Goal: Task Accomplishment & Management: Manage account settings

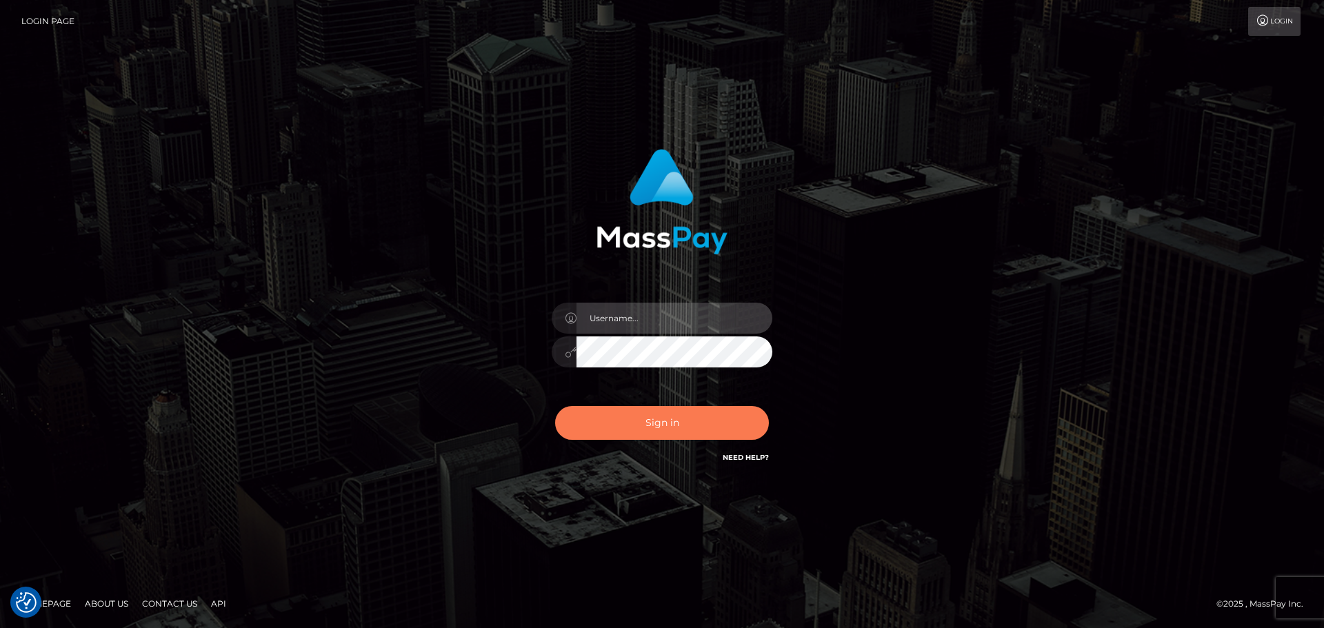
type input "[DOMAIN_NAME]"
click at [713, 418] on button "Sign in" at bounding box center [662, 423] width 214 height 34
type input "[DOMAIN_NAME]"
click at [713, 418] on button "Sign in" at bounding box center [662, 423] width 214 height 34
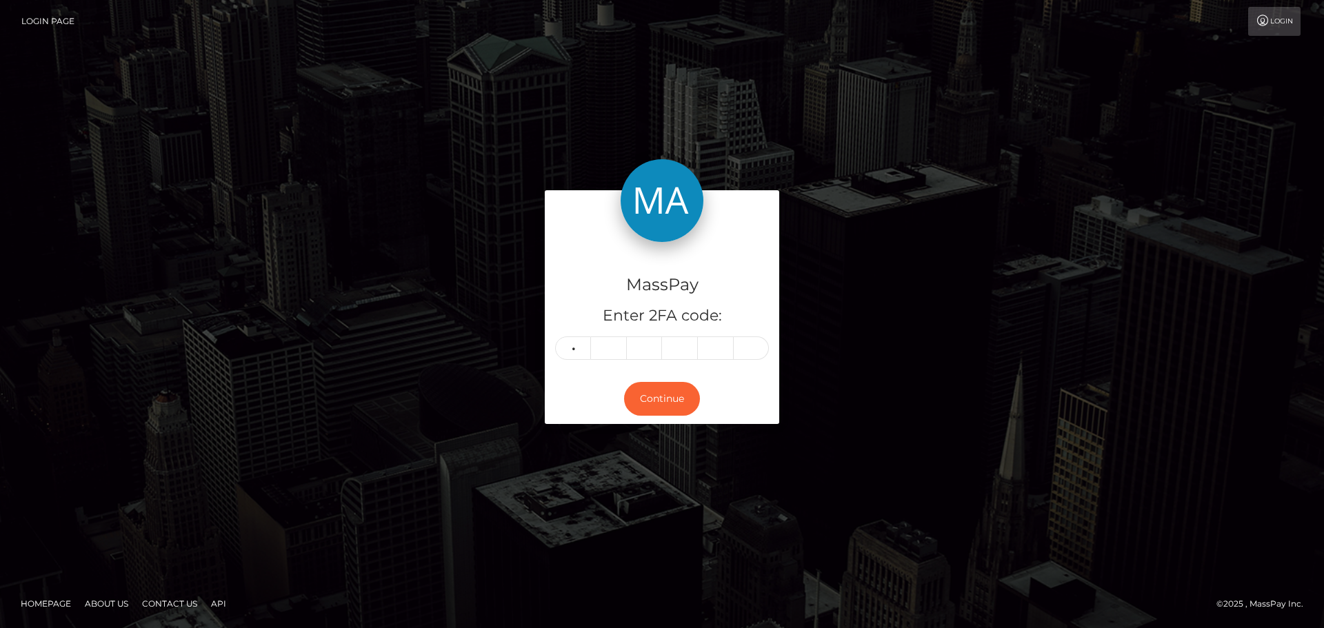
type input "8"
type input "2"
type input "9"
type input "0"
type input "3"
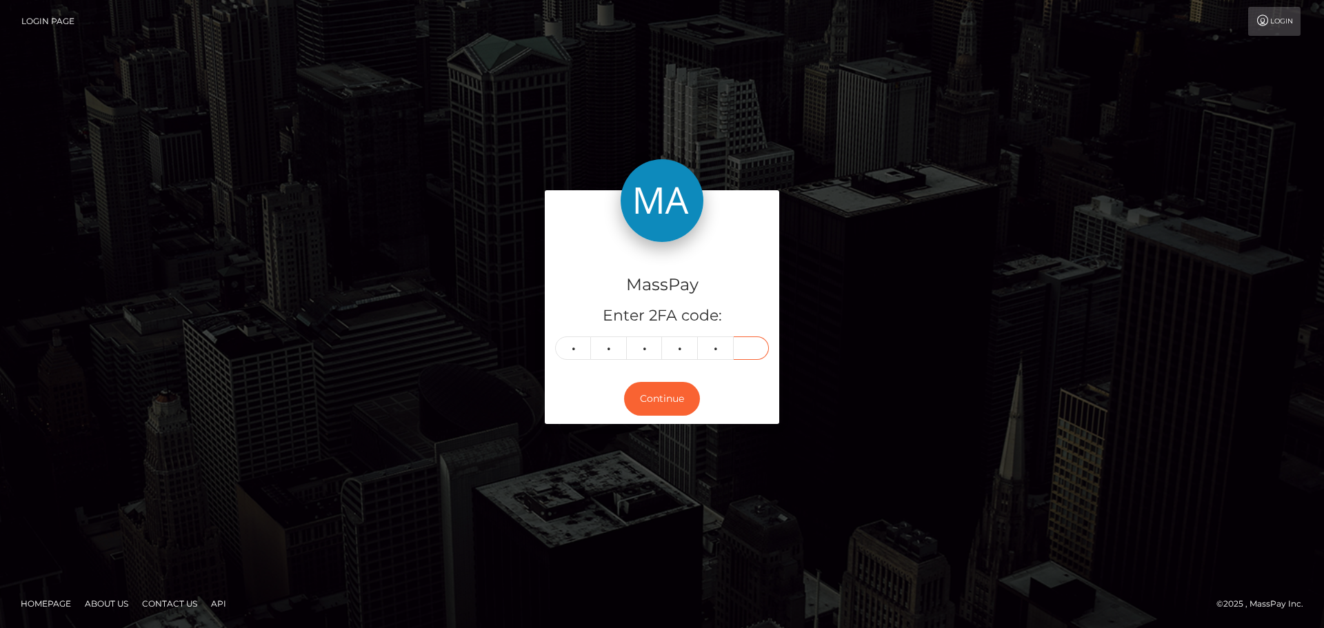
type input "6"
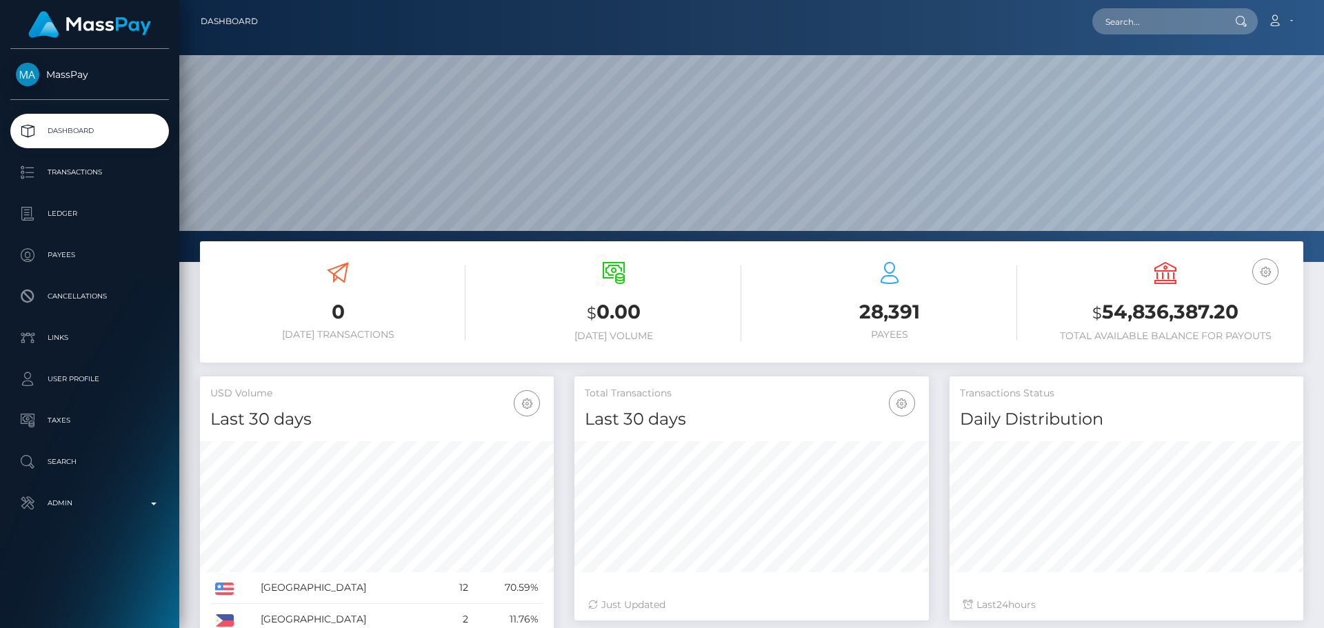
scroll to position [245, 355]
click at [1133, 27] on input "text" at bounding box center [1158, 21] width 130 height 26
paste input "betwizardt@gmail.com"
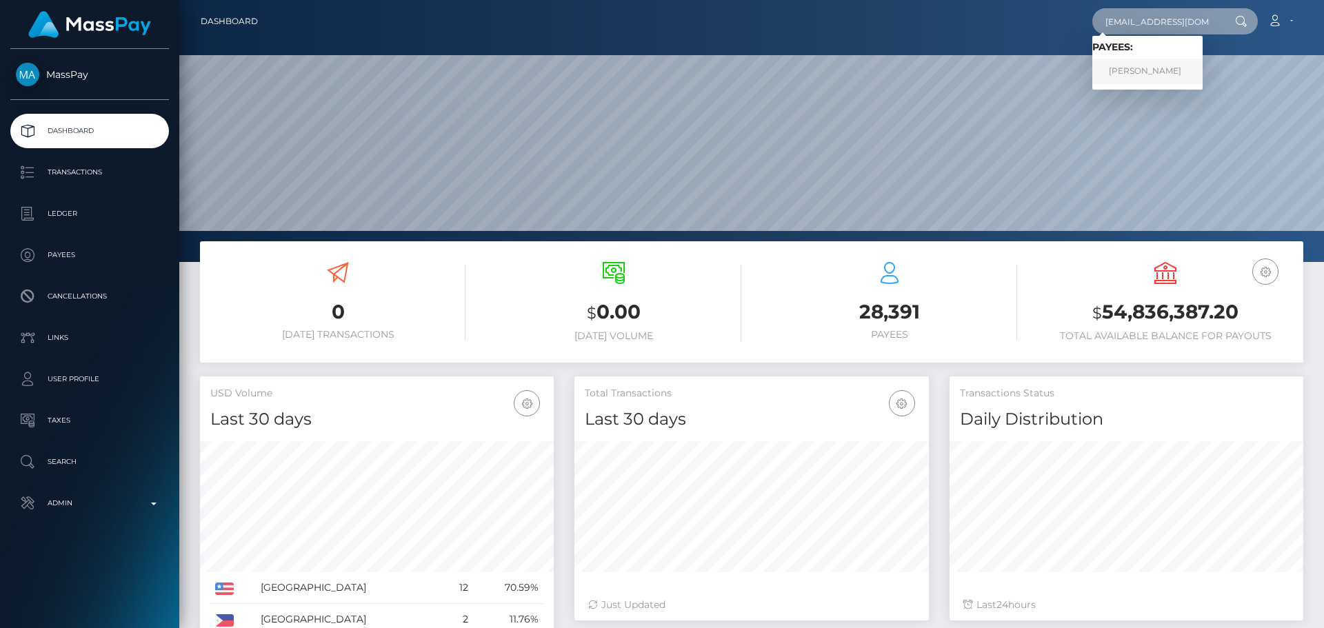
type input "betwizardt@gmail.com"
click at [1175, 78] on link "ALEKSANDAR ANDEVSKI" at bounding box center [1148, 72] width 110 height 26
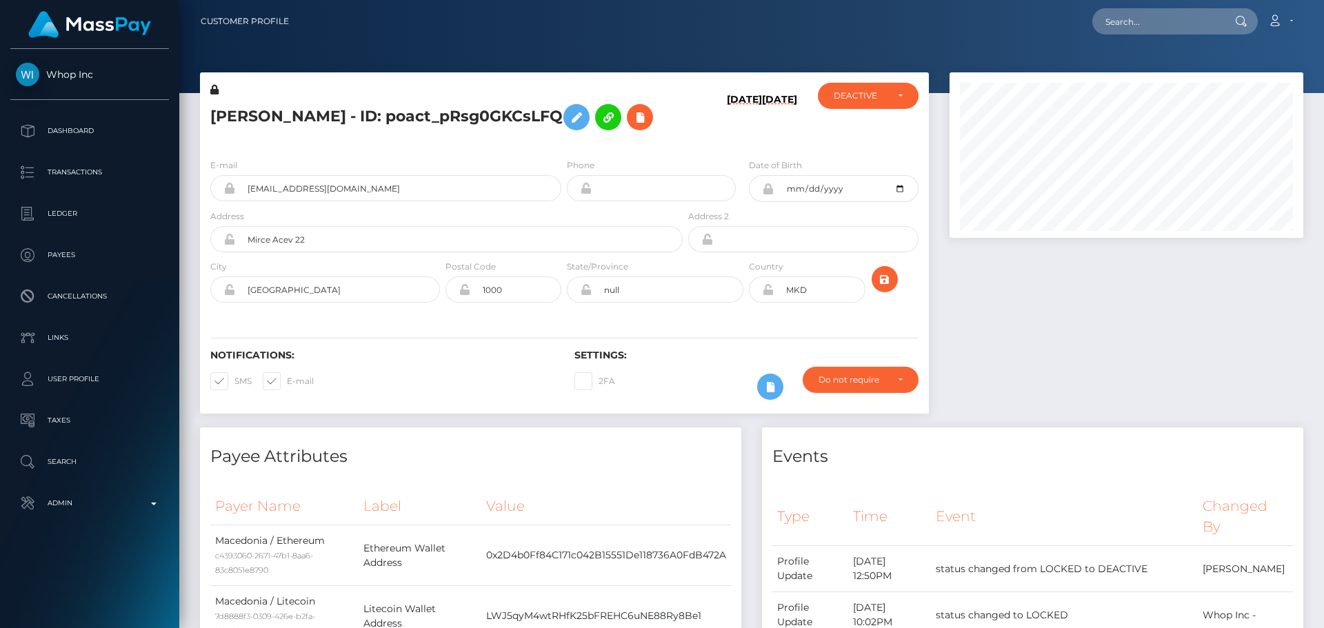
scroll to position [166, 355]
click at [526, 137] on h5 "[PERSON_NAME] - ID: poact_pRsg0GKCsLFQ" at bounding box center [442, 117] width 465 height 40
click at [495, 148] on div "[PERSON_NAME] - ID: poact_pRsg0GKCsLFQ" at bounding box center [443, 115] width 486 height 65
click at [496, 137] on h5 "[PERSON_NAME] - ID: poact_pRsg0GKCsLFQ" at bounding box center [442, 117] width 465 height 40
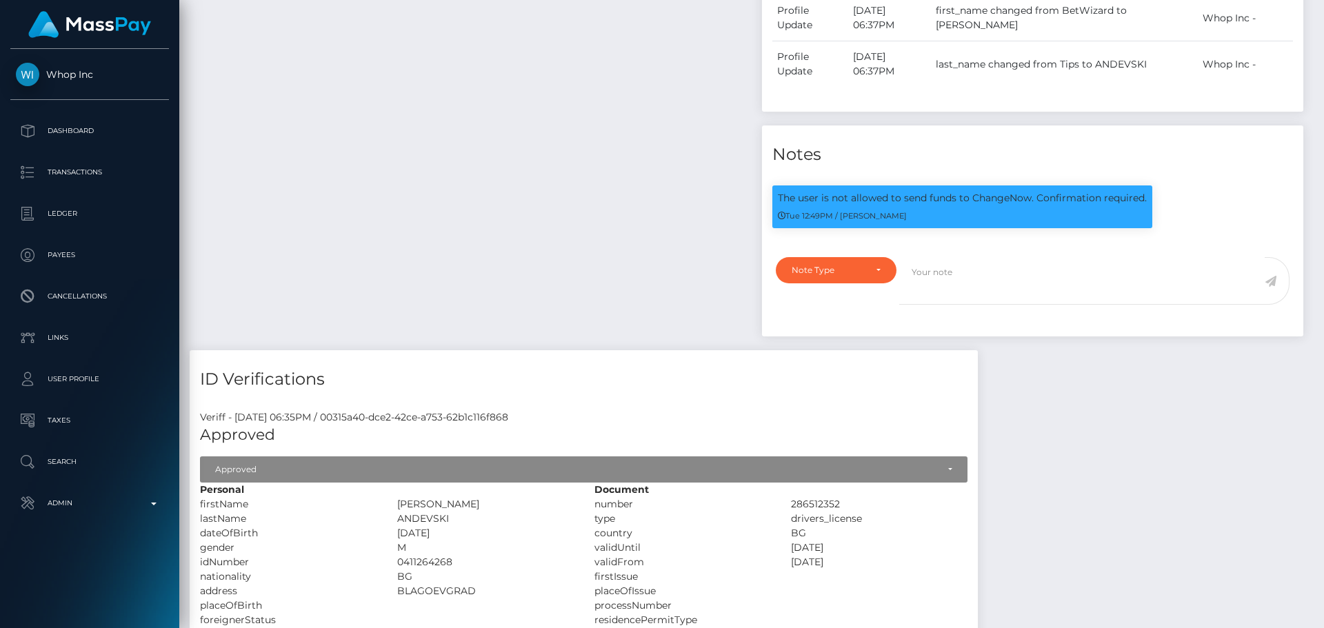
scroll to position [759, 0]
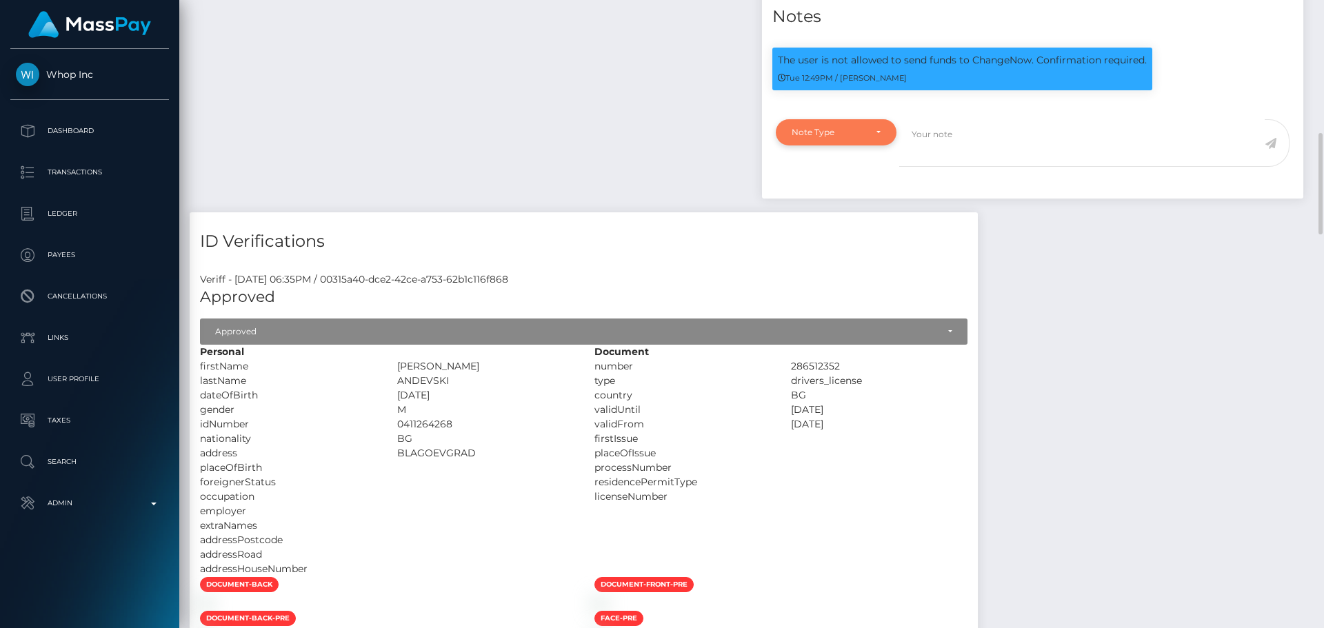
click at [855, 138] on div "Note Type" at bounding box center [828, 132] width 73 height 11
click at [846, 212] on link "Compliance" at bounding box center [836, 199] width 121 height 26
select select "COMPLIANCE"
click at [984, 167] on textarea at bounding box center [1083, 143] width 366 height 48
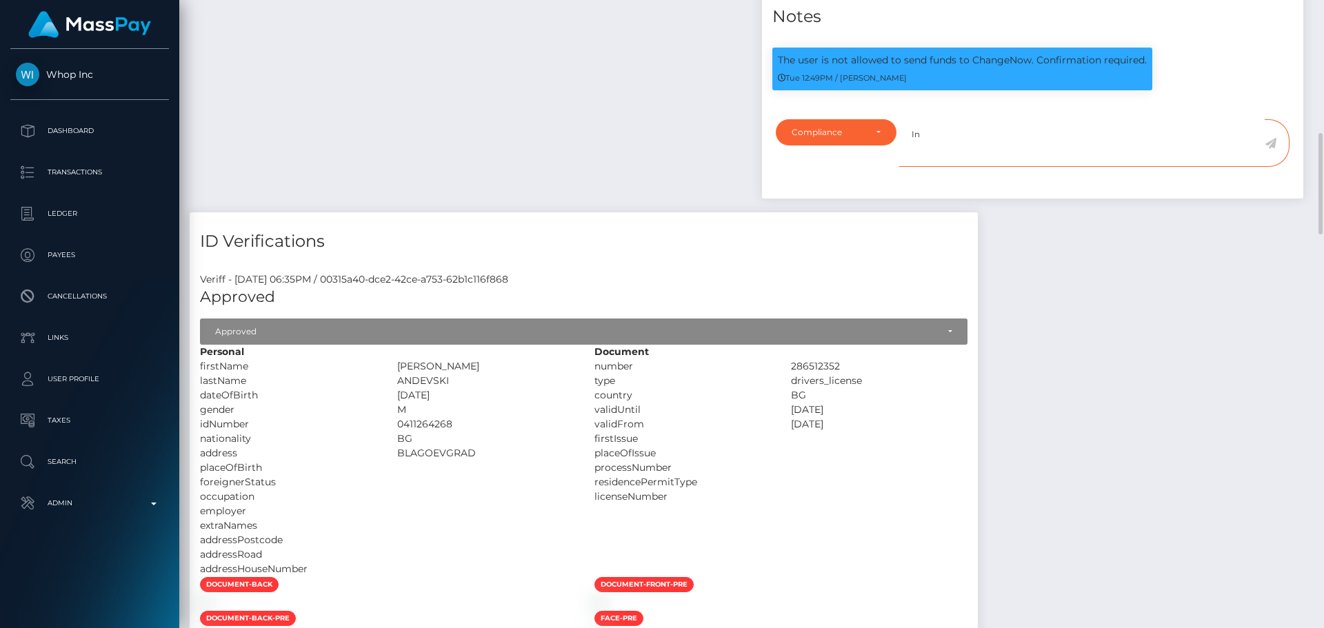
paste textarea "Ticket #131905"
type textarea "In Ticket #131905, the payee confirmed that they understood."
click at [1273, 149] on icon at bounding box center [1271, 143] width 12 height 11
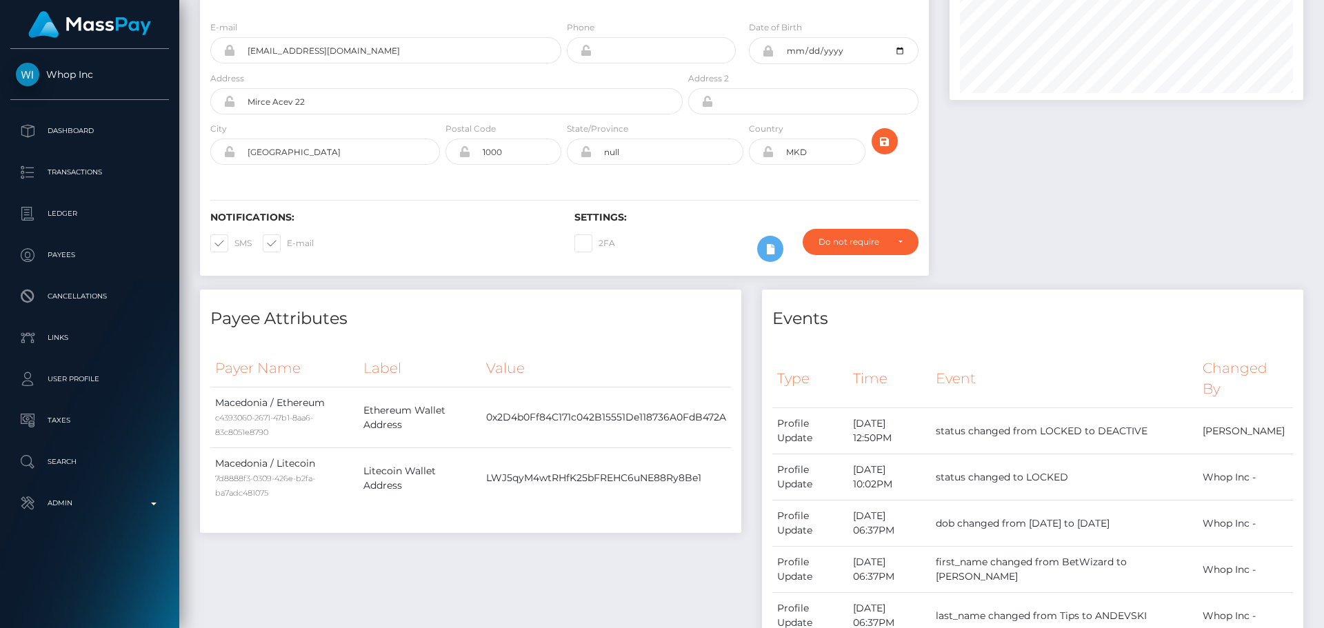
scroll to position [0, 0]
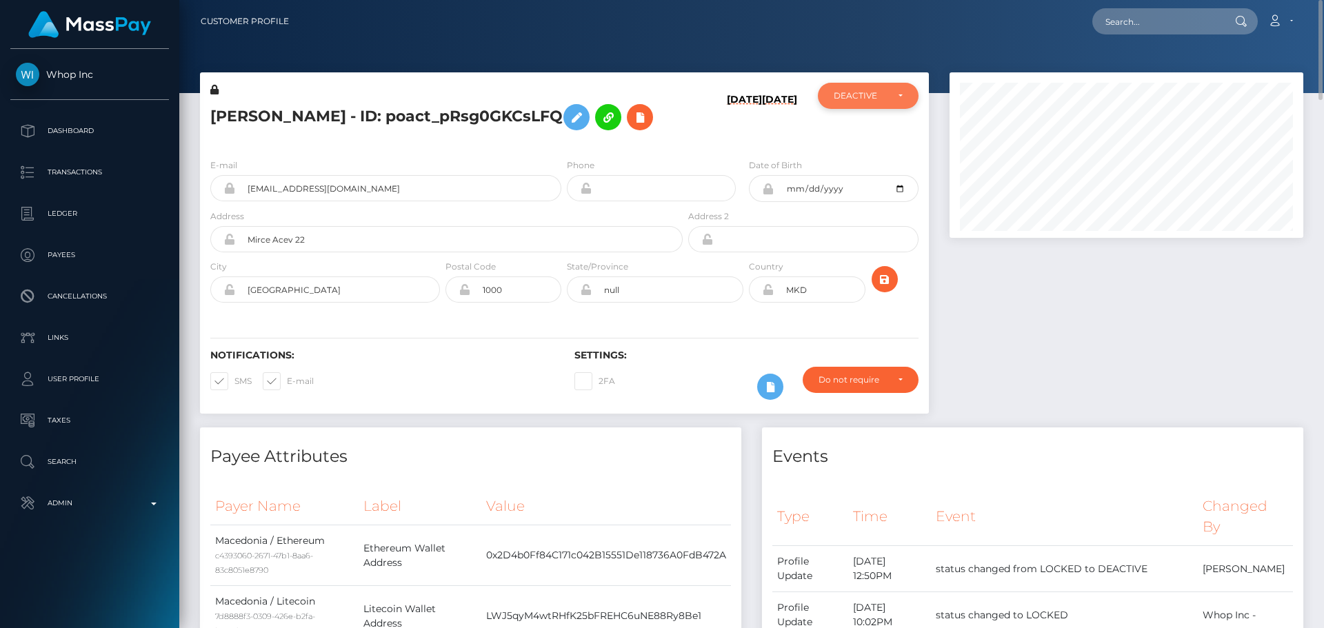
click at [868, 97] on div "DEACTIVE" at bounding box center [860, 95] width 53 height 11
click at [864, 128] on span "ACTIVE" at bounding box center [850, 133] width 31 height 12
select select "ACTIVE"
click at [677, 134] on div "ALEKSANDAR ANDEVSKI - ID: poact_pRsg0GKCsLFQ" at bounding box center [443, 115] width 486 height 65
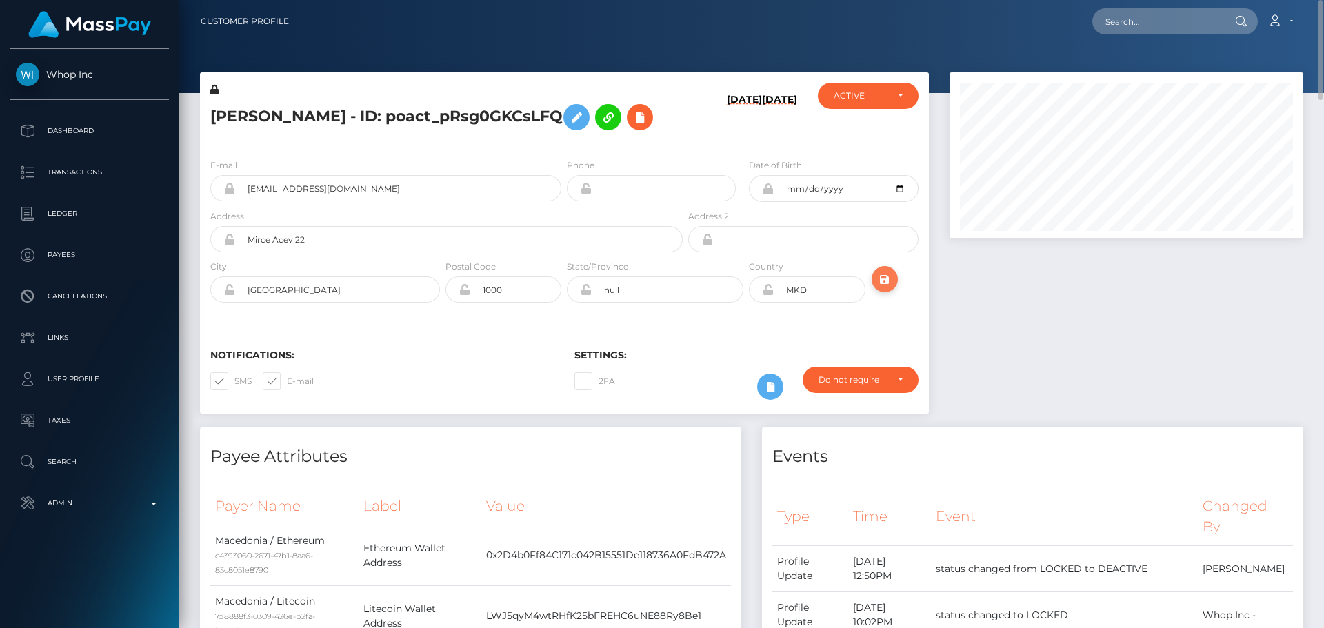
click at [879, 288] on icon "submit" at bounding box center [885, 279] width 17 height 17
drag, startPoint x: 270, startPoint y: 329, endPoint x: 228, endPoint y: 329, distance: 42.1
click at [228, 303] on div "[GEOGRAPHIC_DATA]" at bounding box center [325, 290] width 230 height 26
click at [680, 126] on div "ALEKSANDAR ANDEVSKI - ID: poact_pRsg0GKCsLFQ" at bounding box center [443, 115] width 486 height 65
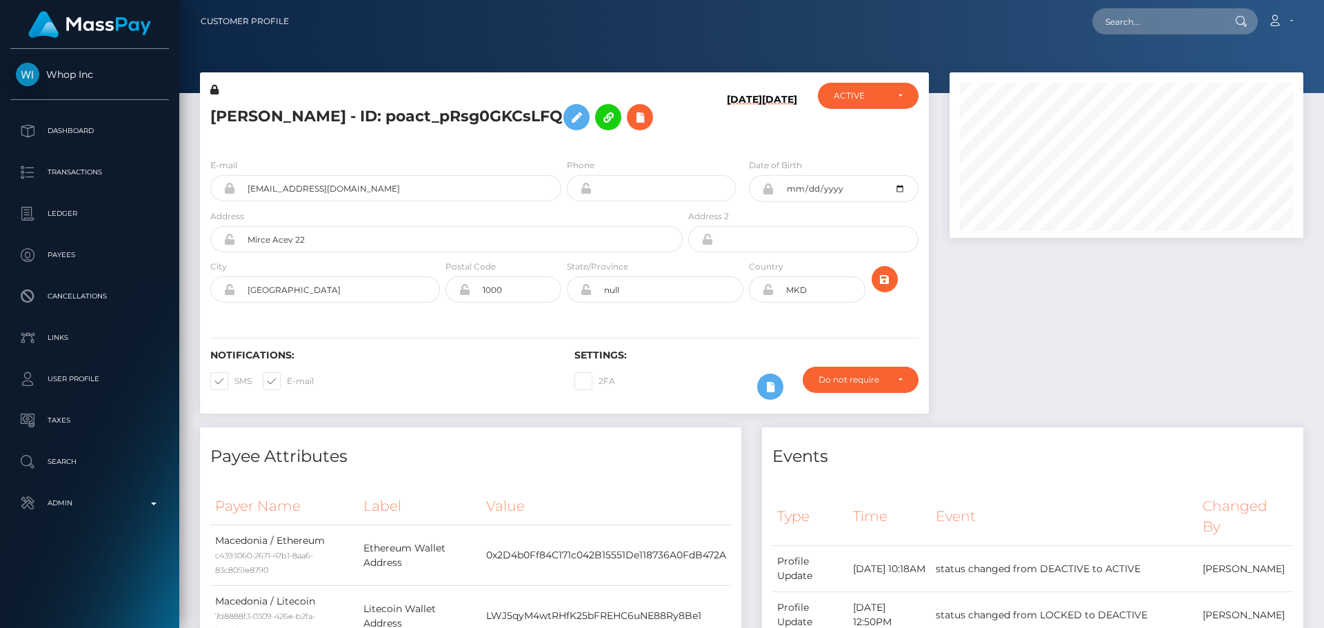
click at [767, 295] on icon at bounding box center [768, 289] width 12 height 11
click at [654, 137] on h5 "ALEKSANDAR ANDEVSKI - ID: poact_pRsg0GKCsLFQ" at bounding box center [442, 117] width 465 height 40
click at [572, 137] on h5 "ALEKSANDAR ANDEVSKI - ID: poact_pRsg0GKCsLFQ" at bounding box center [442, 117] width 465 height 40
click at [562, 137] on h5 "ALEKSANDAR ANDEVSKI - ID: poact_pRsg0GKCsLFQ" at bounding box center [442, 117] width 465 height 40
click at [459, 116] on h5 "ALEKSANDAR ANDEVSKI - ID: poact_pRsg0GKCsLFQ" at bounding box center [442, 117] width 465 height 40
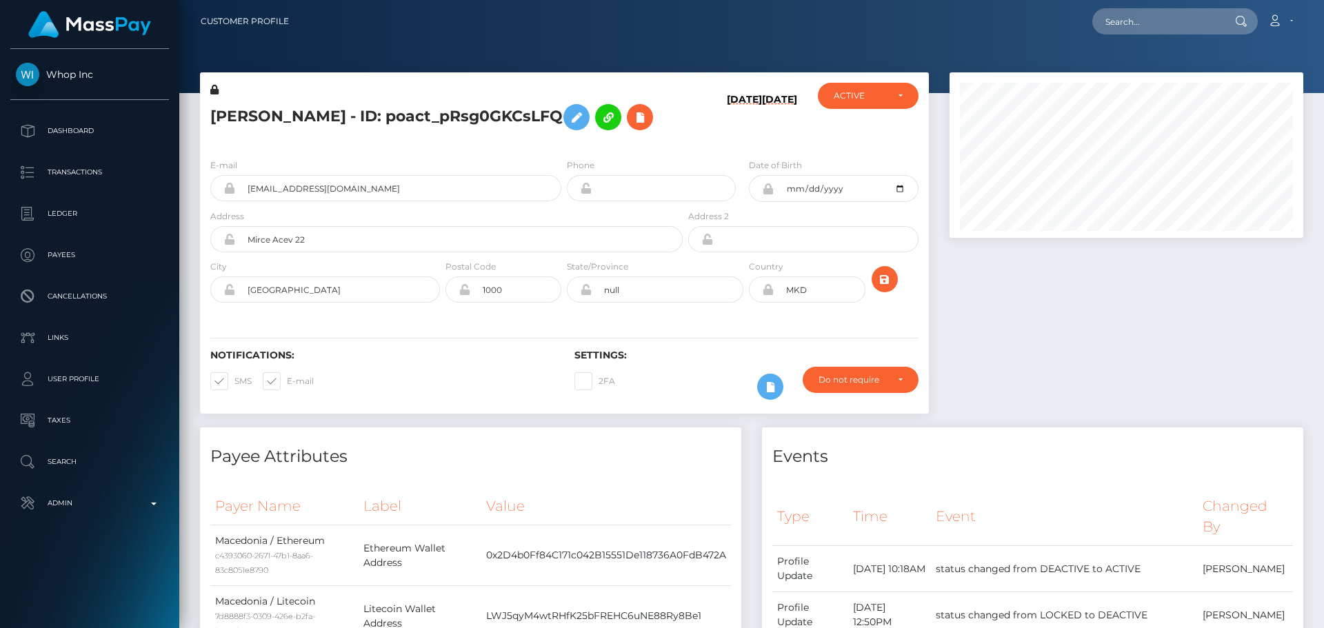
click at [459, 116] on h5 "ALEKSANDAR ANDEVSKI - ID: poact_pRsg0GKCsLFQ" at bounding box center [442, 117] width 465 height 40
copy h5 "ALEKSANDAR ANDEVSKI - ID: poact_pRsg0GKCsLFQ"
click at [670, 137] on h5 "ALEKSANDAR ANDEVSKI - ID: poact_pRsg0GKCsLFQ" at bounding box center [442, 117] width 465 height 40
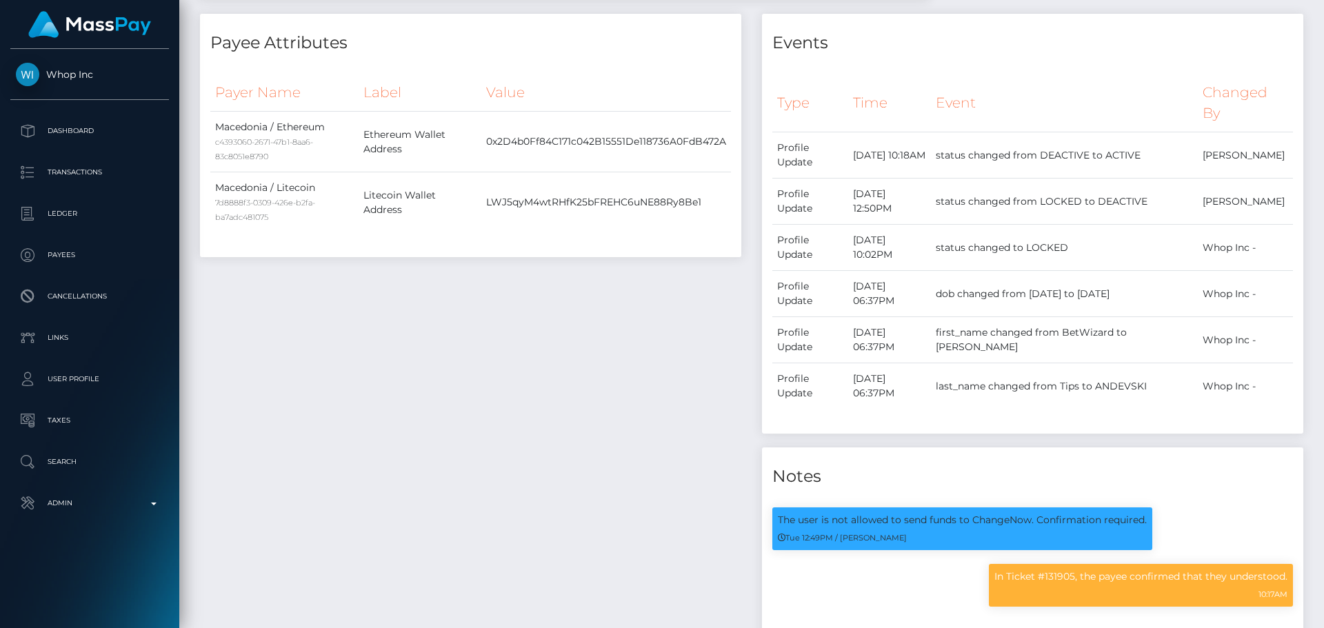
scroll to position [0, 0]
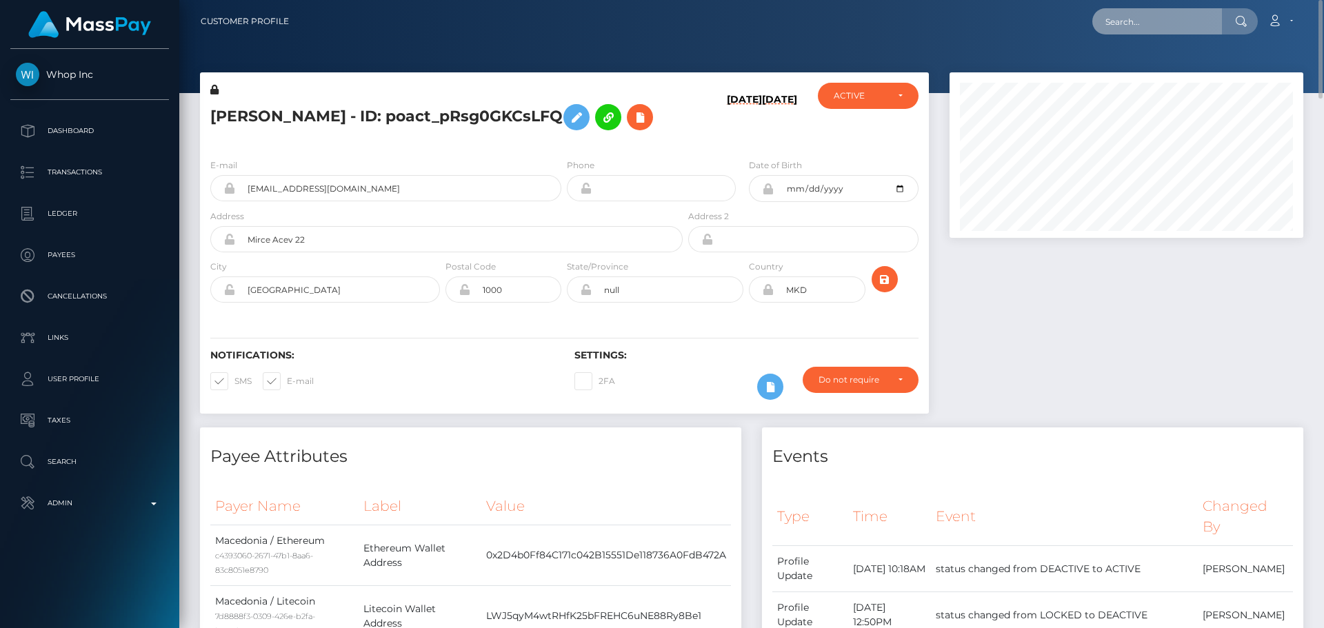
click at [1151, 19] on input "text" at bounding box center [1158, 21] width 130 height 26
paste input "poact_fzD52BAlRN3g"
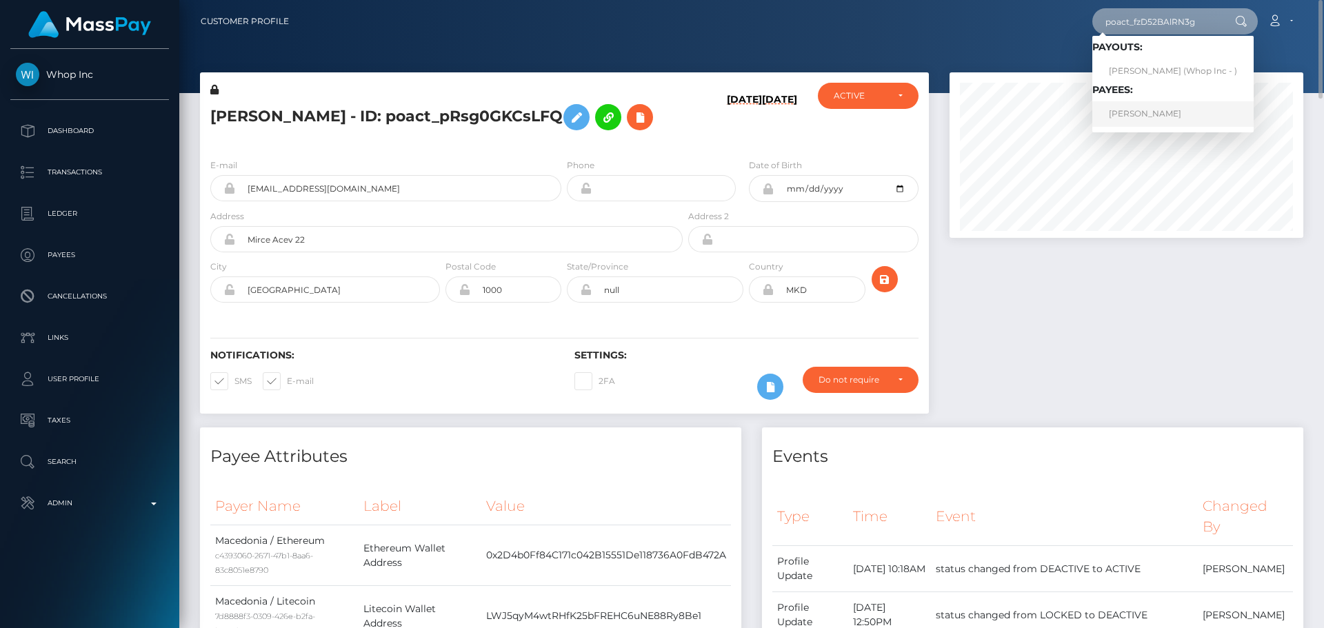
type input "poact_fzD52BAlRN3g"
click at [1151, 116] on link "PHILLIP ROGER BRAUN" at bounding box center [1173, 114] width 161 height 26
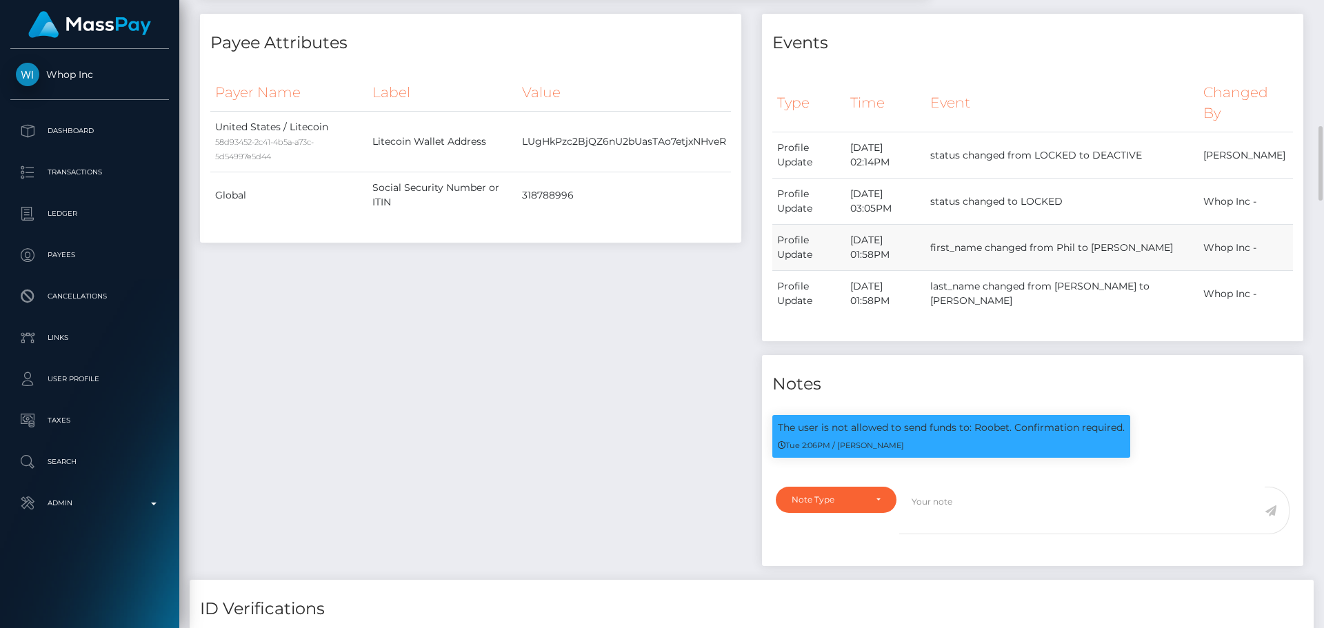
scroll to position [483, 0]
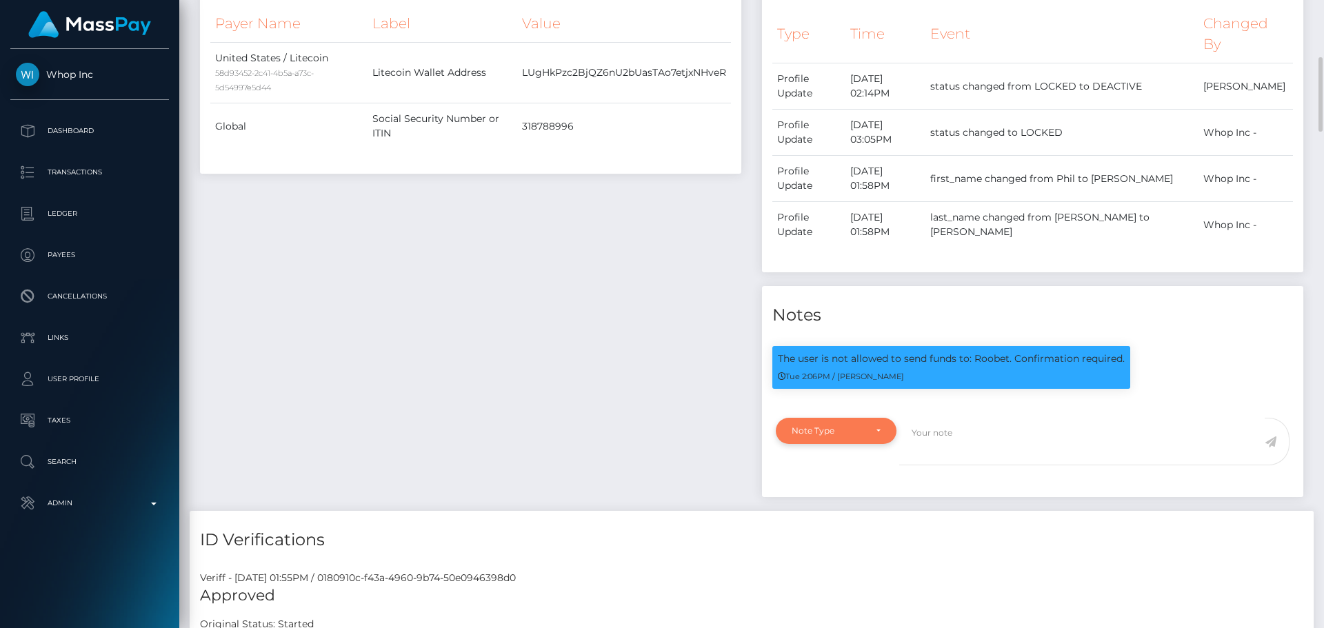
click at [875, 437] on div "Note Type" at bounding box center [836, 431] width 89 height 11
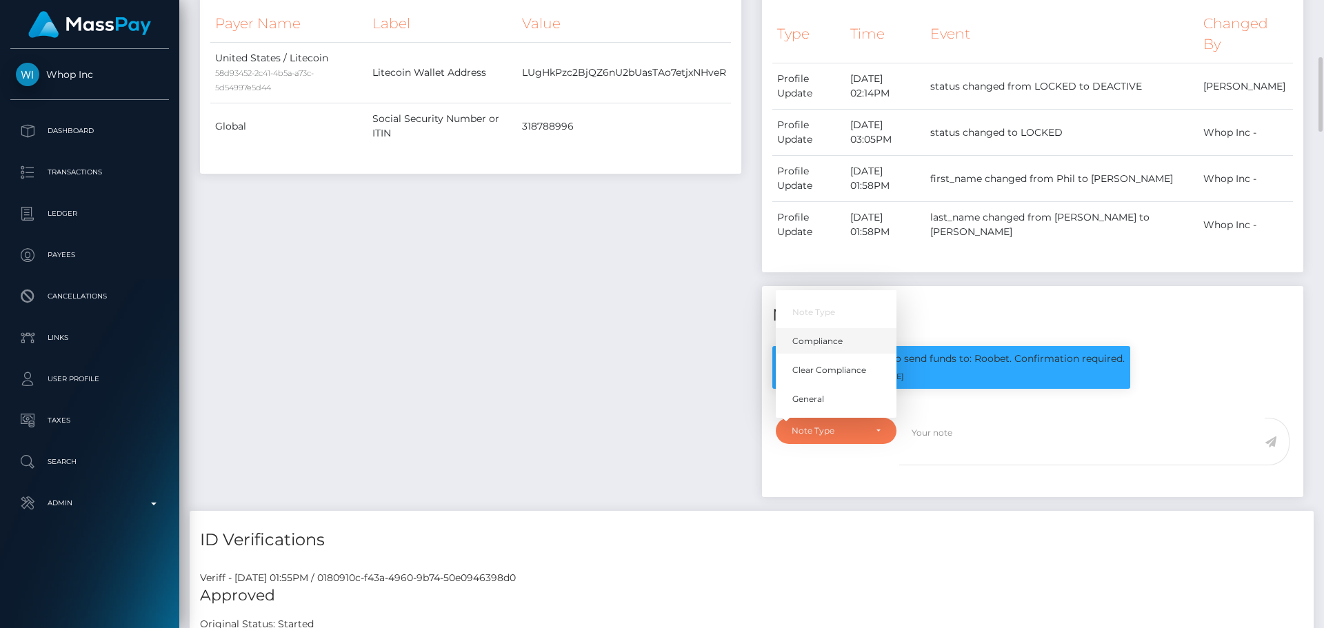
click at [815, 347] on span "Compliance" at bounding box center [818, 341] width 50 height 12
select select "COMPLIANCE"
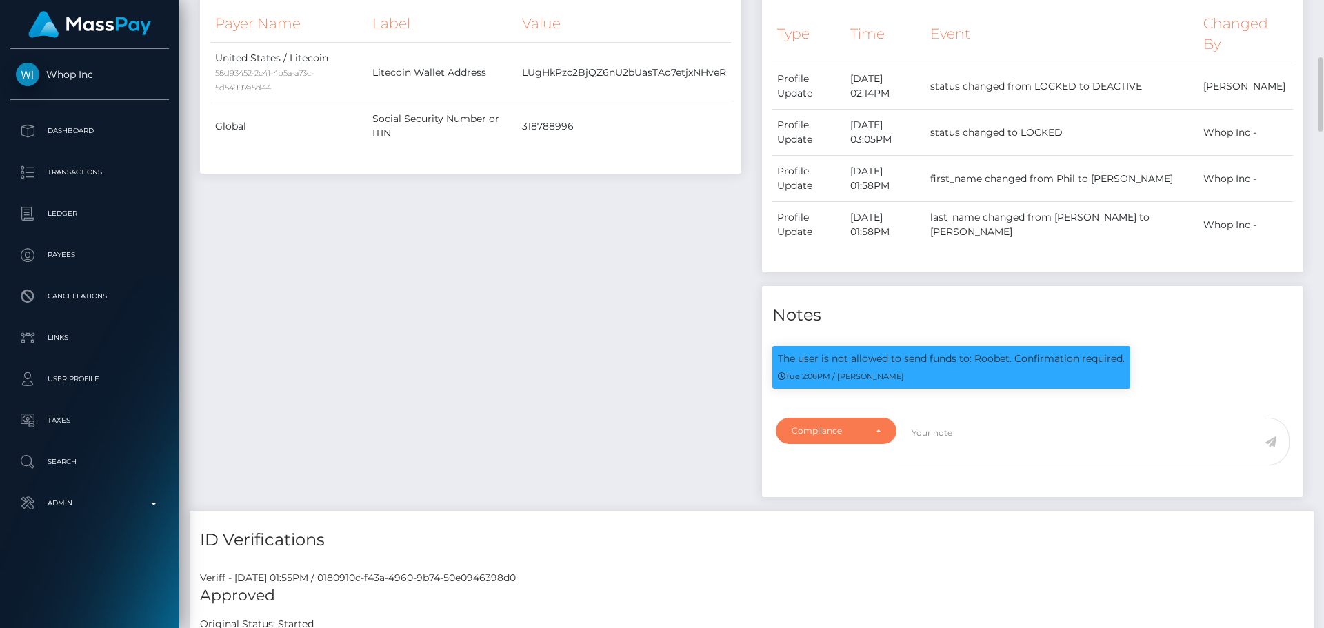
scroll to position [166, 355]
click at [975, 466] on textarea at bounding box center [1083, 442] width 366 height 48
type textarea "I"
paste textarea "Ticket #131907"
click at [1095, 466] on textarea "Confirmation provided in Ticket #131907." at bounding box center [1083, 442] width 366 height 48
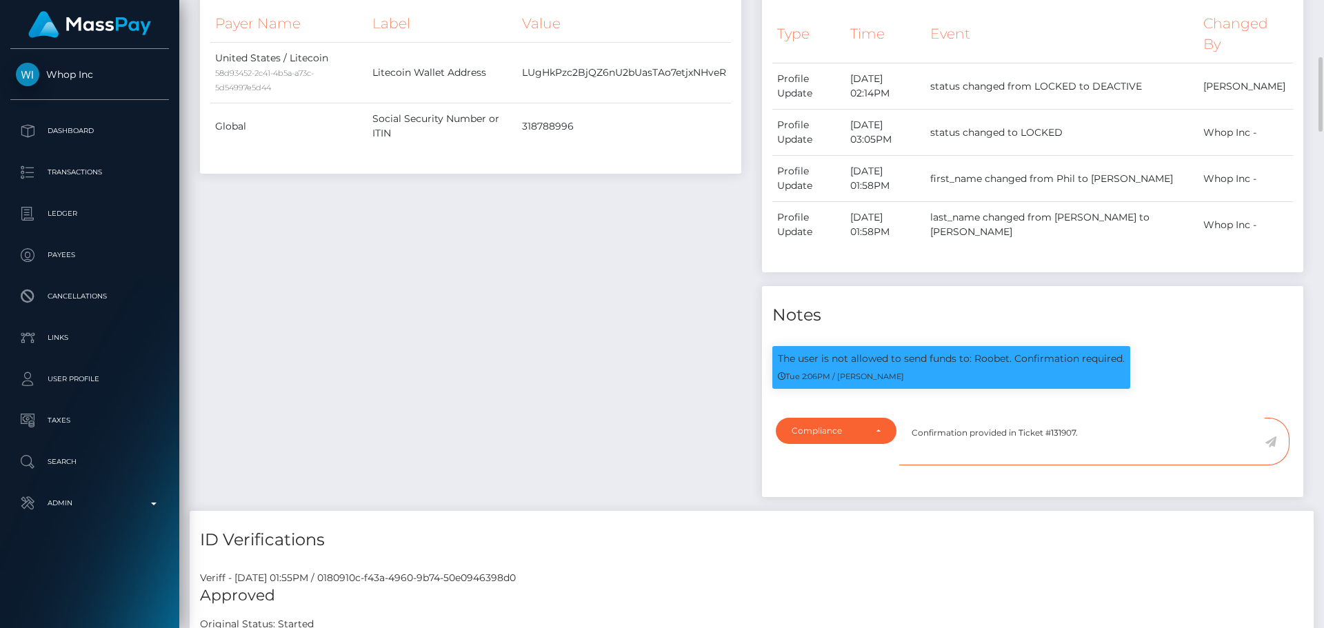
click at [1105, 466] on textarea "Confirmation provided in Ticket #131907." at bounding box center [1083, 442] width 366 height 48
type textarea "Confirmation provided in Ticket #131907."
click at [1272, 448] on icon at bounding box center [1271, 442] width 12 height 11
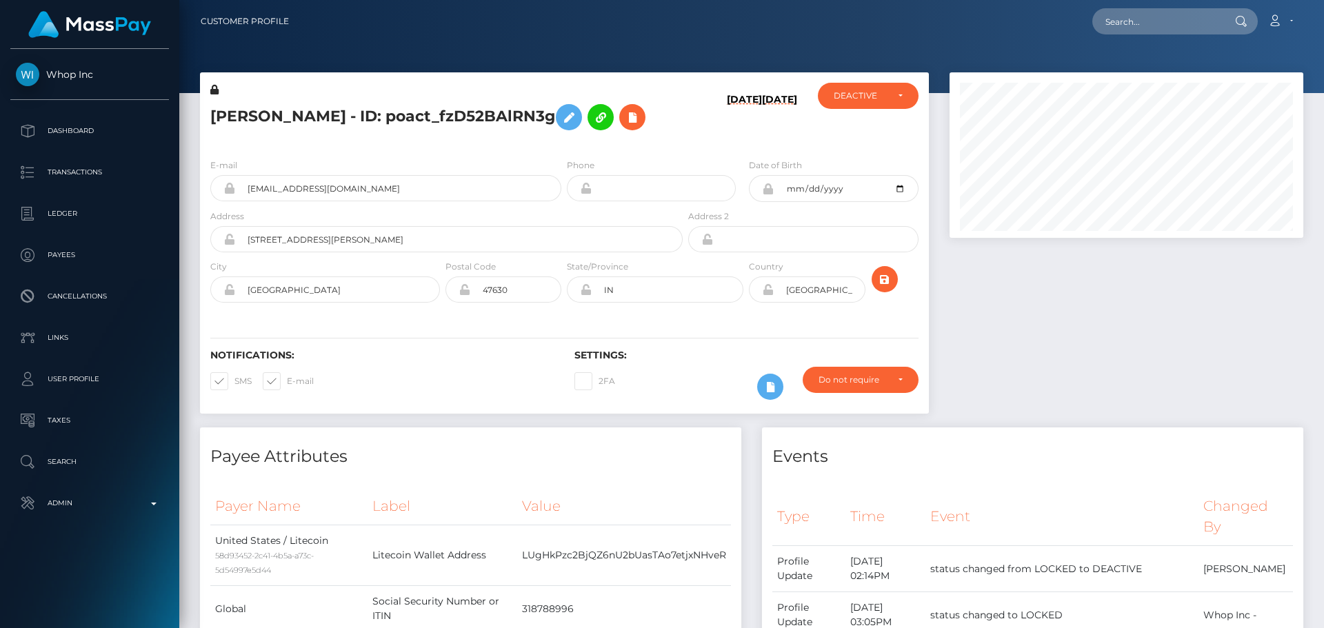
scroll to position [689663, 689474]
click at [867, 95] on div "DEACTIVE" at bounding box center [860, 95] width 53 height 11
click at [866, 133] on link "ACTIVE" at bounding box center [868, 133] width 101 height 26
select select "ACTIVE"
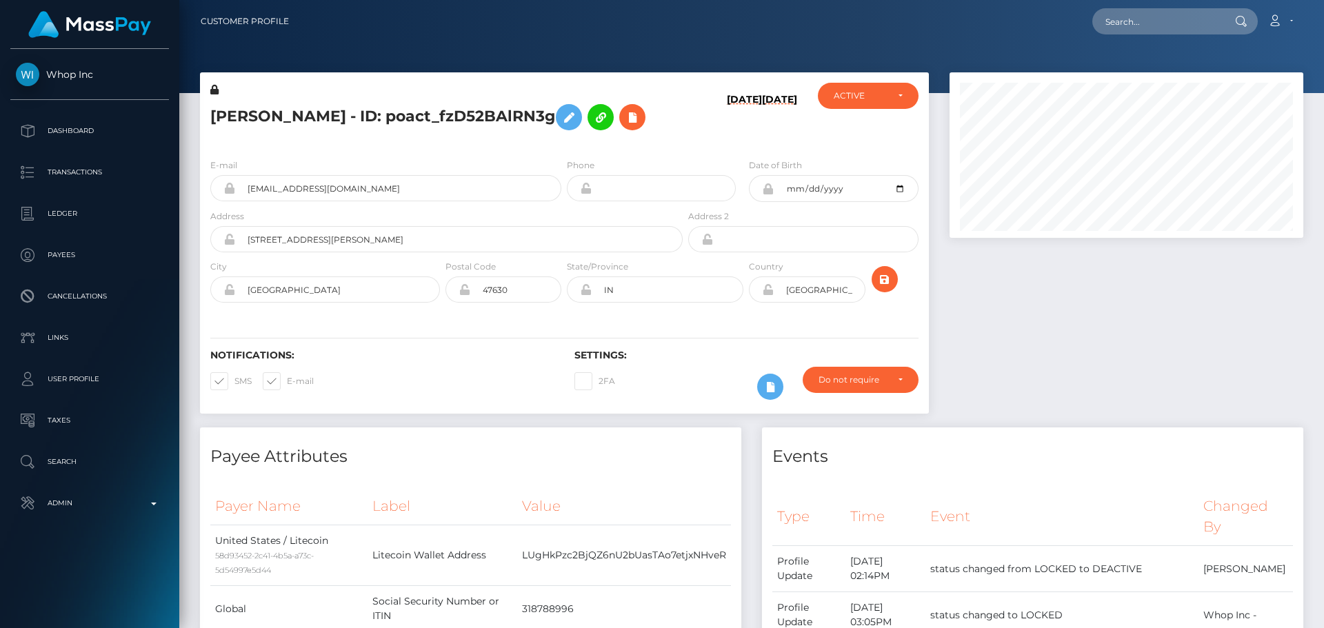
click at [762, 142] on h6 "09/11/25" at bounding box center [779, 118] width 35 height 48
click at [888, 288] on icon "submit" at bounding box center [885, 279] width 17 height 17
click at [769, 295] on icon at bounding box center [768, 289] width 12 height 11
click at [355, 118] on h5 "[PERSON_NAME] - ID: poact_fzD52BAlRN3g" at bounding box center [442, 117] width 465 height 40
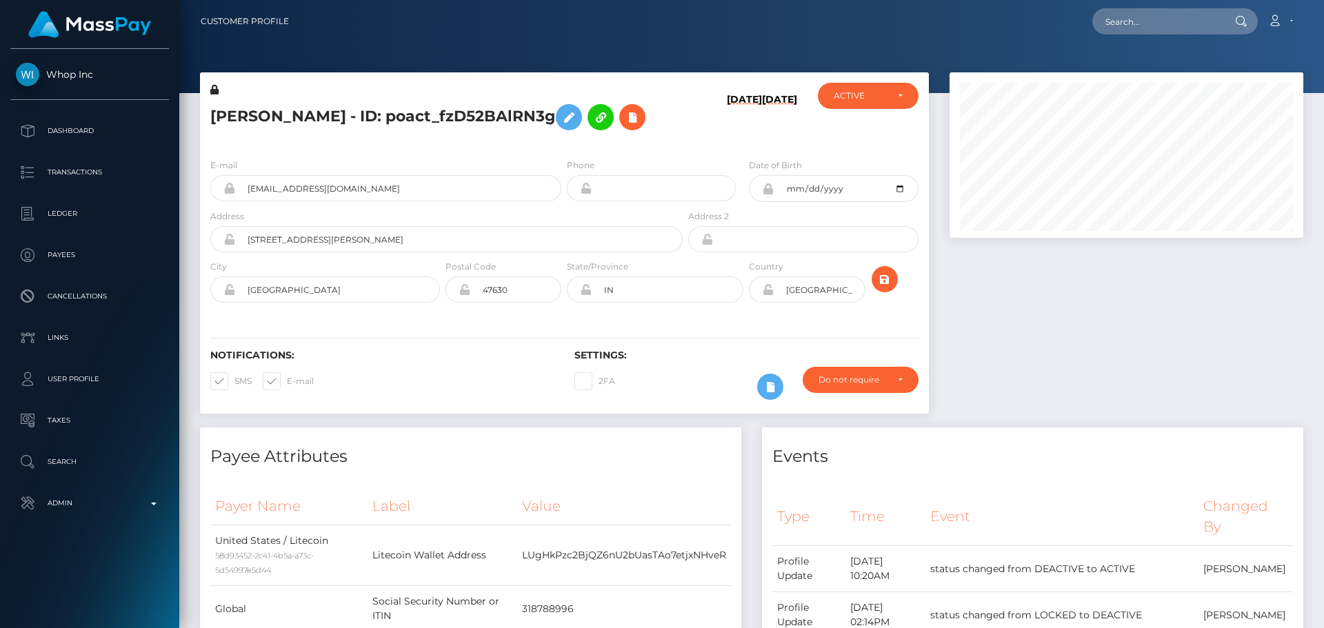
click at [355, 118] on h5 "[PERSON_NAME] - ID: poact_fzD52BAlRN3g" at bounding box center [442, 117] width 465 height 40
click at [355, 118] on h5 "PHILLIP ROGER BRAUN - ID: poact_fzD52BAlRN3g" at bounding box center [442, 117] width 465 height 40
copy h5 "PHILLIP ROGER BRAUN - ID: poact_fzD52BAlRN3g"
click at [1170, 12] on input "text" at bounding box center [1158, 21] width 130 height 26
paste input "jVbXxznhBvaliWOp2Ci5n0Rei5w2"
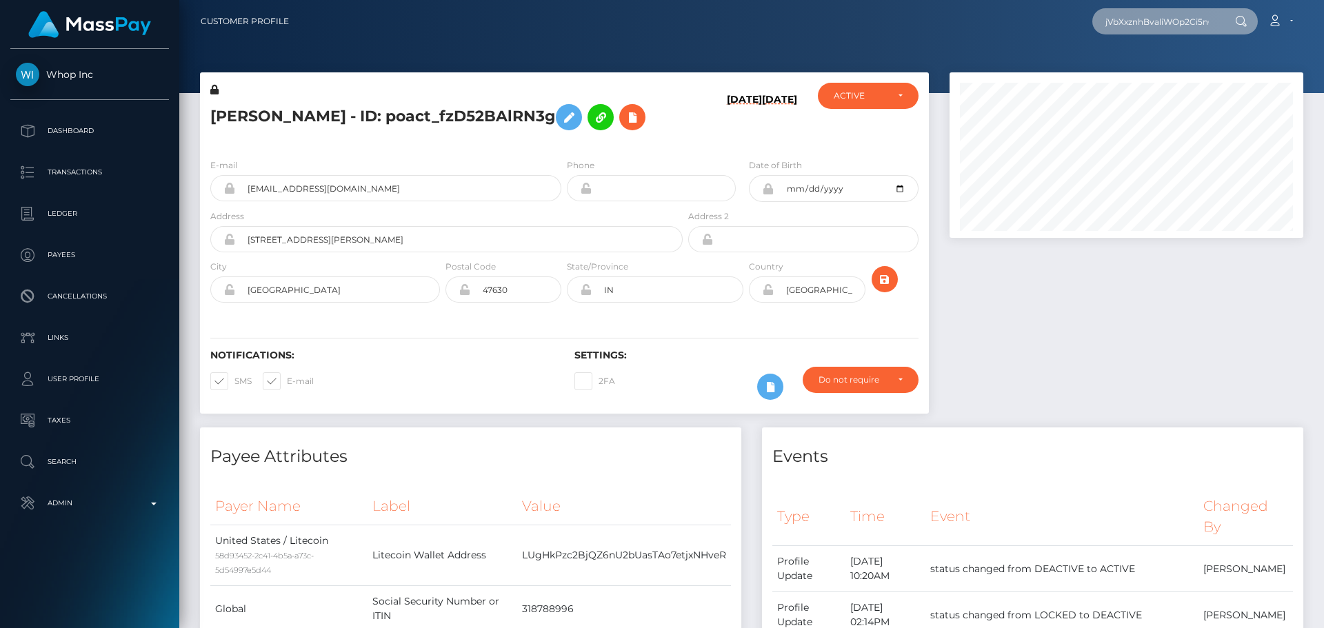
scroll to position [0, 37]
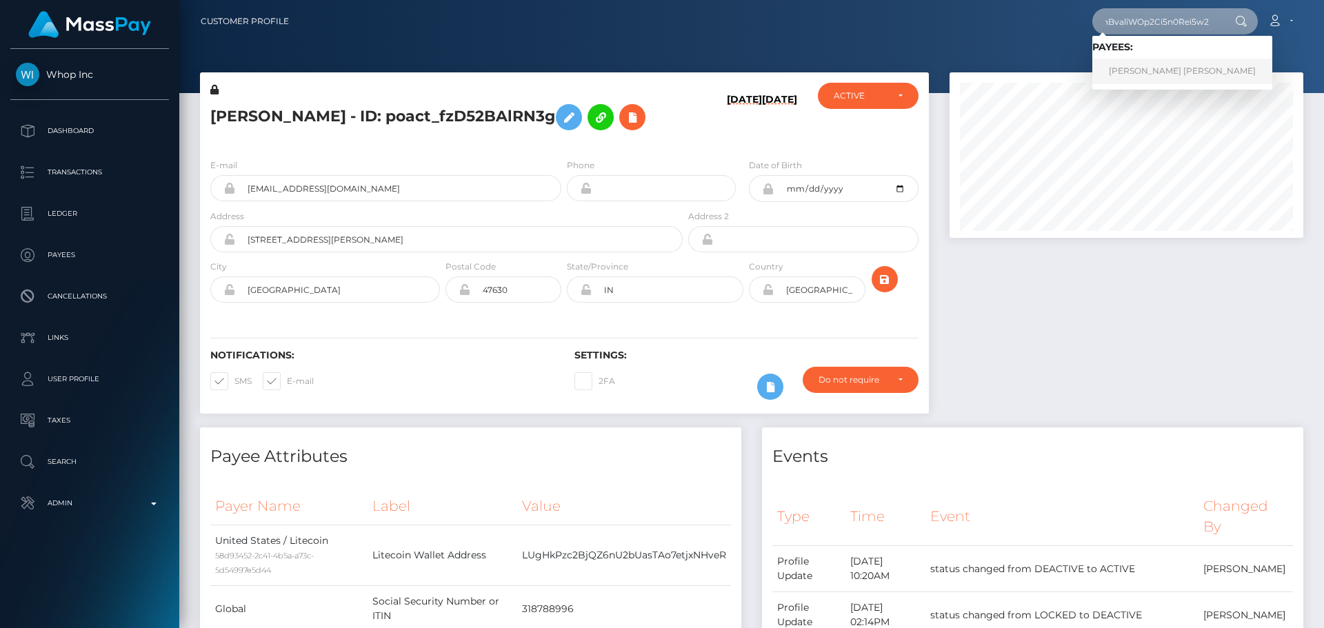
type input "jVbXxznhBvaliWOp2Ci5n0Rei5w2"
click at [1138, 70] on link "JOSEPHINE LYRA OUGH" at bounding box center [1183, 72] width 180 height 26
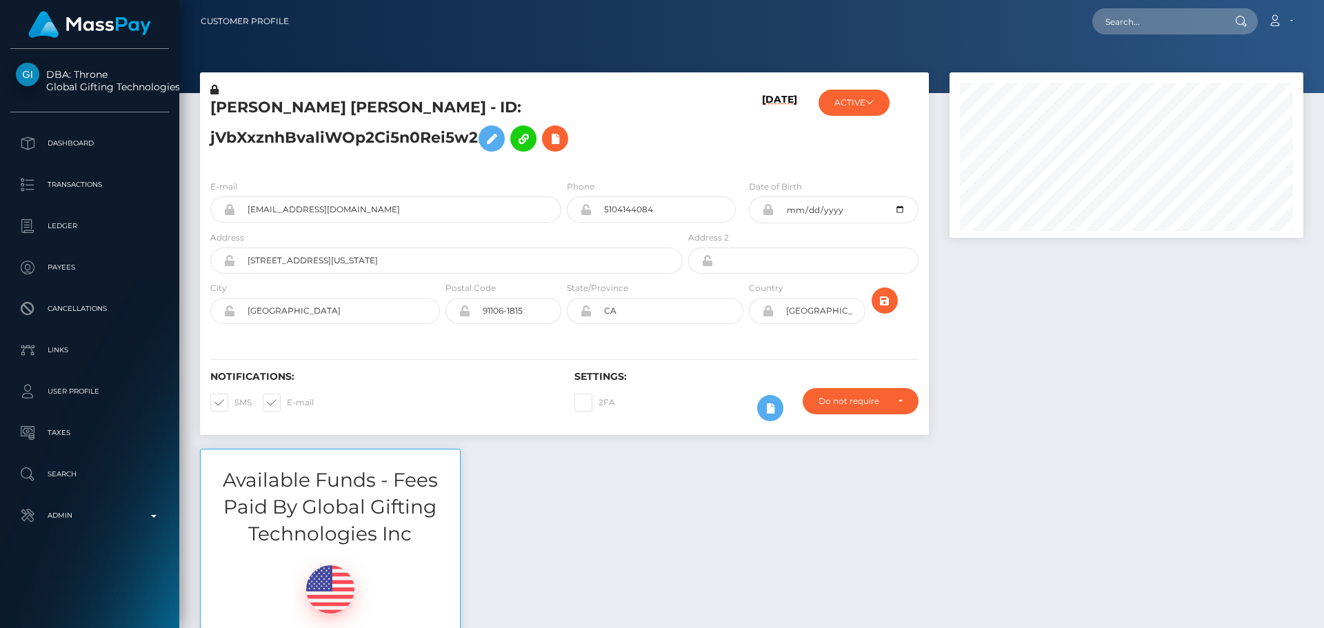
scroll to position [166, 355]
click at [621, 123] on h5 "[PERSON_NAME] [PERSON_NAME] - ID: jVbXxznhBvaliWOp2Ci5n0Rei5w2" at bounding box center [442, 127] width 465 height 61
click at [557, 138] on icon at bounding box center [555, 138] width 17 height 17
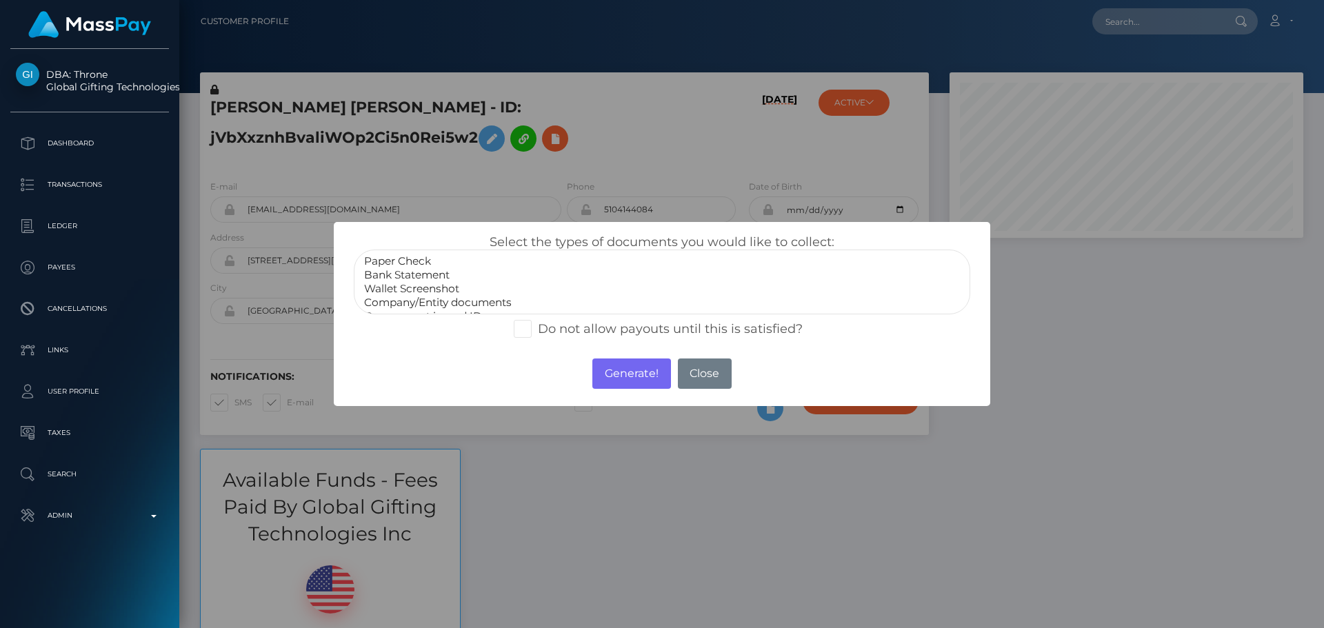
scroll to position [28, 0]
select select "Miscellaneous"
click at [422, 301] on option "Miscellaneous" at bounding box center [662, 303] width 599 height 14
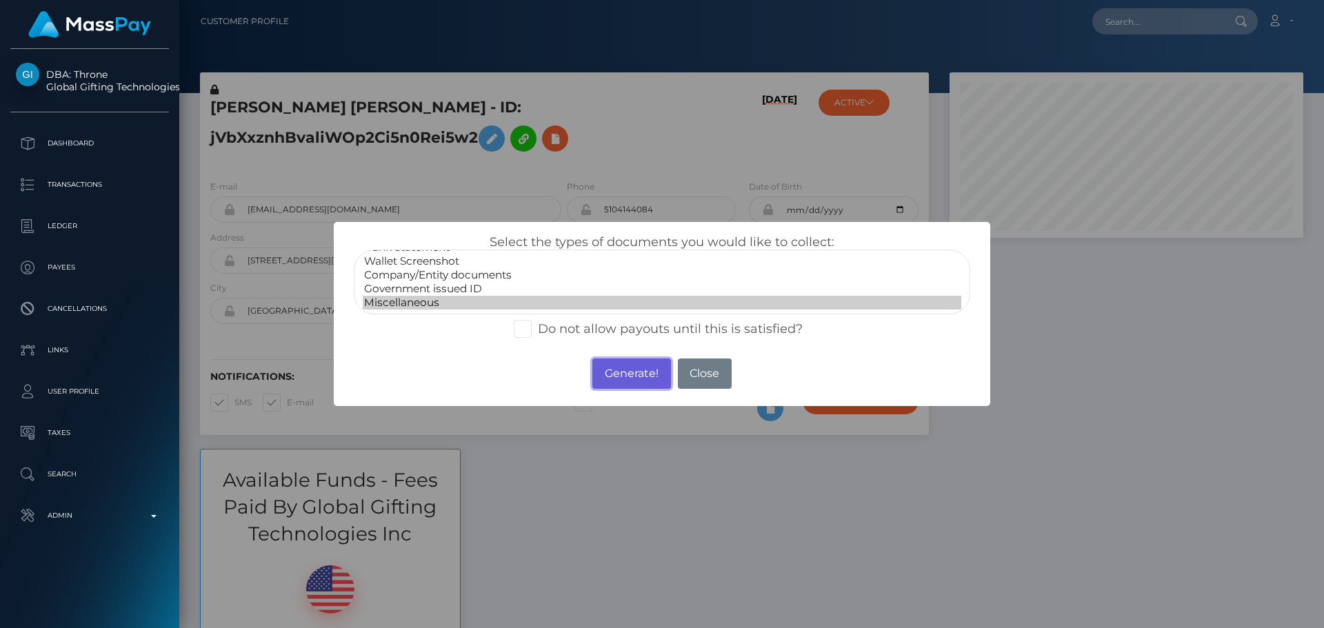
click at [632, 384] on button "Generate!" at bounding box center [632, 374] width 78 height 30
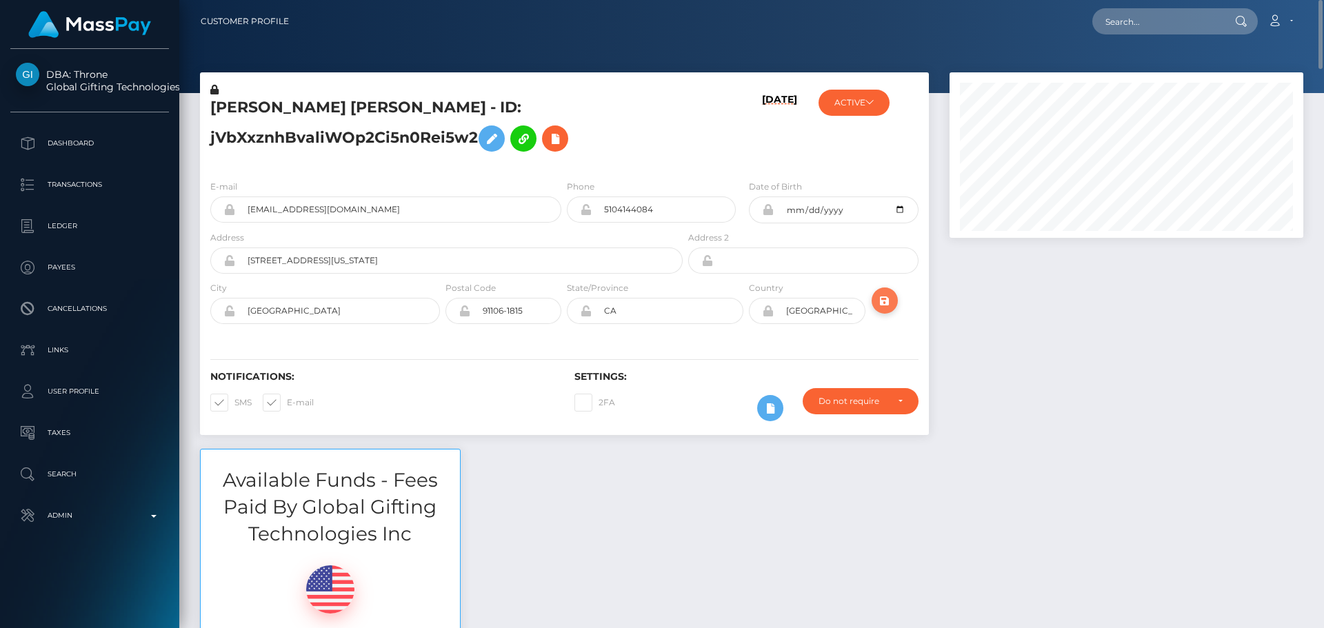
click at [882, 298] on icon "submit" at bounding box center [885, 300] width 17 height 17
click at [893, 308] on button "submit" at bounding box center [885, 301] width 26 height 26
click at [884, 294] on icon "submit" at bounding box center [885, 300] width 17 height 17
click at [715, 141] on div "[DATE]" at bounding box center [746, 126] width 121 height 86
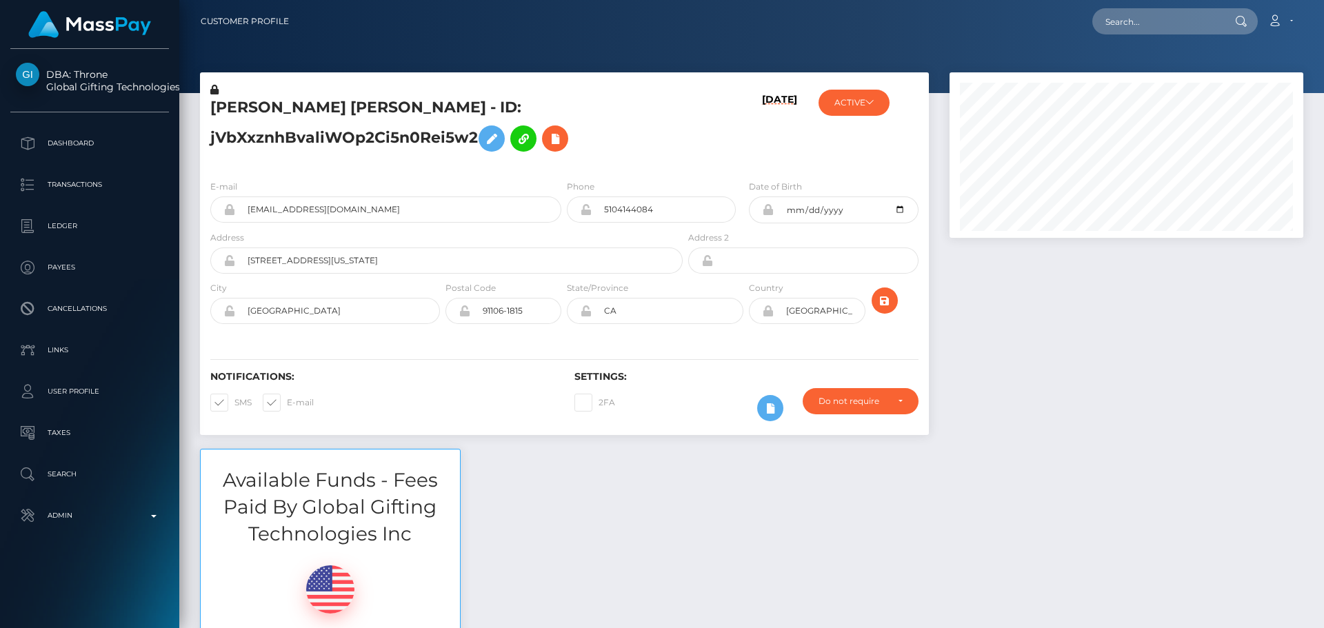
scroll to position [166, 355]
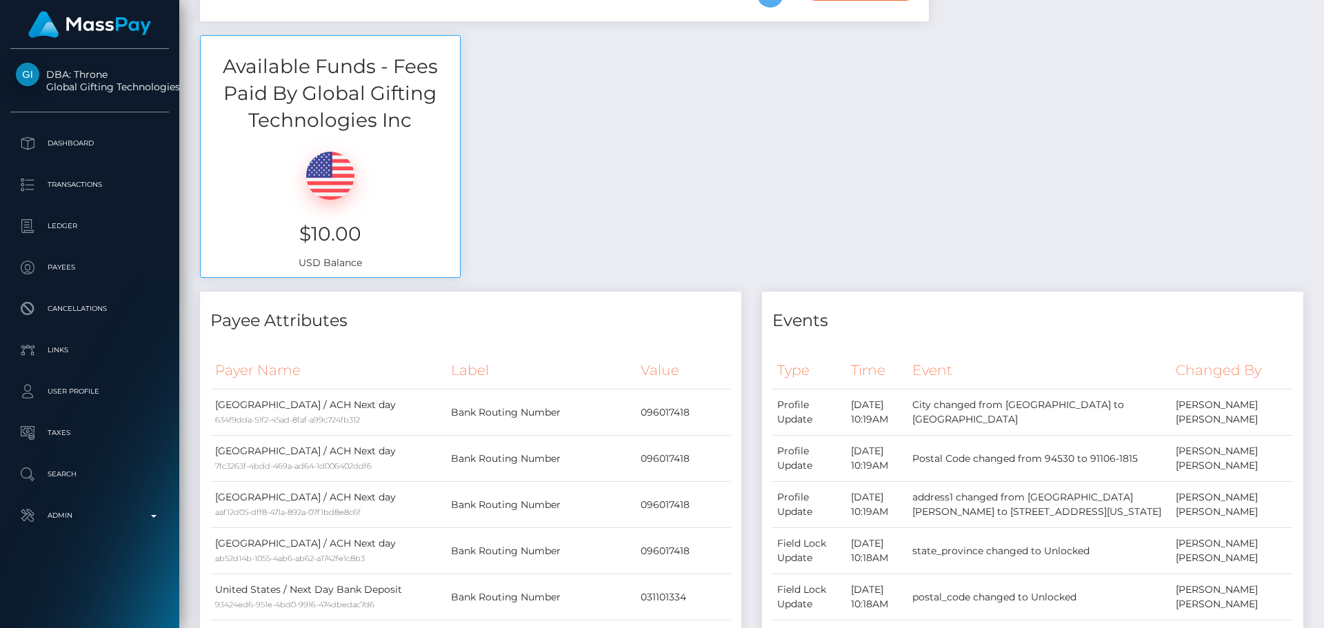
scroll to position [0, 0]
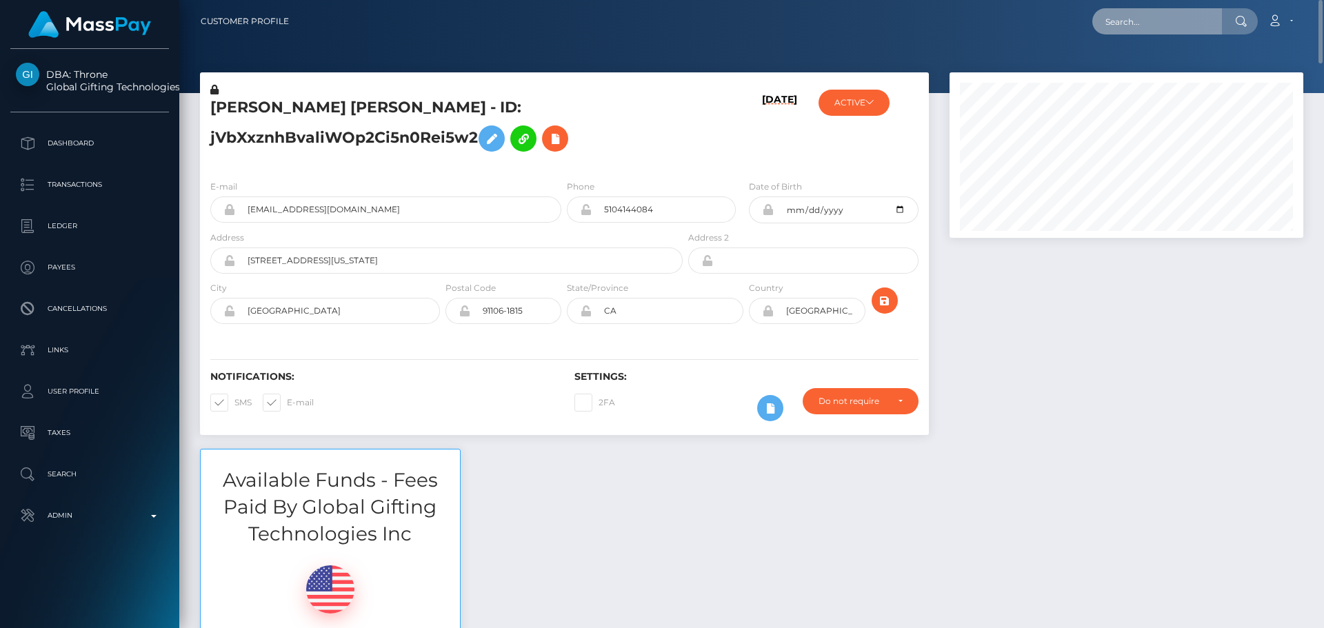
click at [1147, 19] on input "text" at bounding box center [1158, 21] width 130 height 26
paste input "poact_mfs18WVBvlZw"
type input "poact_mfs18WVBvlZw"
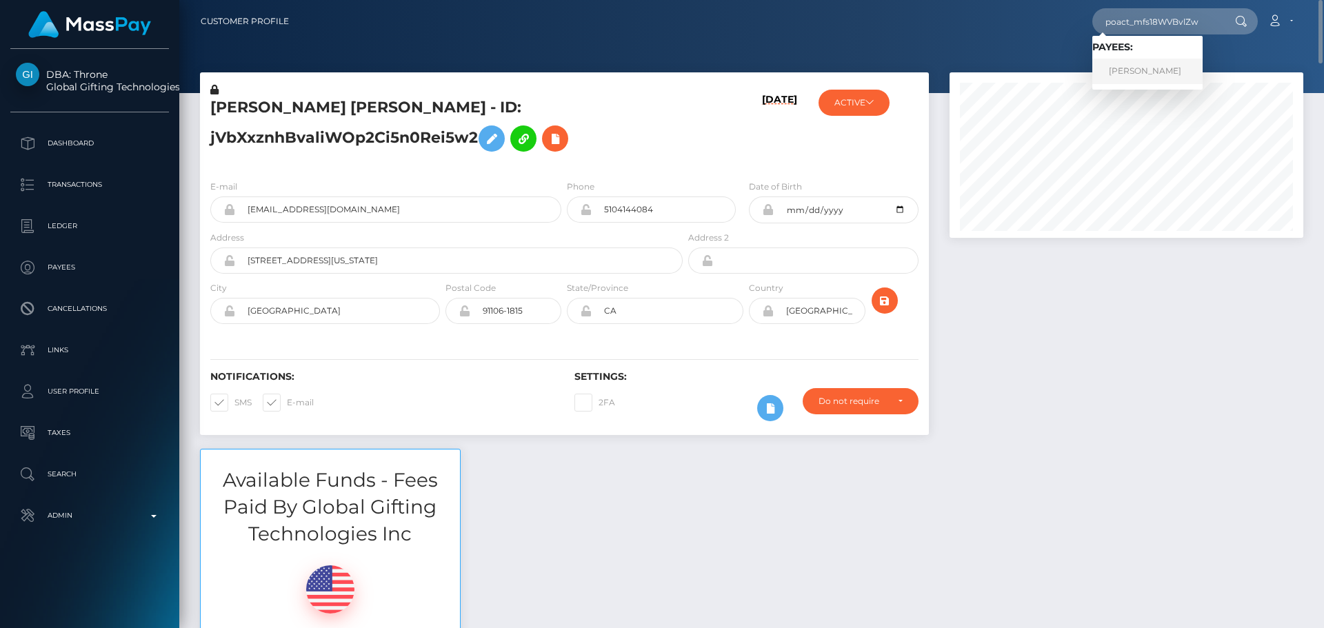
click at [1150, 70] on link "Aryan Yadav" at bounding box center [1148, 72] width 110 height 26
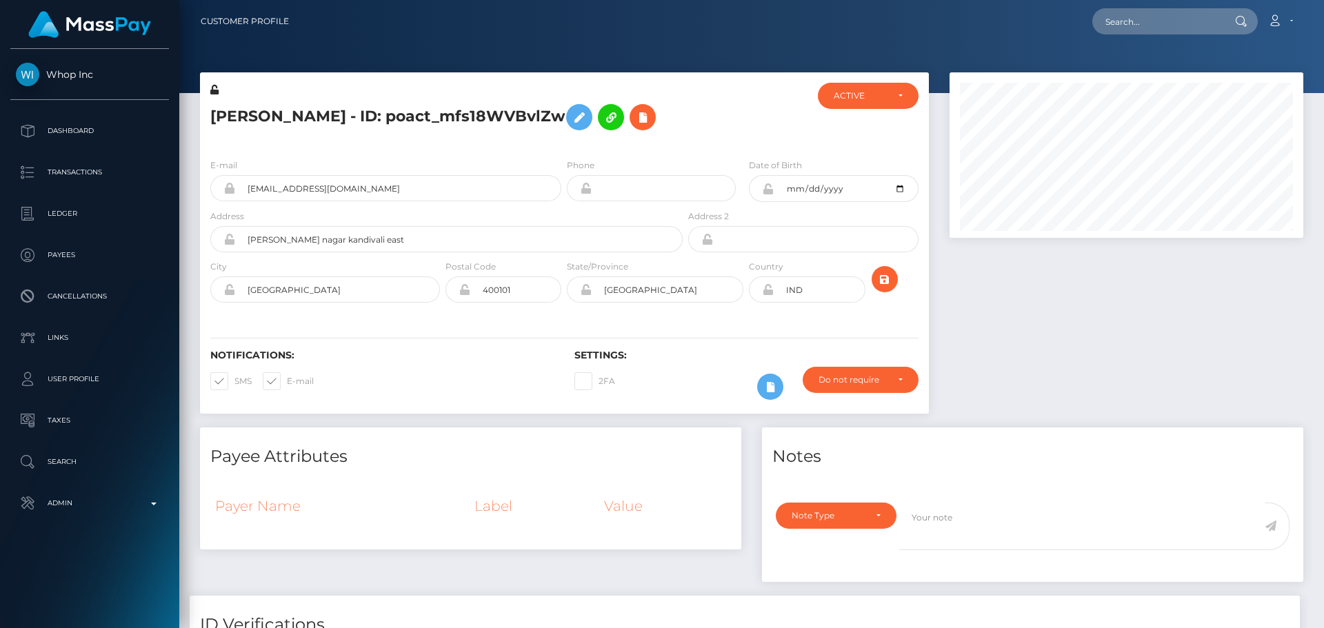
scroll to position [166, 355]
click at [668, 137] on div "Aryan Yadav - ID: poact_mfs18WVBvlZw" at bounding box center [443, 115] width 486 height 65
click at [884, 281] on icon "submit" at bounding box center [885, 279] width 17 height 17
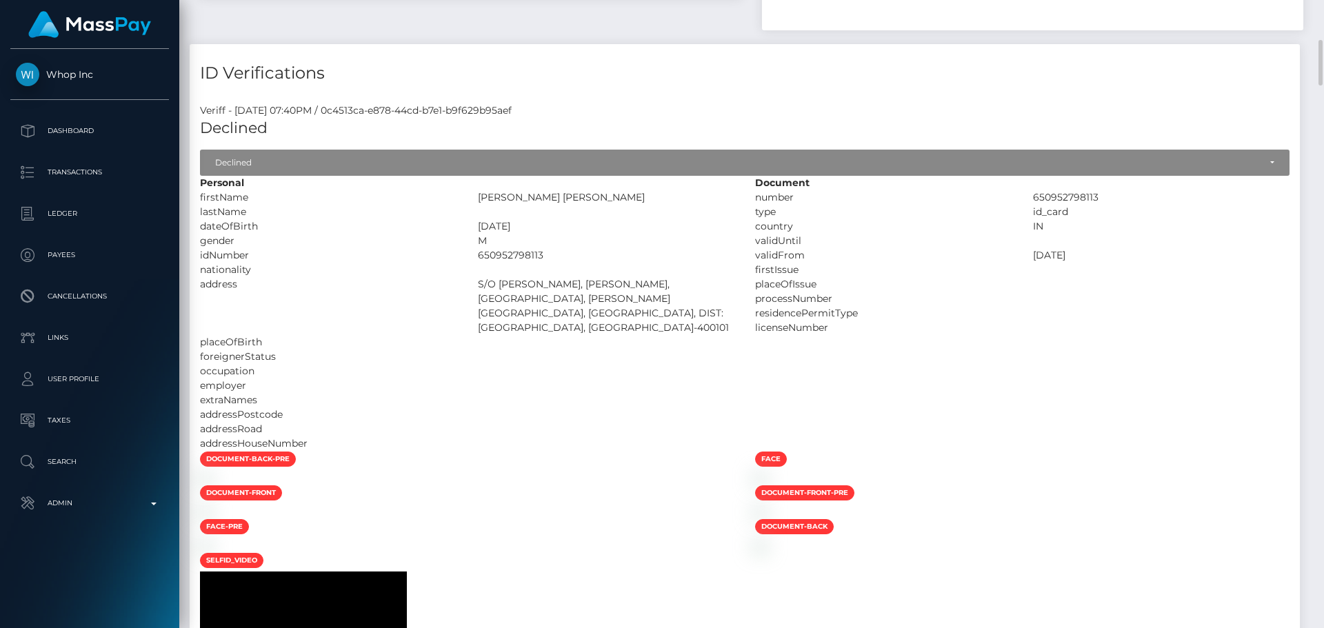
scroll to position [759, 0]
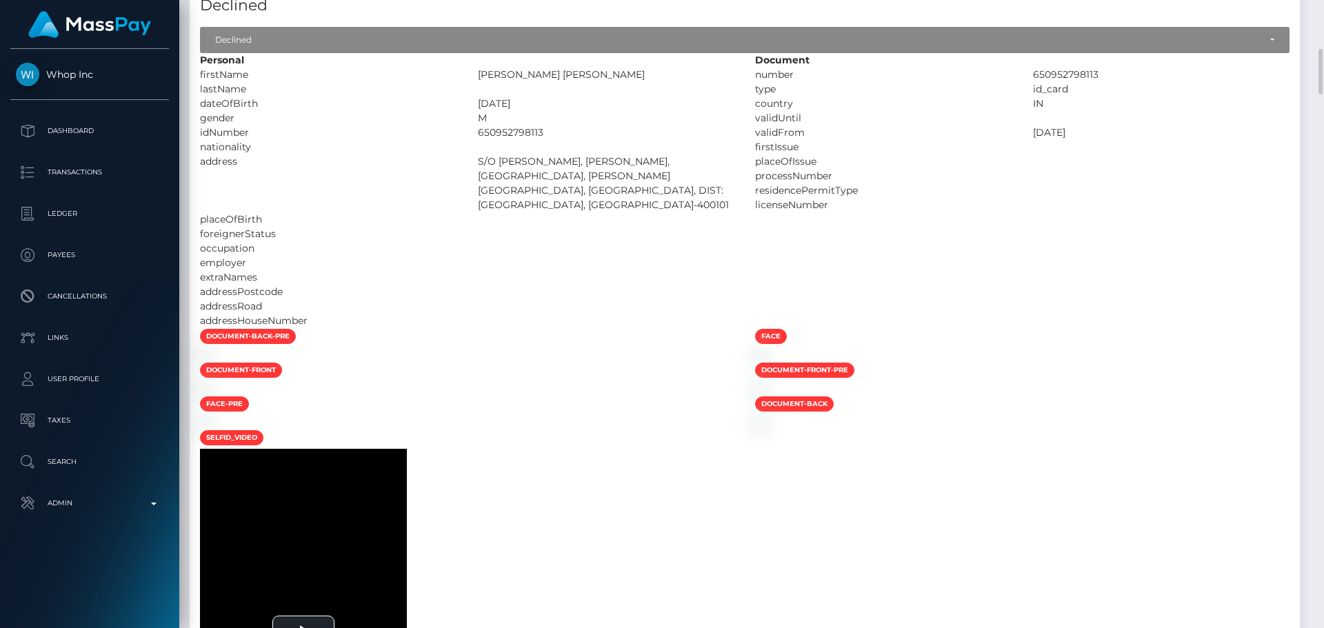
scroll to position [468, 0]
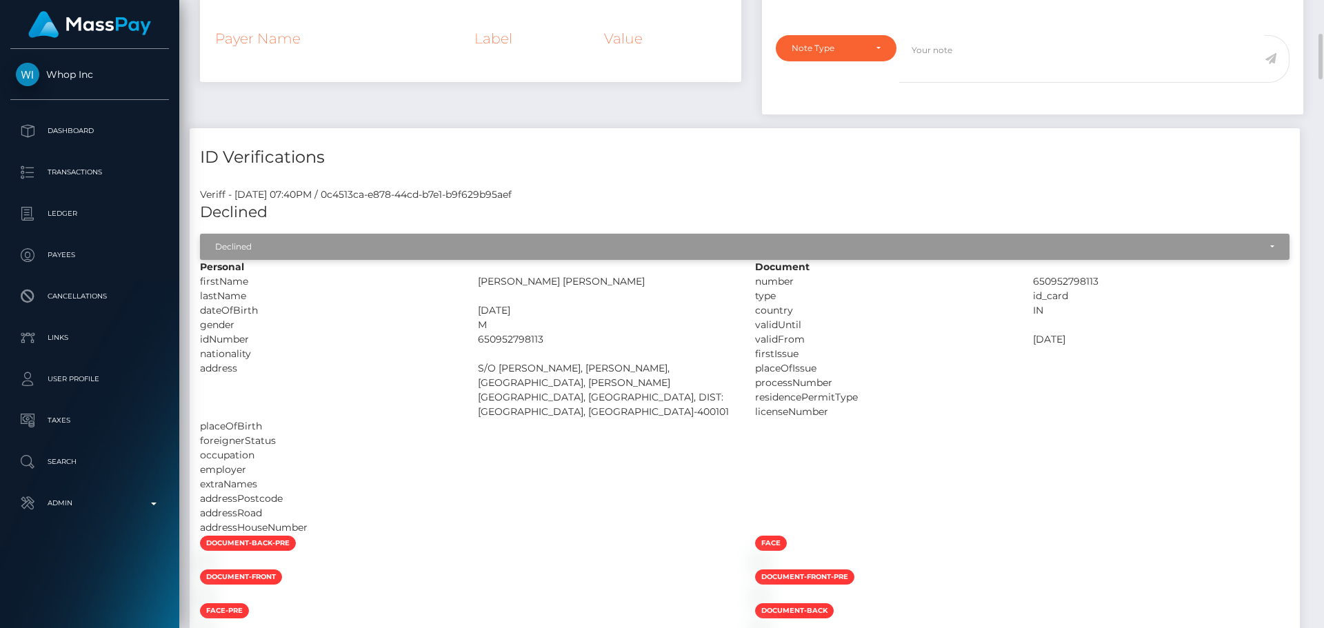
click at [386, 246] on div "Declined" at bounding box center [737, 246] width 1044 height 11
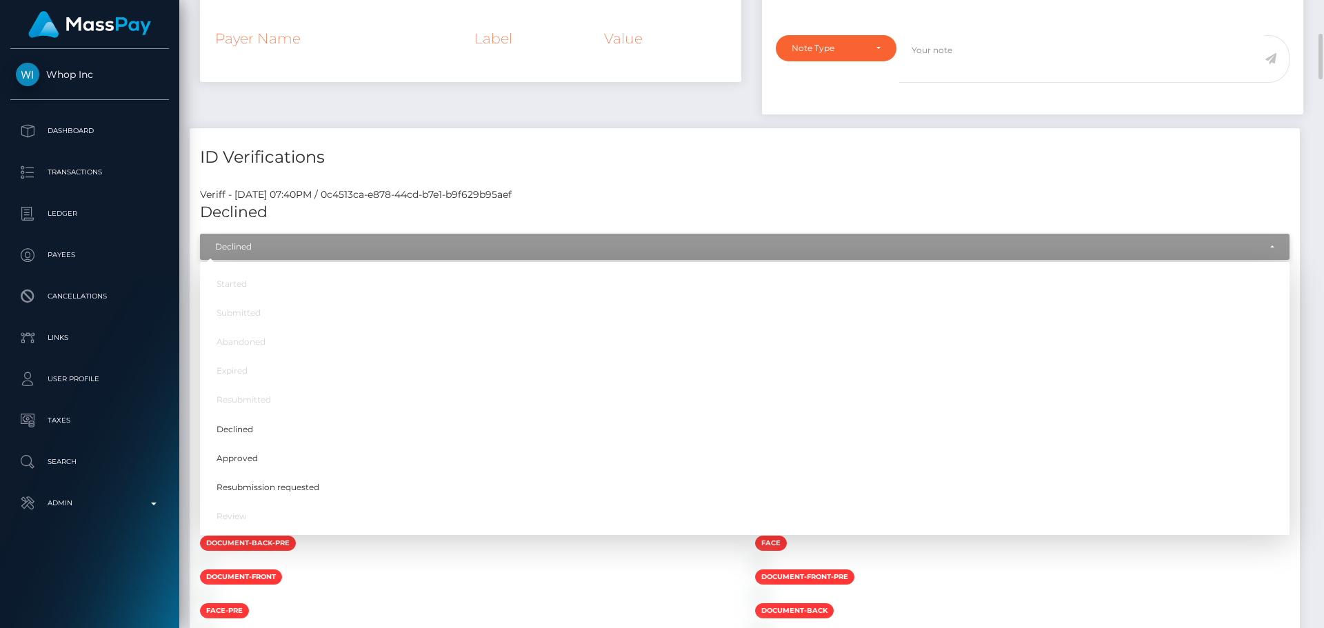
scroll to position [166, 355]
click at [575, 569] on div at bounding box center [467, 562] width 555 height 14
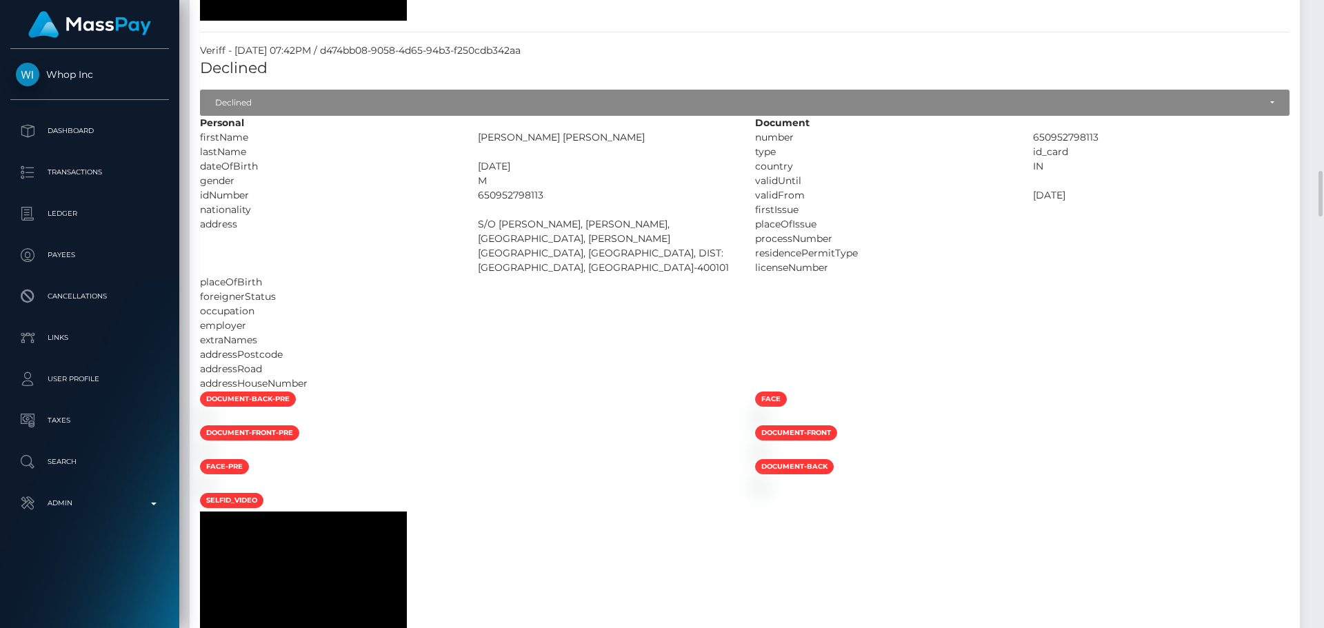
scroll to position [2537, 0]
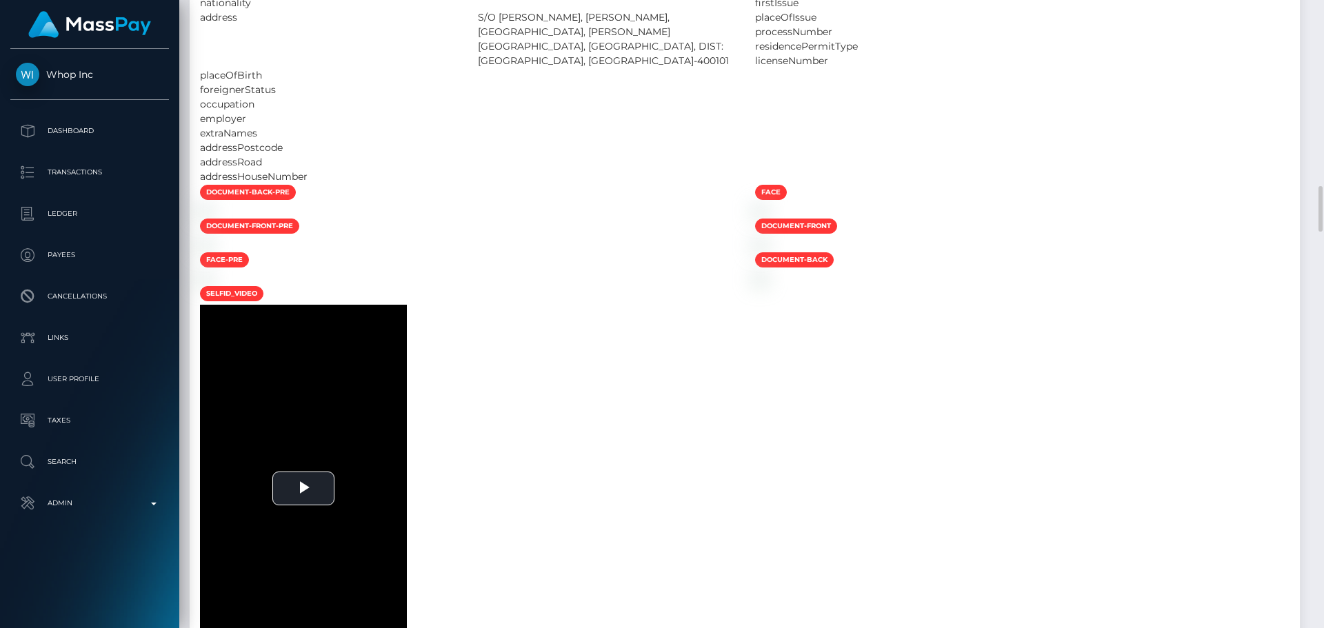
select select "Approved"
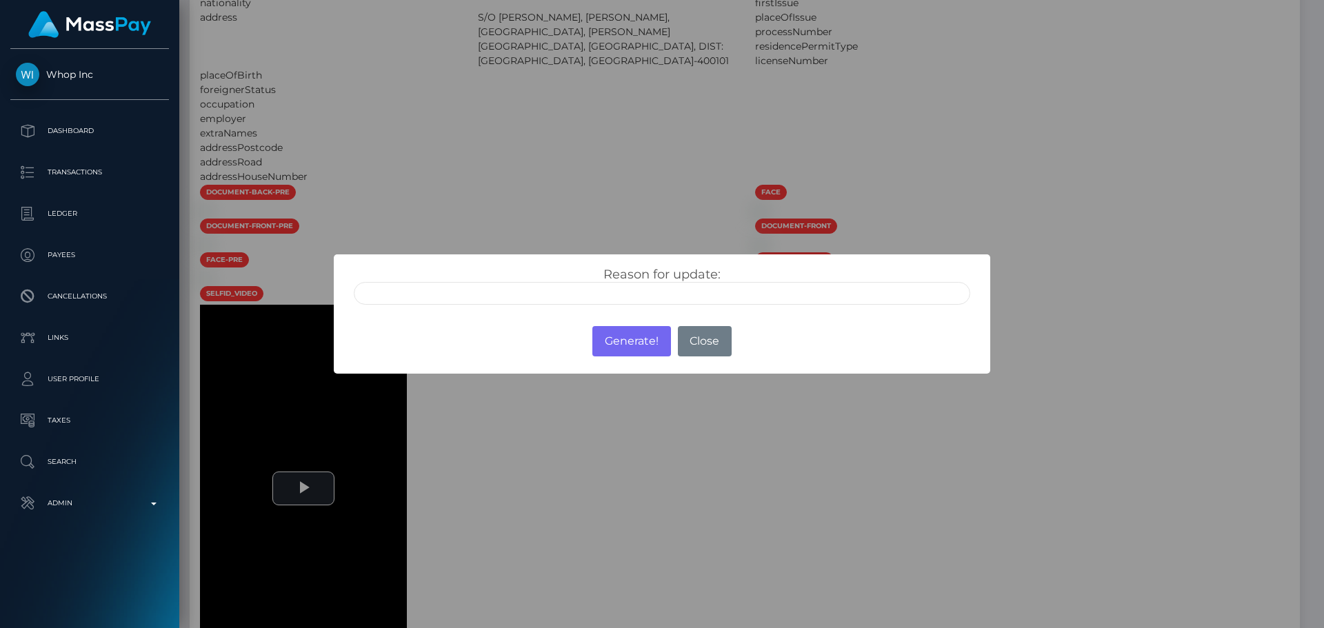
click at [579, 303] on input "text" at bounding box center [662, 293] width 617 height 23
type input "ID manually verified"
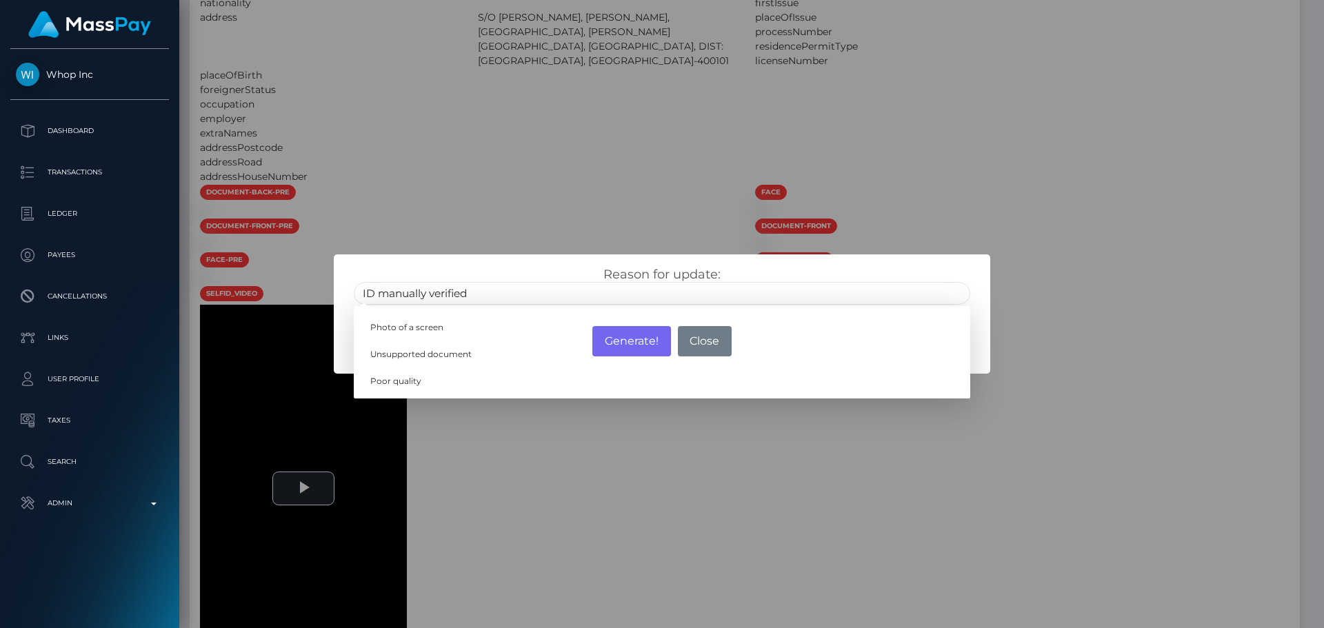
click at [553, 268] on div "Reason for update: ID manually verified Photo of a screen Unsupported document …" at bounding box center [662, 286] width 637 height 38
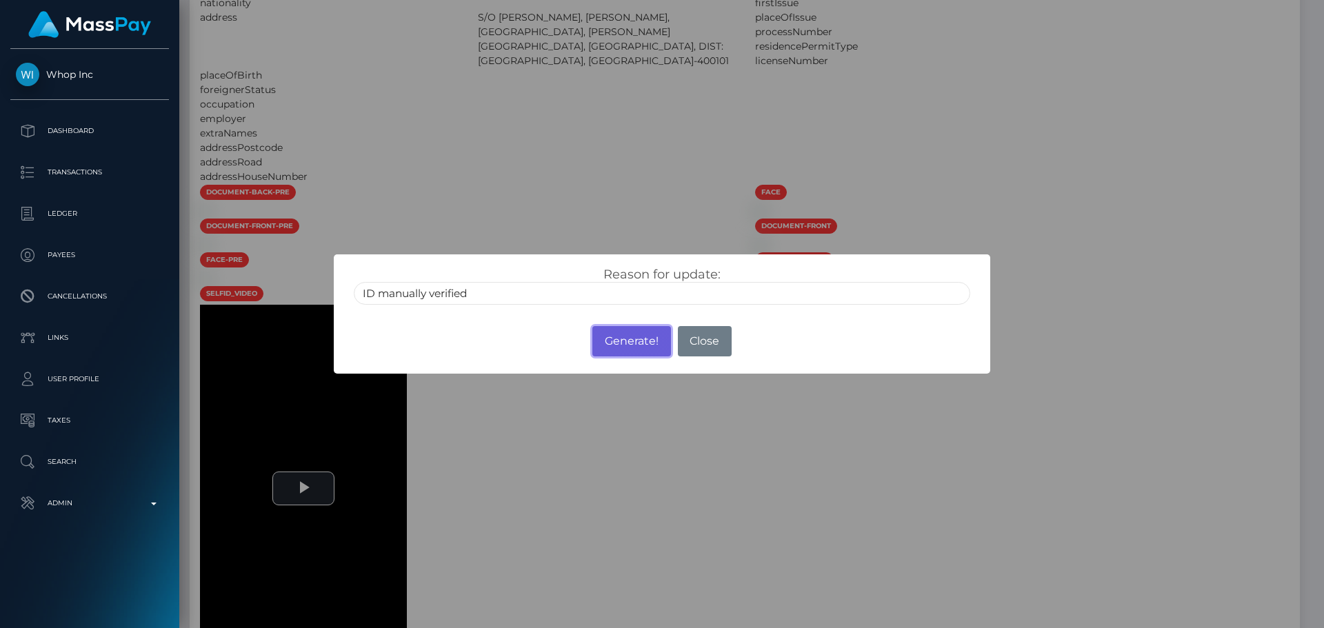
click at [626, 335] on button "Generate!" at bounding box center [632, 341] width 78 height 30
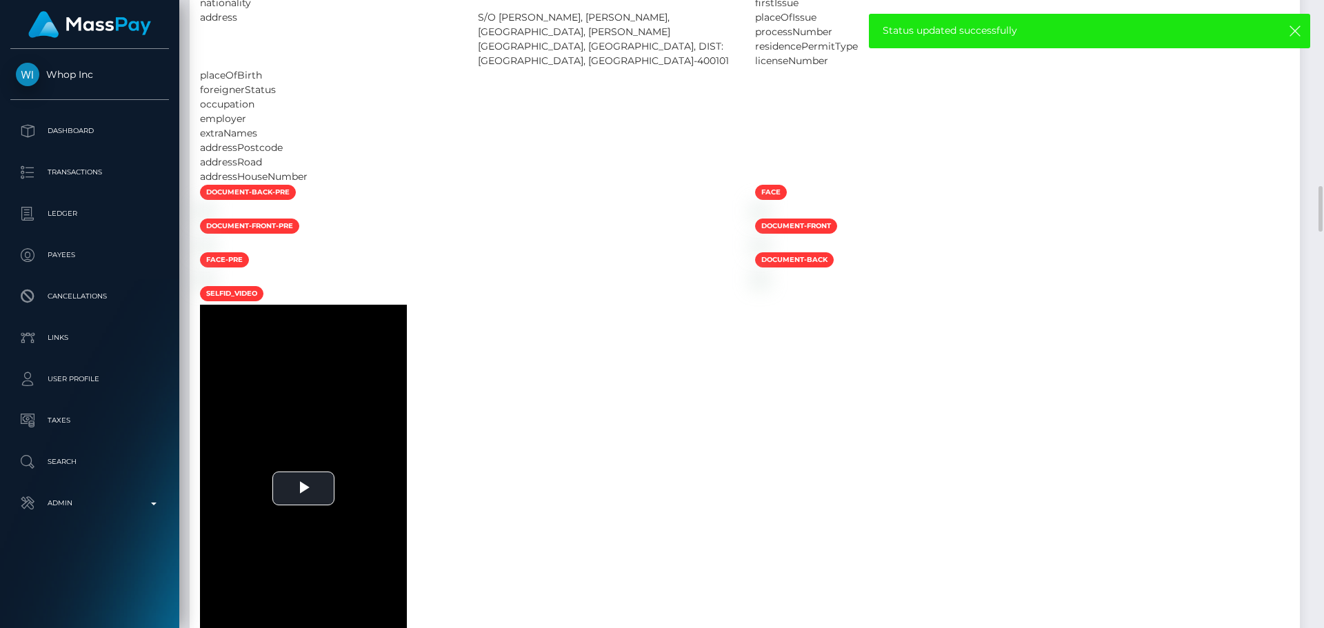
drag, startPoint x: 504, startPoint y: 117, endPoint x: 575, endPoint y: 115, distance: 71.8
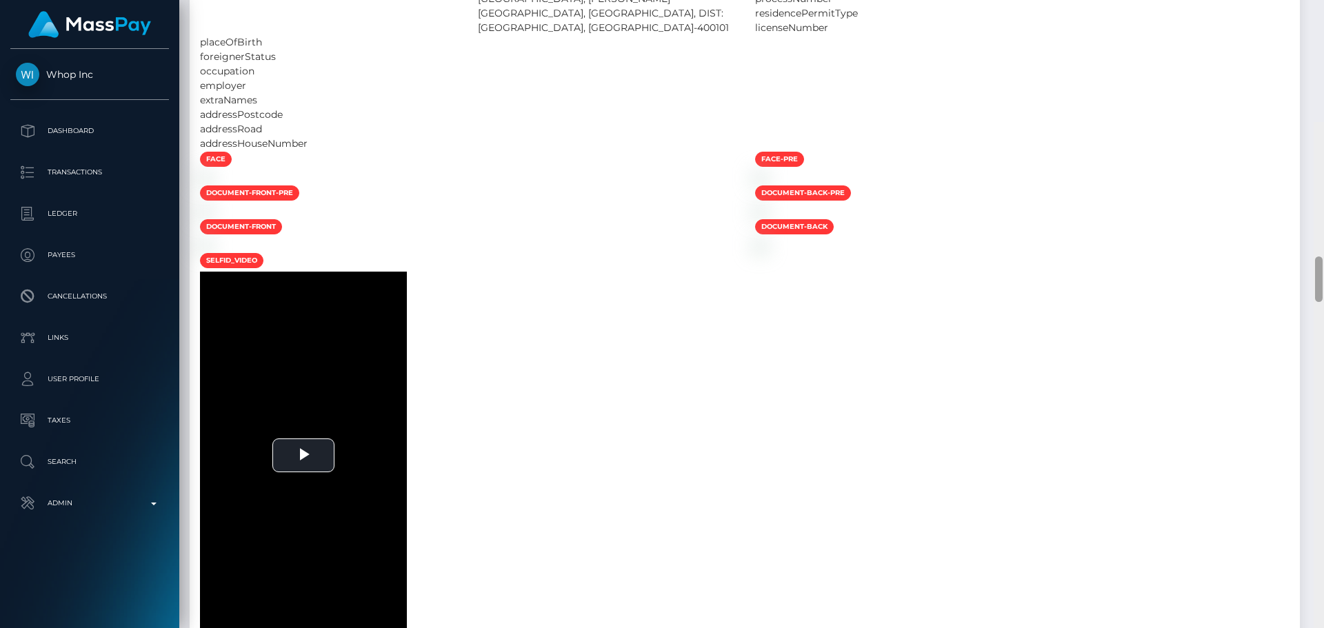
scroll to position [0, 0]
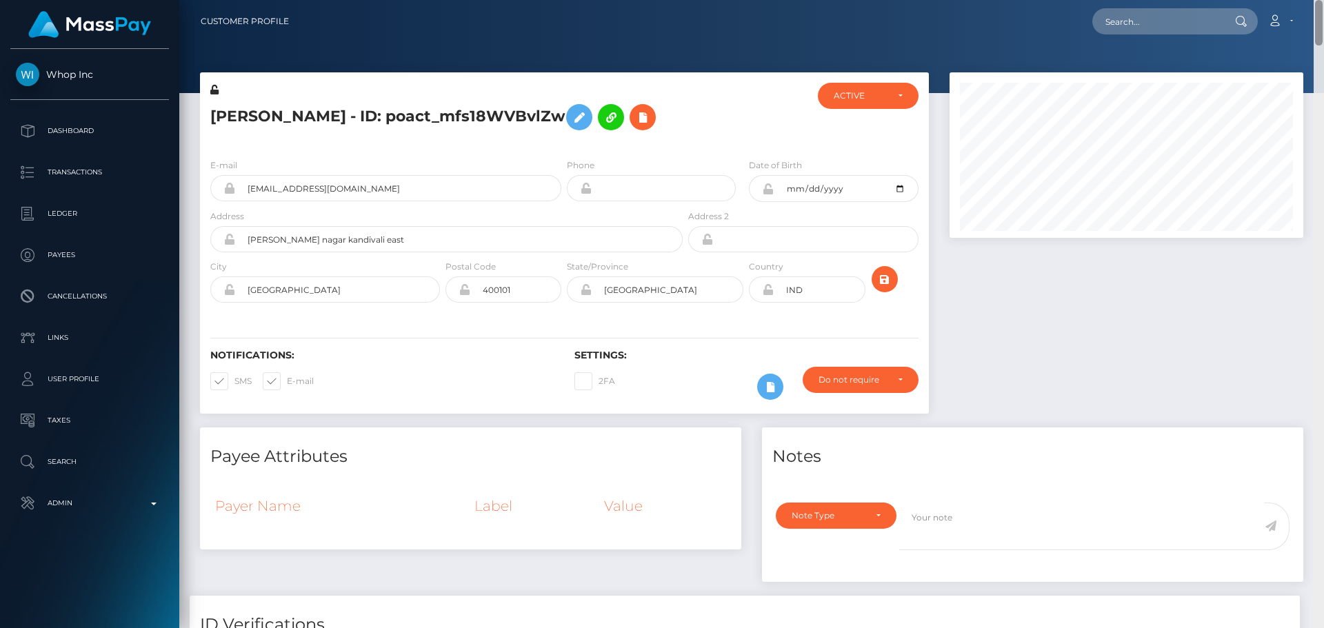
drag, startPoint x: 1318, startPoint y: 188, endPoint x: 1316, endPoint y: 4, distance: 183.5
click at [1316, 4] on div "Customer Profile Loading... Loading..." at bounding box center [751, 314] width 1145 height 628
click at [700, 143] on div at bounding box center [746, 115] width 121 height 65
click at [692, 143] on div at bounding box center [746, 115] width 121 height 65
click at [648, 134] on h5 "[PERSON_NAME] - ID: poact_mfs18WVBvlZw" at bounding box center [442, 117] width 465 height 40
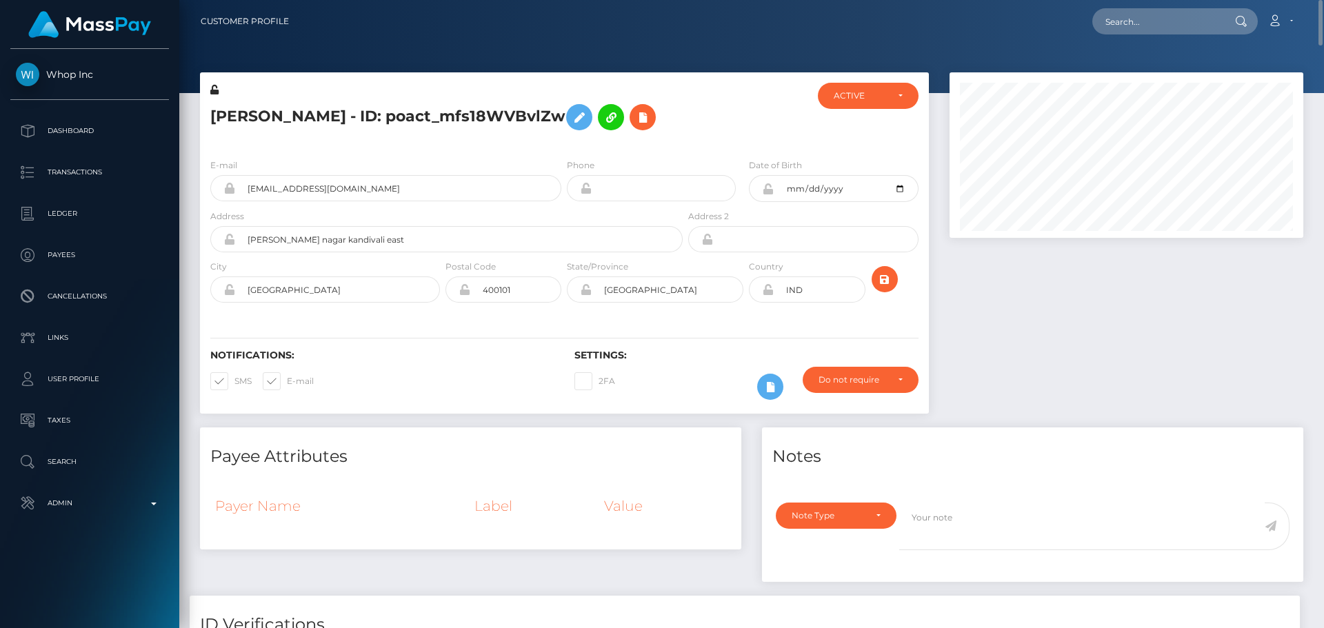
click at [662, 143] on div "[PERSON_NAME] - ID: poact_mfs18WVBvlZw" at bounding box center [443, 115] width 486 height 65
click at [652, 138] on div "[PERSON_NAME] - ID: poact_mfs18WVBvlZw" at bounding box center [443, 115] width 486 height 65
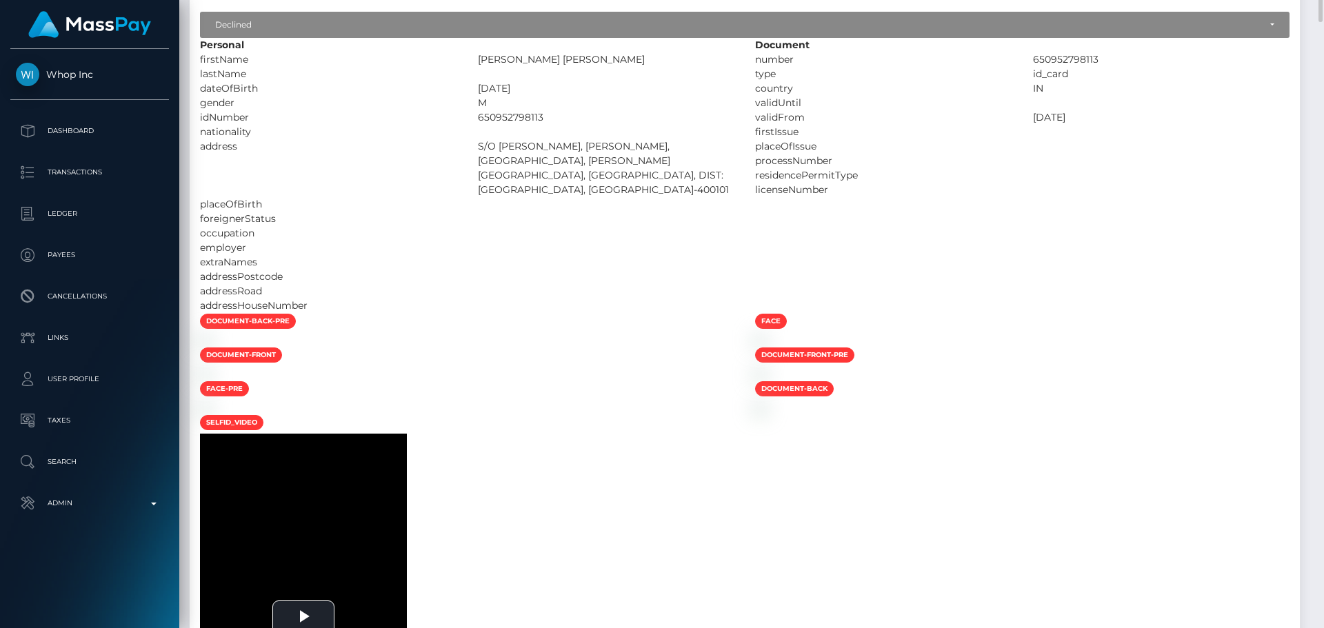
scroll to position [621, 0]
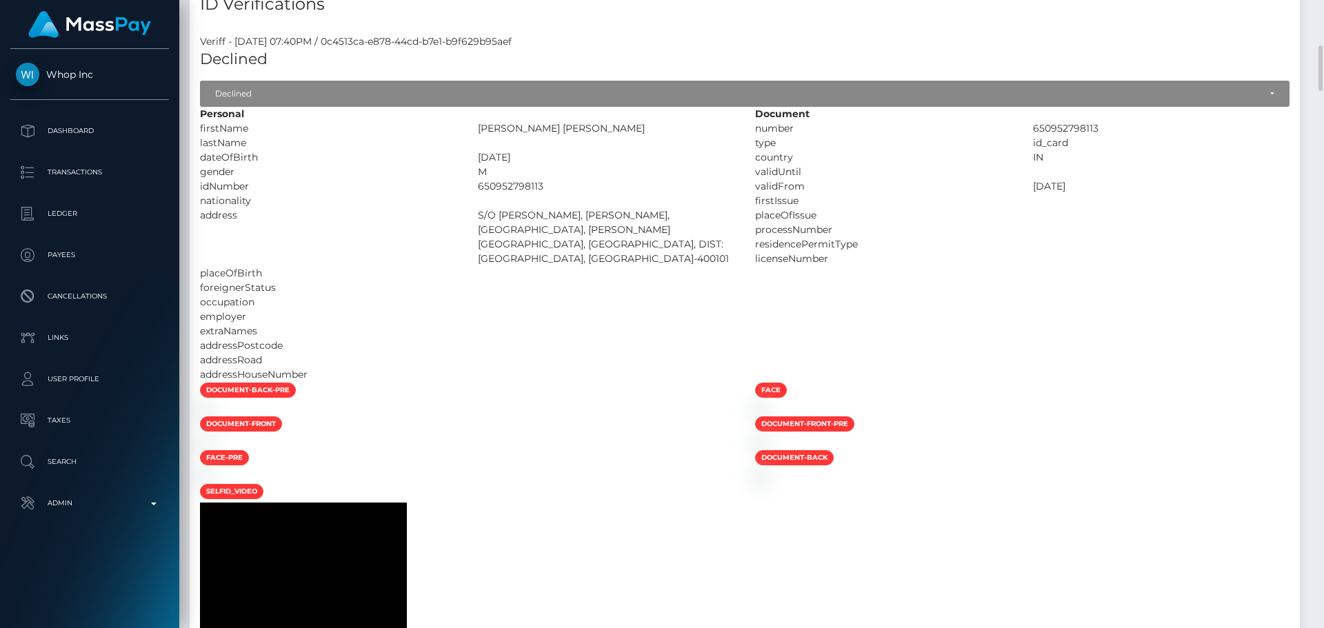
click at [492, 131] on div "[PERSON_NAME] [PERSON_NAME]" at bounding box center [607, 128] width 278 height 14
drag, startPoint x: 492, startPoint y: 131, endPoint x: 578, endPoint y: 128, distance: 86.3
click at [578, 128] on div "[PERSON_NAME] [PERSON_NAME]" at bounding box center [607, 128] width 278 height 14
copy div "[PERSON_NAME] [PERSON_NAME]"
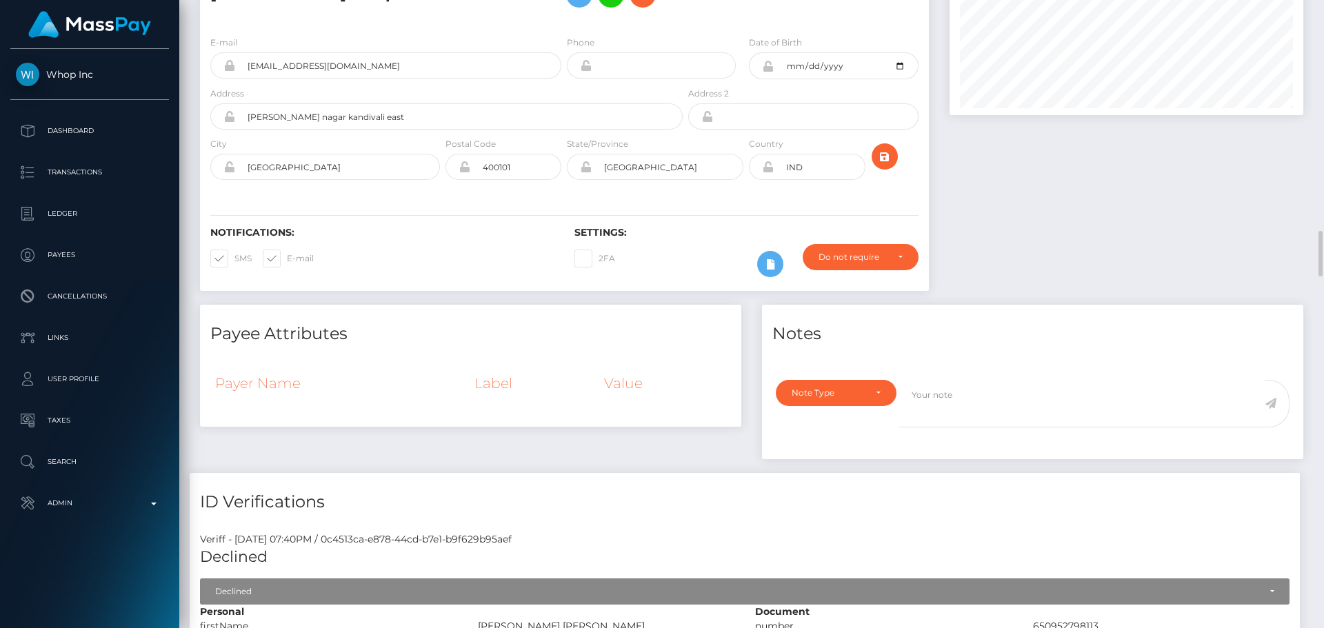
scroll to position [0, 0]
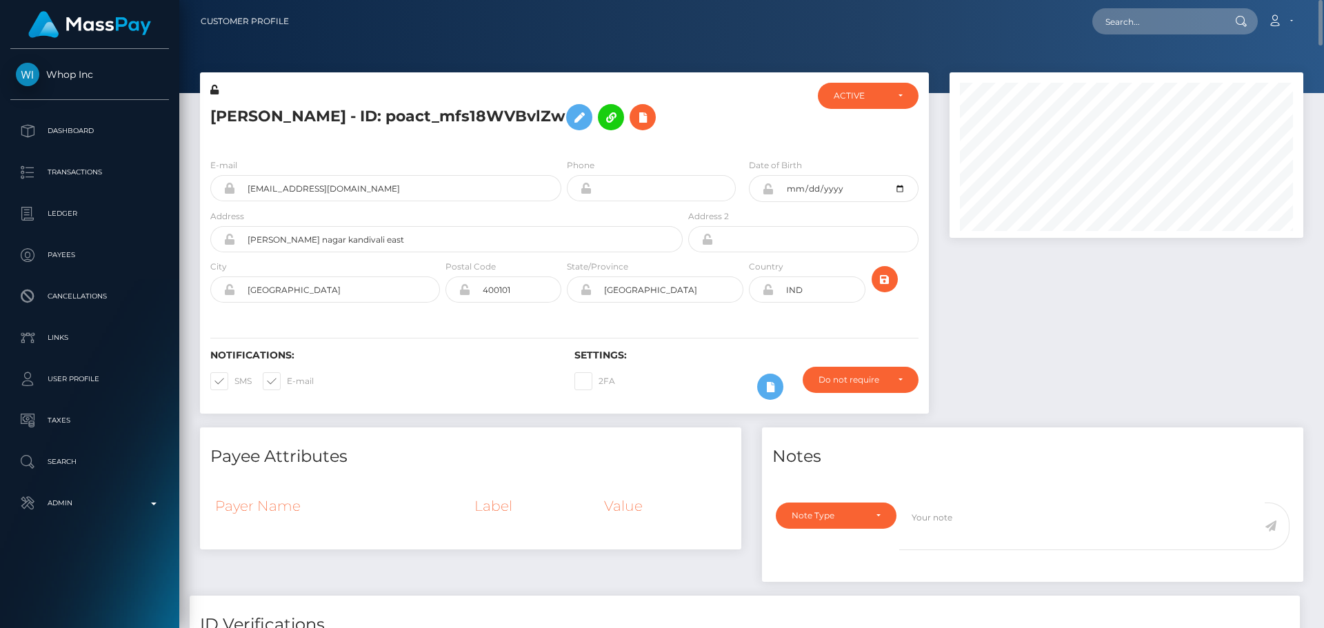
click at [897, 272] on div at bounding box center [898, 284] width 61 height 50
click at [896, 277] on button "submit" at bounding box center [885, 279] width 26 height 26
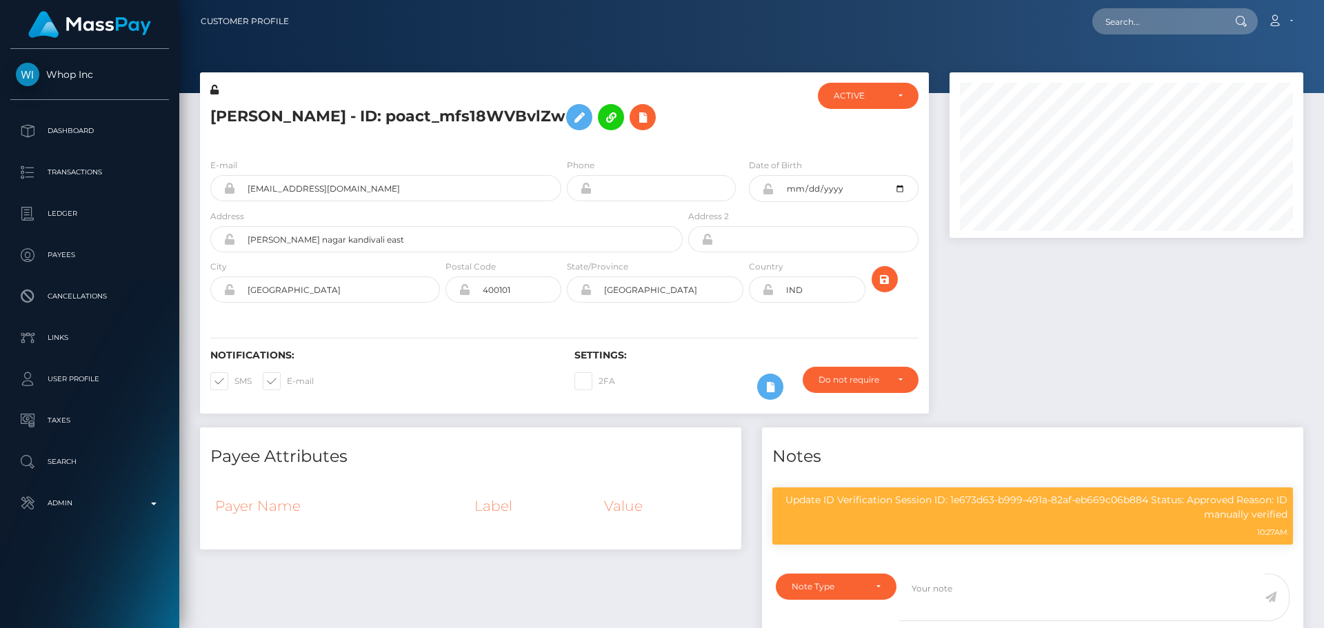
scroll to position [166, 355]
drag, startPoint x: 0, startPoint y: 0, endPoint x: 546, endPoint y: 117, distance: 558.0
click at [571, 117] on icon at bounding box center [579, 117] width 17 height 17
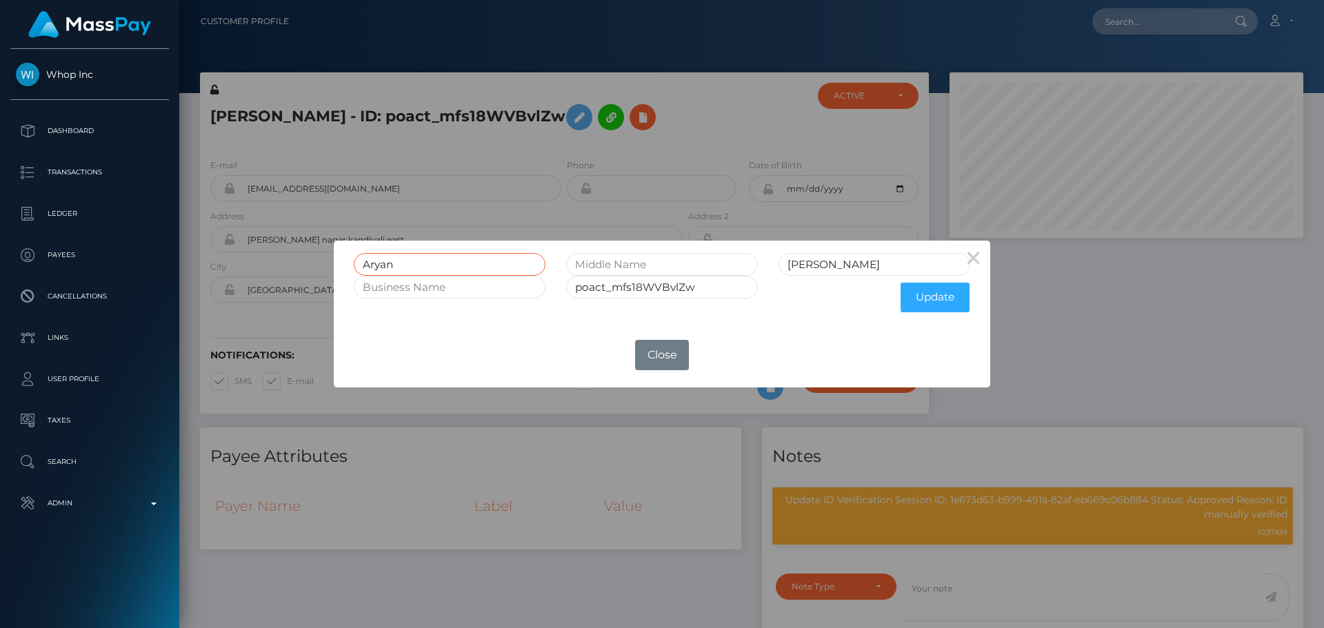
click at [475, 268] on input "Aryan" at bounding box center [450, 264] width 192 height 23
paste input "RYAN SUBEDAR YADAV"
click at [486, 264] on input "[PERSON_NAME] [PERSON_NAME]" at bounding box center [450, 264] width 192 height 23
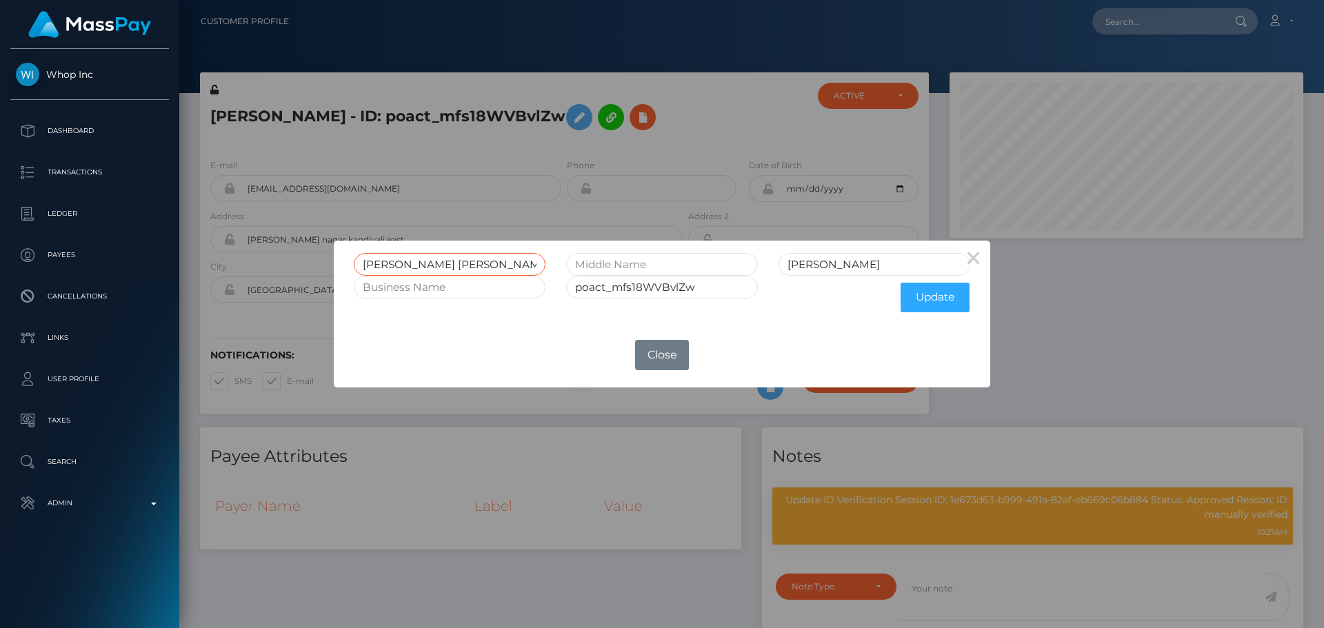
type input "[PERSON_NAME] [PERSON_NAME]"
click at [806, 262] on input "Yadav" at bounding box center [875, 264] width 192 height 23
paste input "ADAV"
type input "YADAV"
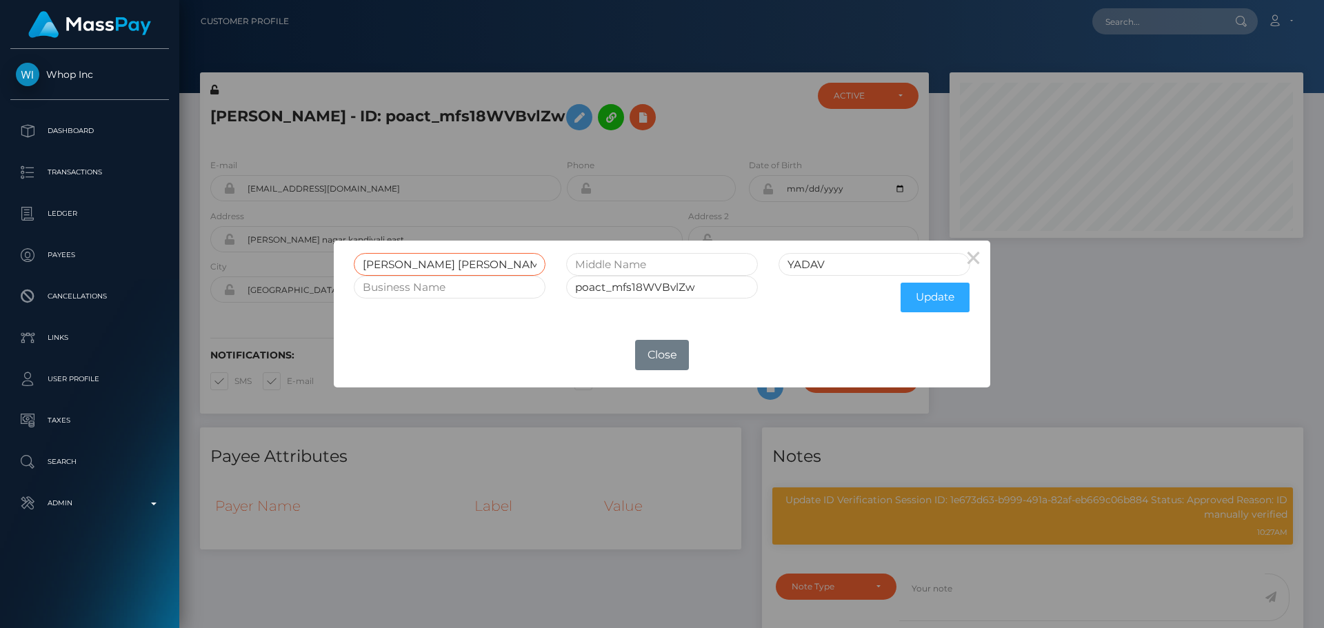
click at [435, 267] on input "[PERSON_NAME] [PERSON_NAME]" at bounding box center [450, 264] width 192 height 23
click at [628, 266] on input "text" at bounding box center [662, 264] width 192 height 23
paste input "SUBEDAR"
type input "SUBEDAR"
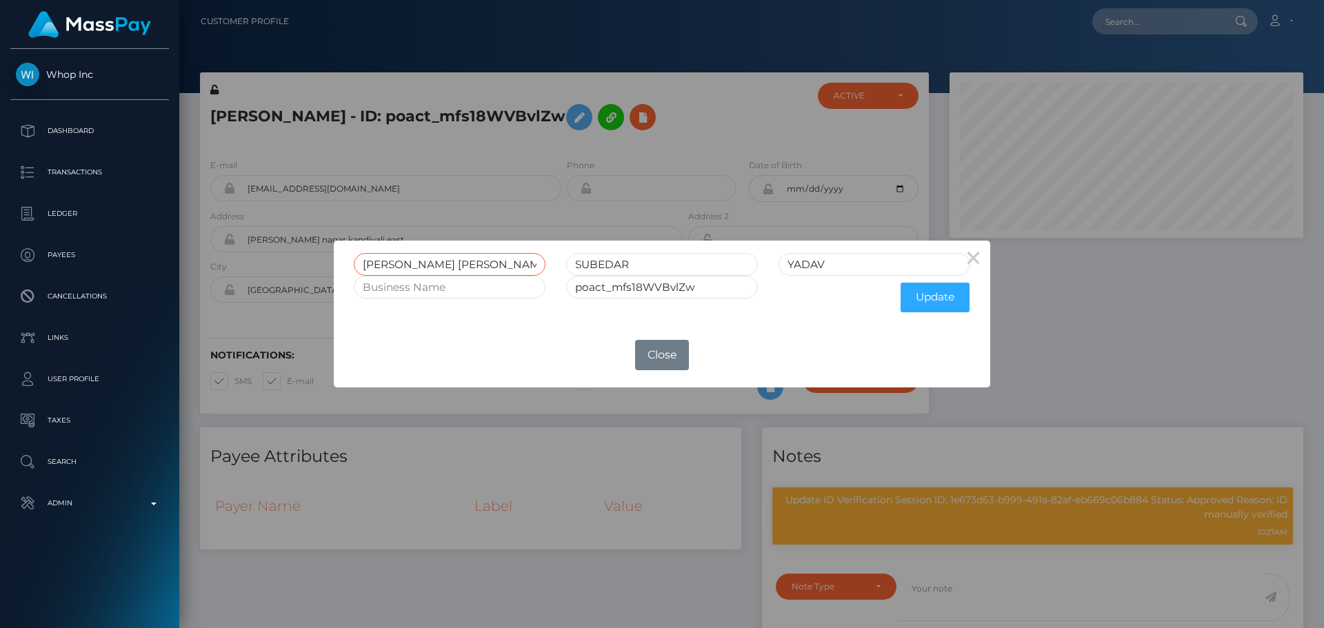
click at [422, 266] on input "[PERSON_NAME] [PERSON_NAME]" at bounding box center [450, 264] width 192 height 23
drag, startPoint x: 422, startPoint y: 266, endPoint x: 464, endPoint y: 264, distance: 41.4
click at [464, 264] on input "[PERSON_NAME] [PERSON_NAME]" at bounding box center [450, 264] width 192 height 23
type input "ARYAN"
click at [864, 260] on input "YADAV" at bounding box center [875, 264] width 192 height 23
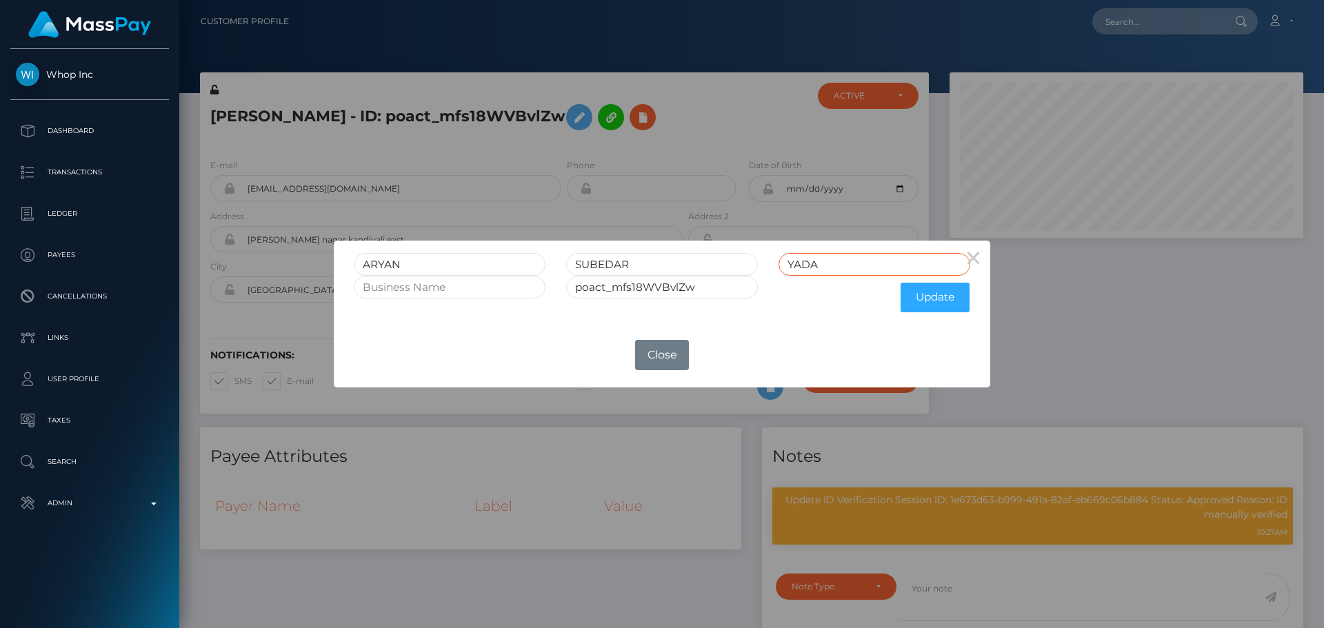
type input "YADAV"
click at [926, 291] on button "Update" at bounding box center [935, 298] width 69 height 30
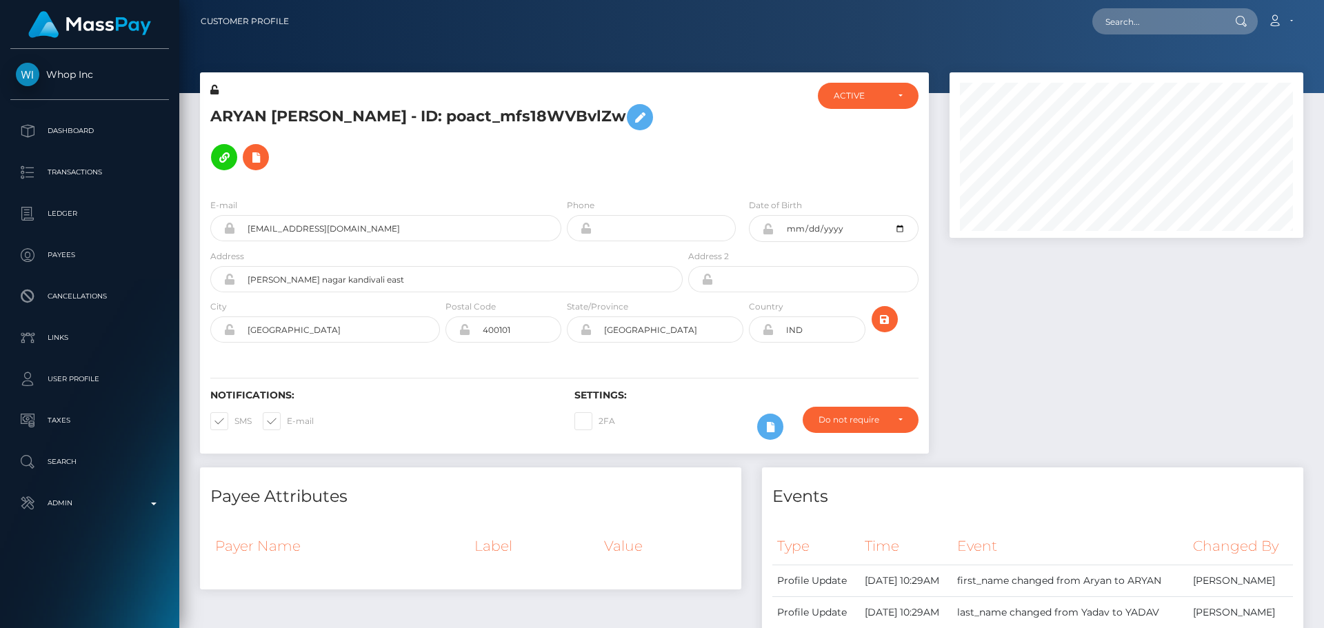
scroll to position [166, 355]
click at [454, 160] on h5 "ARYAN [PERSON_NAME] - ID: poact_mfs18WVBvlZw" at bounding box center [442, 137] width 465 height 80
click at [215, 88] on icon at bounding box center [214, 90] width 8 height 10
click at [768, 229] on icon at bounding box center [768, 229] width 12 height 11
click at [767, 333] on icon at bounding box center [768, 329] width 12 height 11
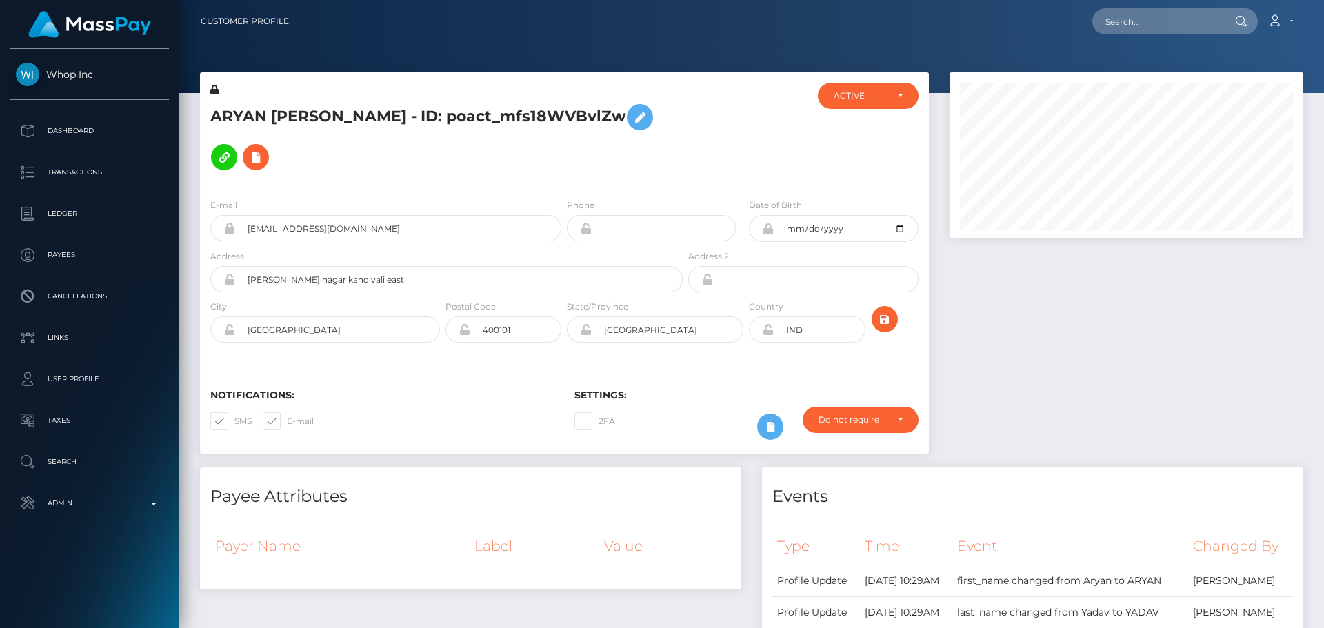
click at [737, 368] on div "Notifications: SMS E-mail Settings: 2FA" at bounding box center [564, 405] width 729 height 97
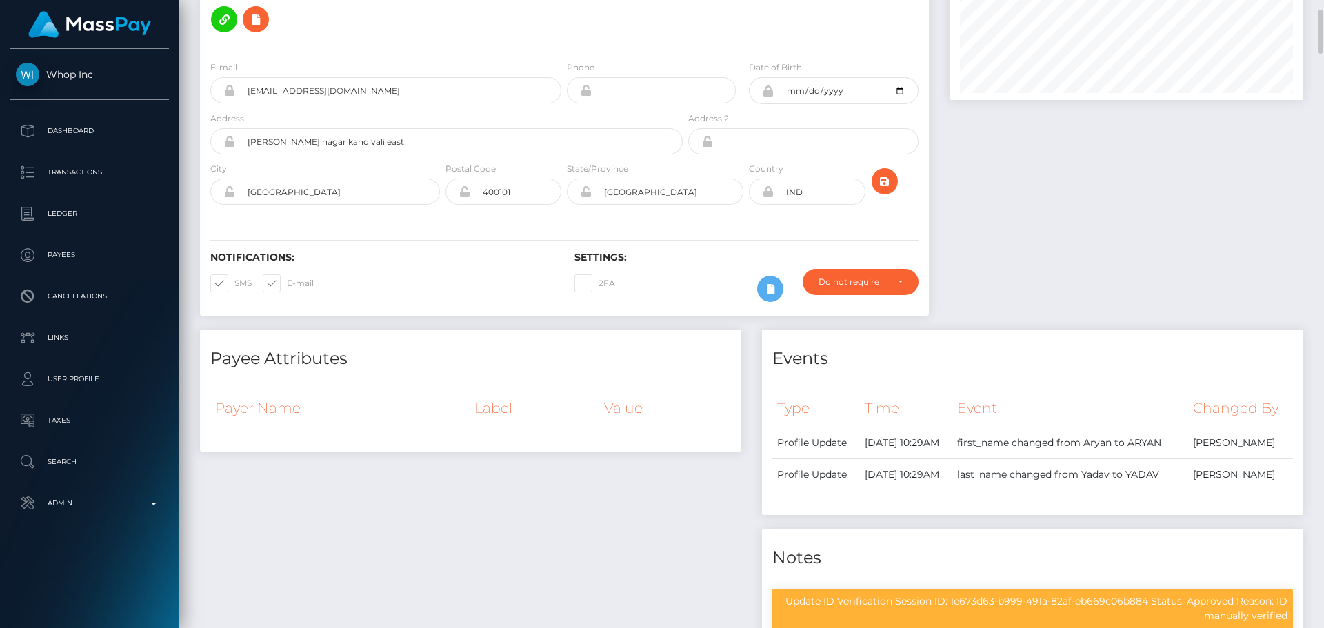
scroll to position [0, 0]
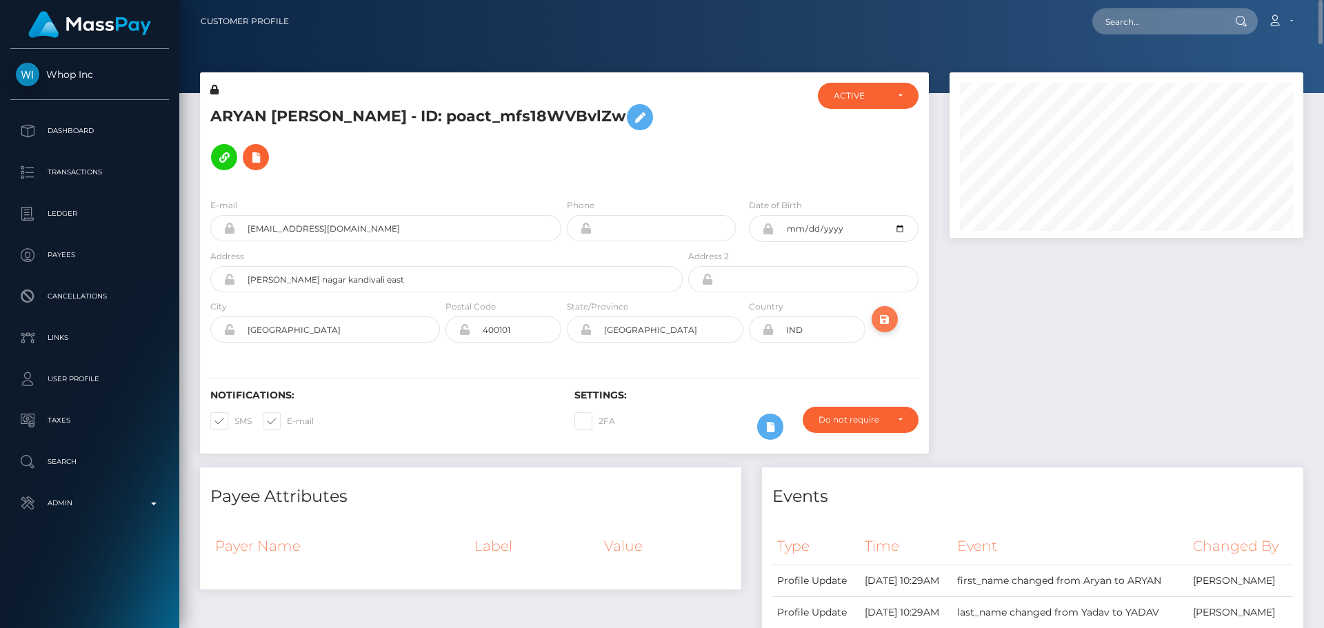
click at [886, 313] on icon "submit" at bounding box center [885, 319] width 17 height 17
click at [333, 112] on h5 "ARYAN [PERSON_NAME] - ID: poact_mfs18WVBvlZw" at bounding box center [442, 137] width 465 height 80
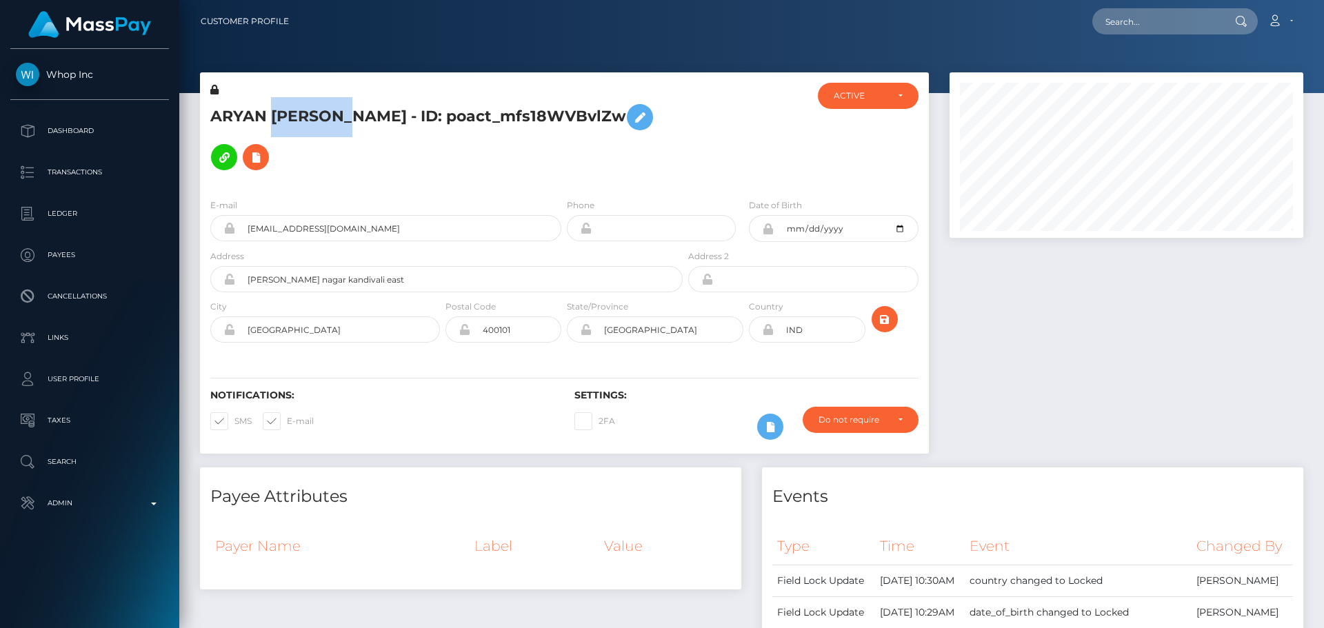
copy h5 "ARYAN [PERSON_NAME] - ID: poact_mfs18WVBvlZw"
click at [1148, 26] on input "text" at bounding box center [1158, 21] width 130 height 26
paste input "poact_Eoo6PBy6VrMG"
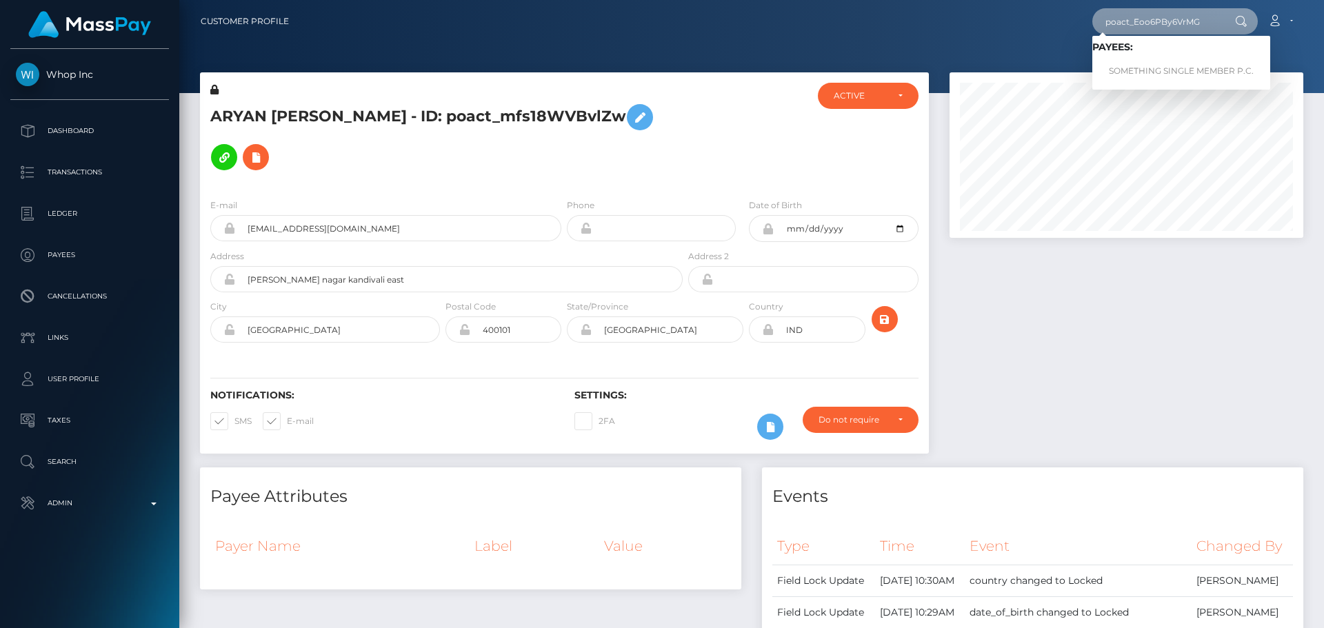
type input "poact_Eoo6PBy6VrMG"
click at [1129, 72] on link "SOMETHING SINGLE MEMBER P.C." at bounding box center [1182, 72] width 178 height 26
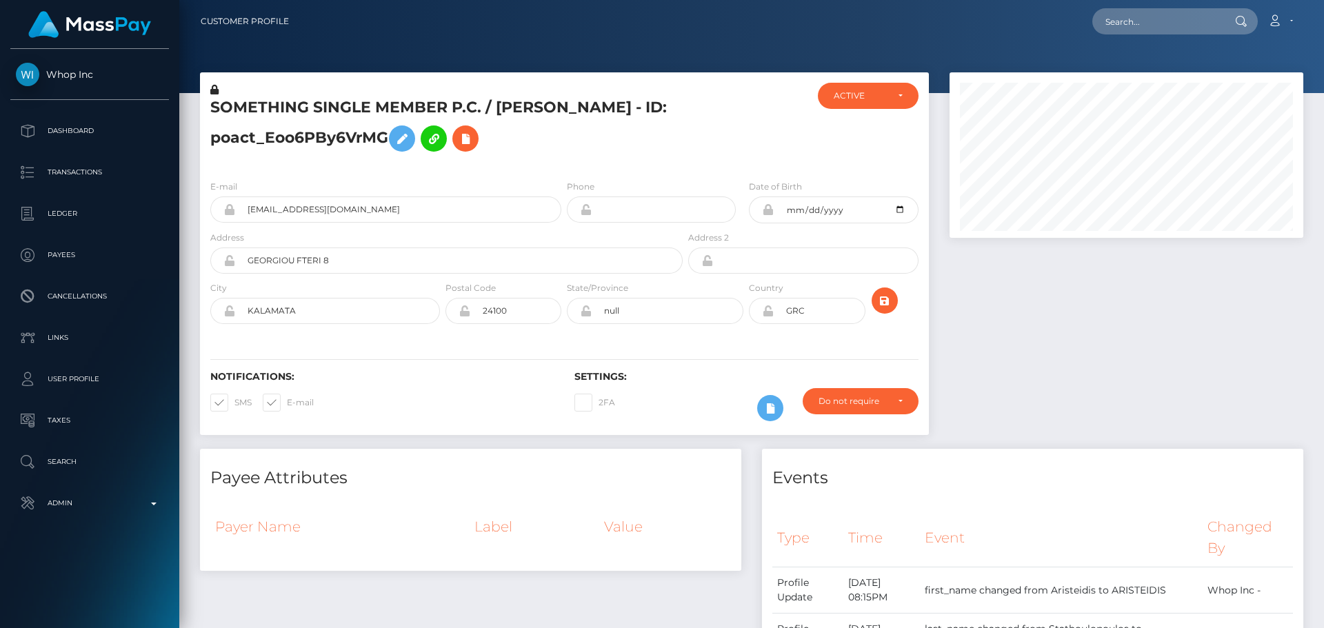
scroll to position [166, 355]
click at [687, 169] on div at bounding box center [746, 126] width 121 height 86
click at [563, 159] on h5 "SOMETHING SINGLE MEMBER P.C. / [PERSON_NAME] - ID: poact_Eoo6PBy6VrMG" at bounding box center [442, 127] width 465 height 61
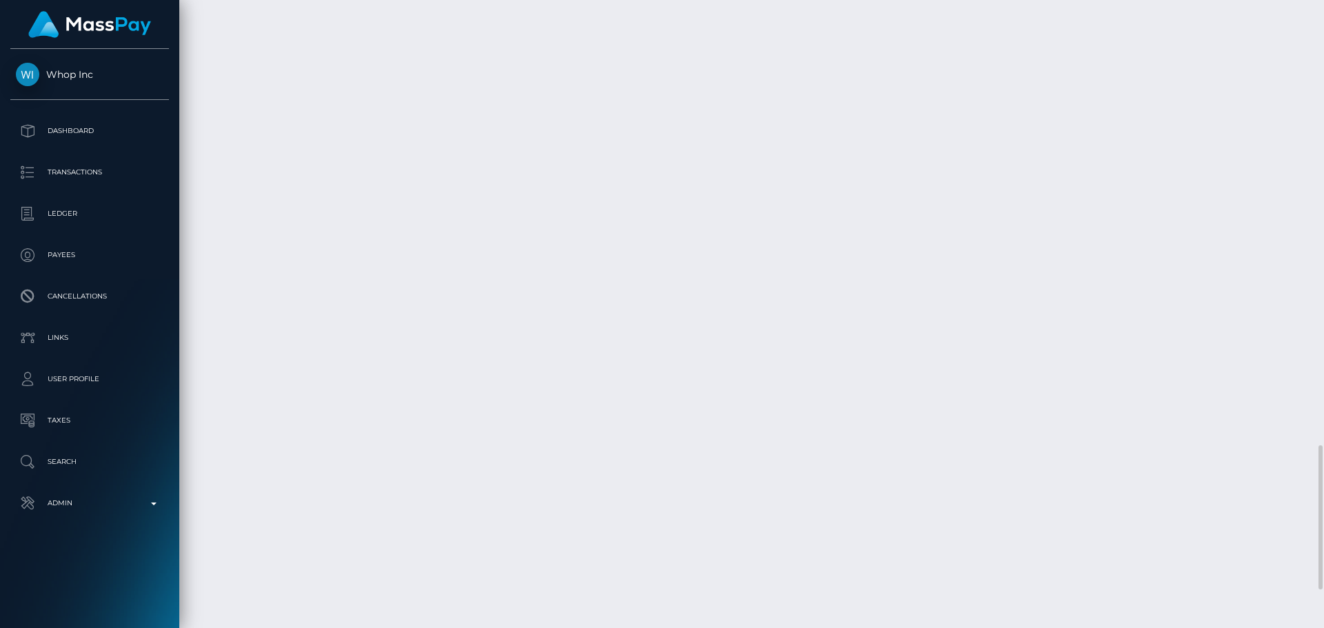
scroll to position [2098, 0]
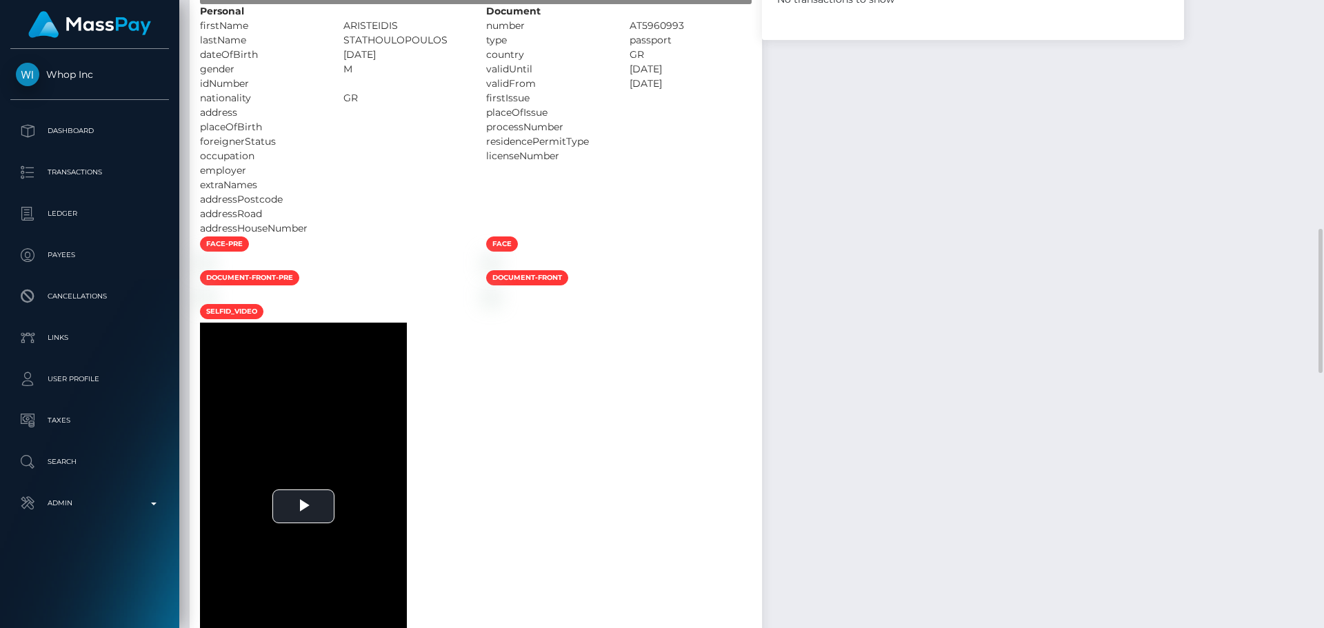
scroll to position [788, 0]
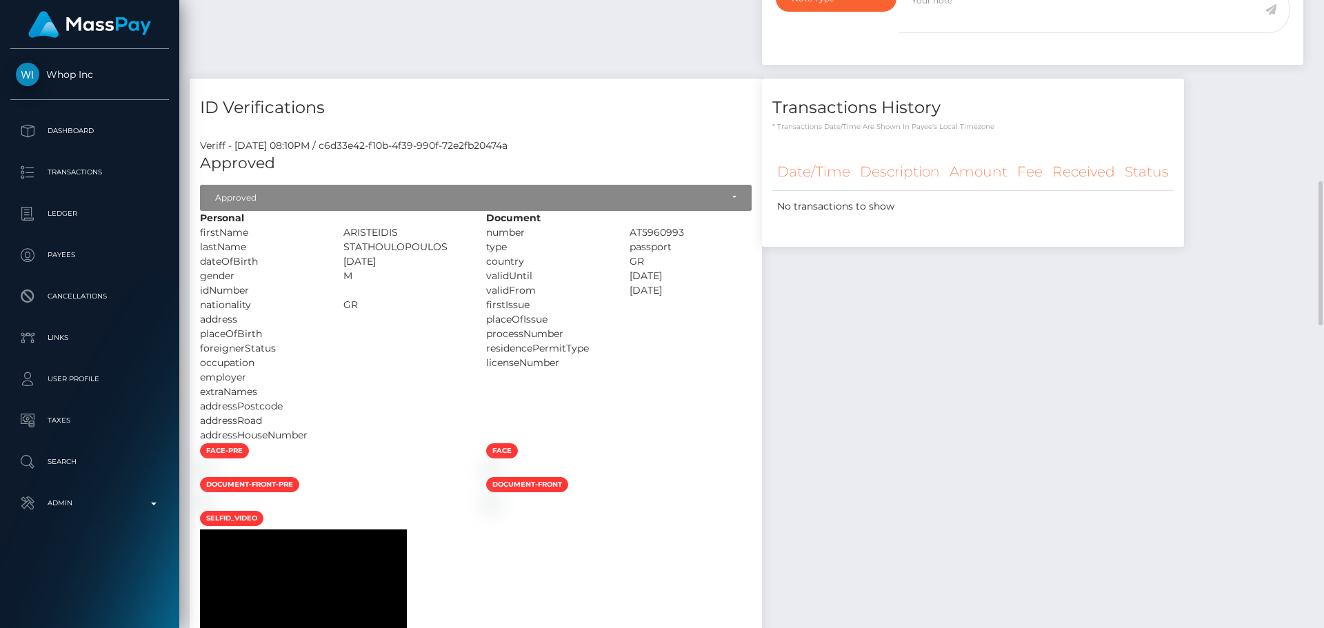
click at [333, 269] on div "dateOfBirth" at bounding box center [261, 262] width 143 height 14
click at [430, 294] on div "Personal firstName ARISTEIDIS" at bounding box center [333, 327] width 286 height 232
click at [477, 327] on div at bounding box center [404, 319] width 143 height 14
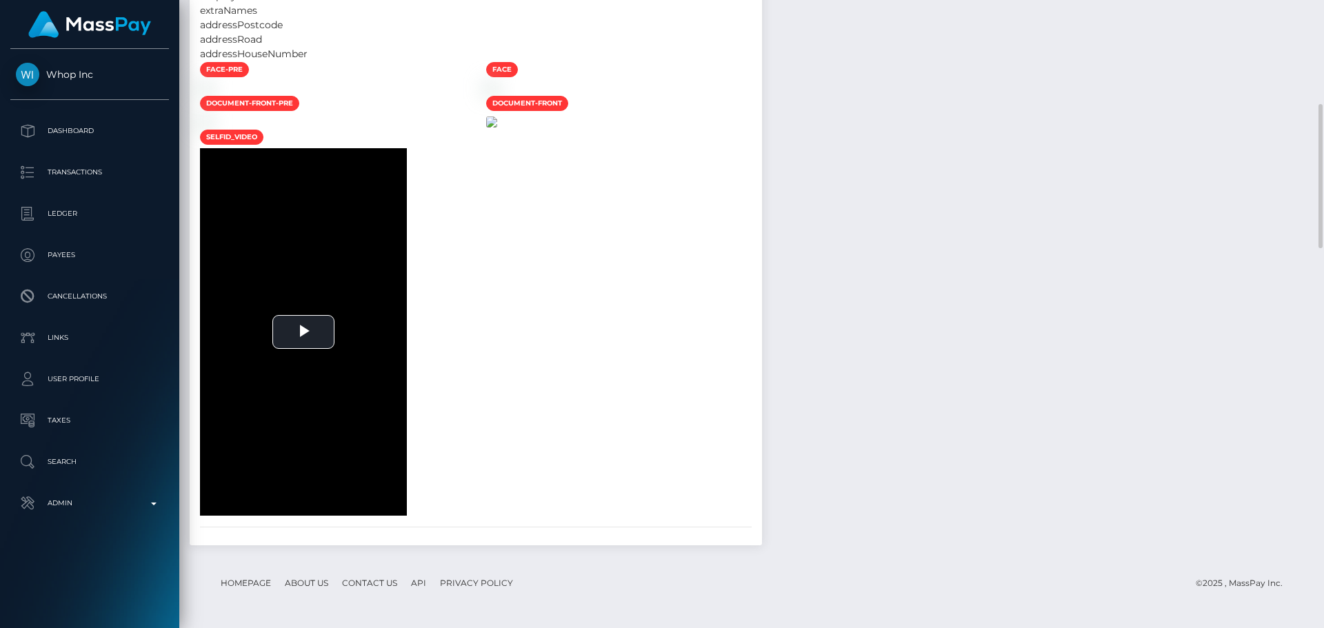
scroll to position [1518, 0]
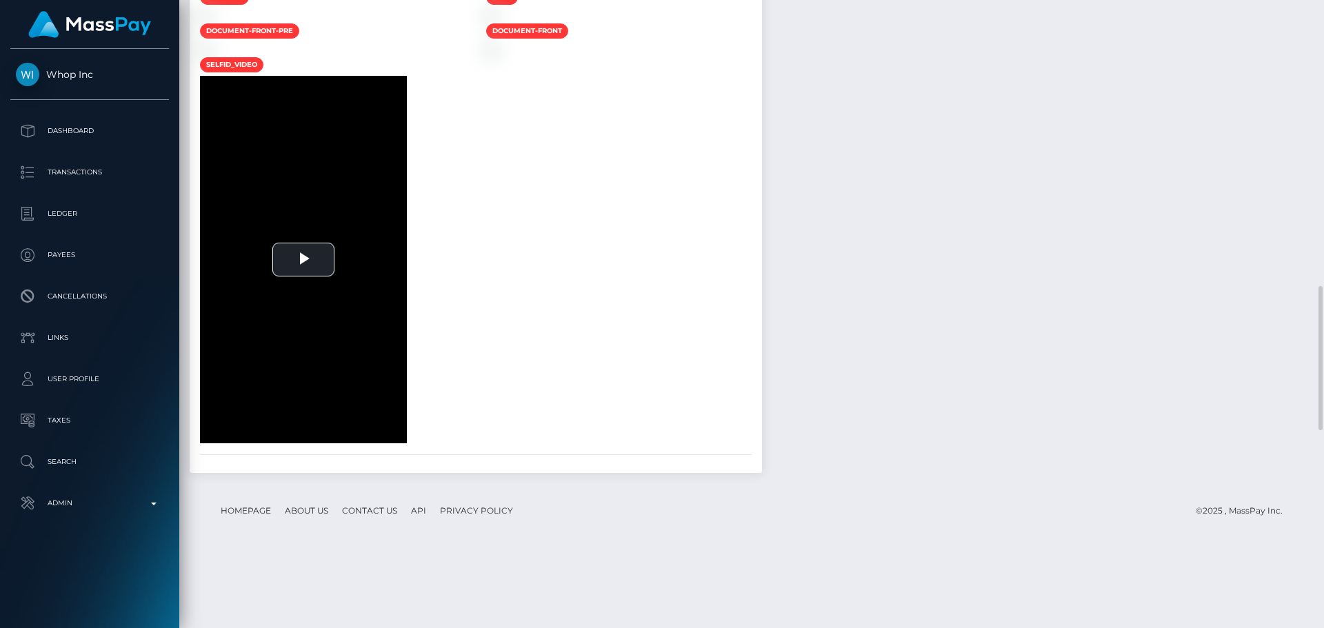
scroll to position [897, 0]
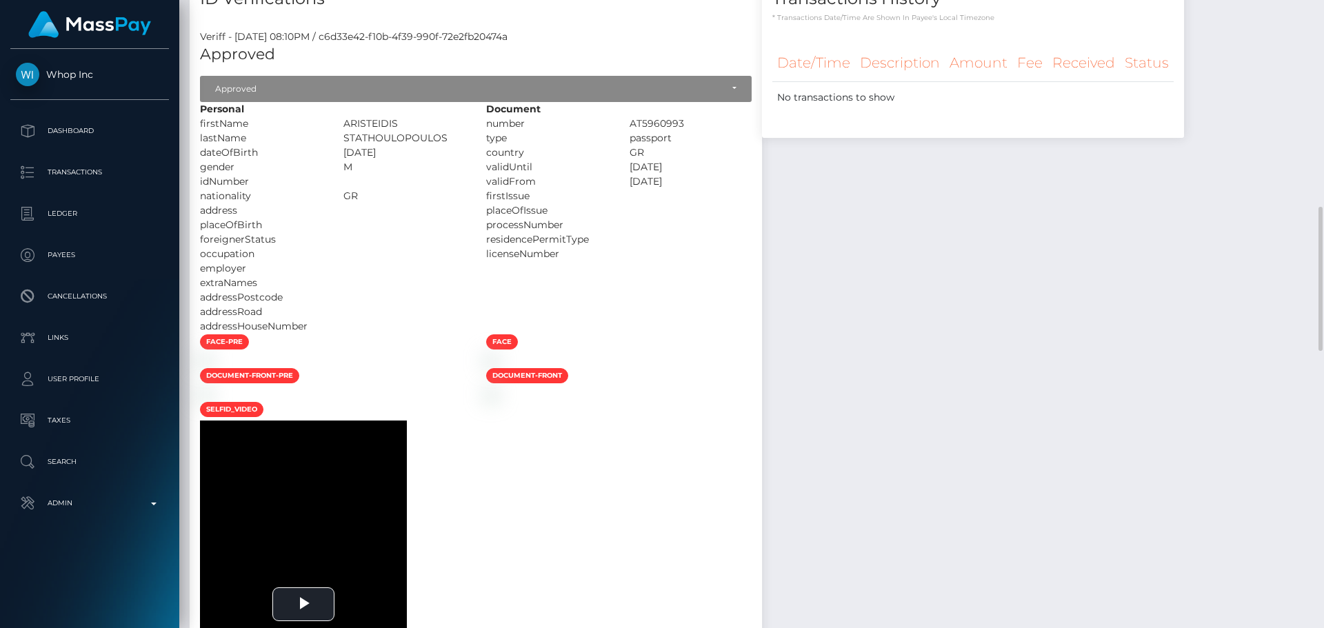
click at [477, 261] on div at bounding box center [404, 254] width 143 height 14
drag, startPoint x: 485, startPoint y: 178, endPoint x: 584, endPoint y: 176, distance: 98.7
click at [477, 146] on div "STATHOULOPOULOS" at bounding box center [404, 138] width 143 height 14
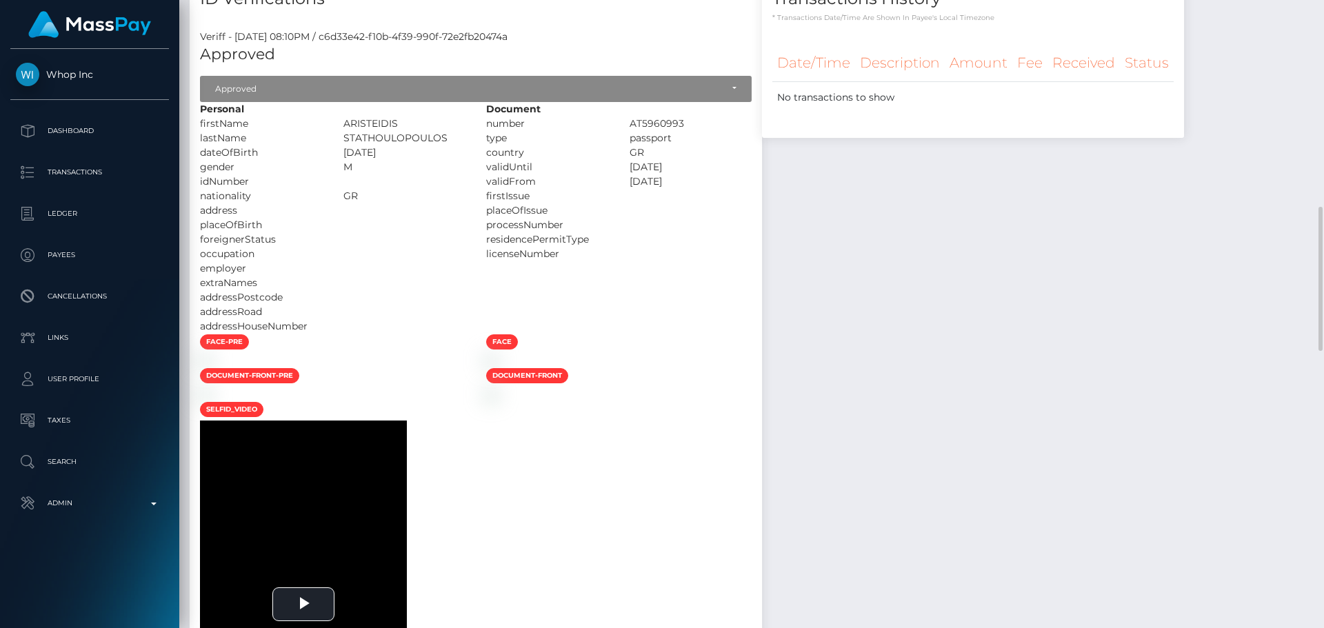
drag, startPoint x: 484, startPoint y: 163, endPoint x: 537, endPoint y: 168, distance: 54.0
click at [477, 131] on div "ARISTEIDIS" at bounding box center [404, 124] width 143 height 14
click at [477, 175] on div "M" at bounding box center [404, 167] width 143 height 14
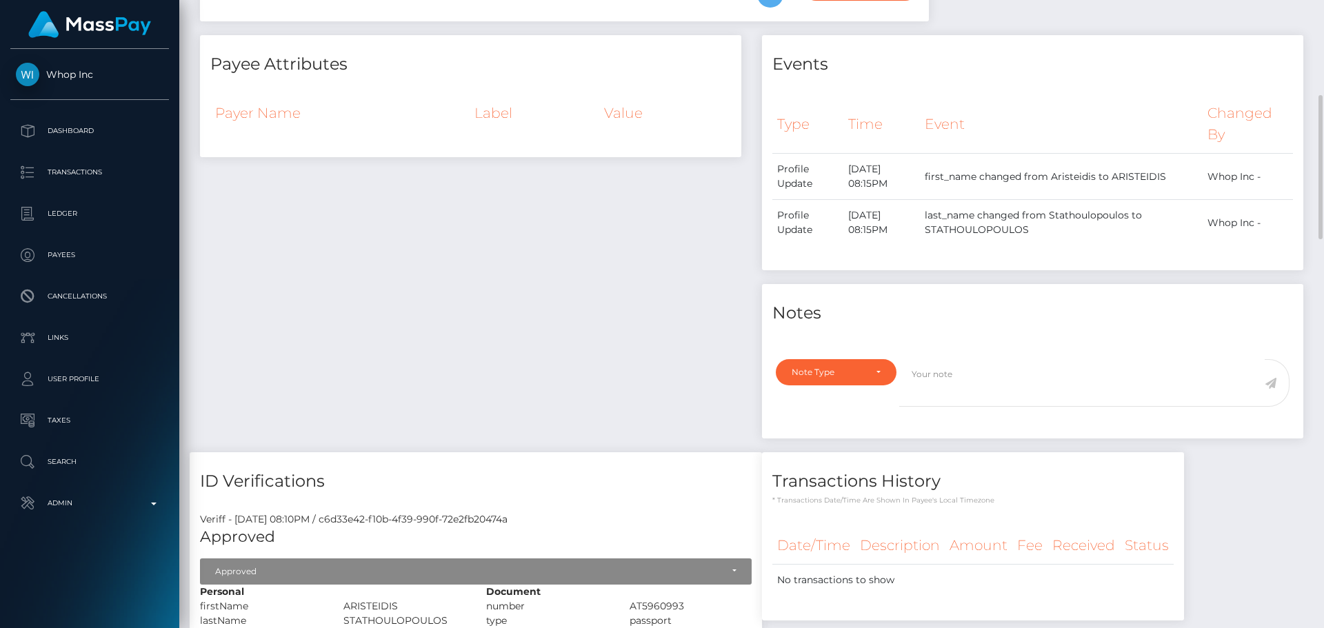
scroll to position [0, 0]
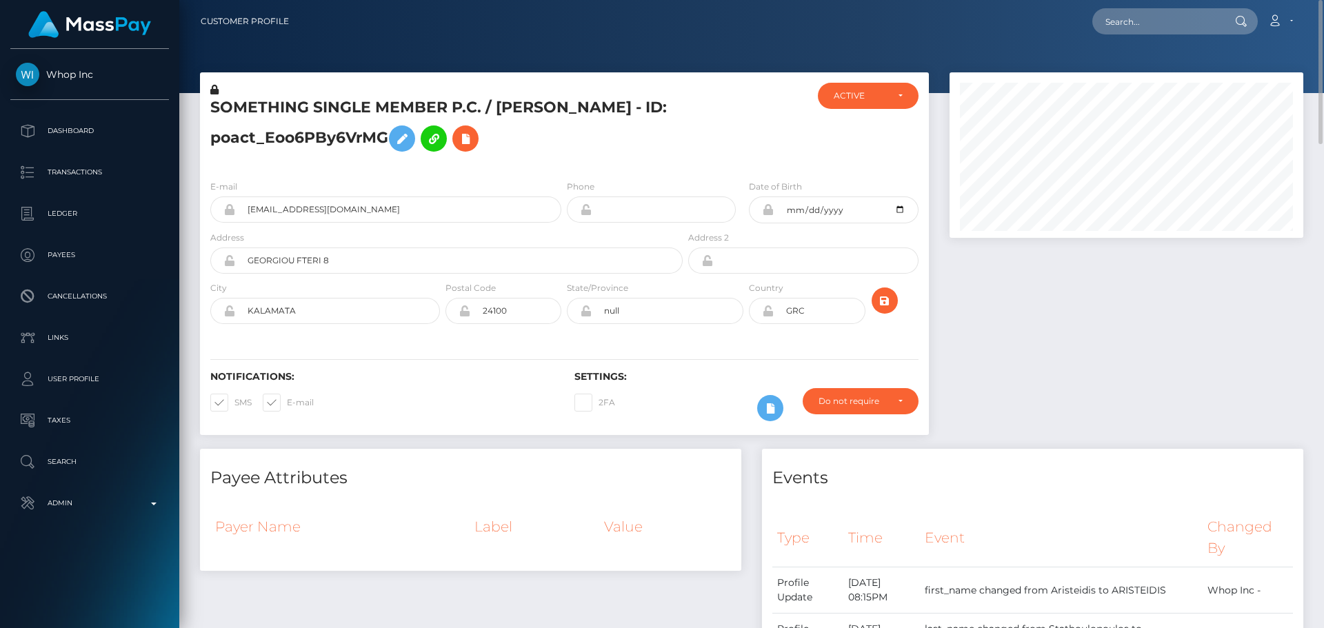
click at [766, 317] on icon at bounding box center [768, 311] width 12 height 11
click at [891, 310] on icon "submit" at bounding box center [885, 300] width 17 height 17
click at [751, 169] on div at bounding box center [746, 126] width 121 height 86
click at [885, 310] on icon "submit" at bounding box center [885, 300] width 17 height 17
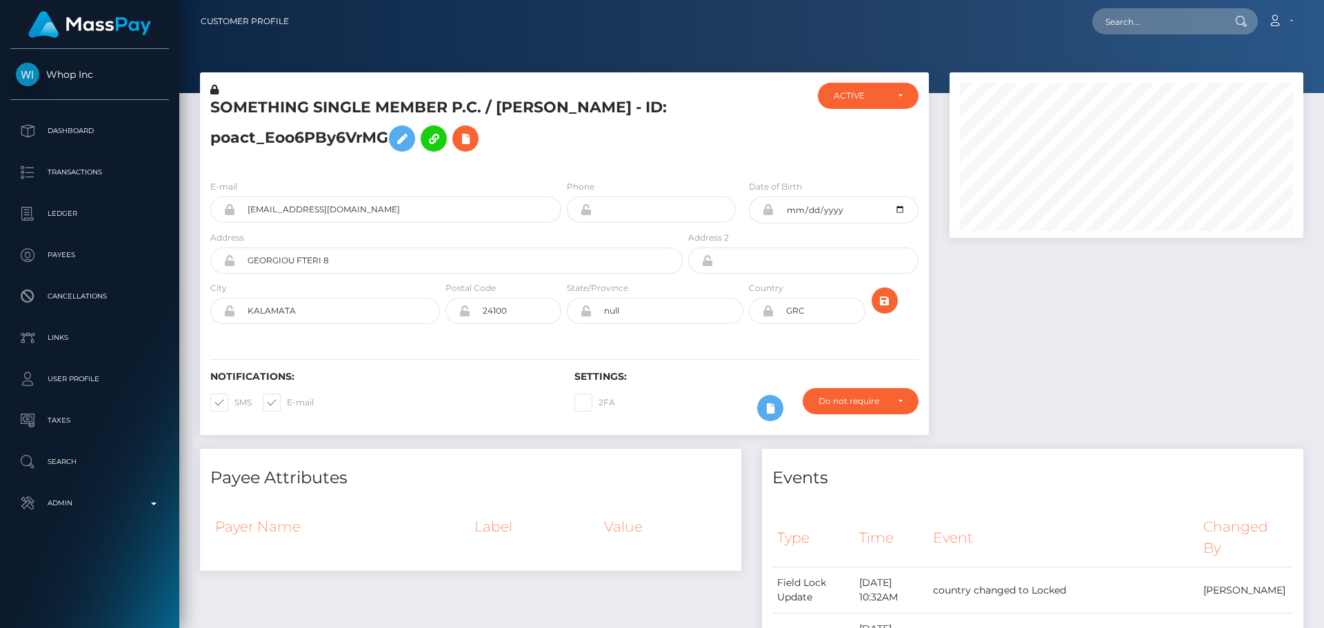
scroll to position [166, 355]
click at [359, 107] on h5 "SOMETHING SINGLE MEMBER P.C. / ARISTEIDIS STATHOULOPOULOS - ID: poact_Eoo6PBy6V…" at bounding box center [442, 127] width 465 height 61
copy h5 "SOMETHING SINGLE MEMBER P.C. / ARISTEIDIS STATHOULOPOULOS - ID: poact_Eoo6PBy6V…"
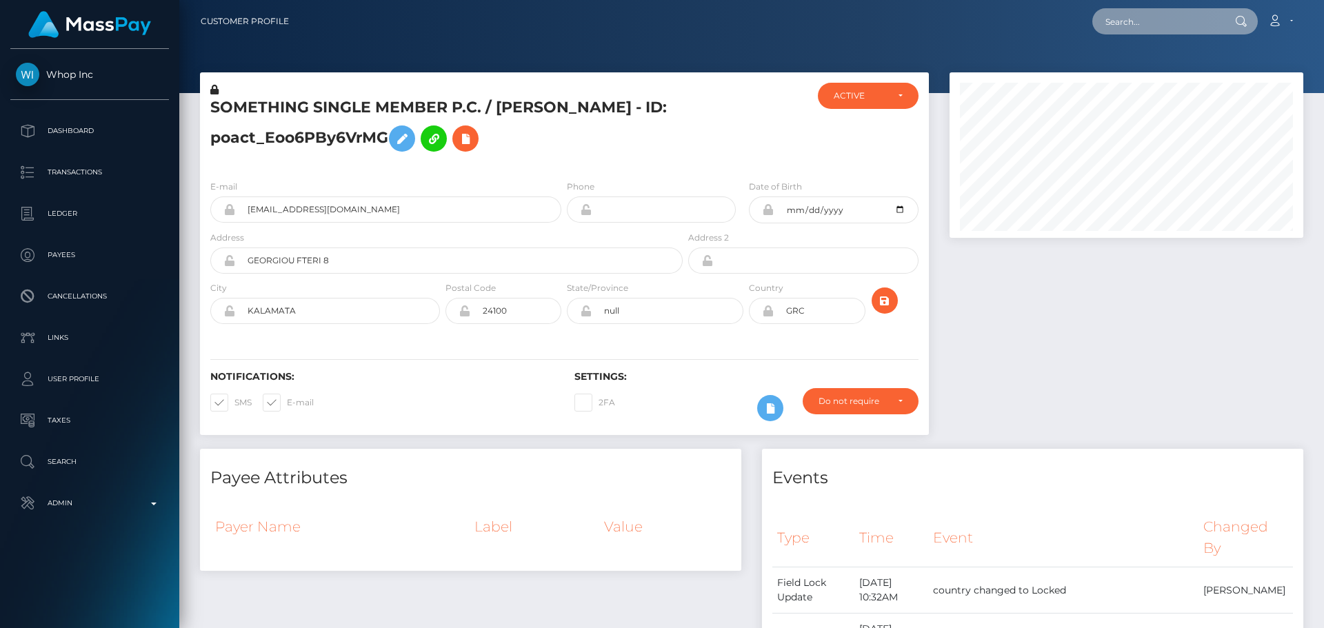
click at [1160, 26] on input "text" at bounding box center [1158, 21] width 130 height 26
paste input "3KdoalD4hyeVyRBiQc7nqTgCJqf1"
type input "3KdoalD4hyeVyRBiQc7nqTgCJqf1"
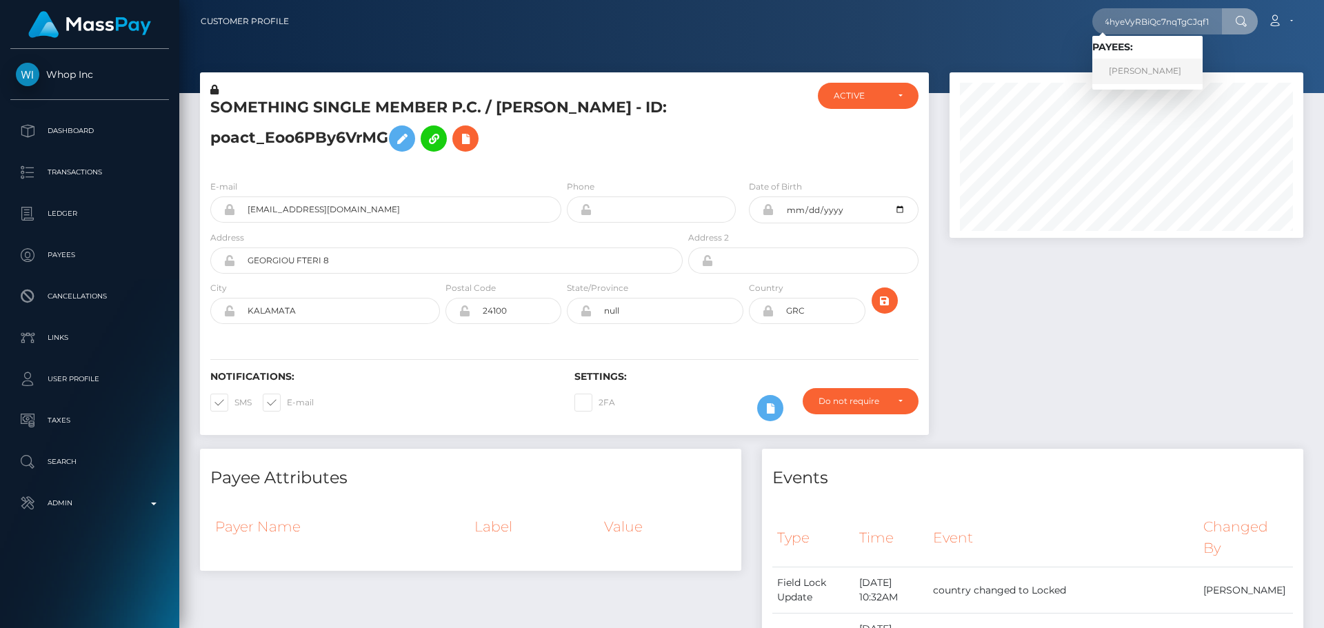
drag, startPoint x: 1128, startPoint y: 57, endPoint x: 1127, endPoint y: 64, distance: 6.9
click at [1127, 64] on link "DANUTA WŁADYSŁAWA WLAZŁO" at bounding box center [1148, 72] width 110 height 26
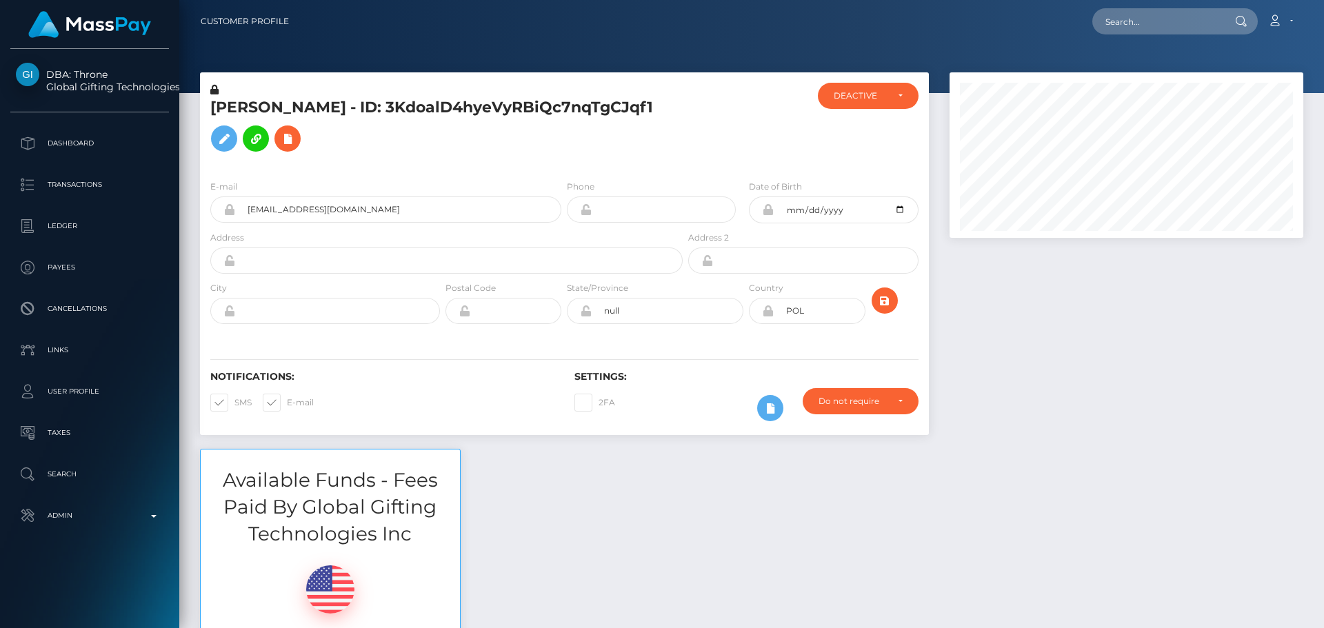
scroll to position [166, 355]
click at [695, 150] on div at bounding box center [746, 126] width 121 height 86
click at [1126, 23] on input "text" at bounding box center [1158, 21] width 130 height 26
paste input "[EMAIL_ADDRESS][DOMAIN_NAME]"
type input "aantek.w@icloud.com"
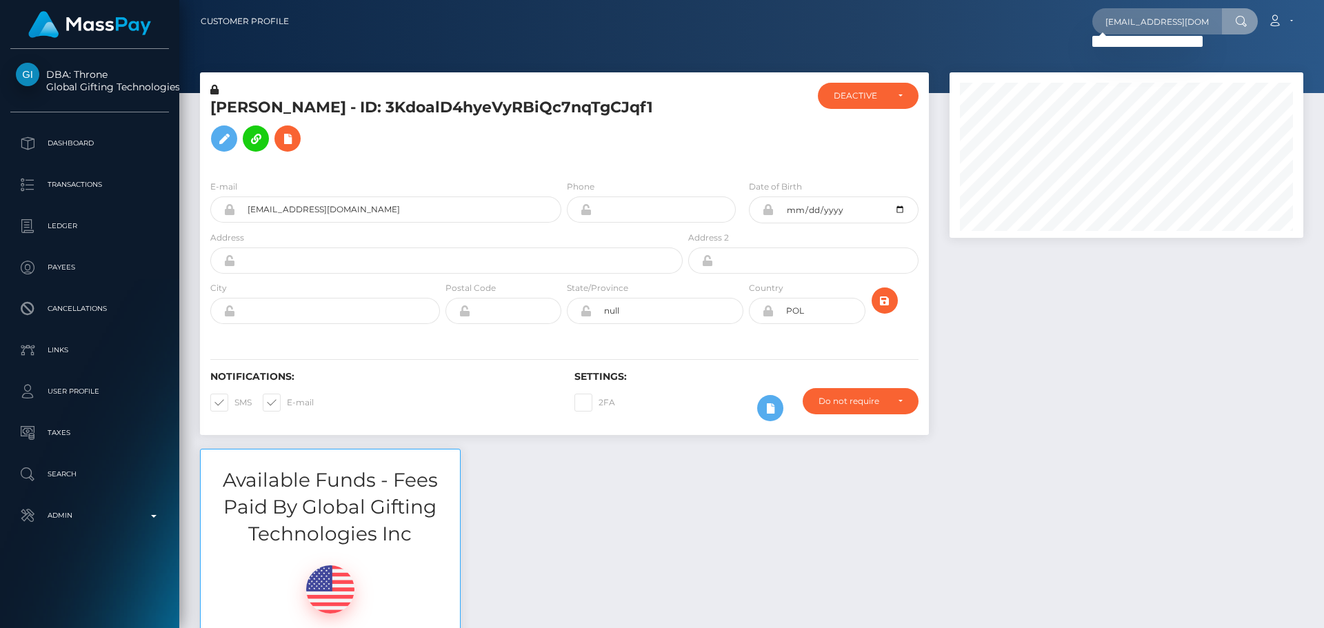
click at [832, 25] on div "aantek.w@icloud.com Loading... Loading... Account Edit Profile Logout" at bounding box center [801, 21] width 1003 height 29
click at [1178, 23] on input "aantek.w@icloud.com" at bounding box center [1158, 21] width 130 height 26
paste input "aantek.w@icloud.com"
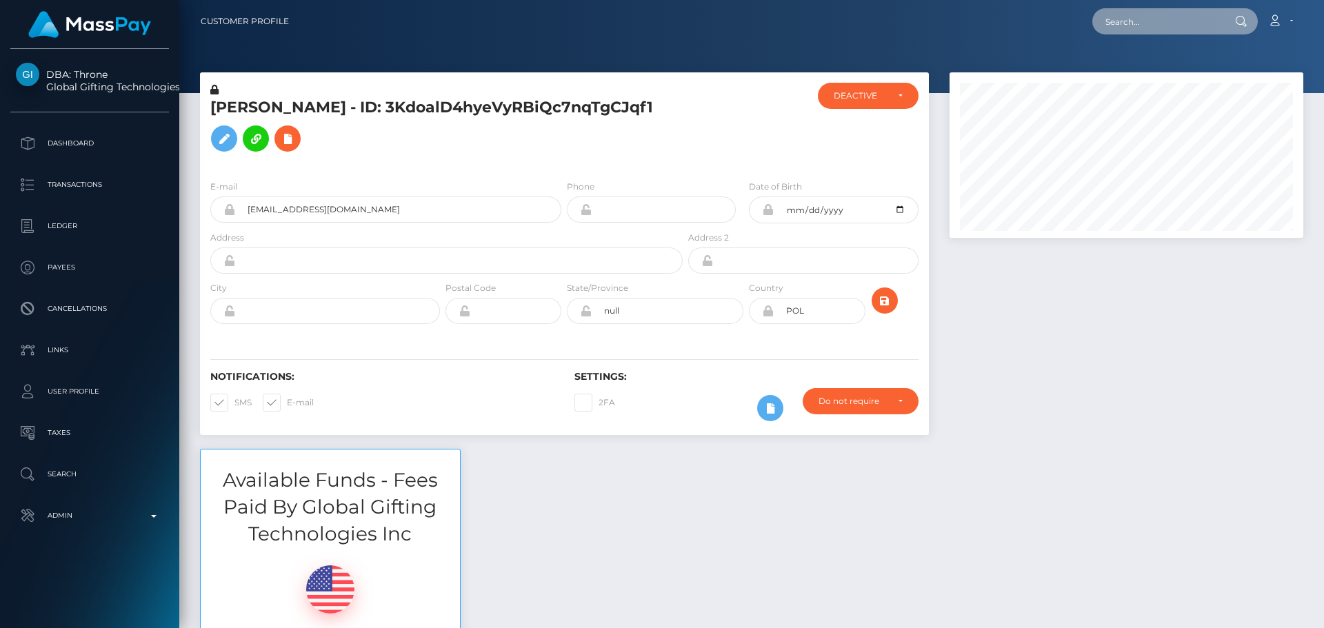
type input "aantek.w@icloud.com"
click at [731, 132] on div at bounding box center [746, 126] width 121 height 86
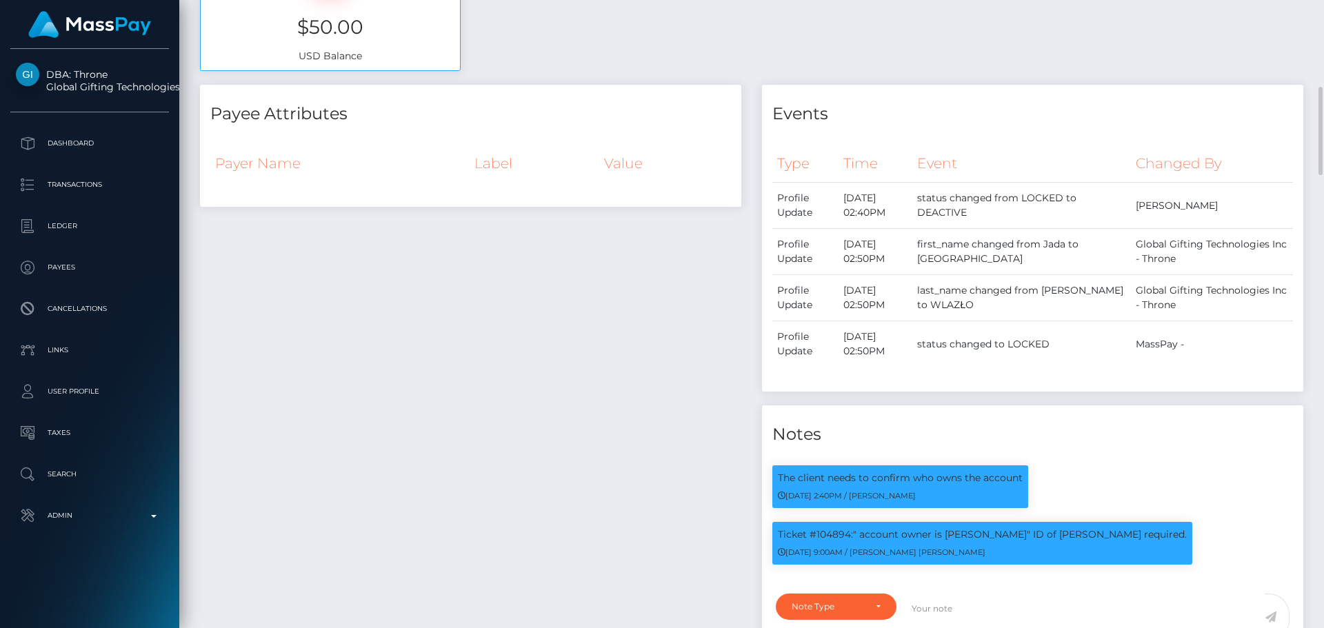
scroll to position [966, 0]
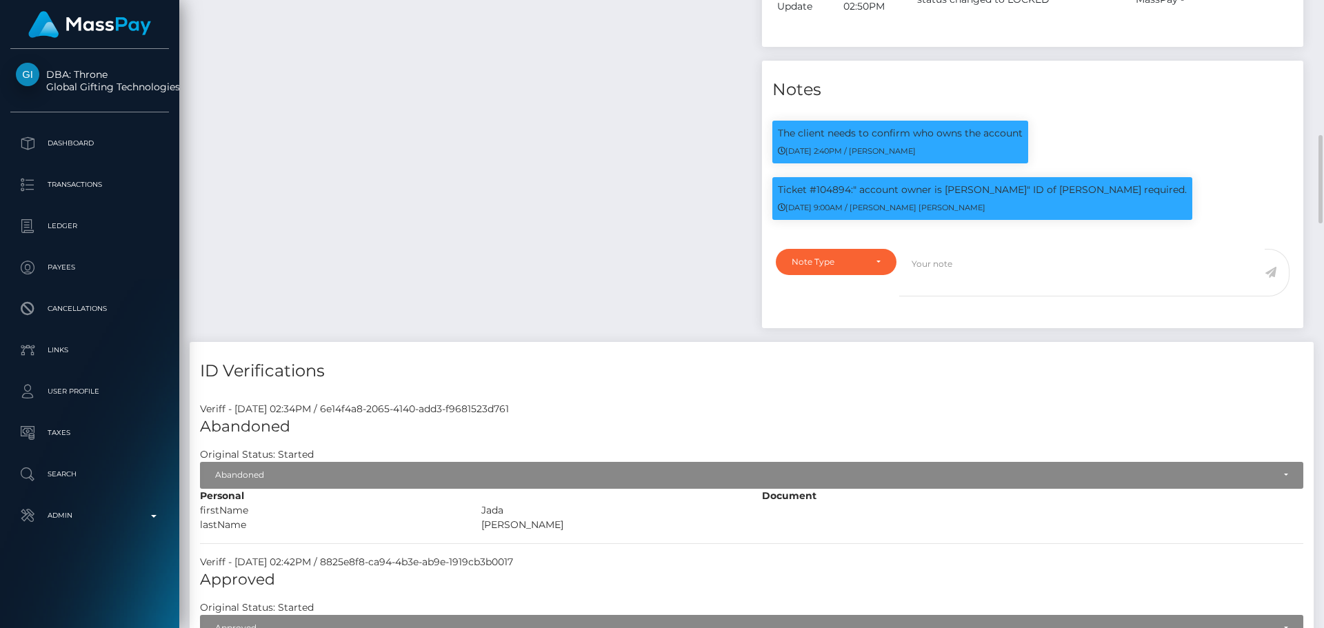
click at [598, 259] on div "Payee Attributes Payer Name Label Value" at bounding box center [471, 41] width 562 height 602
click at [587, 263] on div "Payee Attributes Payer Name Label Value" at bounding box center [471, 41] width 562 height 602
click at [666, 228] on div "Payee Attributes Payer Name Label Value" at bounding box center [471, 41] width 562 height 602
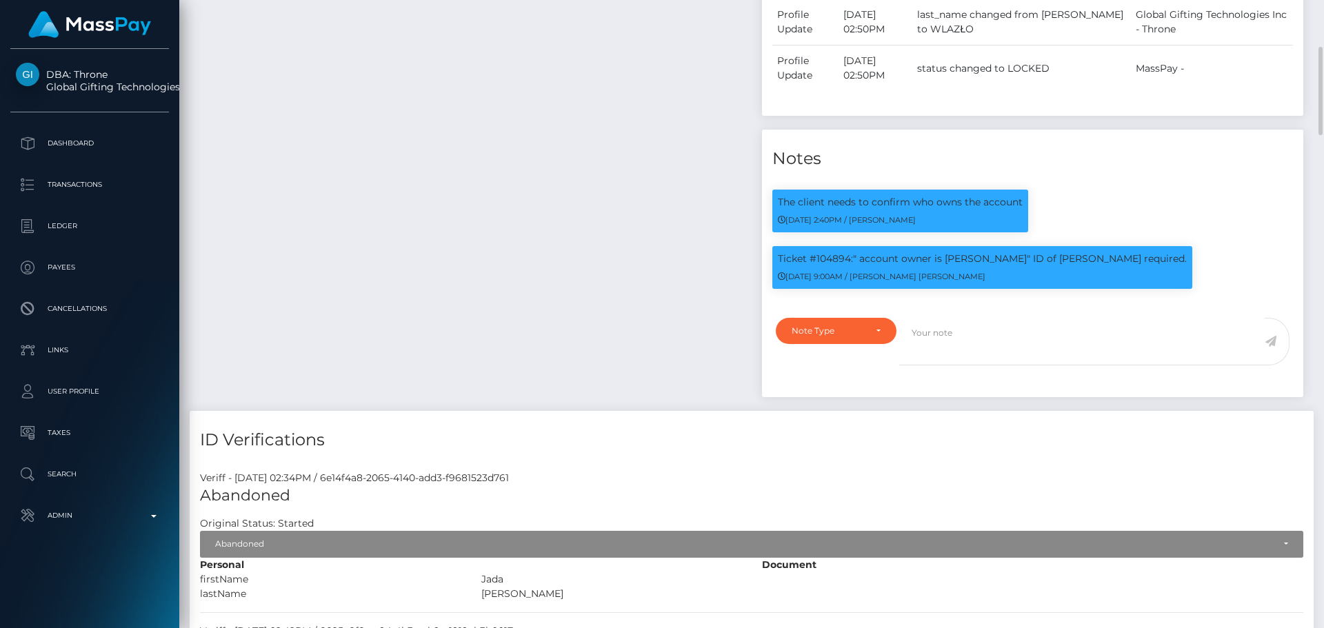
scroll to position [828, 0]
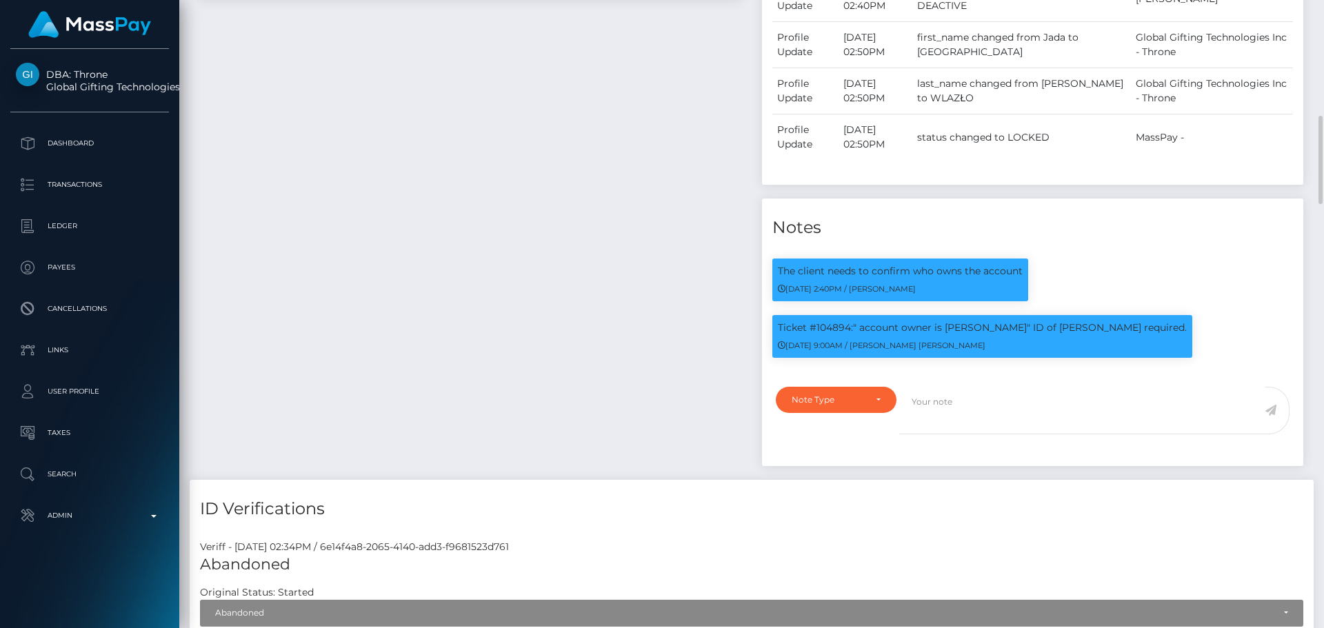
click at [661, 261] on div "Payee Attributes Payer Name Label Value" at bounding box center [471, 179] width 562 height 602
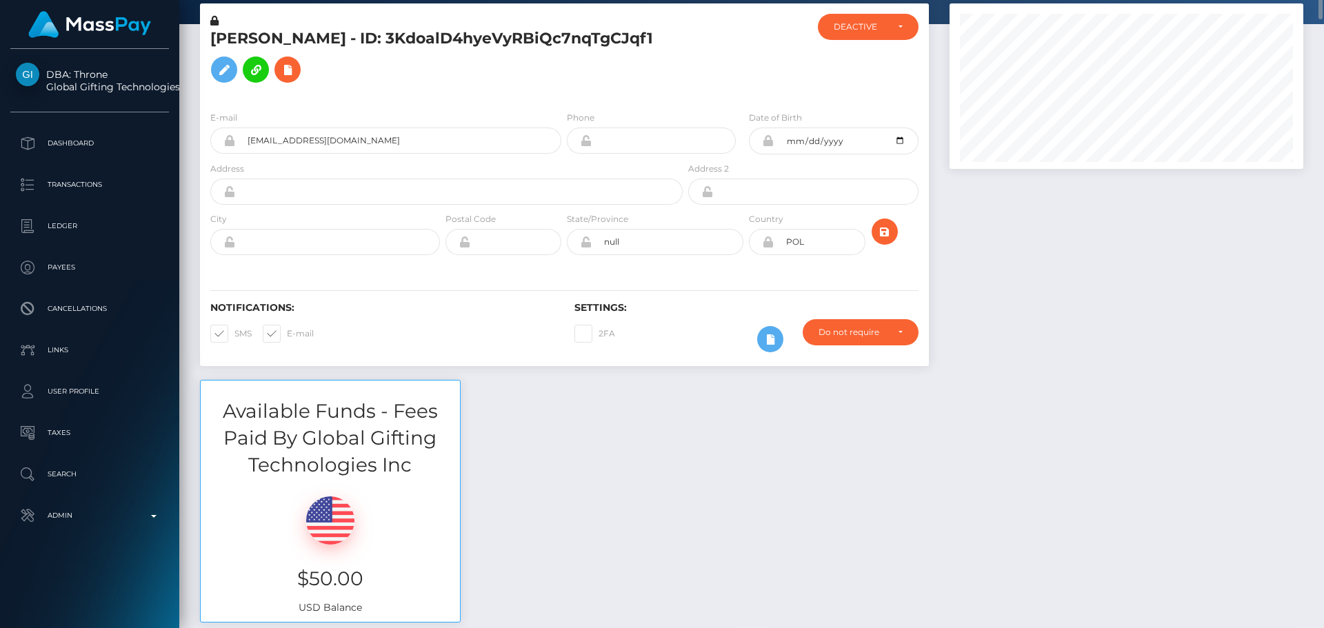
scroll to position [0, 0]
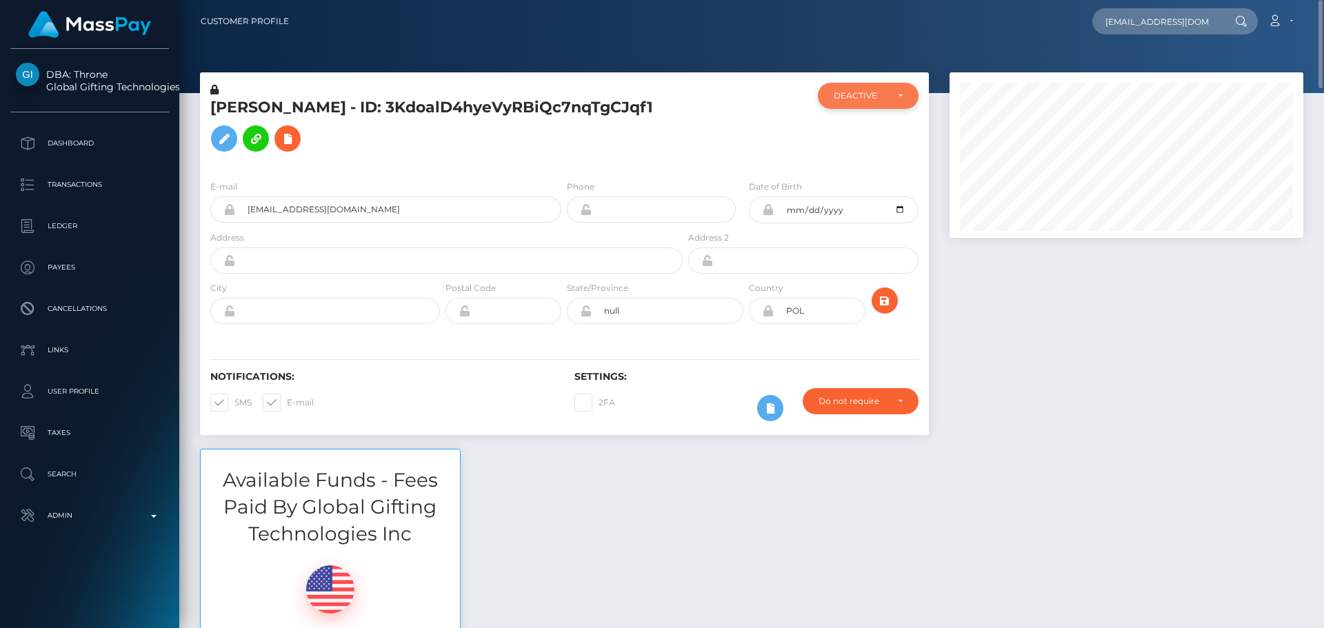
click at [868, 99] on div "DEACTIVE" at bounding box center [860, 95] width 53 height 11
click at [757, 141] on div at bounding box center [746, 126] width 121 height 86
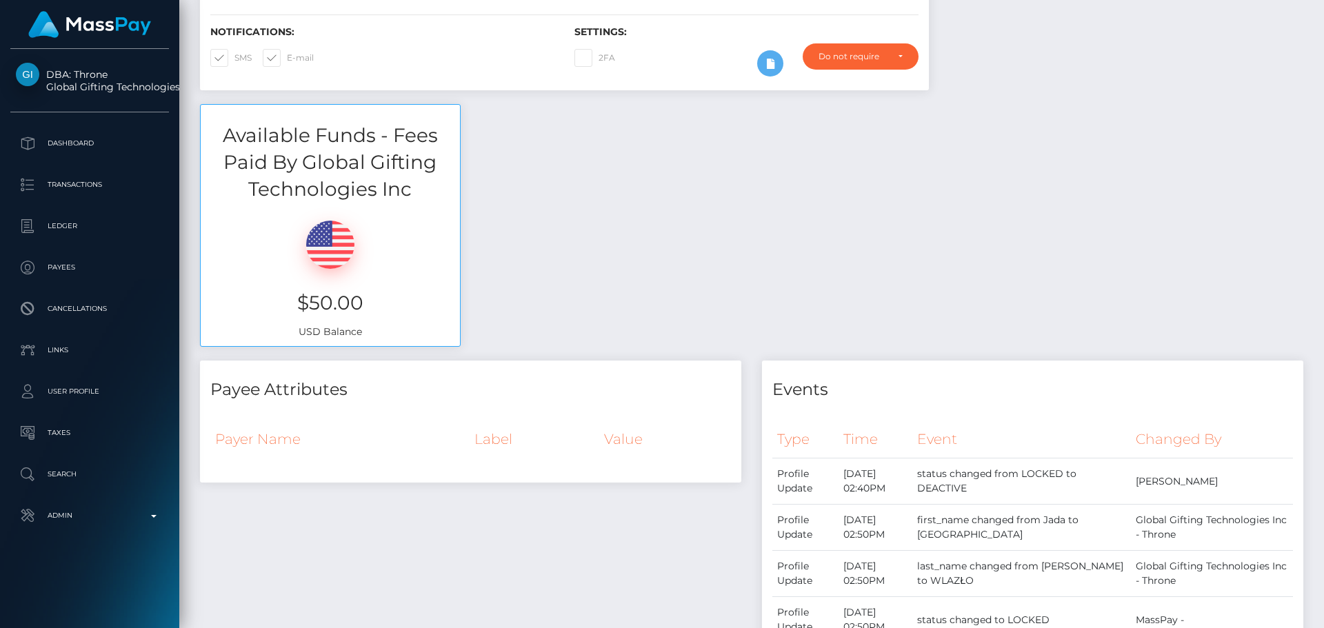
scroll to position [0, 0]
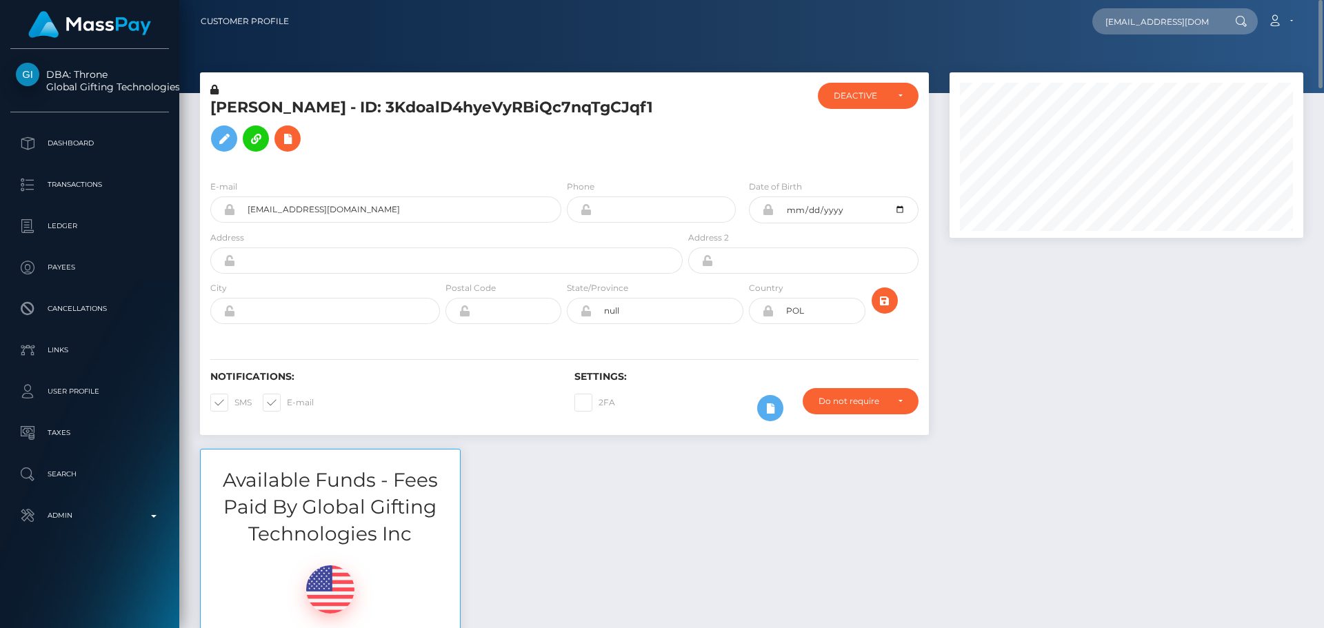
click at [244, 101] on h5 "DANUTA WŁADYSŁAWA WLAZŁO - ID: 3KdoalD4hyeVyRBiQc7nqTgCJqf1" at bounding box center [442, 127] width 465 height 61
copy h5 "DANUTA"
click at [620, 155] on h5 "DANUTA WŁADYSŁAWA WLAZŁO - ID: 3KdoalD4hyeVyRBiQc7nqTgCJqf1" at bounding box center [442, 127] width 465 height 61
click at [604, 150] on h5 "DANUTA WŁADYSŁAWA WLAZŁO - ID: 3KdoalD4hyeVyRBiQc7nqTgCJqf1" at bounding box center [442, 127] width 465 height 61
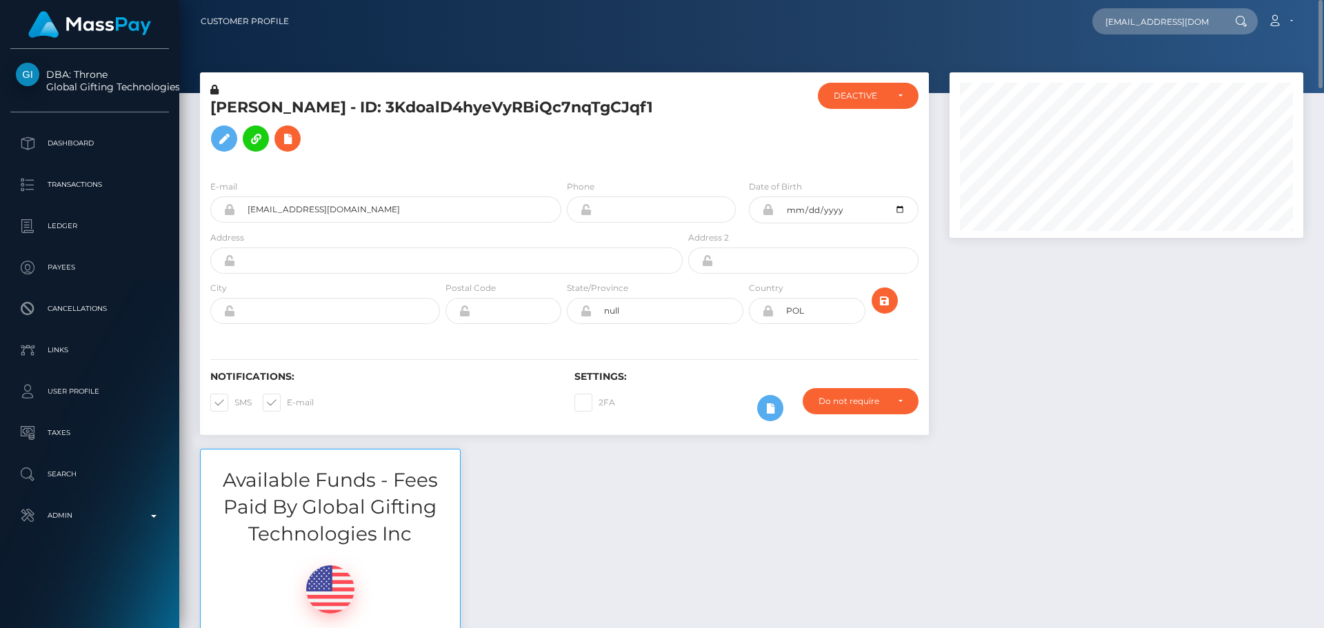
click at [591, 139] on h5 "DANUTA WŁADYSŁAWA WLAZŁO - ID: 3KdoalD4hyeVyRBiQc7nqTgCJqf1" at bounding box center [442, 127] width 465 height 61
click at [599, 143] on h5 "DANUTA WŁADYSŁAWA WLAZŁO - ID: 3KdoalD4hyeVyRBiQc7nqTgCJqf1" at bounding box center [442, 127] width 465 height 61
click at [77, 478] on p "Search" at bounding box center [90, 474] width 148 height 21
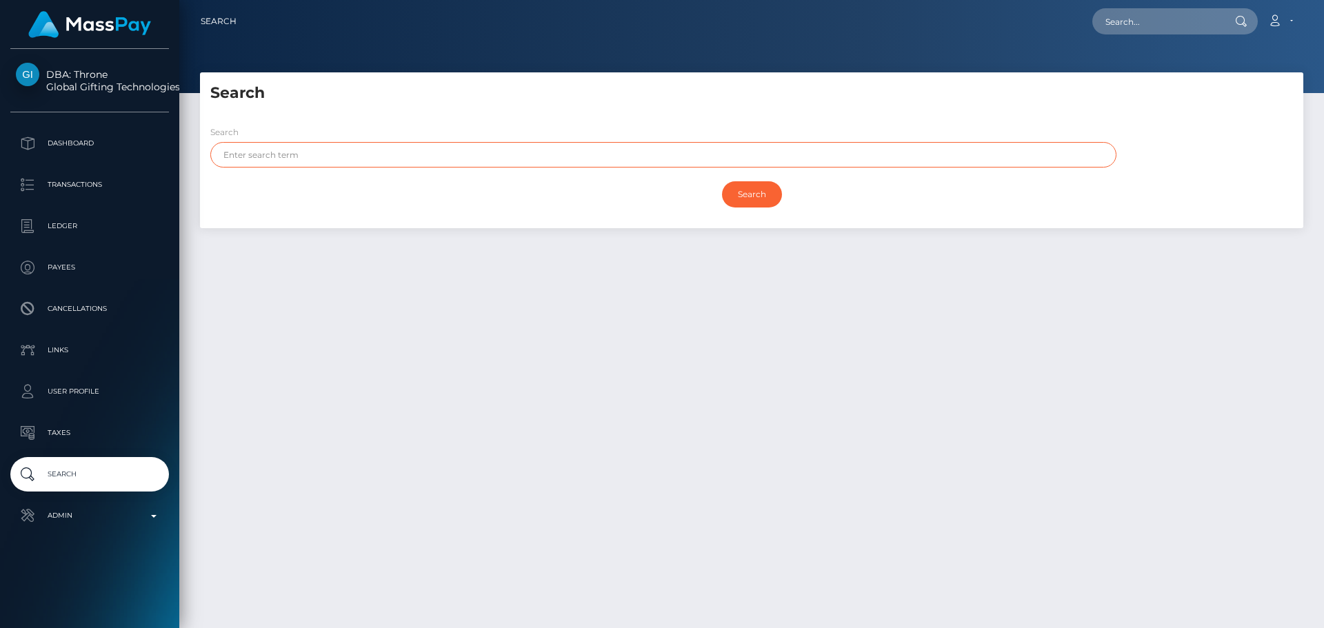
click at [404, 161] on input "text" at bounding box center [663, 155] width 906 height 26
paste input "Danuta Wlazło"
drag, startPoint x: 295, startPoint y: 157, endPoint x: 259, endPoint y: 157, distance: 35.9
click at [259, 159] on input "Danuta Wlazło" at bounding box center [663, 155] width 906 height 26
type input "Danuta"
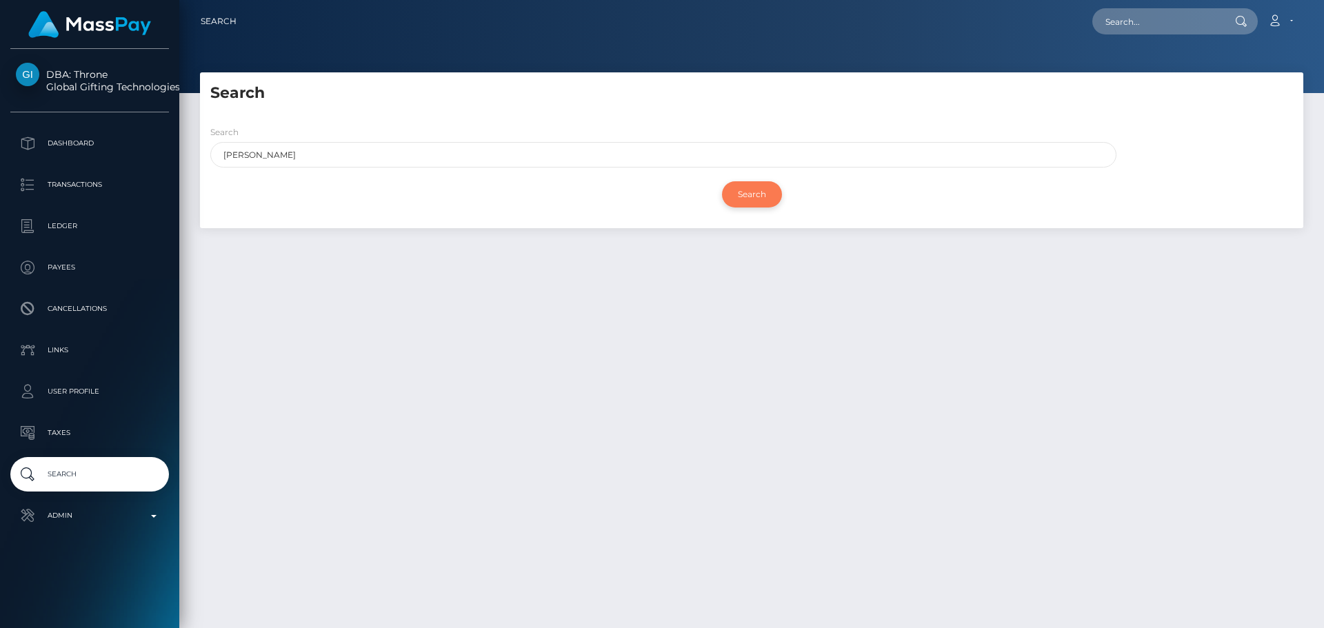
click at [742, 197] on input "Search" at bounding box center [752, 194] width 60 height 26
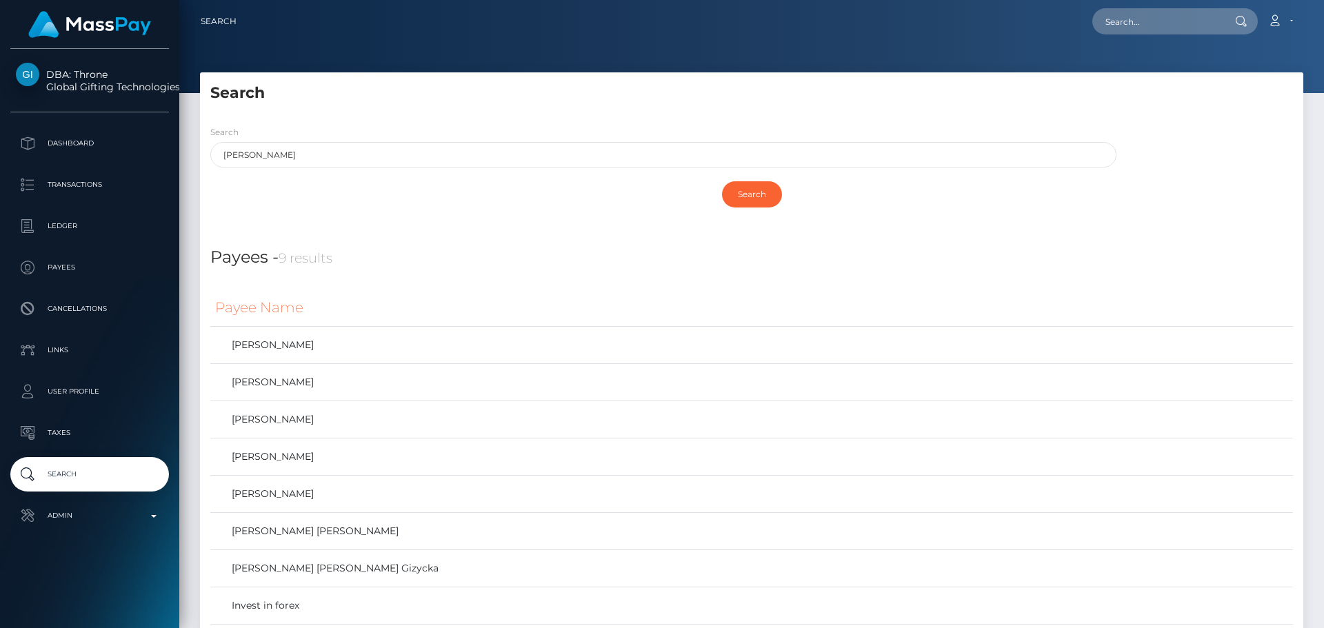
click at [726, 97] on h5 "Search" at bounding box center [751, 93] width 1083 height 21
click at [684, 244] on div "Payees - 9 results" at bounding box center [752, 249] width 1104 height 42
click at [1174, 19] on input "text" at bounding box center [1158, 21] width 130 height 26
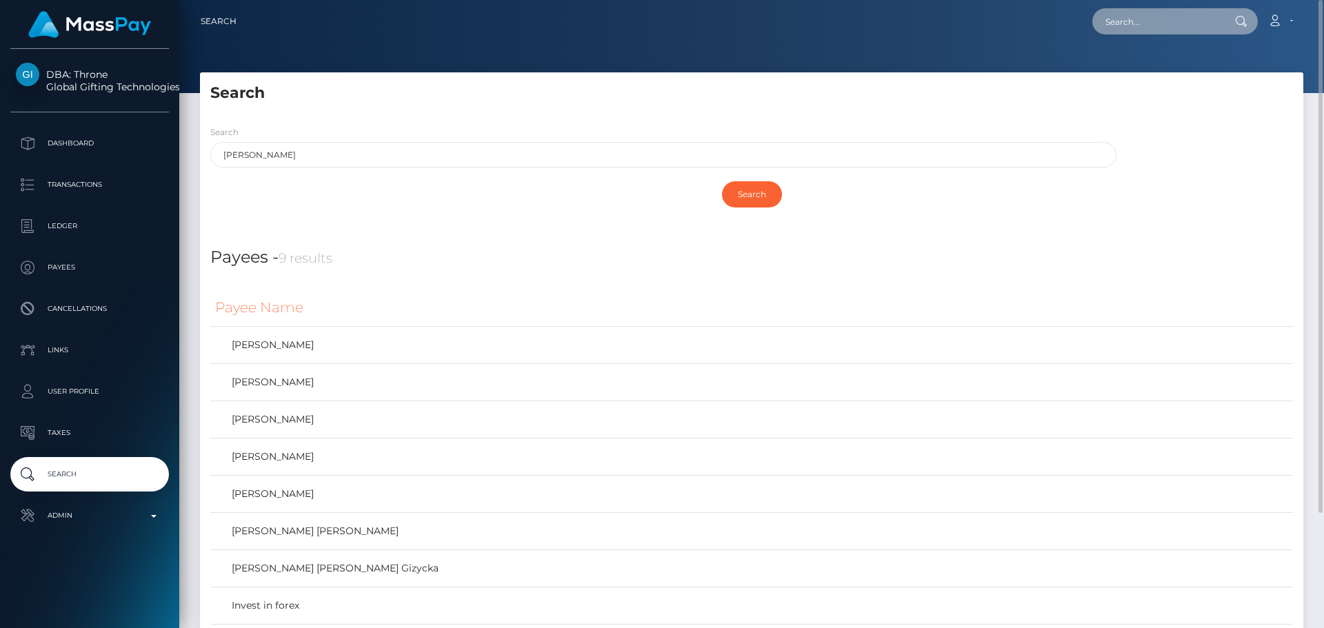
paste input "3KdoalD4hyeVyRBiQc7nqTgCJqf1"
type input "3KdoalD4hyeVyRBiQc7nqTgCJqf1"
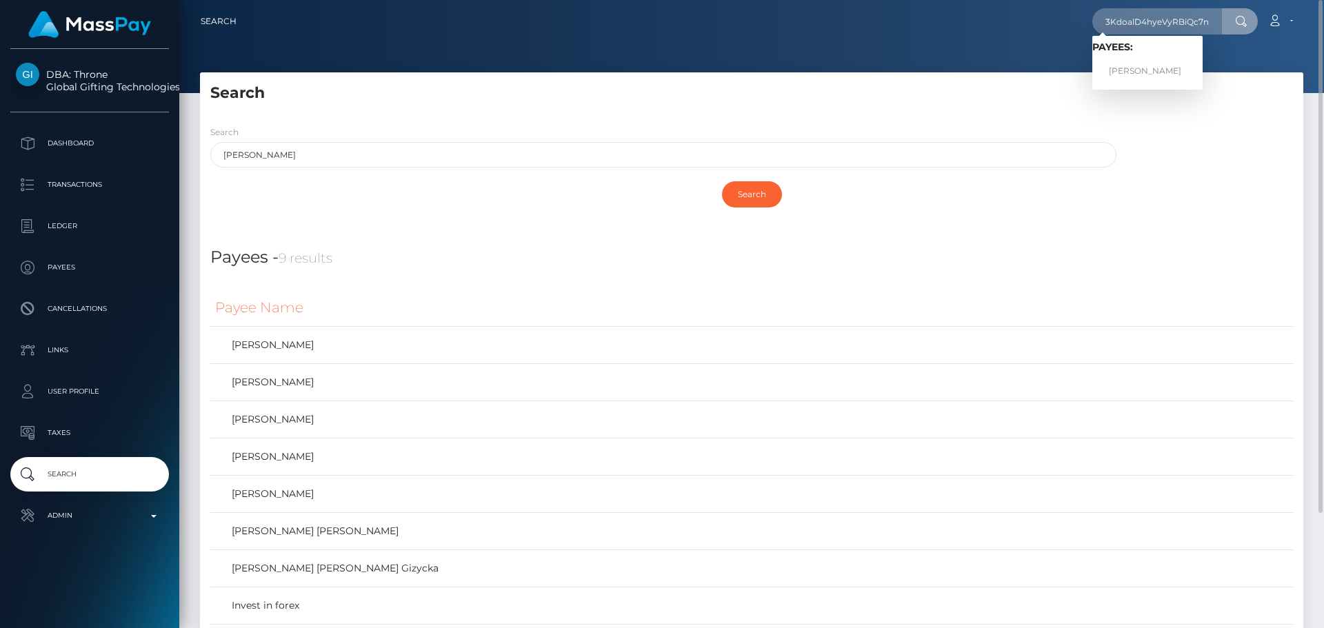
click at [1137, 84] on div "Loading... Loading... Payees: DANUTA WŁADYSŁAWA WLAZŁO" at bounding box center [1148, 63] width 110 height 54
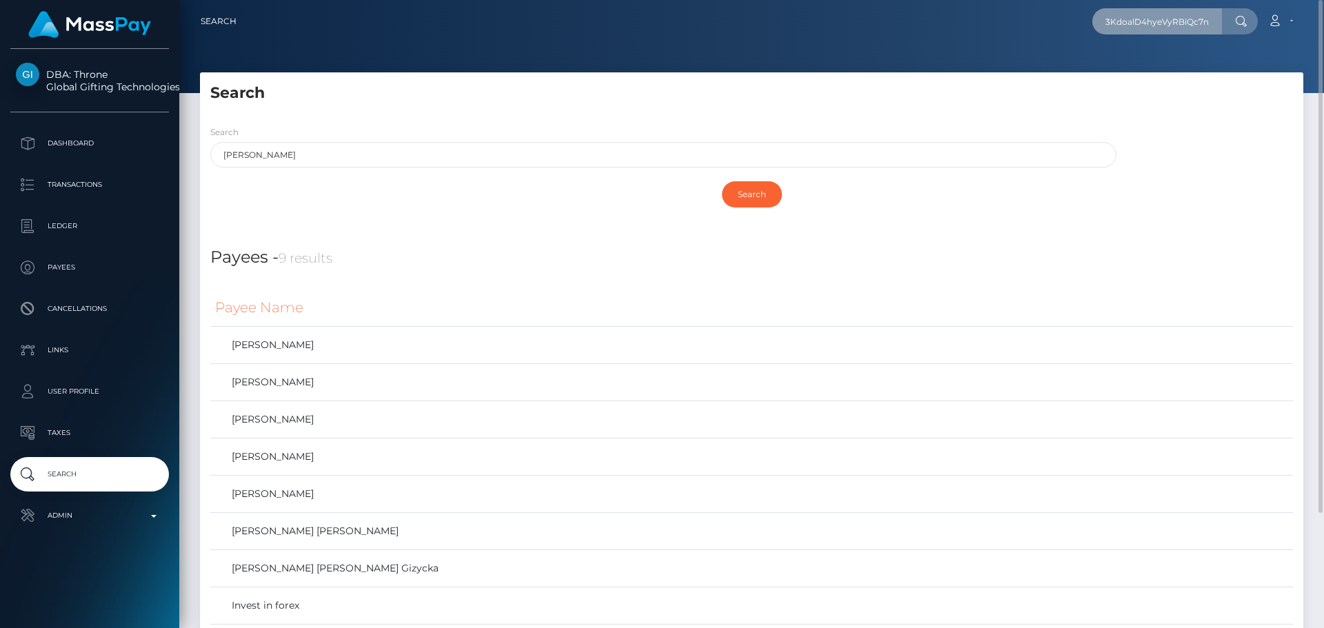
click at [1153, 16] on input "3KdoalD4hyeVyRBiQc7nqTgCJqf1" at bounding box center [1158, 21] width 130 height 26
paste input "3KdoalD4hyeVyRBiQc7nqTgCJqf1"
type input "3KdoalD4hyeVyRBiQc7nqTgCJqf1"
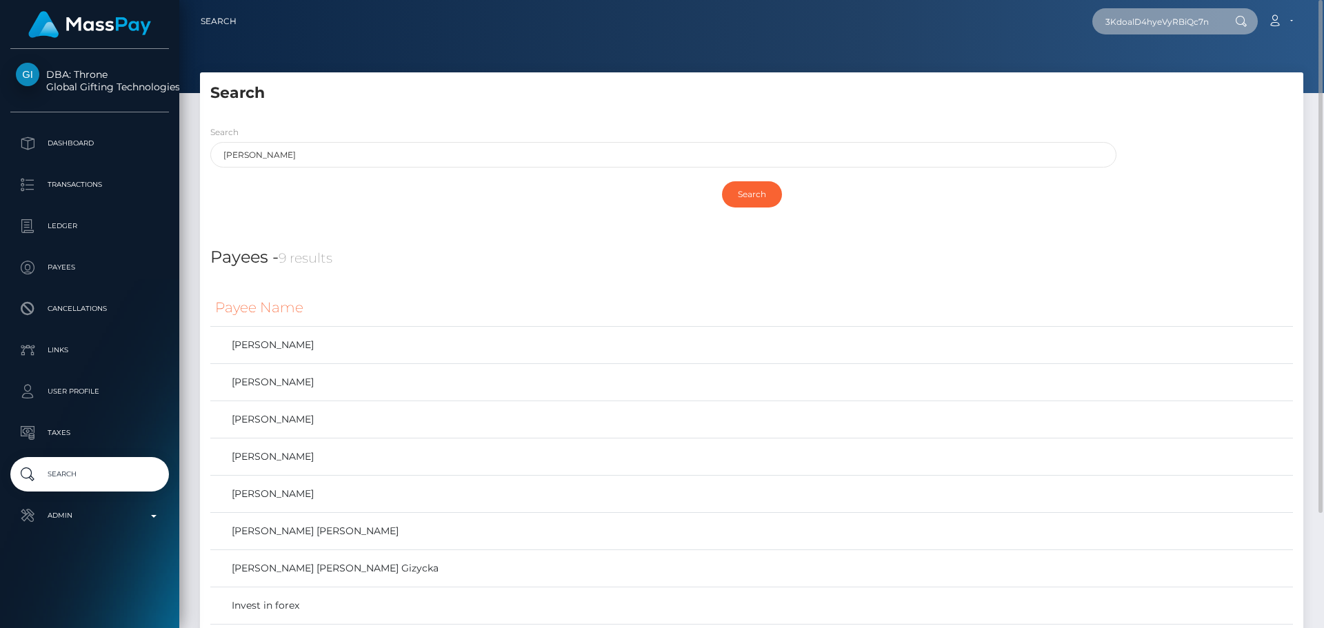
scroll to position [0, 37]
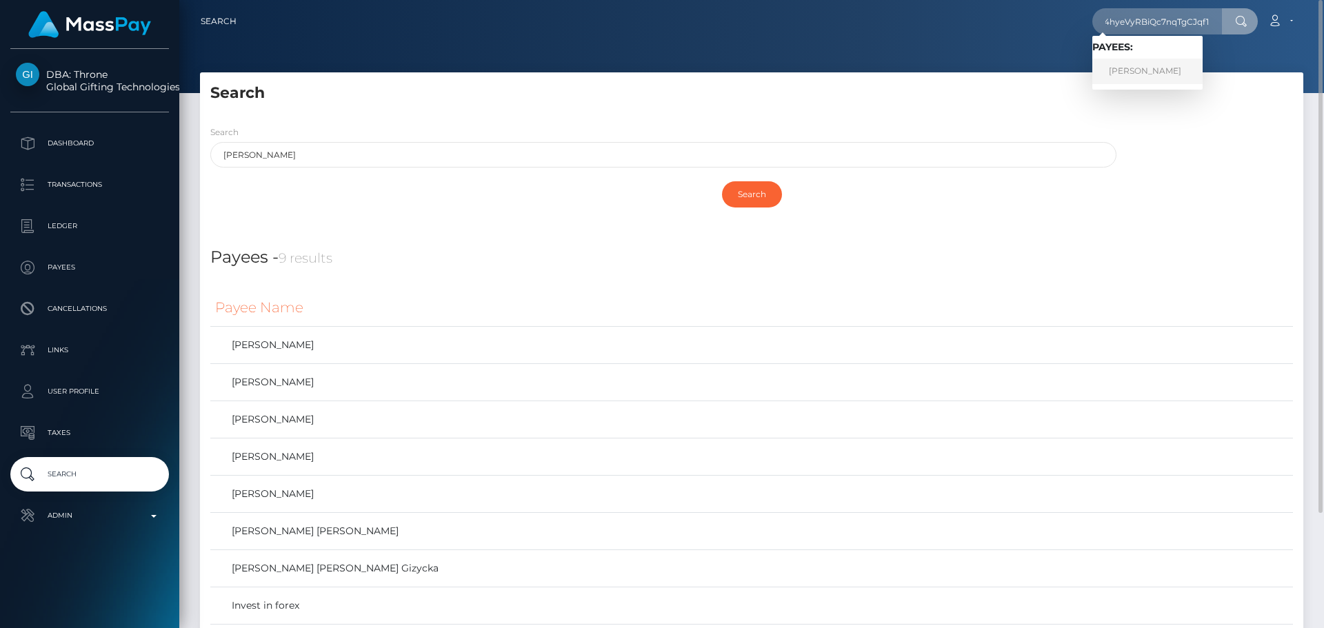
click at [1160, 67] on link "DANUTA WŁADYSŁAWA WLAZŁO" at bounding box center [1148, 72] width 110 height 26
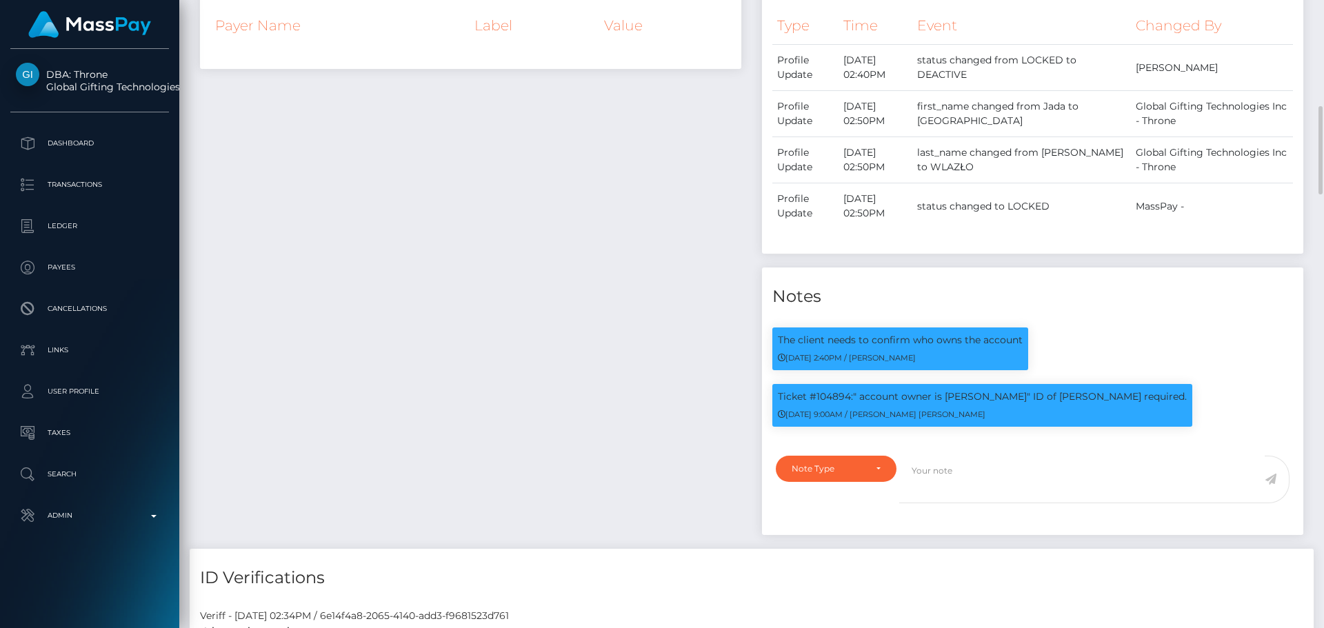
scroll to position [166, 355]
click at [1070, 397] on p "Ticket #104894:" account owner is Monika Tokarska" ID of Monika Tokarska requir…" at bounding box center [982, 397] width 409 height 14
drag, startPoint x: 1070, startPoint y: 397, endPoint x: 1101, endPoint y: 399, distance: 31.1
click at [1101, 399] on p "Ticket #104894:" account owner is Monika Tokarska" ID of Monika Tokarska requir…" at bounding box center [982, 397] width 409 height 14
copy p "Monika Tokarska"
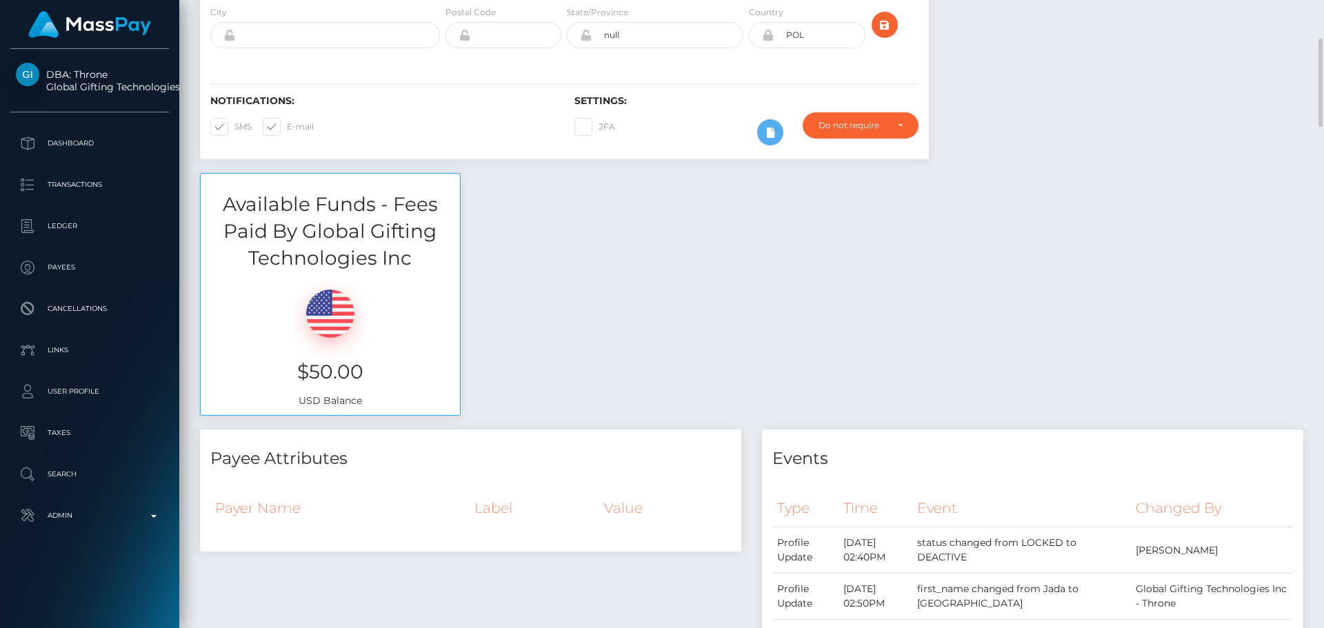
scroll to position [0, 0]
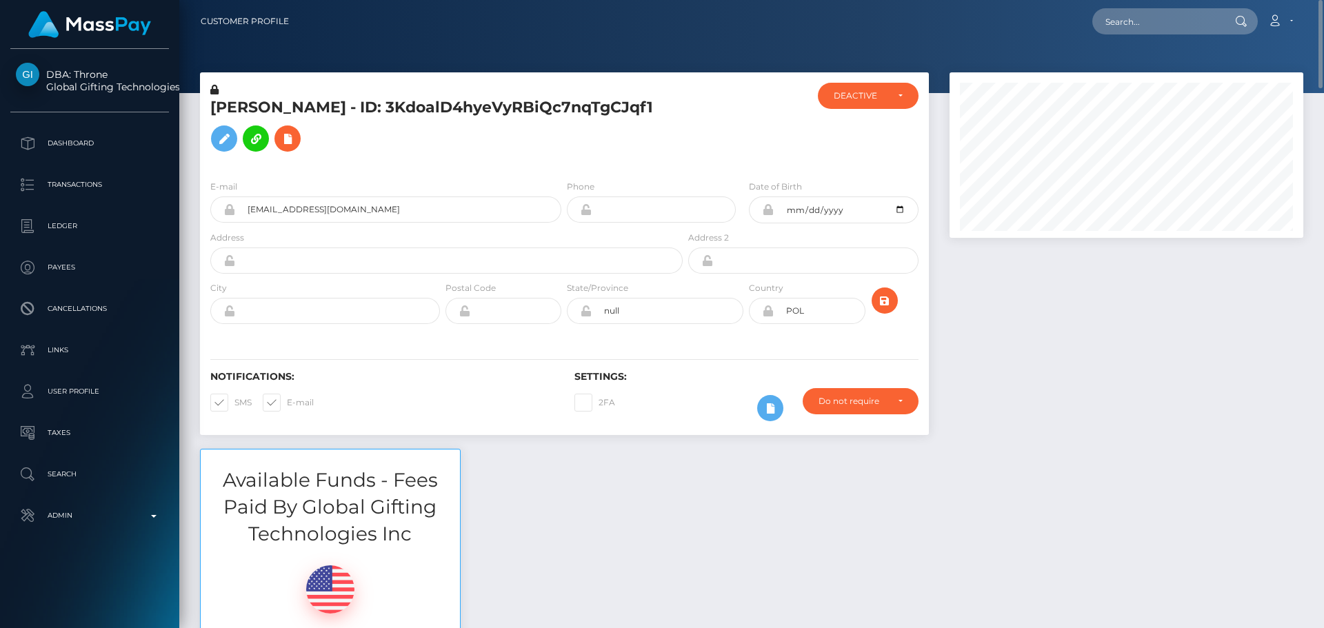
click at [424, 157] on h5 "DANUTA WŁADYSŁAWA WLAZŁO - ID: 3KdoalD4hyeVyRBiQc7nqTgCJqf1" at bounding box center [442, 127] width 465 height 61
click at [1135, 22] on input "text" at bounding box center [1158, 21] width 130 height 26
paste input "d683dde3-8b88-4170-ac71-3da4c202421d"
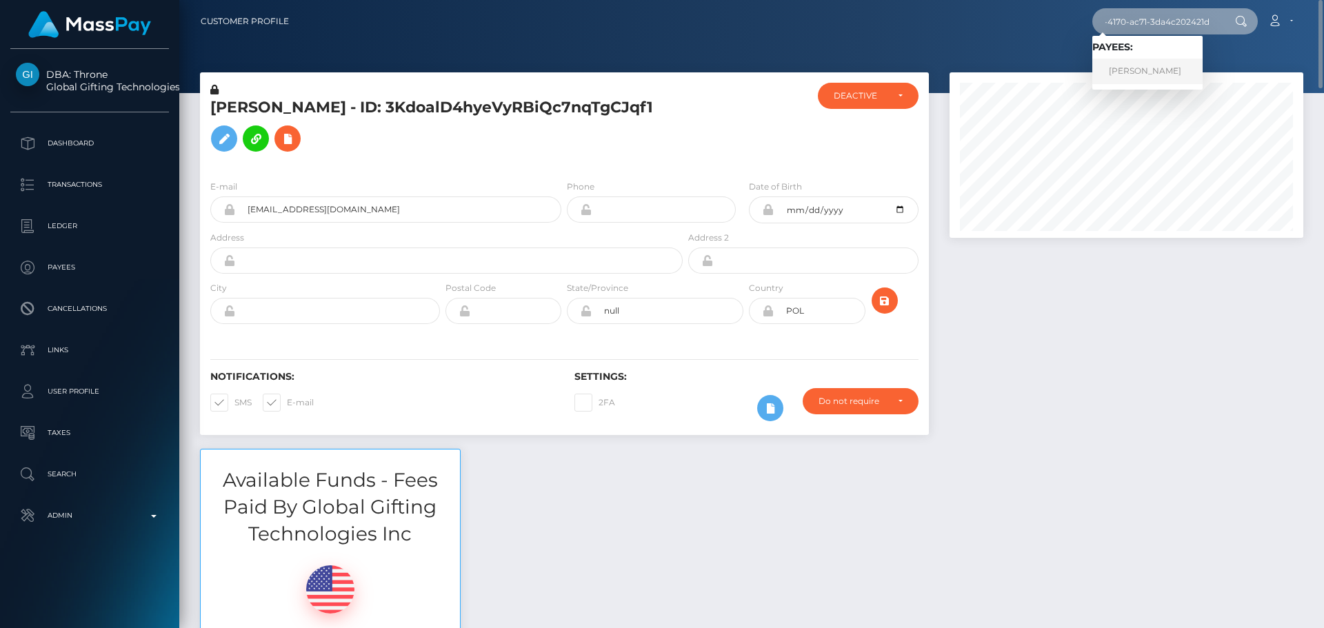
type input "d683dde3-8b88-4170-ac71-3da4c202421d"
drag, startPoint x: 1144, startPoint y: 70, endPoint x: 1134, endPoint y: 69, distance: 10.4
click at [1144, 70] on link "Paul M Fryer" at bounding box center [1148, 72] width 110 height 26
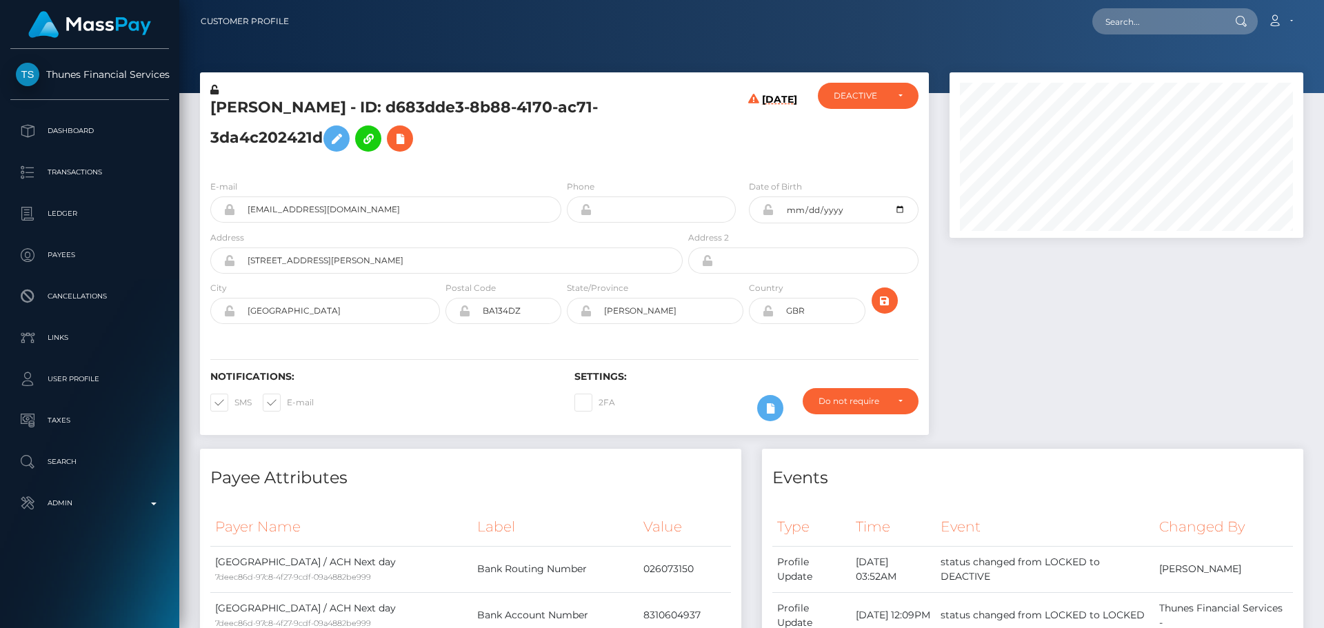
scroll to position [166, 355]
click at [581, 157] on h5 "[PERSON_NAME] - ID: d683dde3-8b88-4170-ac71-3da4c202421d" at bounding box center [442, 127] width 465 height 61
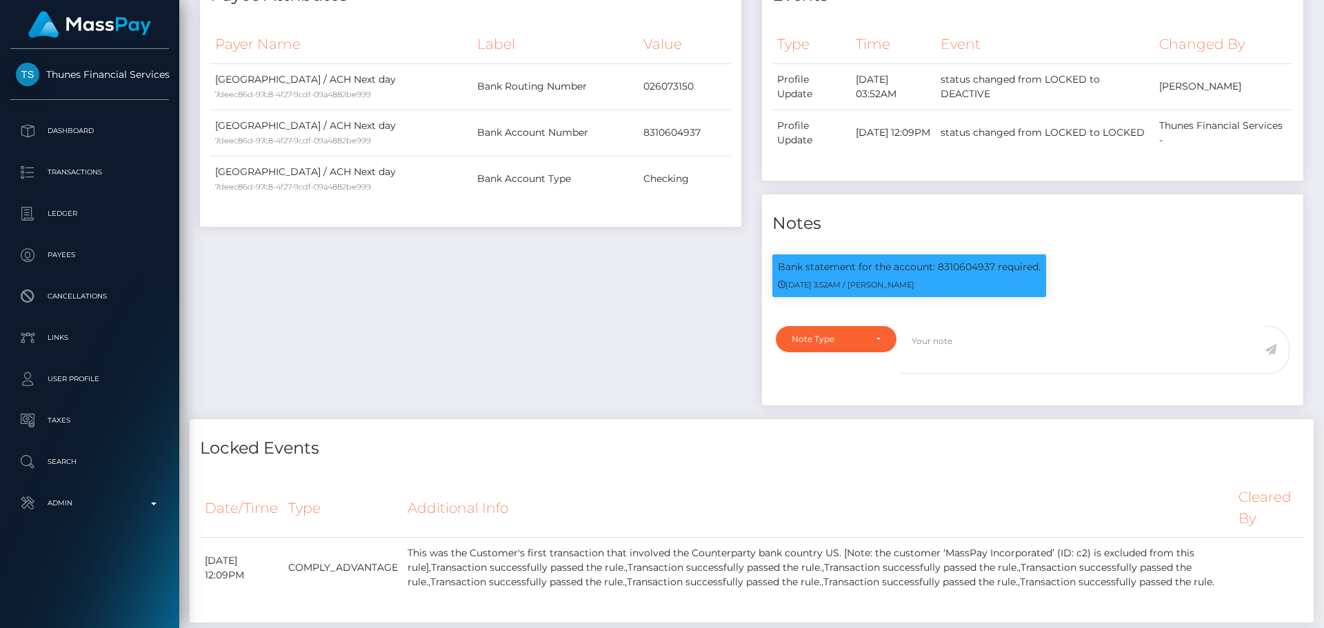
scroll to position [0, 0]
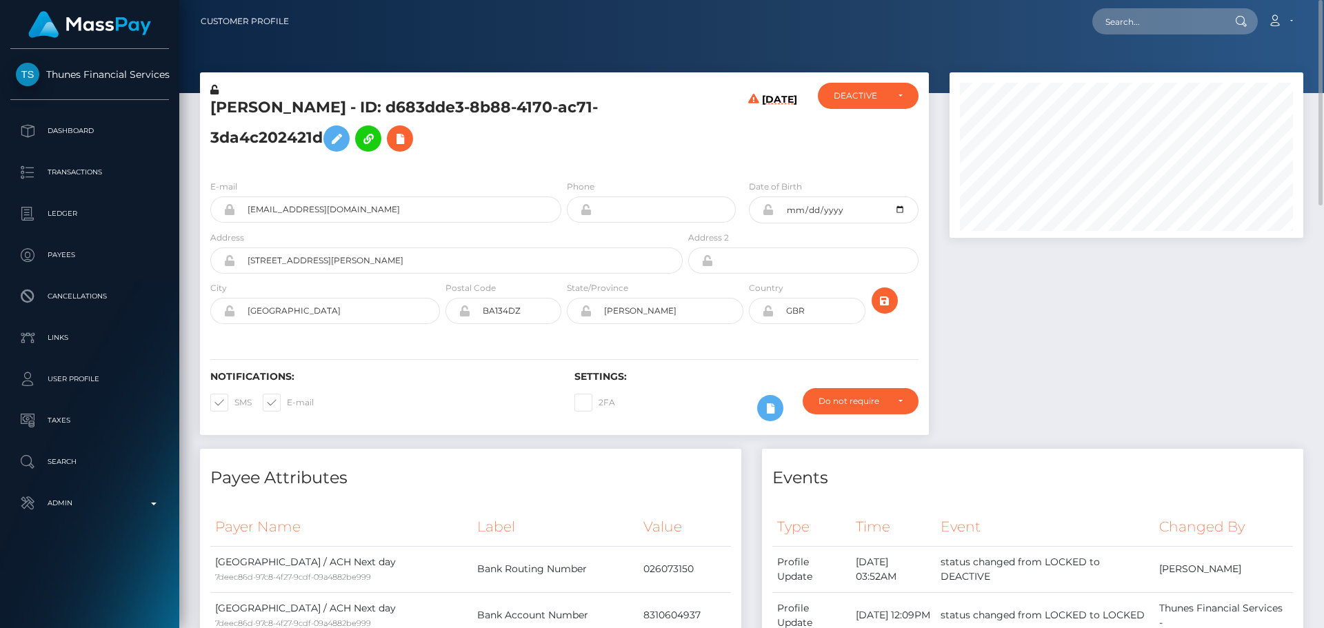
click at [221, 103] on h5 "[PERSON_NAME] - ID: d683dde3-8b88-4170-ac71-3da4c202421d" at bounding box center [442, 127] width 465 height 61
copy h5 "[PERSON_NAME]"
click at [293, 103] on h5 "[PERSON_NAME] - ID: d683dde3-8b88-4170-ac71-3da4c202421d" at bounding box center [442, 127] width 465 height 61
click at [293, 103] on h5 "Paul M Fryer - ID: d683dde3-8b88-4170-ac71-3da4c202421d" at bounding box center [442, 127] width 465 height 61
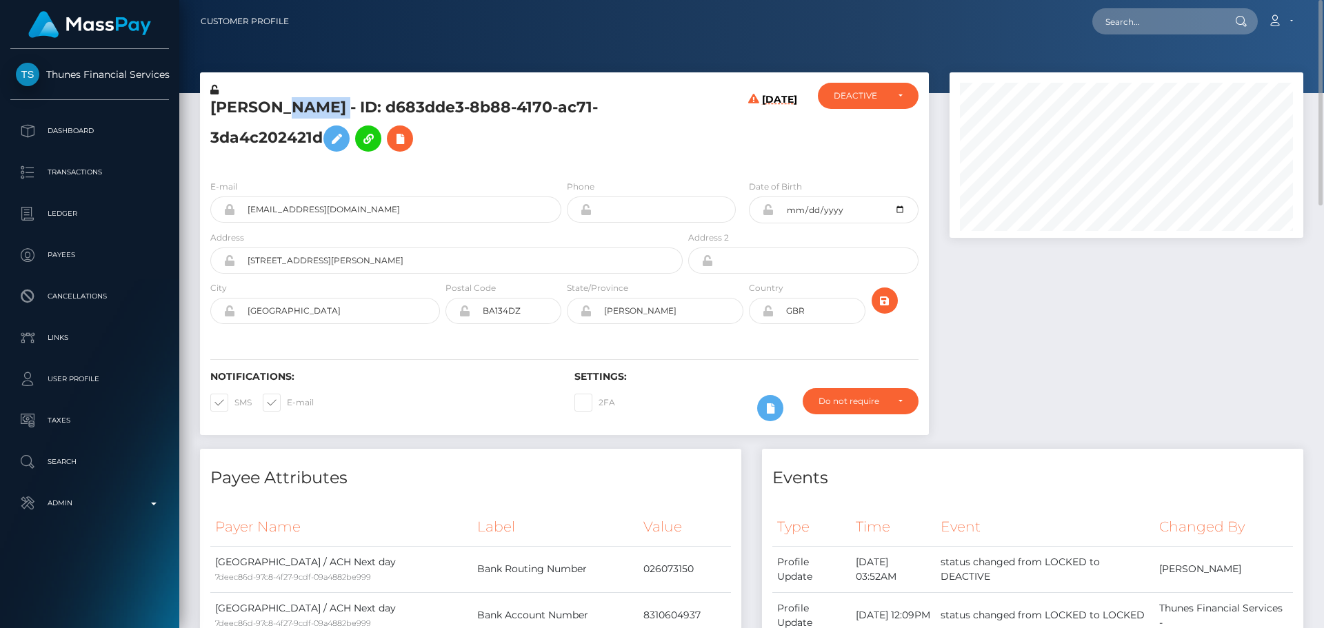
copy h5 "Fryer"
click at [510, 159] on div "Paul M Fryer - ID: d683dde3-8b88-4170-ac71-3da4c202421d" at bounding box center [443, 126] width 486 height 86
click at [557, 141] on h5 "Paul M Fryer - ID: d683dde3-8b88-4170-ac71-3da4c202421d" at bounding box center [442, 127] width 465 height 61
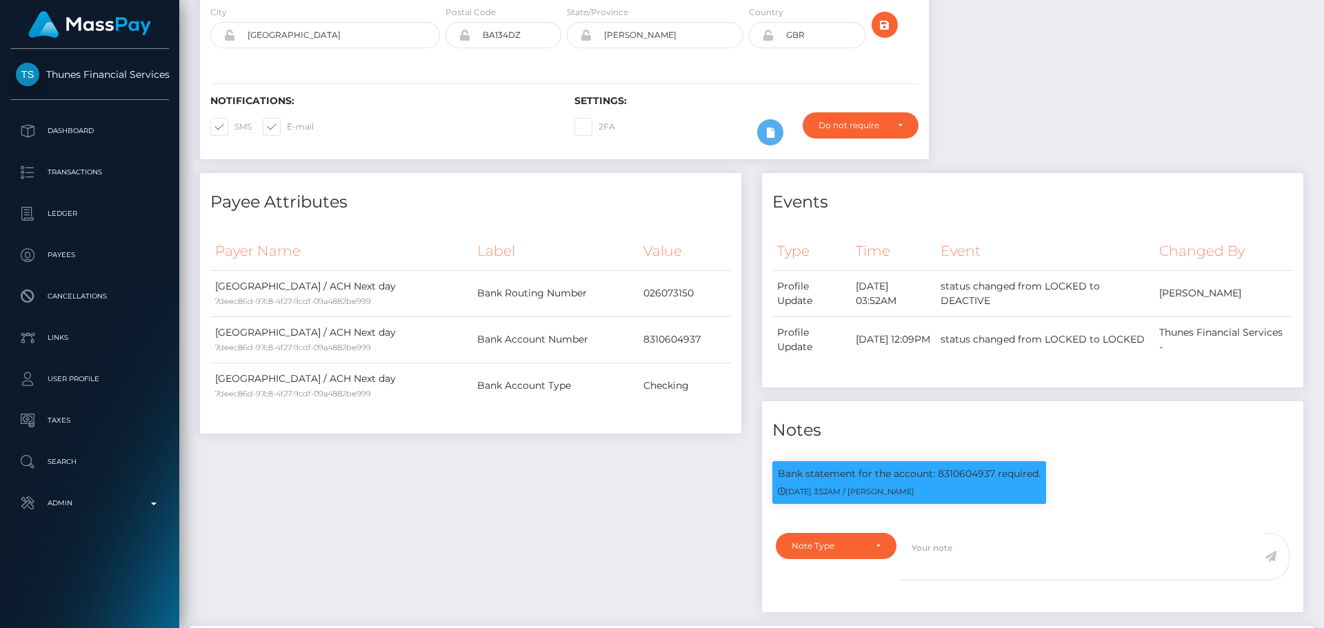
scroll to position [345, 0]
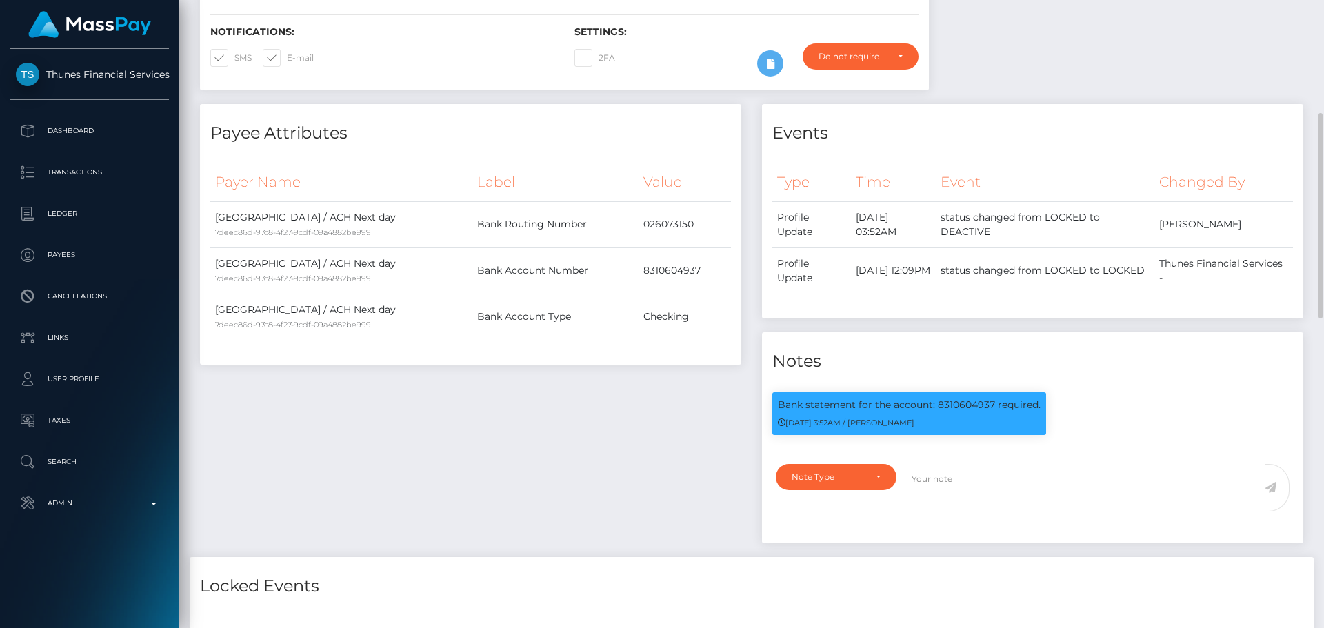
click at [656, 87] on div "Notifications: SMS E-mail Settings: 2FA" at bounding box center [564, 41] width 729 height 97
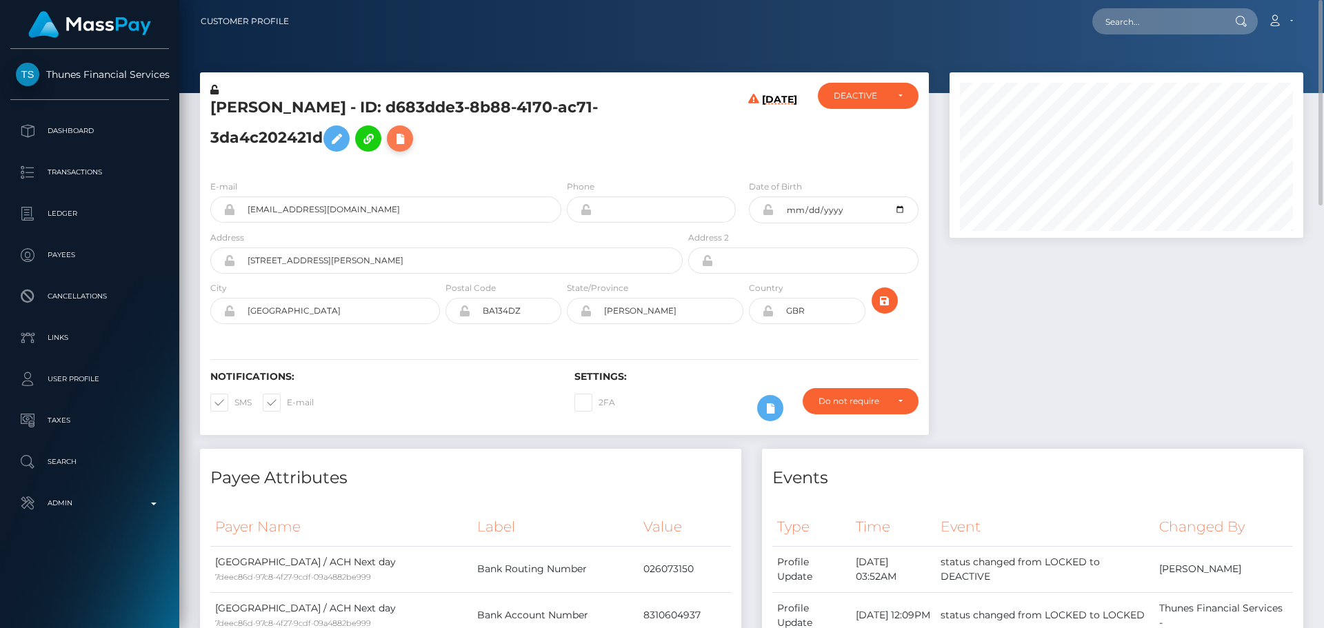
click at [392, 141] on icon at bounding box center [400, 138] width 17 height 17
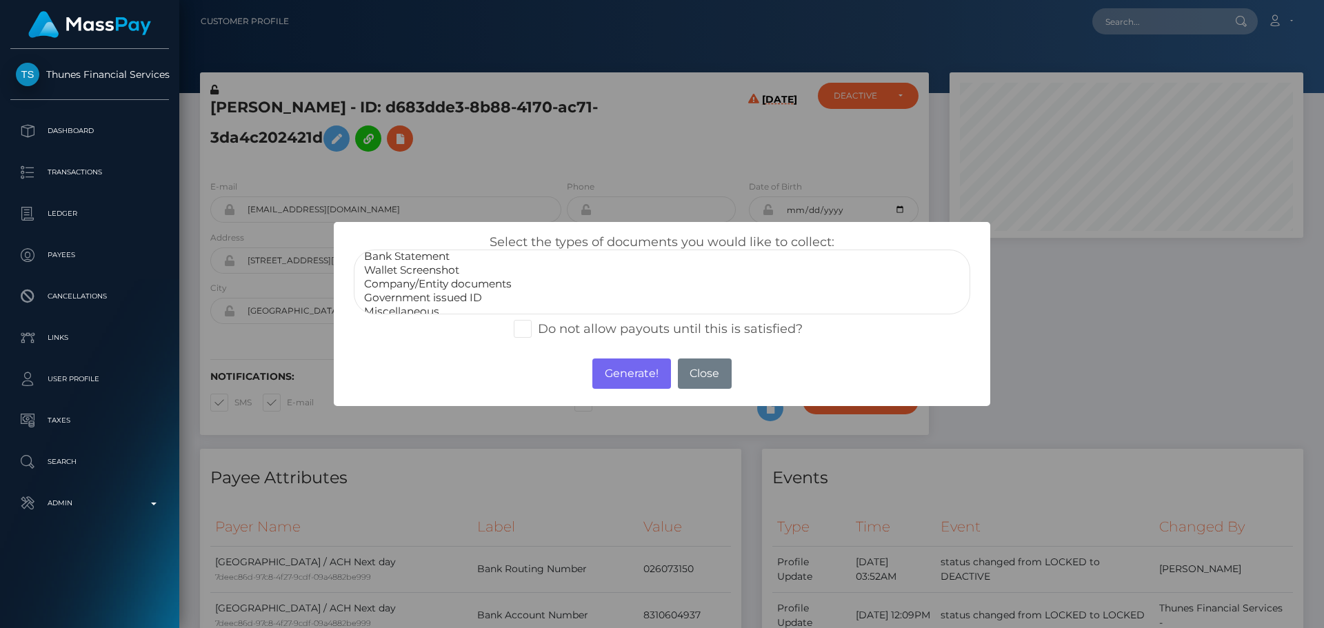
scroll to position [28, 0]
select select "Miscellaneous"
click at [422, 305] on option "Miscellaneous" at bounding box center [662, 303] width 599 height 14
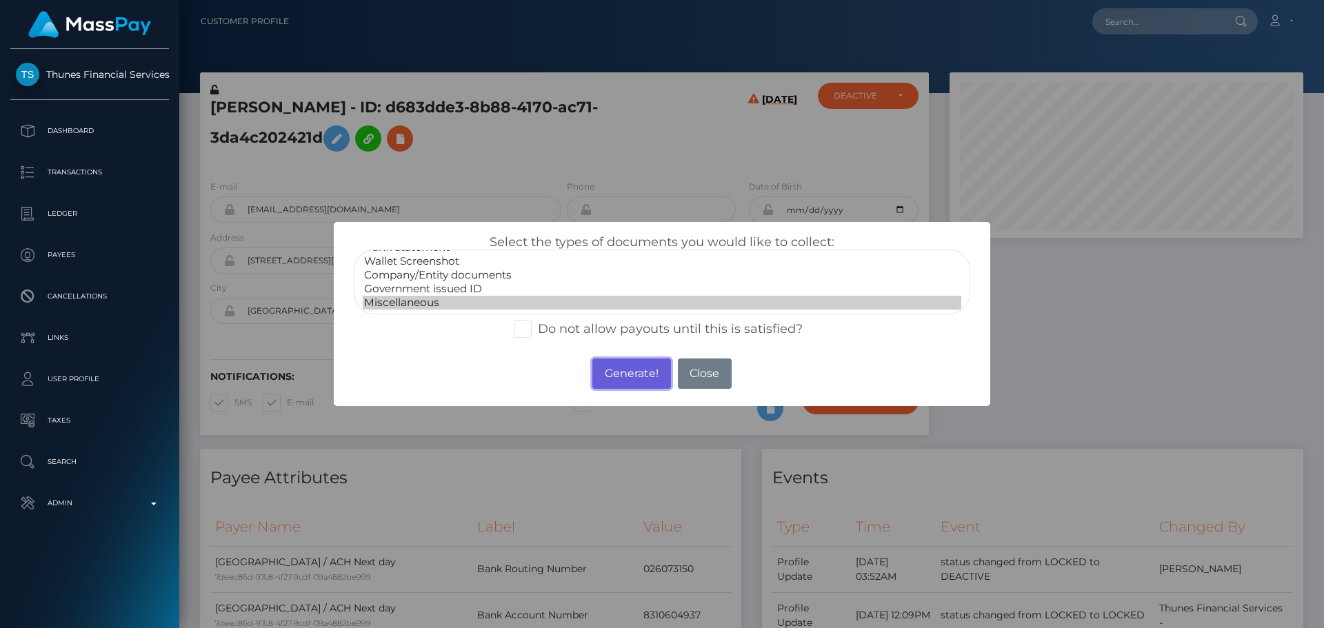
click at [639, 363] on button "Generate!" at bounding box center [632, 374] width 78 height 30
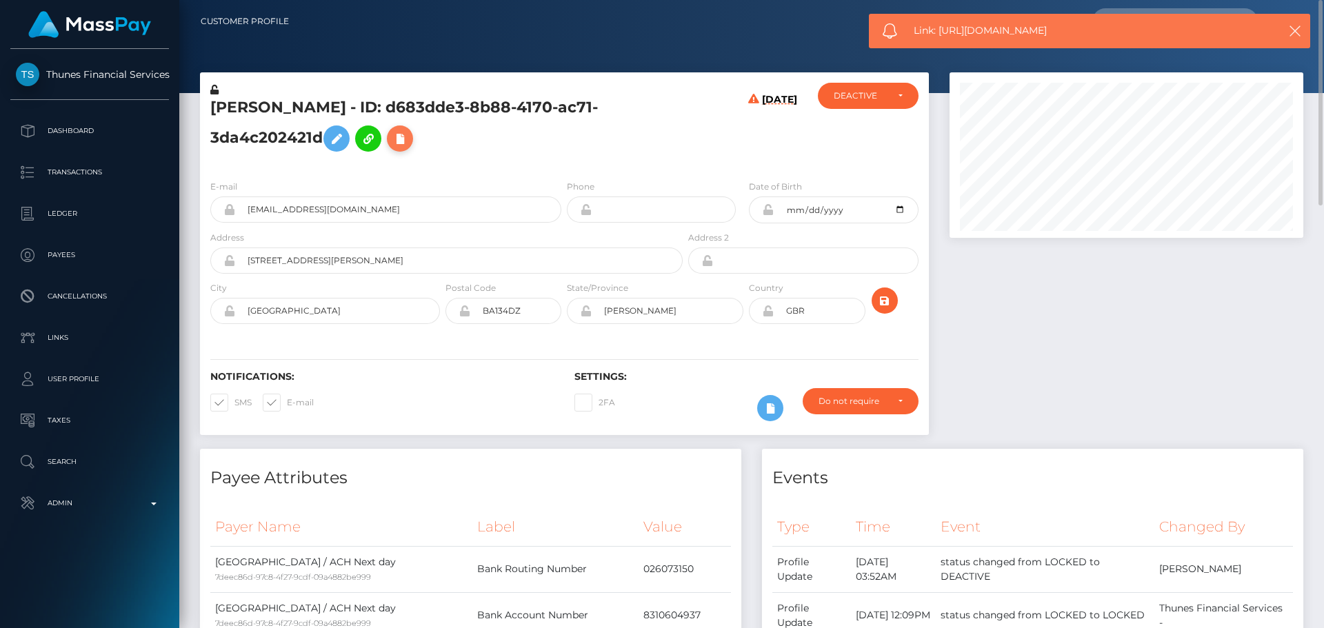
click at [392, 140] on icon at bounding box center [400, 138] width 17 height 17
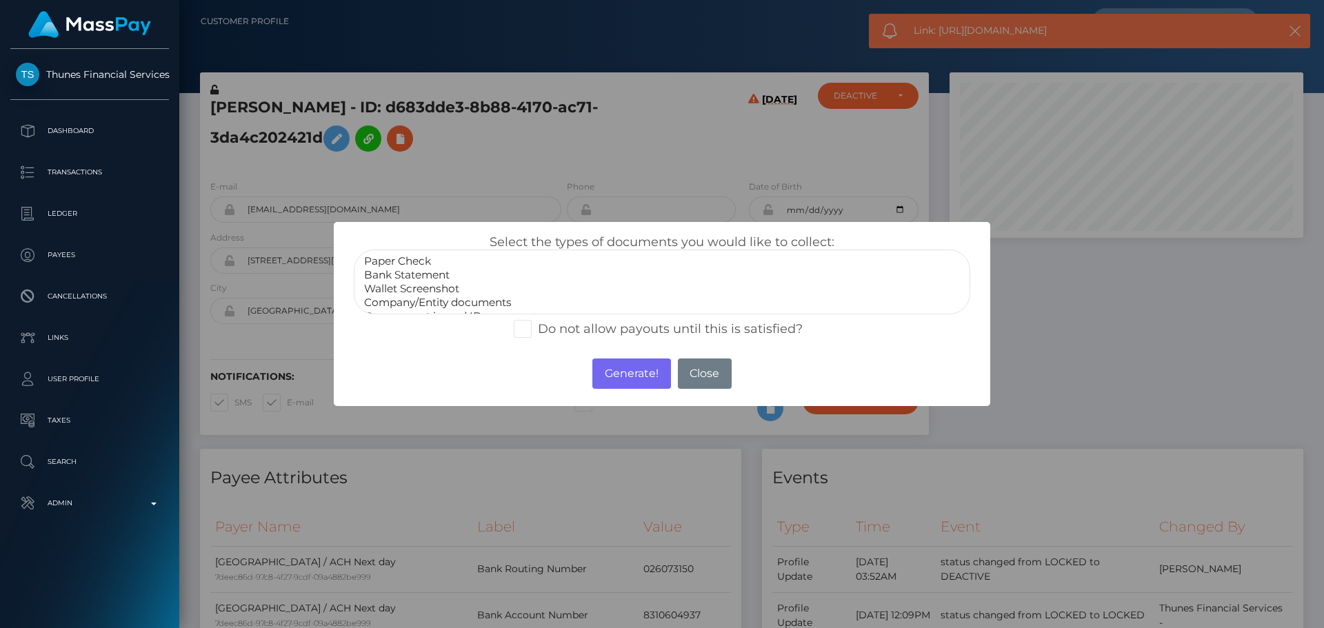
select select "Bank Statement"
click at [421, 271] on option "Bank Statement" at bounding box center [662, 275] width 599 height 14
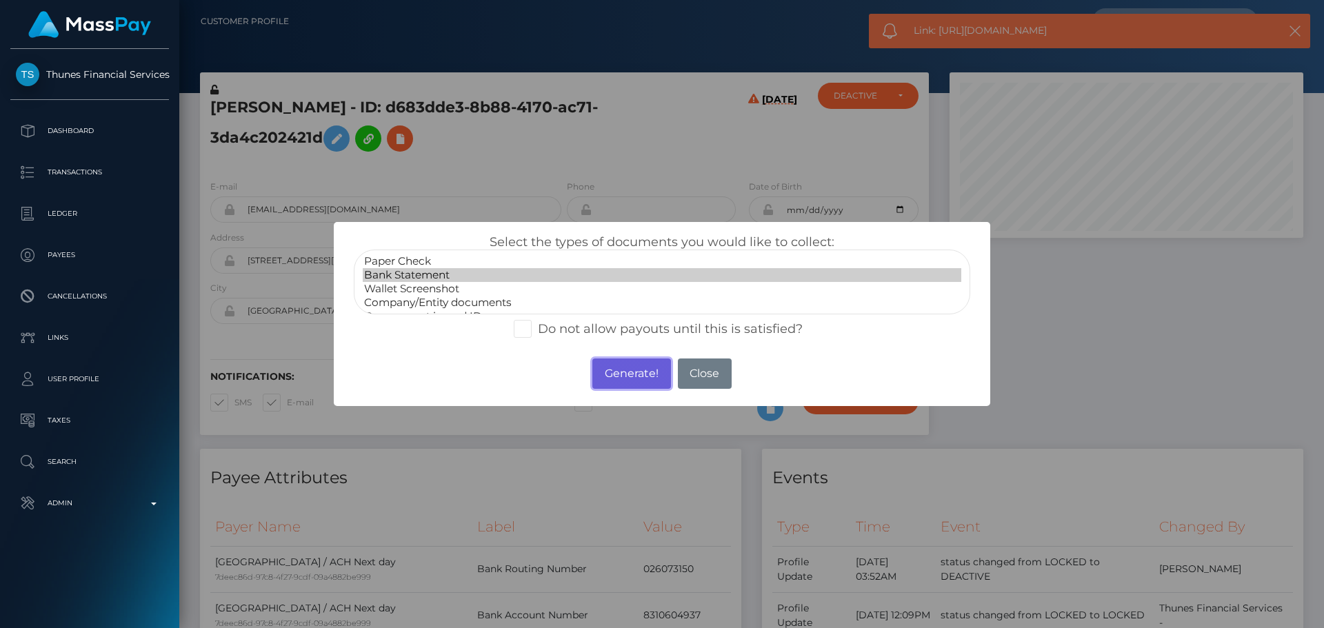
click at [628, 368] on button "Generate!" at bounding box center [632, 374] width 78 height 30
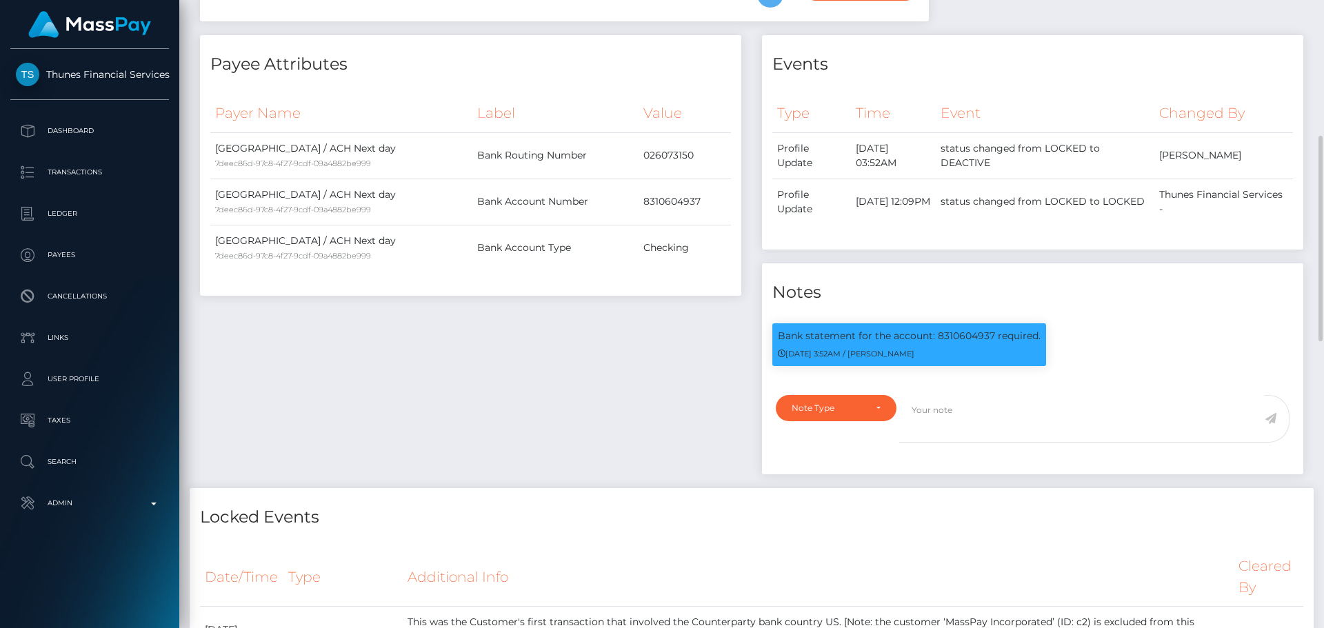
scroll to position [166, 355]
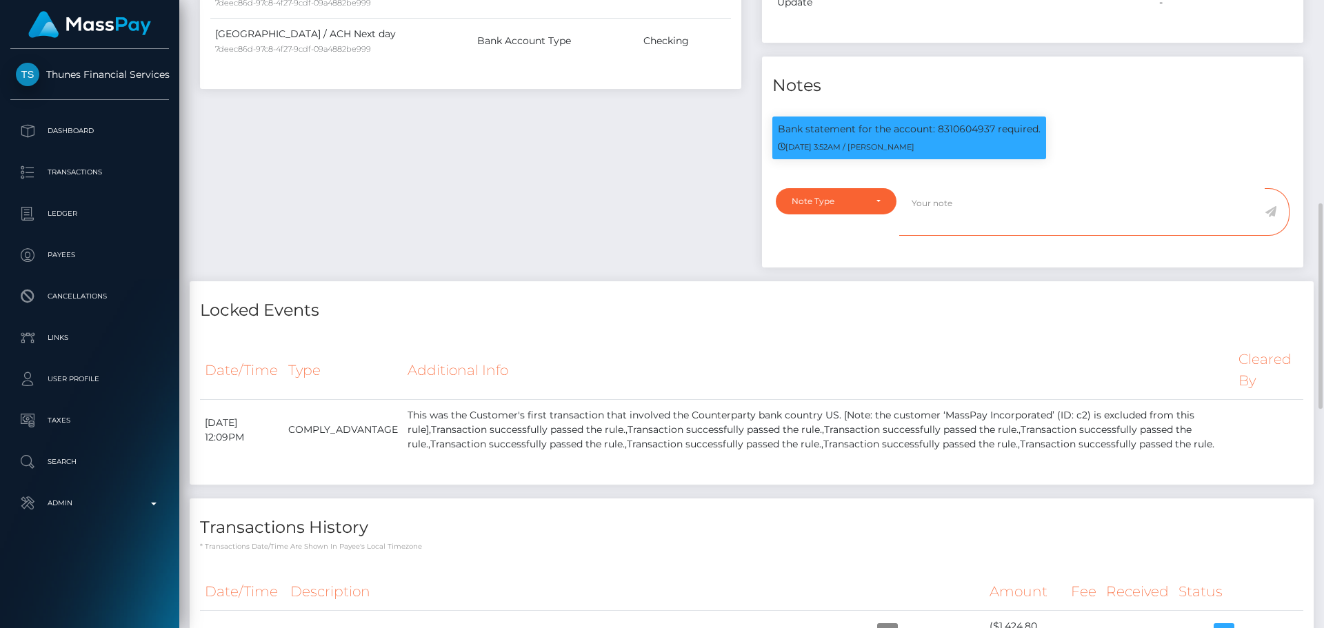
click at [965, 212] on textarea at bounding box center [1083, 212] width 366 height 48
paste textarea "Bank statement provided for showing that the bank account belongs to Heather Ni…"
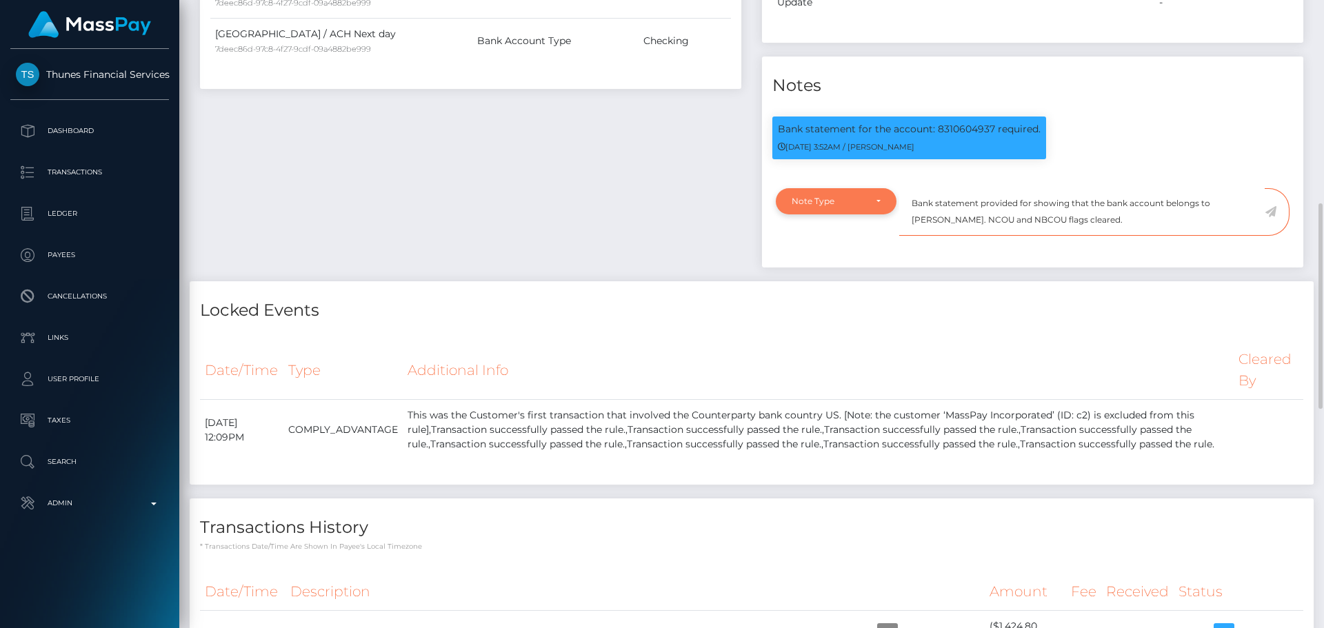
type textarea "Bank statement provided for showing that the bank account belongs to Heather Ni…"
click at [871, 201] on div "Note Type" at bounding box center [836, 201] width 89 height 11
click at [842, 295] on span "Clear Compliance" at bounding box center [830, 296] width 74 height 12
select select "CLEAR_COMPLIANCE"
click at [957, 128] on p "Bank statement for the account: 8310604937 required." at bounding box center [909, 129] width 263 height 14
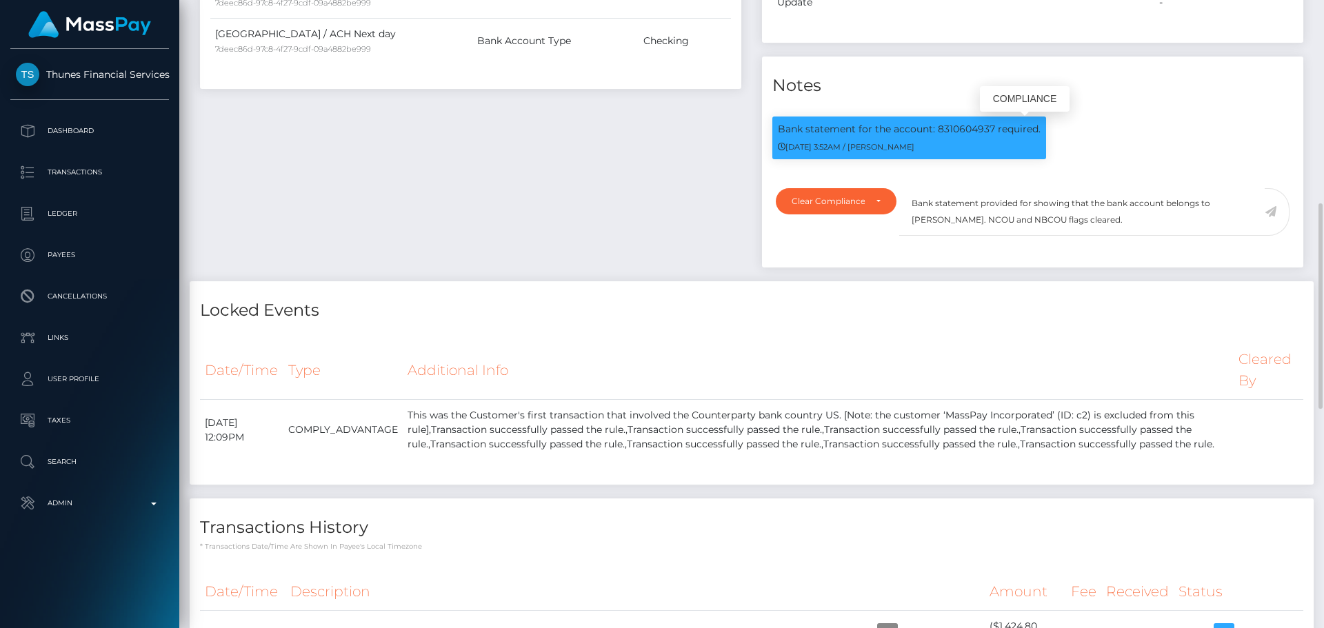
click at [957, 128] on p "Bank statement for the account: 8310604937 required." at bounding box center [909, 129] width 263 height 14
copy p "8310604937"
click at [1031, 205] on textarea "Bank statement provided for showing that the bank account belongs to Heather Ni…" at bounding box center [1083, 212] width 366 height 48
paste textarea "8310604937"
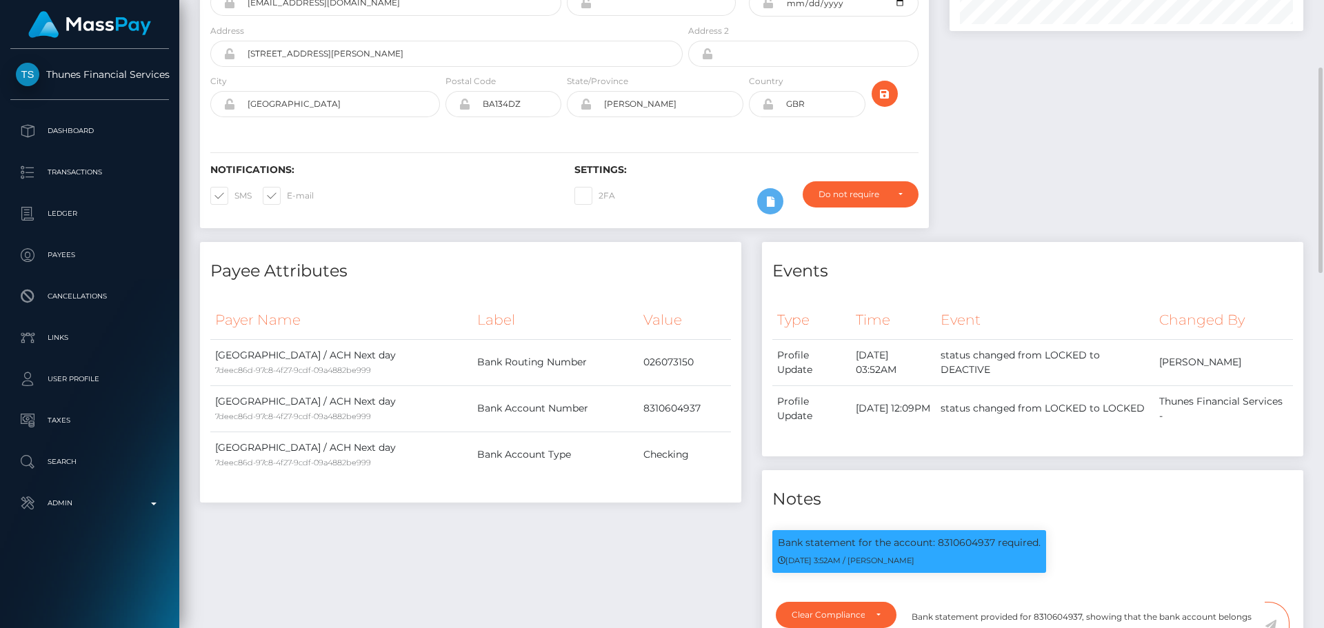
scroll to position [0, 0]
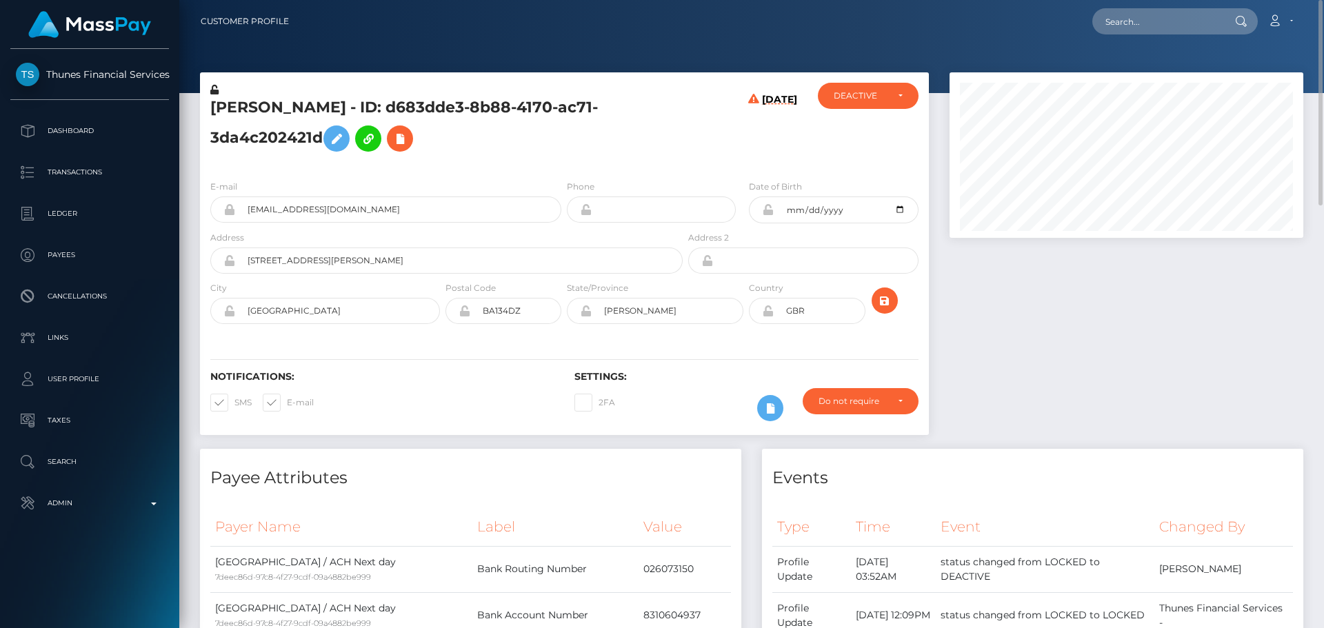
click at [220, 105] on h5 "[PERSON_NAME] - ID: d683dde3-8b88-4170-ac71-3da4c202421d" at bounding box center [442, 127] width 465 height 61
drag, startPoint x: 220, startPoint y: 105, endPoint x: 292, endPoint y: 109, distance: 72.6
click at [292, 110] on h5 "[PERSON_NAME] - ID: d683dde3-8b88-4170-ac71-3da4c202421d" at bounding box center [442, 127] width 465 height 61
copy h5 "Paul M Fryer"
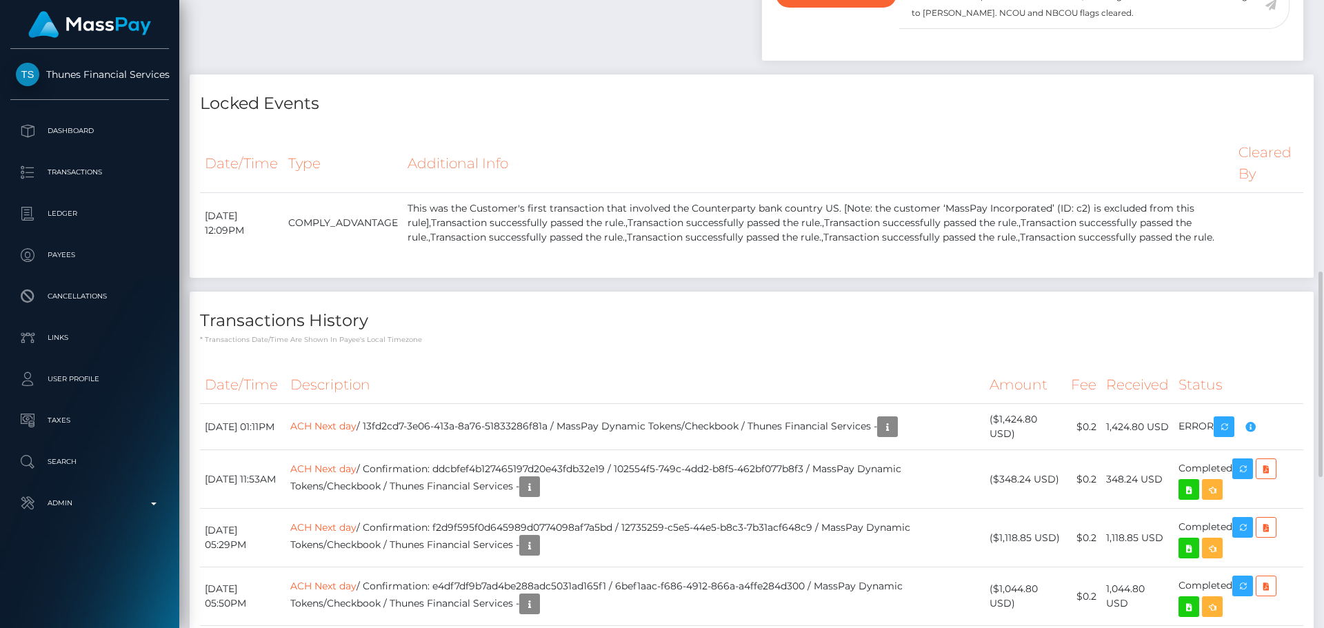
scroll to position [621, 0]
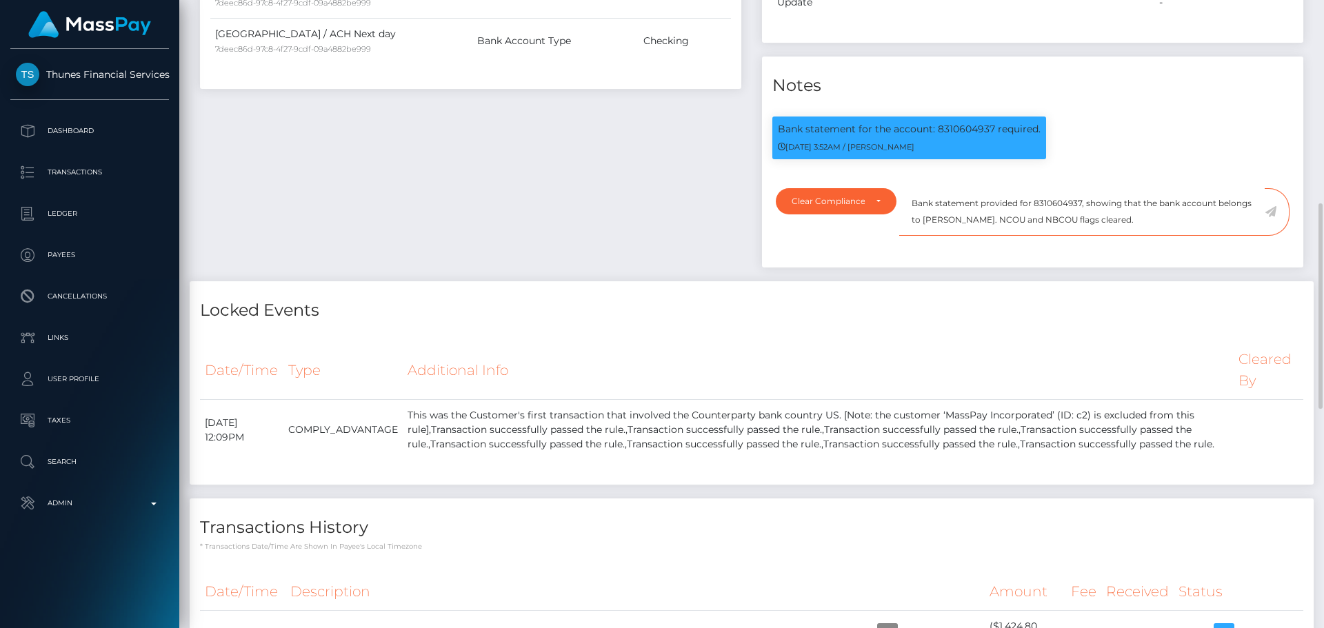
click at [935, 217] on textarea "Bank statement provided for 8310604937, showing that the bank account belongs t…" at bounding box center [1083, 212] width 366 height 48
drag, startPoint x: 935, startPoint y: 217, endPoint x: 990, endPoint y: 218, distance: 55.2
click at [990, 218] on textarea "Bank statement provided for 8310604937, showing that the bank account belongs t…" at bounding box center [1083, 212] width 366 height 48
paste textarea "Paul M Fryer"
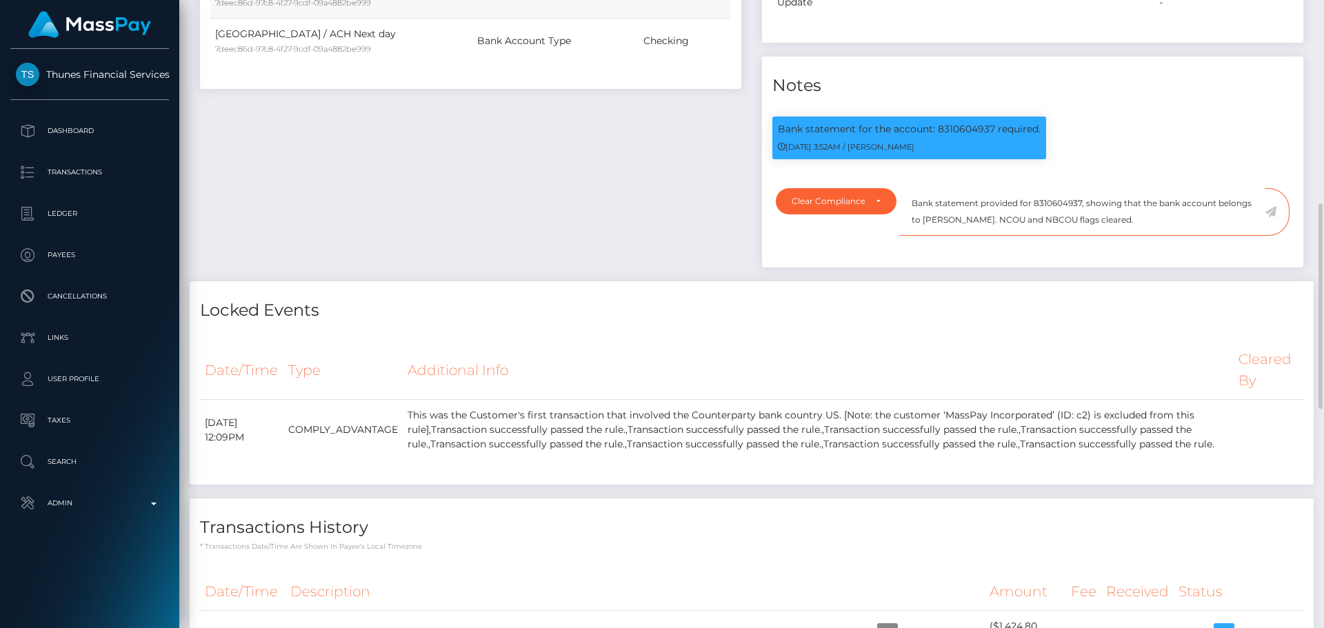
type textarea "Bank statement provided for 8310604937, showing that the bank account belongs t…"
drag, startPoint x: 1133, startPoint y: 218, endPoint x: 911, endPoint y: 192, distance: 224.3
click at [911, 192] on textarea "Bank statement provided for 8310604937, showing that the bank account belongs t…" at bounding box center [1083, 212] width 366 height 48
click at [1125, 224] on textarea "Bank statement provided for 8310604937, showing that the bank account belongs t…" at bounding box center [1083, 212] width 366 height 48
click at [1271, 211] on icon at bounding box center [1271, 211] width 12 height 11
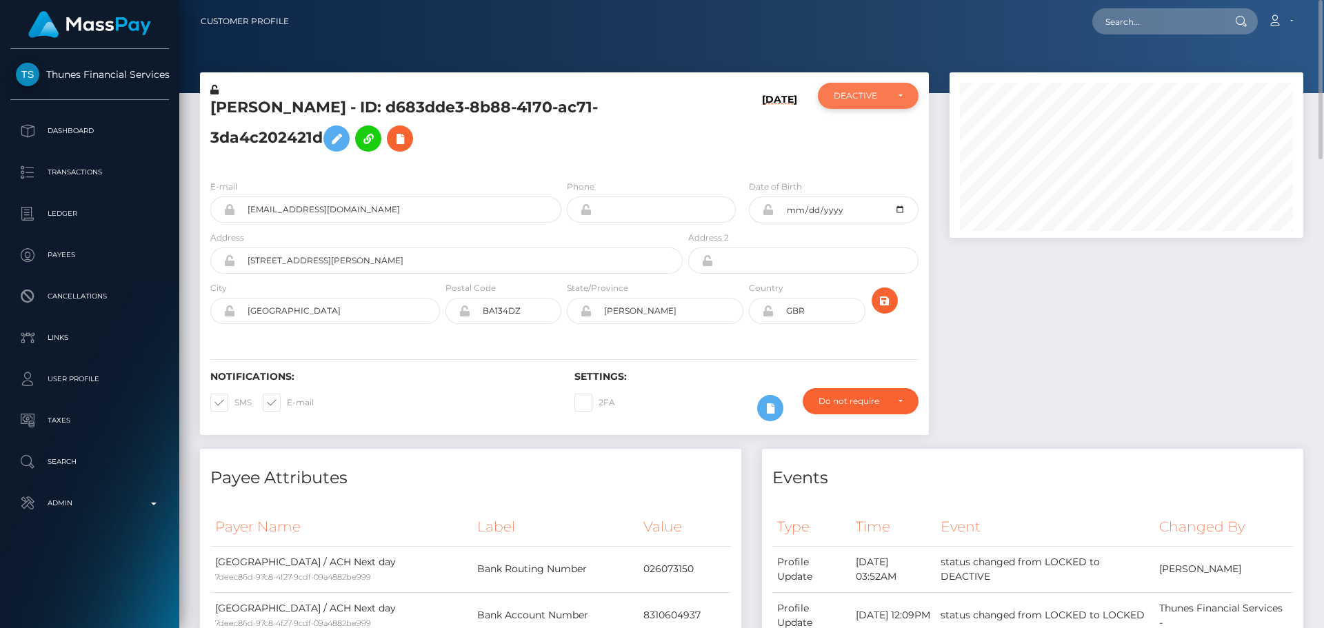
click at [870, 98] on div "DEACTIVE" at bounding box center [860, 95] width 53 height 11
click at [871, 129] on link "ACTIVE" at bounding box center [868, 133] width 101 height 26
select select "ACTIVE"
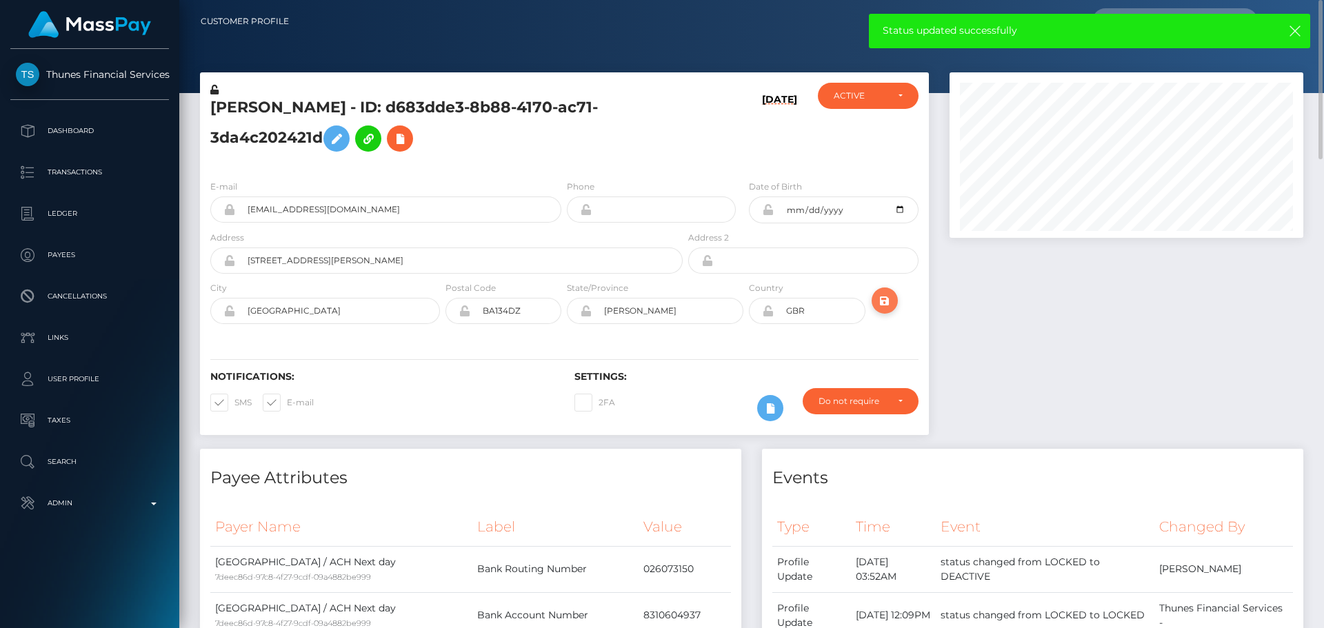
click at [893, 292] on button "submit" at bounding box center [885, 301] width 26 height 26
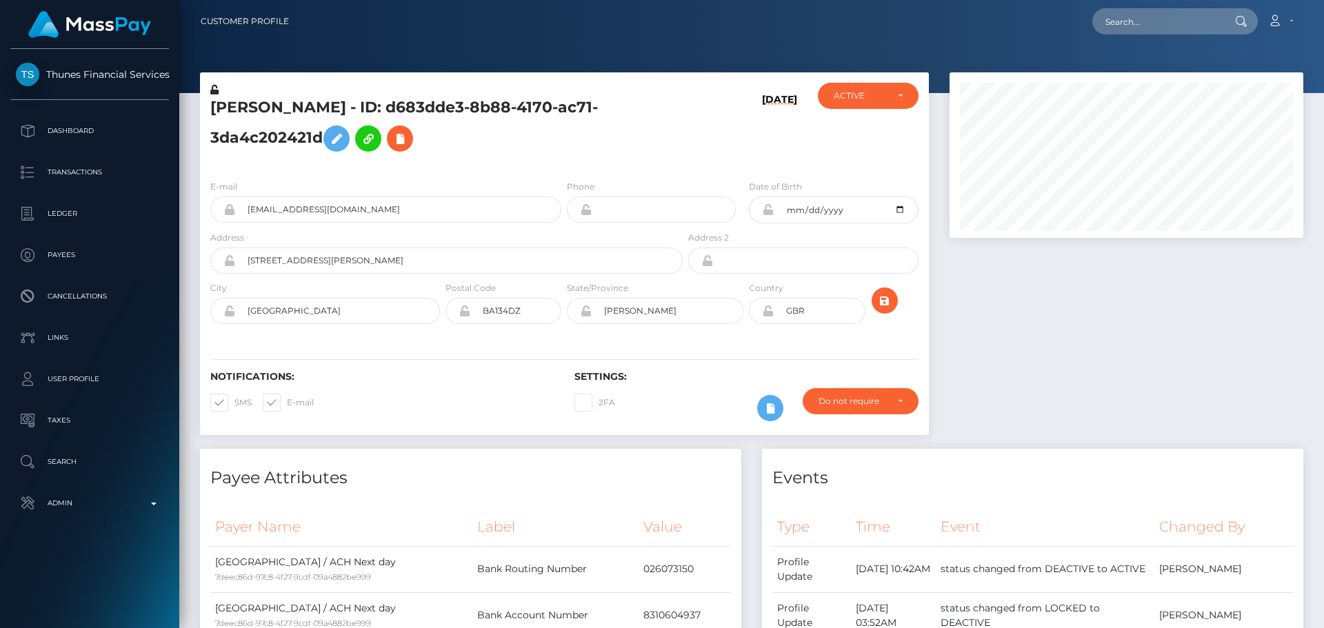
scroll to position [166, 355]
click at [708, 393] on div "2FA" at bounding box center [655, 408] width 182 height 40
click at [888, 298] on icon "submit" at bounding box center [885, 300] width 17 height 17
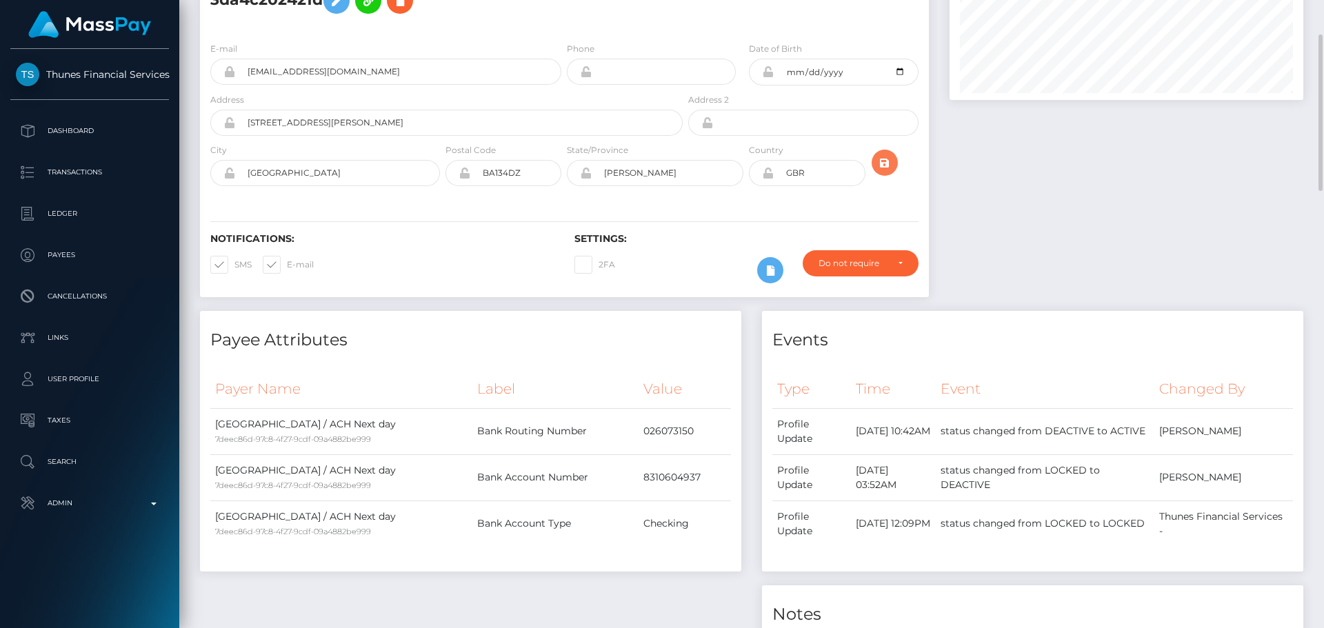
scroll to position [0, 0]
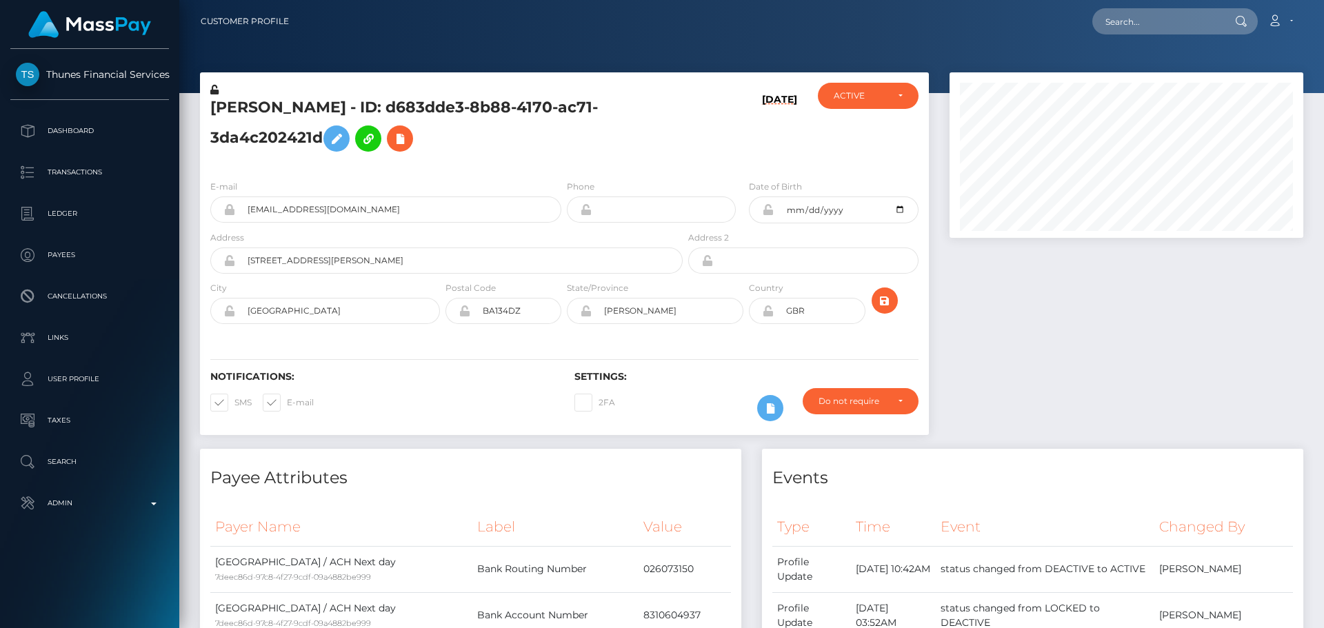
scroll to position [166, 355]
click at [886, 301] on icon "submit" at bounding box center [885, 300] width 17 height 17
click at [366, 109] on h5 "[PERSON_NAME] - ID: d683dde3-8b88-4170-ac71-3da4c202421d" at bounding box center [442, 127] width 465 height 61
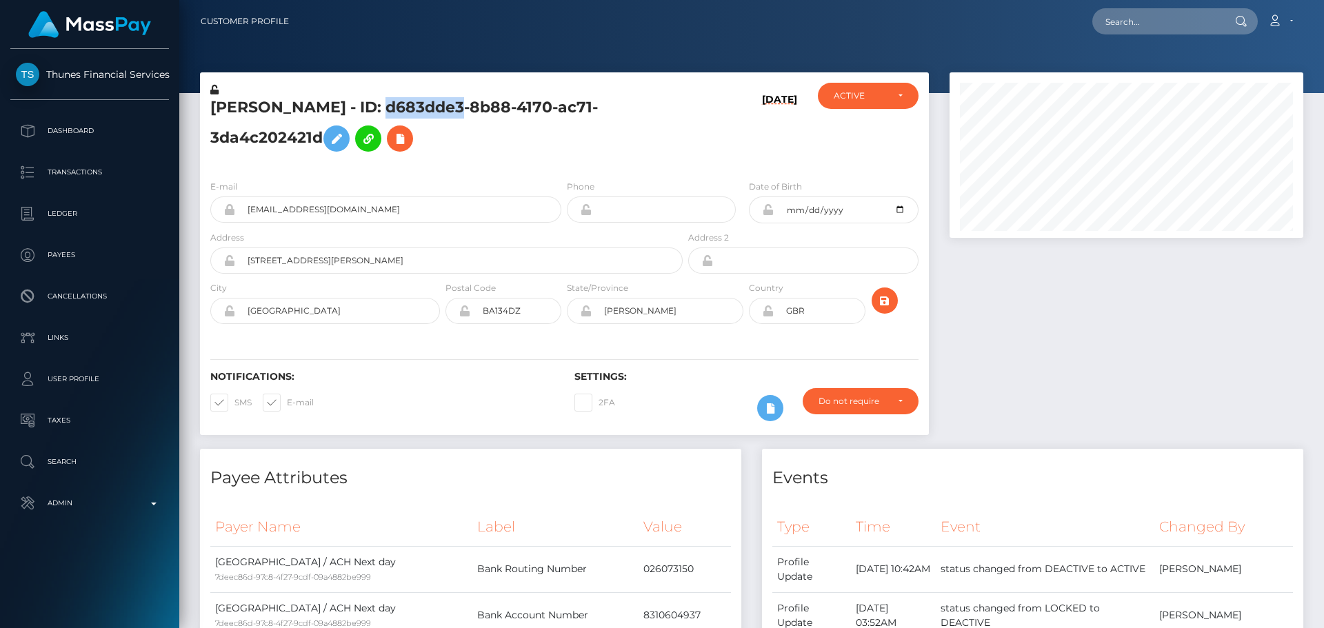
click at [366, 109] on h5 "[PERSON_NAME] - ID: d683dde3-8b88-4170-ac71-3da4c202421d" at bounding box center [442, 127] width 465 height 61
copy h5 "[PERSON_NAME] - ID: d683dde3-8b88-4170-ac71-3da4c202421d"
click at [735, 141] on div "09/01/25" at bounding box center [746, 126] width 121 height 86
click at [875, 294] on button "submit" at bounding box center [885, 301] width 26 height 26
click at [1155, 36] on nav "Customer Profile Loading... Loading... Account" at bounding box center [751, 21] width 1145 height 43
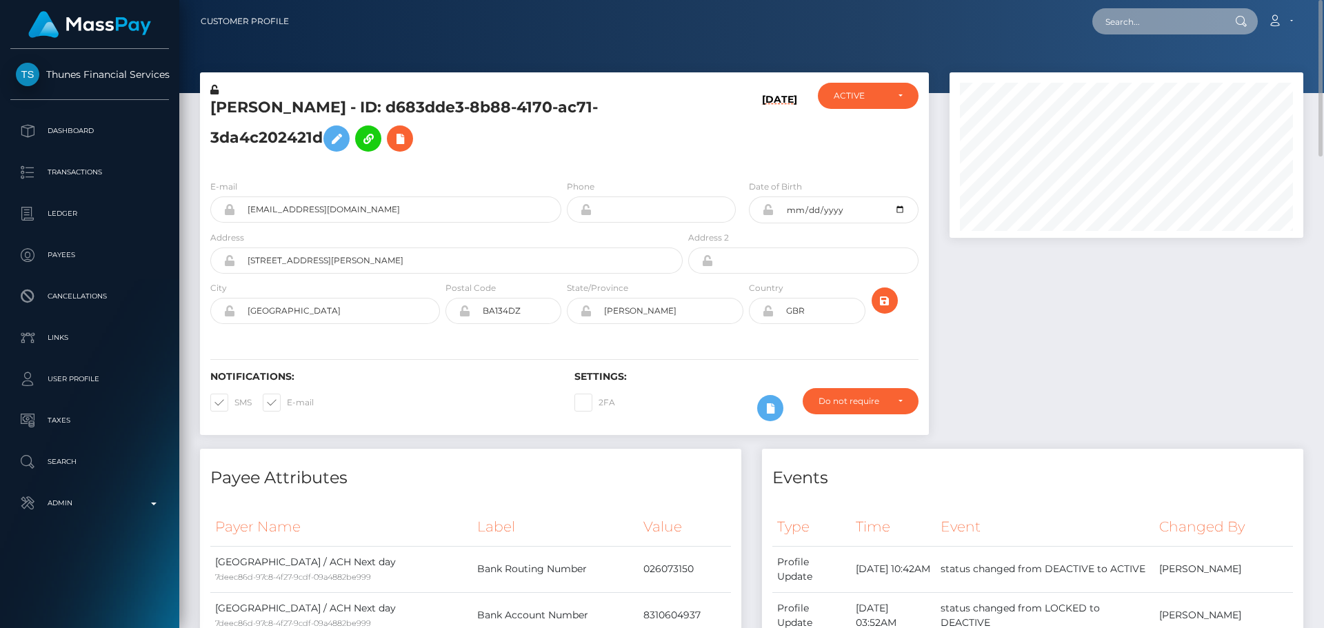
click at [1155, 22] on input "text" at bounding box center [1158, 21] width 130 height 26
paste input "poact_wTely1GkA5y0"
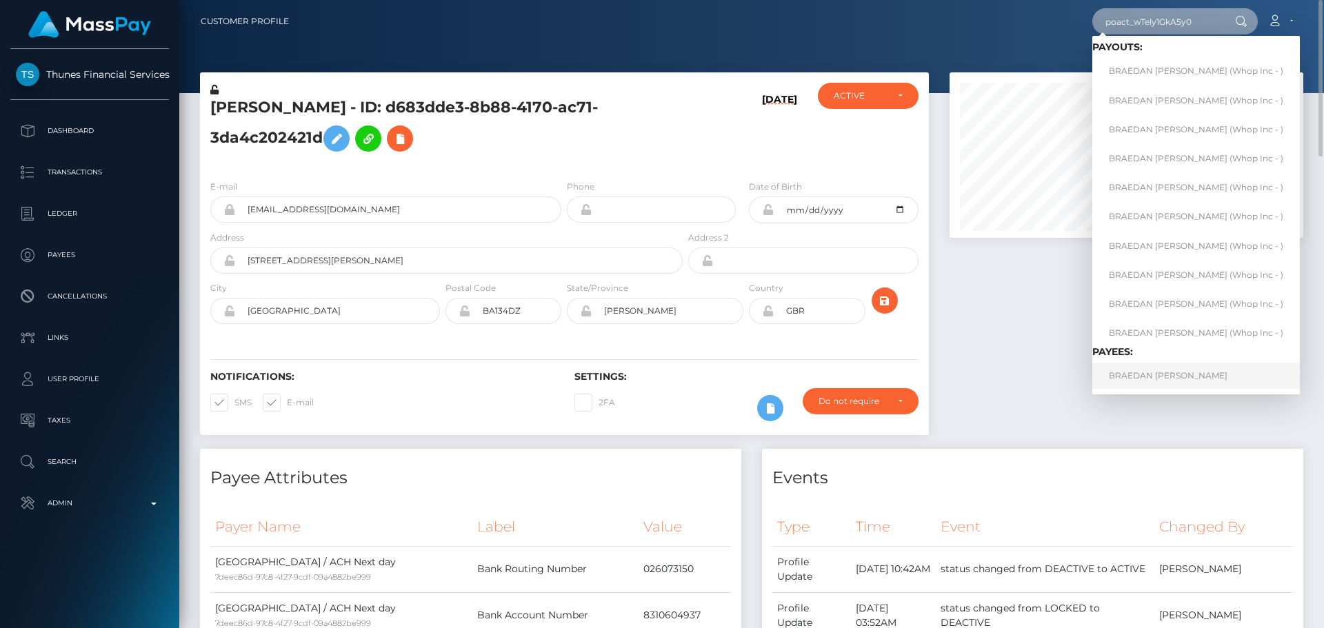
type input "poact_wTely1GkA5y0"
click at [1170, 380] on link "BRAEDAN ELIJAH JAMES" at bounding box center [1197, 376] width 208 height 26
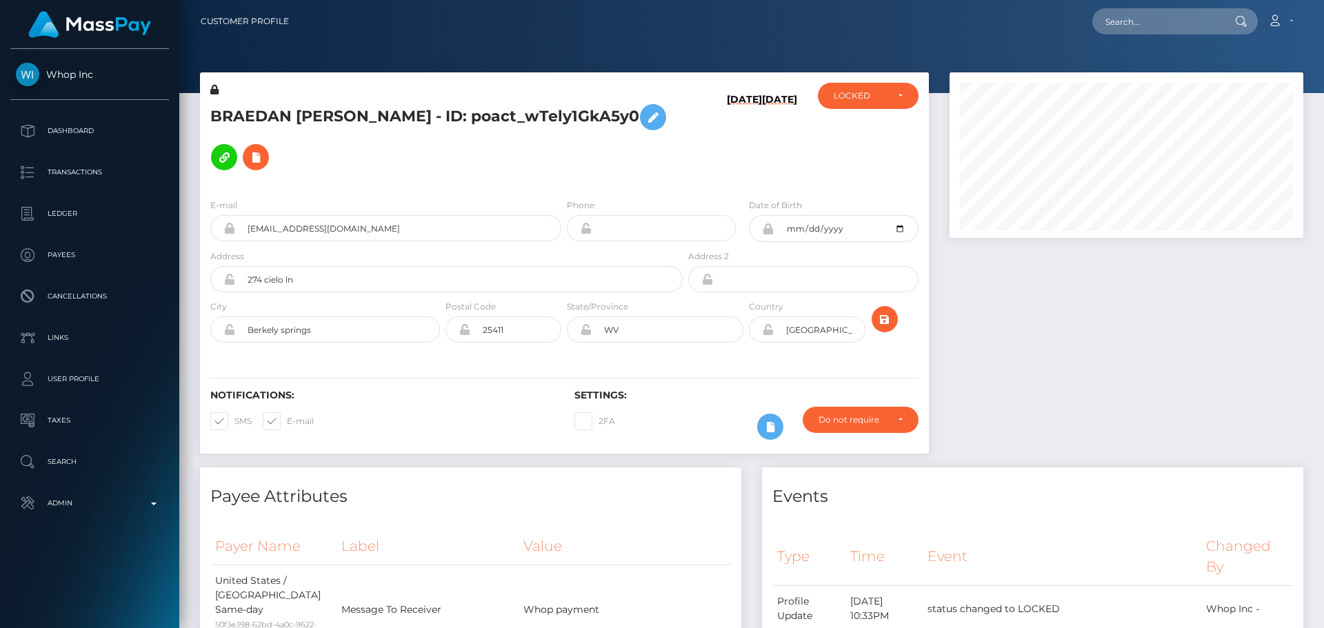
scroll to position [166, 355]
click at [573, 177] on h5 "BRAEDAN [PERSON_NAME] - ID: poact_wTely1GkA5y0" at bounding box center [442, 137] width 465 height 80
click at [561, 157] on h5 "BRAEDAN [PERSON_NAME] - ID: poact_wTely1GkA5y0" at bounding box center [442, 137] width 465 height 80
click at [559, 157] on h5 "BRAEDAN [PERSON_NAME] - ID: poact_wTely1GkA5y0" at bounding box center [442, 137] width 465 height 80
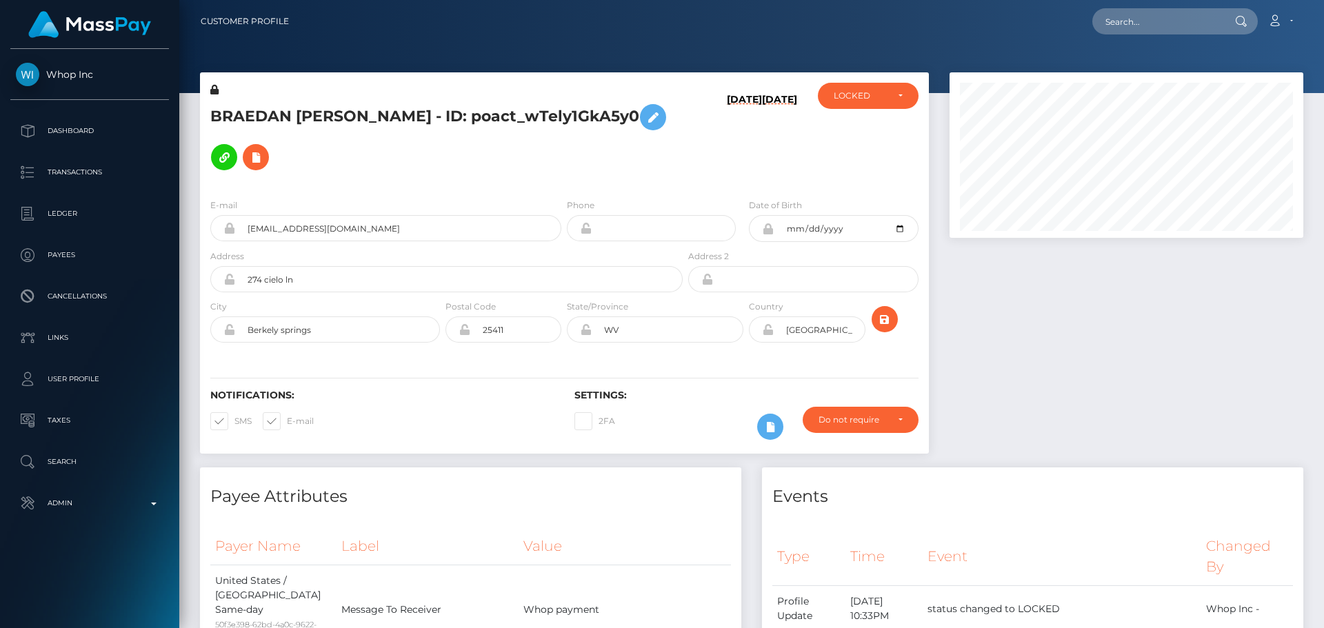
click at [564, 159] on h5 "BRAEDAN [PERSON_NAME] - ID: poact_wTely1GkA5y0" at bounding box center [442, 137] width 465 height 80
click at [562, 158] on h5 "BRAEDAN [PERSON_NAME] - ID: poact_wTely1GkA5y0" at bounding box center [442, 137] width 465 height 80
click at [564, 168] on h5 "BRAEDAN [PERSON_NAME] - ID: poact_wTely1GkA5y0" at bounding box center [442, 137] width 465 height 80
click at [570, 154] on h5 "BRAEDAN [PERSON_NAME] - ID: poact_wTely1GkA5y0" at bounding box center [442, 137] width 465 height 80
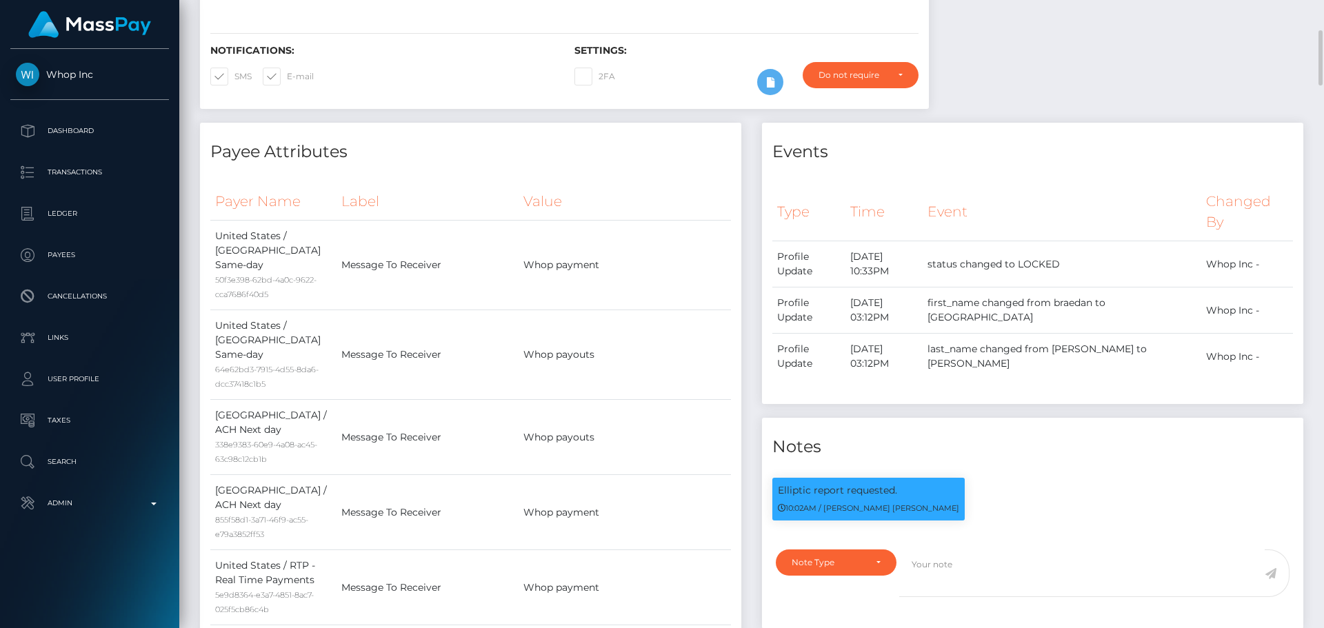
scroll to position [0, 0]
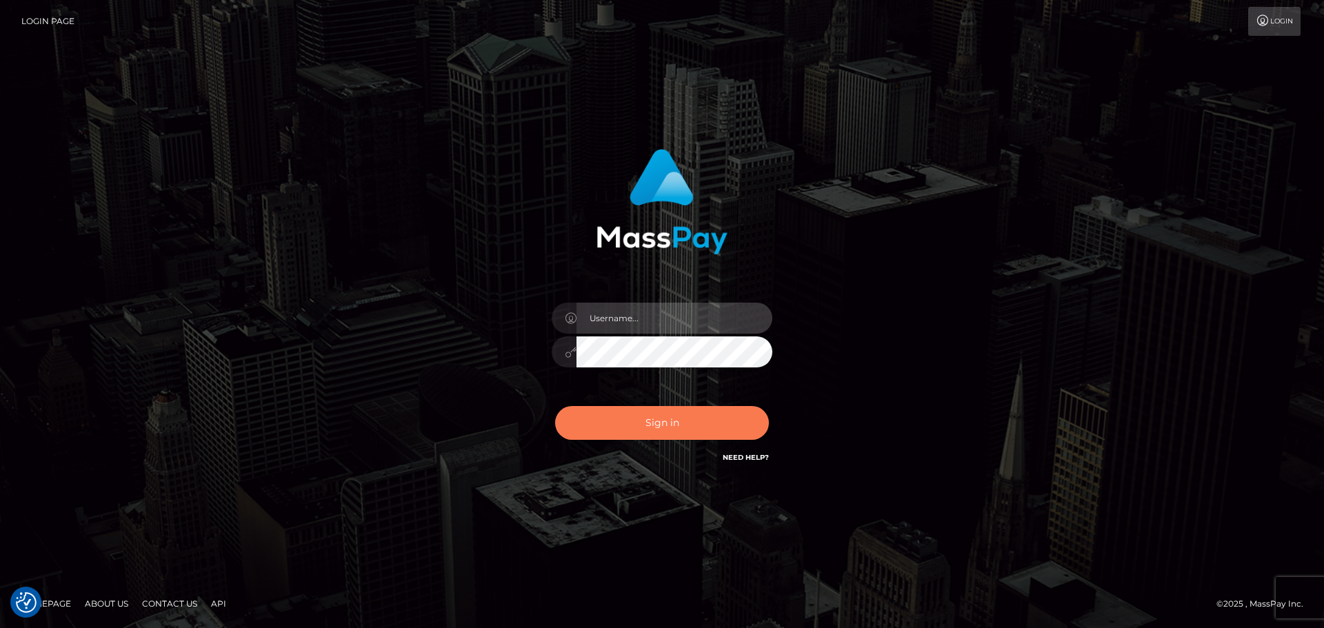
type input "[DOMAIN_NAME]"
click at [646, 423] on button "Sign in" at bounding box center [662, 423] width 214 height 34
type input "[DOMAIN_NAME]"
click at [648, 421] on button "Sign in" at bounding box center [662, 423] width 214 height 34
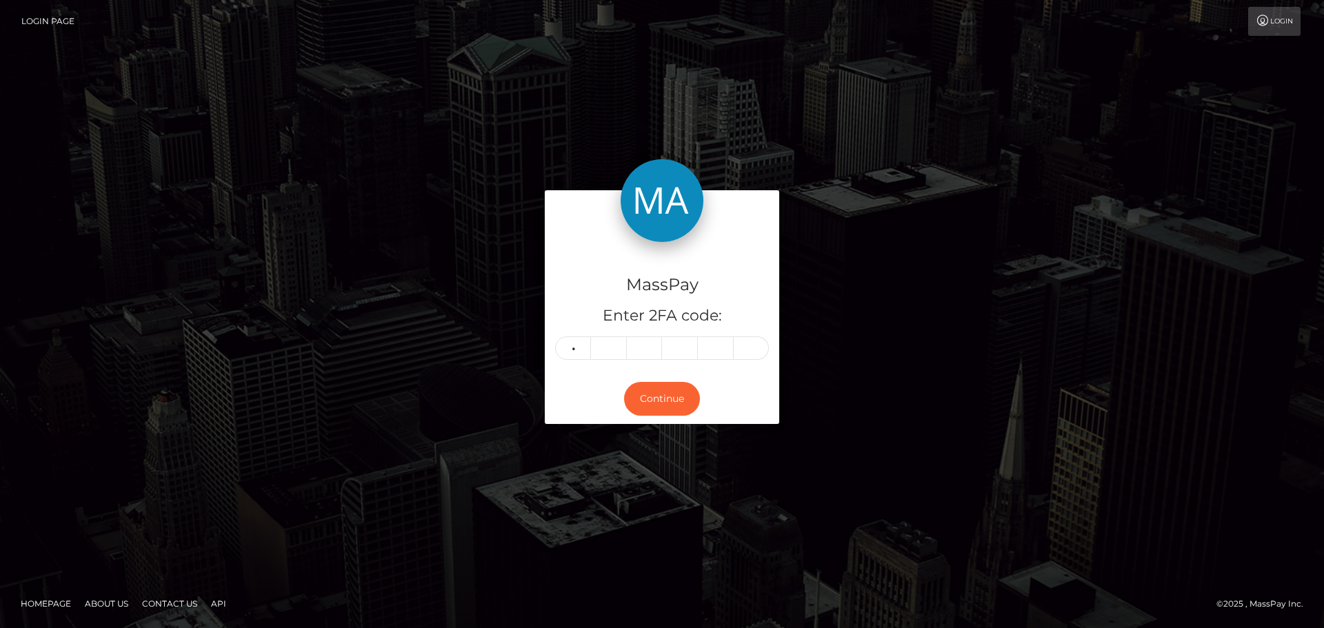
type input "0"
type input "6"
type input "9"
type input "7"
type input "5"
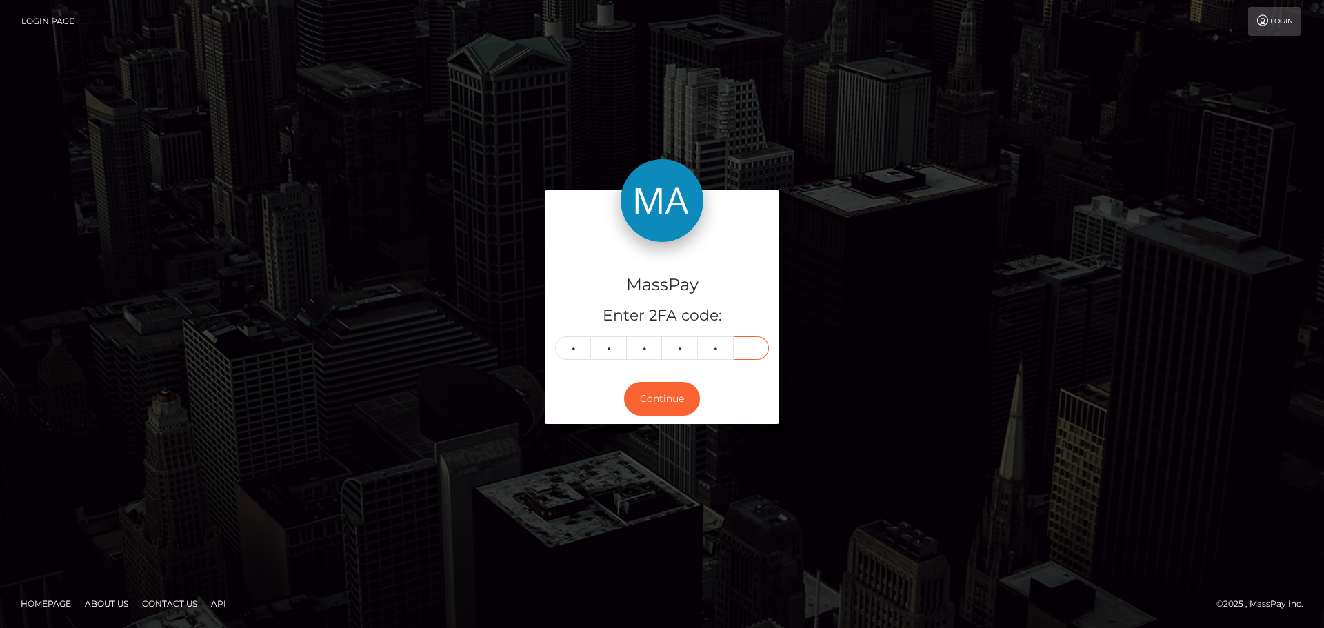
type input "5"
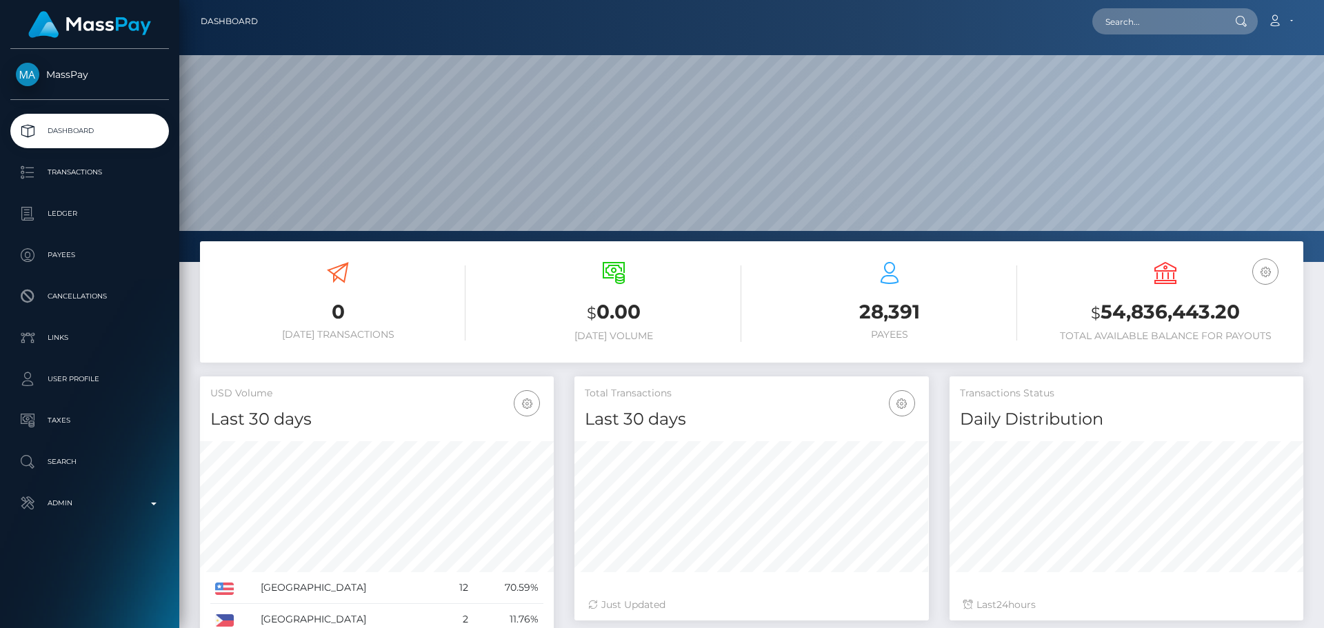
scroll to position [245, 355]
click at [1151, 23] on input "text" at bounding box center [1158, 21] width 130 height 26
paste input "A H3 foi inserida por engano, segue em anexo o documento de identificação"
type input "A H3 foi inserida por engano, segue em anexo o documento de identificação"
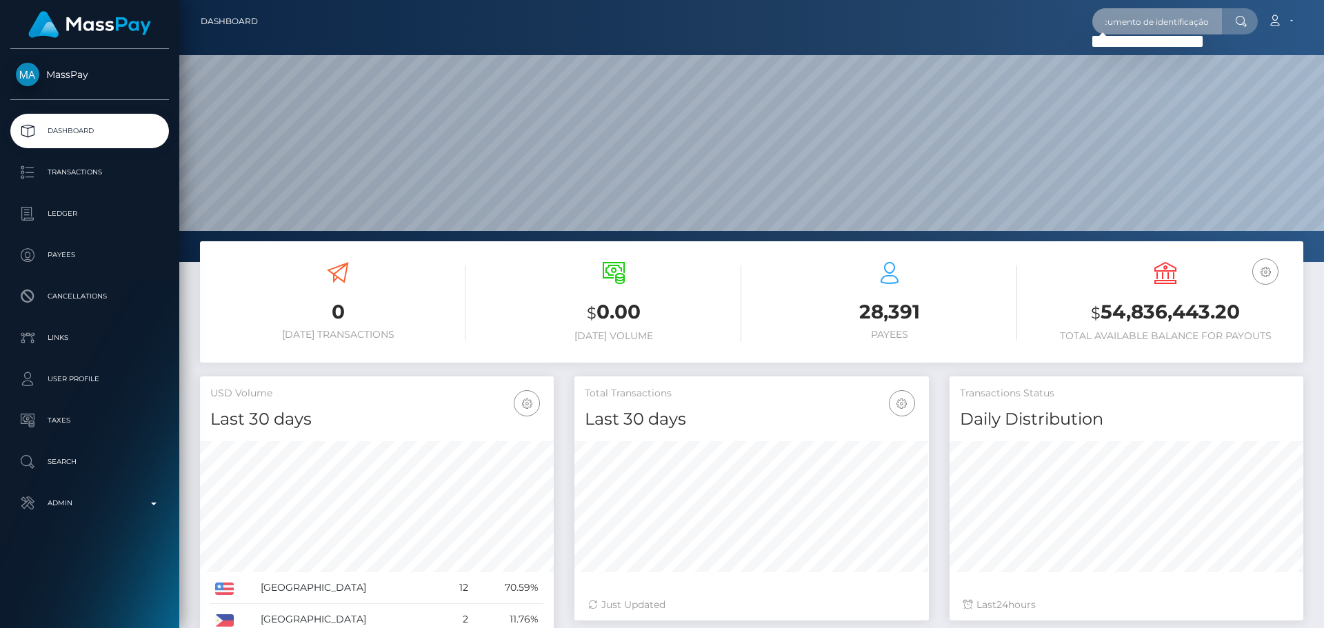
scroll to position [0, 0]
click at [1157, 23] on input "A H3 foi inserida por engano, segue em anexo o documento de identificação" at bounding box center [1158, 21] width 130 height 26
paste input "TL55UjTQxnfUrAP4Nt39JwP3Y4yB8CpgE1"
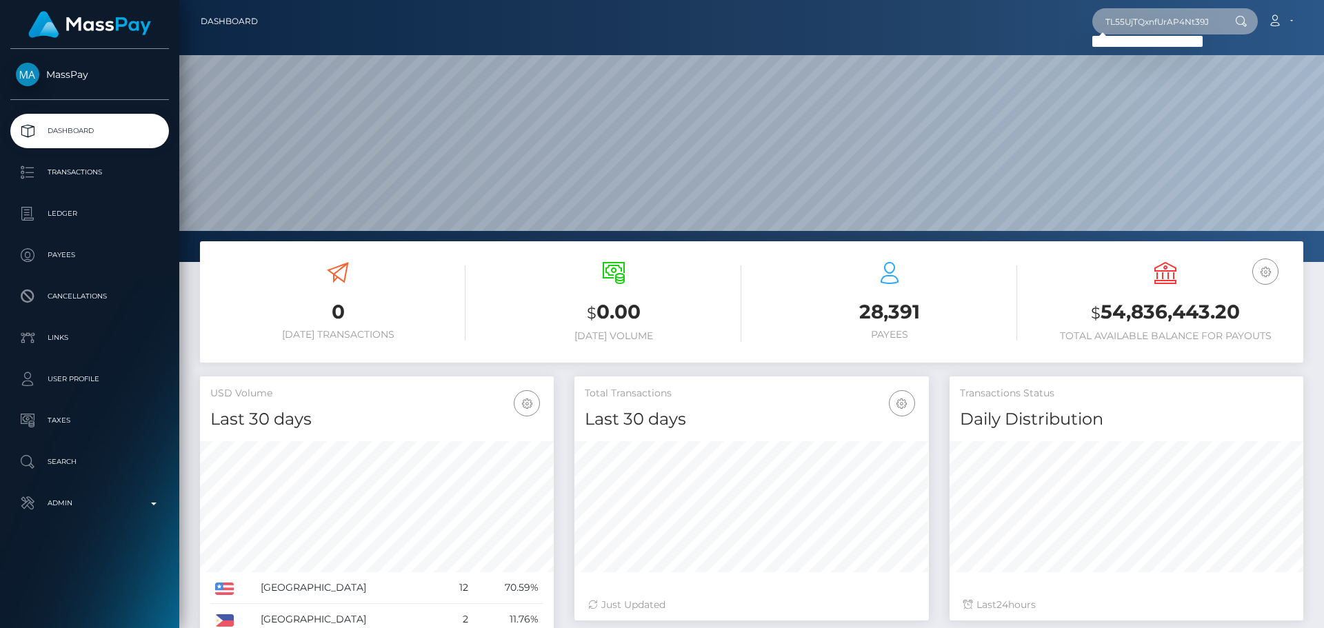
click at [1176, 19] on input "TL55UjTQxnfUrAP4Nt39JwP3Y4yB8CpgE1" at bounding box center [1158, 21] width 130 height 26
paste input "[EMAIL_ADDRESS][DOMAIN_NAME]"
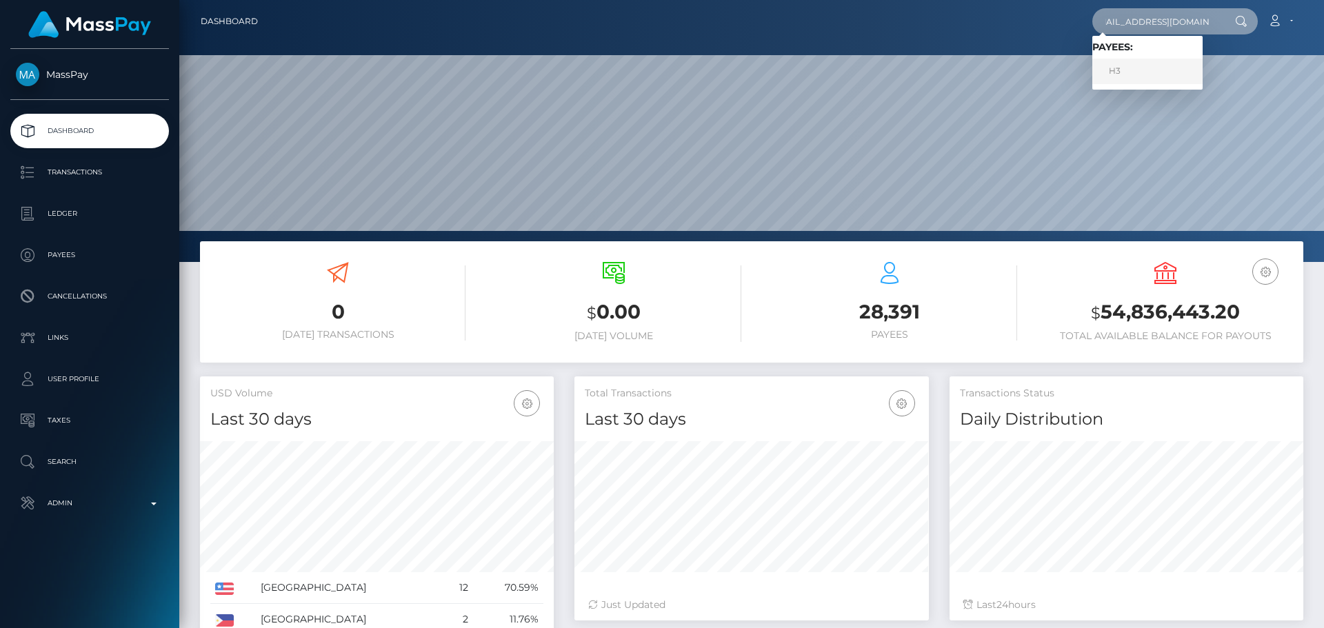
type input "[EMAIL_ADDRESS][DOMAIN_NAME]"
click at [1125, 68] on link "H3" at bounding box center [1148, 72] width 110 height 26
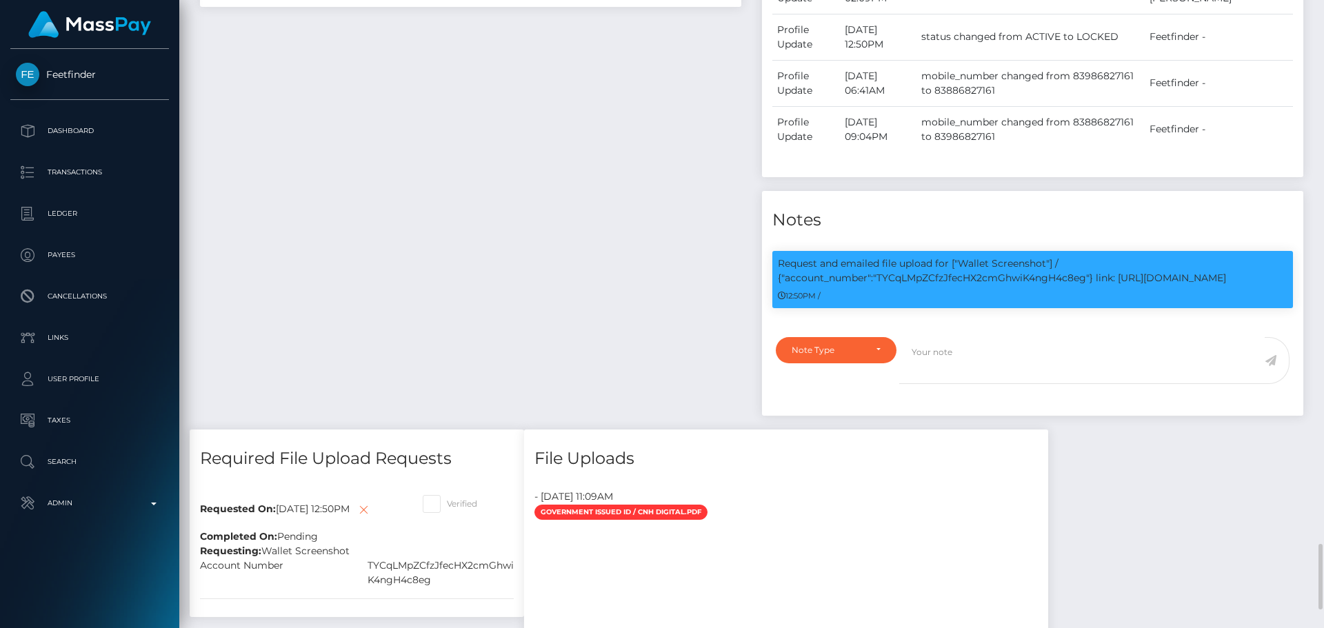
scroll to position [166, 355]
click at [625, 286] on div "Payee Attributes Payer Name Label Value [GEOGRAPHIC_DATA] / USDT - Tron(TRC20) …" at bounding box center [471, 126] width 562 height 606
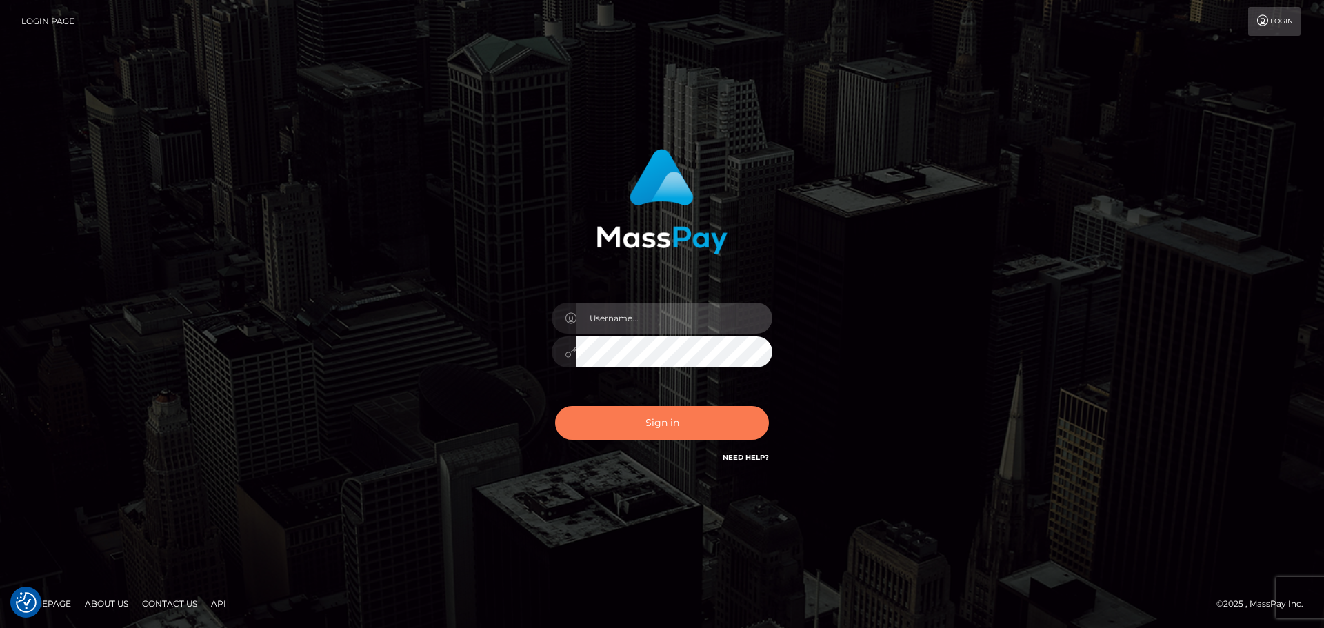
type input "constantin.mp"
click at [701, 421] on button "Sign in" at bounding box center [662, 423] width 214 height 34
type input "[DOMAIN_NAME]"
click at [642, 430] on button "Sign in" at bounding box center [662, 423] width 214 height 34
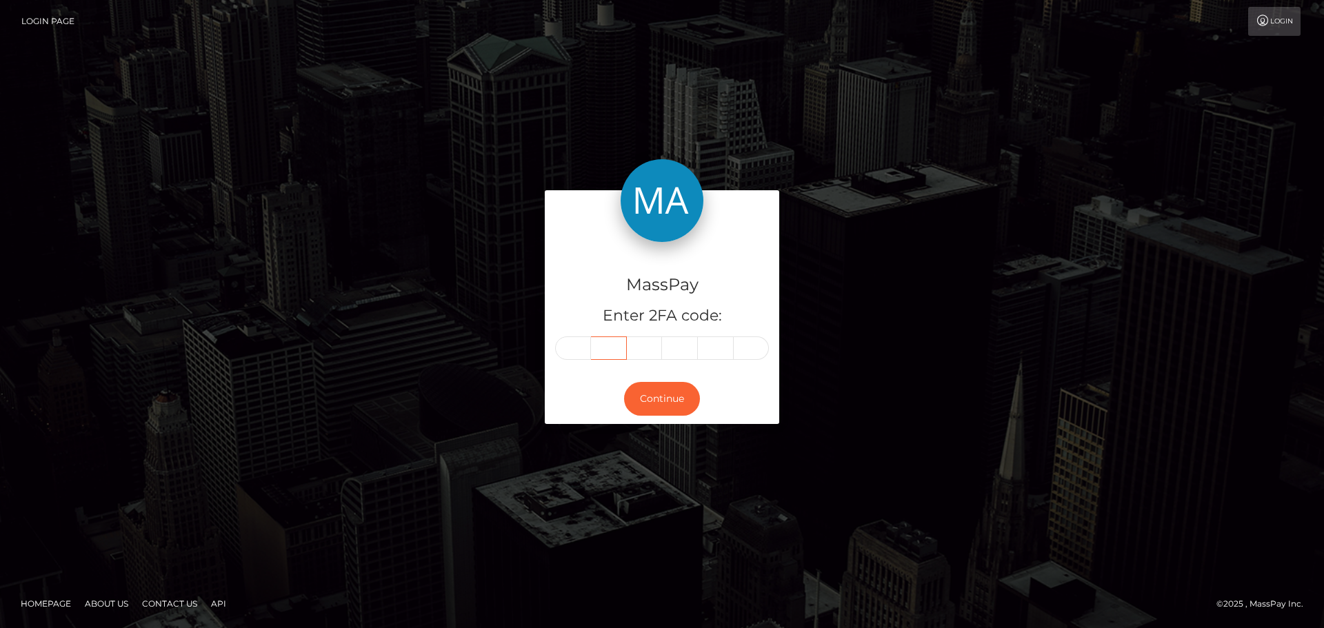
click at [593, 356] on input "text" at bounding box center [609, 348] width 36 height 23
click at [570, 347] on input "text" at bounding box center [573, 348] width 36 height 23
type input "8"
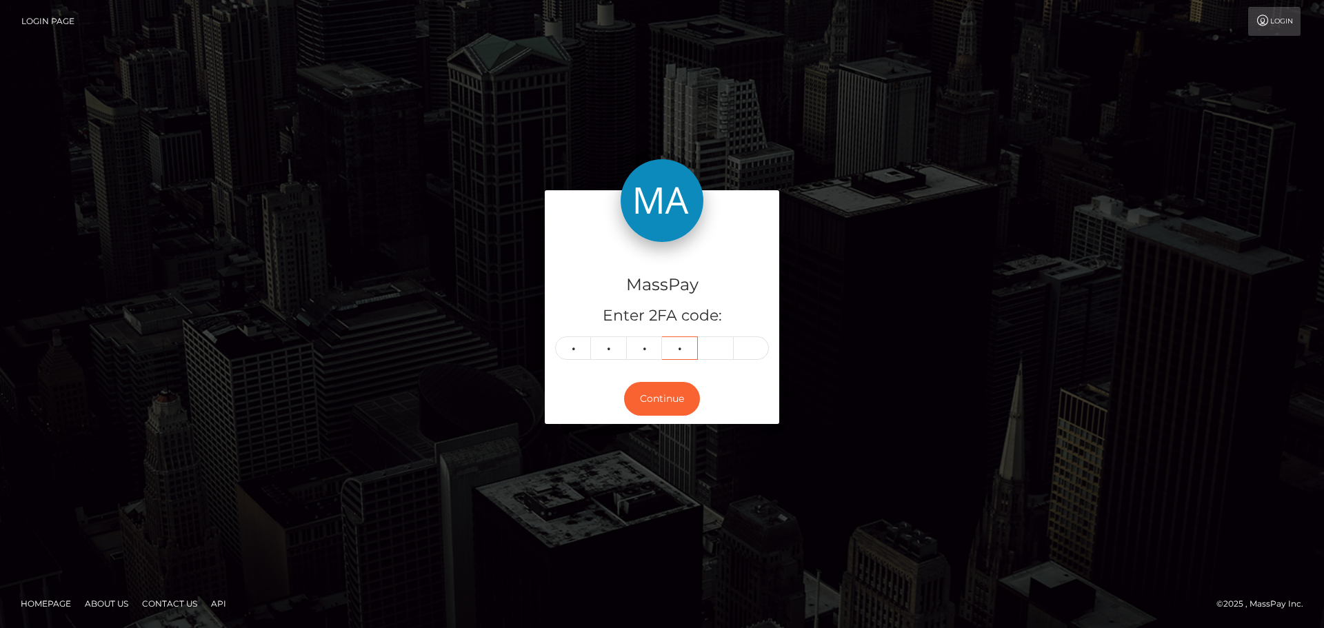
type input "3"
type input "2"
type input "1"
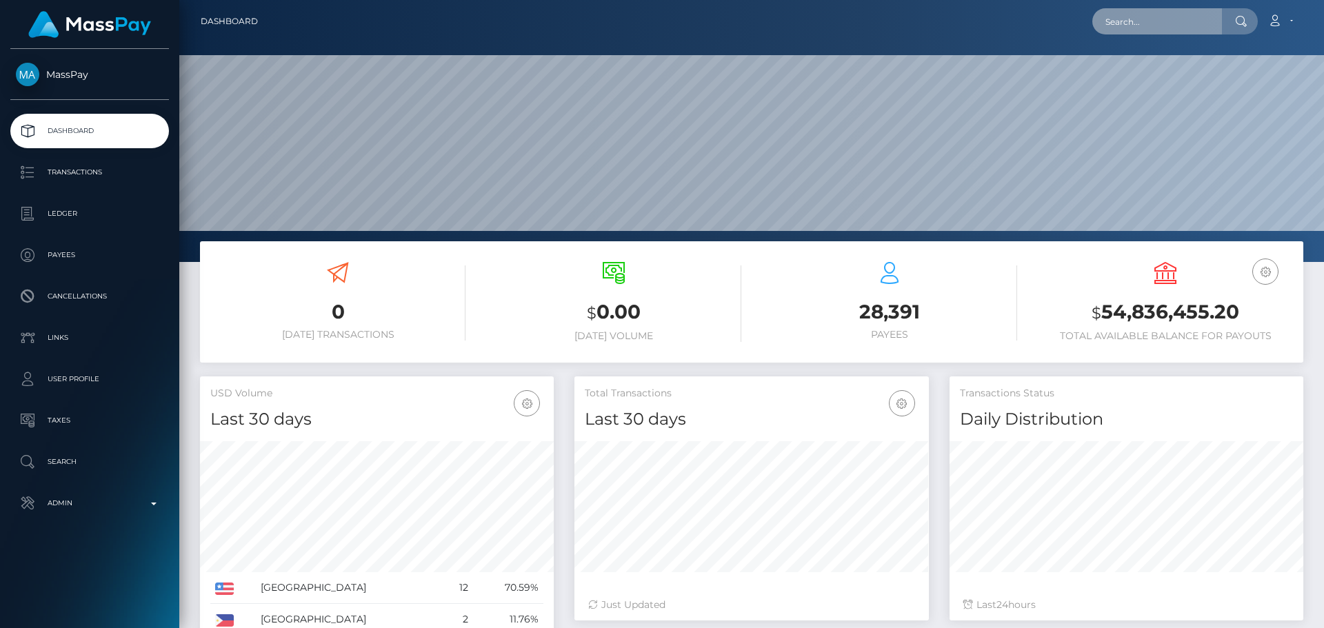
drag, startPoint x: 0, startPoint y: 0, endPoint x: 1175, endPoint y: 18, distance: 1174.9
click at [1175, 18] on input "text" at bounding box center [1158, 21] width 130 height 26
click at [1163, 28] on input "text" at bounding box center [1158, 21] width 130 height 26
paste input "[EMAIL_ADDRESS][DOMAIN_NAME]"
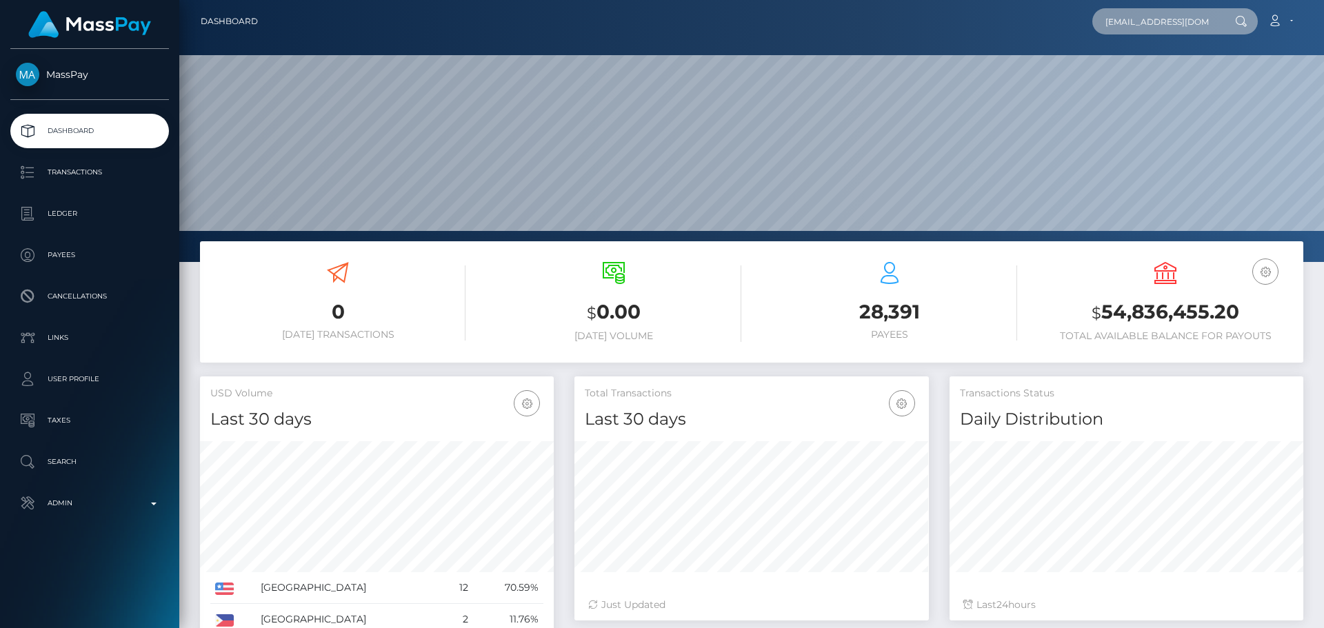
scroll to position [0, 15]
type input "[EMAIL_ADDRESS][DOMAIN_NAME]"
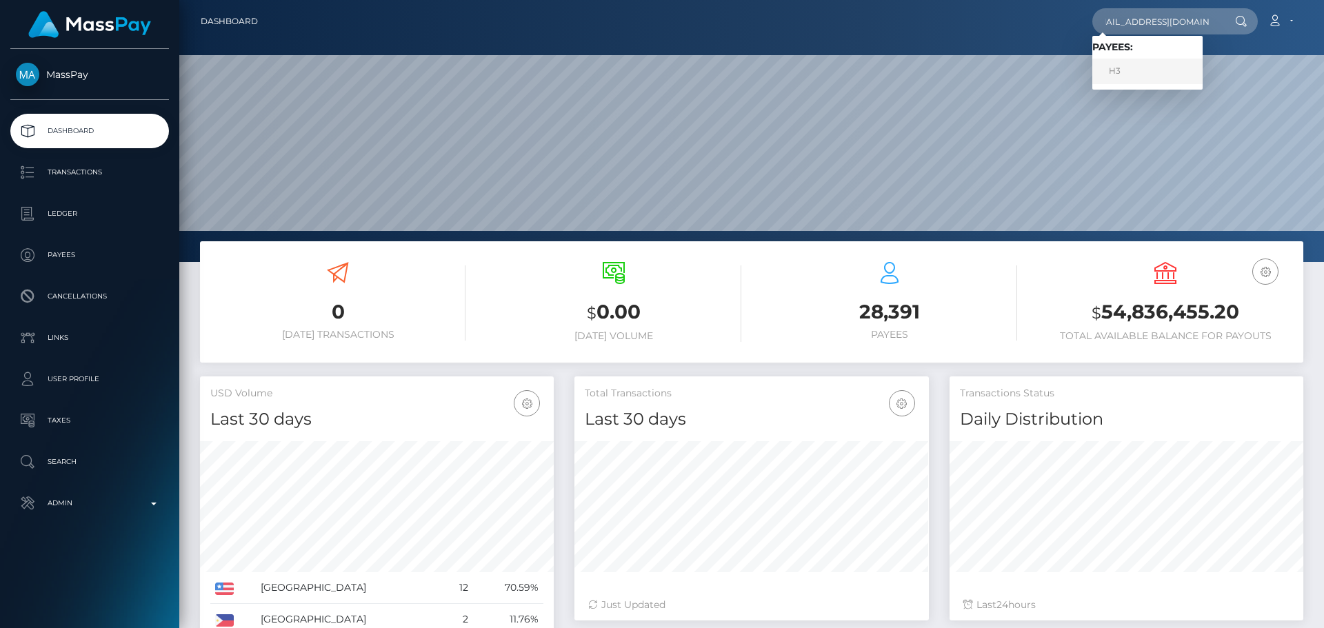
click at [1140, 68] on link "H3" at bounding box center [1148, 72] width 110 height 26
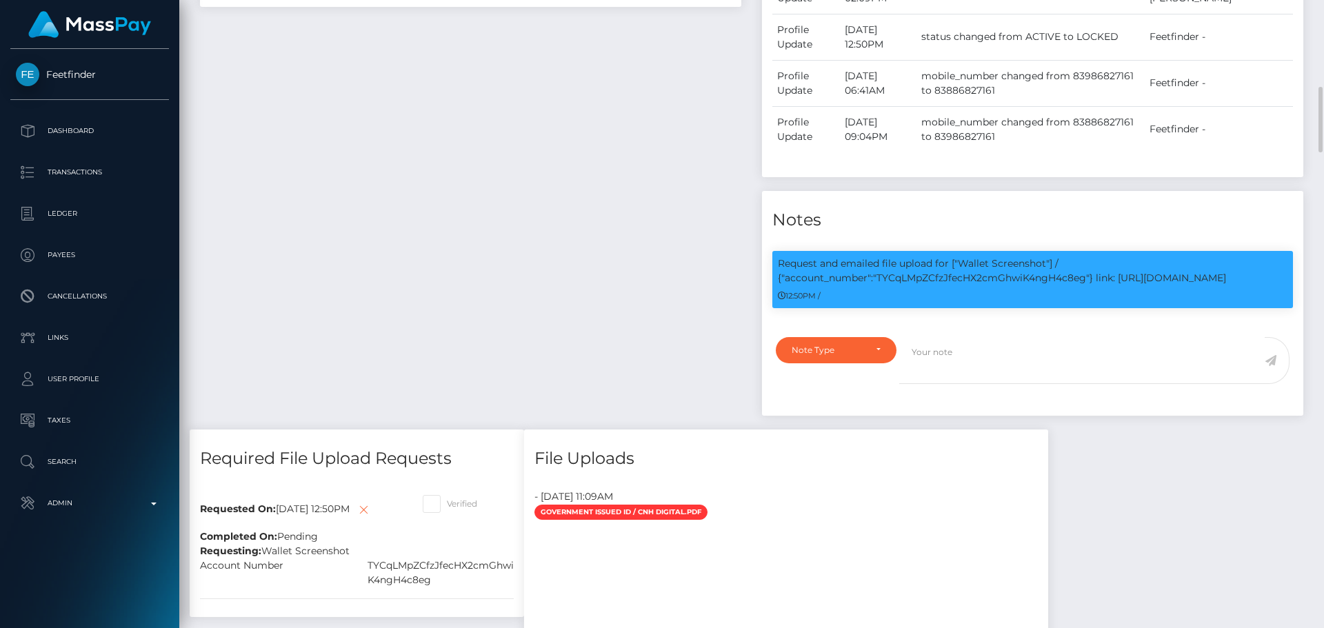
scroll to position [166, 355]
click at [1038, 286] on p "Request and emailed file upload for ["Wallet Screenshot"] / {"account_number":"…" at bounding box center [1033, 271] width 510 height 29
copy p "TYCqLMpZCfzJfecHX2cmGhwiK4ngH4c8eg"
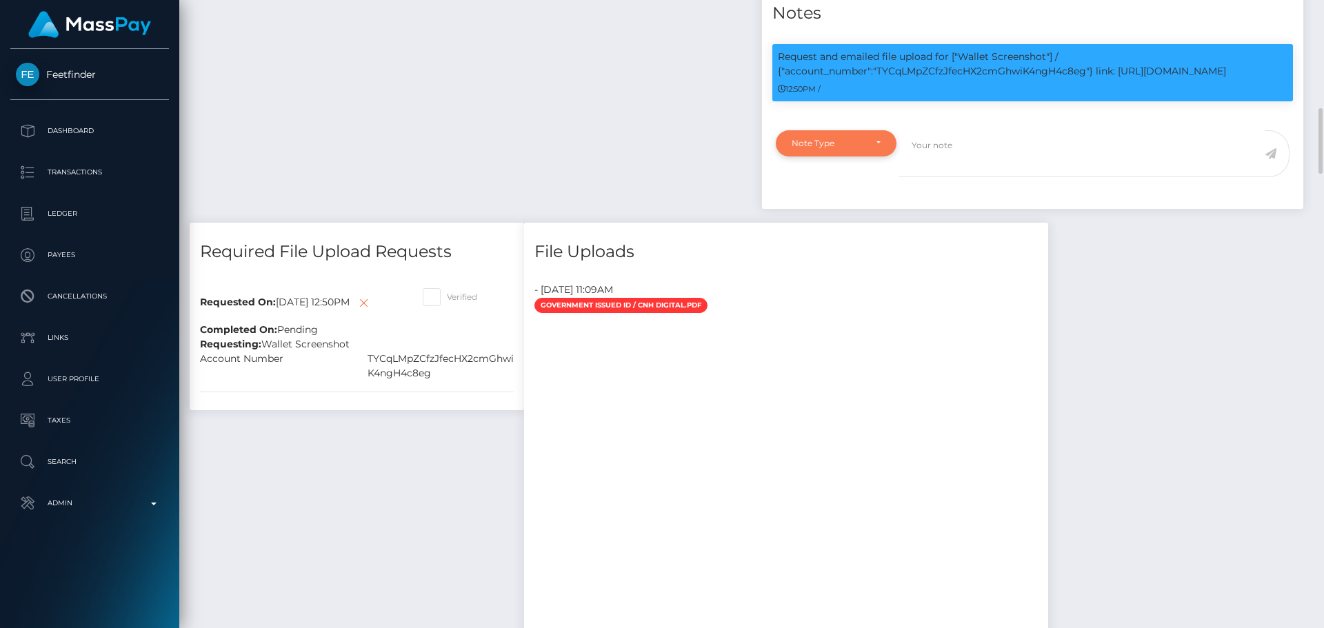
click at [864, 149] on div "Note Type" at bounding box center [828, 143] width 73 height 11
click at [830, 235] on ul "Note Type Compliance Clear Compliance General" at bounding box center [836, 224] width 121 height 113
click at [860, 149] on div "Note Type" at bounding box center [828, 143] width 73 height 11
click at [835, 222] on link "Compliance" at bounding box center [836, 210] width 121 height 26
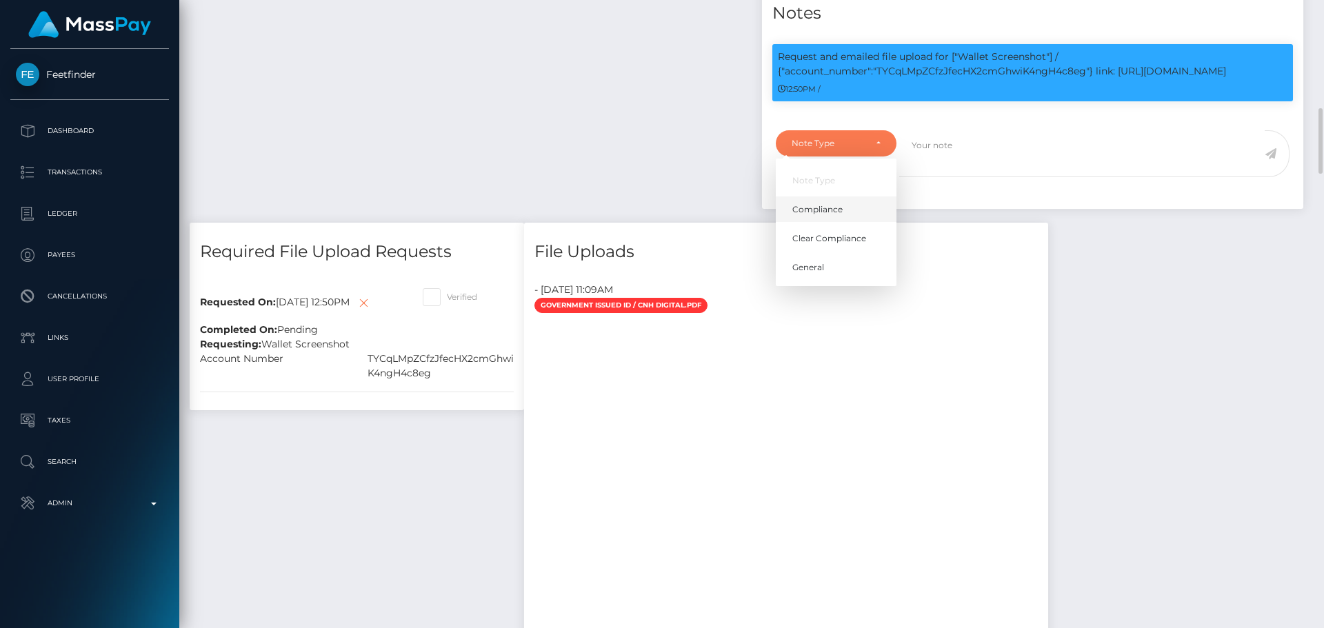
select select "COMPLIANCE"
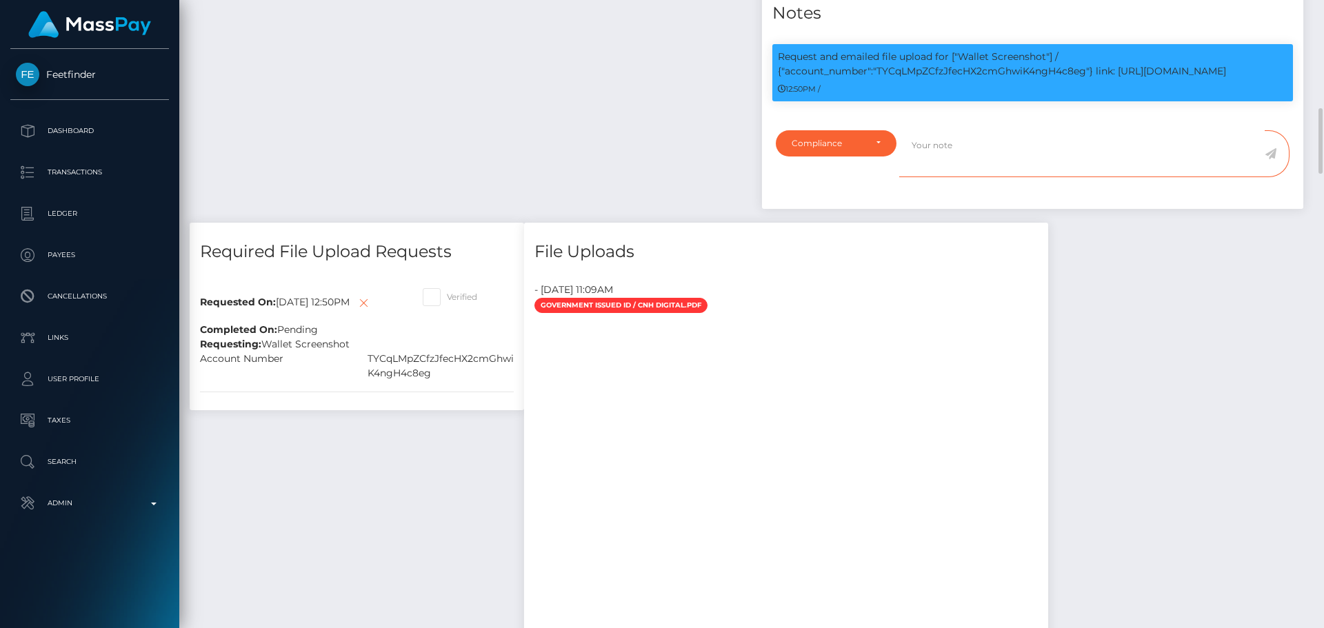
click at [1002, 178] on textarea at bounding box center [1083, 154] width 366 height 48
paste textarea "Ticket #132245"
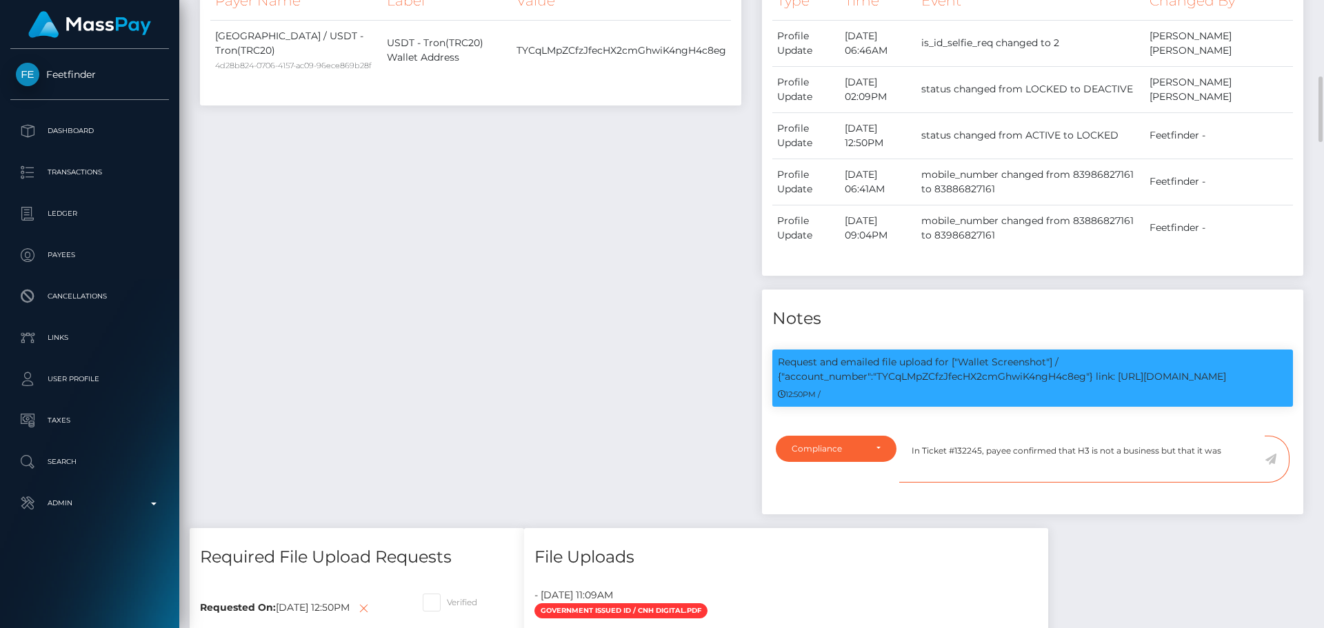
paste textarea "was entered by mistake"
type textarea "In Ticket #132245, payee confirmed that H3 is not a business but that it was en…"
click at [664, 277] on div "Payee Attributes Payer Name Label Value Brazil / USDT - Tron(TRC20) 4d28b824-07…" at bounding box center [471, 225] width 562 height 606
click at [1034, 484] on textarea "In Ticket #132245, payee confirmed that H3 is not a business but that it was en…" at bounding box center [1083, 460] width 366 height 48
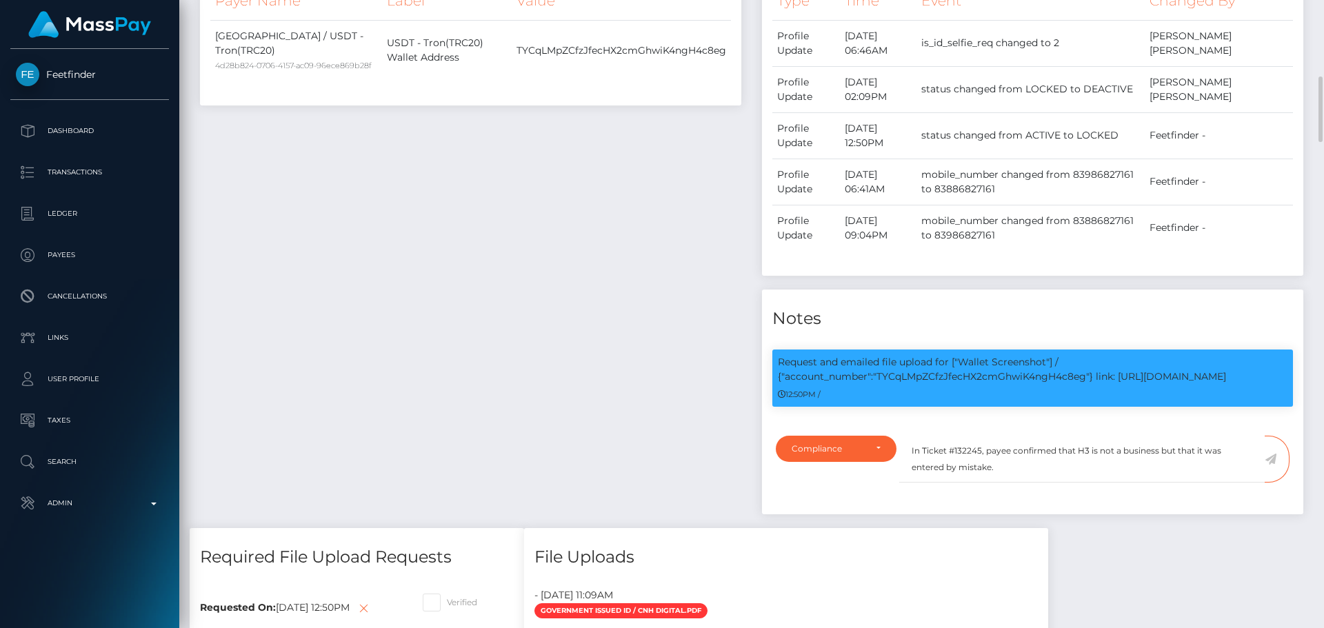
click at [1273, 465] on icon at bounding box center [1271, 459] width 12 height 11
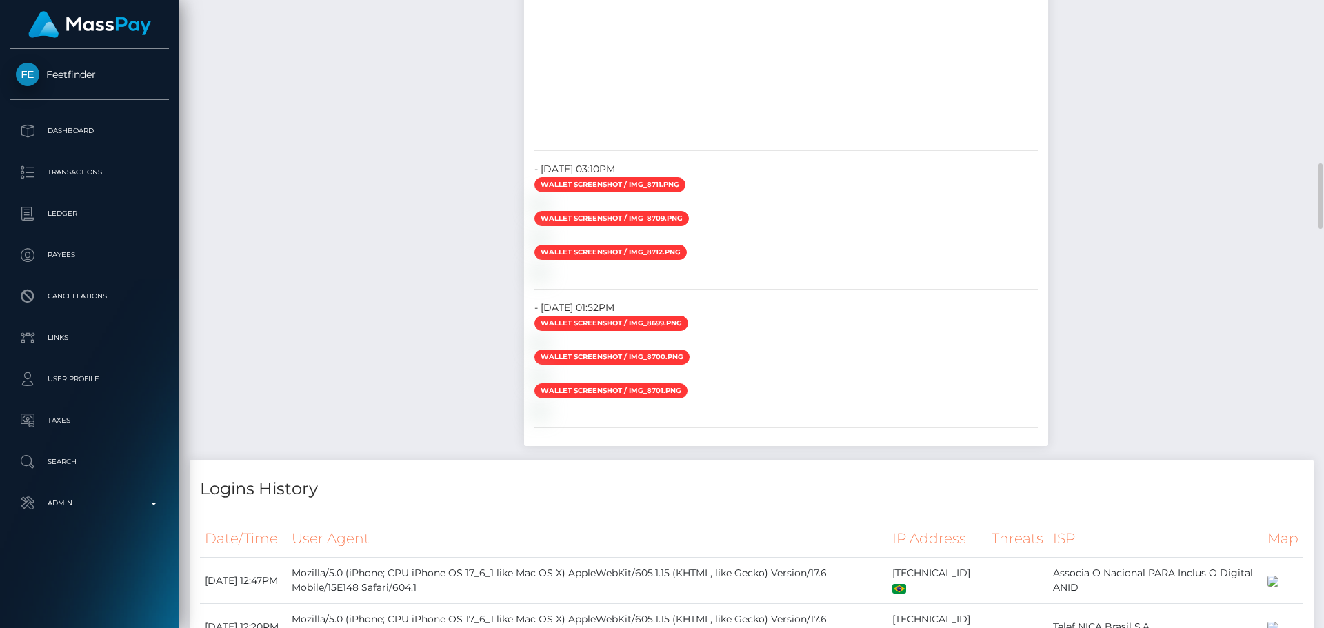
scroll to position [1143, 0]
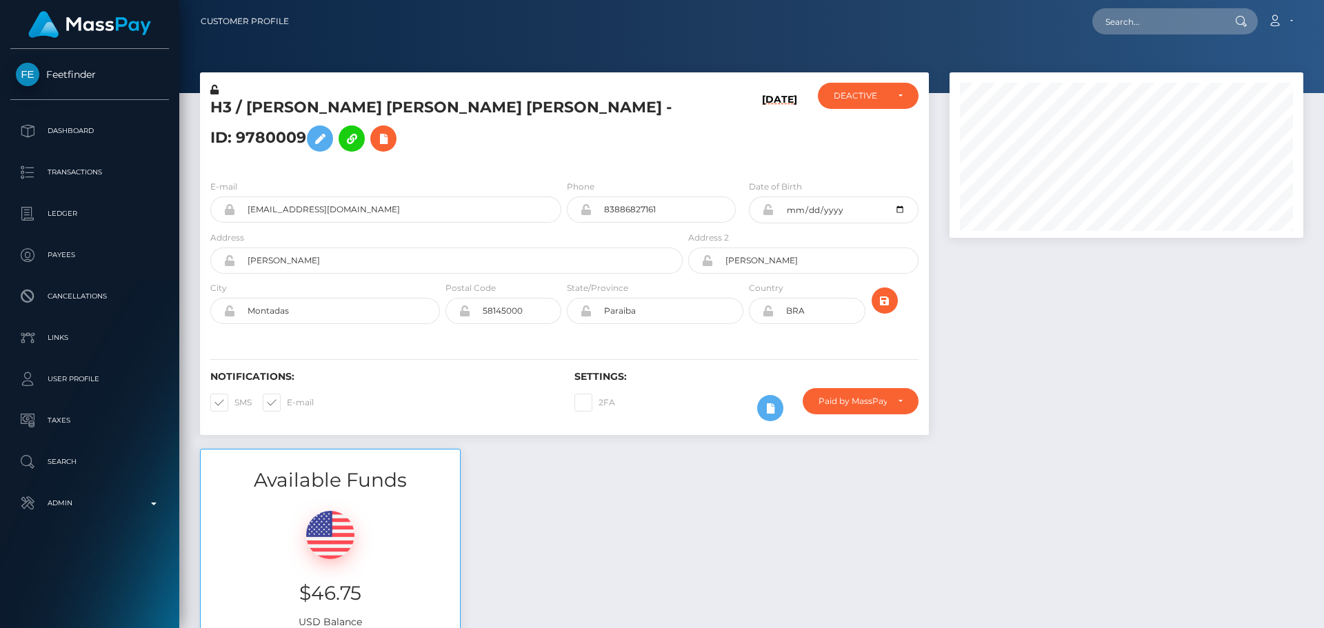
scroll to position [166, 355]
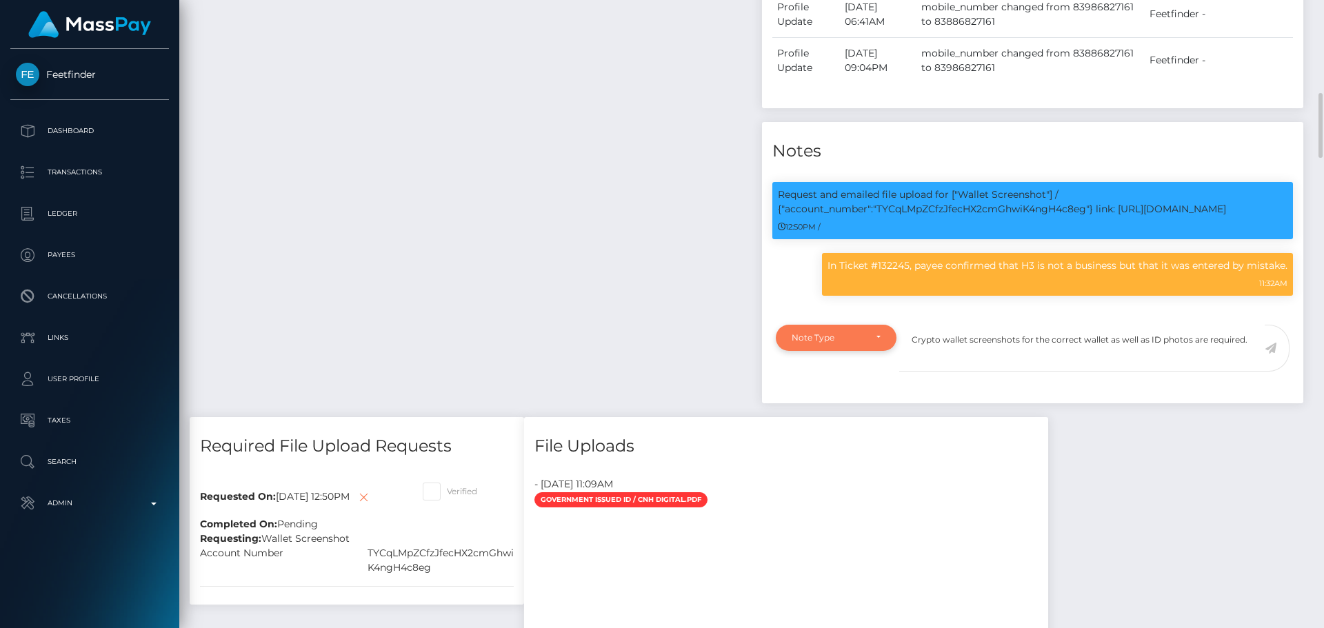
type textarea "Crypto wallet screenshots for the correct wallet as well as ID photos are requi…"
click at [880, 344] on div "Note Type" at bounding box center [836, 337] width 89 height 11
click at [820, 410] on span "Compliance" at bounding box center [818, 403] width 50 height 12
select select "COMPLIANCE"
click at [1004, 373] on textarea "Crypto wallet screenshots for the correct wallet as well as ID photos are requi…" at bounding box center [1083, 349] width 366 height 48
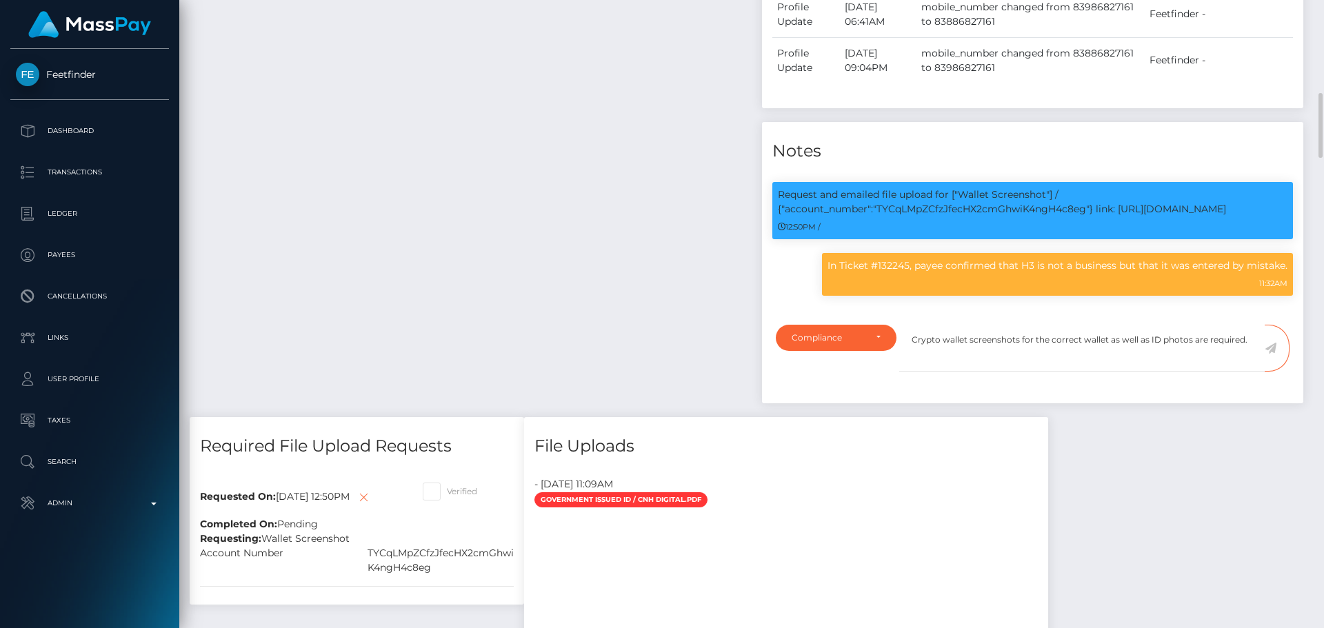
click at [1271, 354] on icon at bounding box center [1271, 348] width 12 height 11
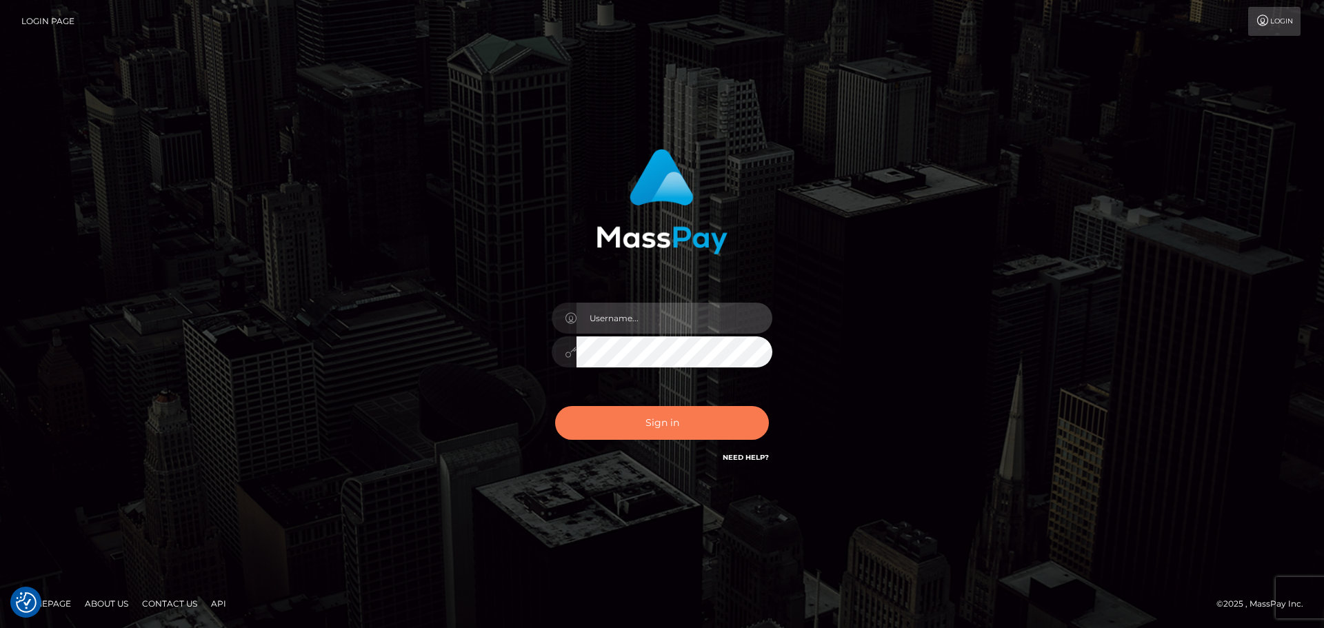
type input "[DOMAIN_NAME]"
click at [690, 433] on button "Sign in" at bounding box center [662, 423] width 214 height 34
type input "[DOMAIN_NAME]"
click at [710, 414] on button "Sign in" at bounding box center [662, 423] width 214 height 34
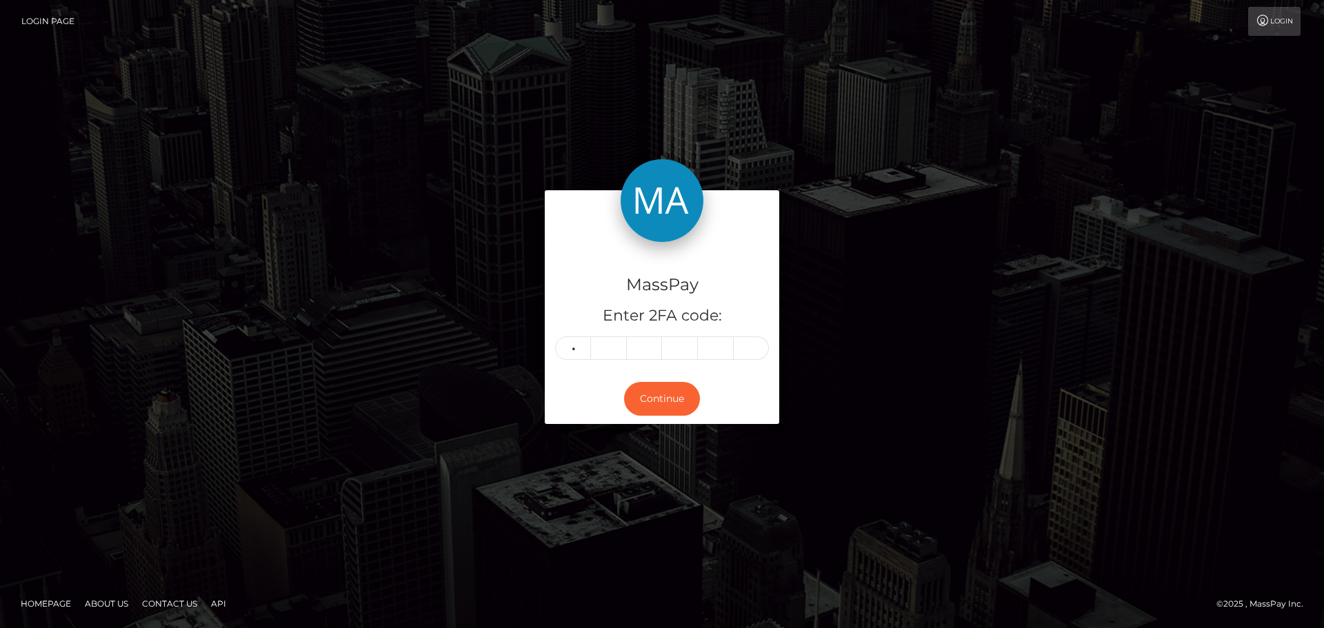
type input "6"
type input "4"
type input "1"
type input "8"
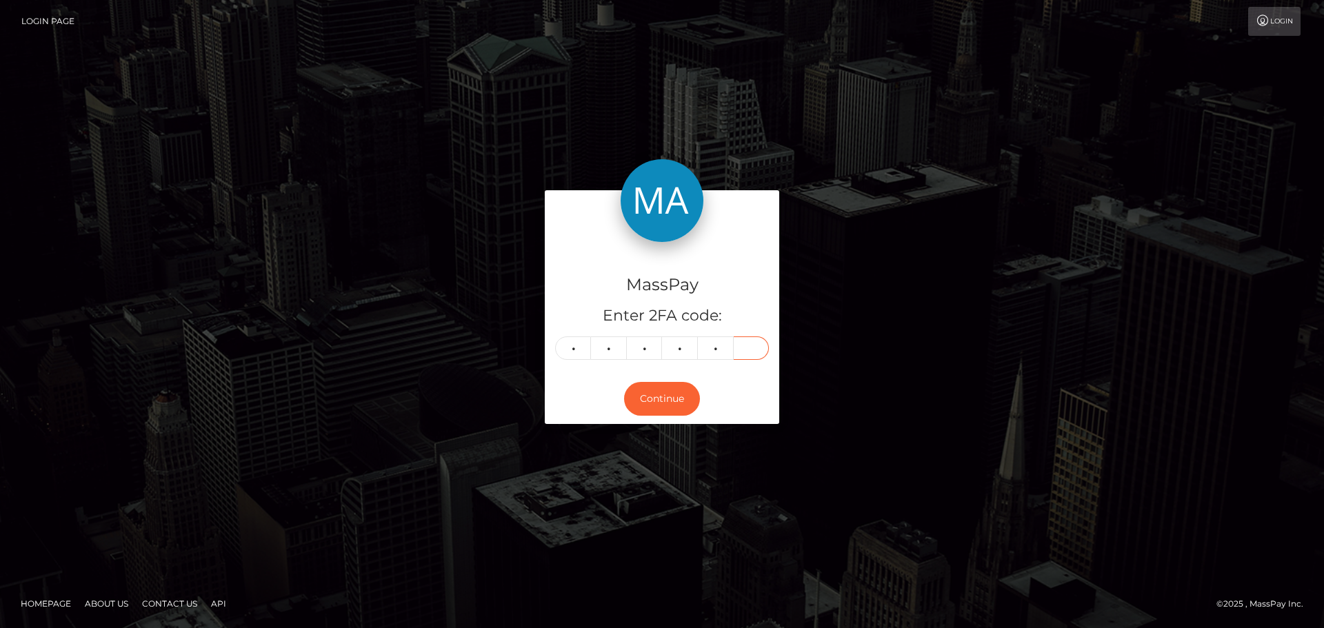
type input "3"
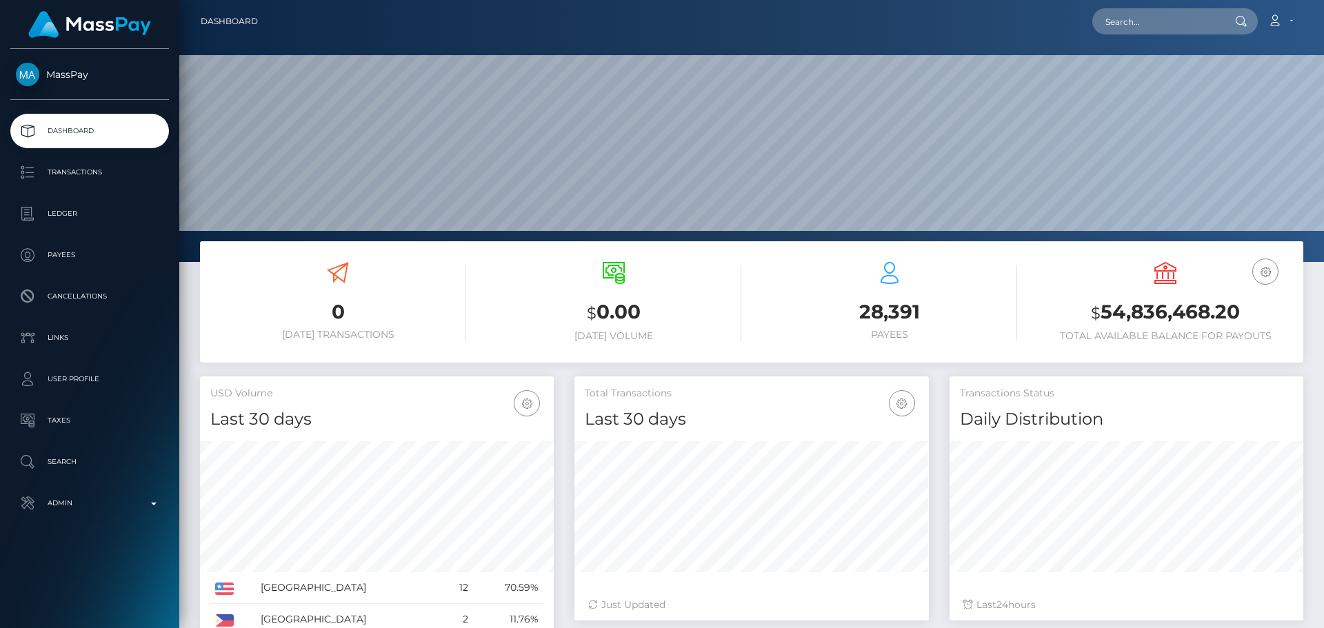
scroll to position [245, 355]
click at [1157, 27] on input "text" at bounding box center [1158, 21] width 130 height 26
paste input "chhenrique004@gmail.com"
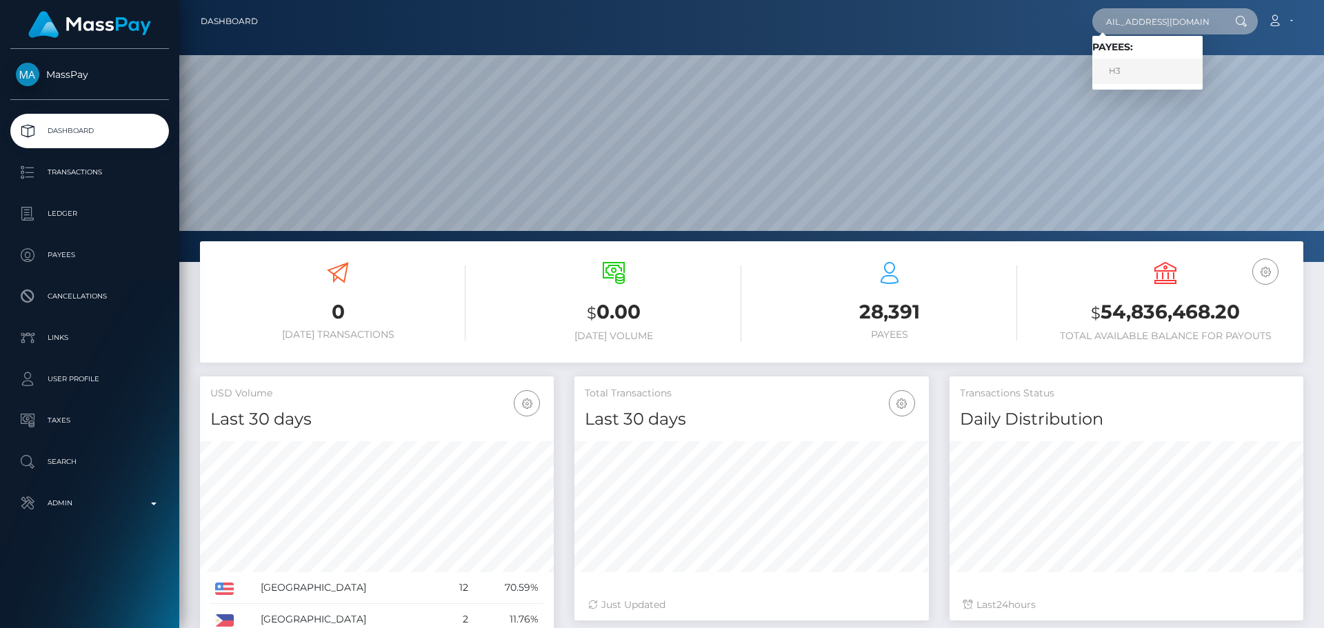
type input "chhenrique004@gmail.com"
click at [1139, 72] on link "H3" at bounding box center [1148, 72] width 110 height 26
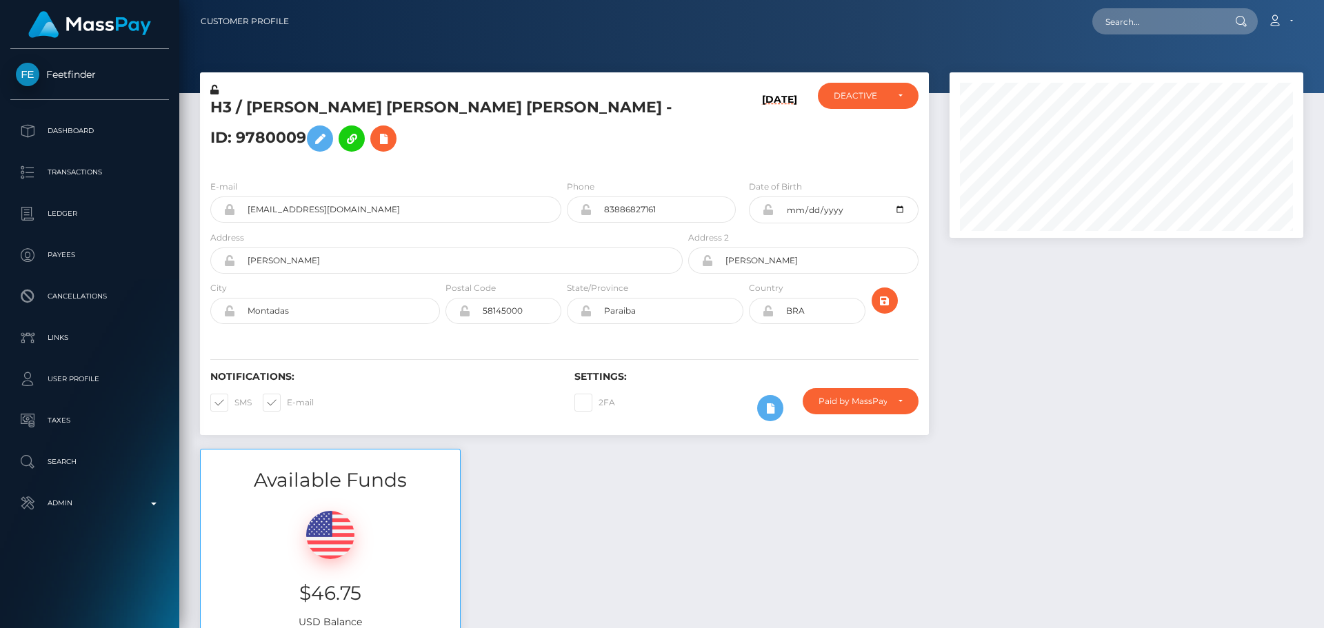
scroll to position [166, 355]
click at [563, 169] on div "H3 / Carlos Henrique Oliveira da silva - ID: 9780009" at bounding box center [443, 126] width 486 height 86
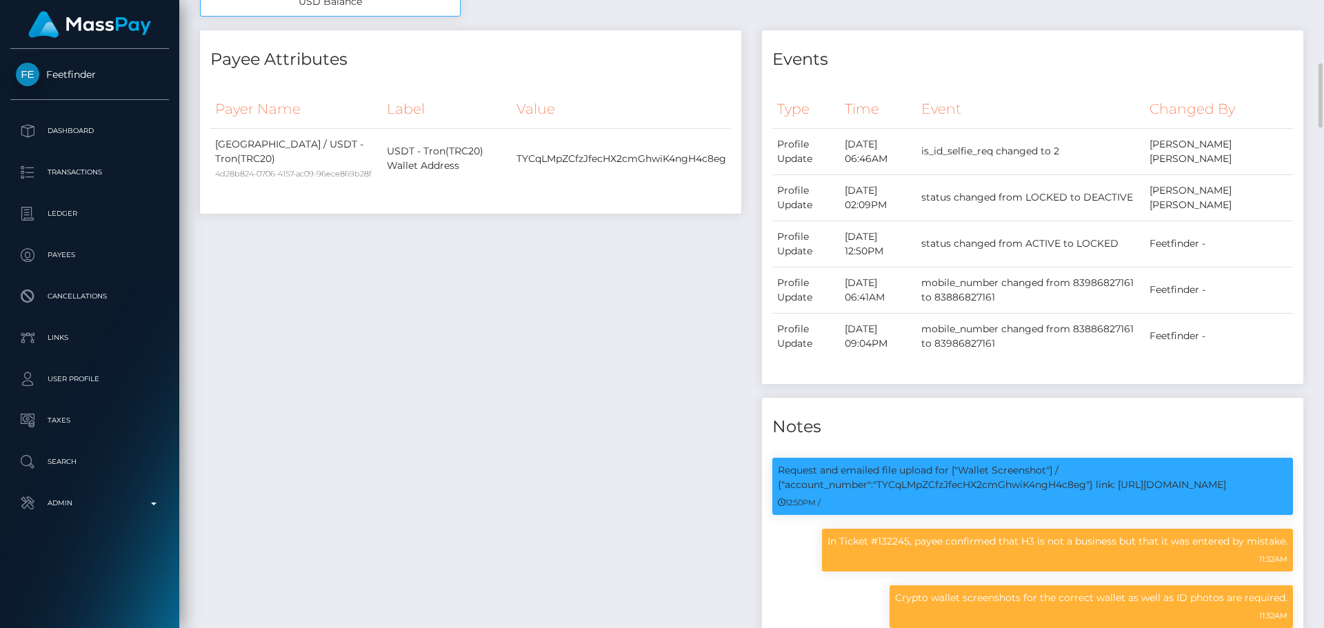
scroll to position [759, 0]
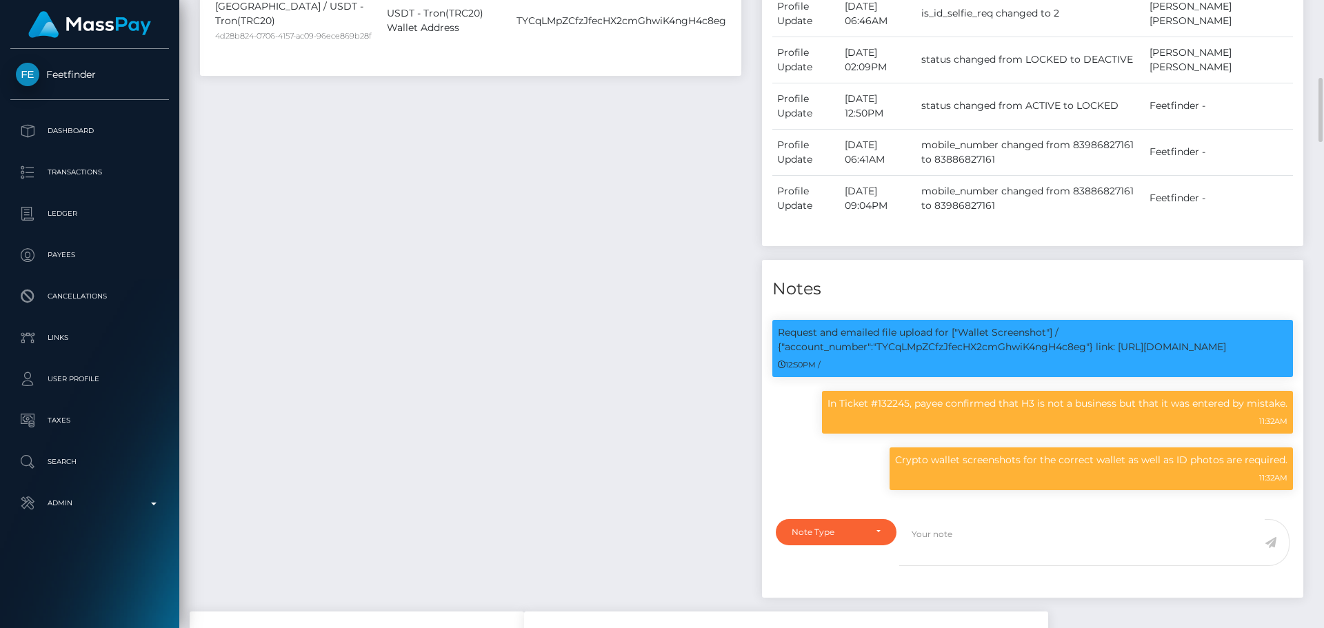
click at [673, 176] on div "Payee Attributes Payer Name Label Value Brazil / USDT - Tron(TRC20) 4d28b824-07…" at bounding box center [471, 251] width 562 height 719
click at [653, 168] on div "Payee Attributes Payer Name Label Value Brazil / USDT - Tron(TRC20) 4d28b824-07…" at bounding box center [471, 251] width 562 height 719
click at [651, 171] on div "Payee Attributes Payer Name Label Value Brazil / USDT - Tron(TRC20) 4d28b824-07…" at bounding box center [471, 251] width 562 height 719
click at [682, 177] on div "Payee Attributes Payer Name Label Value Brazil / USDT - Tron(TRC20) 4d28b824-07…" at bounding box center [471, 251] width 562 height 719
click at [708, 192] on div "Payee Attributes Payer Name Label Value Brazil / USDT - Tron(TRC20) 4d28b824-07…" at bounding box center [471, 251] width 562 height 719
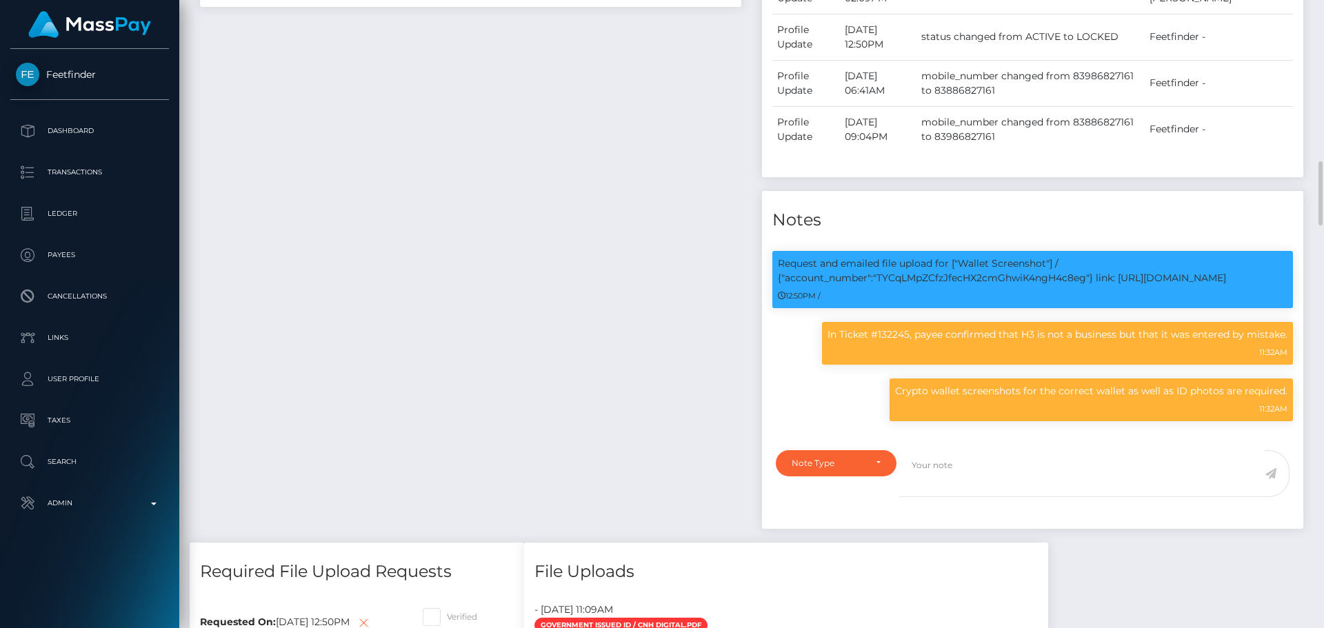
scroll to position [897, 0]
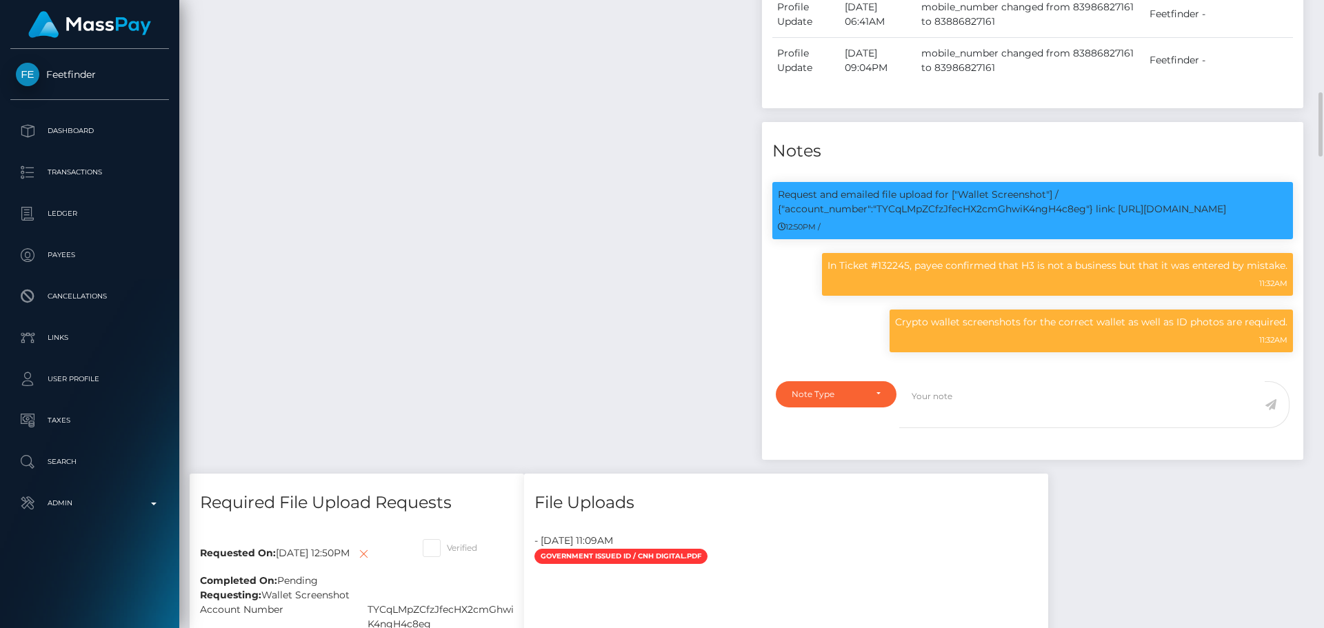
click at [686, 195] on div "Payee Attributes Payer Name Label Value Brazil / USDT - Tron(TRC20) 4d28b824-07…" at bounding box center [471, 113] width 562 height 719
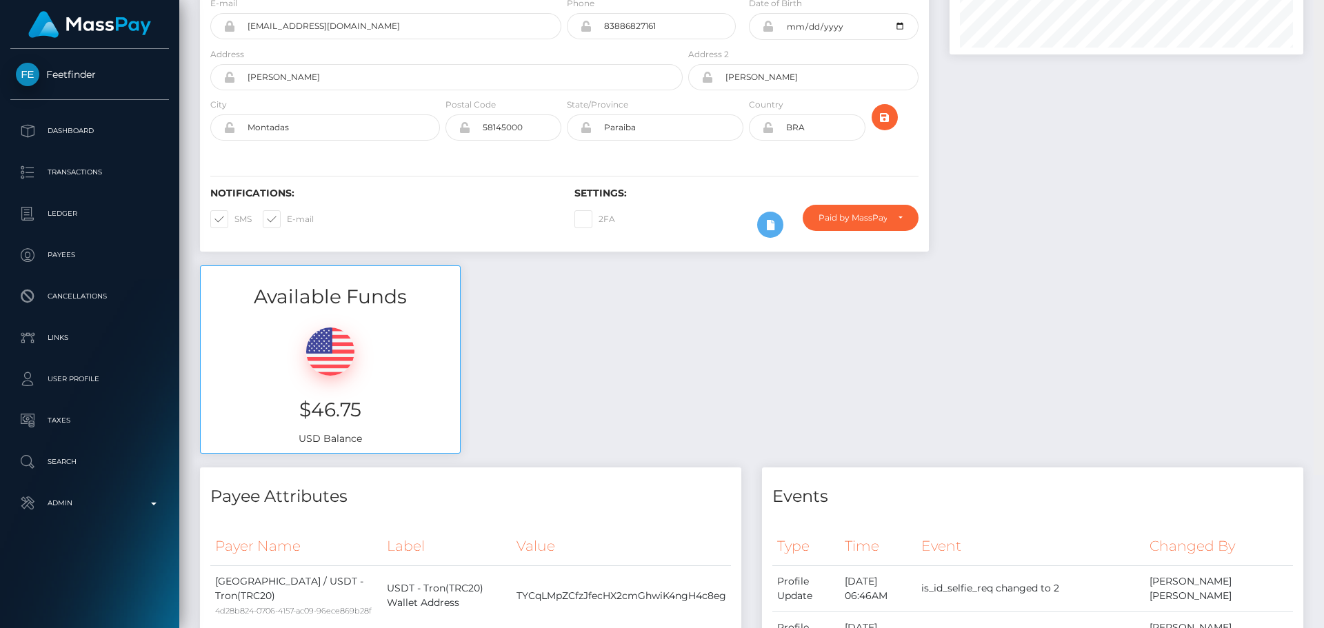
scroll to position [0, 0]
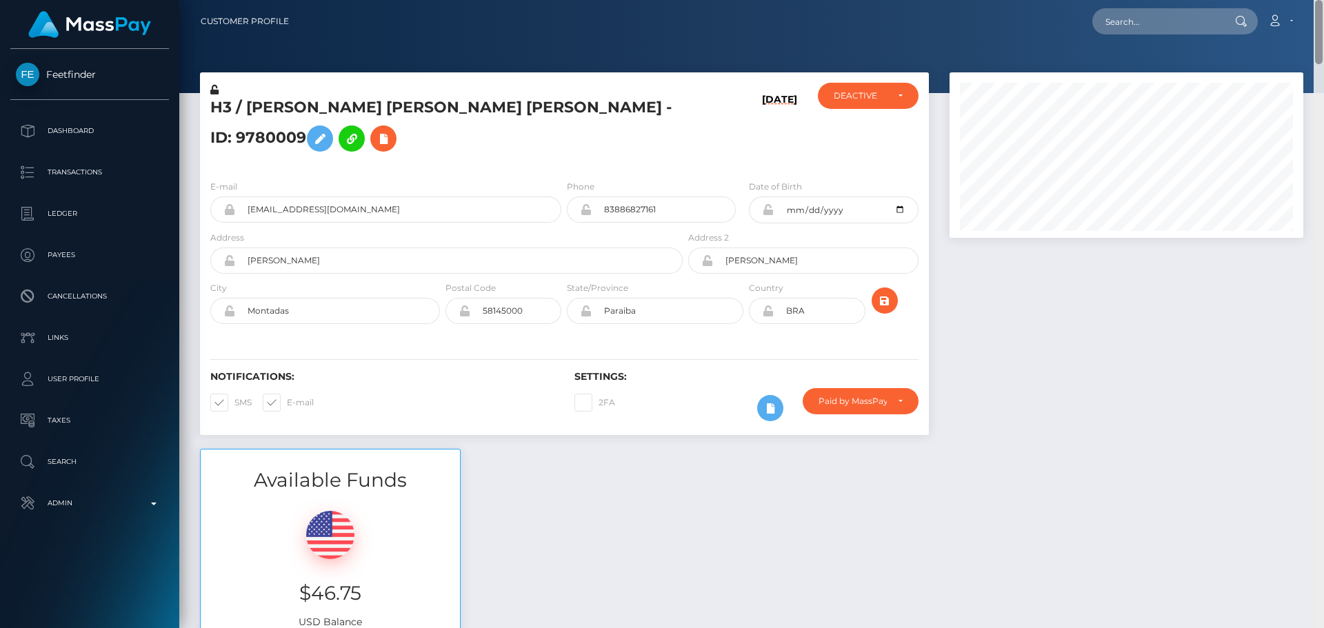
drag, startPoint x: 1320, startPoint y: 405, endPoint x: 1295, endPoint y: -3, distance: 408.4
click at [1295, 0] on html "Feetfinder Dashboard Transactions Ledger Payees Cancellations" at bounding box center [662, 314] width 1324 height 628
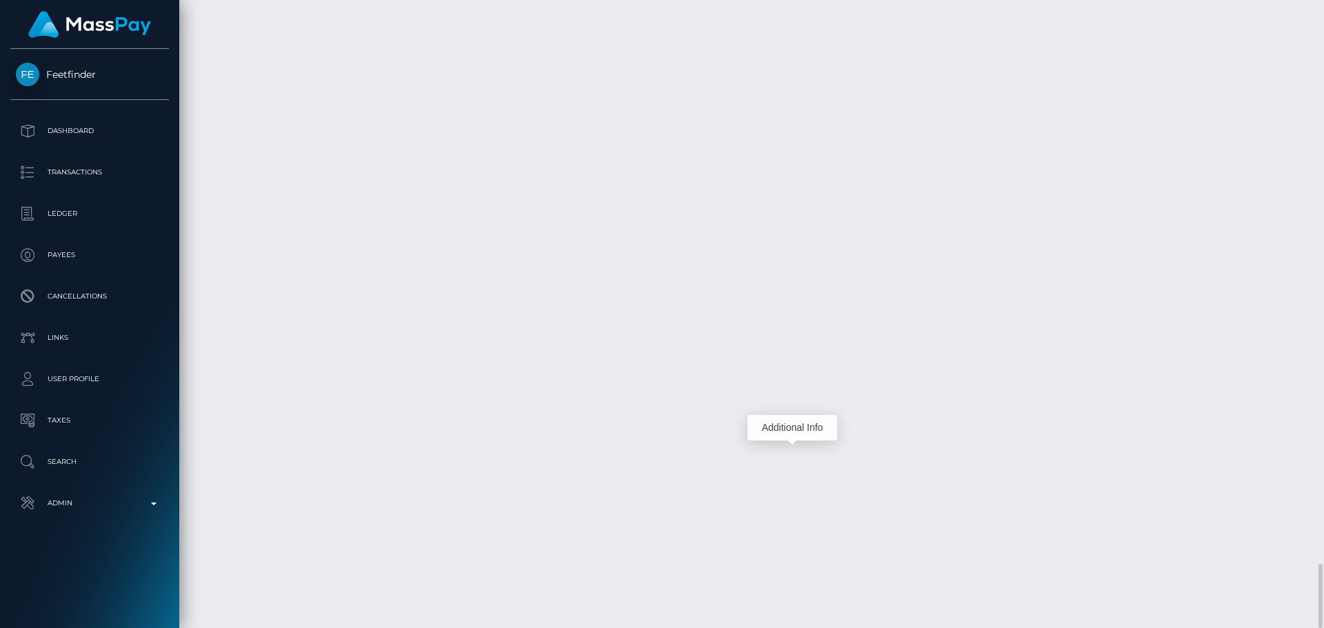
scroll to position [166, 355]
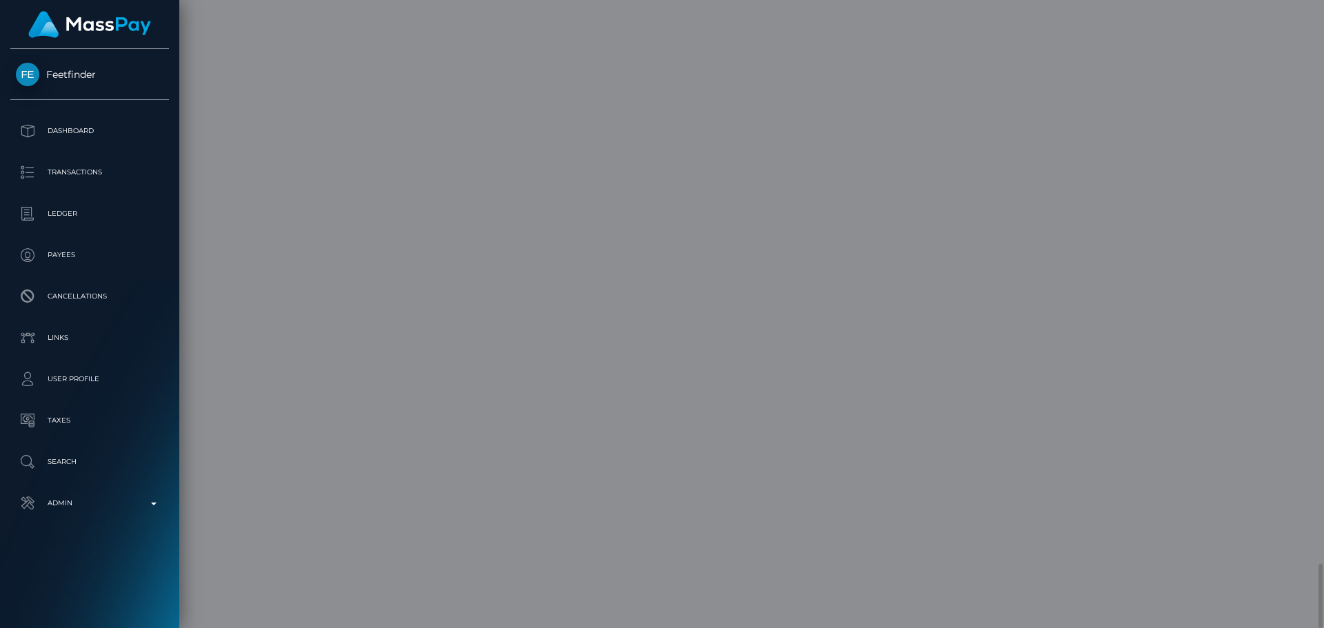
scroll to position [0, 0]
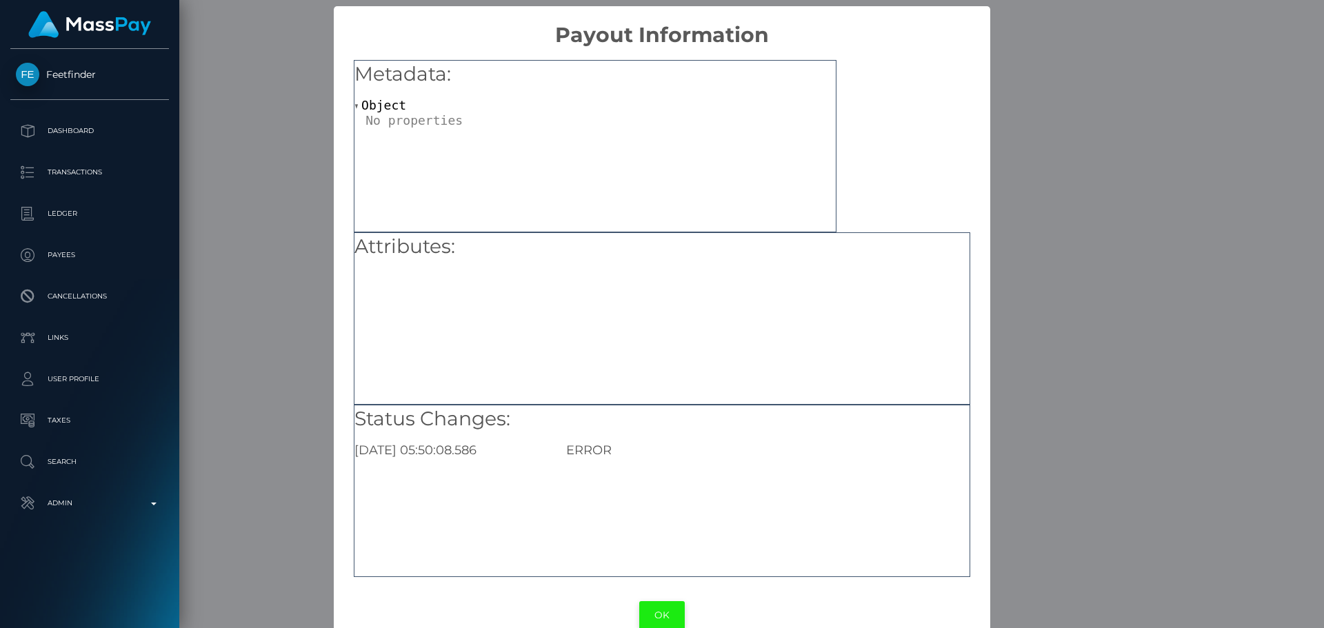
click at [662, 606] on button "OK" at bounding box center [662, 616] width 46 height 28
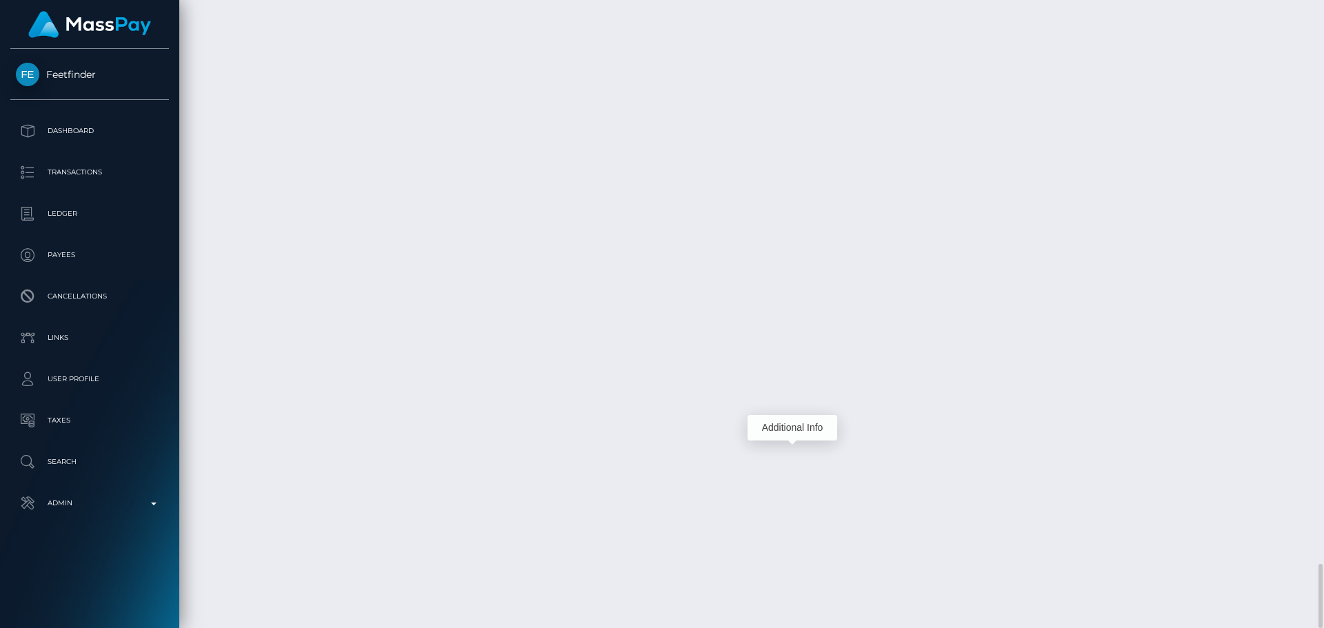
scroll to position [166, 355]
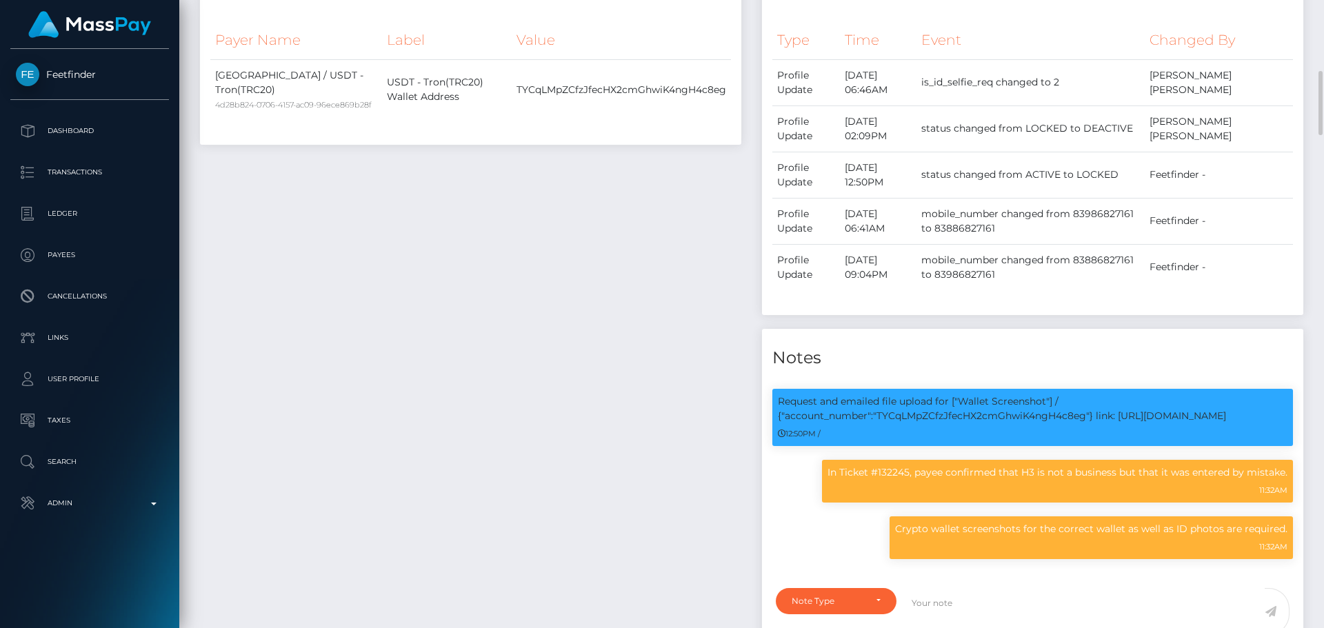
scroll to position [1035, 0]
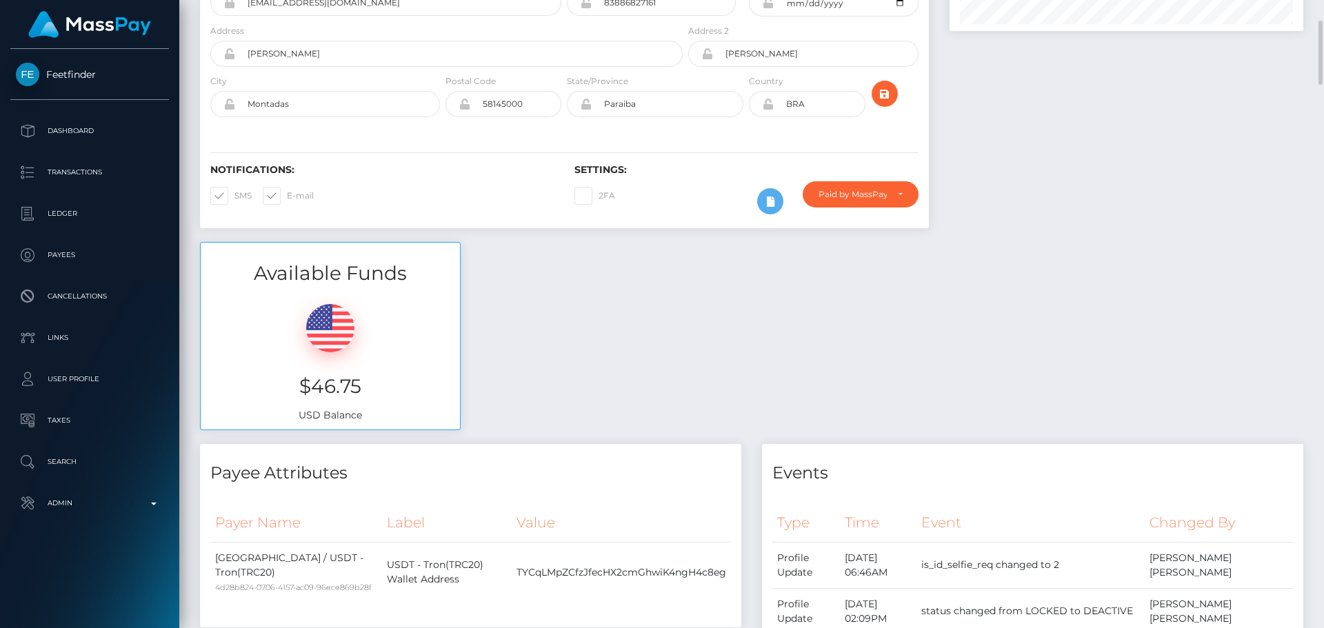
scroll to position [0, 0]
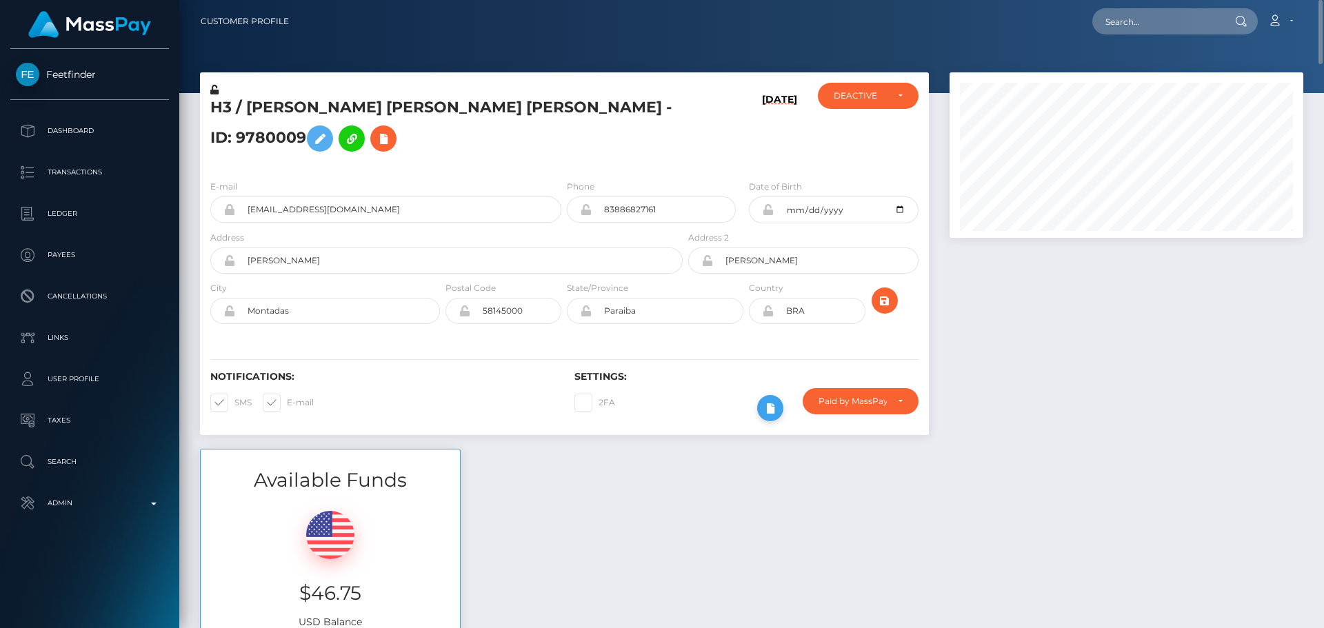
click at [768, 417] on icon at bounding box center [770, 408] width 17 height 17
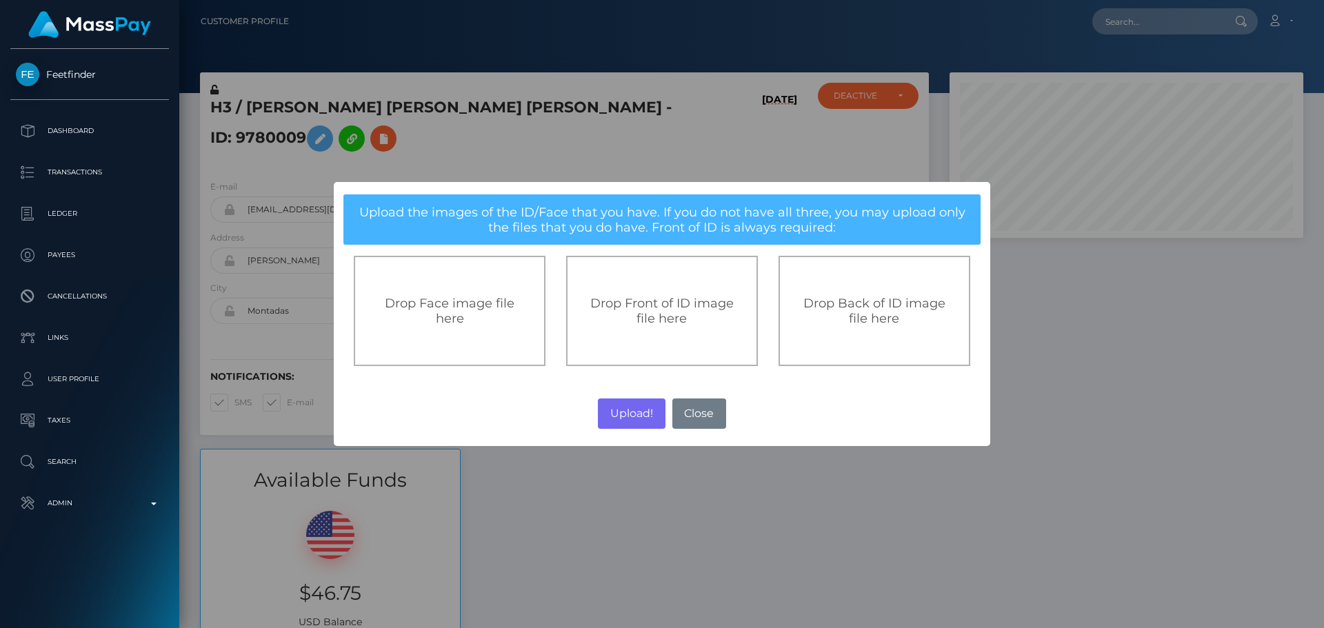
click at [671, 315] on span "Drop Front of ID image file here" at bounding box center [661, 311] width 143 height 30
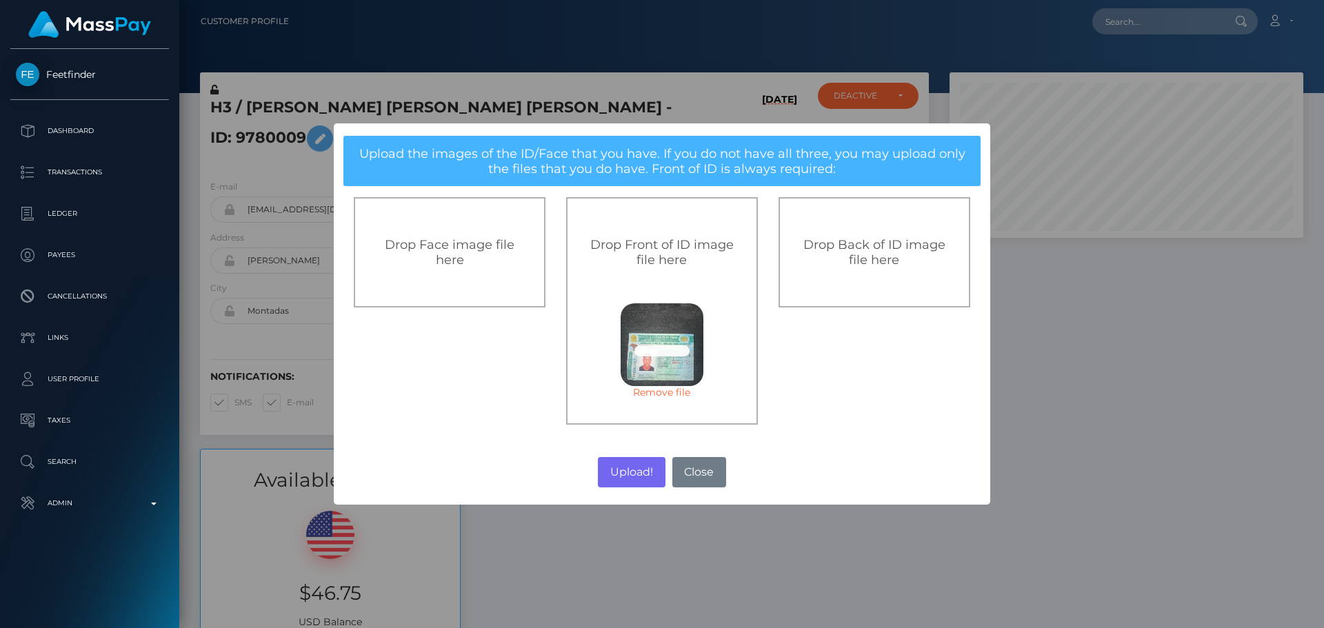
click at [862, 277] on div "Drop Back of ID image file here" at bounding box center [875, 252] width 192 height 110
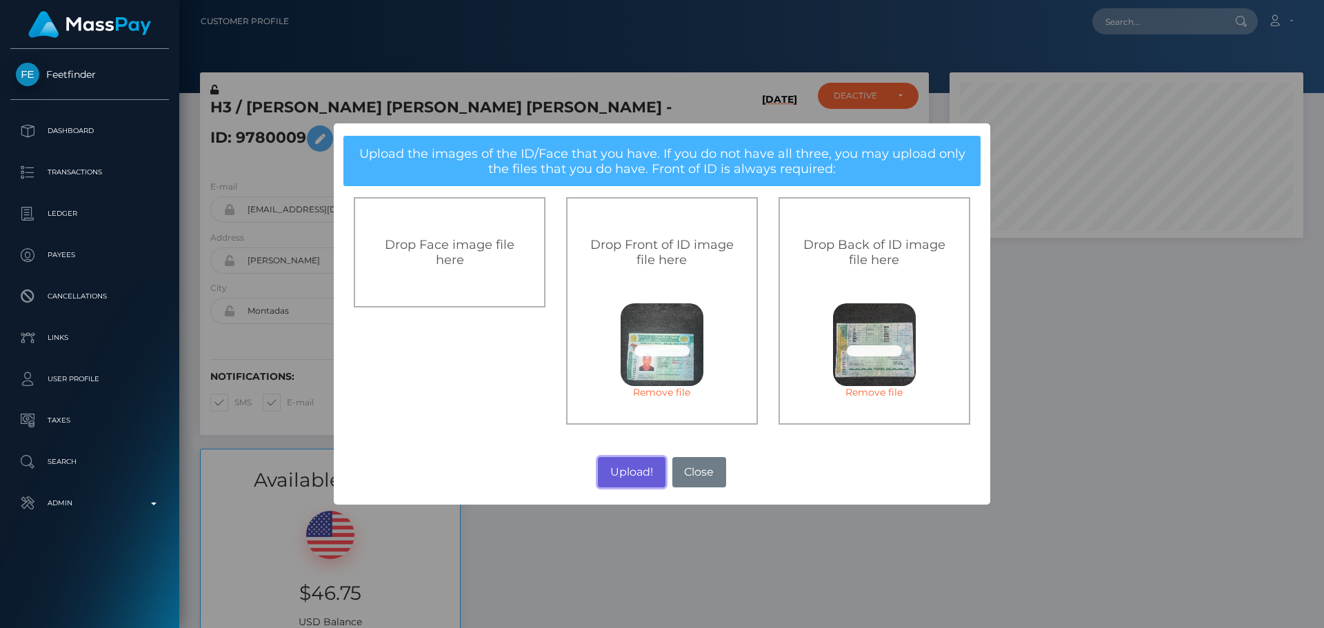
click at [631, 470] on button "Upload!" at bounding box center [631, 472] width 67 height 30
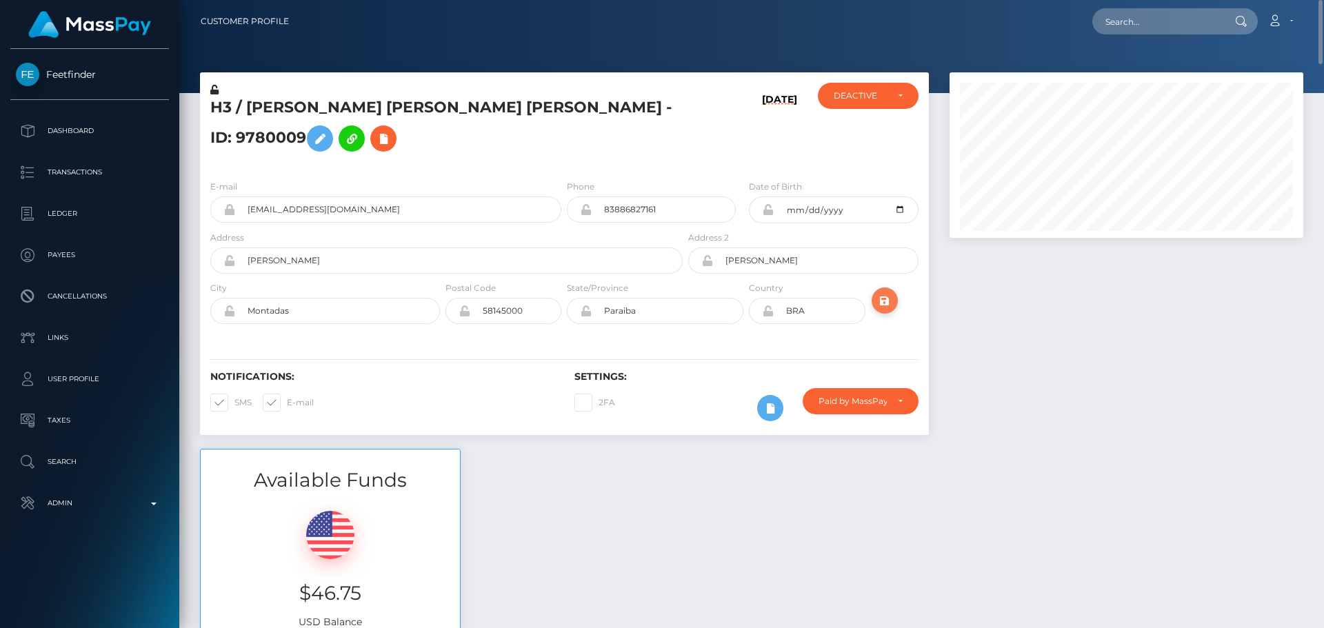
click at [884, 310] on icon "submit" at bounding box center [885, 300] width 17 height 17
click at [713, 359] on div "Notifications: SMS E-mail Settings: 2FA" at bounding box center [564, 386] width 729 height 97
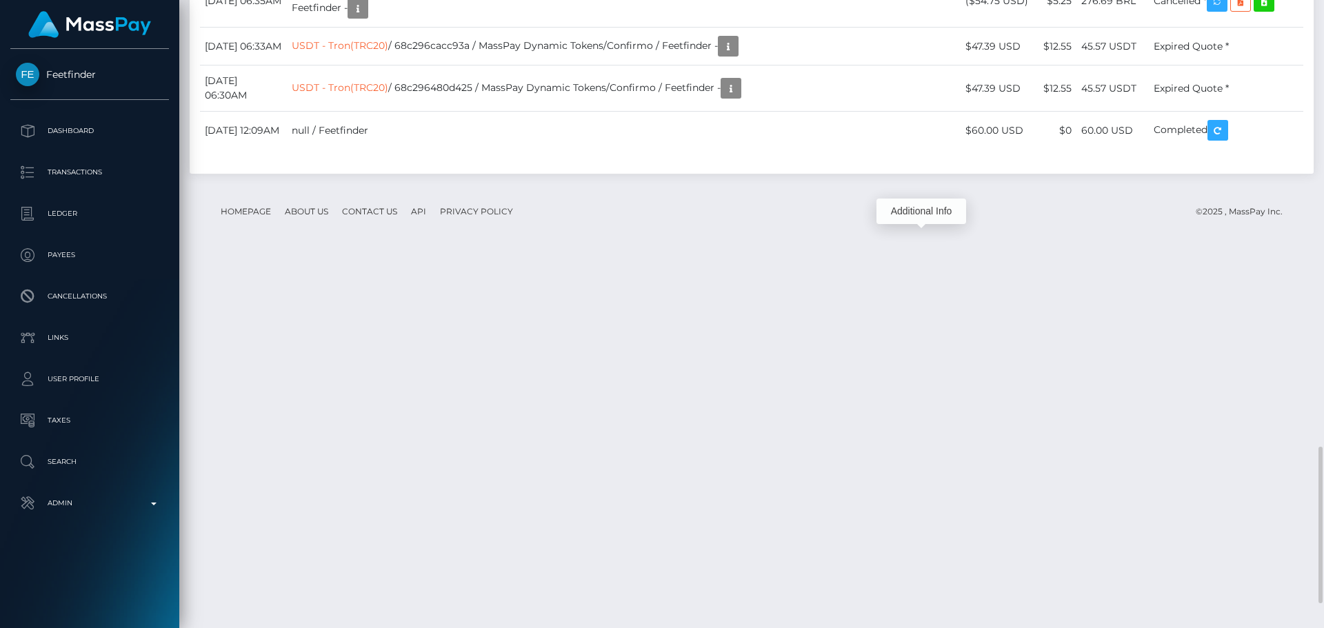
scroll to position [166, 355]
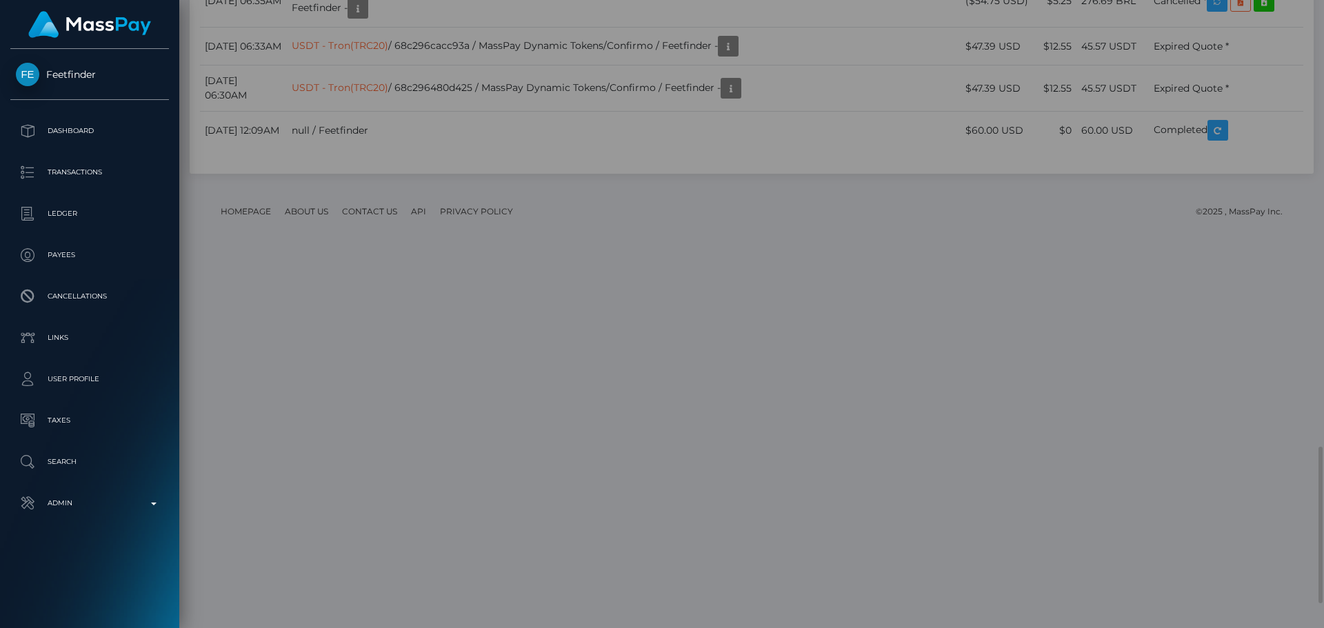
scroll to position [0, 0]
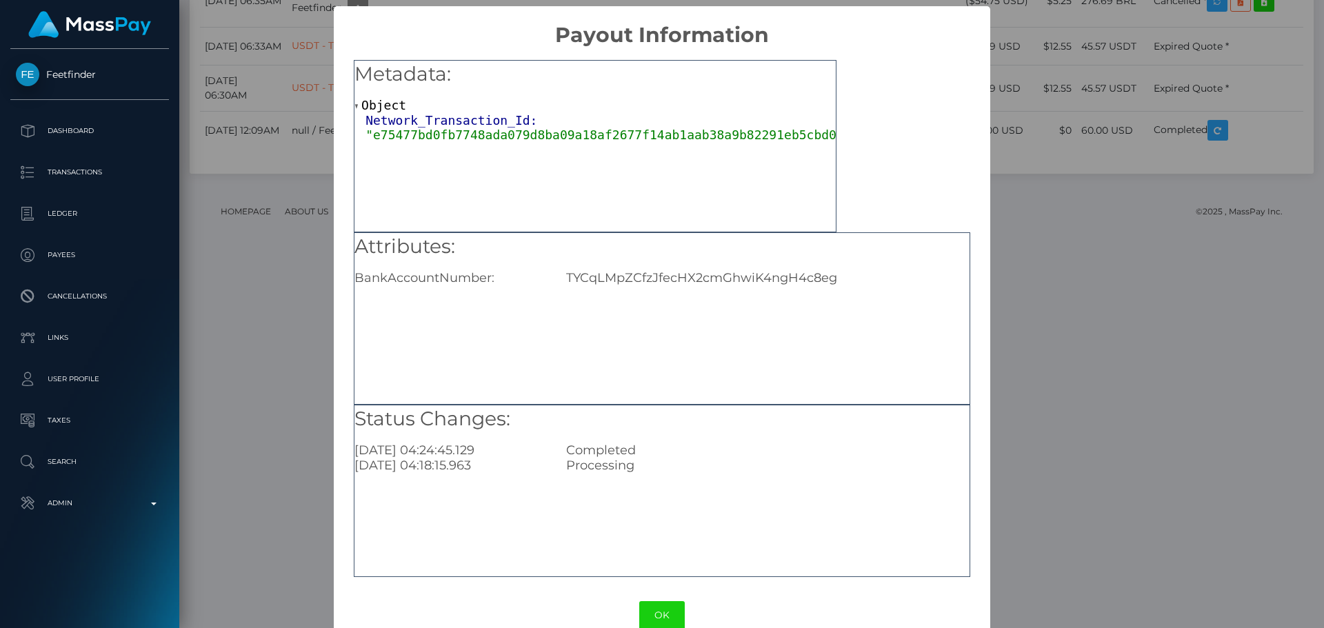
click at [1102, 167] on div "× Payout Information Metadata: Object Network_Transaction_Id: "e75477bd0fb7748a…" at bounding box center [662, 314] width 1324 height 628
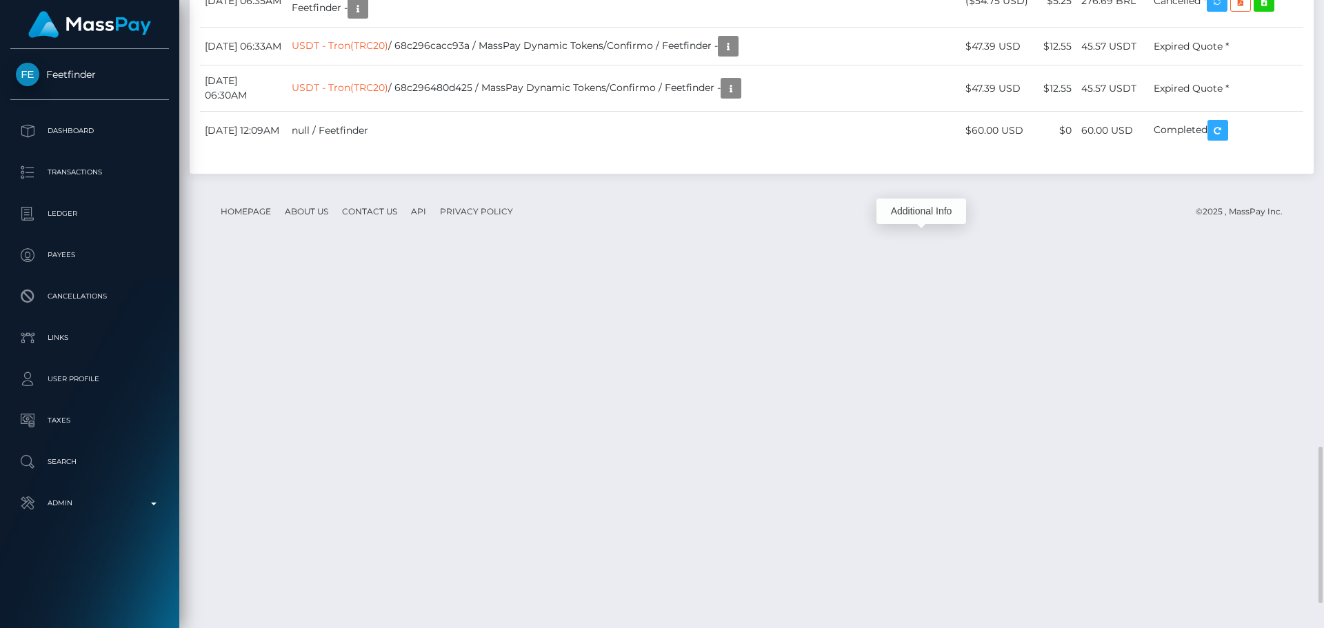
scroll to position [166, 355]
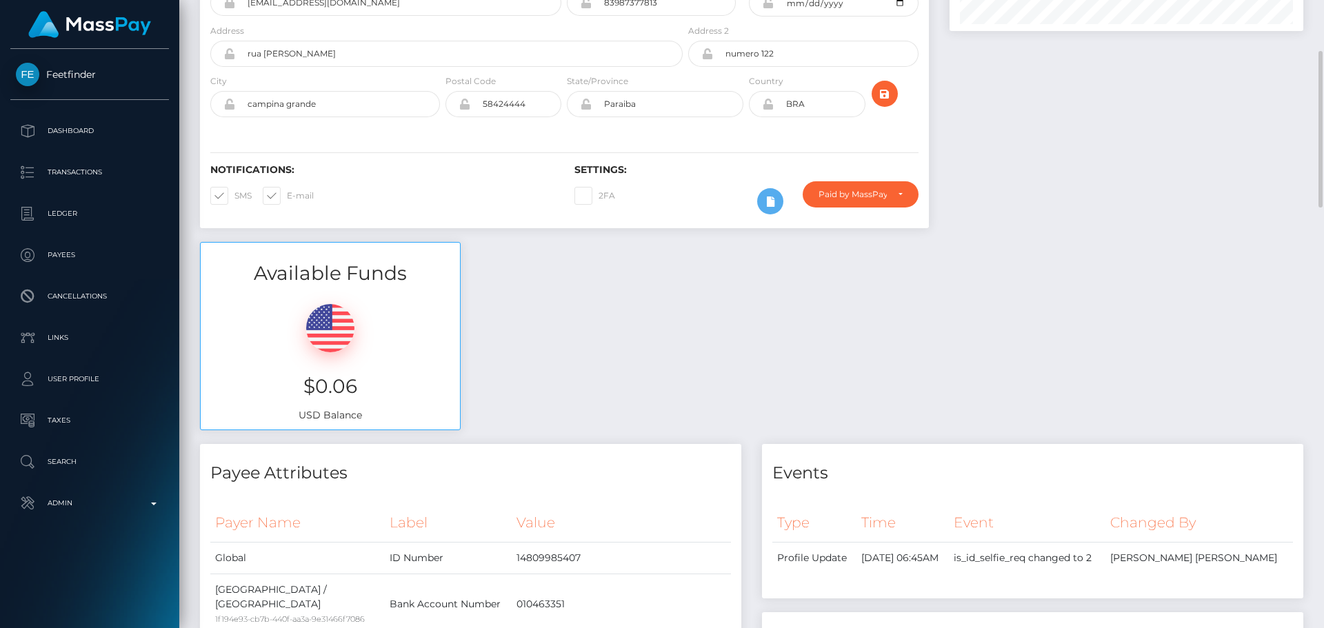
scroll to position [0, 0]
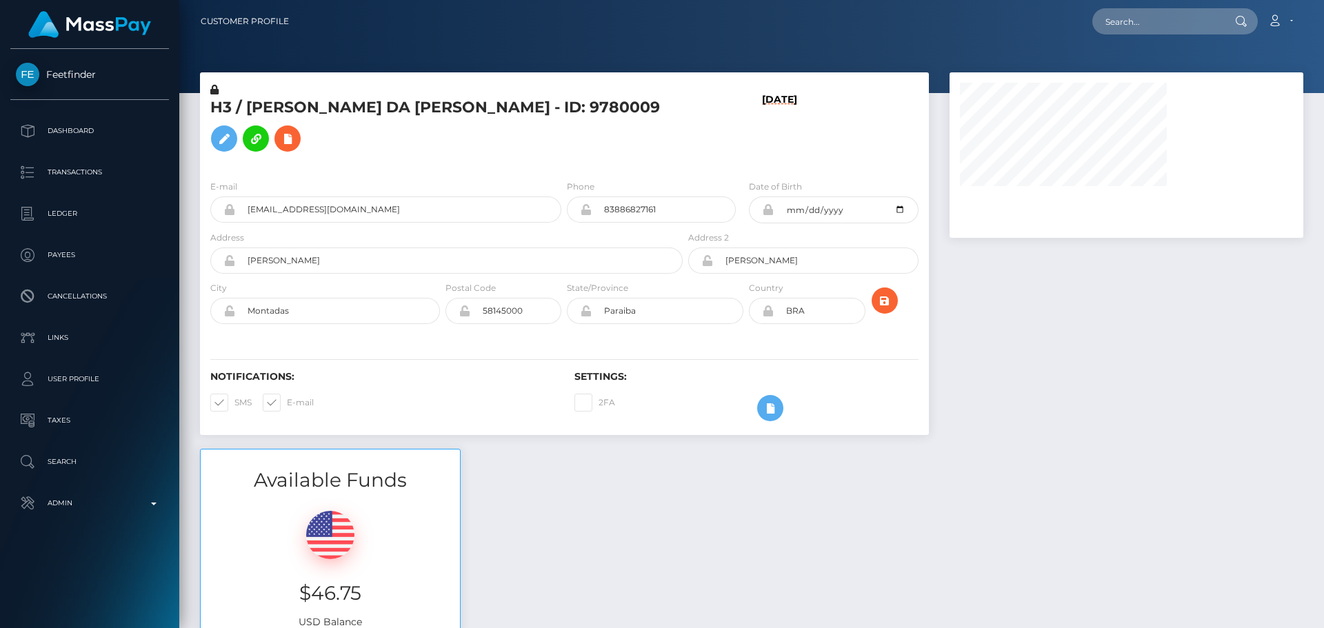
click at [700, 355] on div "Notifications: SMS E-mail Settings: 2FA" at bounding box center [564, 386] width 729 height 97
click at [212, 92] on icon at bounding box center [214, 90] width 8 height 10
click at [232, 141] on icon at bounding box center [224, 138] width 17 height 17
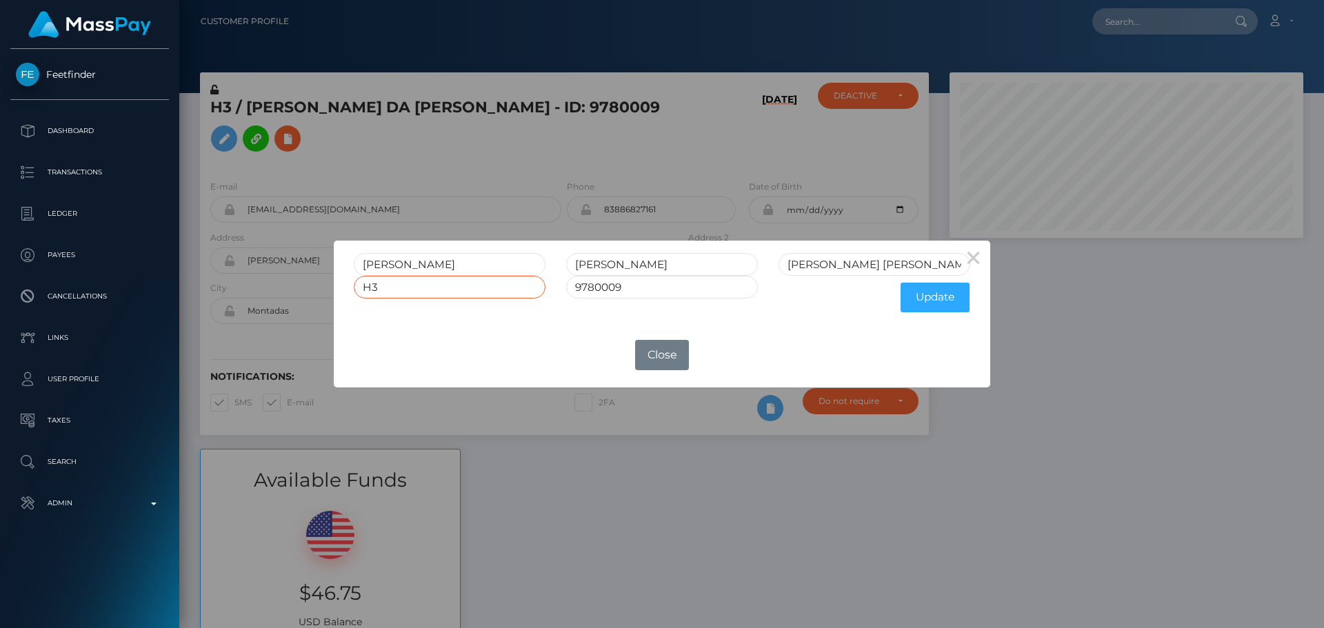
click at [426, 295] on input "H3" at bounding box center [450, 287] width 192 height 23
click at [931, 301] on button "Update" at bounding box center [935, 298] width 69 height 30
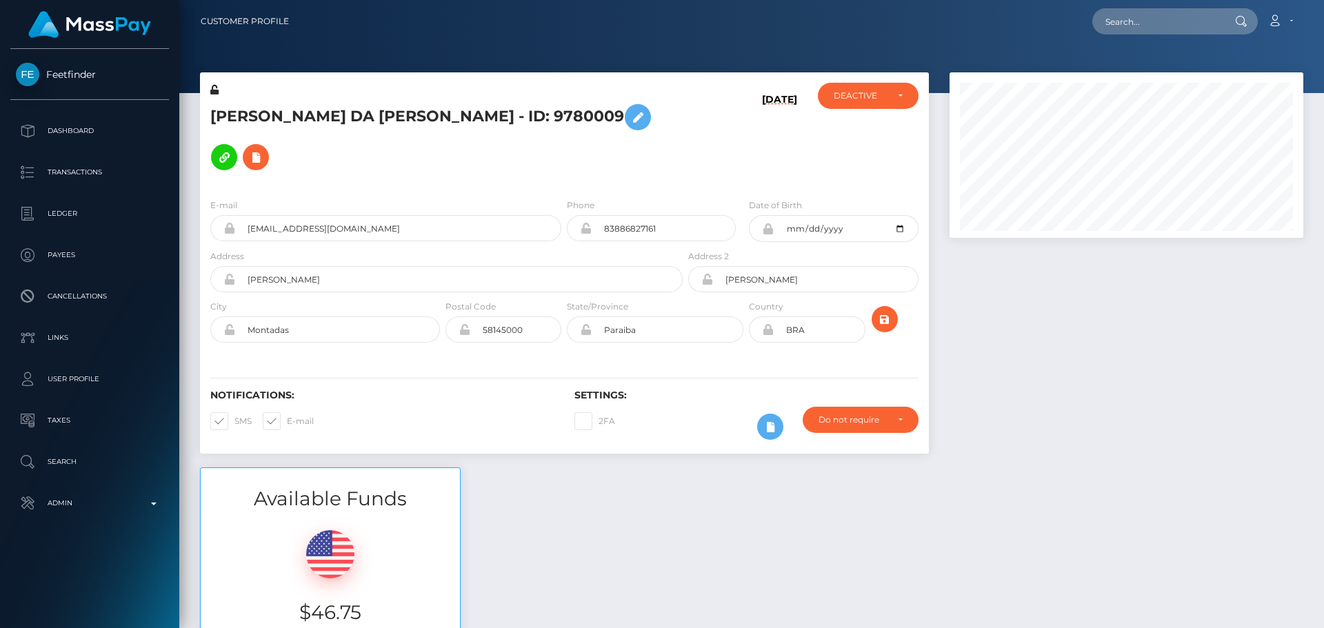
scroll to position [166, 355]
drag, startPoint x: 0, startPoint y: 0, endPoint x: 293, endPoint y: 134, distance: 322.3
click at [630, 126] on icon at bounding box center [638, 117] width 17 height 17
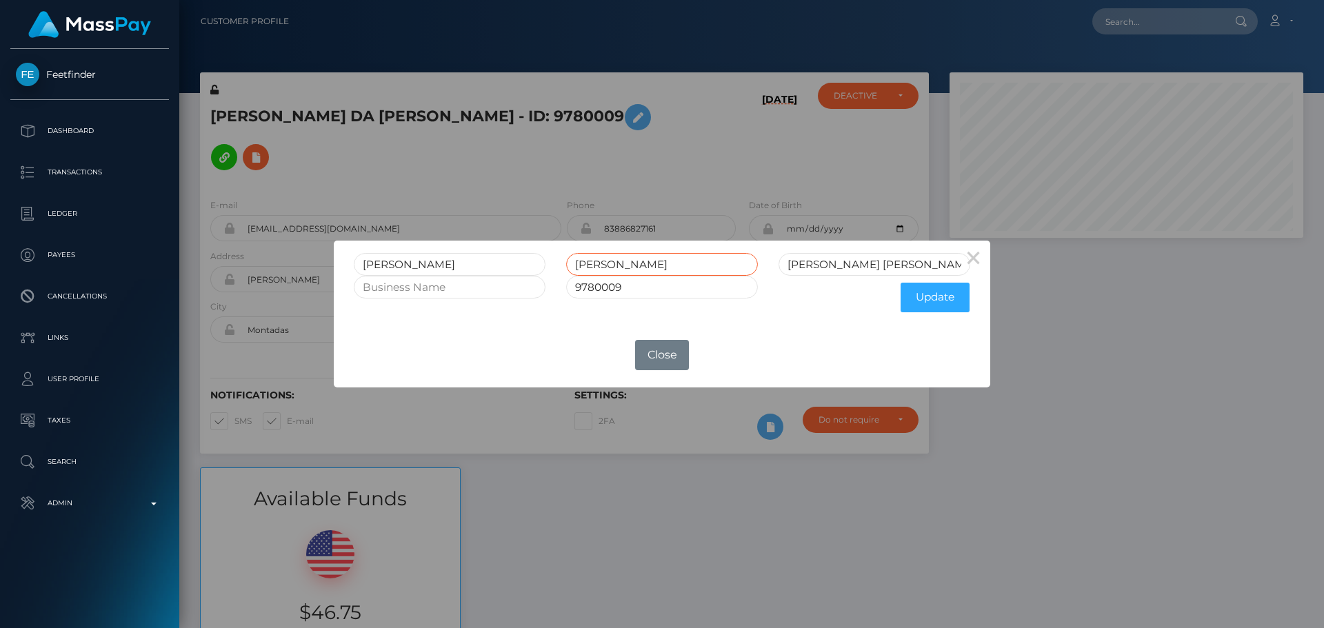
click at [660, 266] on input "[PERSON_NAME]" at bounding box center [662, 264] width 192 height 23
drag, startPoint x: 660, startPoint y: 266, endPoint x: 738, endPoint y: 261, distance: 78.1
click at [738, 261] on input "[PERSON_NAME]" at bounding box center [662, 264] width 192 height 23
click at [808, 265] on input "[PERSON_NAME] [PERSON_NAME]" at bounding box center [875, 264] width 192 height 23
drag, startPoint x: 808, startPoint y: 265, endPoint x: 890, endPoint y: 265, distance: 82.1
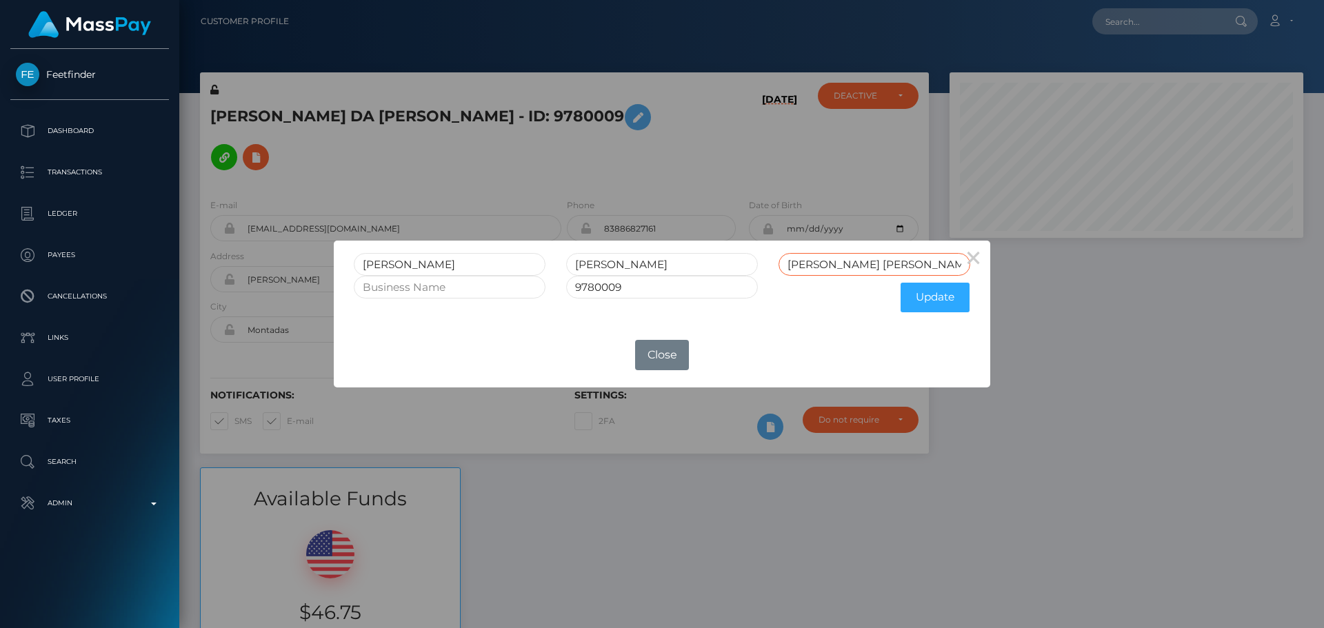
click at [890, 265] on input "[PERSON_NAME] [PERSON_NAME]" at bounding box center [875, 264] width 192 height 23
paste input "[PERSON_NAME]"
type input "[PERSON_NAME] [PERSON_NAME]"
click at [656, 266] on input "[PERSON_NAME]" at bounding box center [662, 264] width 192 height 23
drag, startPoint x: 658, startPoint y: 265, endPoint x: 804, endPoint y: 270, distance: 145.6
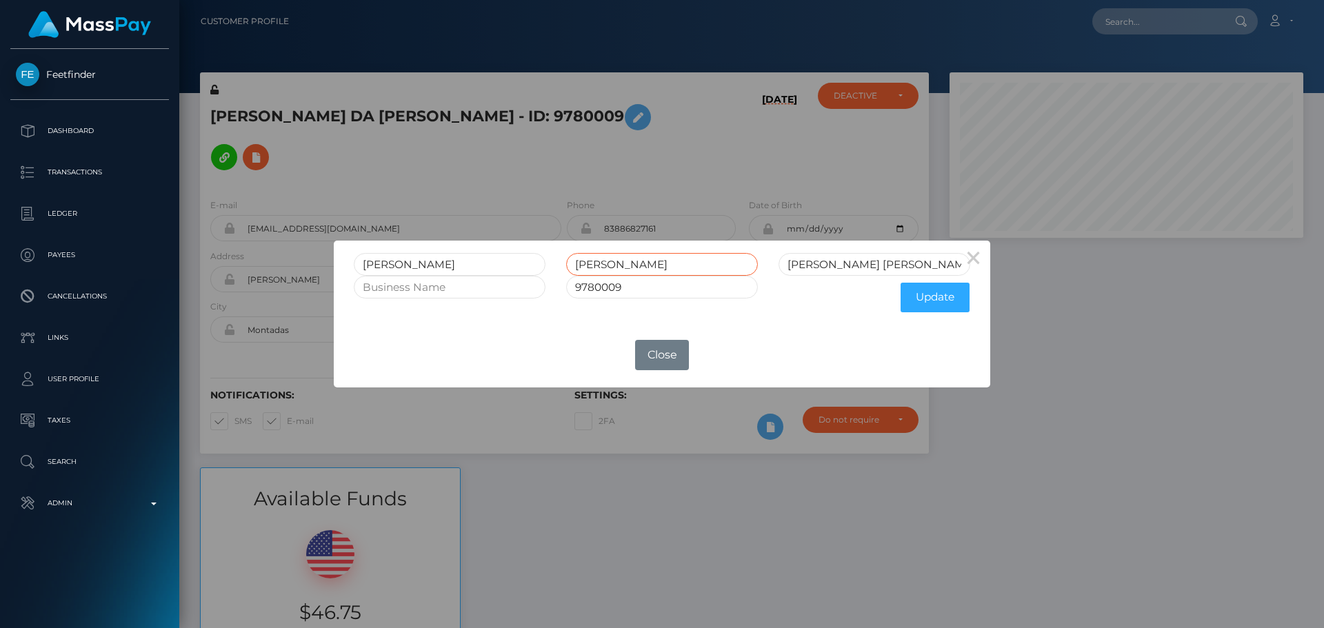
click at [804, 270] on div "[PERSON_NAME] DA [PERSON_NAME]" at bounding box center [662, 264] width 637 height 23
click at [574, 260] on input "[PERSON_NAME]" at bounding box center [662, 264] width 192 height 23
type input "[PERSON_NAME]"
click at [933, 300] on button "Update" at bounding box center [935, 298] width 69 height 30
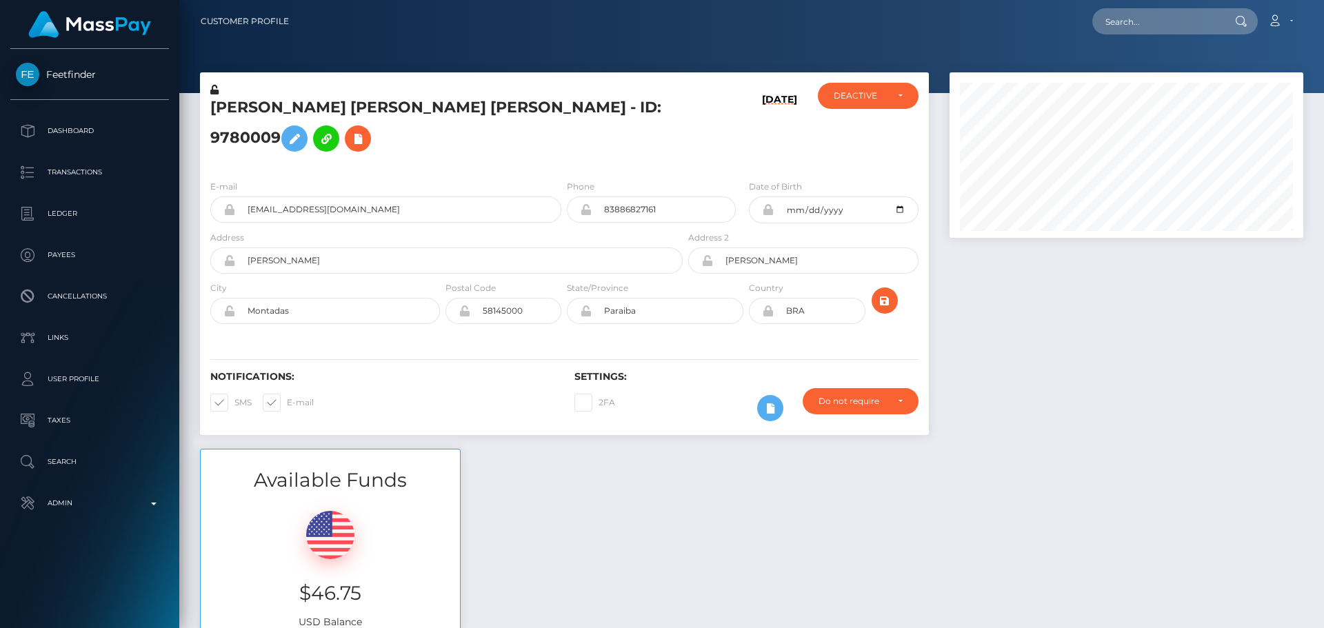
click at [538, 169] on div "[PERSON_NAME] [PERSON_NAME] [PERSON_NAME] - ID: 9780009" at bounding box center [443, 126] width 486 height 86
click at [551, 192] on div "E-mail chhenrique004@gmail.com Phone 83886827161" at bounding box center [564, 253] width 729 height 169
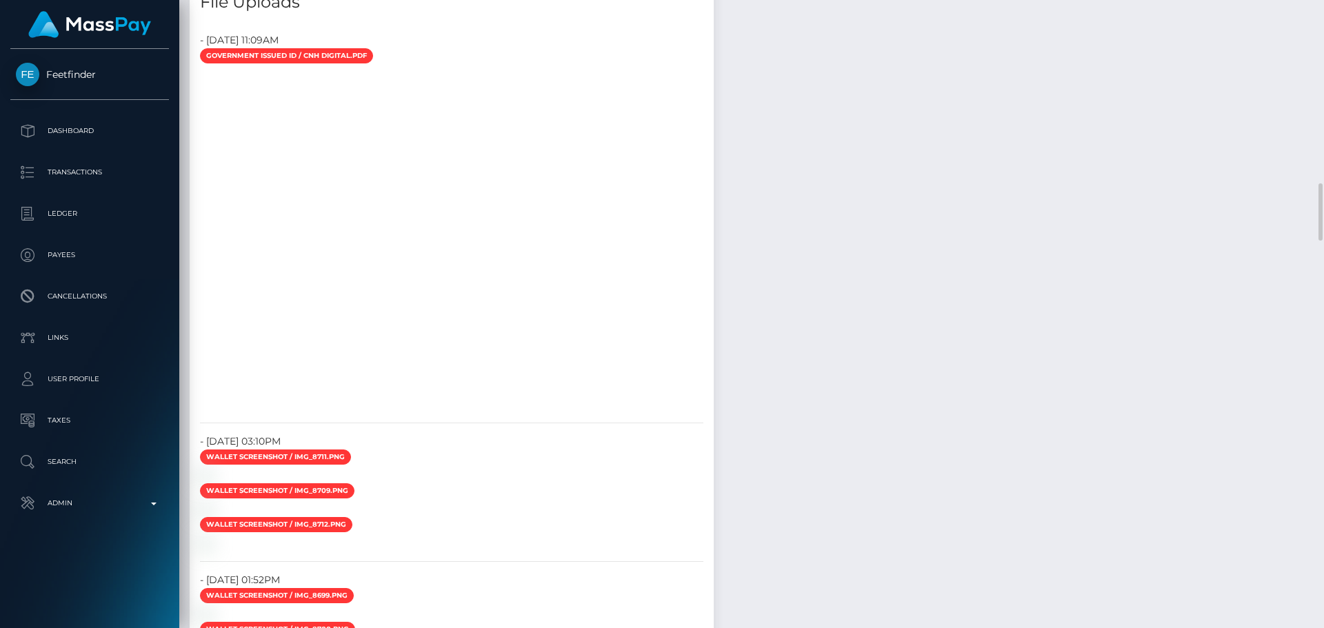
scroll to position [2138, 0]
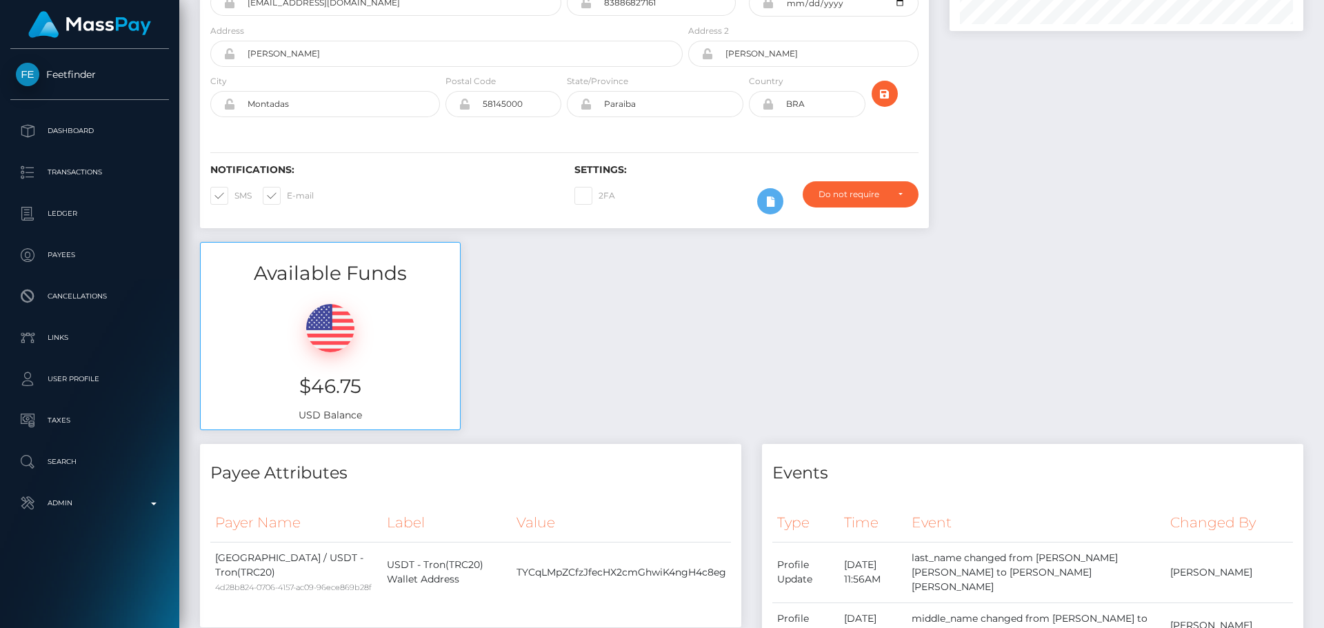
scroll to position [0, 0]
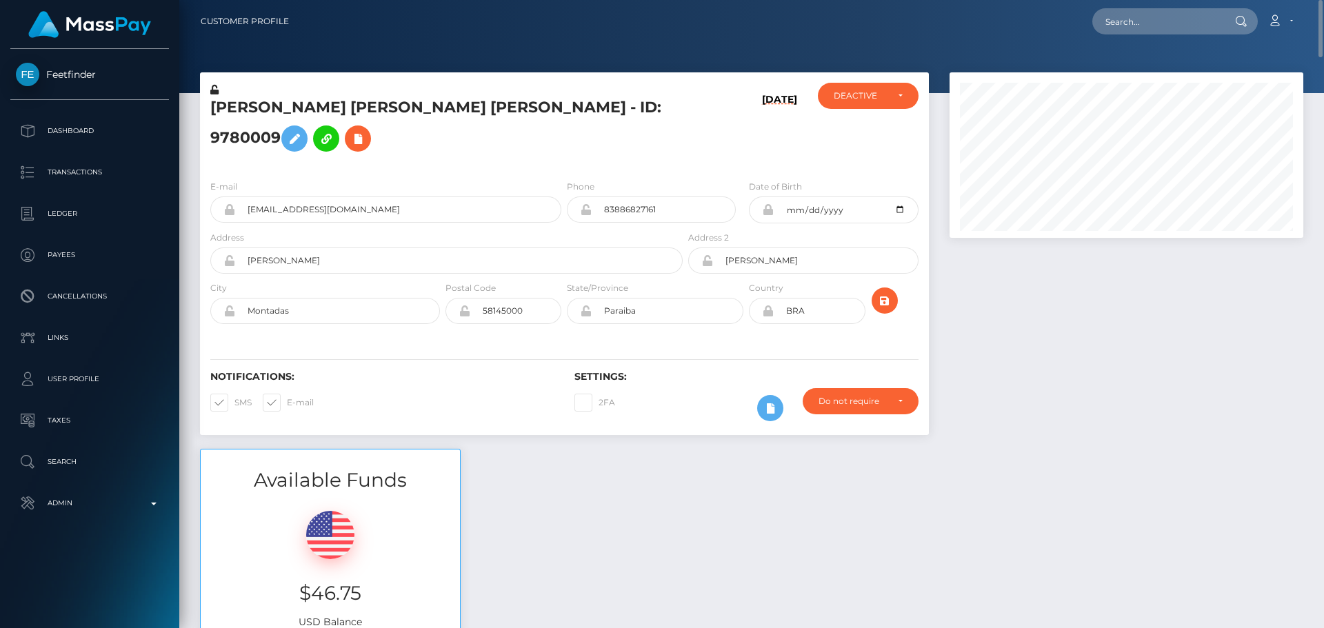
click at [438, 148] on h5 "[PERSON_NAME] [PERSON_NAME] [PERSON_NAME] - ID: 9780009" at bounding box center [442, 127] width 465 height 61
click at [212, 90] on icon at bounding box center [214, 90] width 8 height 10
click at [540, 159] on h5 "[PERSON_NAME] [PERSON_NAME] [PERSON_NAME] - ID: 9780009" at bounding box center [442, 127] width 465 height 61
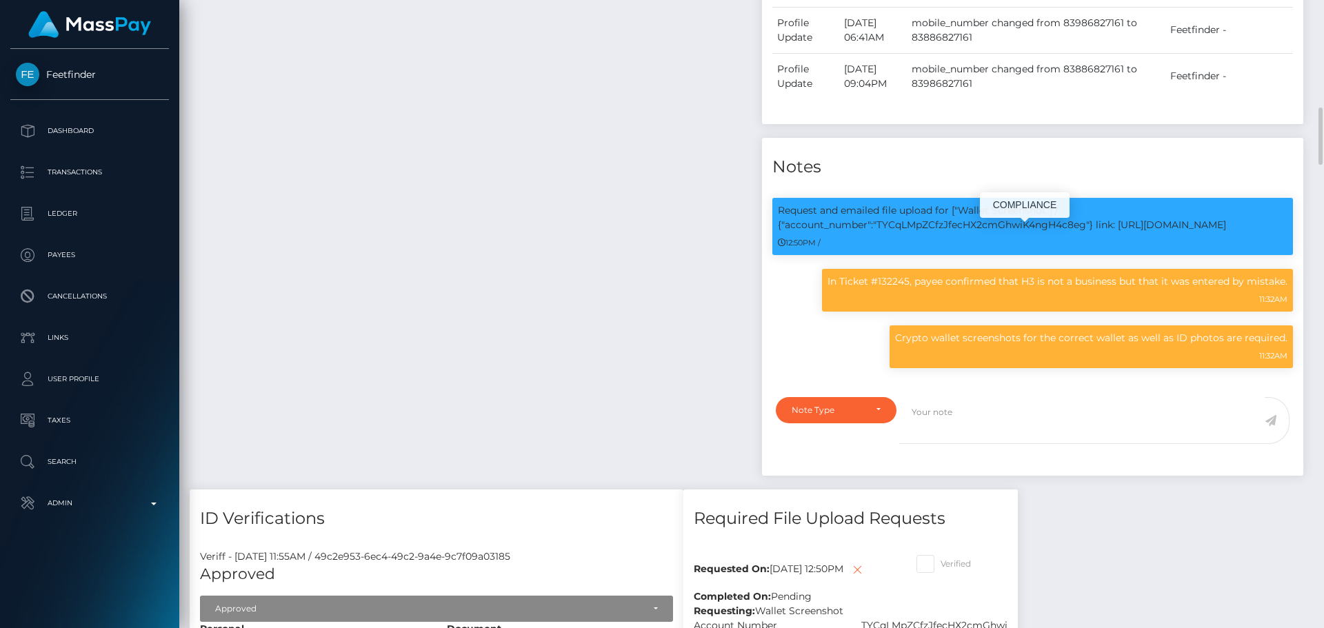
scroll to position [1449, 0]
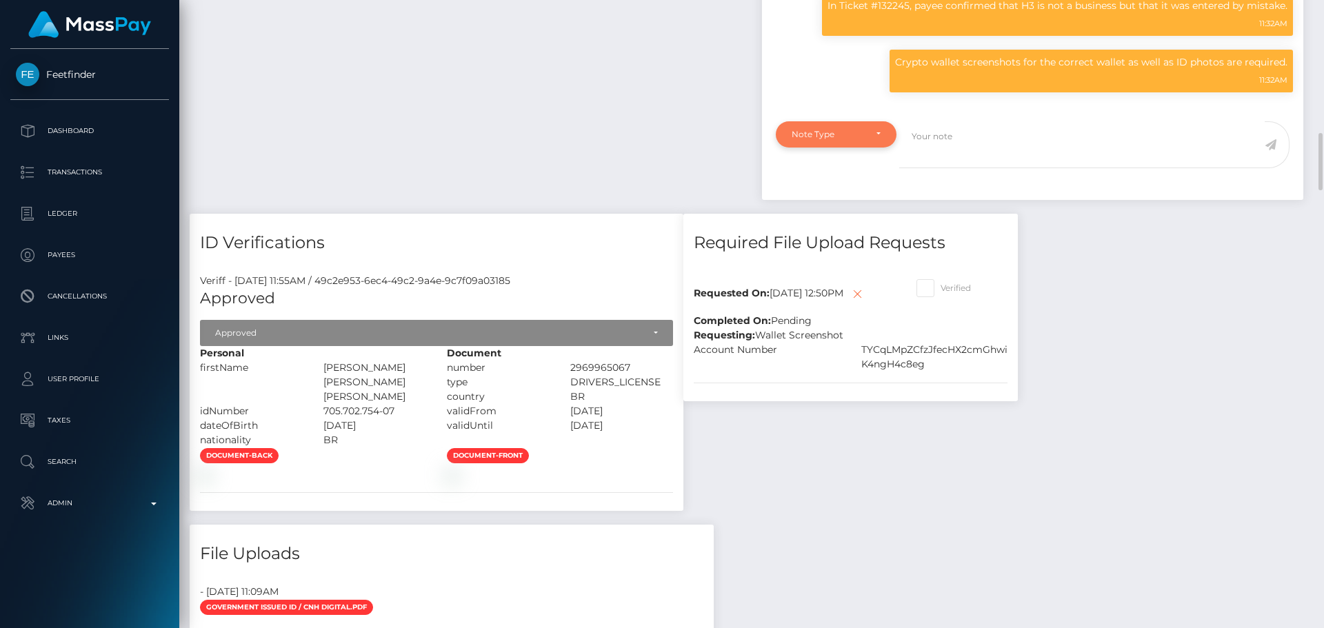
click at [880, 140] on div "Note Type" at bounding box center [836, 134] width 89 height 11
click at [849, 213] on link "Compliance" at bounding box center [836, 201] width 121 height 26
select select "COMPLIANCE"
click at [1004, 169] on textarea at bounding box center [1083, 145] width 366 height 48
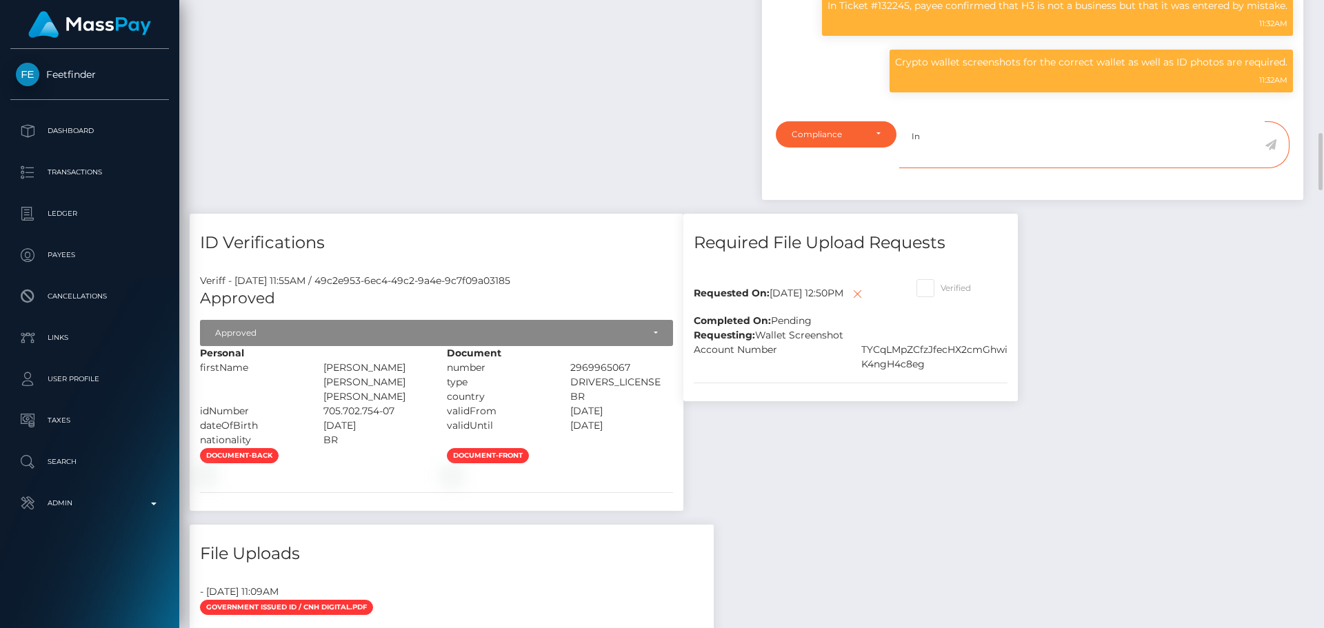
paste textarea "Ticket #132245"
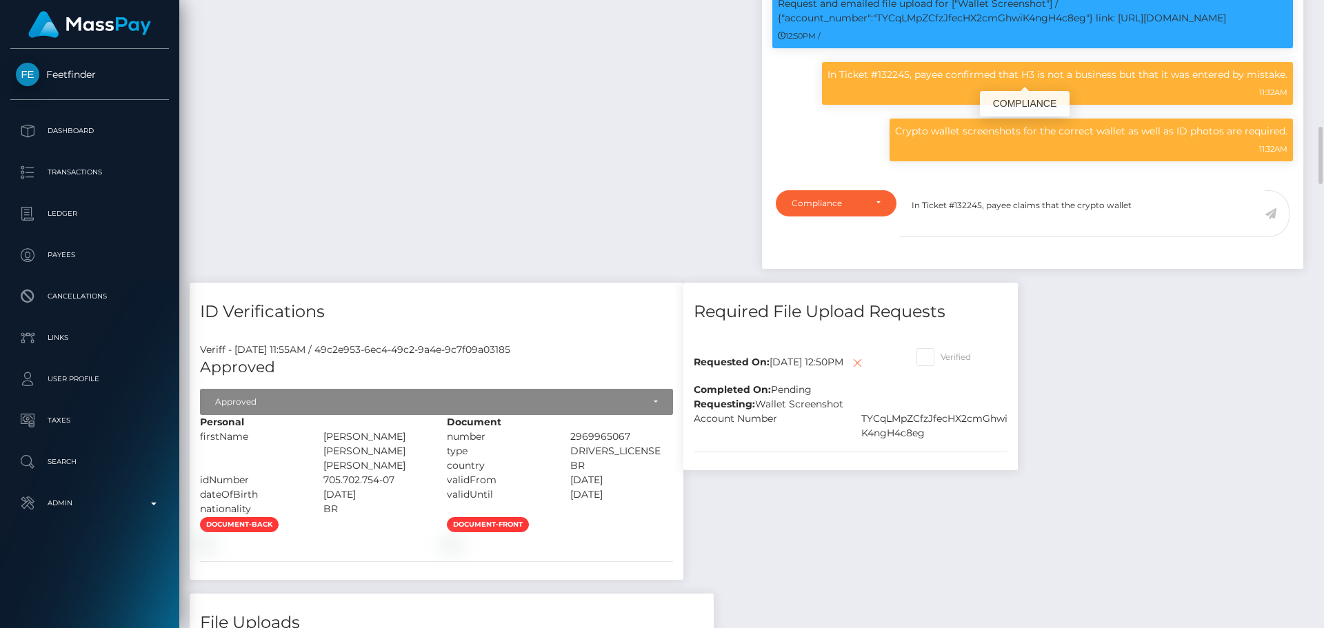
click at [937, 26] on p "Request and emailed file upload for ["Wallet Screenshot"] / {"account_number":"…" at bounding box center [1033, 11] width 510 height 29
copy p "TYCqLMpZCfzJfecHX2cmGhwiK4ngH4c8eg"
click at [1160, 237] on textarea "In Ticket #132245, payee claims that the crypto wallet" at bounding box center [1083, 214] width 366 height 48
paste textarea "TYCqLMpZCfzJfecHX2cmGhwiK4ngH4c8eg"
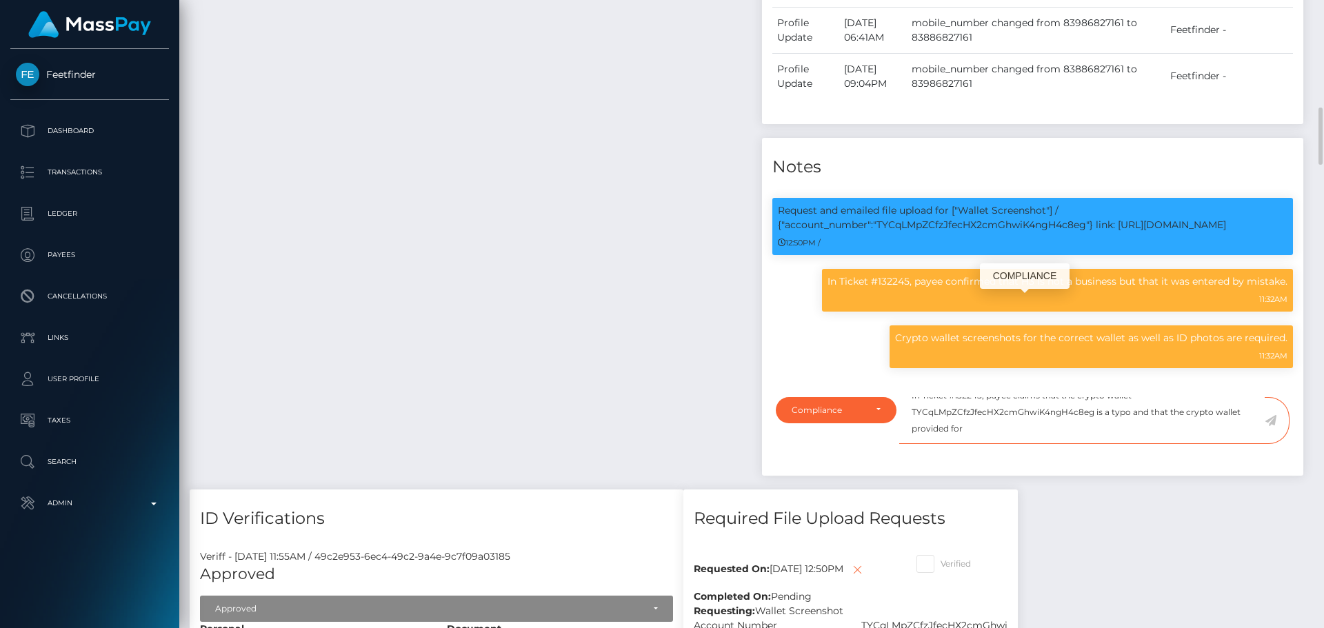
scroll to position [1380, 0]
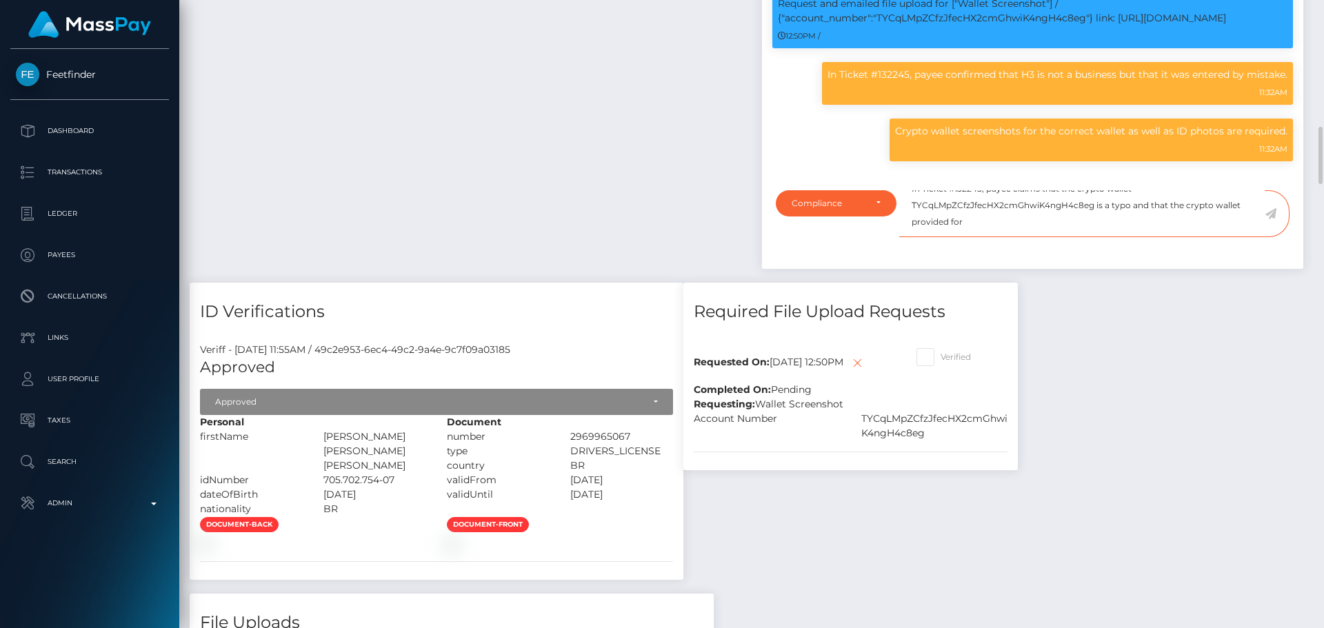
paste textarea "TL55UjTQxnfUrAP4Nt39JwP3Y4yB8CpgE1"
click at [1236, 232] on textarea "In Ticket #132245, payee claims that the crypto wallet TYCqLMpZCfzJfecHX2cmGhwi…" at bounding box center [1083, 214] width 366 height 48
click at [1203, 238] on textarea "In Ticket #132245, payee claims that the crypto wallet TYCqLMpZCfzJfecHX2cmGhwi…" at bounding box center [1083, 214] width 366 height 48
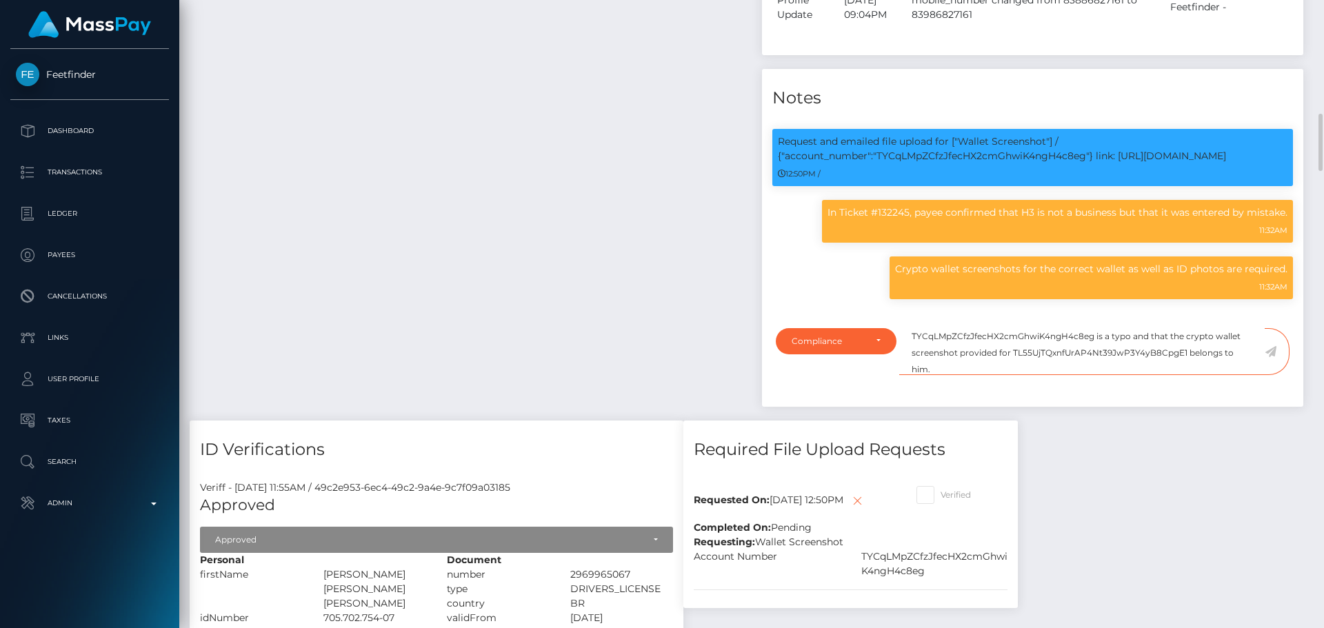
scroll to position [166, 355]
type textarea "In Ticket #132245, payee claims that the crypto wallet TYCqLMpZCfzJfecHX2cmGhwi…"
click at [1272, 357] on icon at bounding box center [1271, 351] width 12 height 11
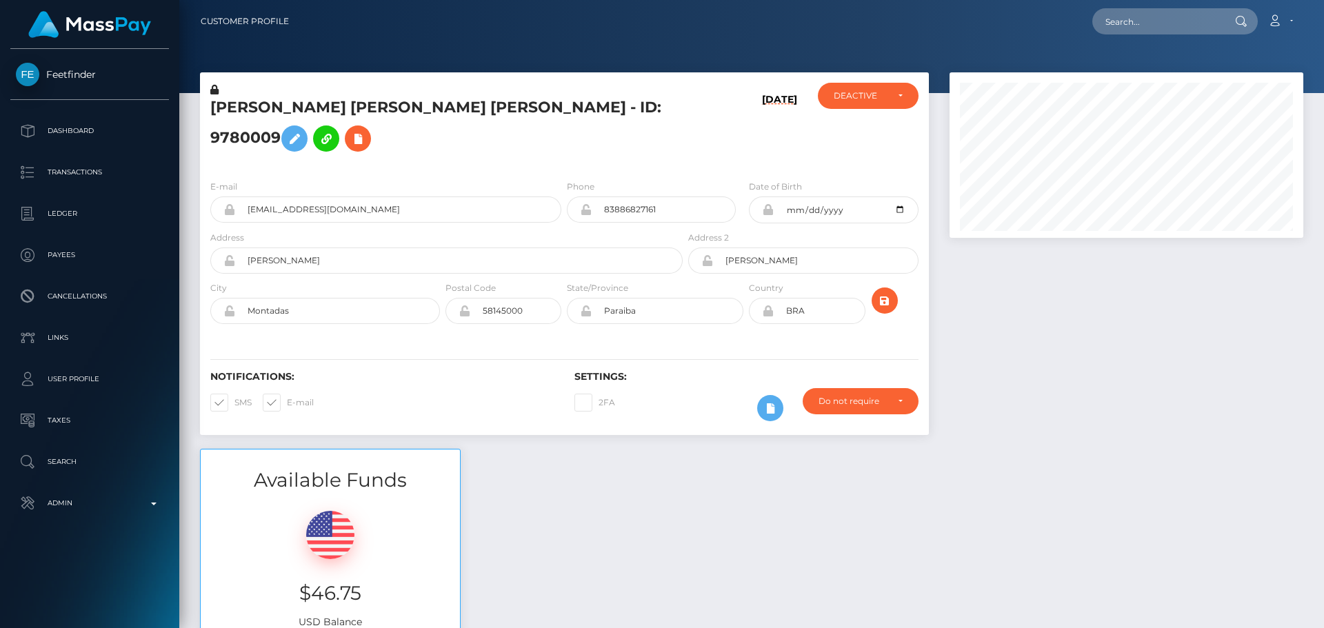
scroll to position [166, 355]
click at [562, 169] on div "[PERSON_NAME] [PERSON_NAME] [PERSON_NAME] - ID: 9780009" at bounding box center [443, 126] width 486 height 86
click at [612, 169] on div "[PERSON_NAME] [PERSON_NAME] [PERSON_NAME] - ID: 9780009" at bounding box center [443, 126] width 486 height 86
click at [632, 159] on h5 "[PERSON_NAME] [PERSON_NAME] [PERSON_NAME] - ID: 9780009" at bounding box center [442, 127] width 465 height 61
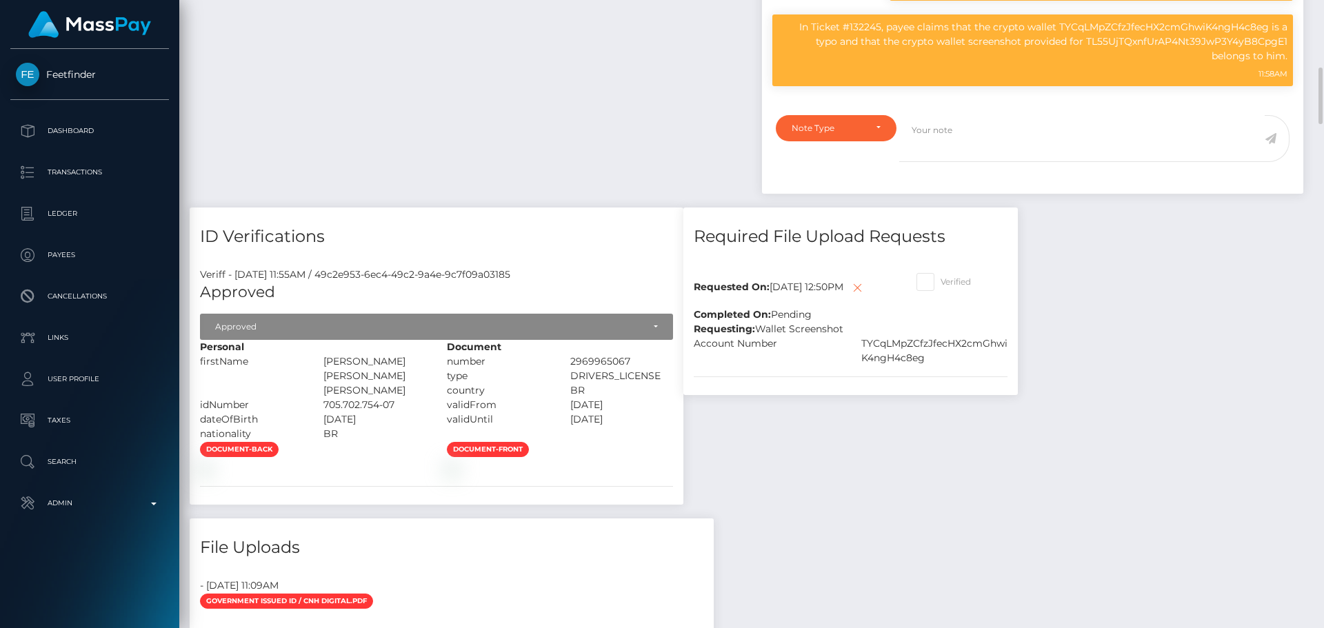
scroll to position [1656, 0]
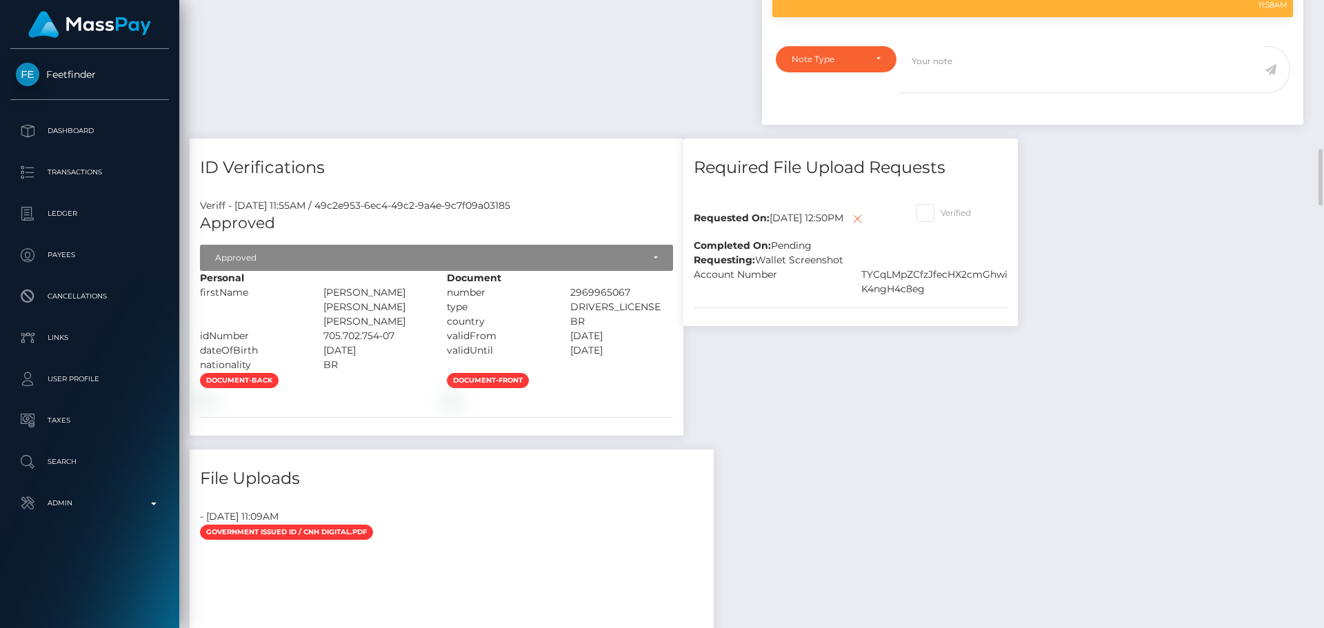
click at [941, 218] on span at bounding box center [941, 213] width 0 height 10
click at [941, 213] on input "Verified" at bounding box center [945, 208] width 9 height 9
checkbox input "true"
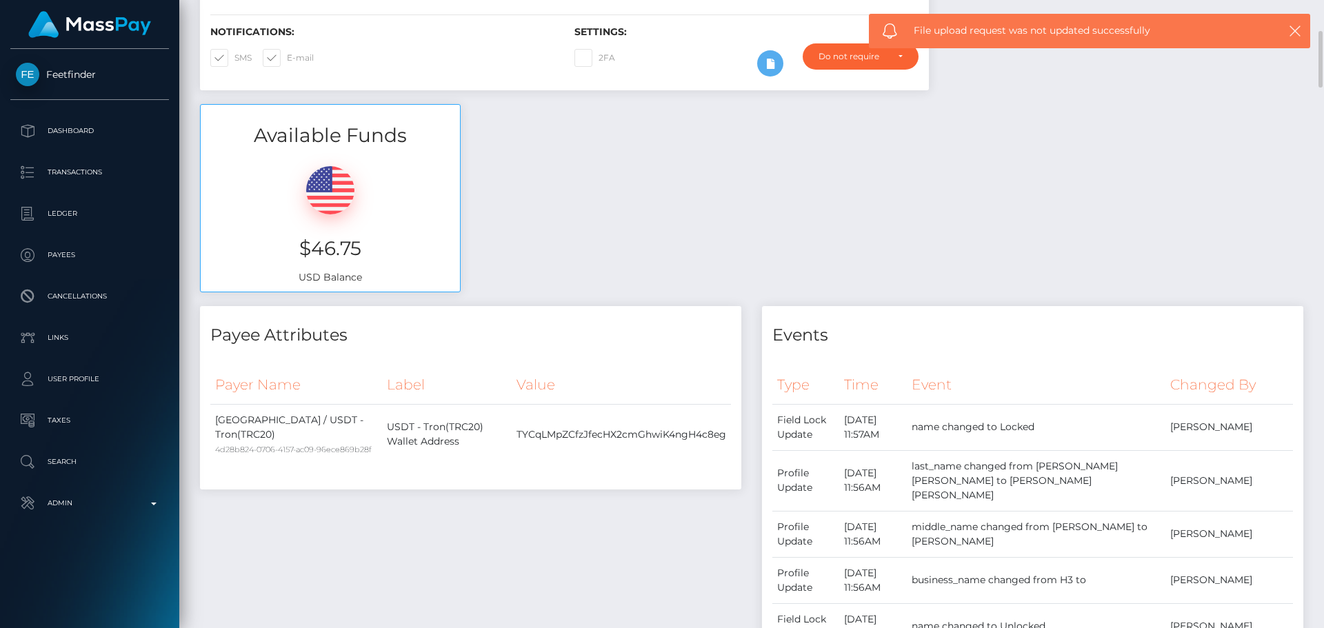
scroll to position [0, 0]
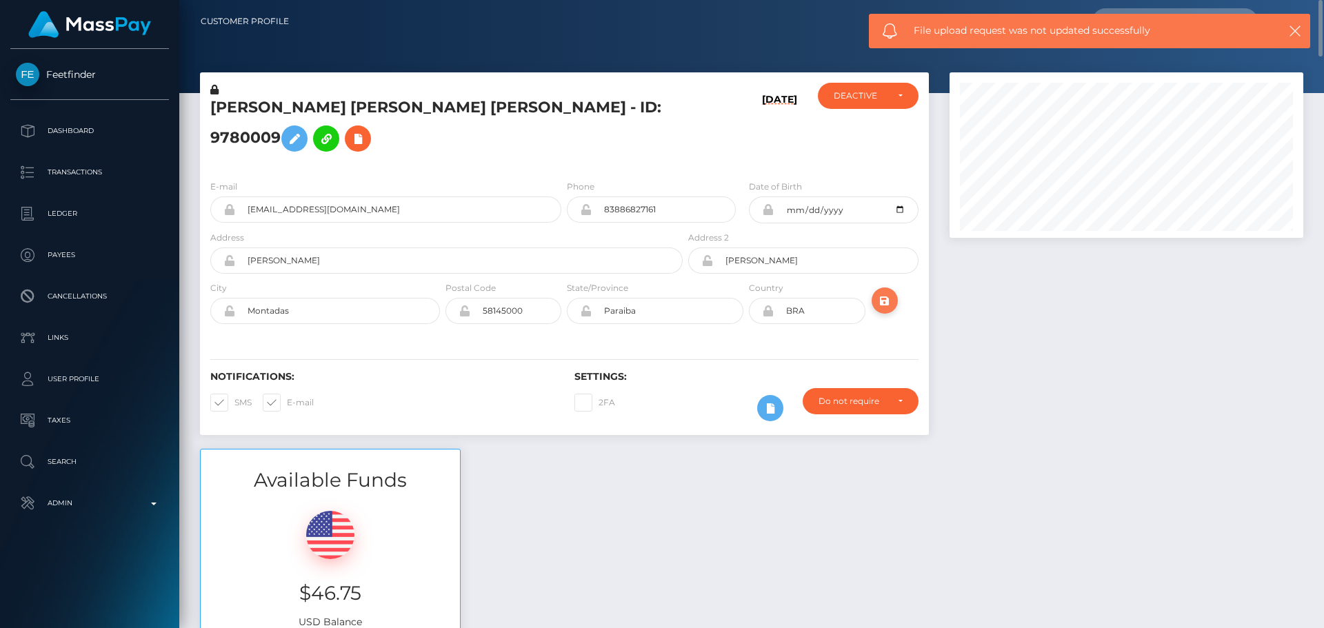
click at [881, 310] on icon "submit" at bounding box center [885, 300] width 17 height 17
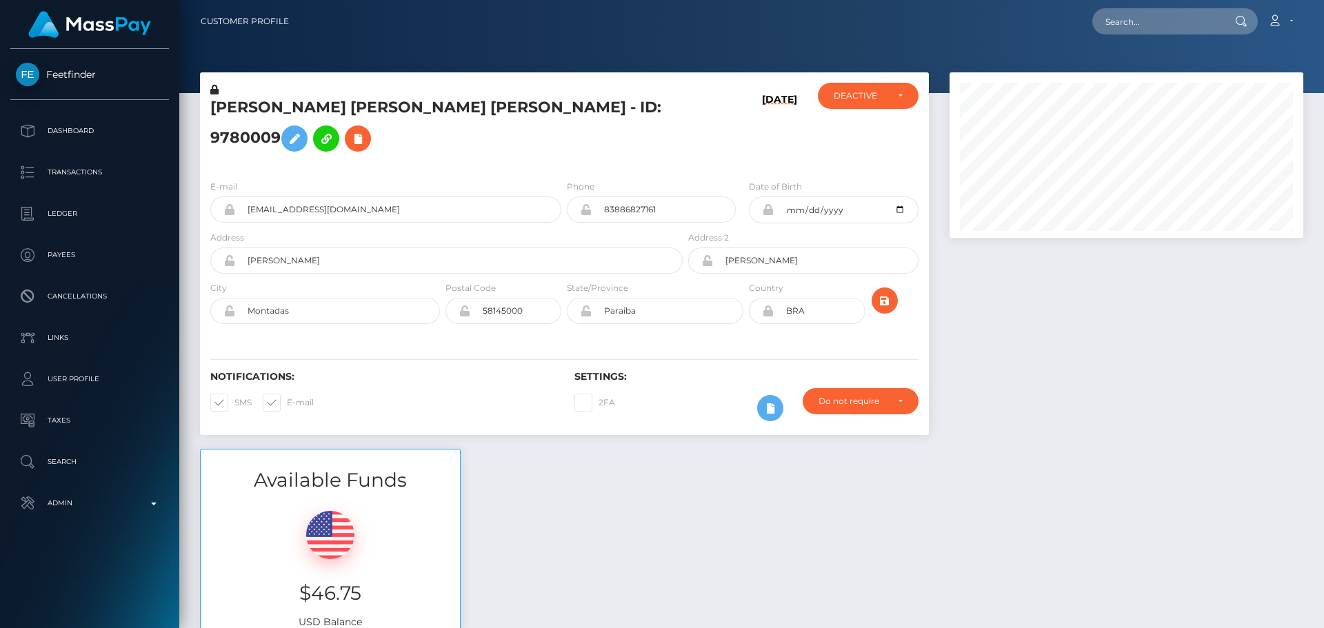
click at [621, 159] on h5 "[PERSON_NAME] [PERSON_NAME] [PERSON_NAME] - ID: 9780009" at bounding box center [442, 127] width 465 height 61
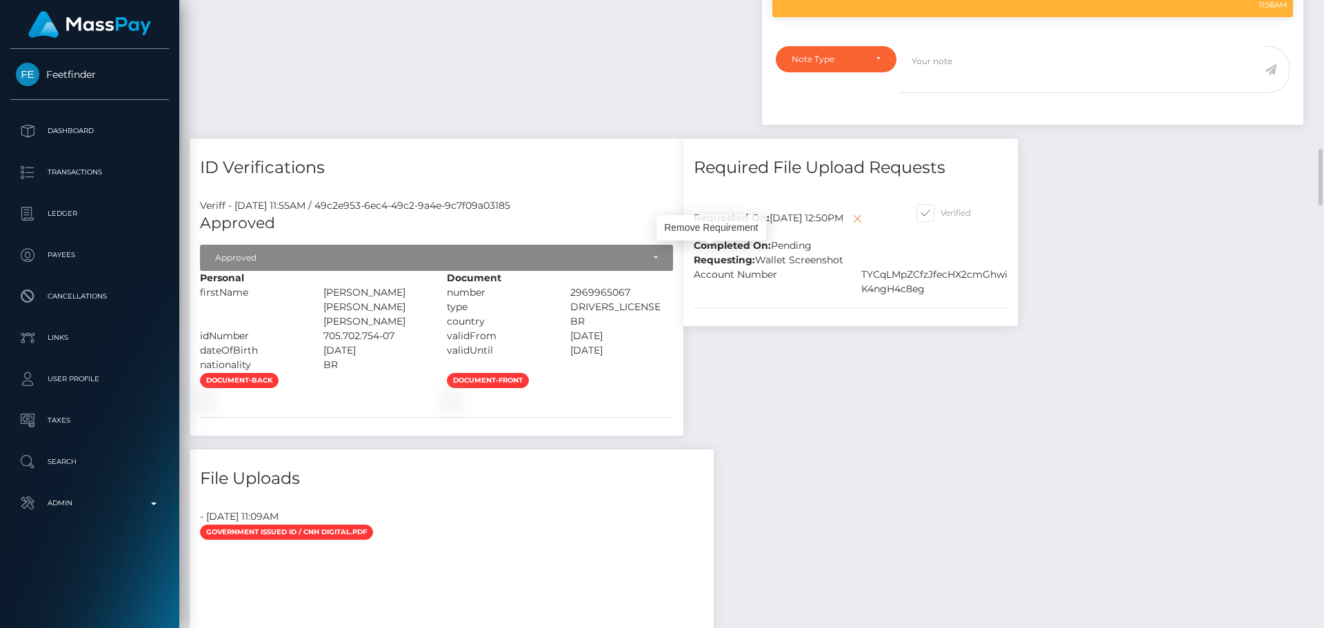
click at [849, 228] on icon at bounding box center [857, 218] width 17 height 17
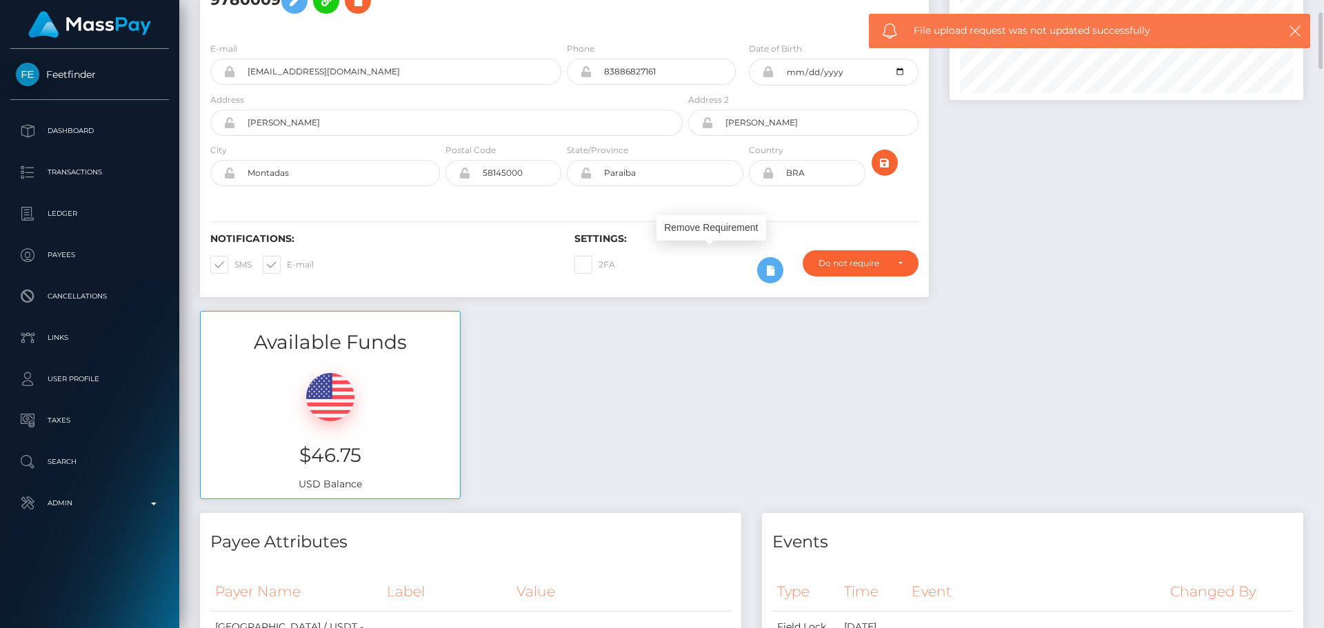
scroll to position [0, 0]
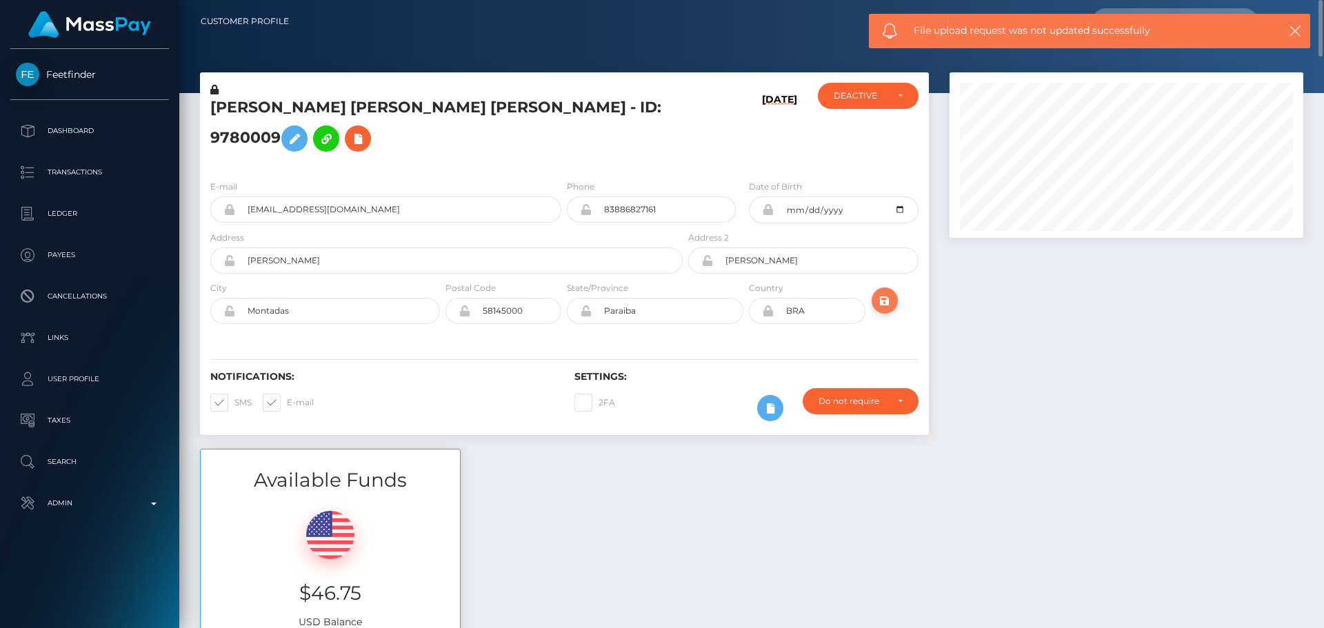
click at [889, 310] on icon "submit" at bounding box center [885, 300] width 17 height 17
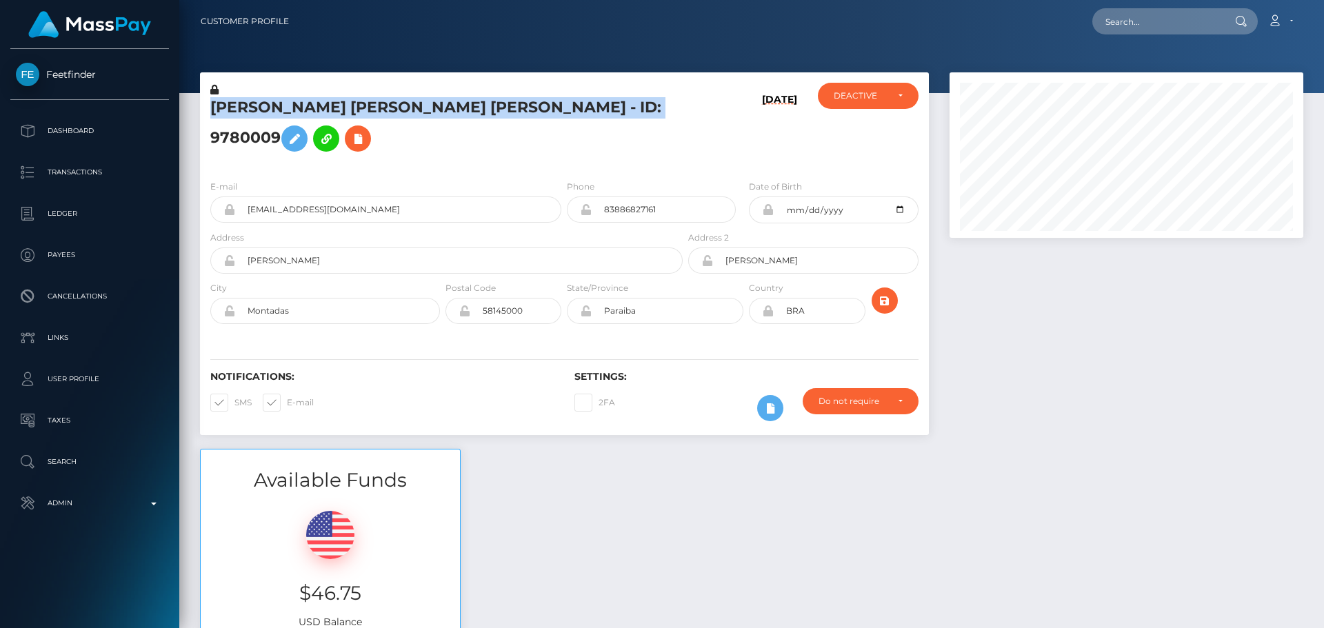
scroll to position [689663, 689474]
click at [850, 102] on div "DEACTIVE" at bounding box center [868, 96] width 101 height 26
click at [860, 129] on span "ACTIVE" at bounding box center [850, 133] width 31 height 12
select select "ACTIVE"
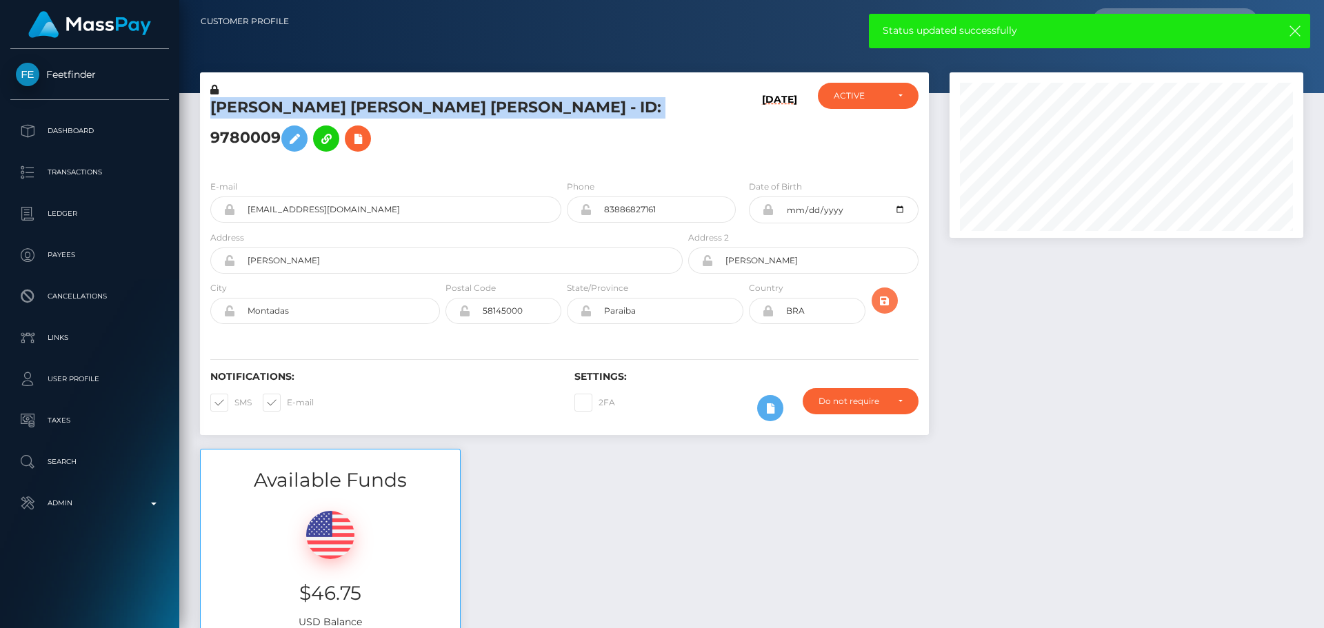
drag, startPoint x: 888, startPoint y: 313, endPoint x: 833, endPoint y: 286, distance: 61.7
click at [889, 310] on icon "submit" at bounding box center [885, 300] width 17 height 17
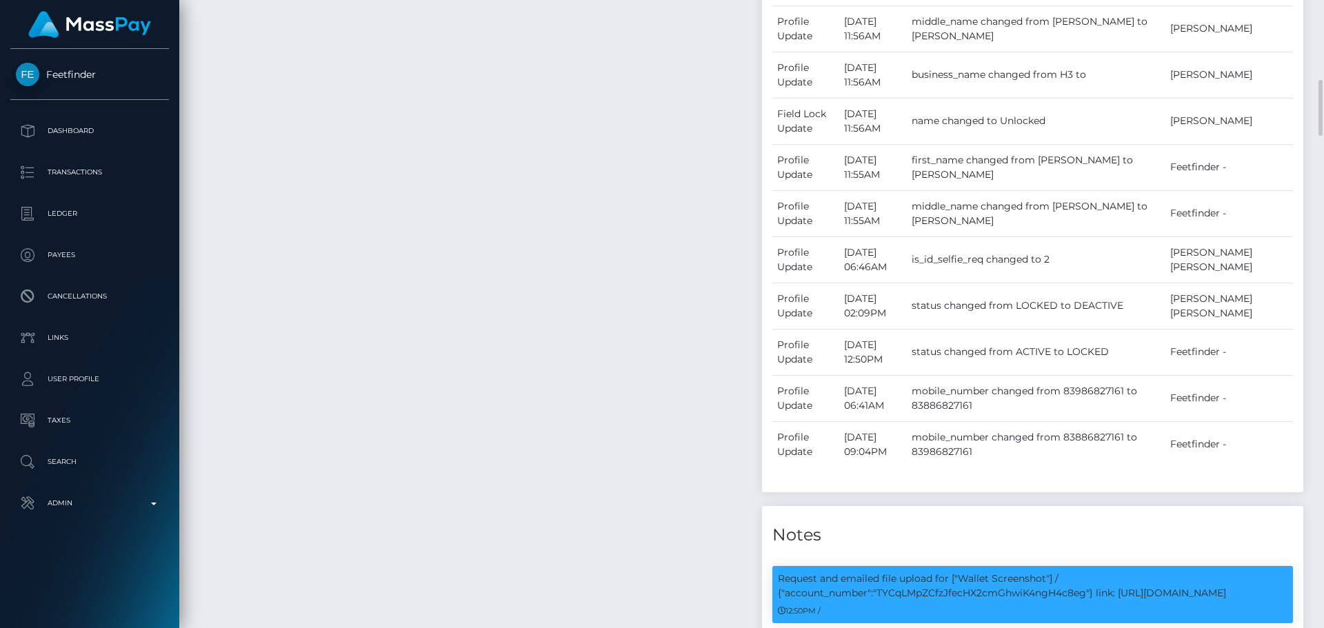
scroll to position [1380, 0]
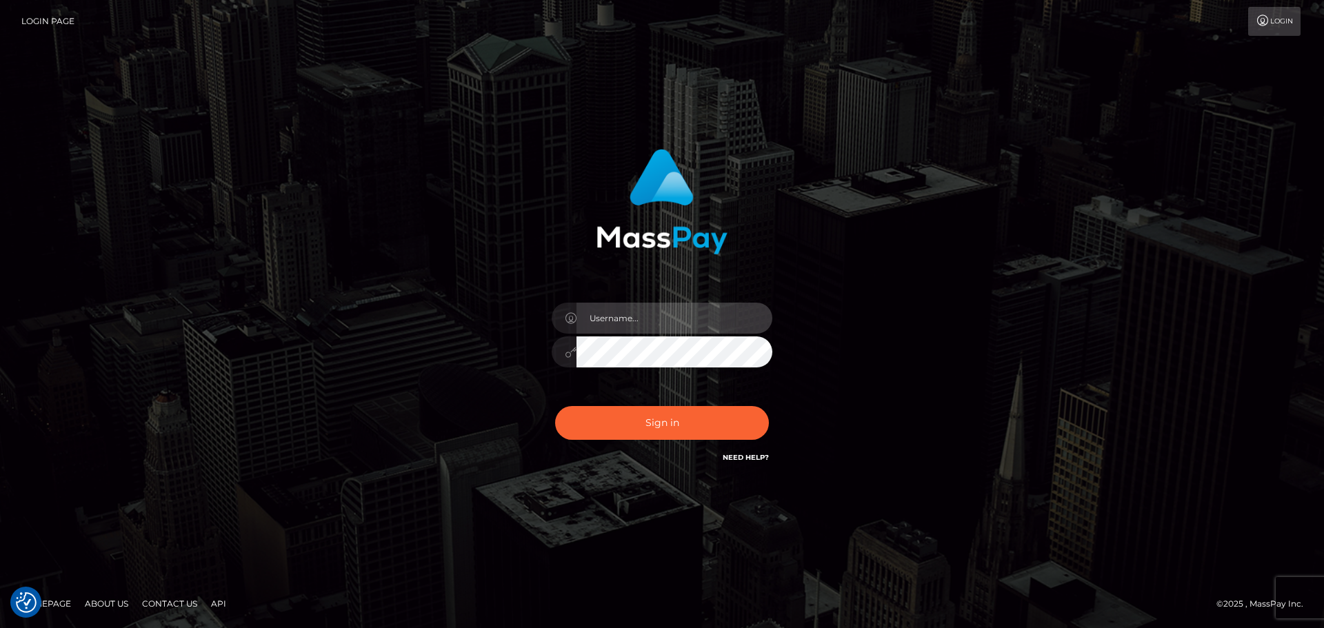
type input "constantin.mp"
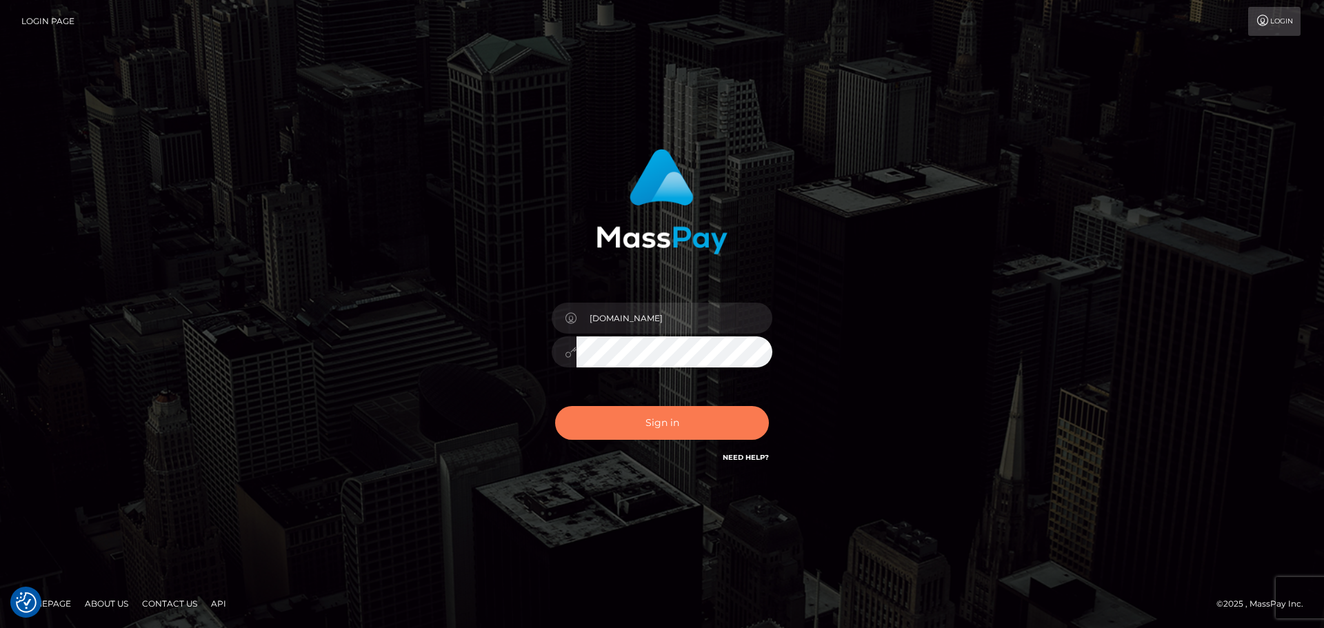
click at [694, 412] on button "Sign in" at bounding box center [662, 423] width 214 height 34
type input "[DOMAIN_NAME]"
click at [688, 410] on button "Sign in" at bounding box center [662, 423] width 214 height 34
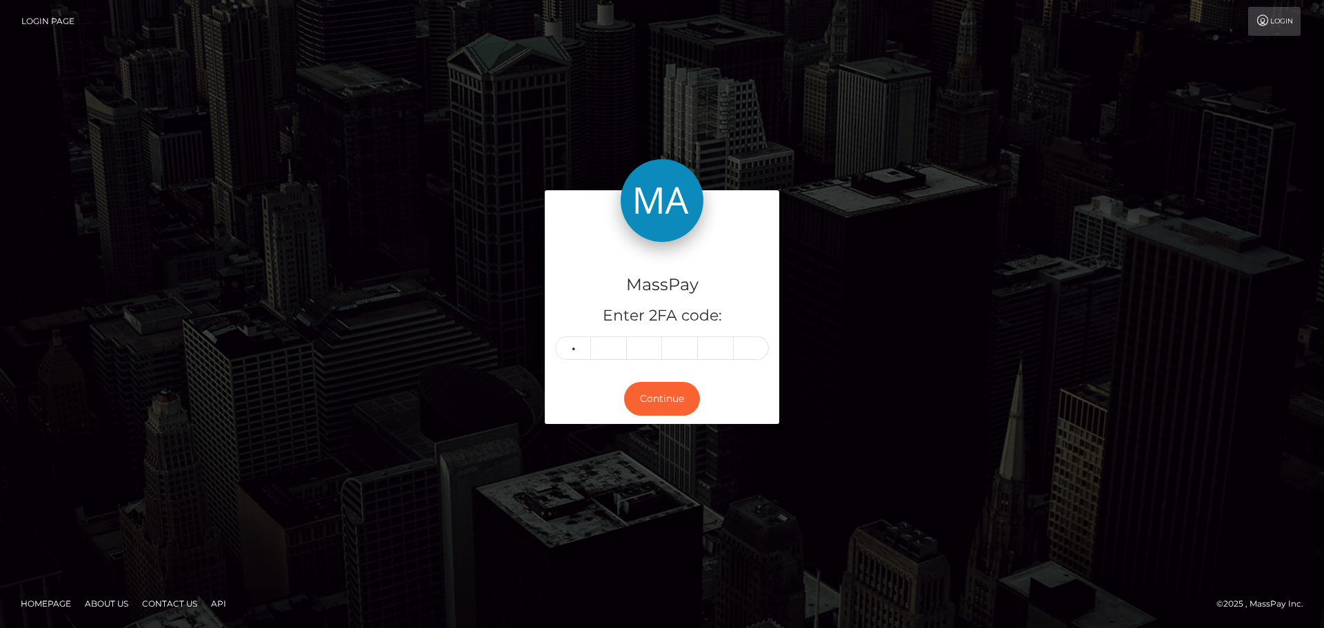
type input "1"
type input "8"
type input "7"
type input "4"
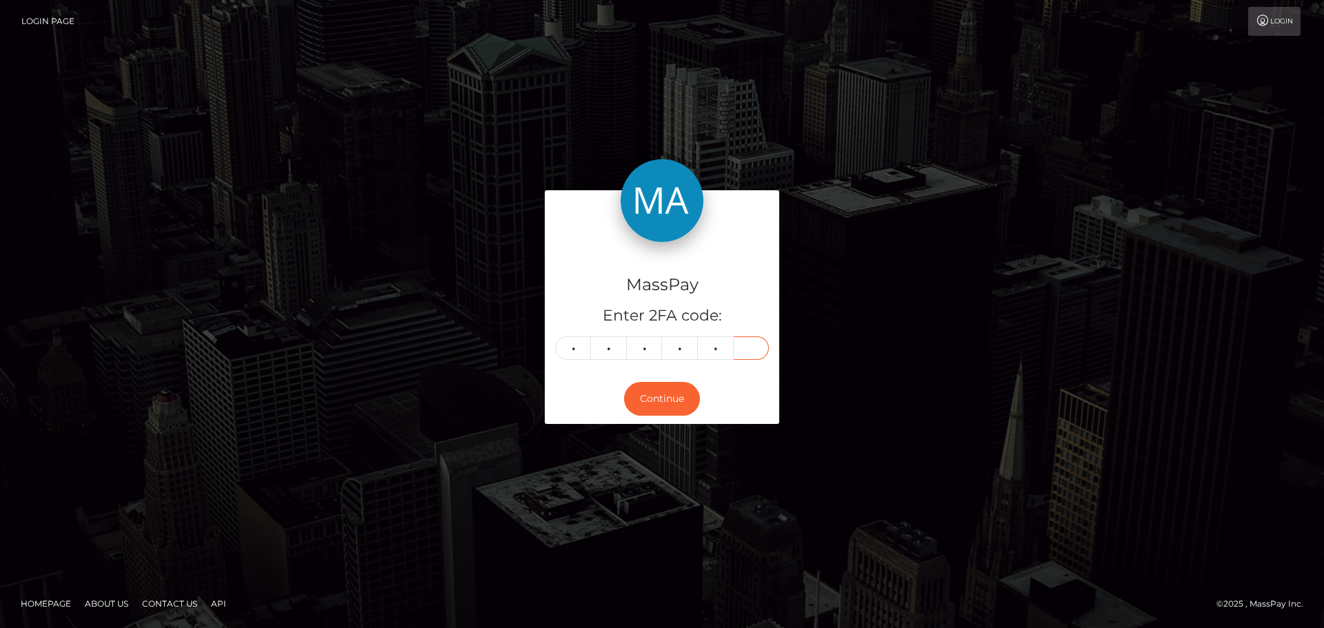
type input "7"
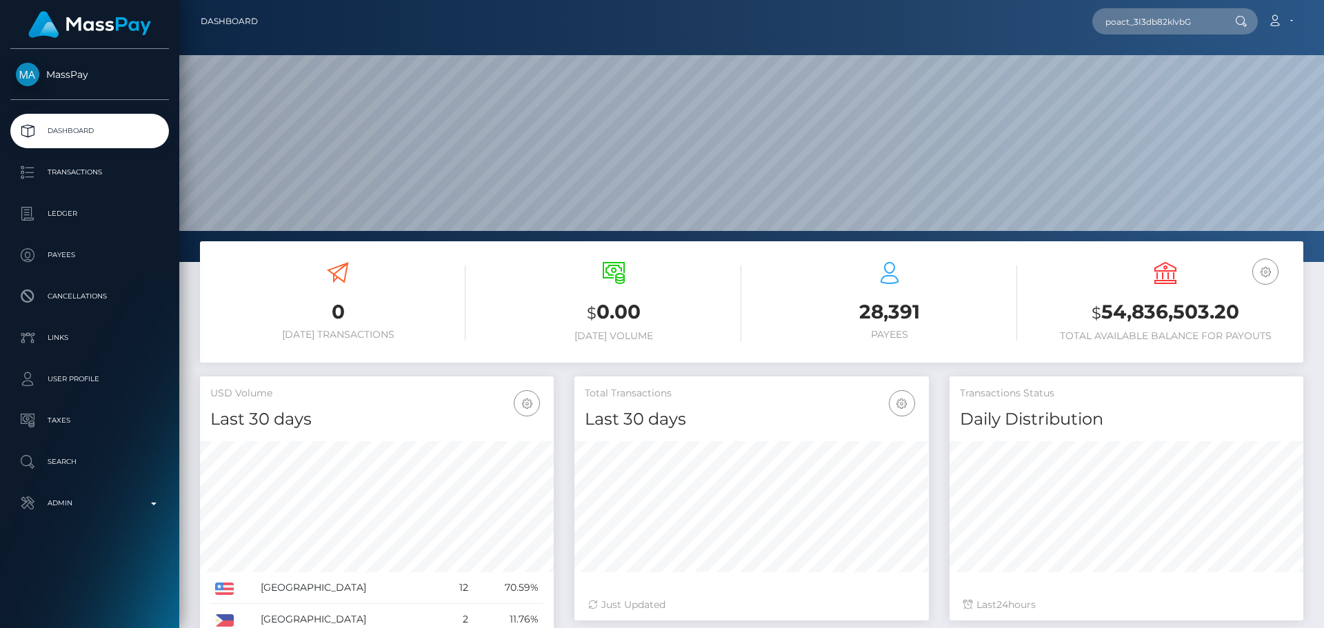
type input "poact_3I3db82klvbG"
click at [1177, 15] on input "poact_3I3db82klvbG" at bounding box center [1158, 21] width 130 height 26
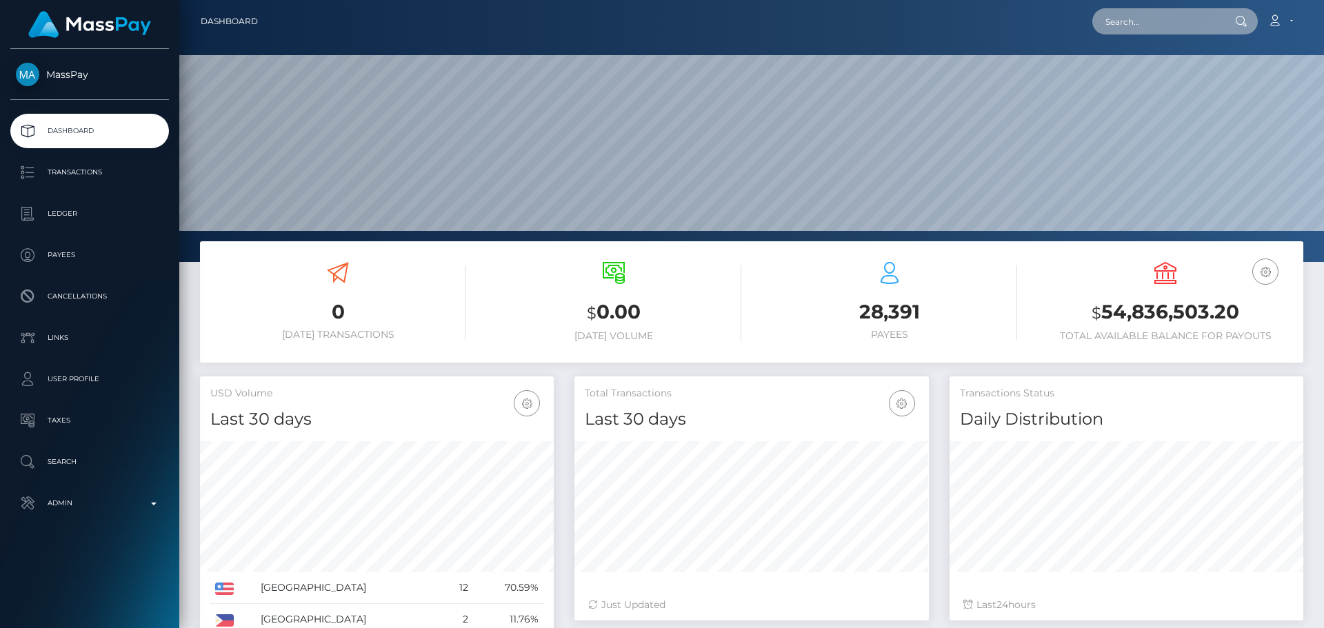
paste input "poact_3I3db82klvbG"
type input "poact_3I3db82klvbG"
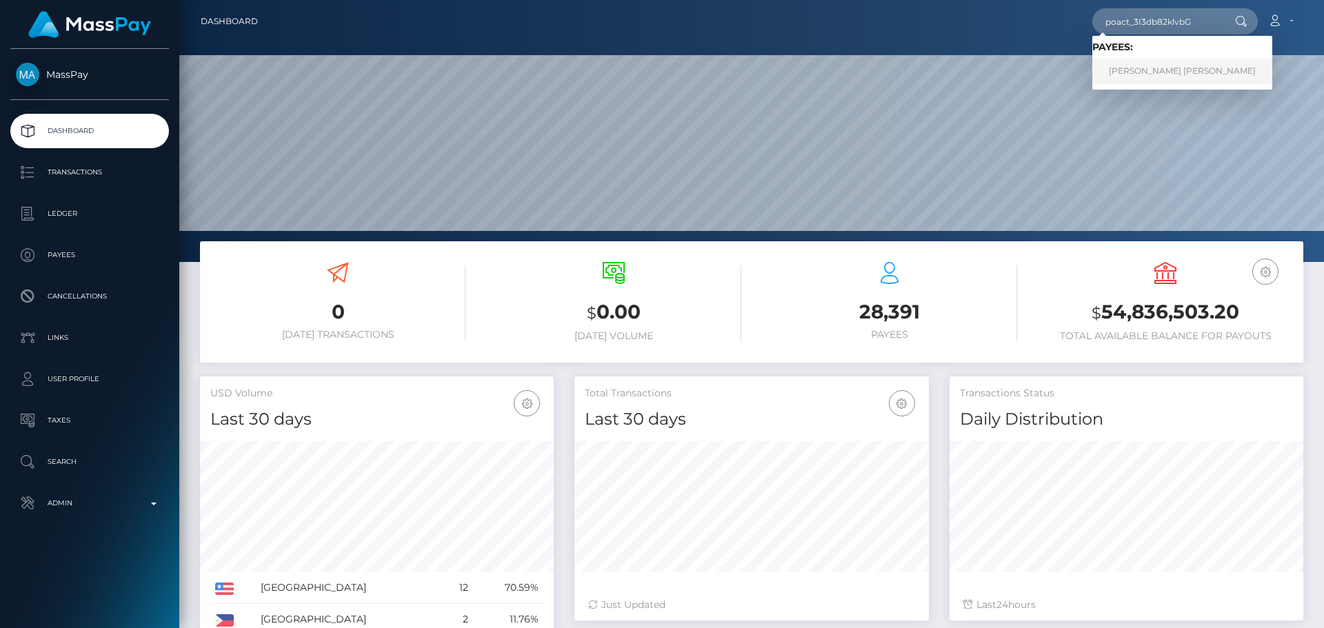
click at [1169, 72] on link "Abdul Moiz Jalal" at bounding box center [1183, 72] width 180 height 26
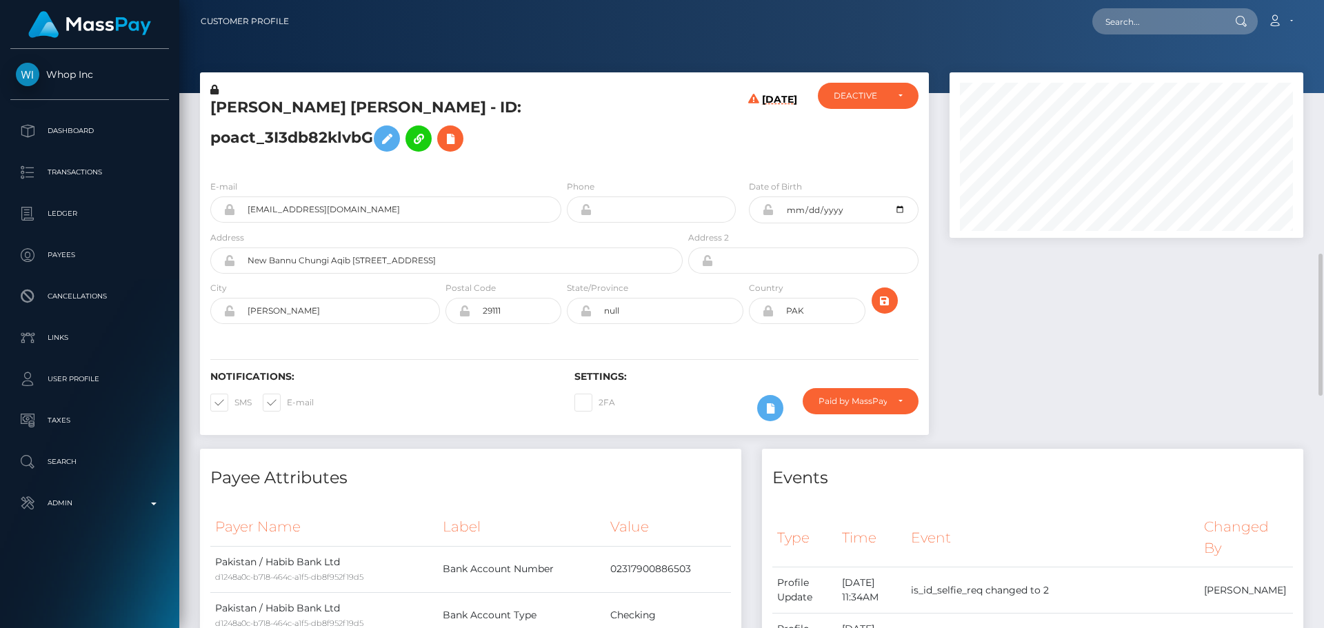
scroll to position [166, 355]
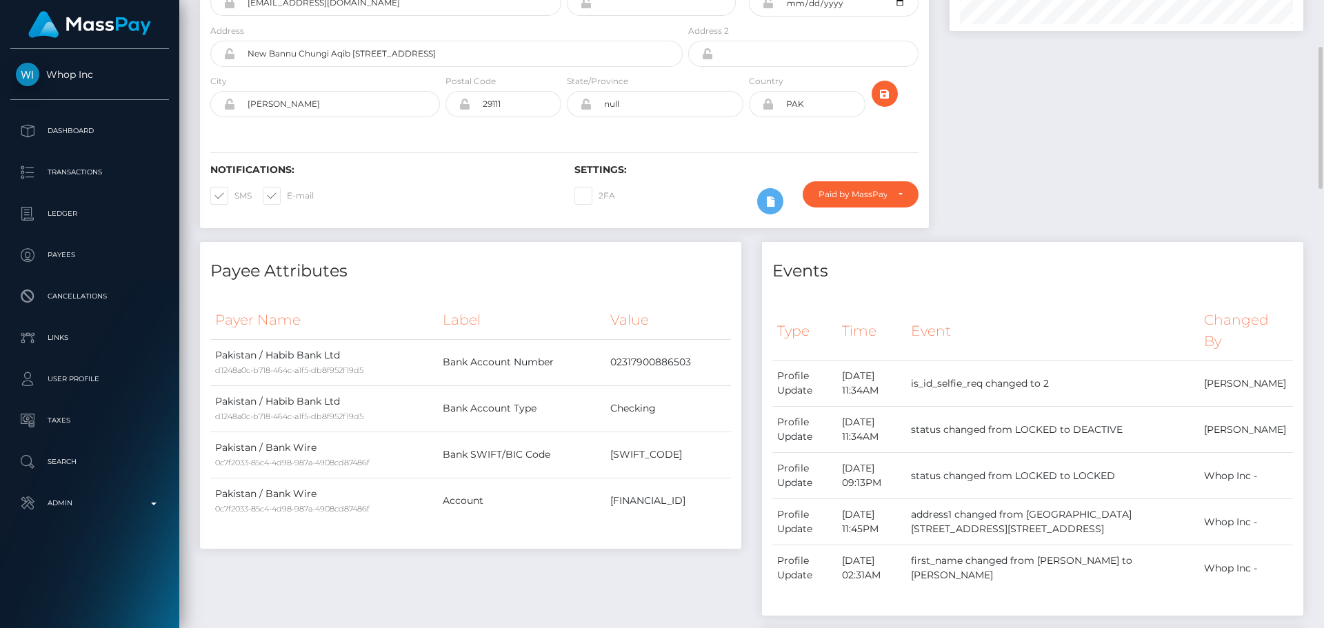
click at [688, 164] on div "Settings: 2FA Require ID/Selfie Verification" at bounding box center [746, 192] width 364 height 57
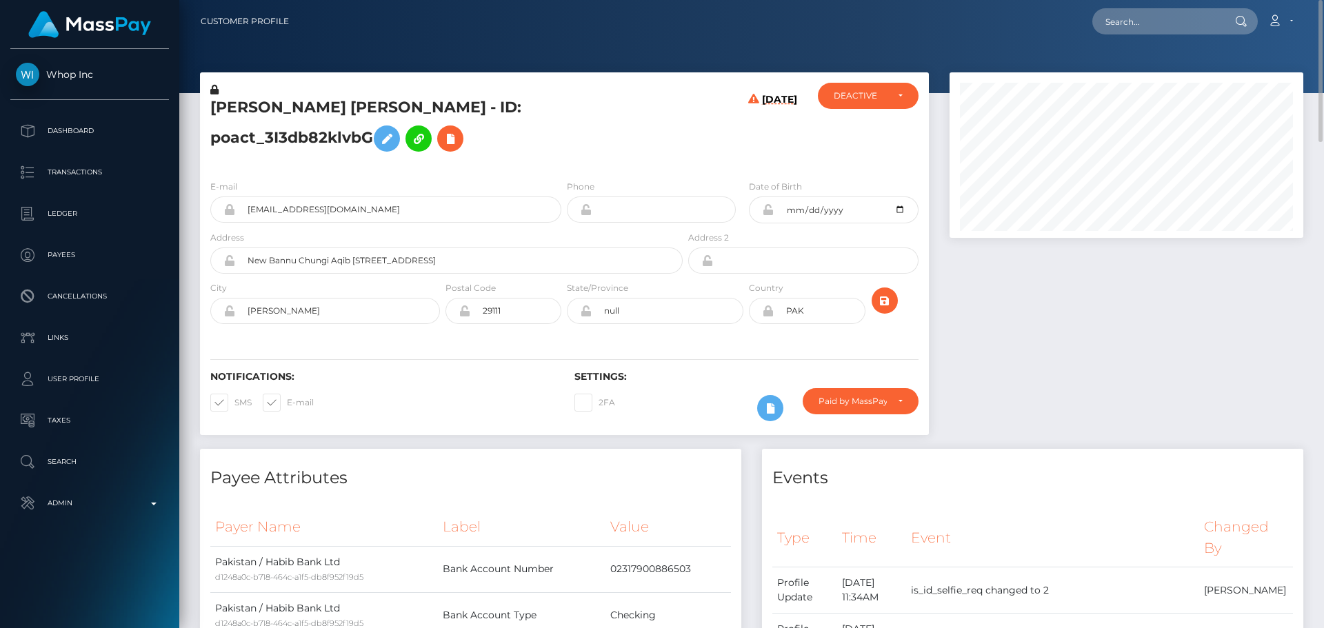
click at [704, 169] on div "E-mail [EMAIL_ADDRESS][DOMAIN_NAME] Phone" at bounding box center [564, 253] width 729 height 169
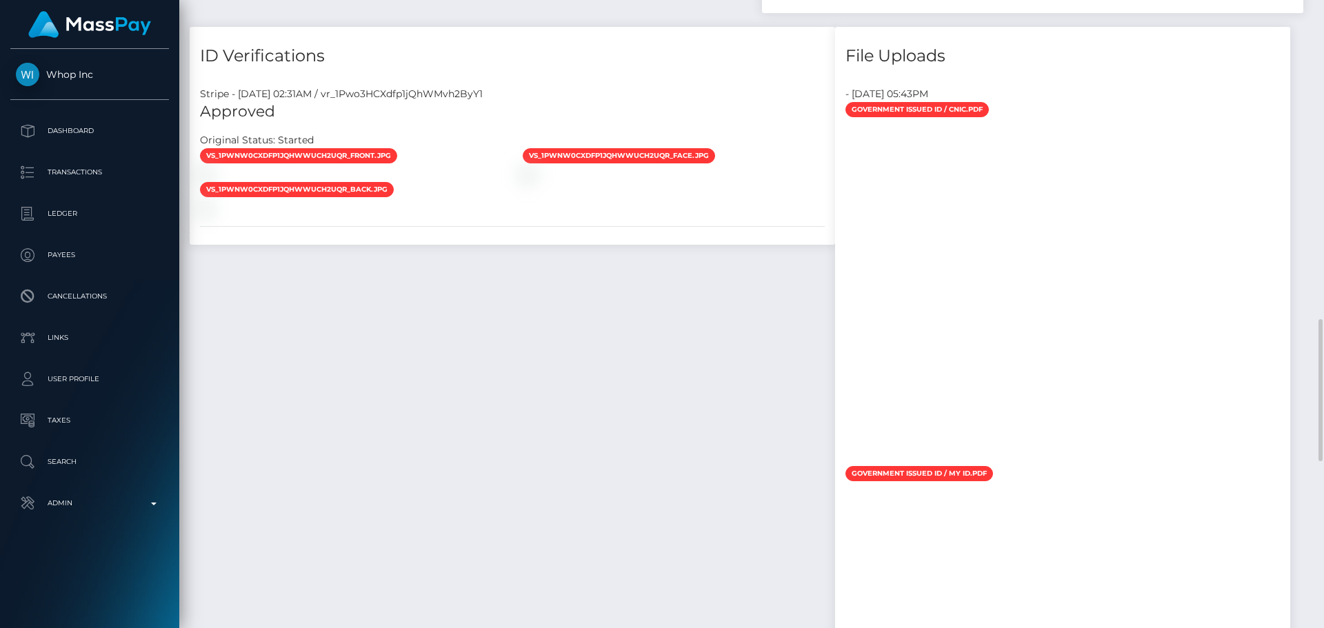
scroll to position [1104, 0]
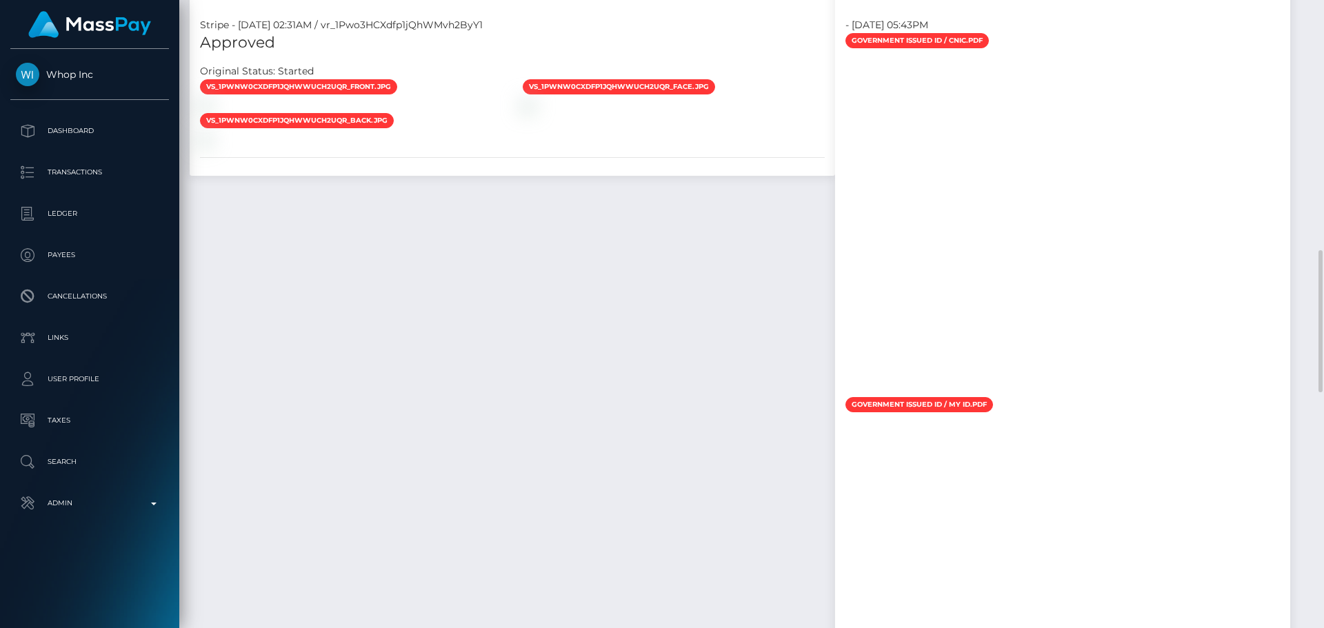
click at [763, 217] on div "ID Verifications Stripe - [DATE] 02:31AM / vr_1Pwo3HCXdfp1jQhWMvh2ByY1 Approved…" at bounding box center [512, 582] width 666 height 1248
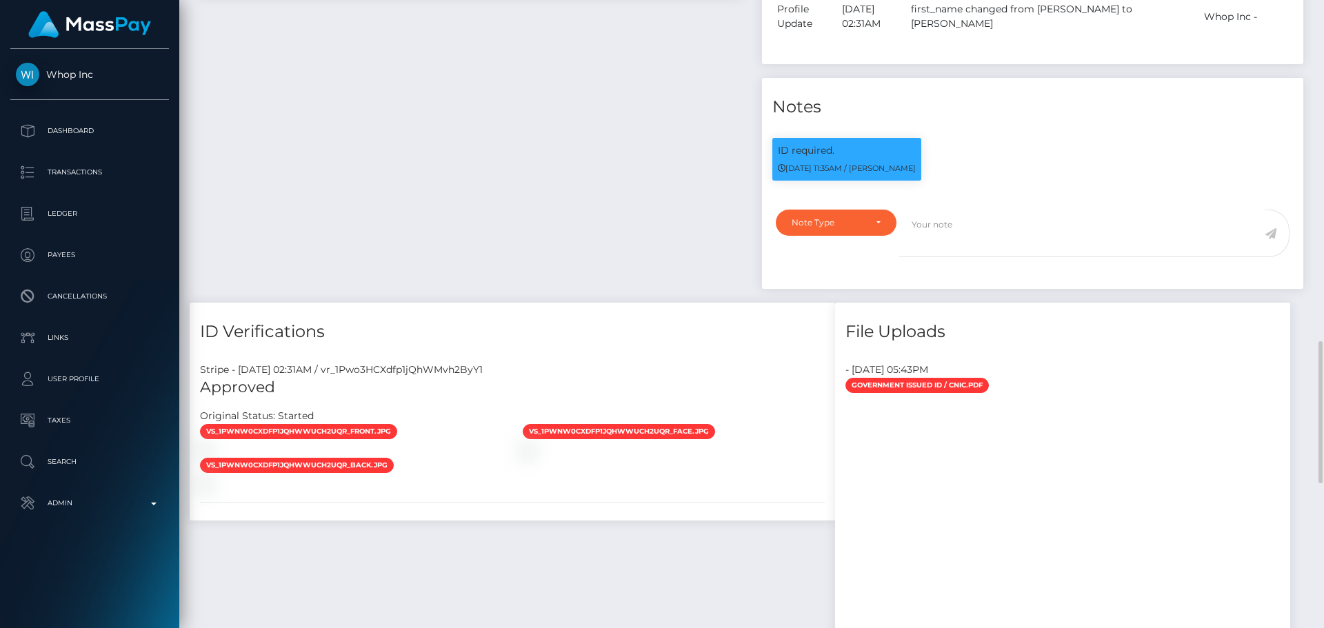
scroll to position [690, 0]
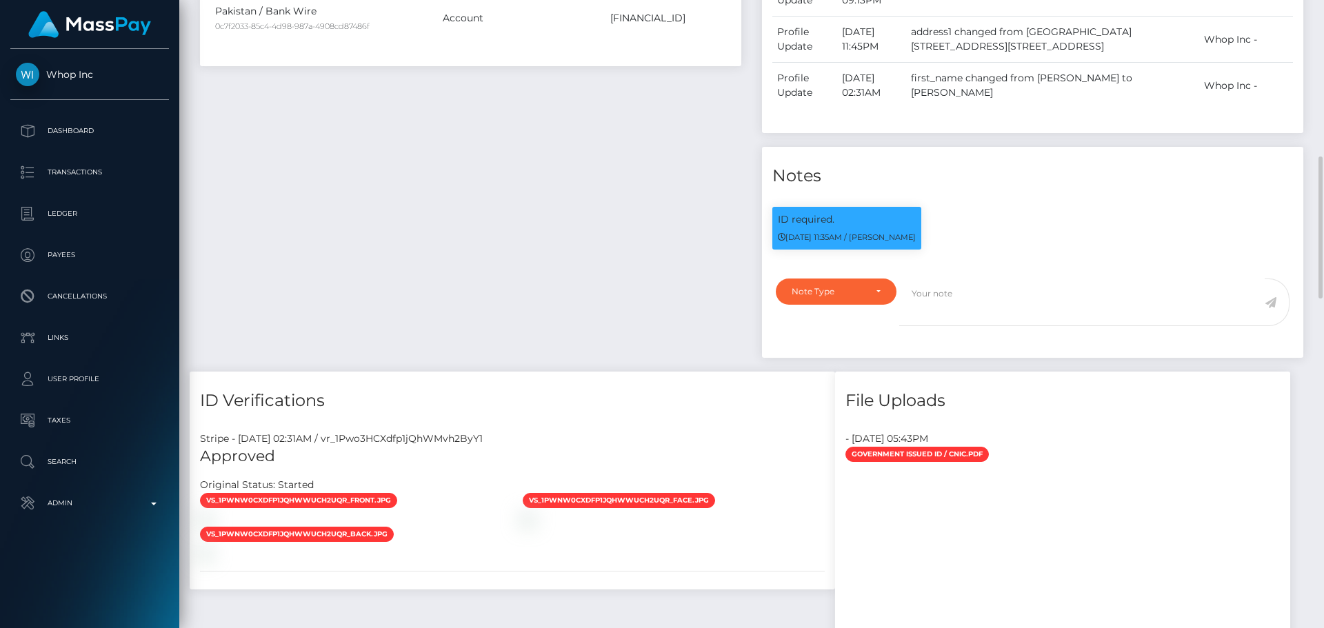
click at [546, 210] on div "Payee Attributes Payer Name Label Value Pakistan / Habib Bank Ltd d1248a0c-b718…" at bounding box center [471, 65] width 562 height 613
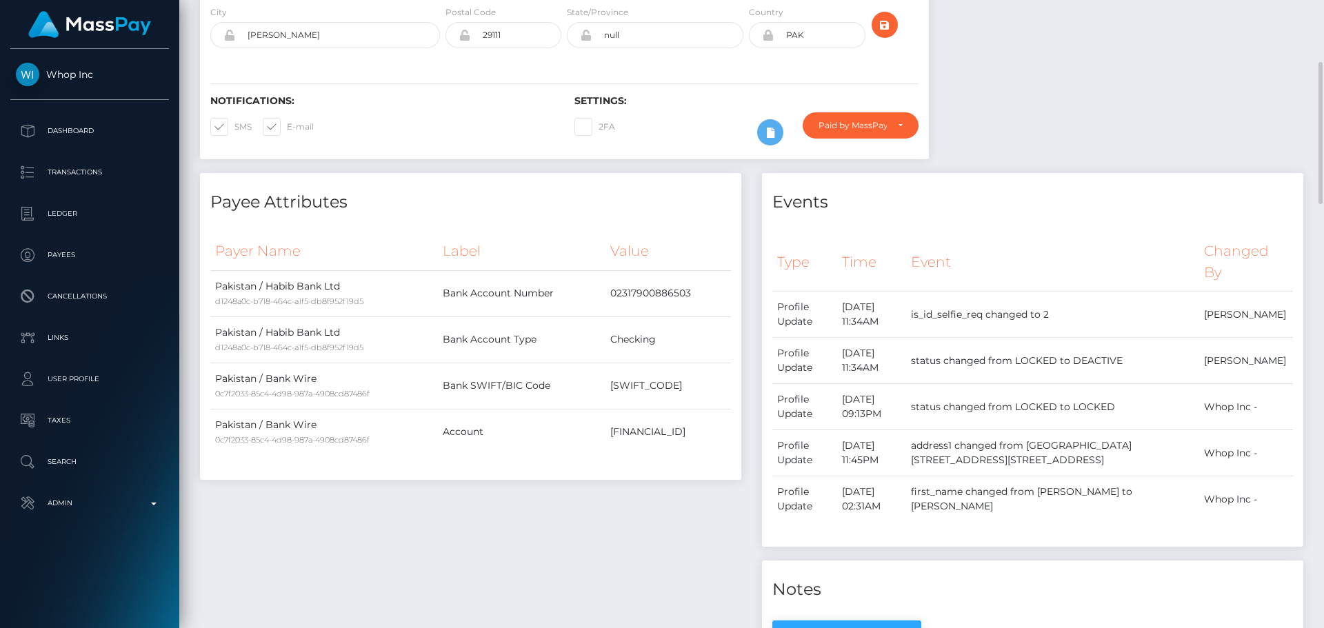
scroll to position [759, 0]
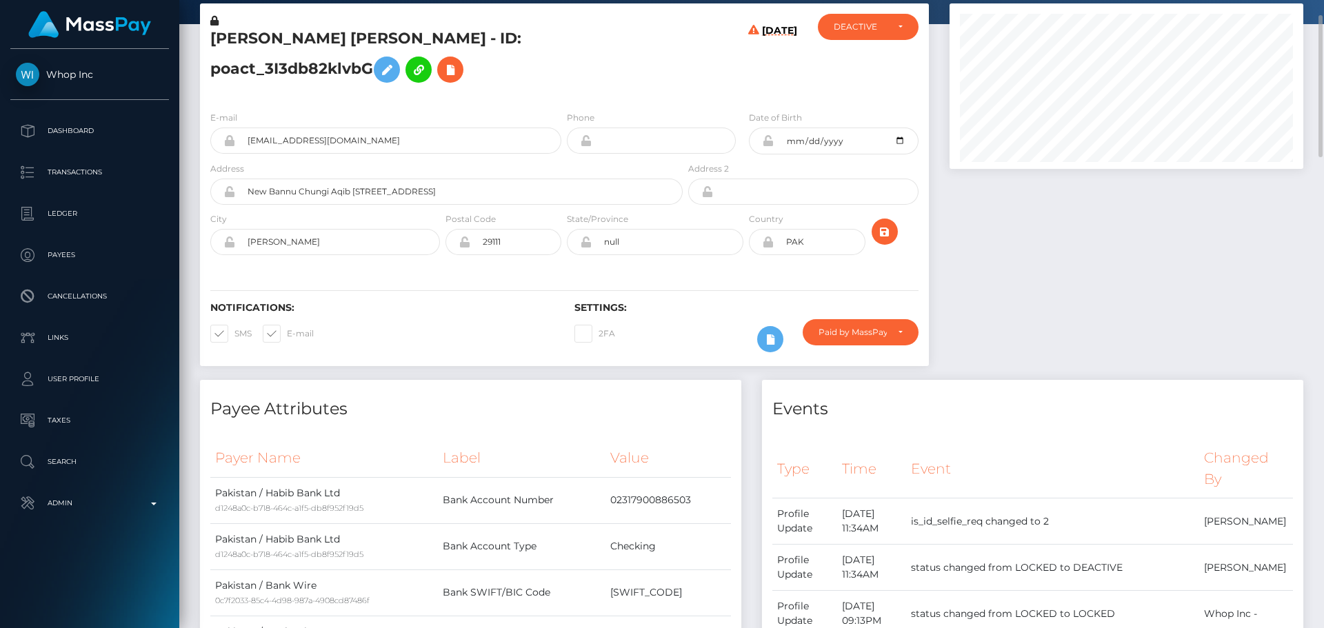
scroll to position [0, 0]
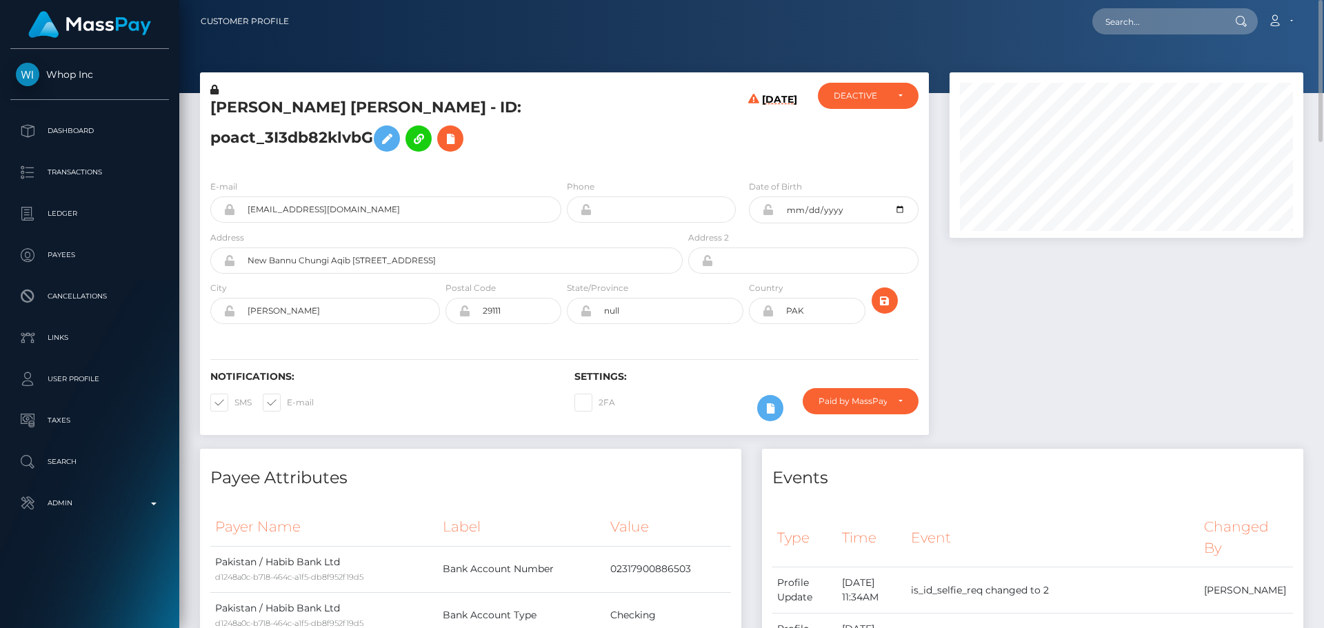
click at [681, 141] on div "Abdul Moiz Jalal - ID: poact_3I3db82klvbG" at bounding box center [443, 126] width 486 height 86
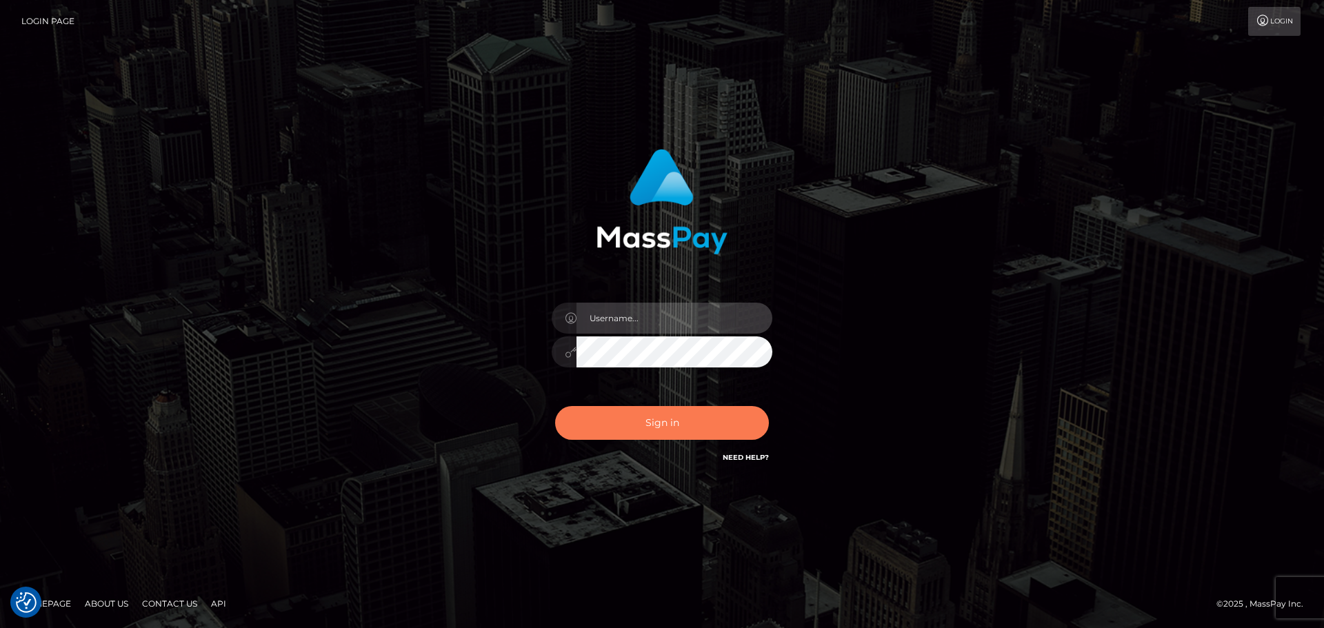
type input "constantin.mp"
click at [653, 424] on button "Sign in" at bounding box center [662, 423] width 214 height 34
type input "[DOMAIN_NAME]"
click at [653, 424] on button "Sign in" at bounding box center [662, 423] width 214 height 34
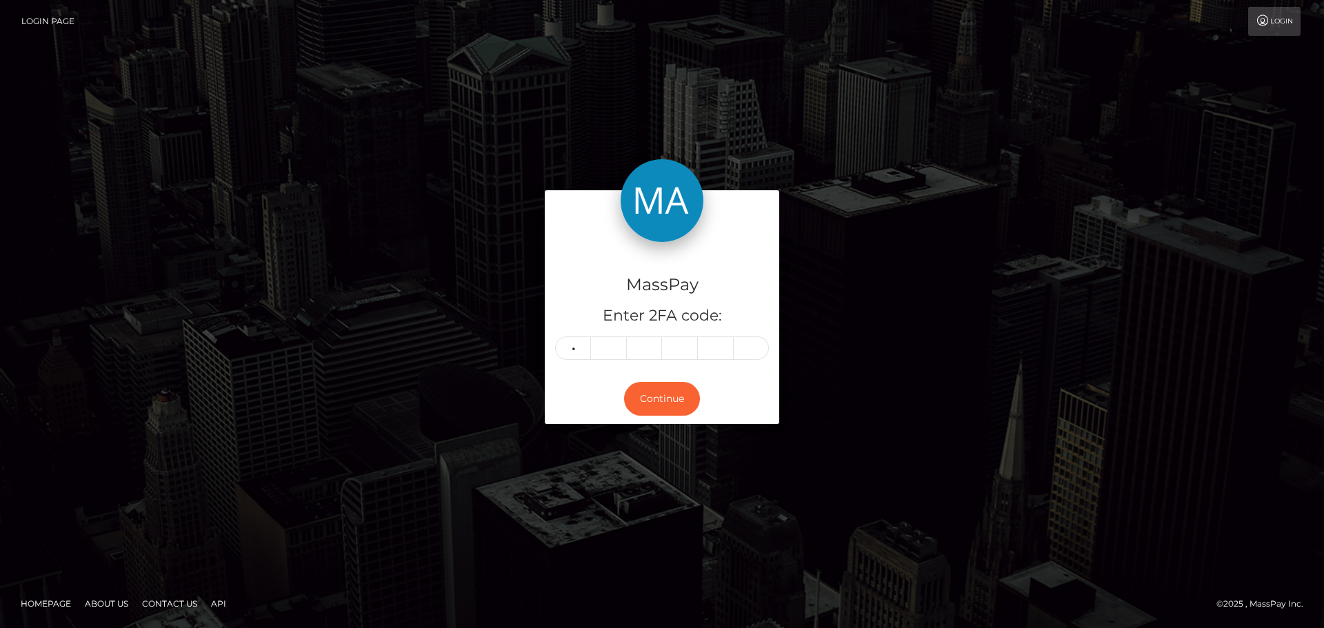
type input "3"
type input "1"
type input "7"
type input "6"
type input "5"
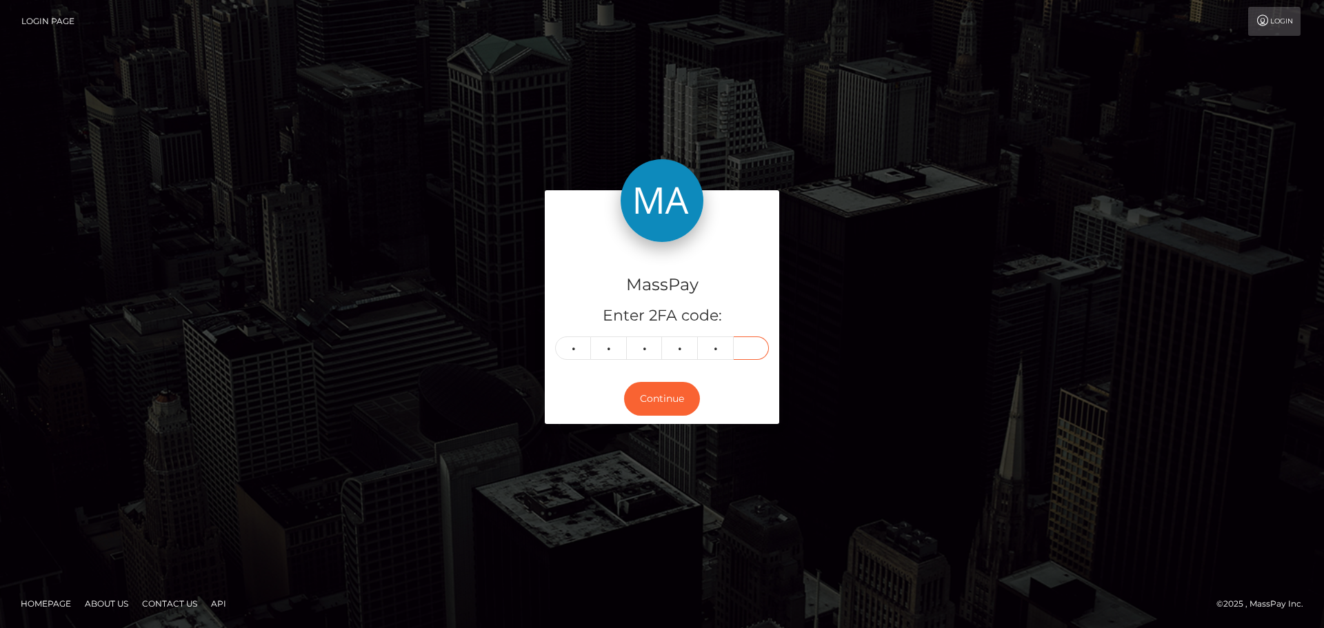
type input "2"
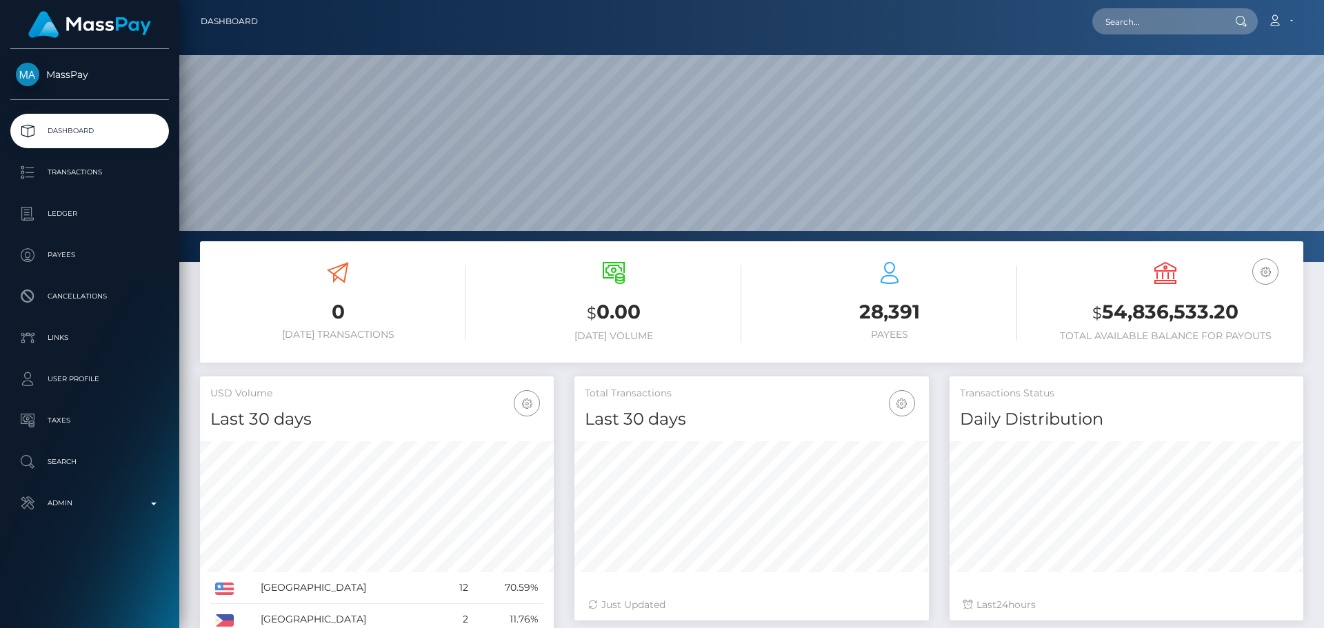
scroll to position [245, 355]
type input "AGH4lRGJ"
click at [1169, 64] on link "[PERSON_NAME]" at bounding box center [1148, 72] width 110 height 26
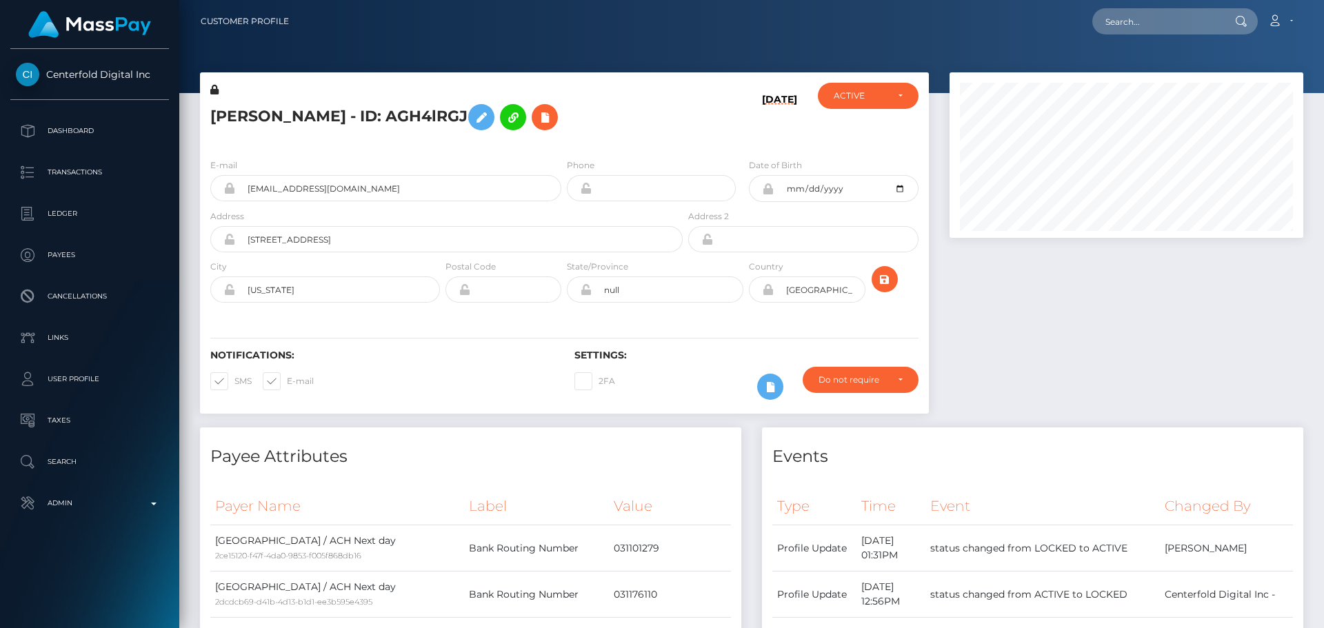
scroll to position [166, 355]
click at [667, 126] on h5 "[PERSON_NAME] - ID: AGH4lRGJ" at bounding box center [442, 117] width 465 height 40
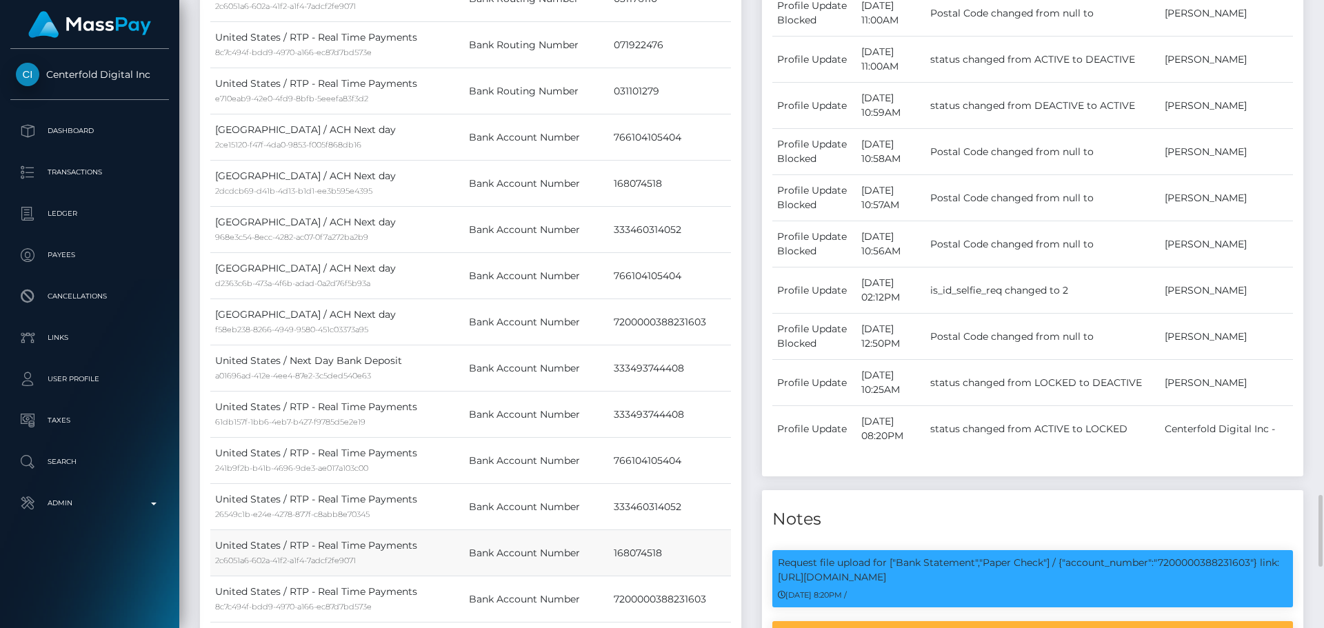
scroll to position [1380, 0]
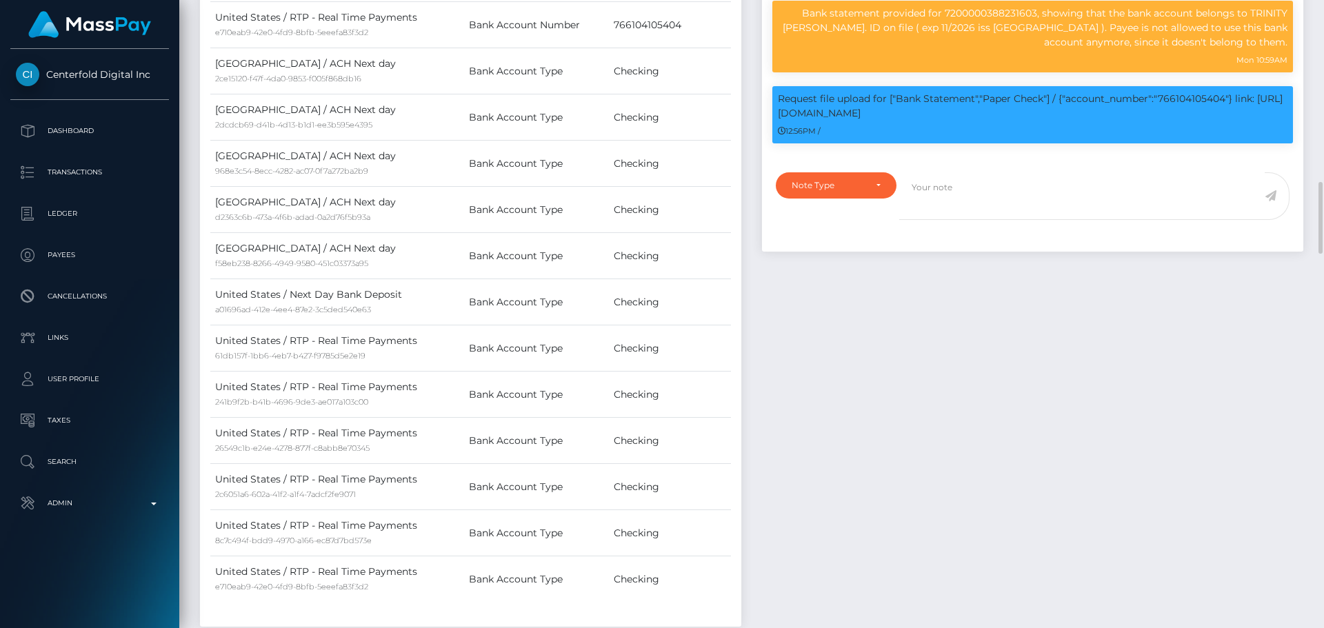
scroll to position [1449, 0]
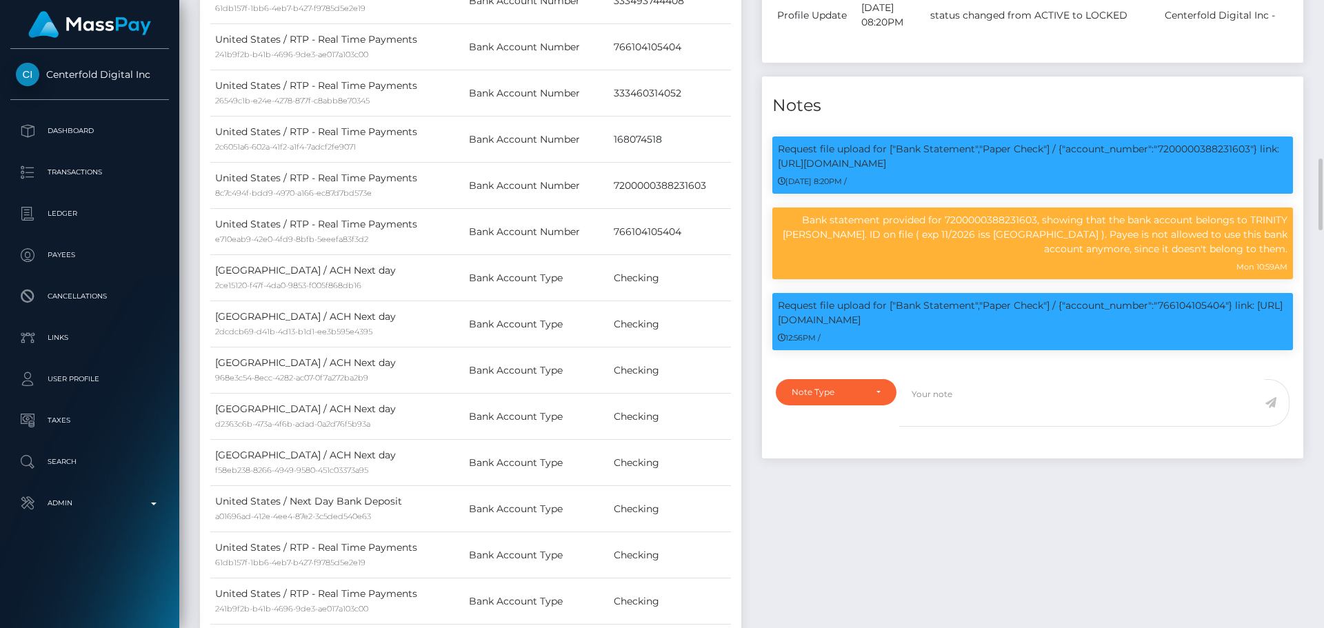
drag, startPoint x: 1211, startPoint y: 290, endPoint x: 1229, endPoint y: 290, distance: 17.2
click at [1229, 299] on p "Request file upload for ["Bank Statement","Paper Check"] / {"account_number":"7…" at bounding box center [1033, 313] width 510 height 29
copy p "404"
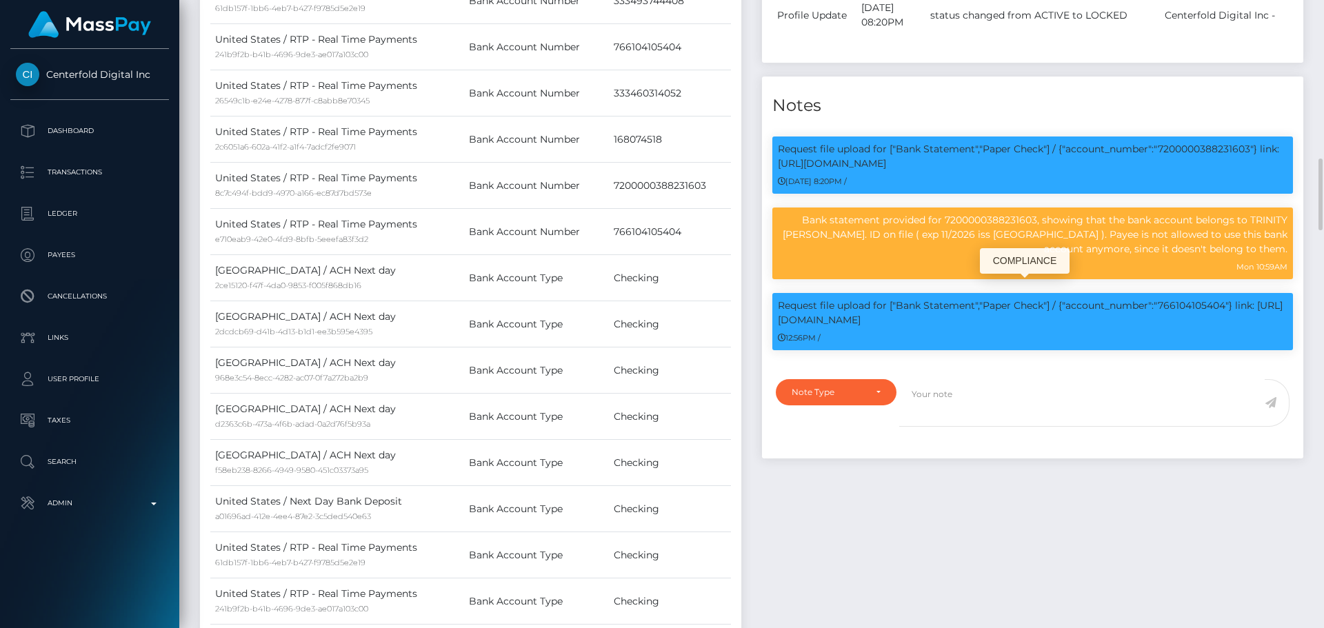
click at [1180, 299] on p "Request file upload for ["Bank Statement","Paper Check"] / {"account_number":"7…" at bounding box center [1033, 313] width 510 height 29
copy p "766104105404"
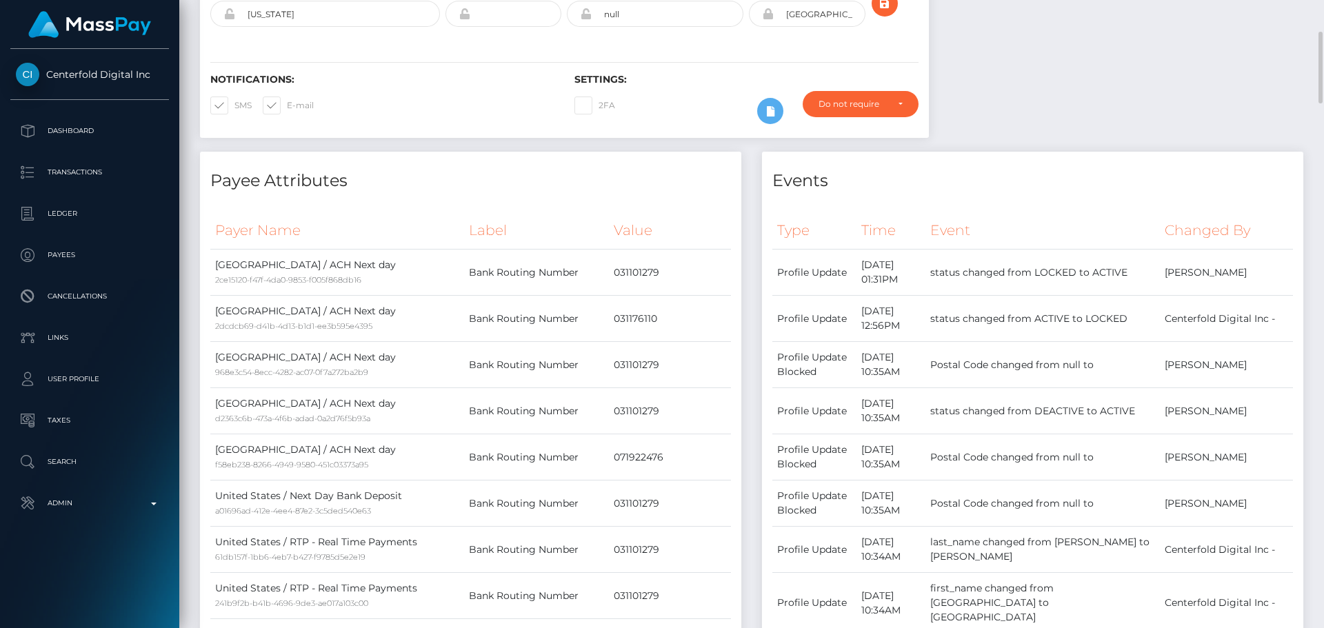
scroll to position [0, 0]
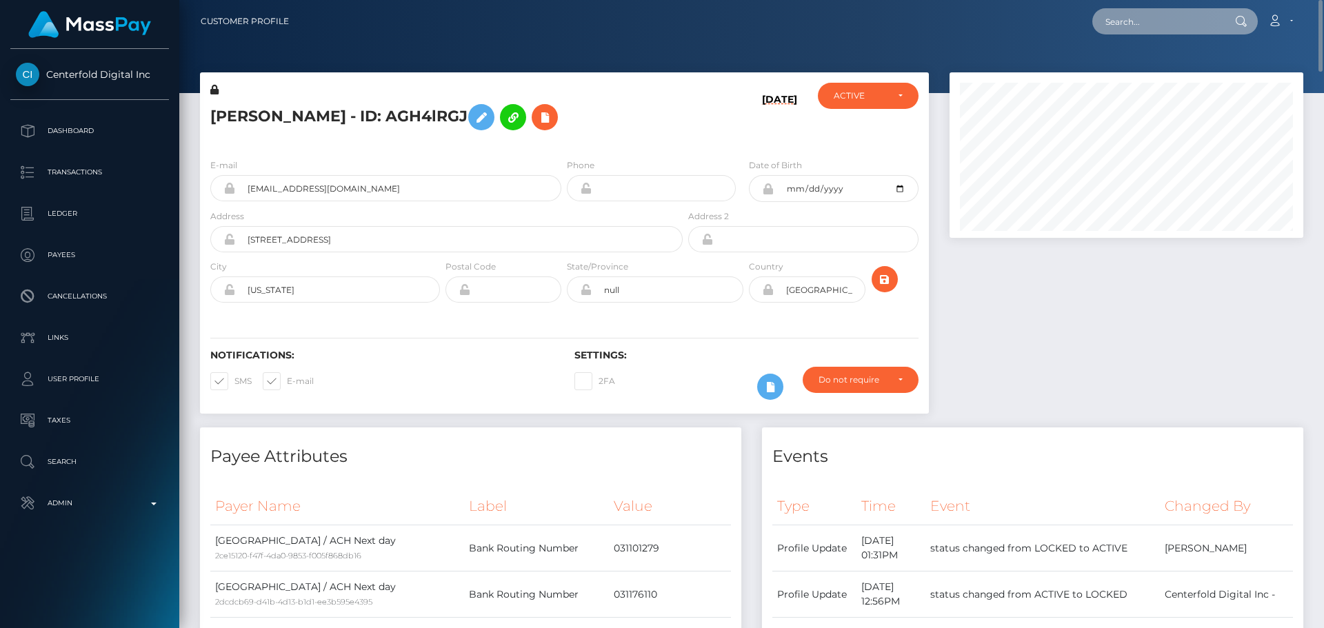
click at [1137, 25] on input "text" at bounding box center [1158, 21] width 130 height 26
paste input "5ebbe3fa-dc44-11ef-a75d-02a1b6596ec3"
type input "5ebbe3fa-dc44-11ef-a75d-02a1b6596ec3"
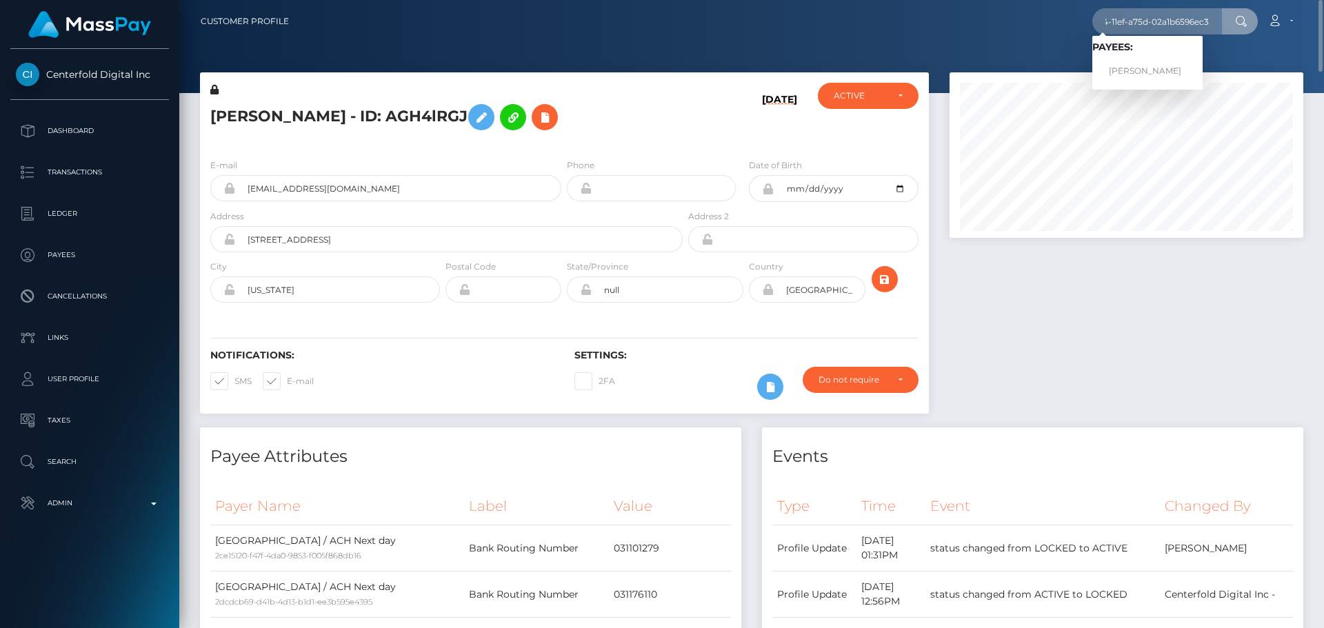
drag, startPoint x: 433, startPoint y: 162, endPoint x: 335, endPoint y: 81, distance: 127.4
click at [431, 162] on div "E-mail thetnjcompany@gmail.com" at bounding box center [385, 179] width 351 height 43
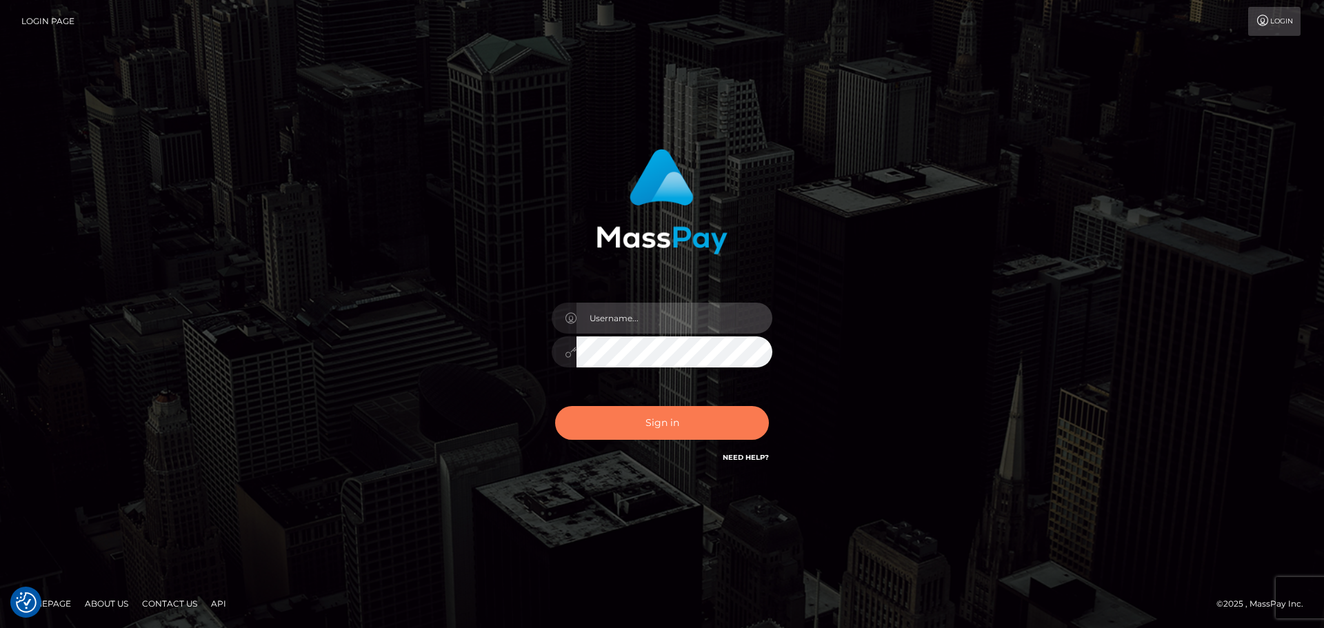
type input "[DOMAIN_NAME]"
click at [662, 418] on button "Sign in" at bounding box center [662, 423] width 214 height 34
type input "constantin.mp"
click at [683, 417] on button "Sign in" at bounding box center [662, 423] width 214 height 34
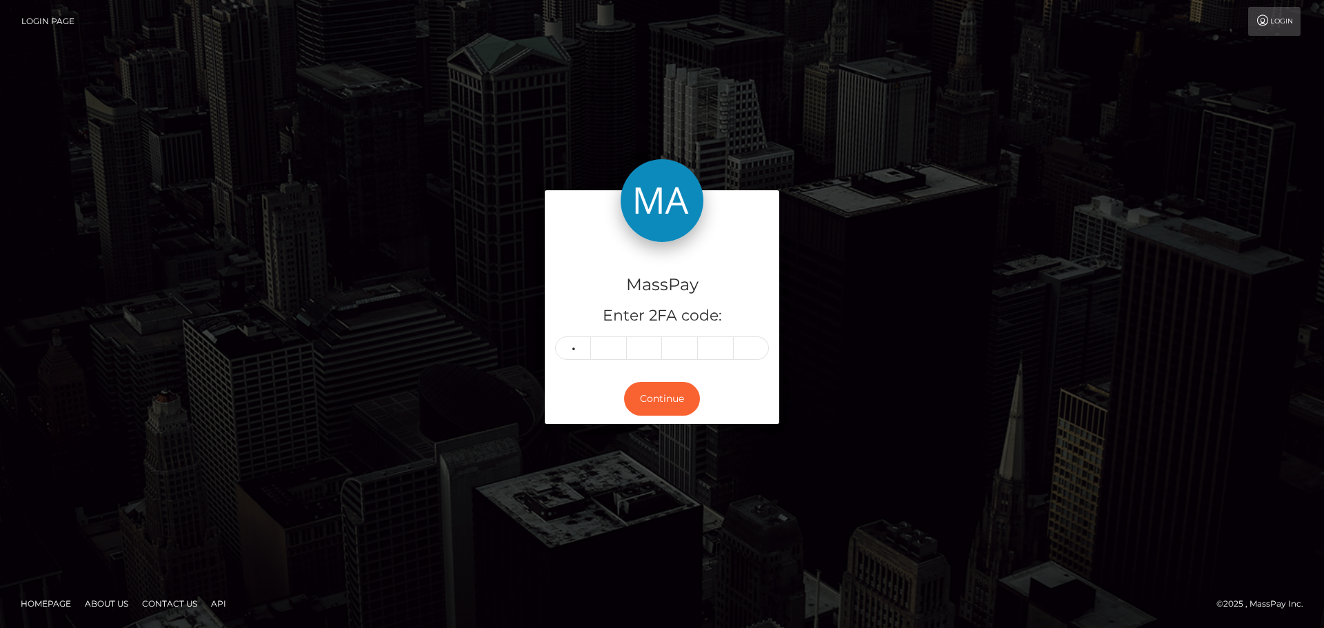
type input "8"
type input "6"
type input "5"
type input "7"
type input "4"
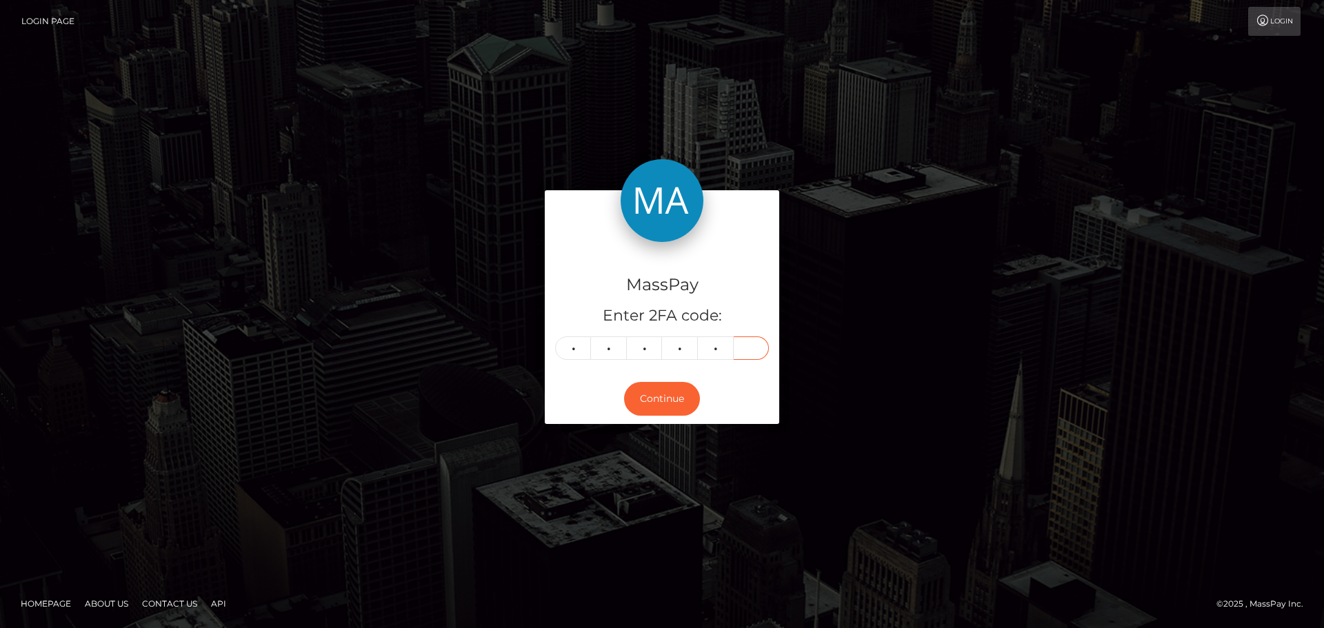
type input "7"
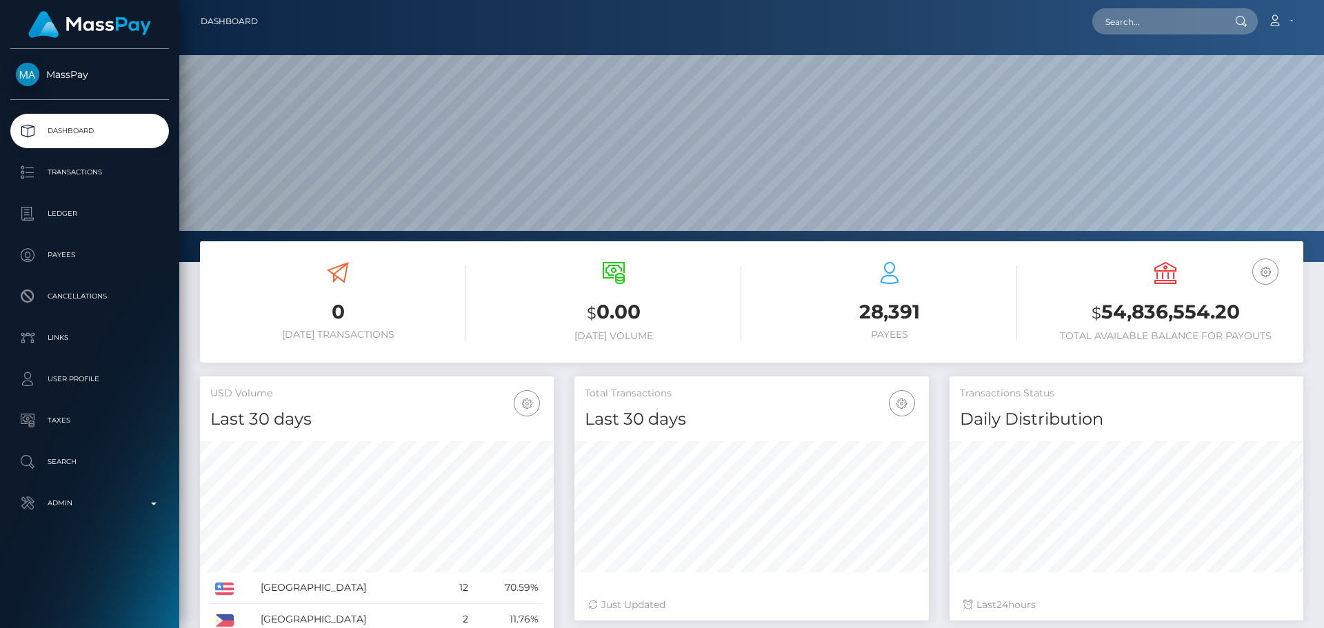
scroll to position [245, 355]
click at [1189, 17] on input "text" at bounding box center [1158, 21] width 130 height 26
paste input "[EMAIL_ADDRESS][DOMAIN_NAME]"
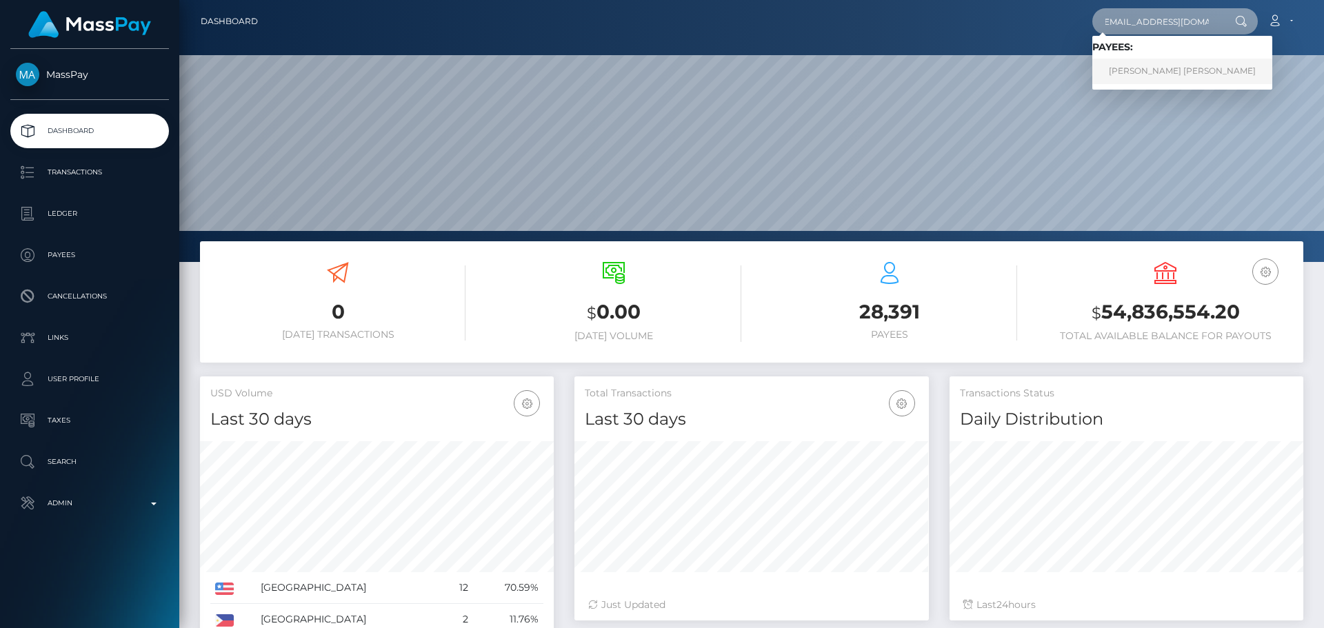
type input "[EMAIL_ADDRESS][DOMAIN_NAME]"
click at [1139, 68] on link "[PERSON_NAME] [PERSON_NAME]" at bounding box center [1183, 72] width 180 height 26
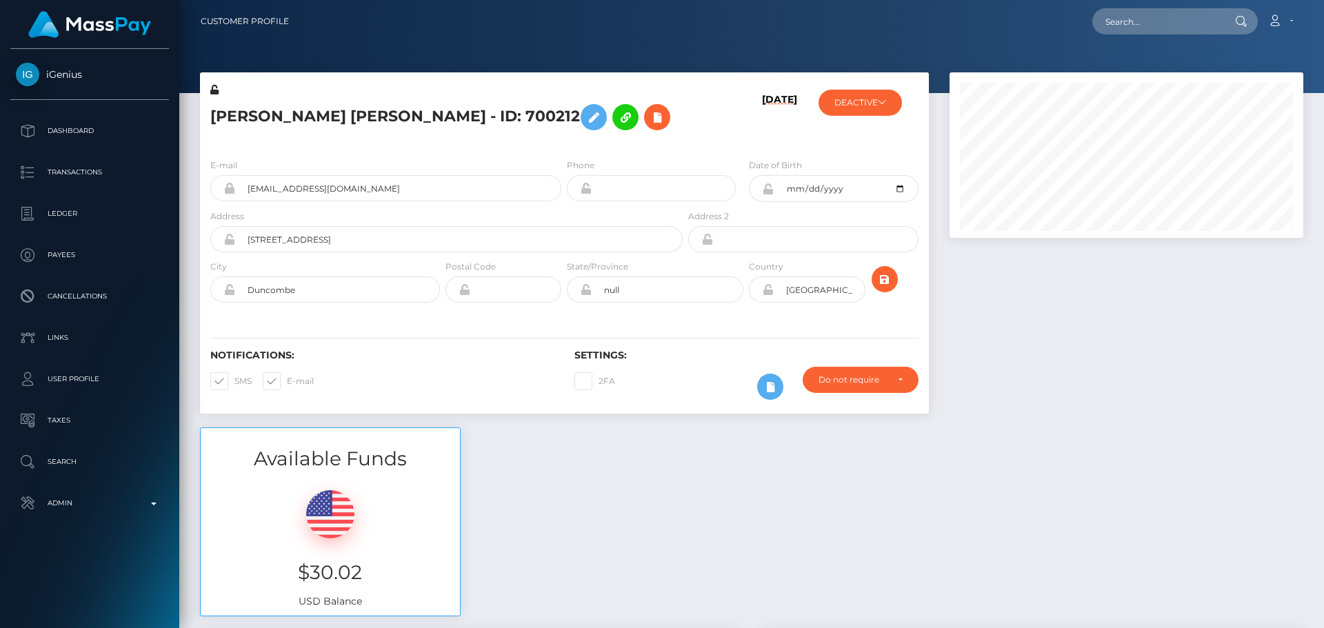
scroll to position [166, 355]
click at [484, 149] on div "E-mail [EMAIL_ADDRESS][DOMAIN_NAME] Phone Date of Birth" at bounding box center [564, 232] width 729 height 169
click at [490, 157] on div "E-mail [EMAIL_ADDRESS][DOMAIN_NAME] Phone Date of Birth" at bounding box center [564, 232] width 729 height 169
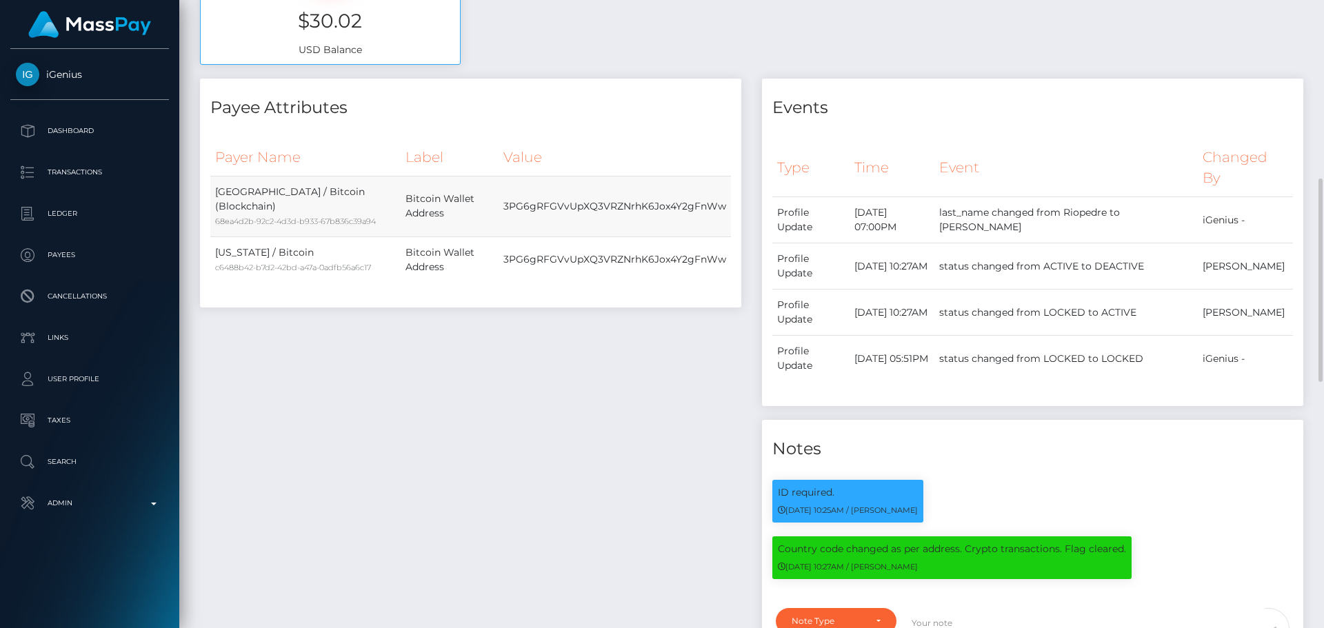
scroll to position [690, 0]
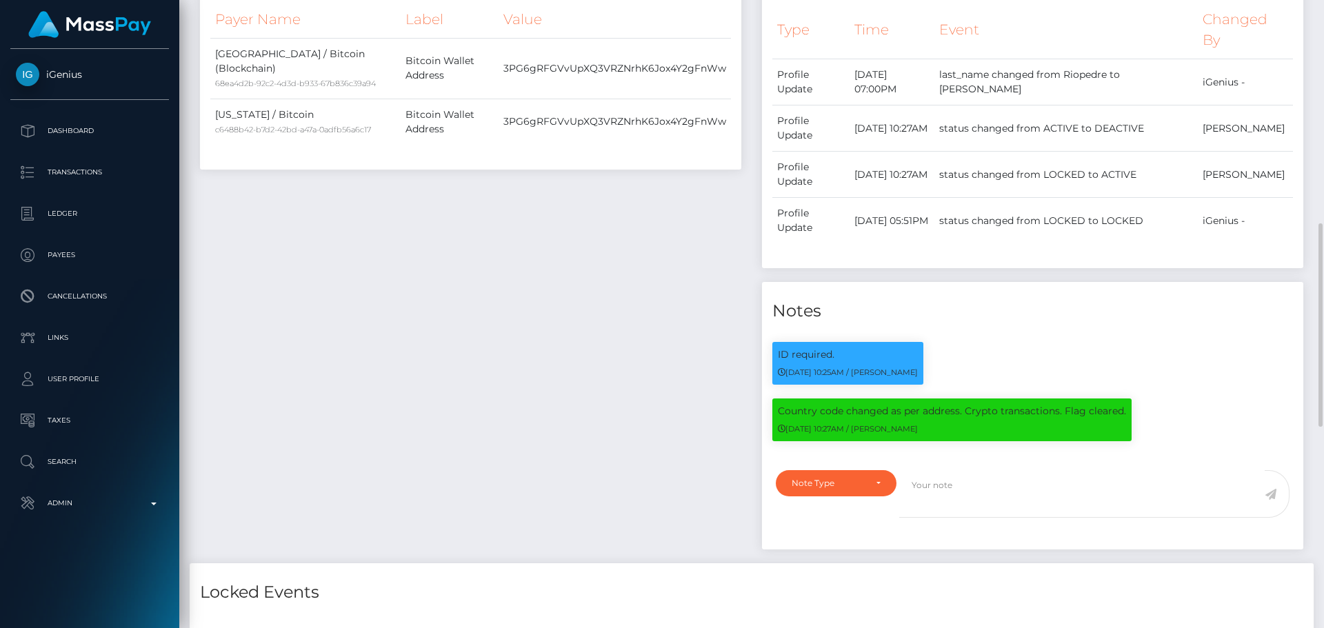
click at [634, 301] on div "Payee Attributes Payer Name Label Value [GEOGRAPHIC_DATA] / Bitcoin (Blockchain…" at bounding box center [471, 252] width 562 height 623
click at [619, 290] on div "Payee Attributes Payer Name Label Value [GEOGRAPHIC_DATA] / Bitcoin (Blockchain…" at bounding box center [471, 252] width 562 height 623
click at [645, 294] on div "Payee Attributes Payer Name Label Value [GEOGRAPHIC_DATA] / Bitcoin (Blockchain…" at bounding box center [471, 252] width 562 height 623
click at [606, 285] on div "Payee Attributes Payer Name Label Value [GEOGRAPHIC_DATA] / Bitcoin (Blockchain…" at bounding box center [471, 252] width 562 height 623
click at [606, 292] on div "Payee Attributes Payer Name Label Value [GEOGRAPHIC_DATA] / Bitcoin (Blockchain…" at bounding box center [471, 252] width 562 height 623
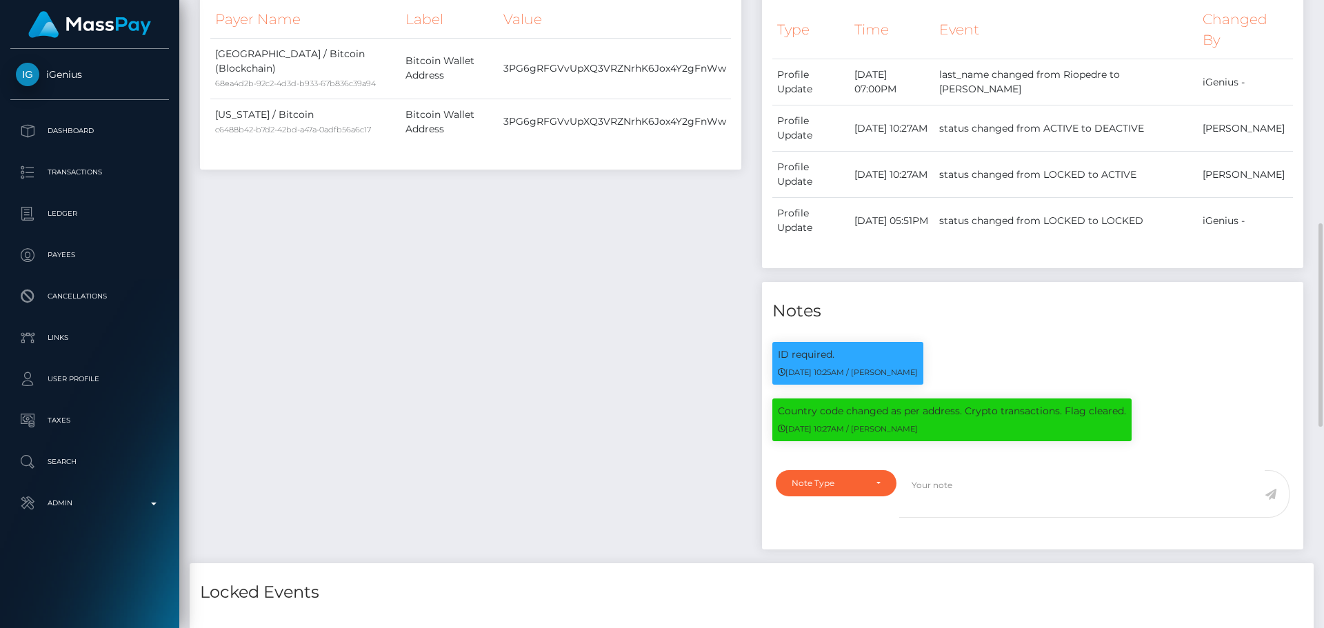
click at [612, 308] on div "Payee Attributes Payer Name Label Value [GEOGRAPHIC_DATA] / Bitcoin (Blockchain…" at bounding box center [471, 252] width 562 height 623
click at [588, 308] on div "Payee Attributes Payer Name Label Value United States / Bitcoin (Blockchain) 68…" at bounding box center [471, 252] width 562 height 623
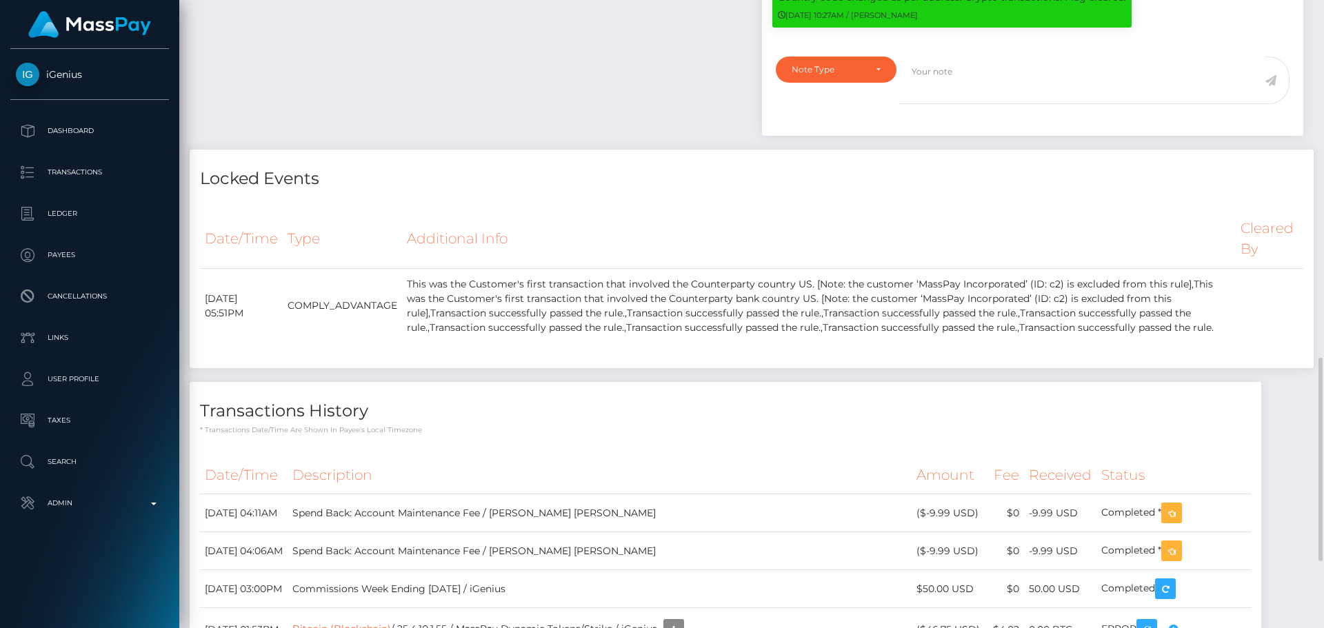
scroll to position [1310, 0]
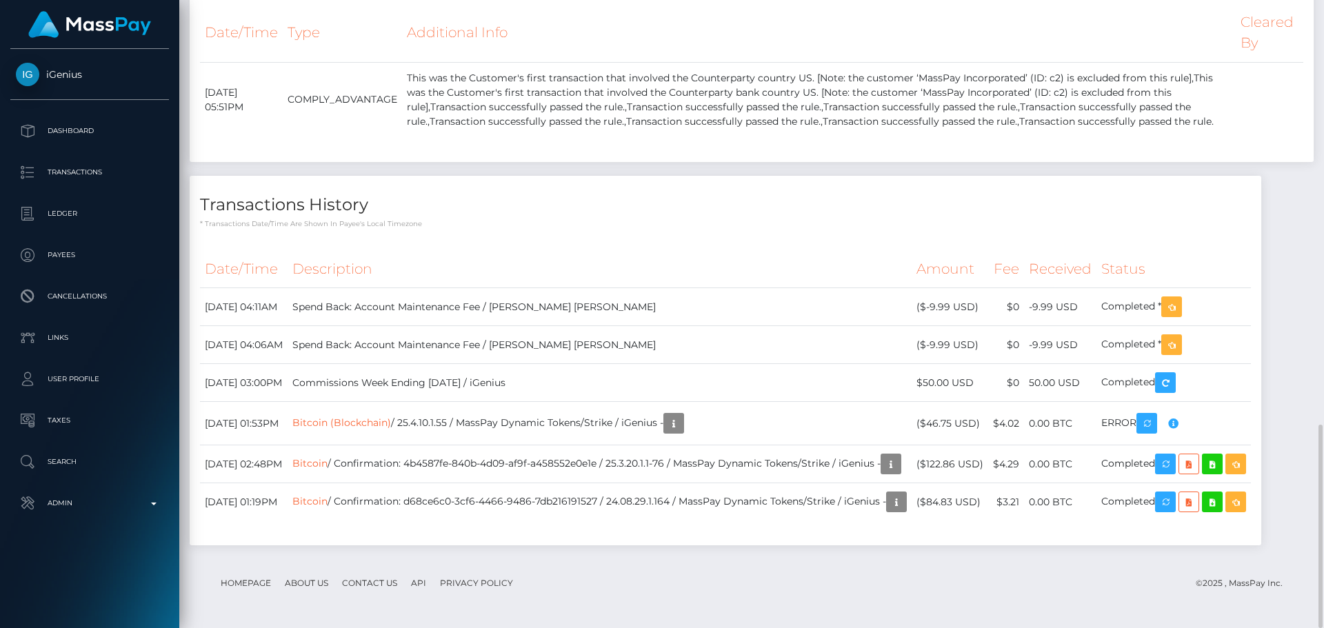
click at [597, 229] on div "Transactions History * Transactions date/time are shown in payee's local timezo…" at bounding box center [726, 361] width 1072 height 370
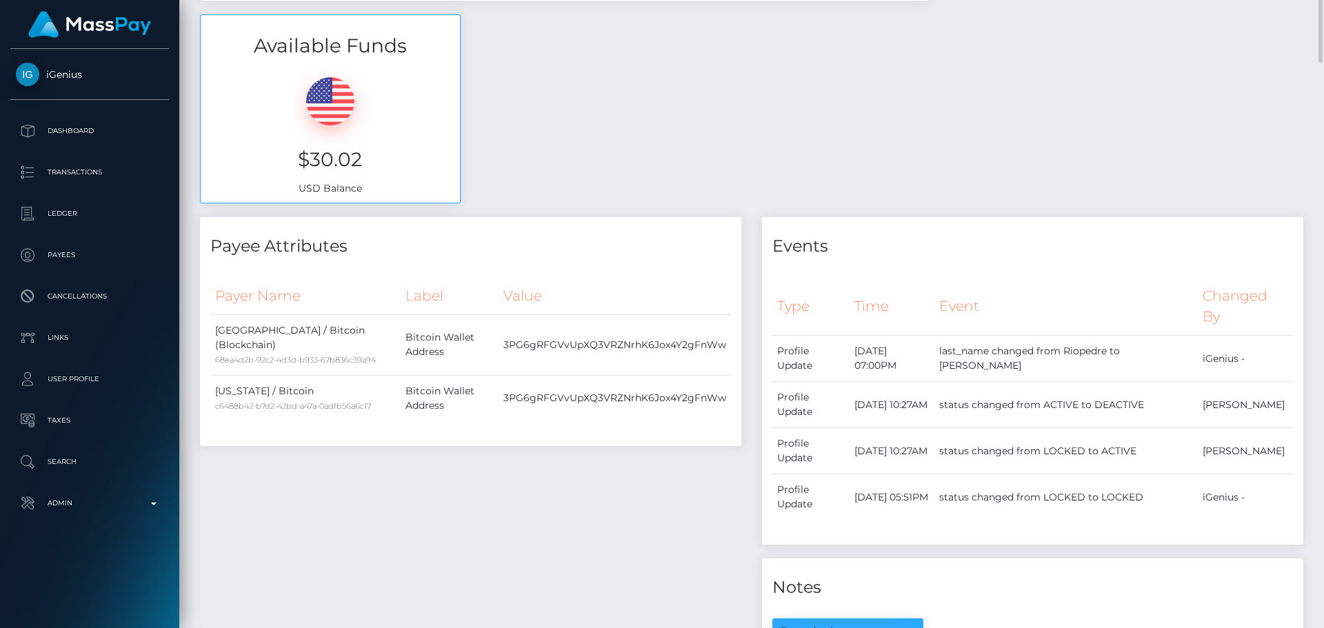
scroll to position [137, 0]
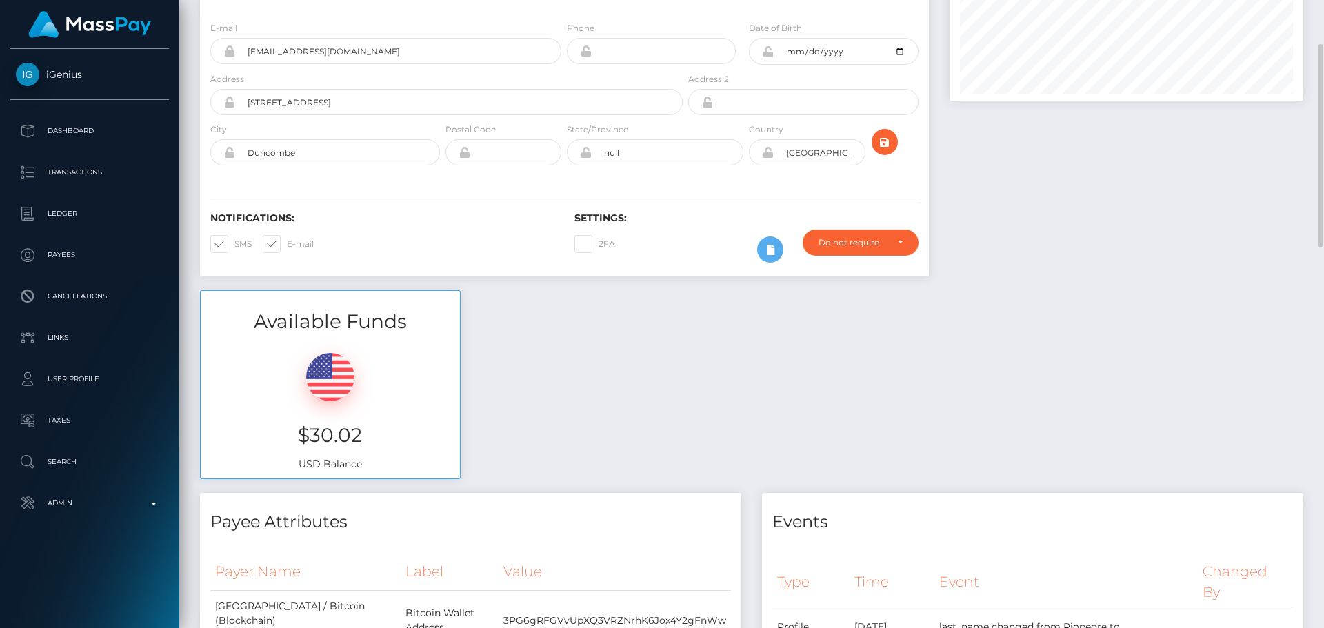
click at [597, 337] on div "Available Funds $30.02 USD Balance" at bounding box center [752, 391] width 1124 height 203
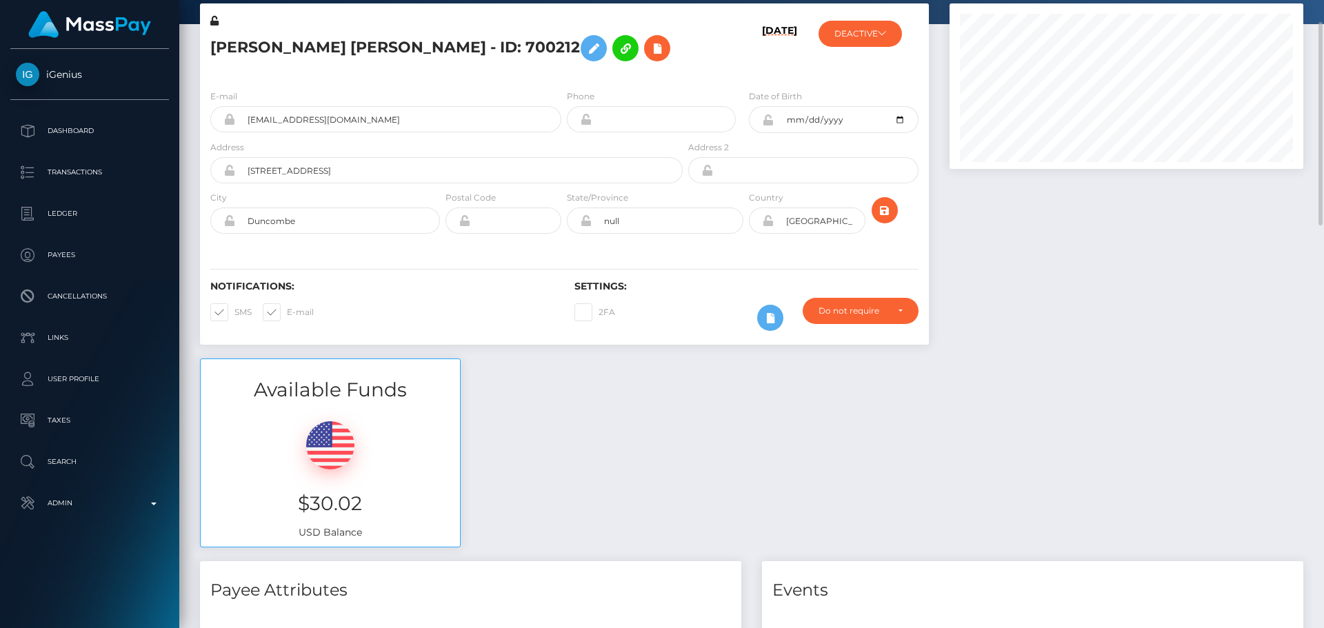
scroll to position [414, 0]
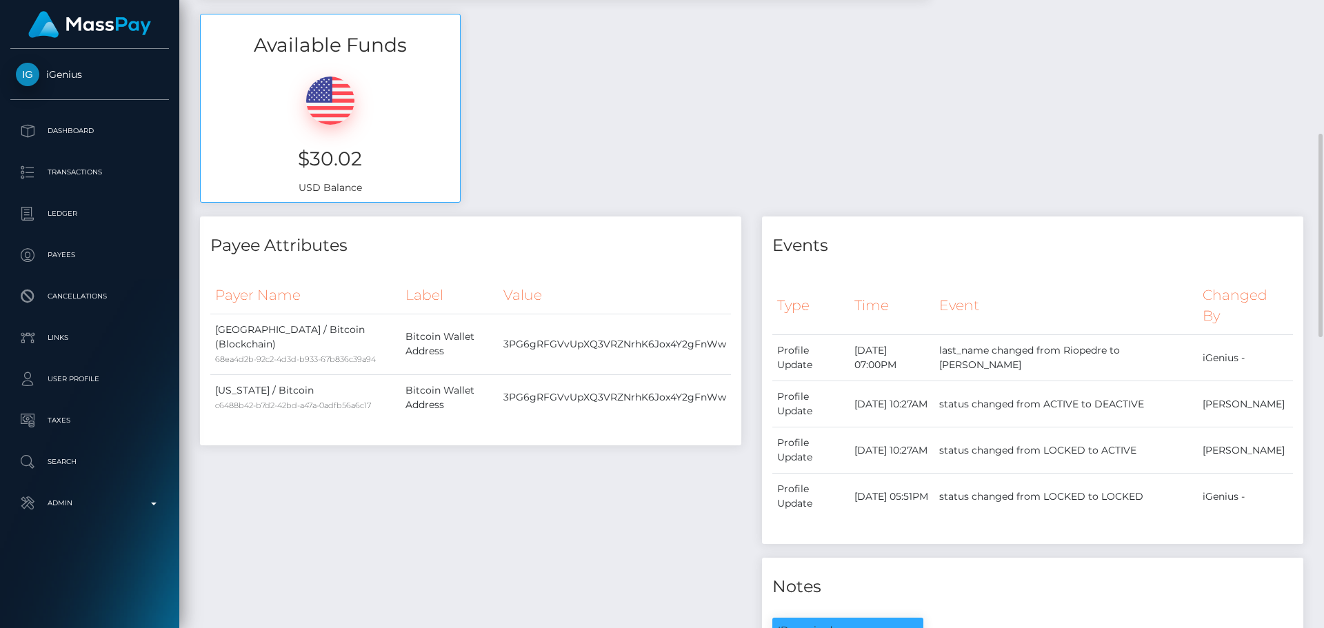
click at [605, 277] on th "Value" at bounding box center [615, 296] width 232 height 38
click at [615, 266] on div "Payer Name Label Value United States / Bitcoin (Blockchain) 68ea4d2b-92c2-4d3d-…" at bounding box center [471, 355] width 542 height 179
click at [623, 255] on h4 "Payee Attributes" at bounding box center [470, 246] width 521 height 24
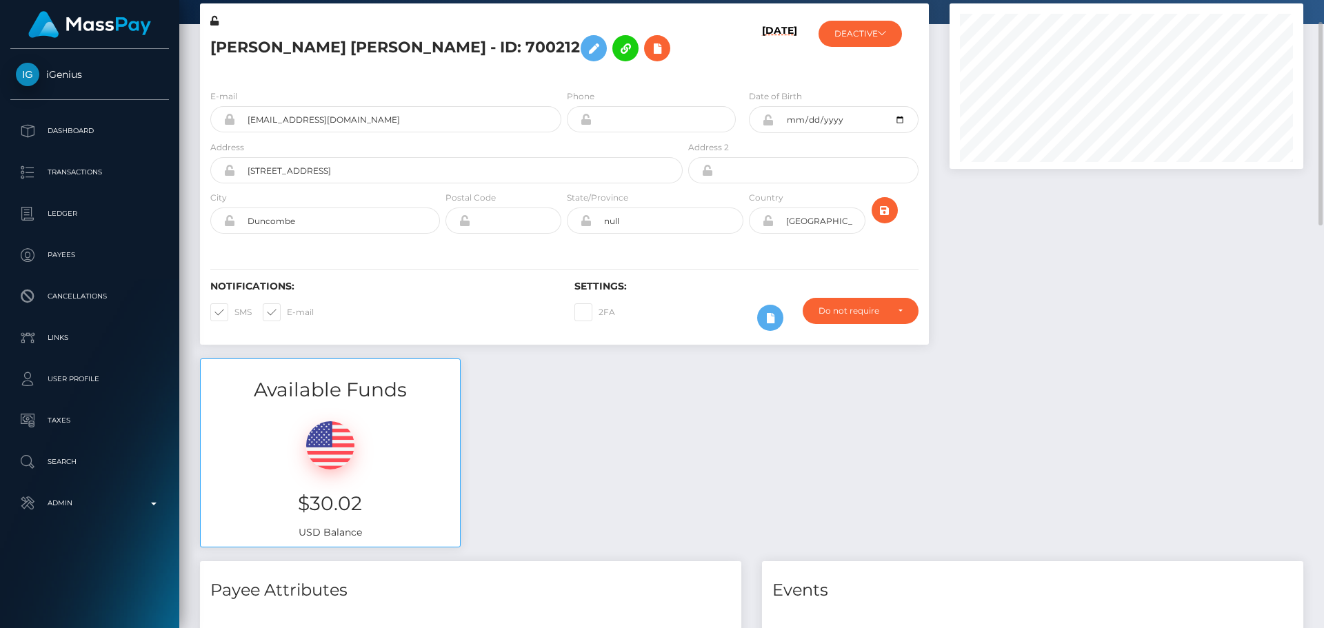
scroll to position [0, 0]
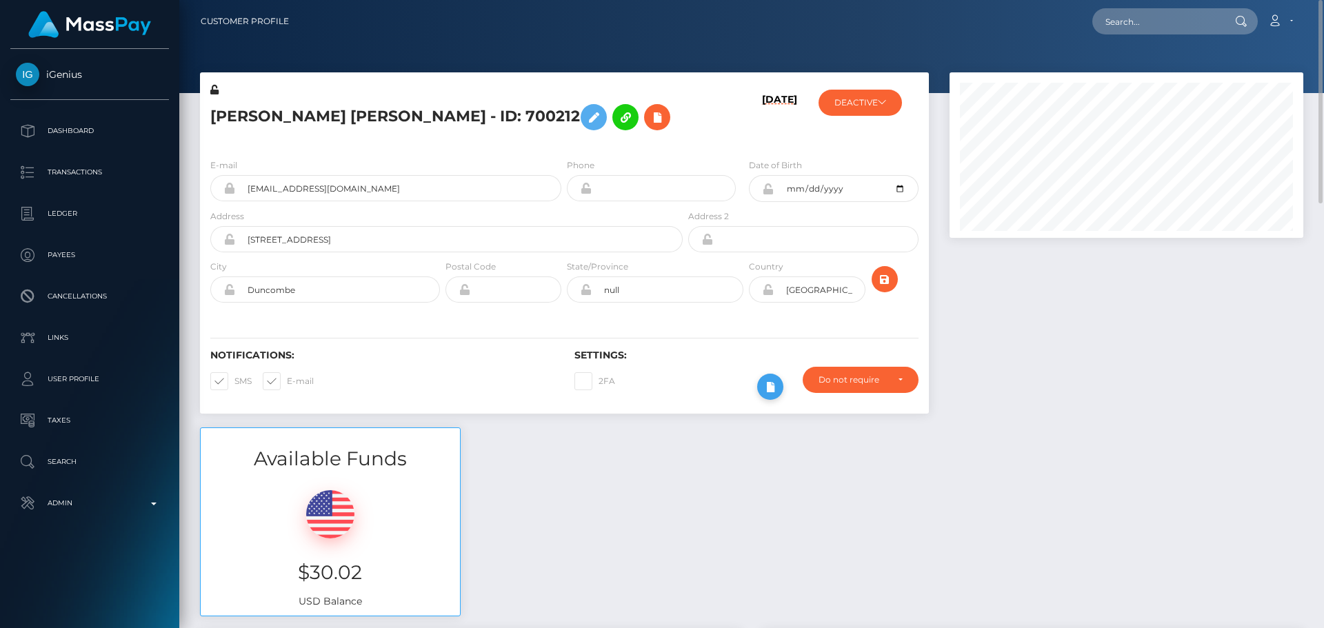
click at [771, 392] on icon at bounding box center [770, 387] width 17 height 17
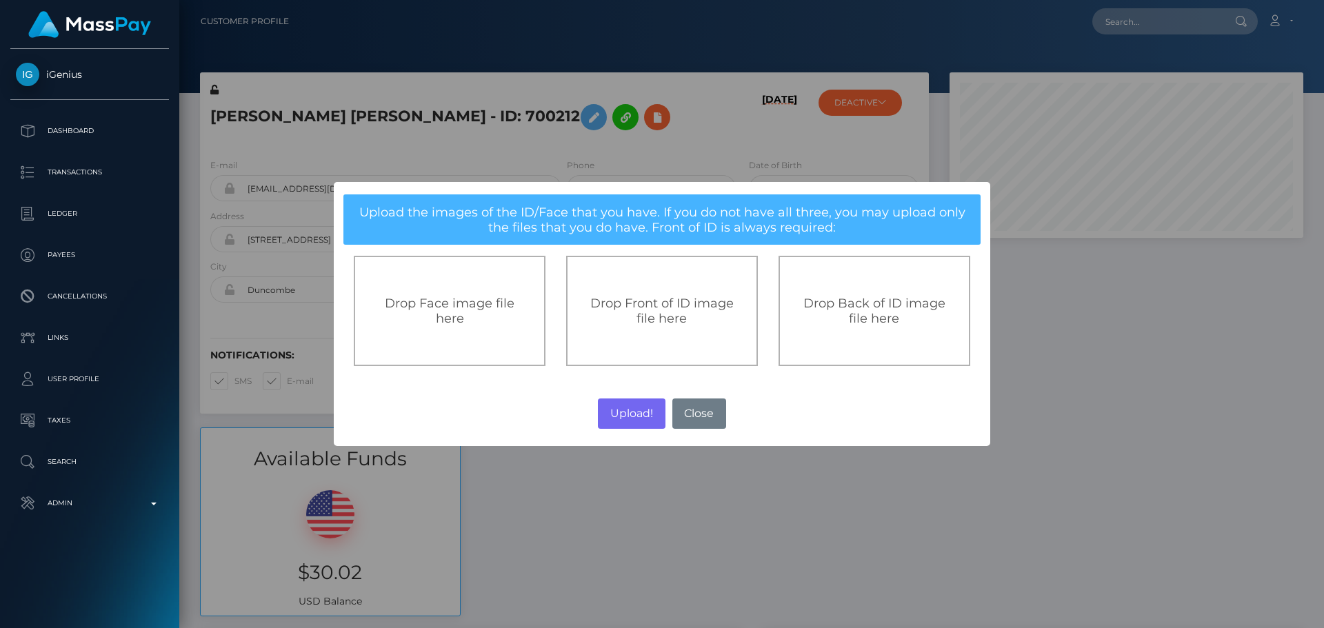
click at [648, 308] on span "Drop Front of ID image file here" at bounding box center [661, 311] width 143 height 30
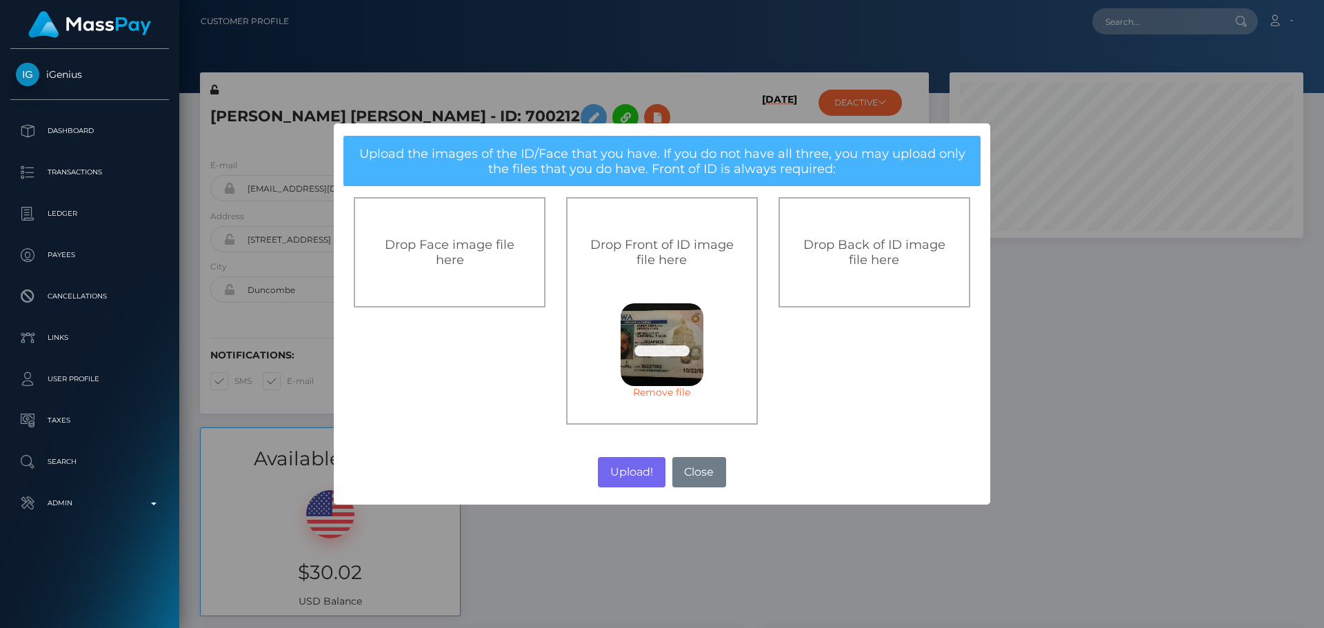
click at [851, 256] on span "Drop Back of ID image file here" at bounding box center [875, 252] width 142 height 30
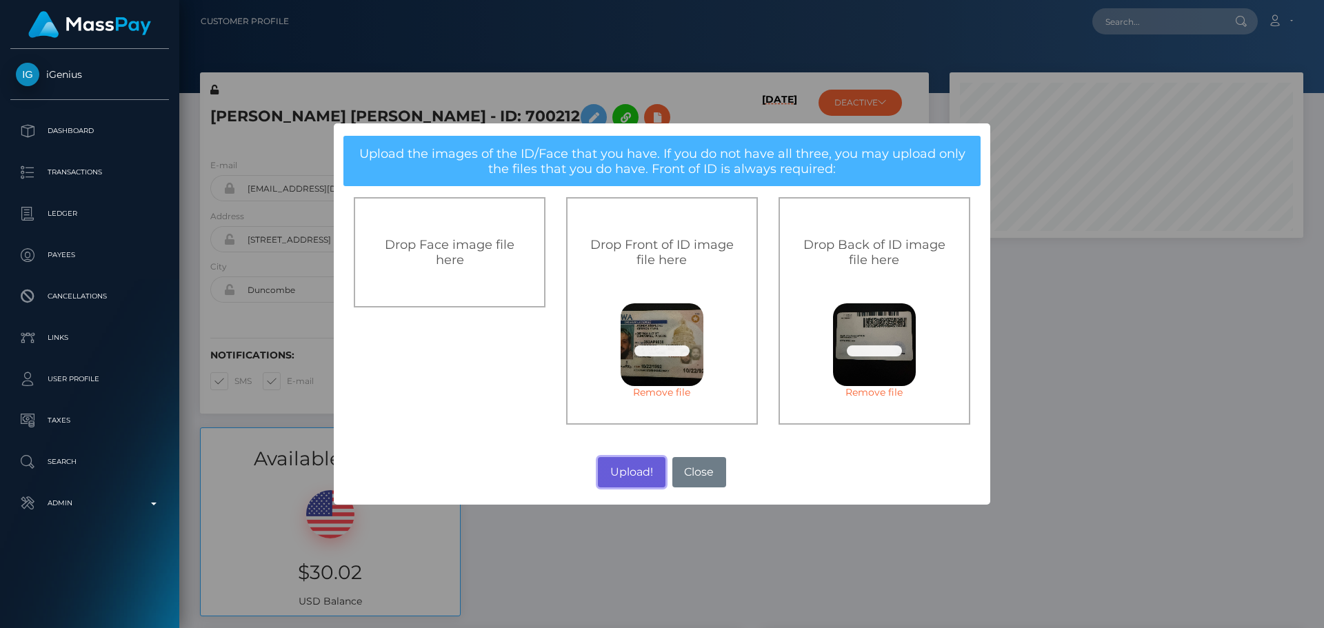
click at [634, 475] on button "Upload!" at bounding box center [631, 472] width 67 height 30
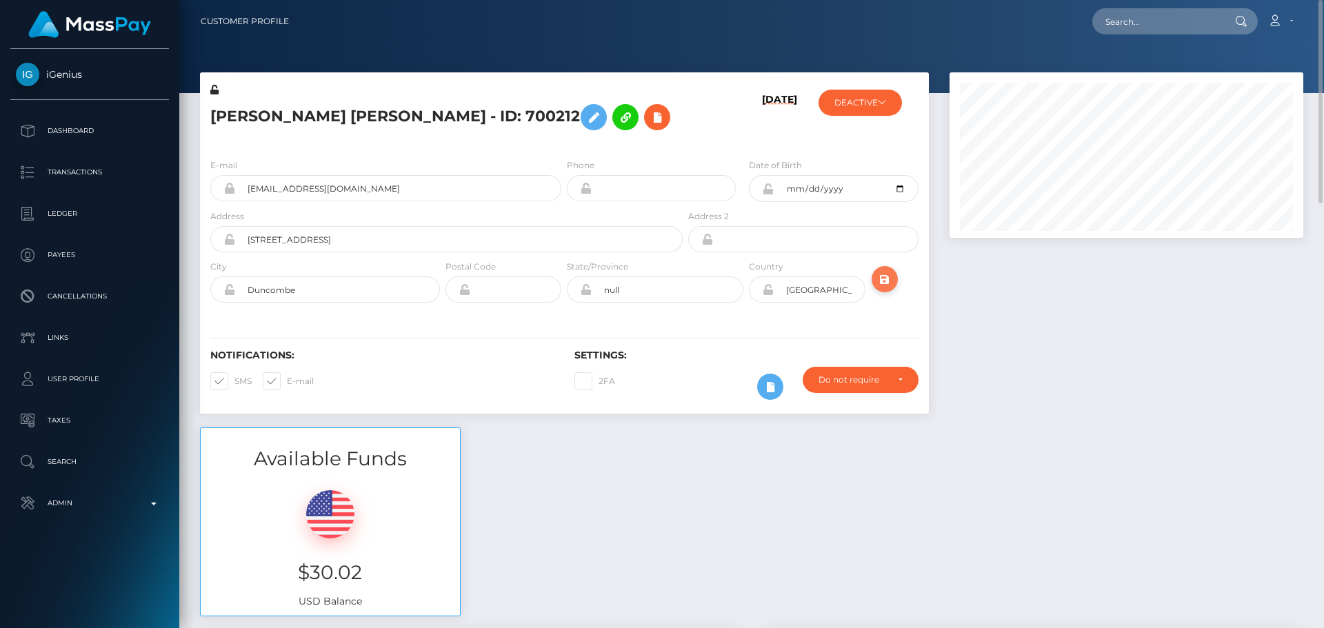
click at [884, 281] on icon "submit" at bounding box center [885, 279] width 17 height 17
drag, startPoint x: 216, startPoint y: 91, endPoint x: 656, endPoint y: 117, distance: 440.8
click at [216, 91] on icon at bounding box center [214, 90] width 8 height 10
click at [602, 117] on icon at bounding box center [594, 117] width 17 height 17
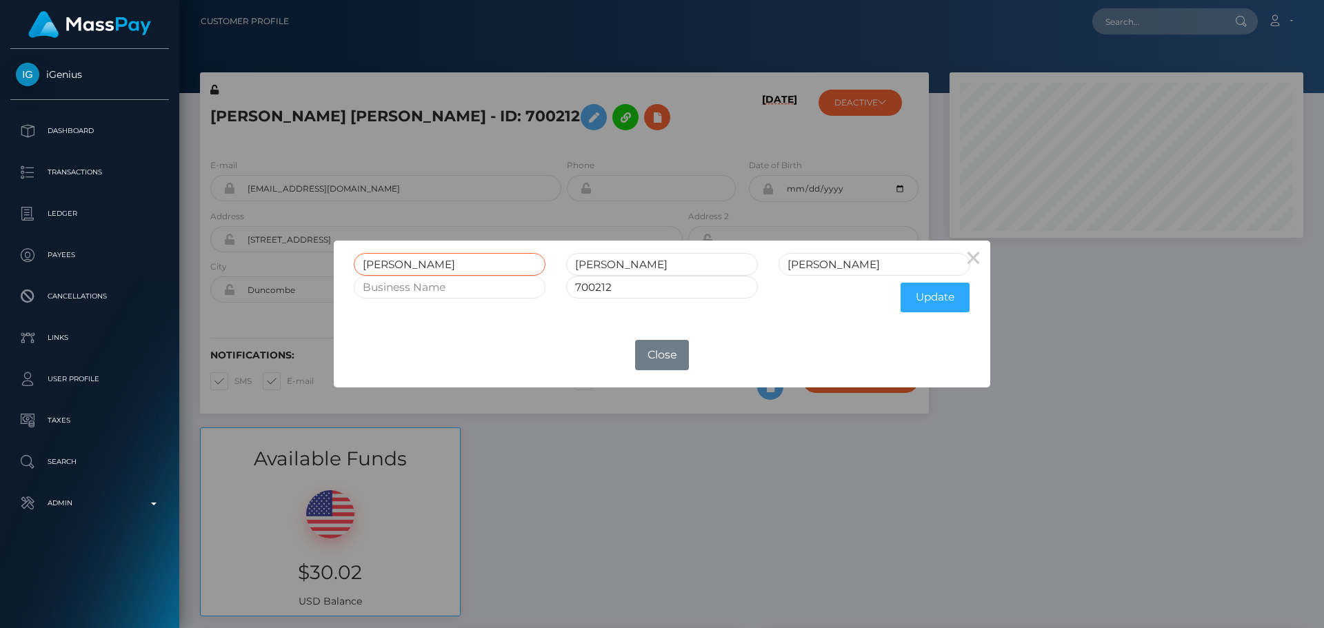
click at [433, 263] on input "[PERSON_NAME]" at bounding box center [450, 264] width 192 height 23
click at [630, 267] on input "[PERSON_NAME]" at bounding box center [662, 264] width 192 height 23
paste input "[PERSON_NAME]"
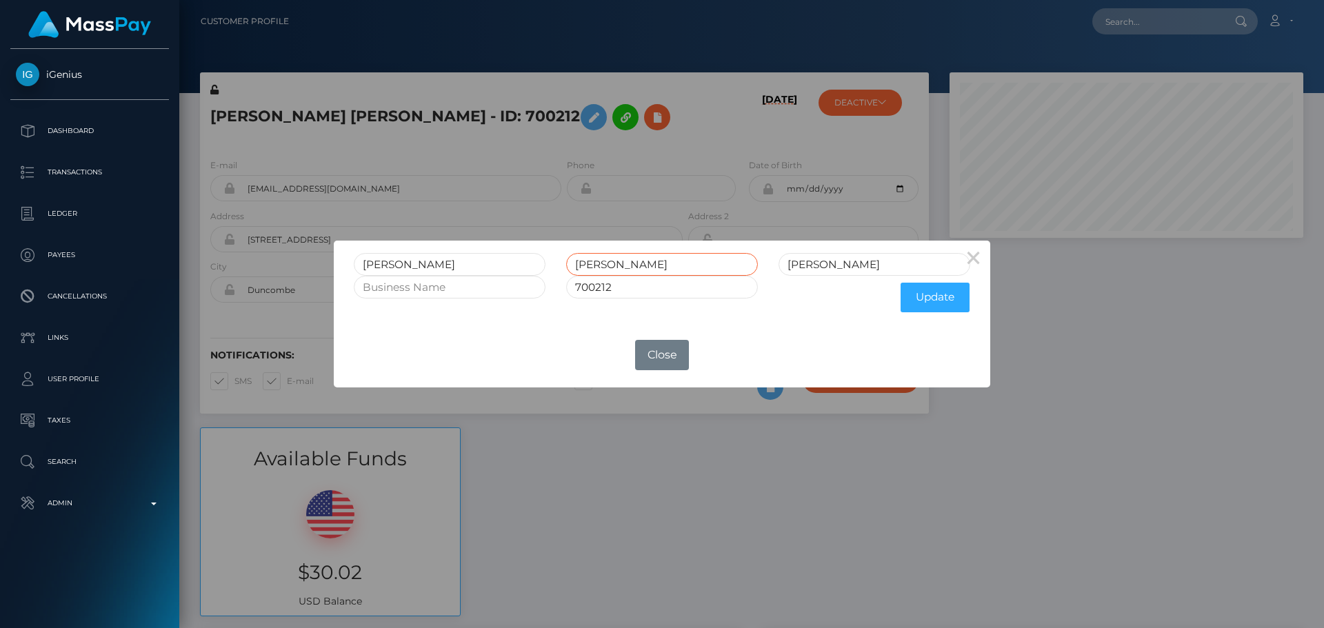
type input "[PERSON_NAME]"
click at [439, 264] on input "[PERSON_NAME]" at bounding box center [450, 264] width 192 height 23
type input "GERSON"
click at [944, 301] on button "Update" at bounding box center [935, 298] width 69 height 30
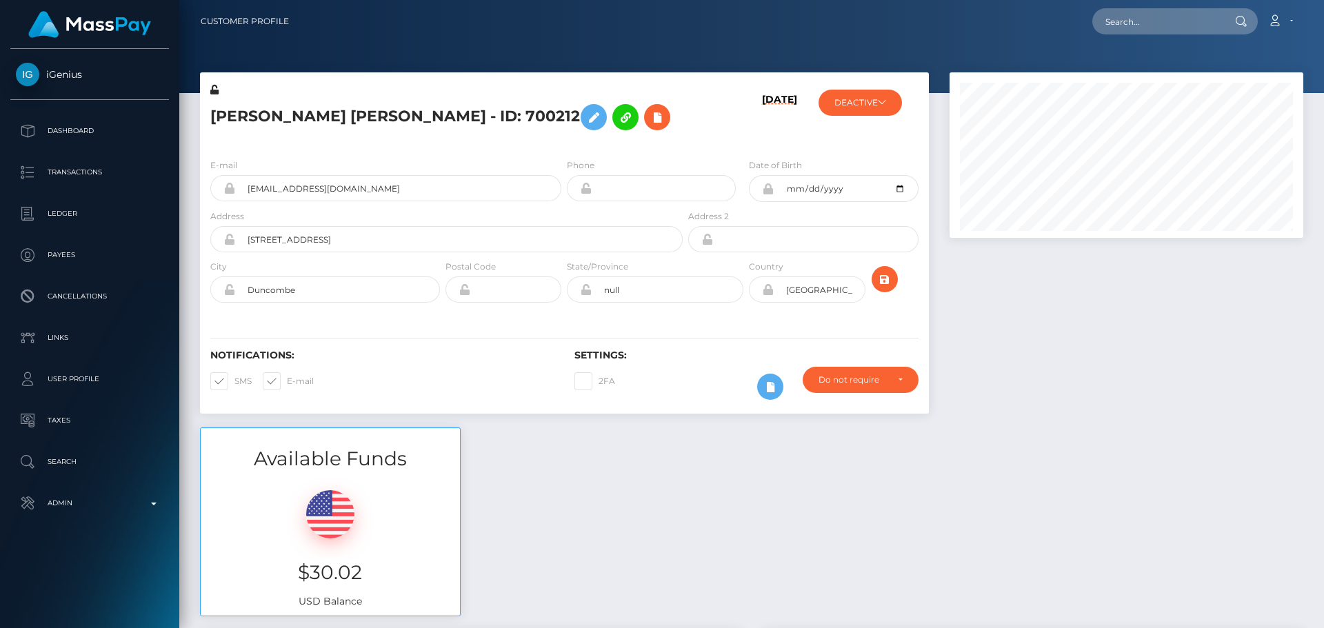
scroll to position [166, 355]
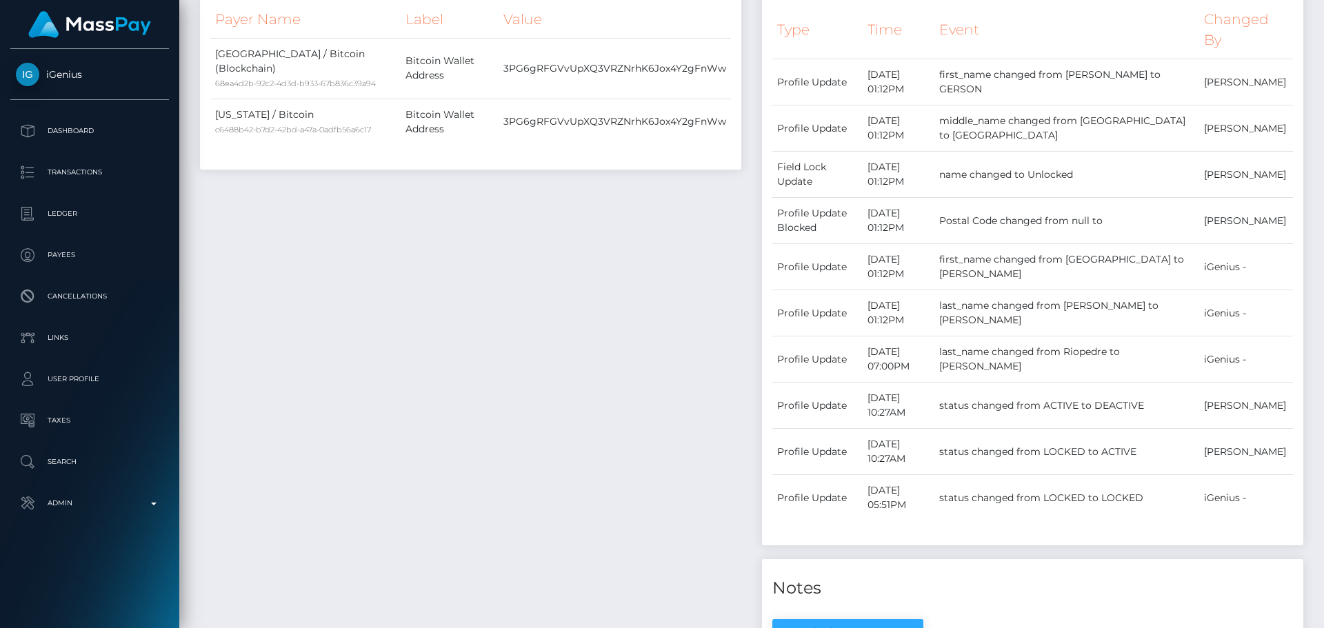
click at [716, 326] on div "Payee Attributes Payer Name Label Value United States / Bitcoin (Blockchain) 68…" at bounding box center [471, 391] width 562 height 900
click at [717, 321] on div "Payee Attributes Payer Name Label Value United States / Bitcoin (Blockchain) 68…" at bounding box center [471, 391] width 562 height 900
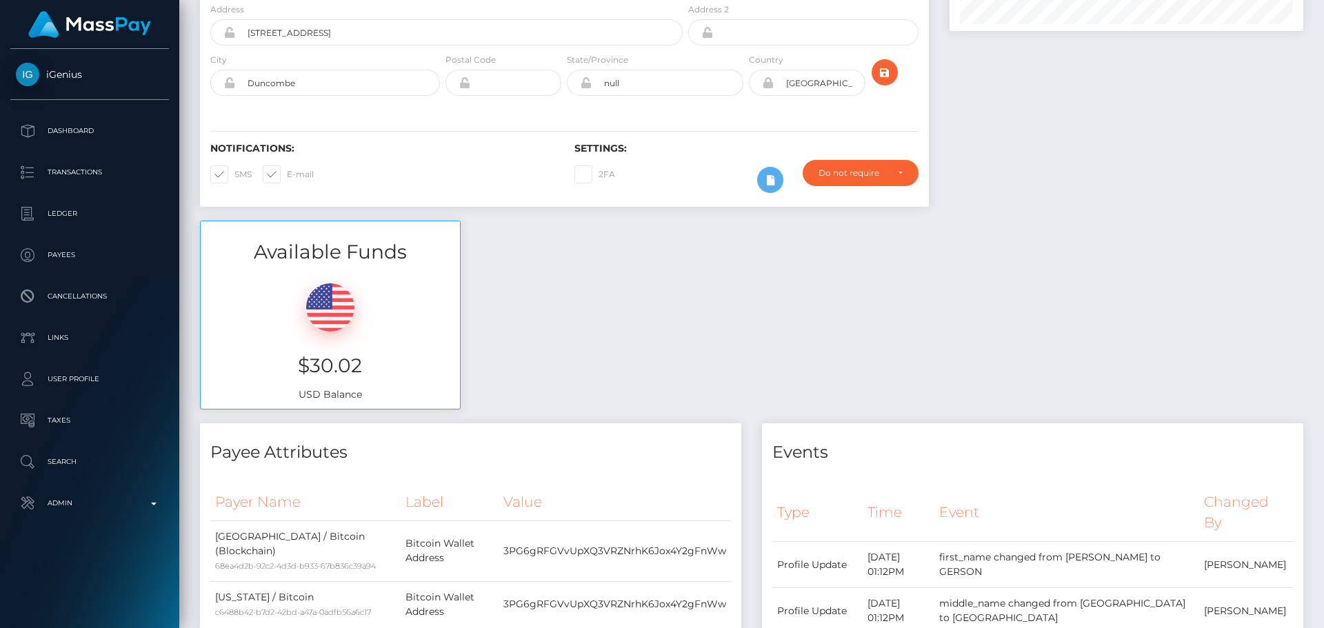
scroll to position [0, 0]
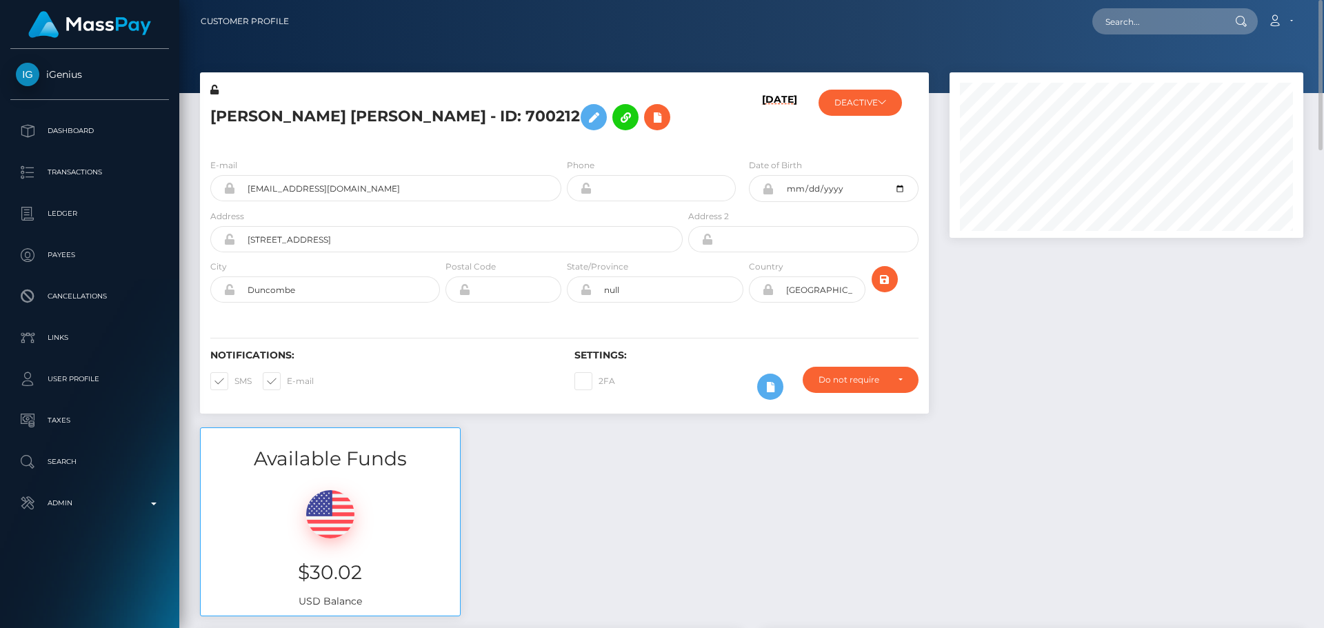
click at [442, 144] on div "[PERSON_NAME] [PERSON_NAME] - ID: 700212" at bounding box center [443, 115] width 486 height 65
click at [214, 90] on icon at bounding box center [214, 90] width 8 height 10
click at [645, 288] on input "null" at bounding box center [668, 290] width 152 height 26
type input "IA"
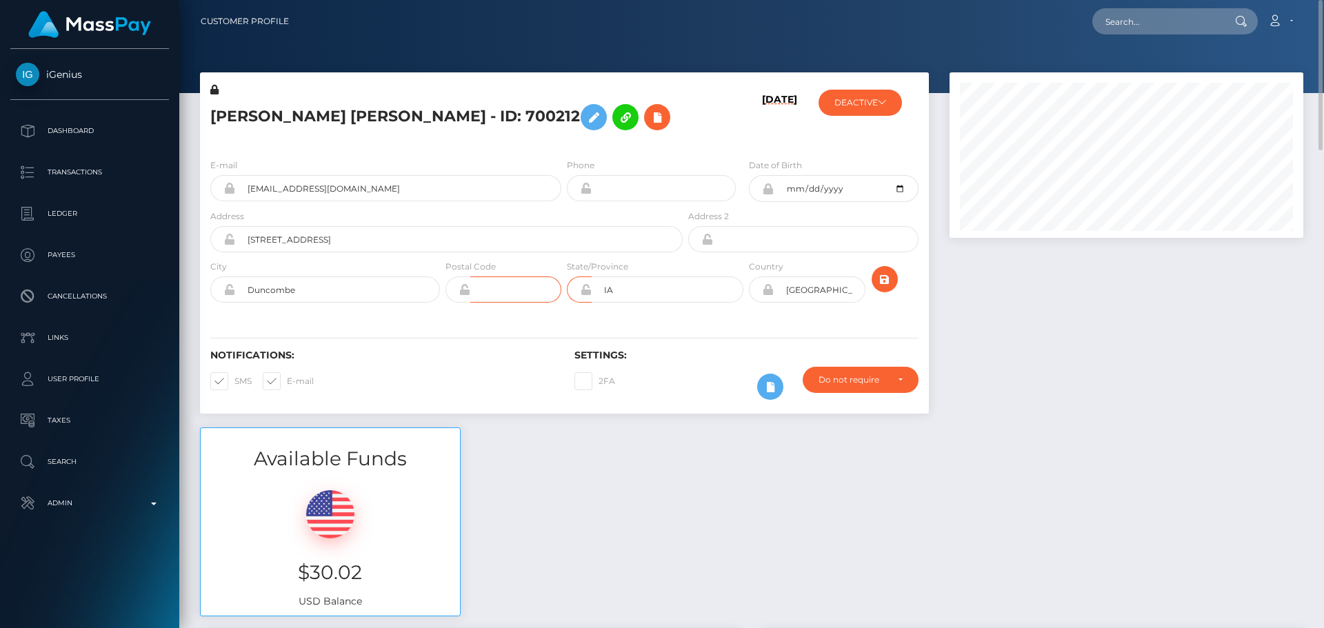
click at [526, 284] on input "text" at bounding box center [515, 290] width 91 height 26
type input "50532"
click at [542, 350] on h6 "Notifications:" at bounding box center [382, 356] width 344 height 12
click at [884, 280] on icon "submit" at bounding box center [885, 279] width 17 height 17
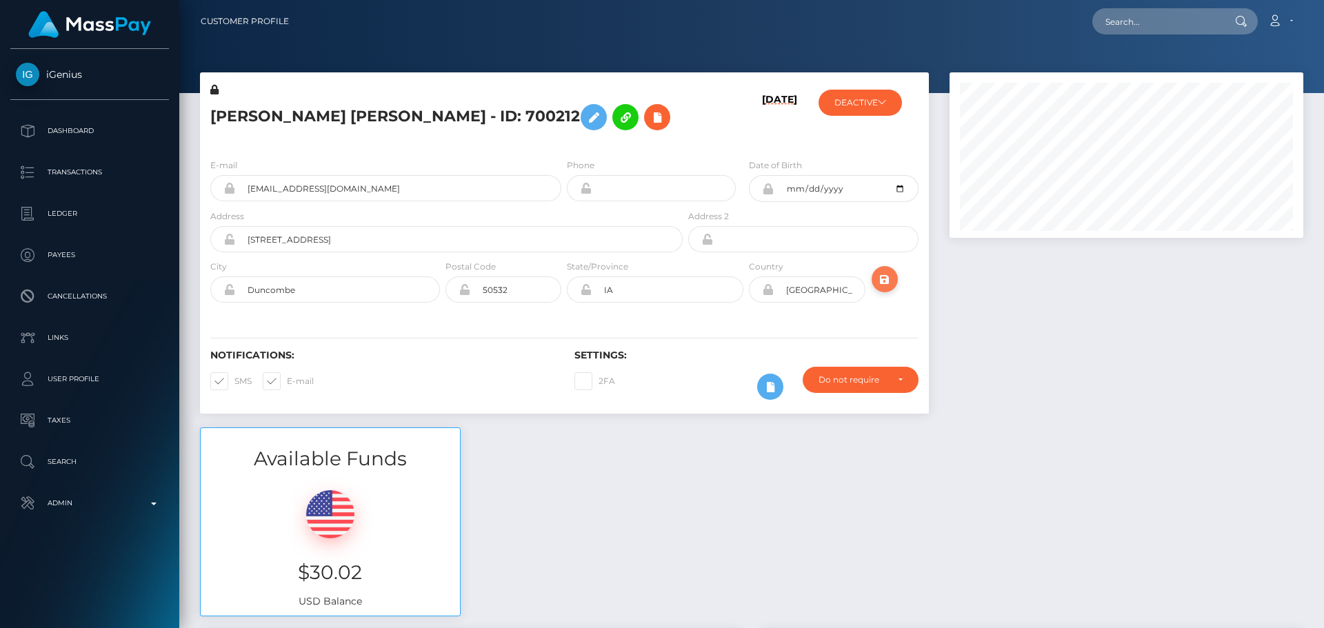
click at [886, 281] on icon "submit" at bounding box center [885, 279] width 17 height 17
click at [851, 106] on button "DEACTIVE" at bounding box center [860, 103] width 83 height 26
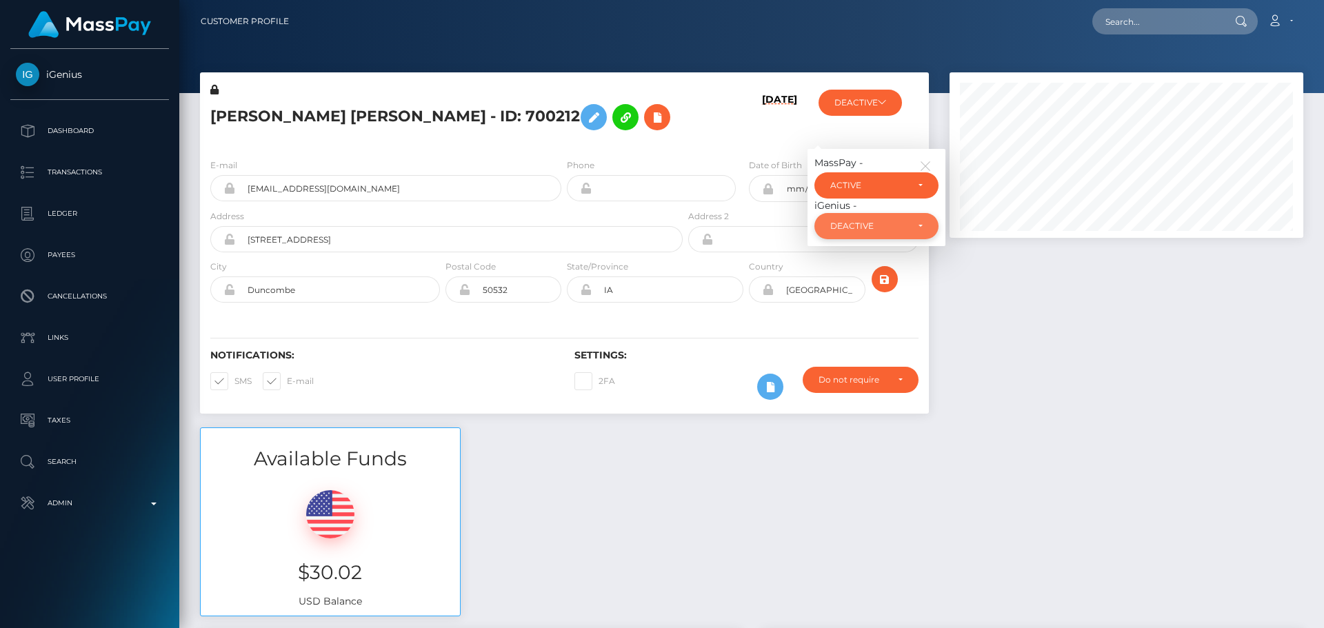
click at [870, 223] on div "DEACTIVE" at bounding box center [869, 226] width 77 height 11
click at [855, 263] on span "ACTIVE" at bounding box center [846, 263] width 31 height 12
select select "ACTIVE"
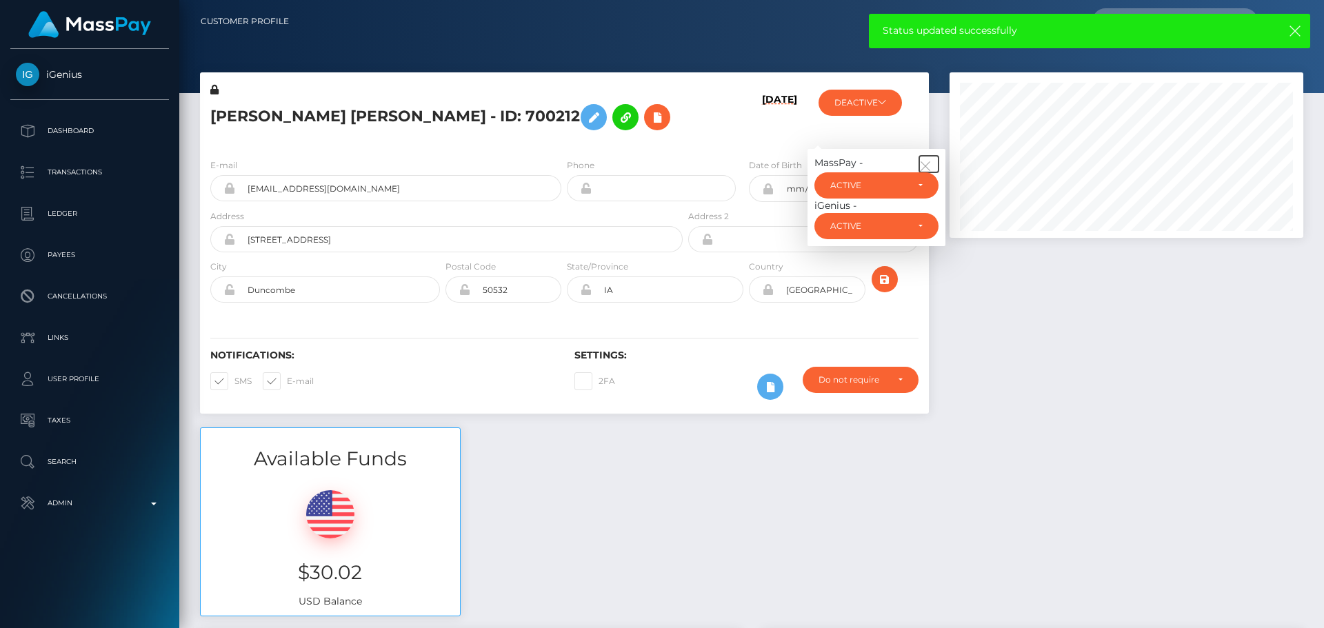
click at [931, 169] on icon "button" at bounding box center [926, 166] width 12 height 12
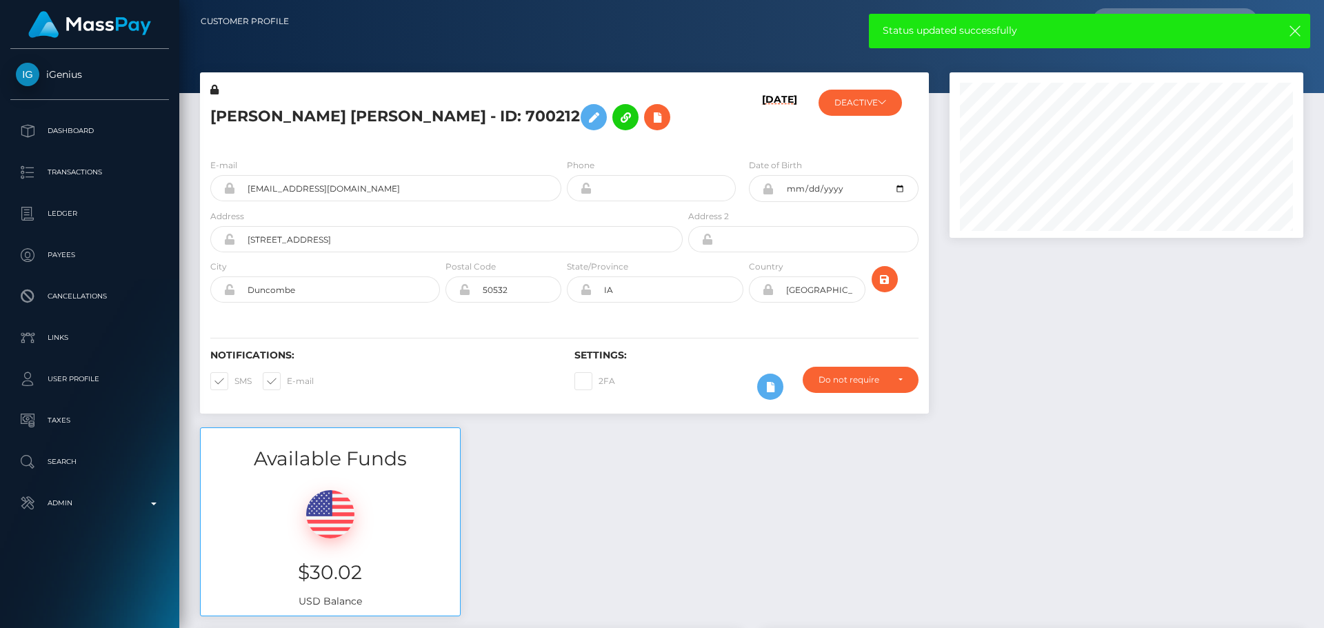
click at [737, 136] on div "[DATE]" at bounding box center [746, 115] width 121 height 65
click at [889, 280] on icon "submit" at bounding box center [885, 279] width 17 height 17
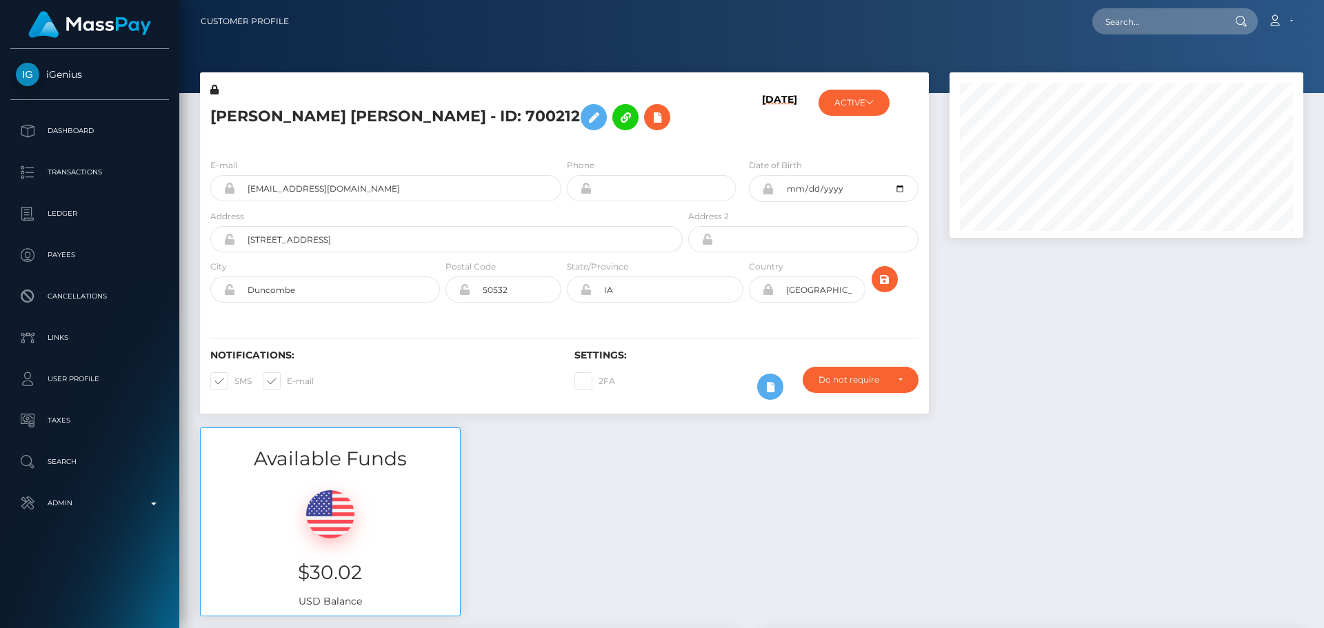
scroll to position [166, 355]
click at [866, 115] on button "ACTIVE" at bounding box center [854, 103] width 71 height 26
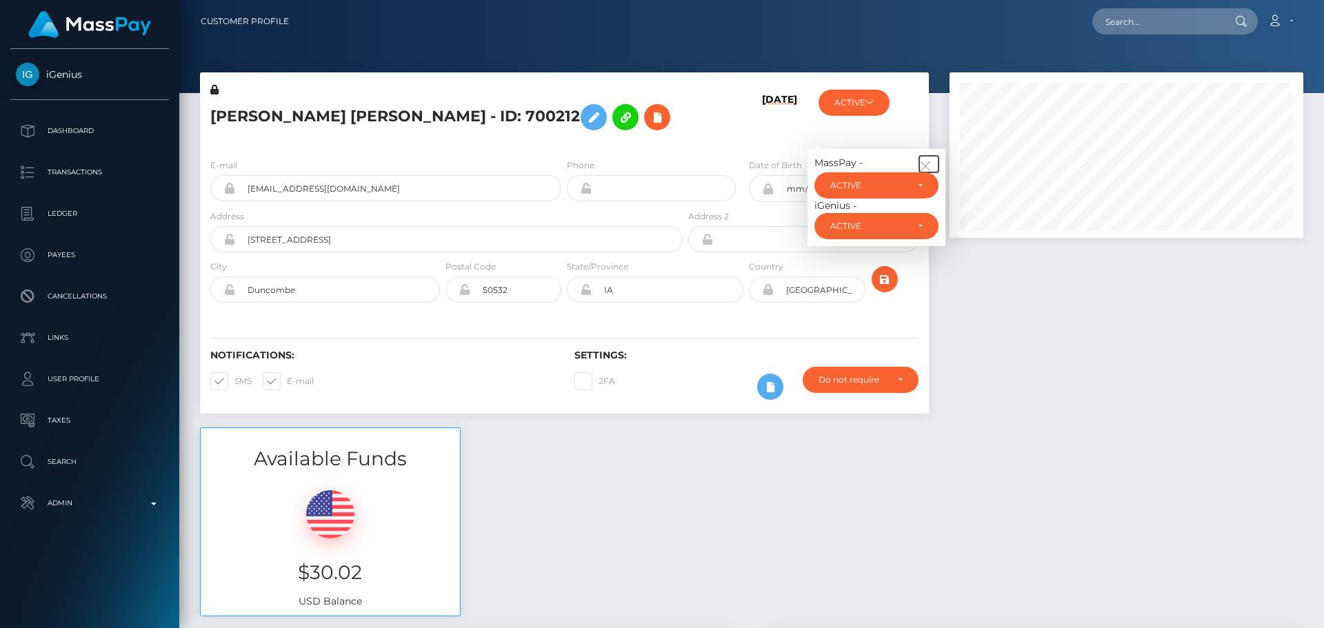
click at [931, 158] on button "button" at bounding box center [929, 164] width 19 height 17
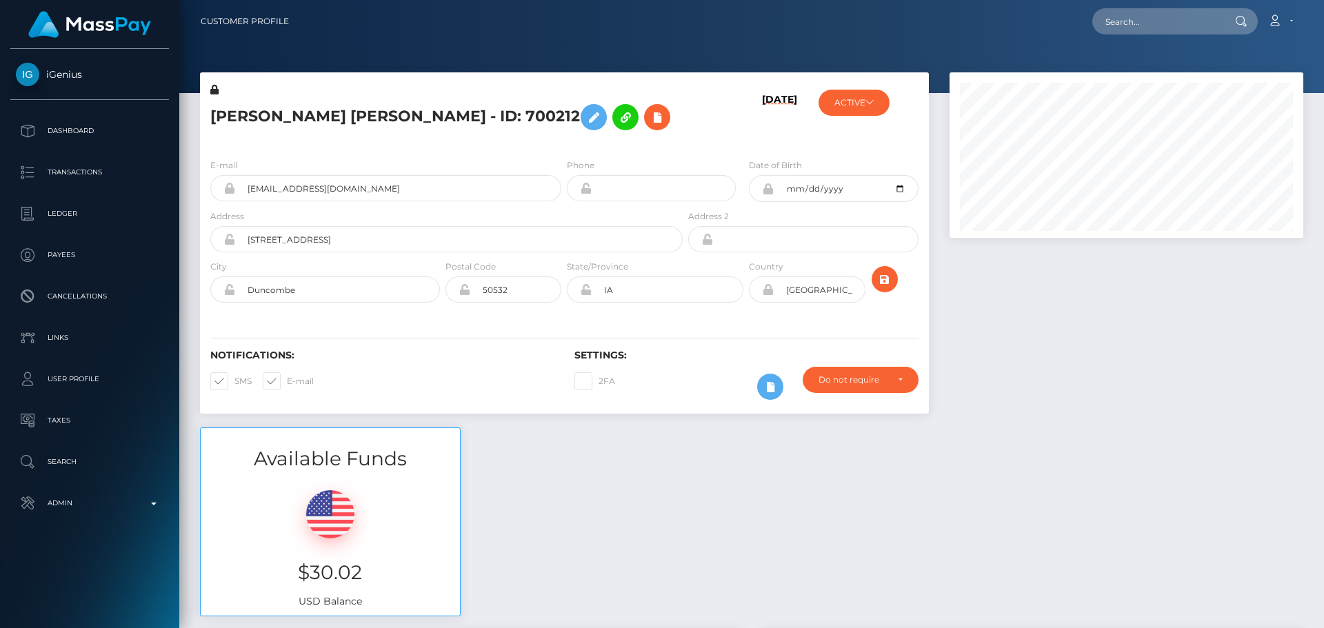
click at [781, 127] on h6 "[DATE]" at bounding box center [779, 118] width 35 height 48
click at [887, 276] on icon "submit" at bounding box center [885, 279] width 17 height 17
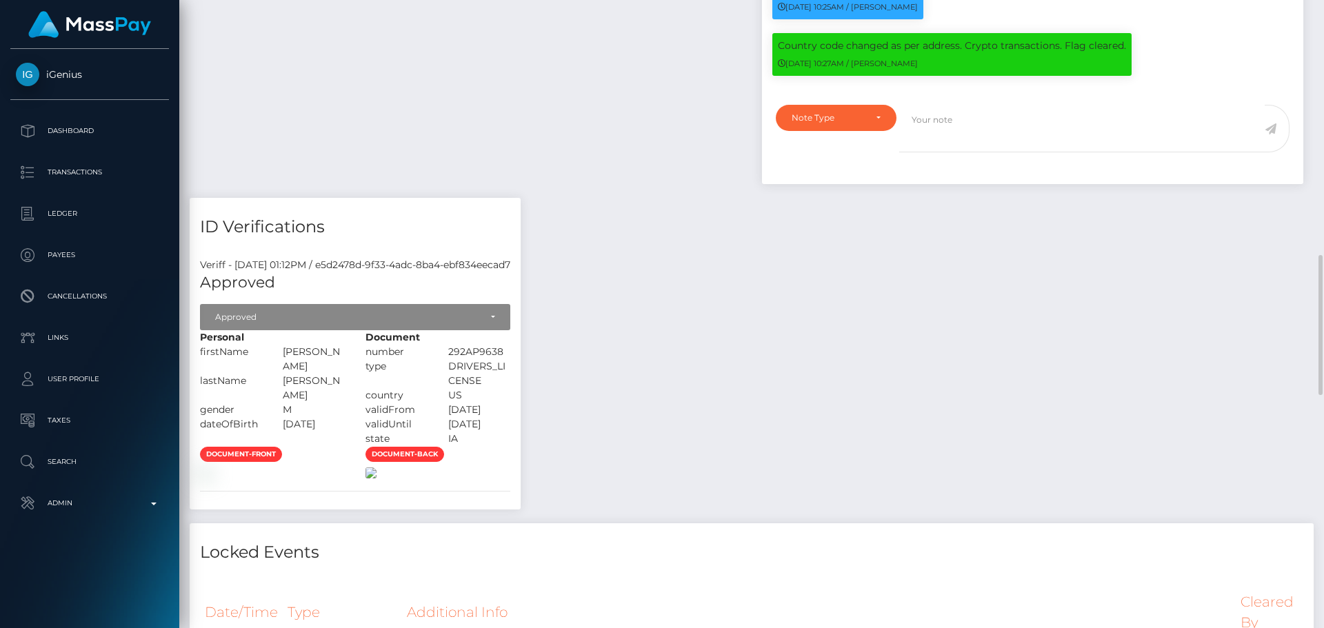
scroll to position [1656, 0]
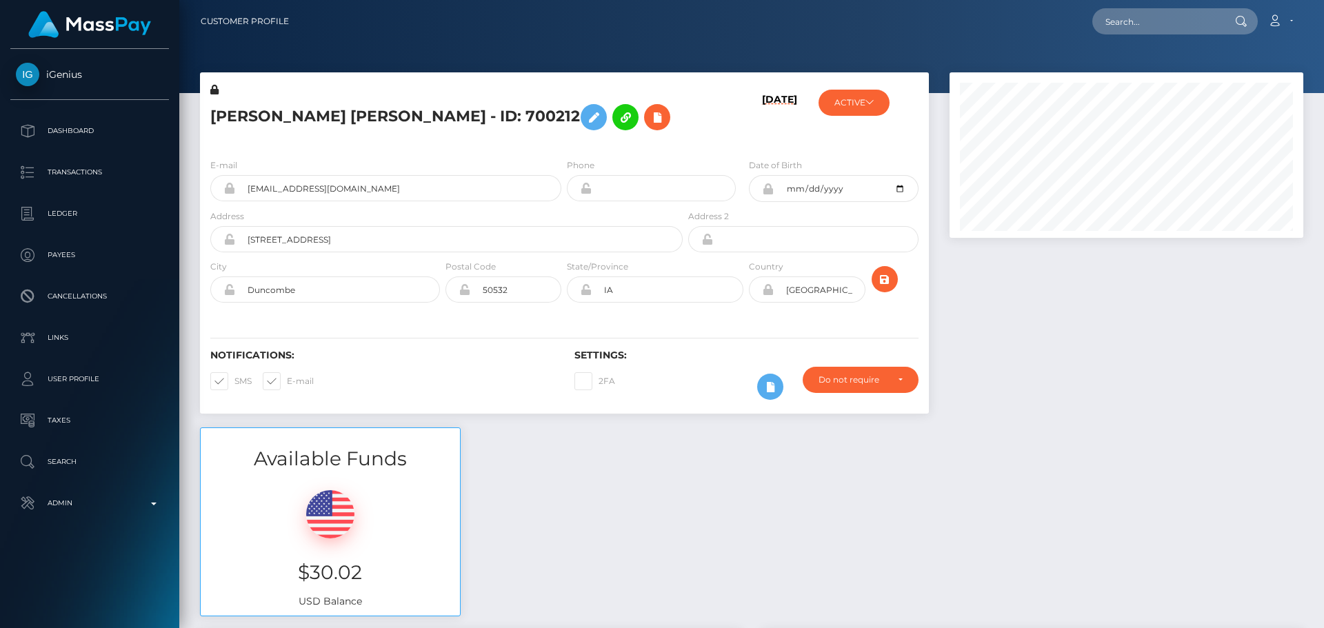
scroll to position [166, 355]
click at [431, 114] on h5 "GERSON YAMIL RONDA RIOPEDRE - ID: 700212" at bounding box center [442, 117] width 465 height 40
copy h5 "GERSON YAMIL RONDA RIOPEDRE - ID: 700212"
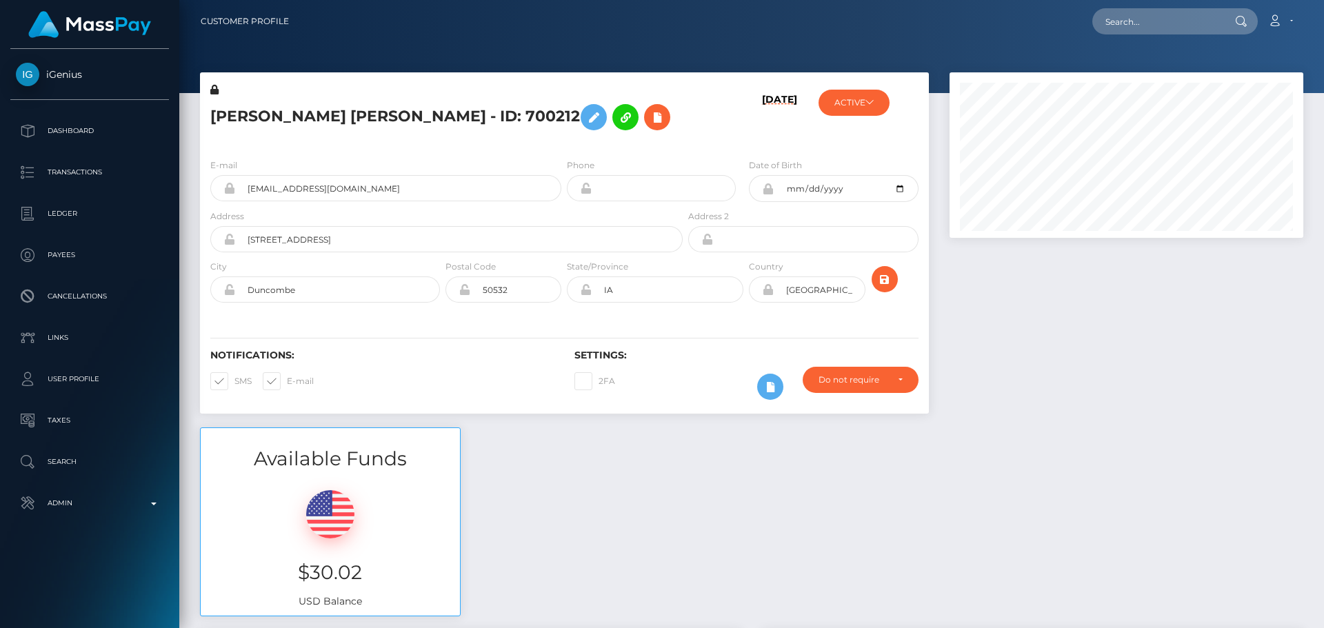
click at [1158, 34] on div "Loading... Loading... Account Edit Profile Logout" at bounding box center [801, 21] width 1003 height 29
click at [1161, 13] on input "text" at bounding box center [1158, 21] width 130 height 26
paste input "552546105993211904"
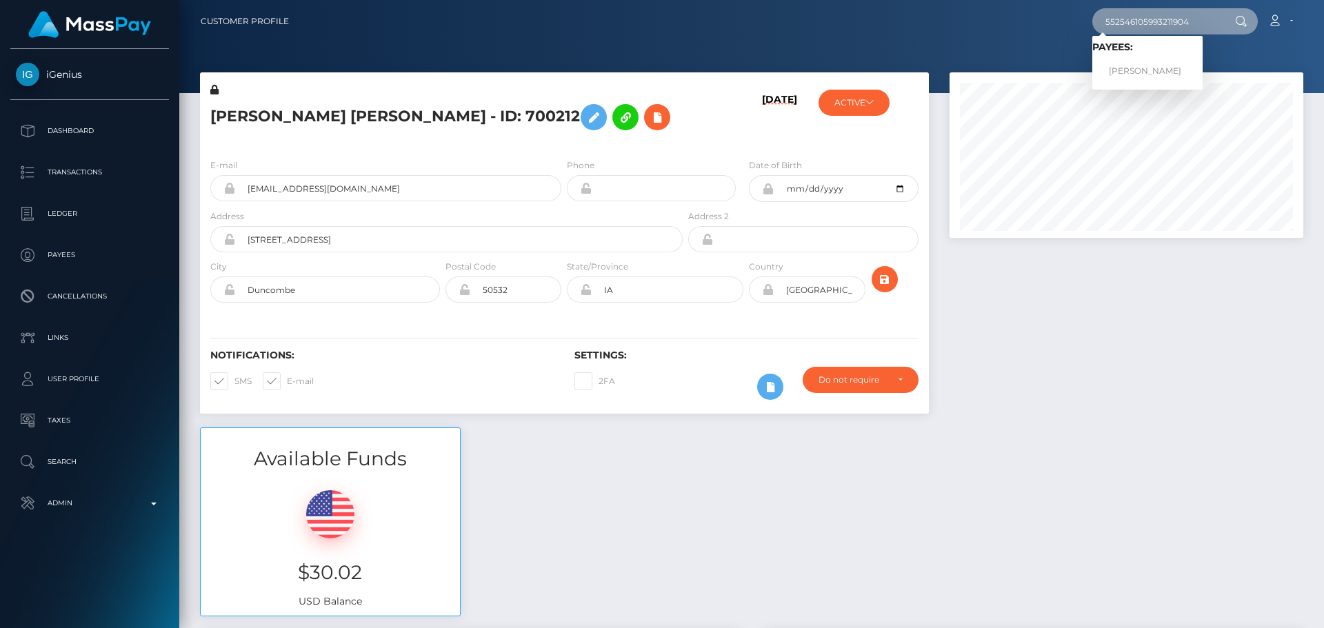
type input "552546105993211904"
click at [1133, 69] on link "Olga Grinkova" at bounding box center [1148, 72] width 110 height 26
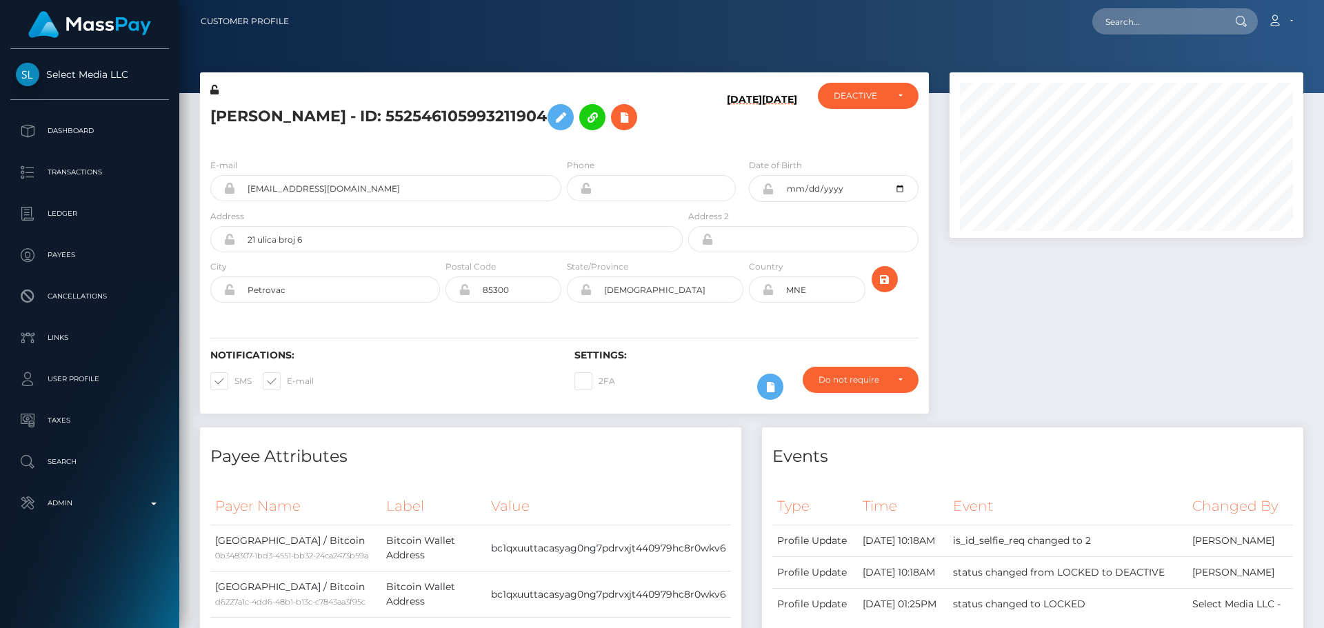
scroll to position [166, 355]
click at [563, 144] on div "Olga Grinkova - ID: 552546105993211904" at bounding box center [443, 115] width 486 height 65
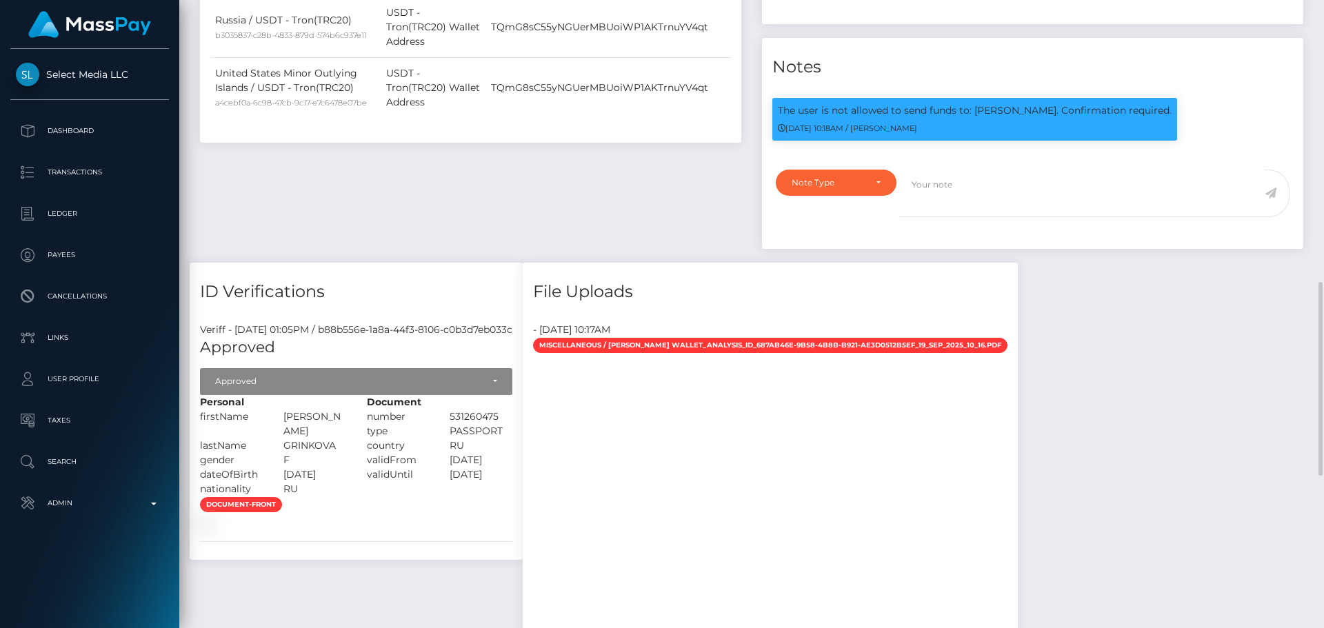
scroll to position [759, 0]
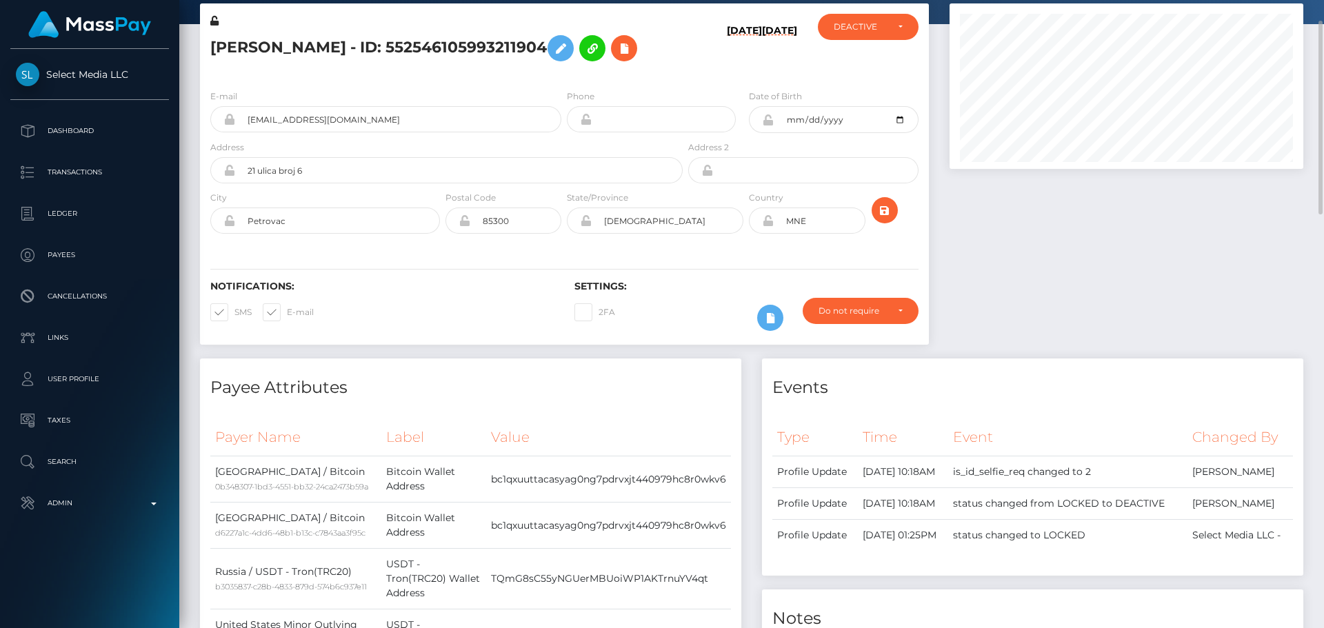
scroll to position [0, 0]
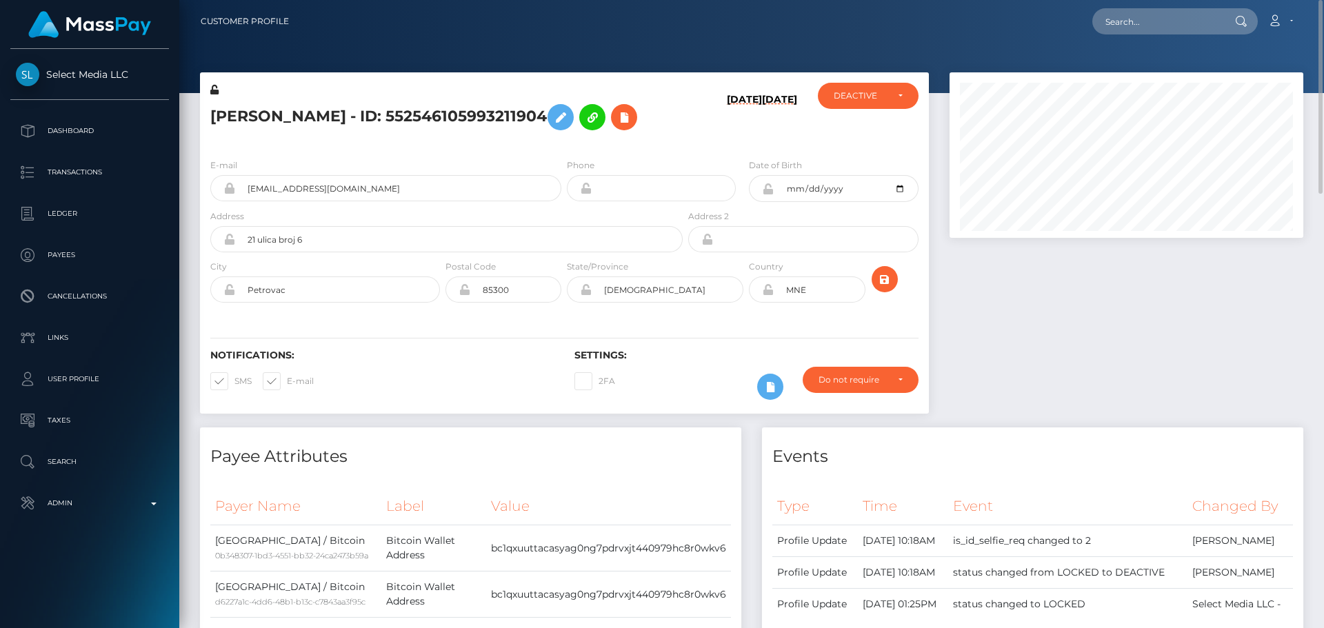
click at [652, 131] on h5 "Olga Grinkova - ID: 552546105993211904" at bounding box center [442, 117] width 465 height 40
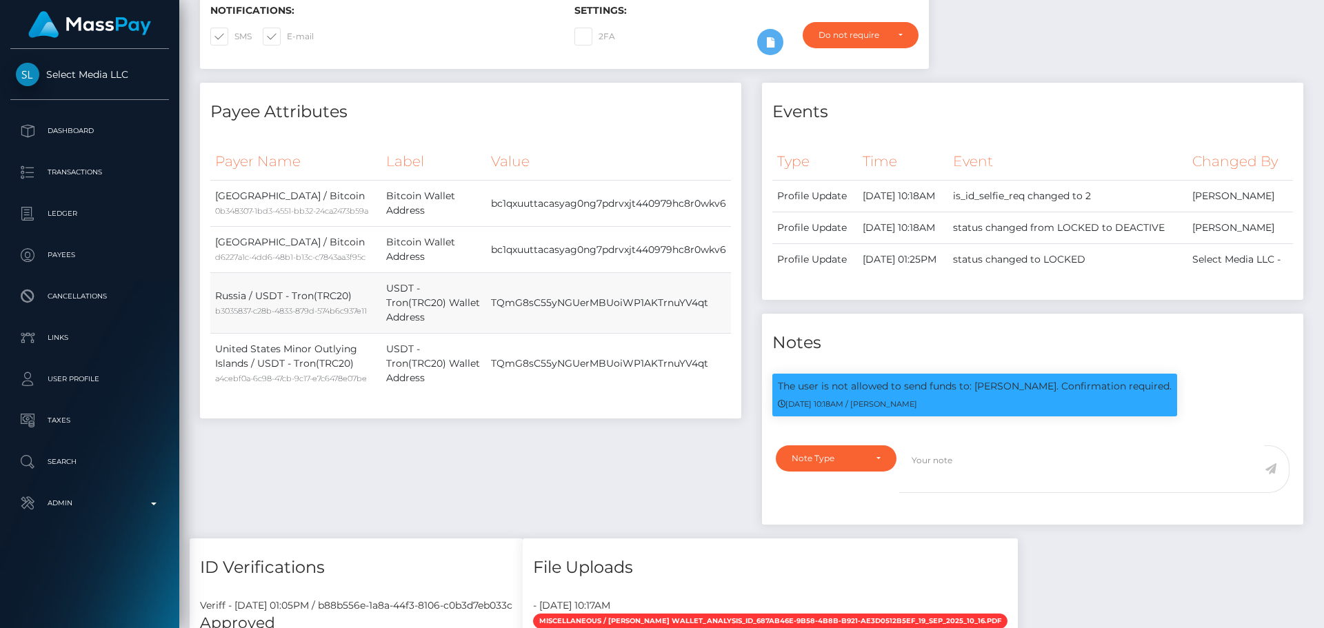
scroll to position [483, 0]
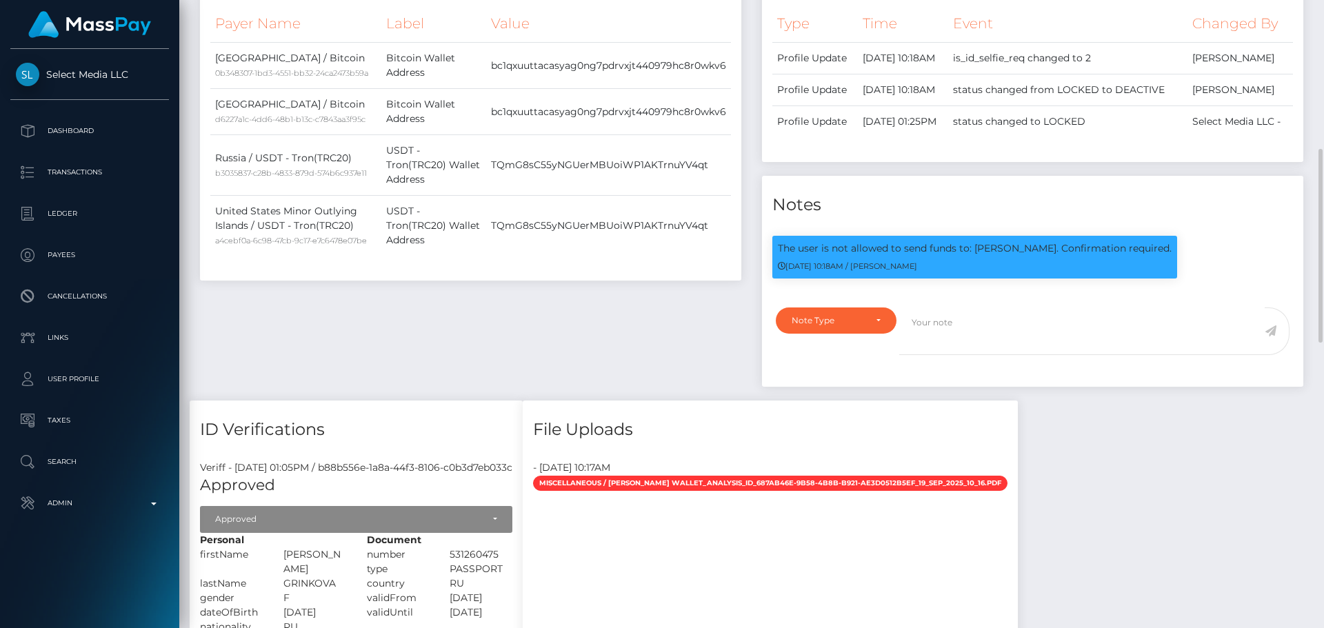
click at [639, 330] on div "Payee Attributes Payer Name Label Value Russia / Bitcoin 0b348307-1bd3-4551-bb3…" at bounding box center [471, 173] width 562 height 456
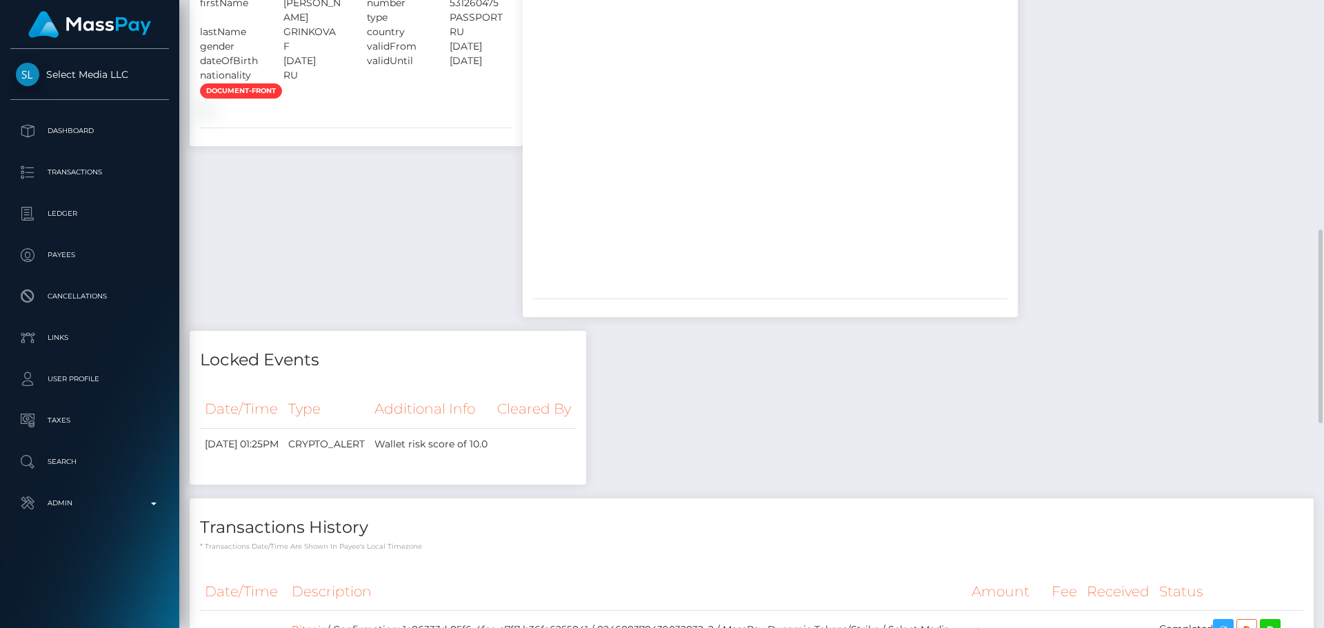
scroll to position [966, 0]
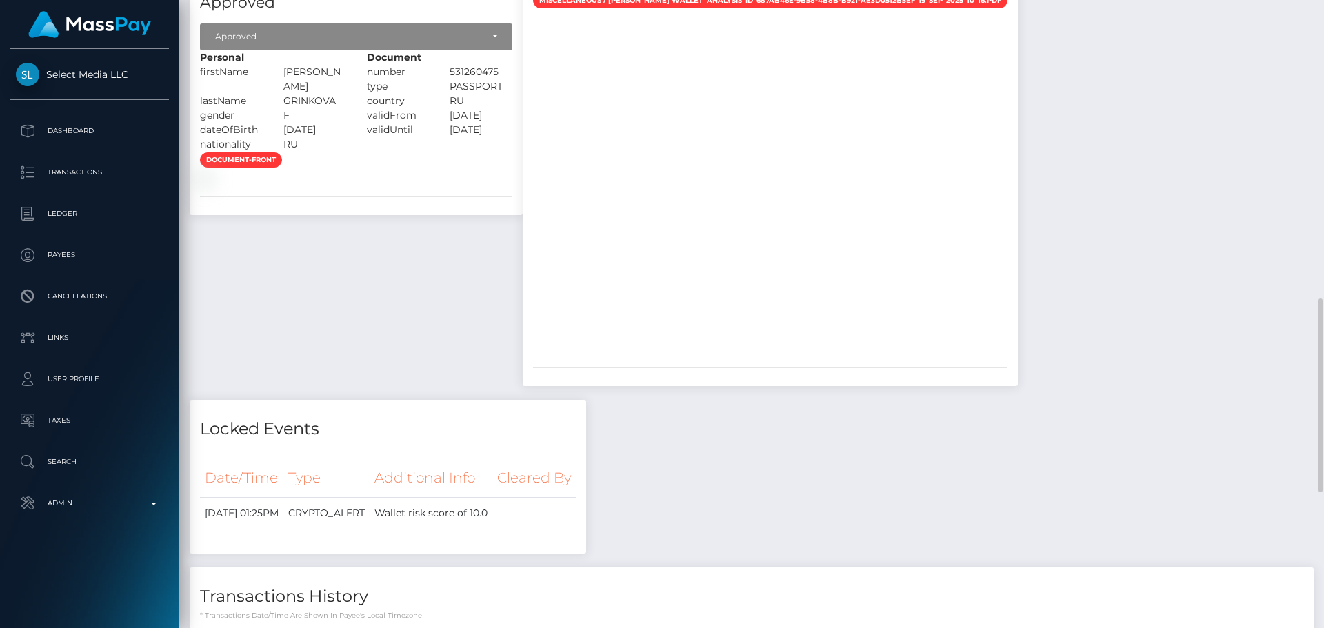
click at [515, 186] on div "document-front" at bounding box center [356, 169] width 333 height 34
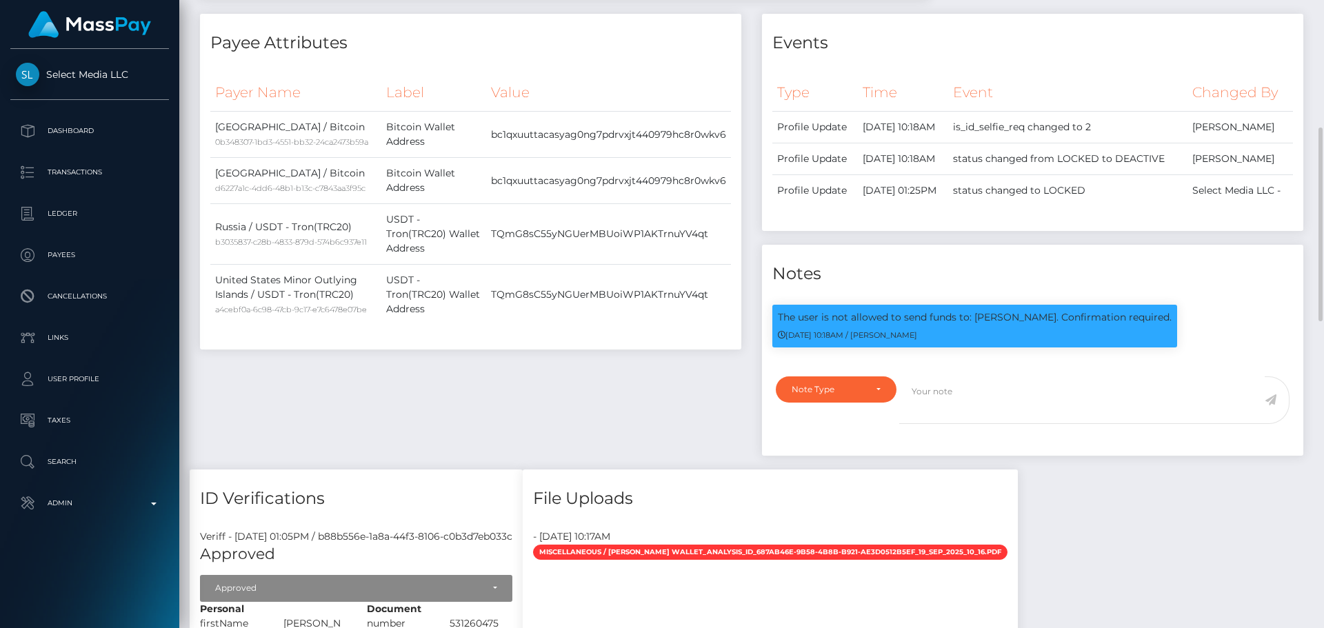
scroll to position [166, 355]
click at [945, 325] on p "The user is not allowed to send funds to: Bitkovskiy. Confirmation required." at bounding box center [975, 317] width 394 height 14
drag, startPoint x: 945, startPoint y: 362, endPoint x: 991, endPoint y: 365, distance: 46.3
click at [991, 325] on p "The user is not allowed to send funds to: Bitkovskiy. Confirmation required." at bounding box center [975, 317] width 394 height 14
copy p "funds to: Bitkovskiy"
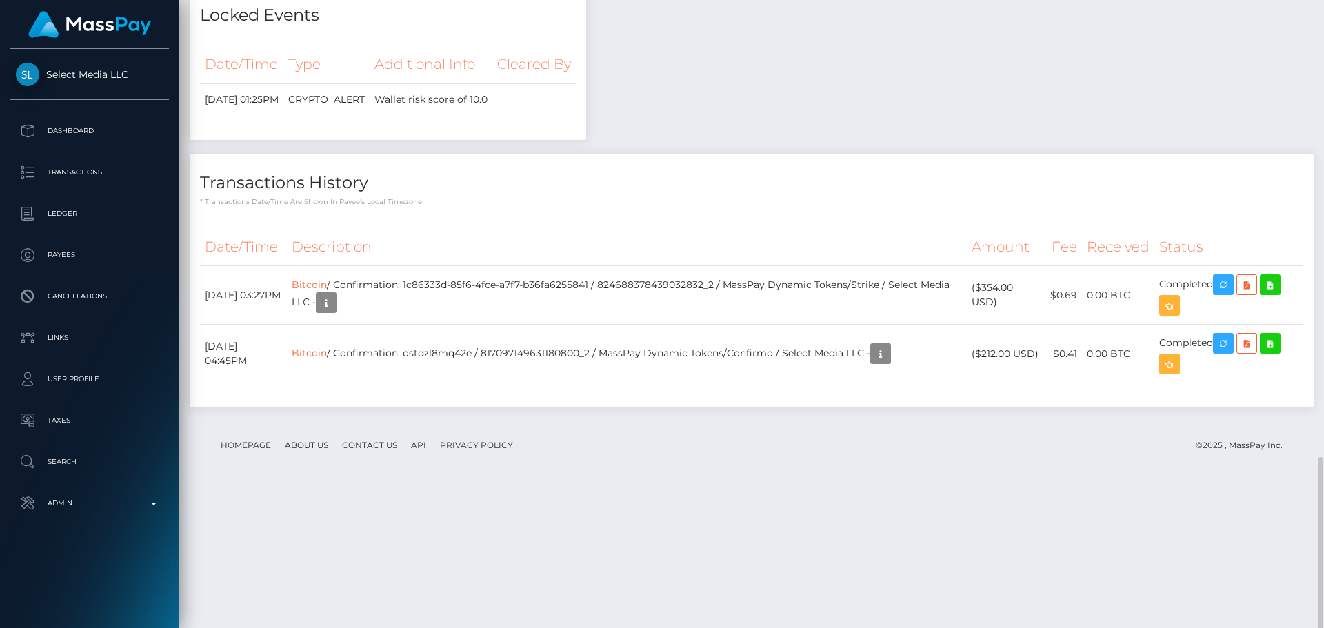
scroll to position [1402, 0]
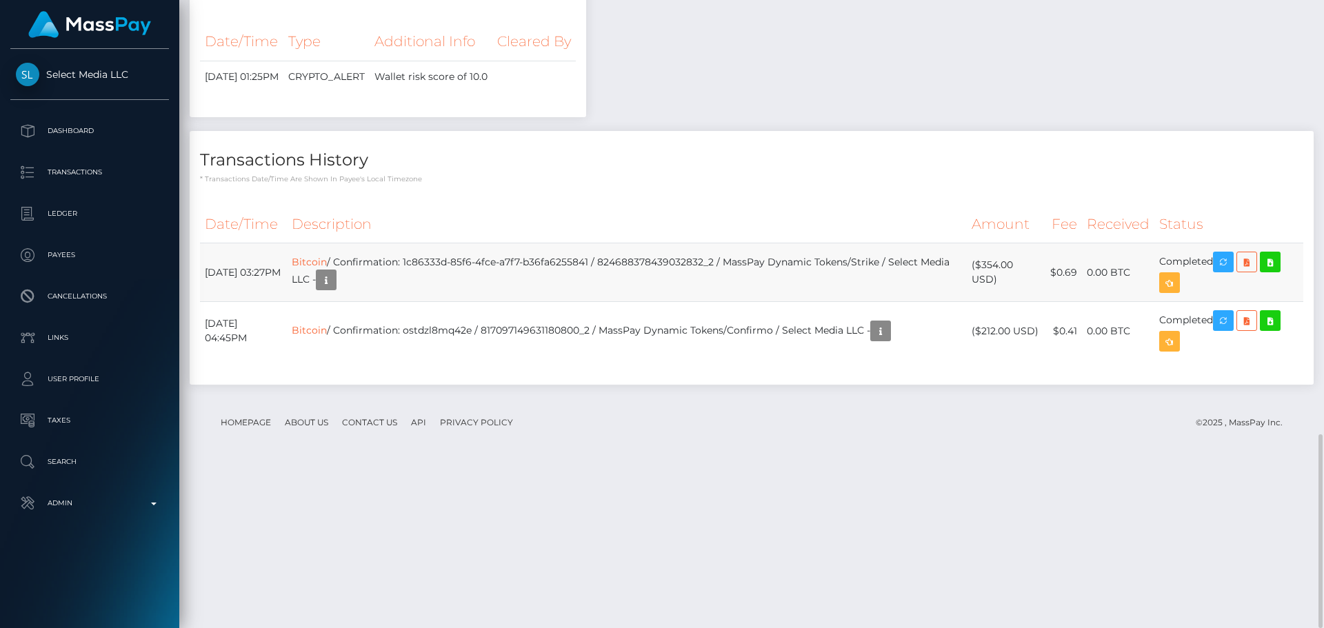
click at [228, 302] on td "September 17, 2025 03:27PM" at bounding box center [243, 273] width 87 height 59
drag, startPoint x: 228, startPoint y: 424, endPoint x: 283, endPoint y: 422, distance: 55.2
click at [283, 302] on td "September 17, 2025 03:27PM" at bounding box center [243, 273] width 87 height 59
copy td "September 17, 2025"
click at [677, 172] on h4 "Transactions History" at bounding box center [752, 160] width 1104 height 24
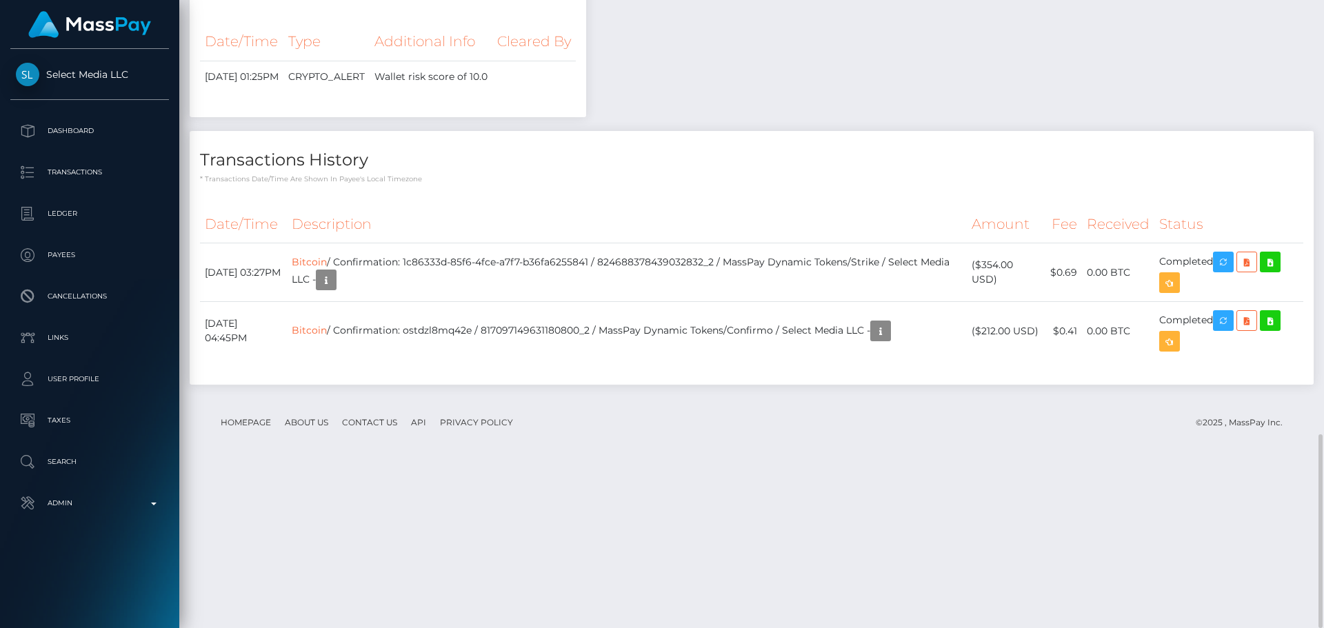
click at [595, 172] on h4 "Transactions History" at bounding box center [752, 160] width 1104 height 24
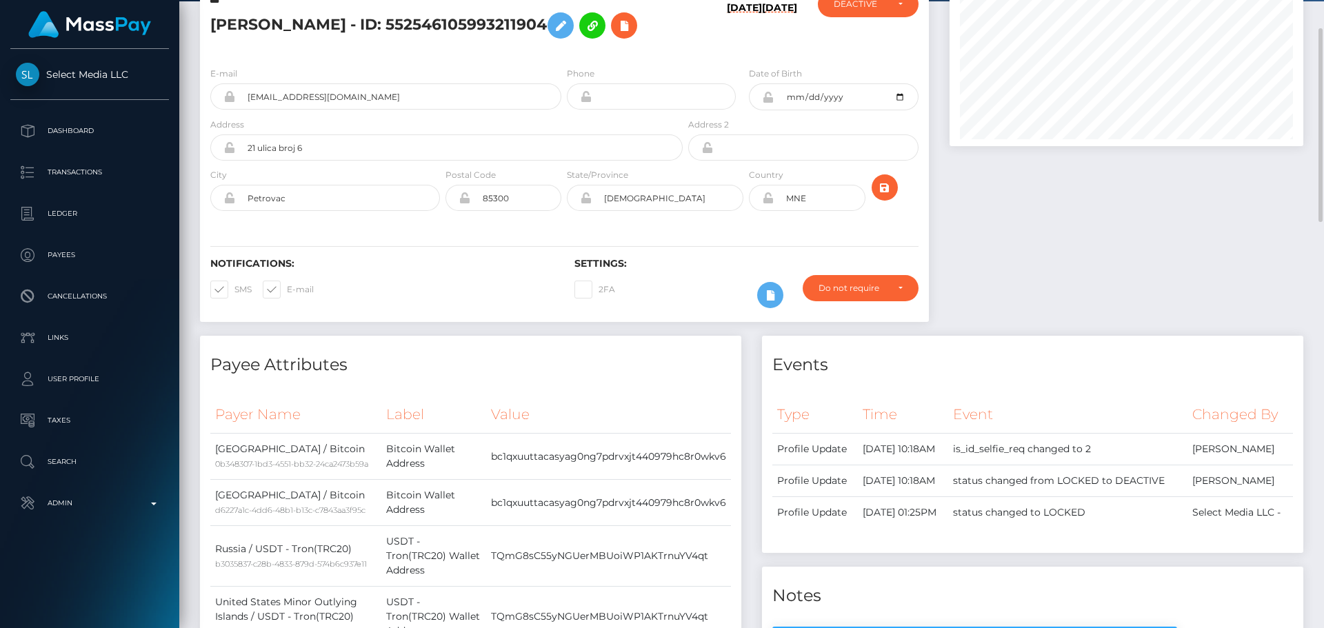
scroll to position [0, 0]
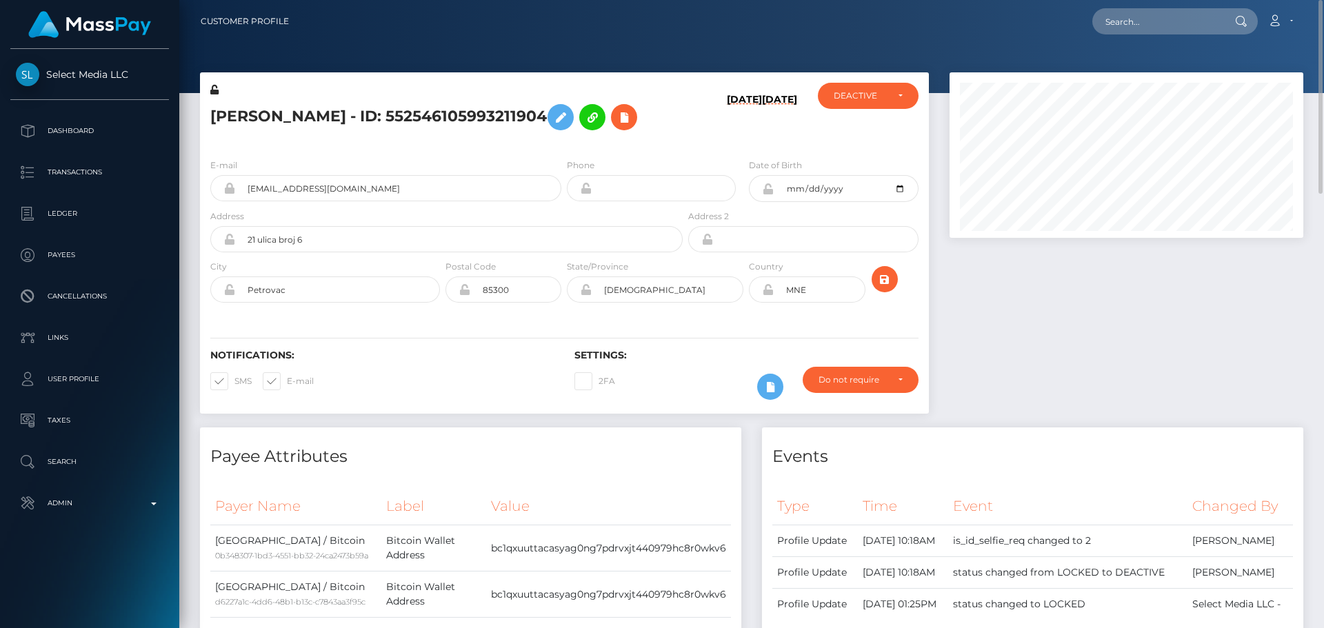
click at [654, 139] on div "Olga Grinkova - ID: 552546105993211904" at bounding box center [443, 115] width 486 height 65
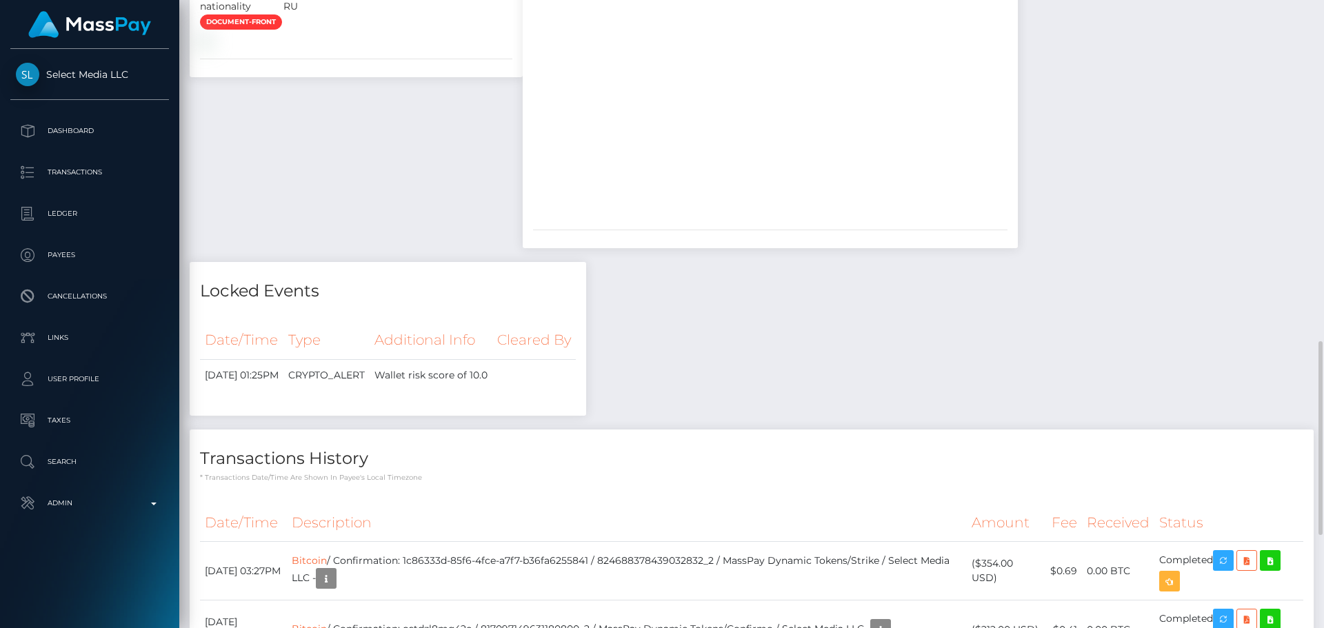
scroll to position [1402, 0]
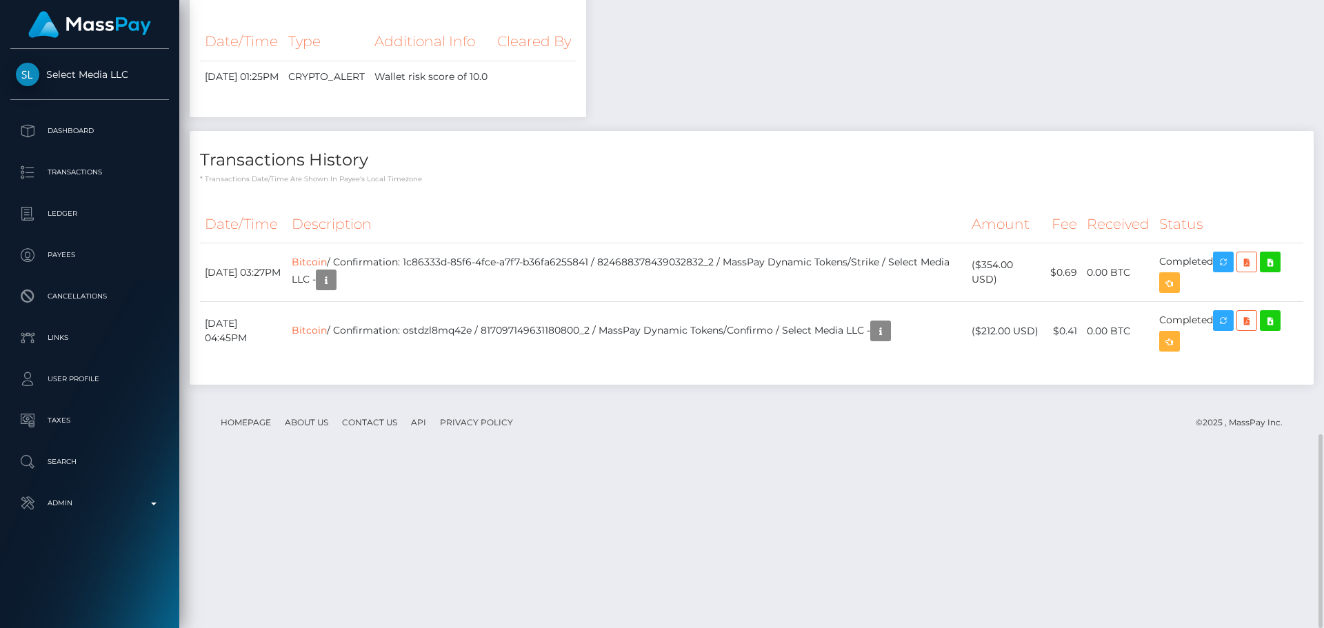
click at [545, 360] on div "Date/Time Description Amount Fee Received Status Bitcoin Bitcoin" at bounding box center [752, 290] width 1124 height 190
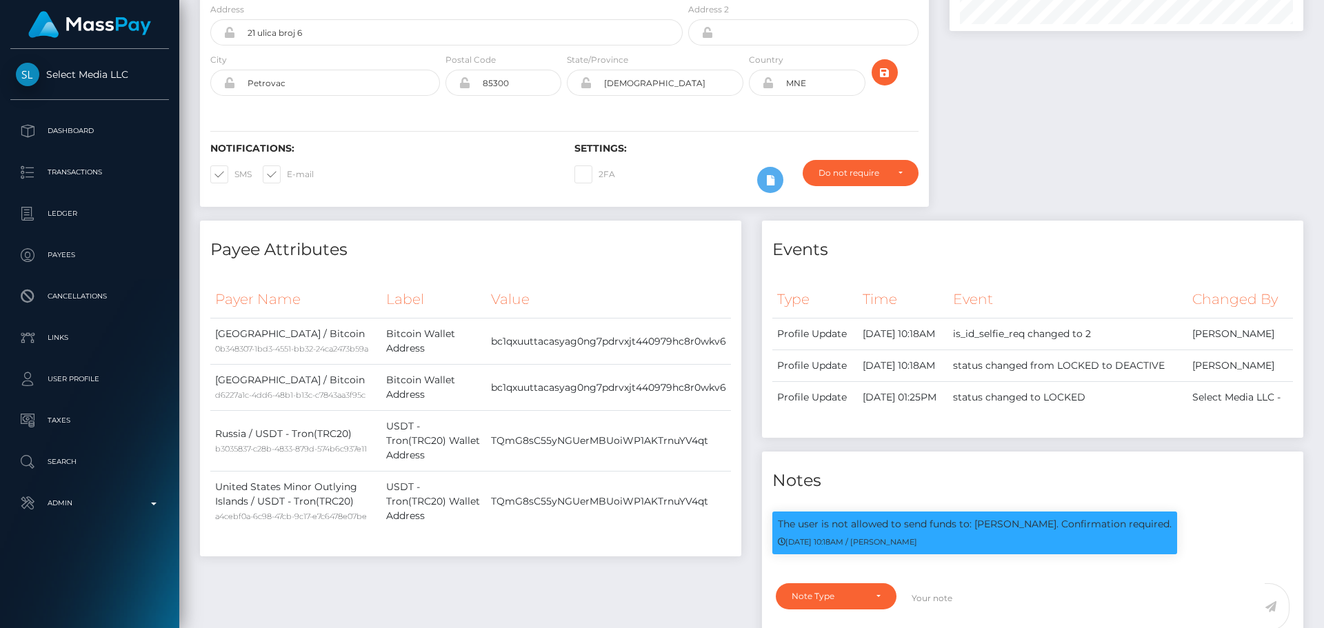
scroll to position [0, 0]
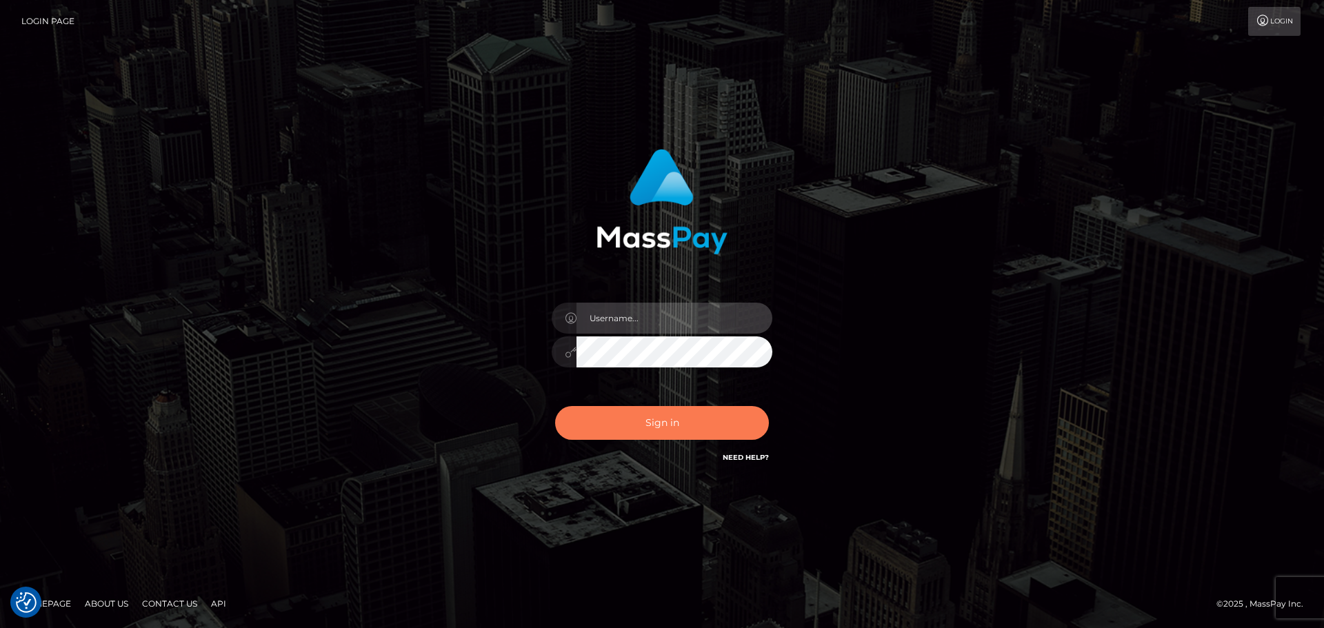
type input "[DOMAIN_NAME]"
click at [645, 417] on button "Sign in" at bounding box center [662, 423] width 214 height 34
type input "[DOMAIN_NAME]"
click at [645, 417] on button "Sign in" at bounding box center [662, 423] width 214 height 34
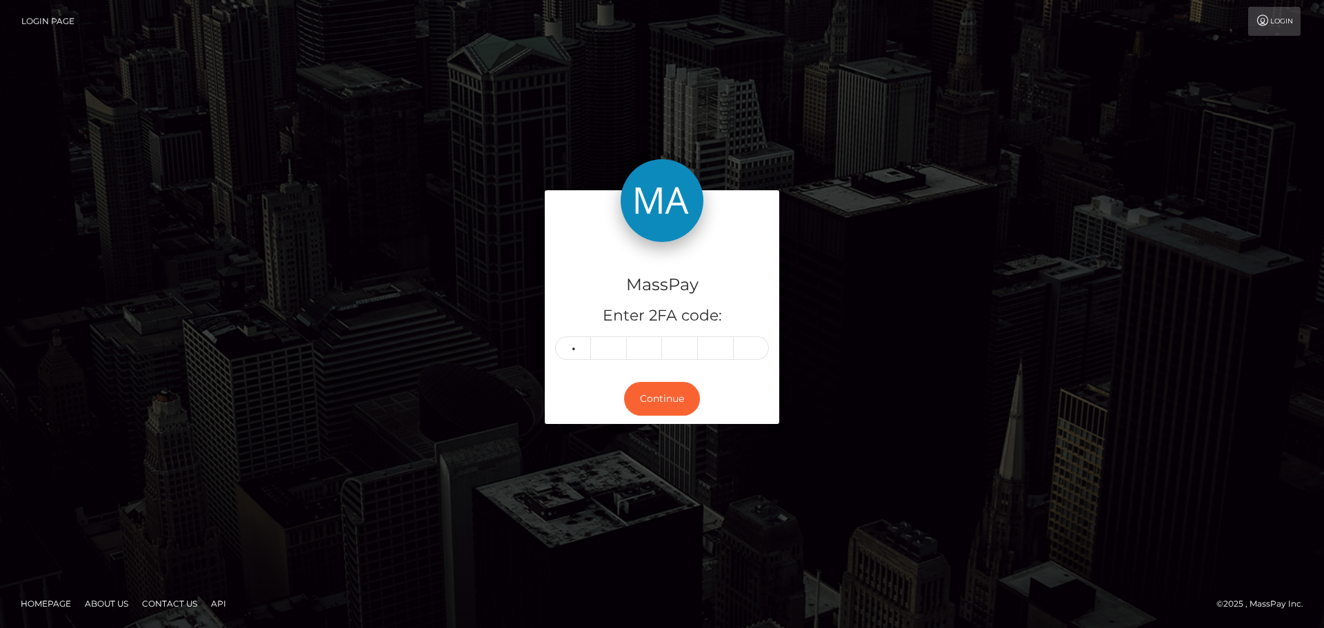
type input "5"
type input "3"
type input "6"
type input "4"
type input "0"
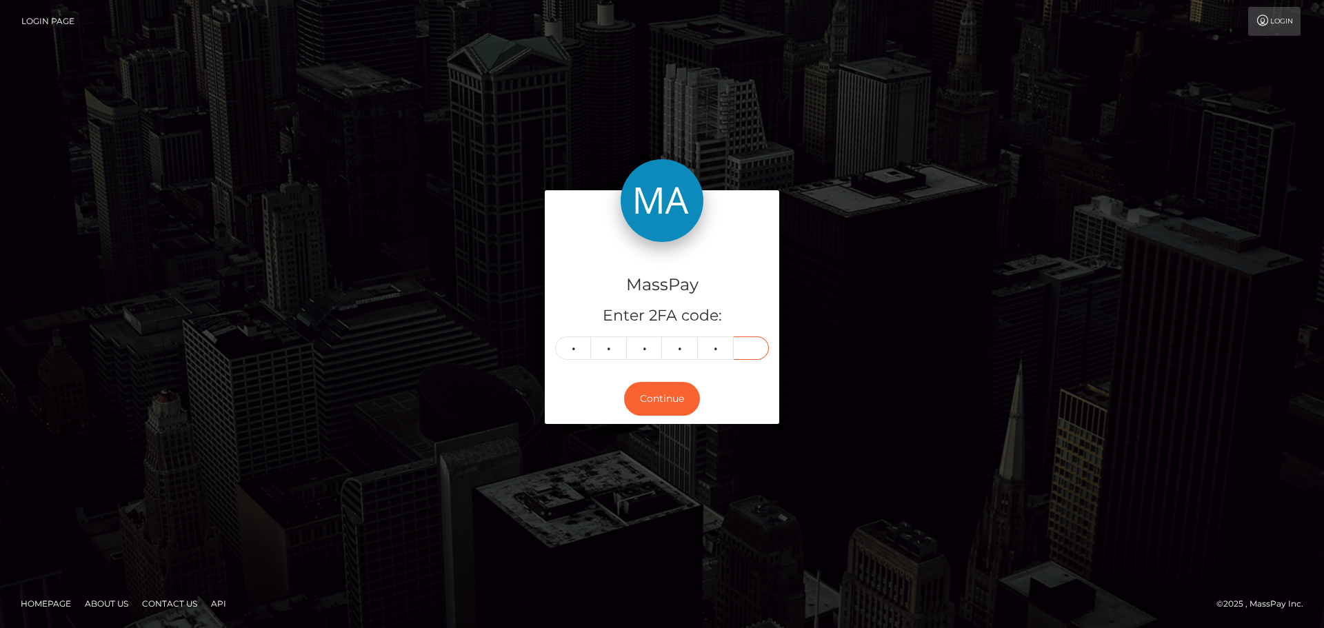
type input "4"
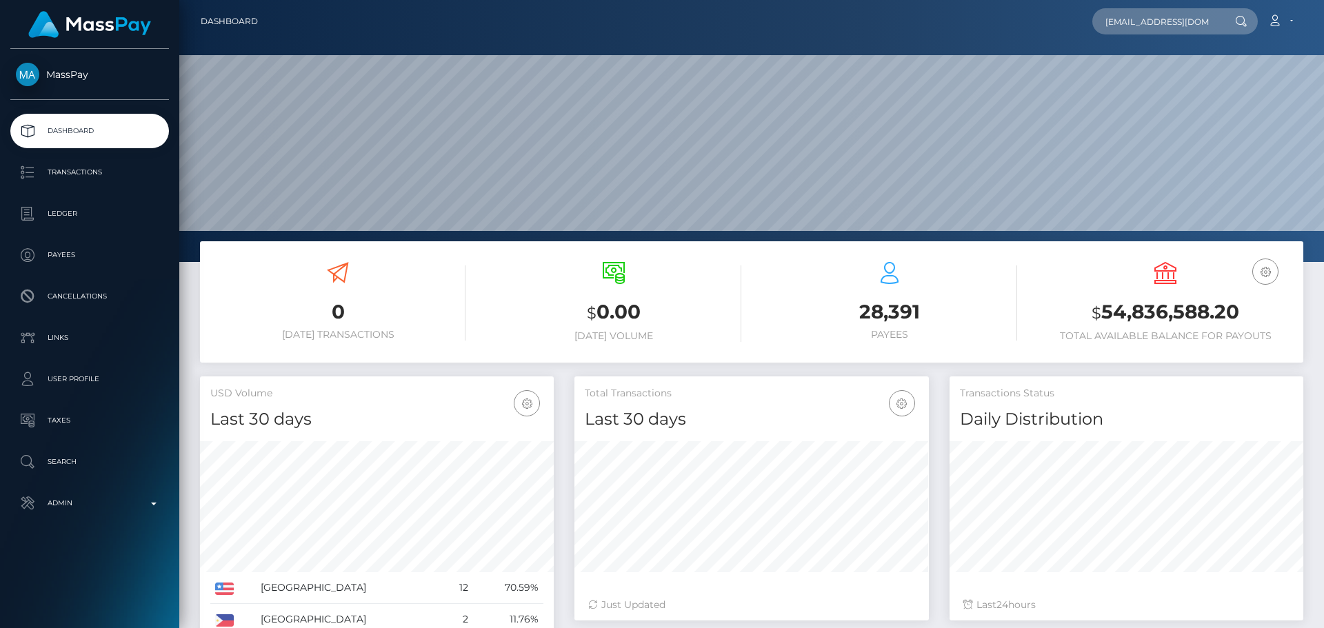
scroll to position [0, 17]
type input "[EMAIL_ADDRESS][DOMAIN_NAME]"
click at [1138, 66] on link "[PERSON_NAME]" at bounding box center [1148, 72] width 110 height 26
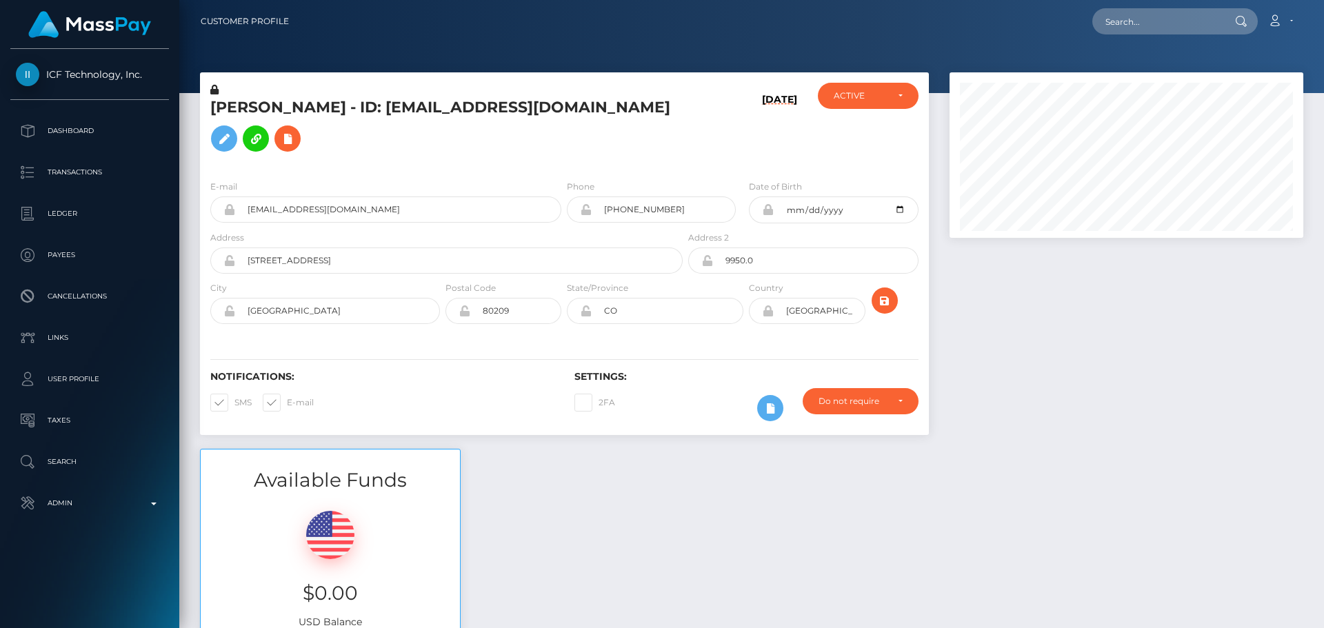
scroll to position [166, 355]
click at [443, 134] on h5 "[PERSON_NAME] - ID: [EMAIL_ADDRESS][DOMAIN_NAME]" at bounding box center [442, 127] width 465 height 61
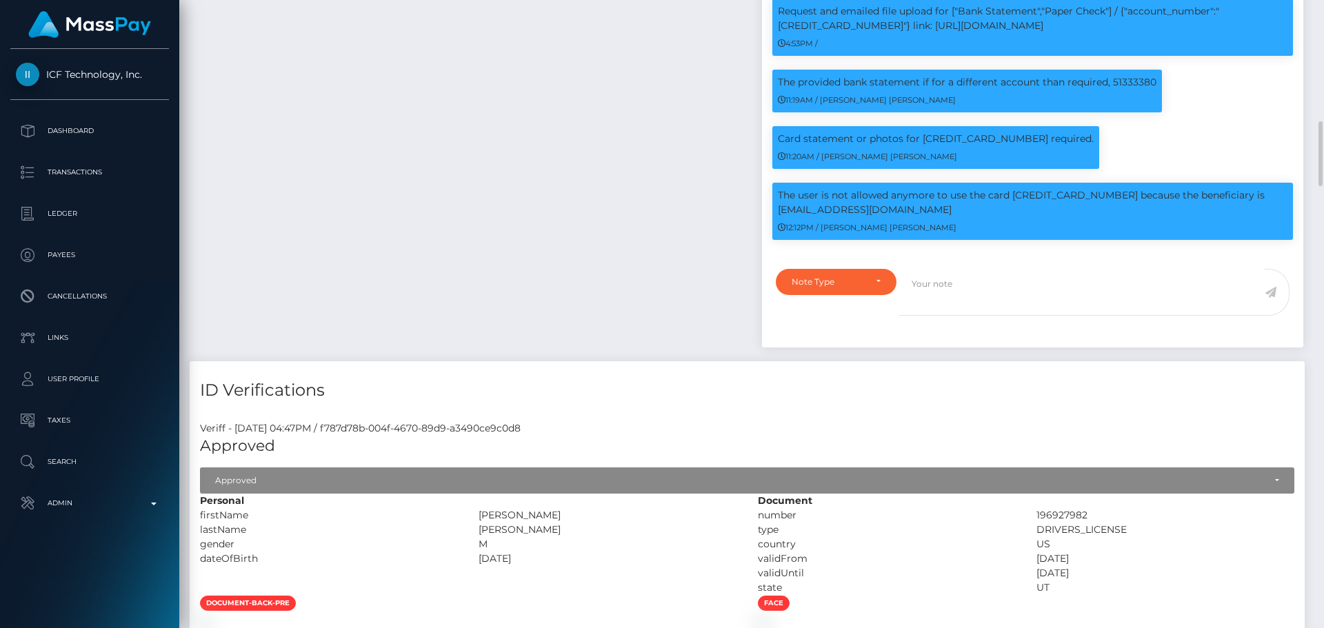
scroll to position [1035, 0]
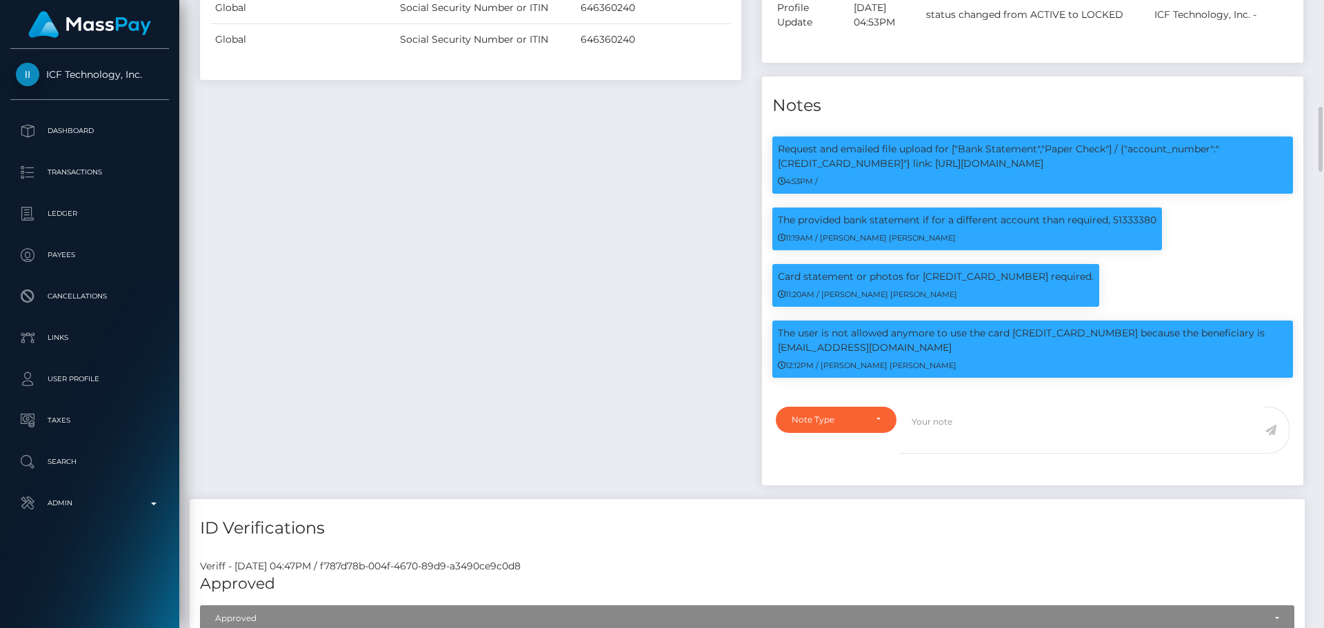
click at [676, 241] on div "Payee Attributes Payer Name Label Value [GEOGRAPHIC_DATA] / Instant Pay 03c4201…" at bounding box center [471, 57] width 562 height 883
click at [675, 248] on div "Payee Attributes Payer Name Label Value [GEOGRAPHIC_DATA] / Instant Pay 03c4201…" at bounding box center [471, 57] width 562 height 883
click at [671, 248] on div "Payee Attributes Payer Name Label Value [GEOGRAPHIC_DATA] / Instant Pay 03c4201…" at bounding box center [471, 57] width 562 height 883
click at [674, 261] on div "Payee Attributes Payer Name Label Value [GEOGRAPHIC_DATA] / Instant Pay 03c4201…" at bounding box center [471, 57] width 562 height 883
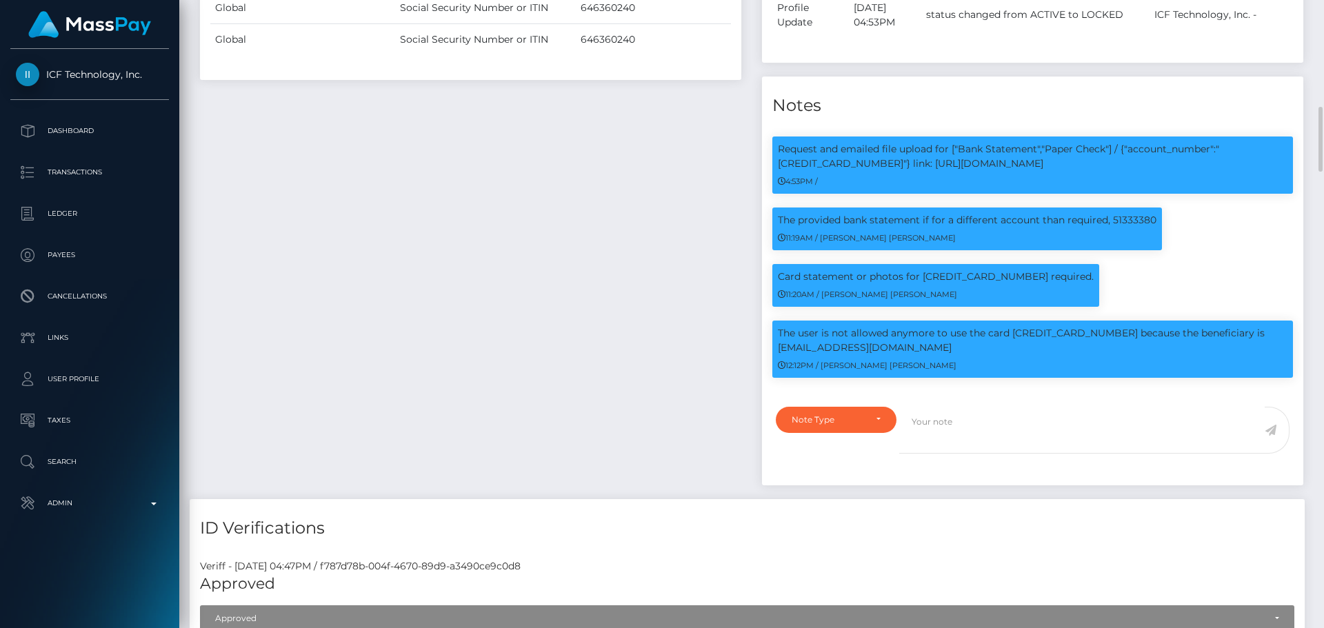
click at [674, 261] on div "Payee Attributes Payer Name Label Value [GEOGRAPHIC_DATA] / Instant Pay 03c4201…" at bounding box center [471, 57] width 562 height 883
click at [671, 298] on div "Payee Attributes Payer Name Label Value [GEOGRAPHIC_DATA] / Instant Pay 03c4201…" at bounding box center [471, 57] width 562 height 883
click at [673, 300] on div "Payee Attributes Payer Name Label Value [GEOGRAPHIC_DATA] / Instant Pay 03c4201…" at bounding box center [471, 57] width 562 height 883
click at [695, 284] on div "Payee Attributes Payer Name Label Value [GEOGRAPHIC_DATA] / Instant Pay 03c4201…" at bounding box center [471, 57] width 562 height 883
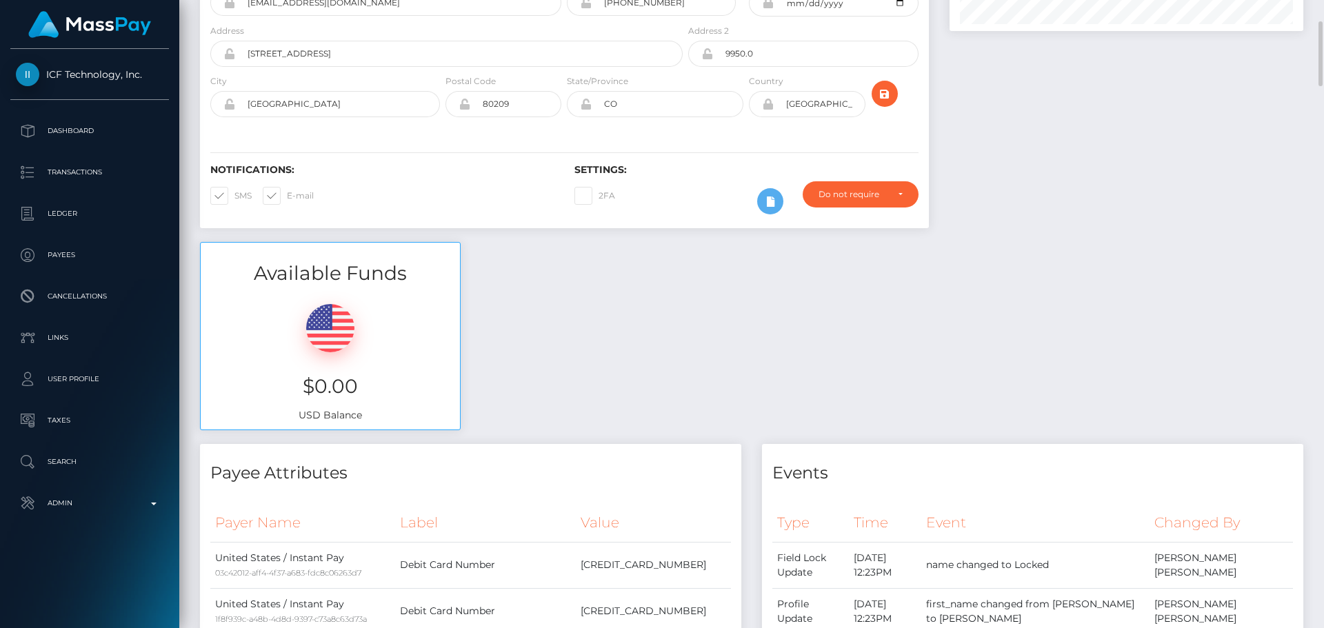
scroll to position [0, 0]
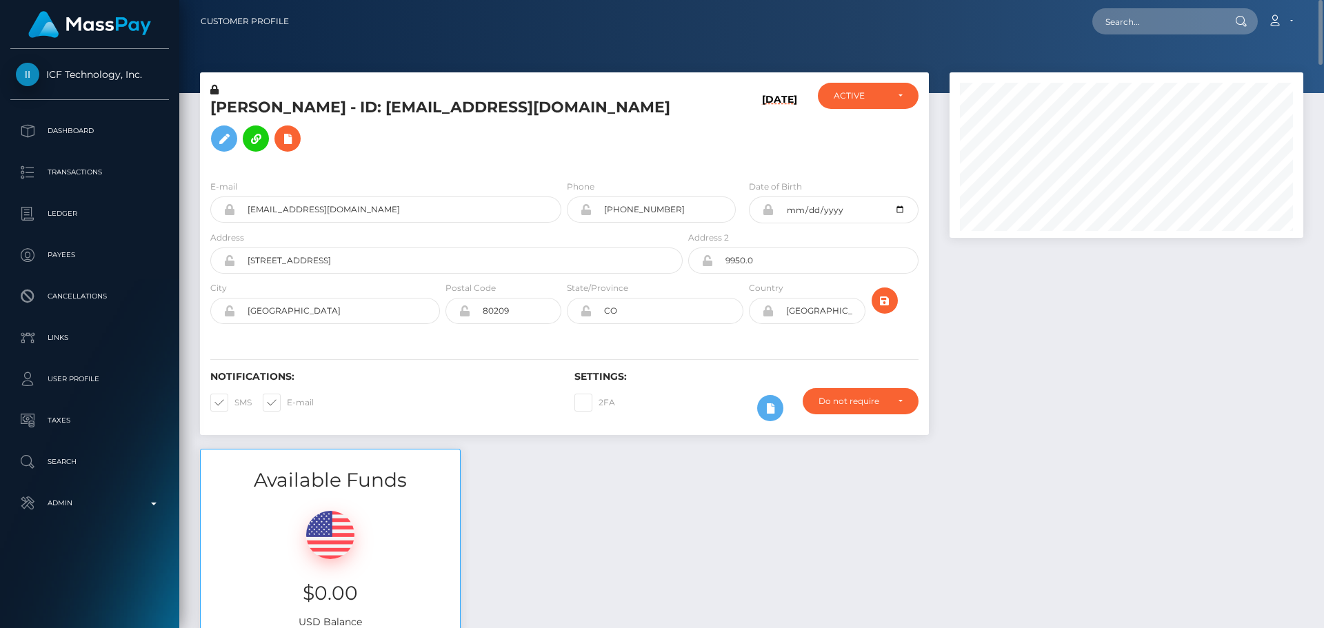
click at [659, 157] on h5 "[PERSON_NAME] - ID: [EMAIL_ADDRESS][DOMAIN_NAME]" at bounding box center [442, 127] width 465 height 61
click at [602, 148] on h5 "[PERSON_NAME] - ID: [EMAIL_ADDRESS][DOMAIN_NAME]" at bounding box center [442, 127] width 465 height 61
click at [605, 146] on h5 "[PERSON_NAME] - ID: [EMAIL_ADDRESS][DOMAIN_NAME]" at bounding box center [442, 127] width 465 height 61
click at [604, 143] on h5 "[PERSON_NAME] - ID: [EMAIL_ADDRESS][DOMAIN_NAME]" at bounding box center [442, 127] width 465 height 61
click at [622, 149] on h5 "[PERSON_NAME] - ID: [EMAIL_ADDRESS][DOMAIN_NAME]" at bounding box center [442, 127] width 465 height 61
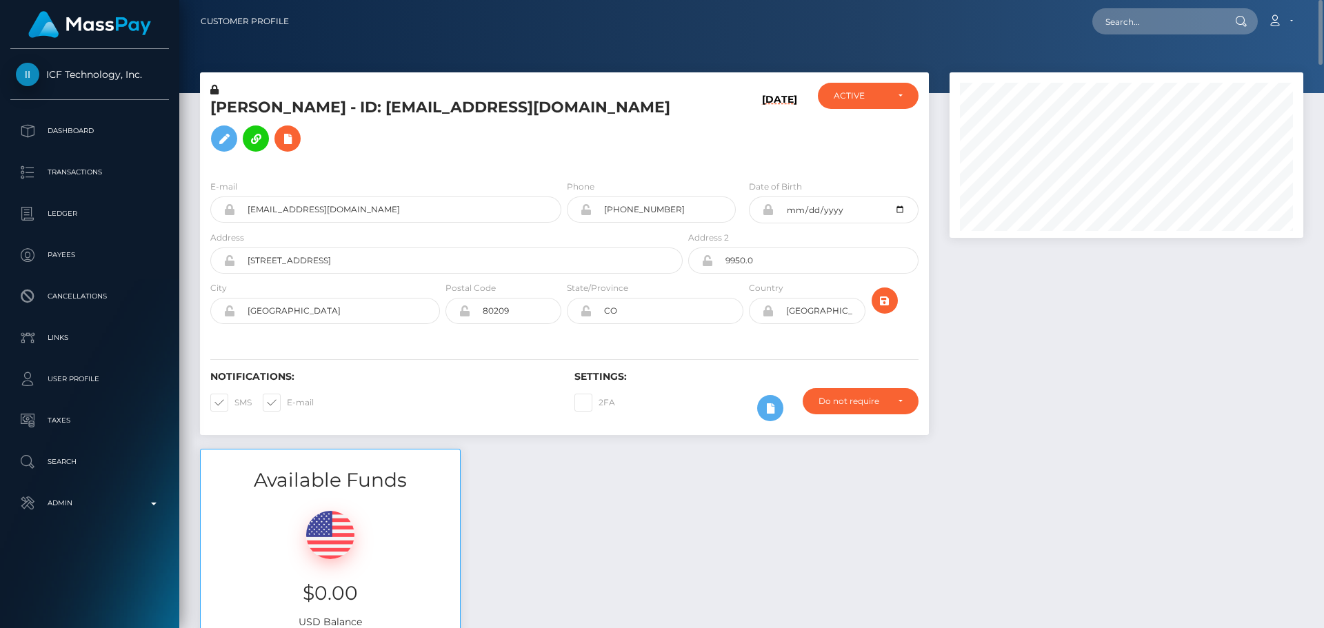
click at [627, 152] on h5 "[PERSON_NAME] - ID: [EMAIL_ADDRESS][DOMAIN_NAME]" at bounding box center [442, 127] width 465 height 61
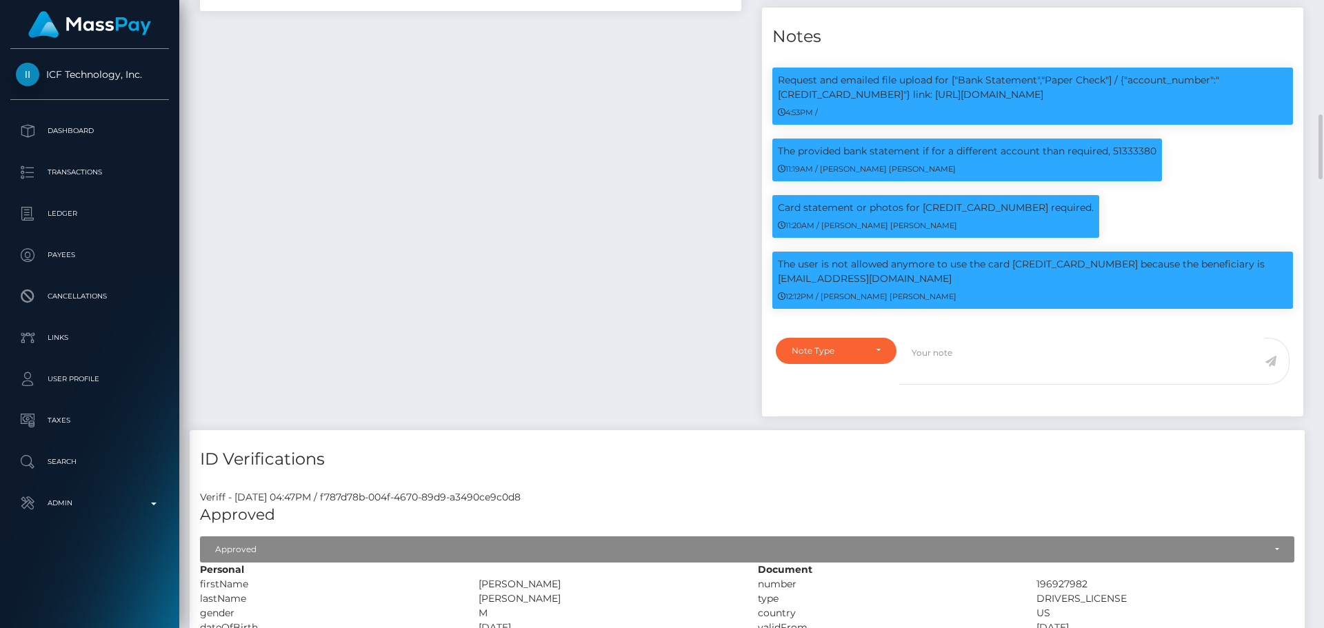
scroll to position [1380, 0]
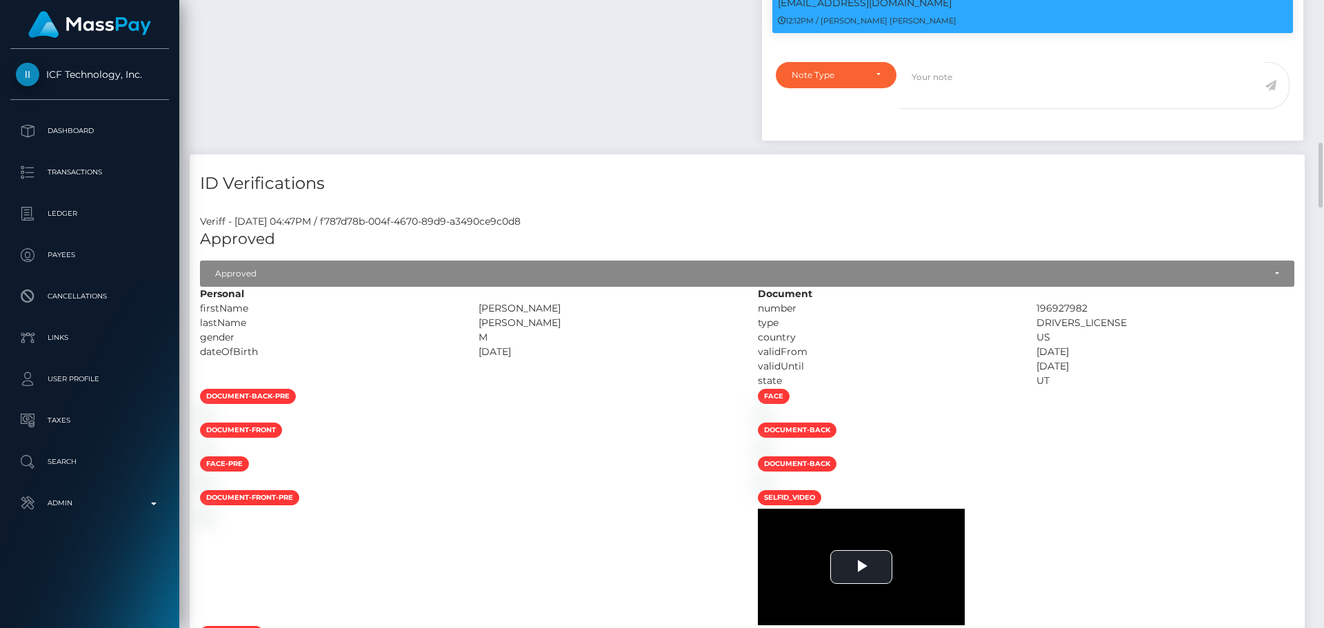
click at [650, 198] on div "ID Verifications Veriff - September 25, 2025 04:47PM / f787d78b-004f-4670-89d9-…" at bounding box center [747, 599] width 1115 height 888
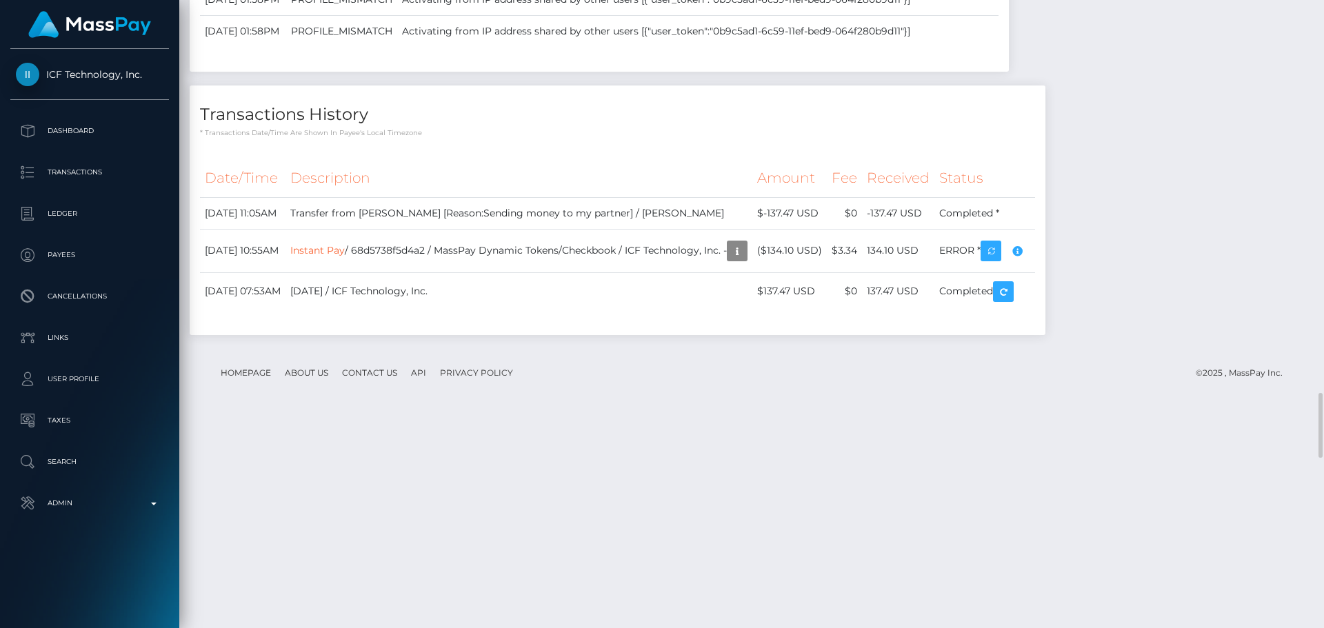
scroll to position [3656, 0]
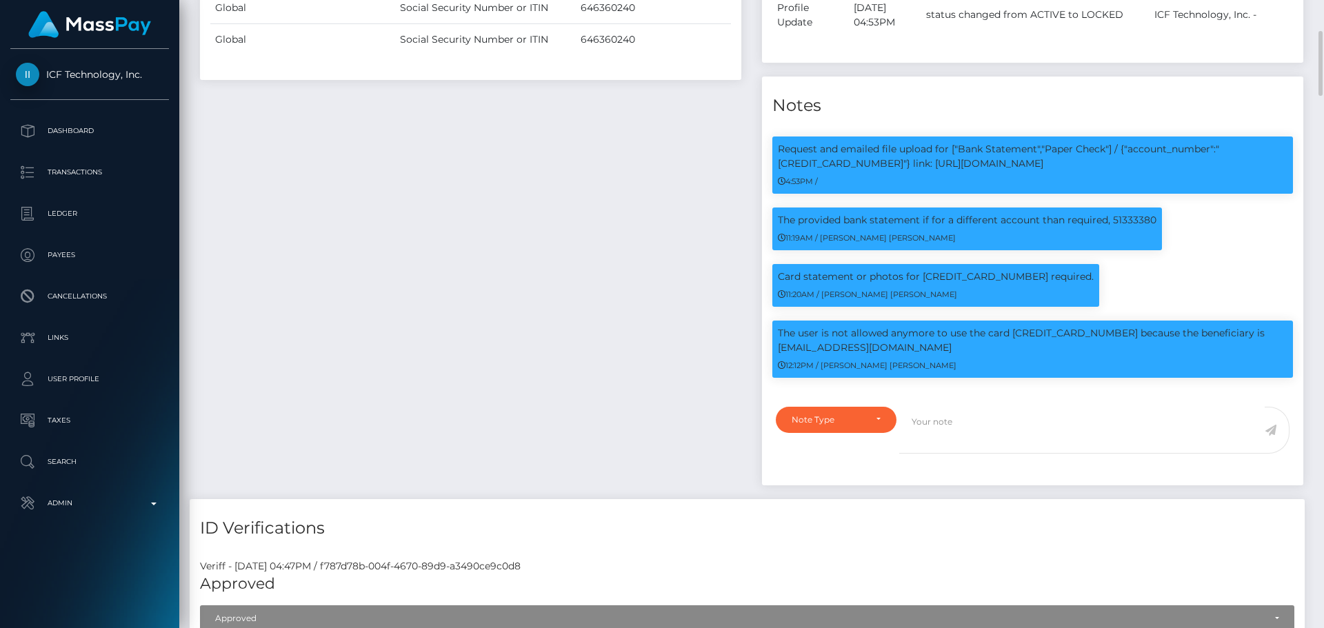
scroll to position [966, 0]
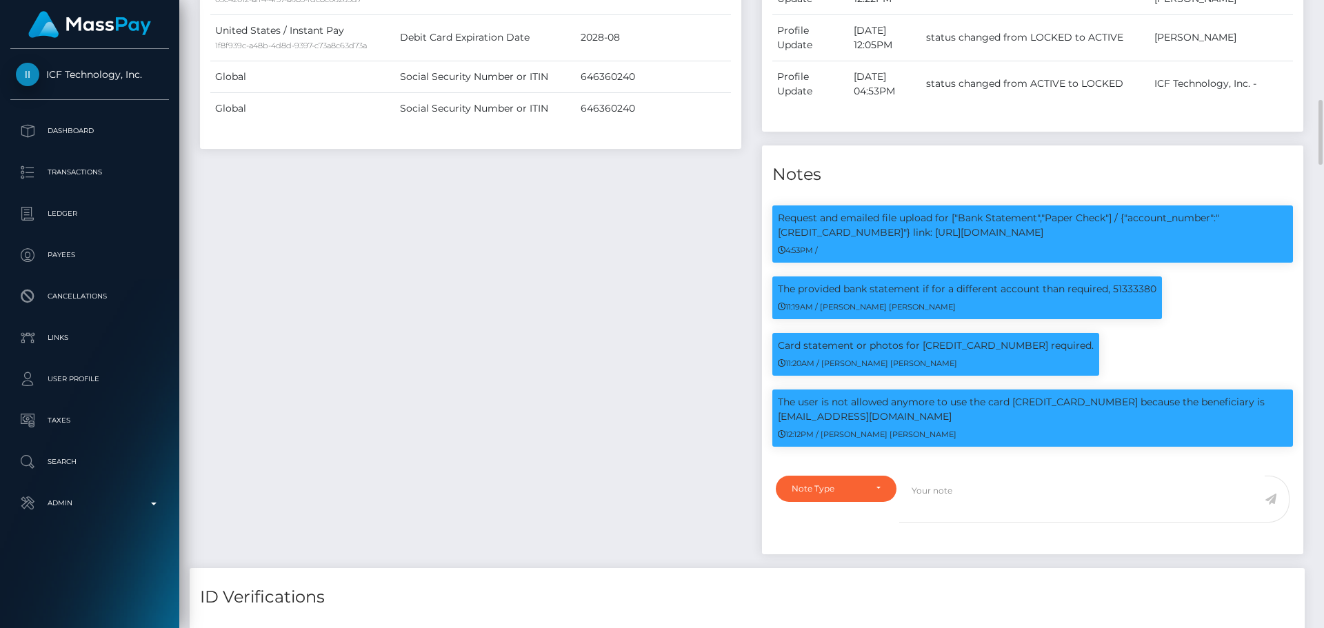
click at [558, 301] on div "Payee Attributes Payer Name Label Value [GEOGRAPHIC_DATA] / Instant Pay 03c4201…" at bounding box center [471, 126] width 562 height 883
click at [659, 297] on div "Payee Attributes Payer Name Label Value [GEOGRAPHIC_DATA] / Instant Pay 03c4201…" at bounding box center [471, 126] width 562 height 883
click at [672, 294] on div "Payee Attributes Payer Name Label Value [GEOGRAPHIC_DATA] / Instant Pay 03c4201…" at bounding box center [471, 126] width 562 height 883
click at [683, 301] on div "Payee Attributes Payer Name Label Value [GEOGRAPHIC_DATA] / Instant Pay 03c4201…" at bounding box center [471, 126] width 562 height 883
click at [645, 308] on div "Payee Attributes Payer Name Label Value [GEOGRAPHIC_DATA] / Instant Pay 03c4201…" at bounding box center [471, 126] width 562 height 883
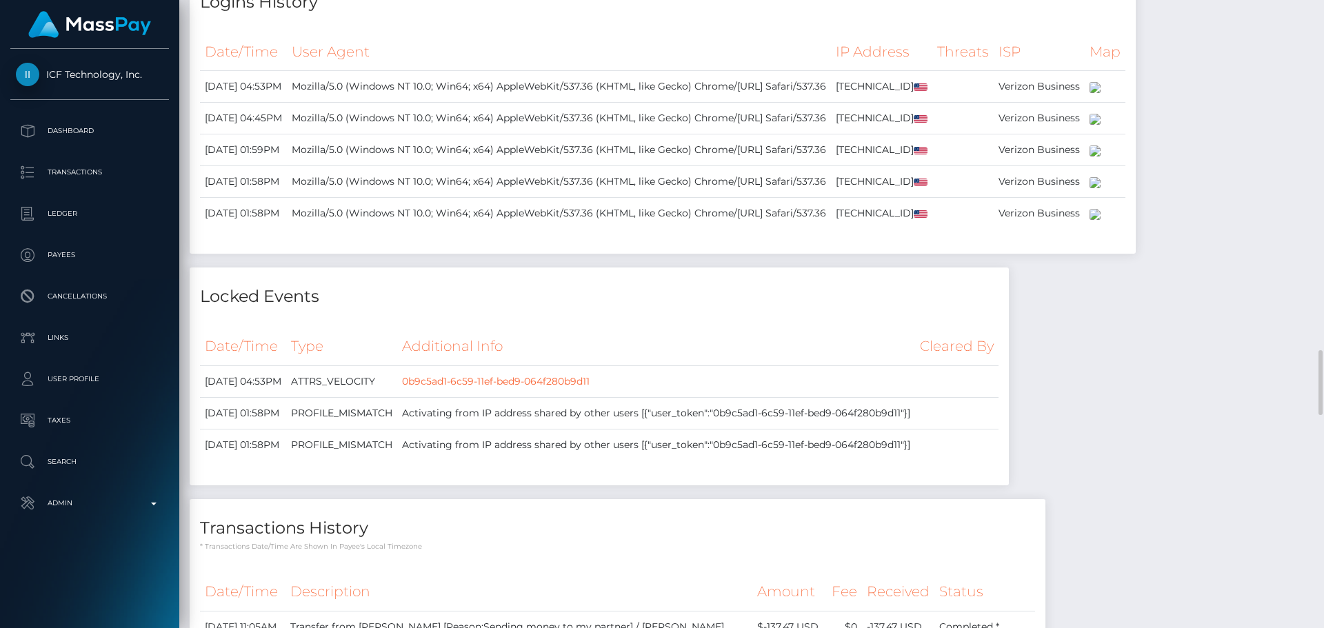
scroll to position [3518, 0]
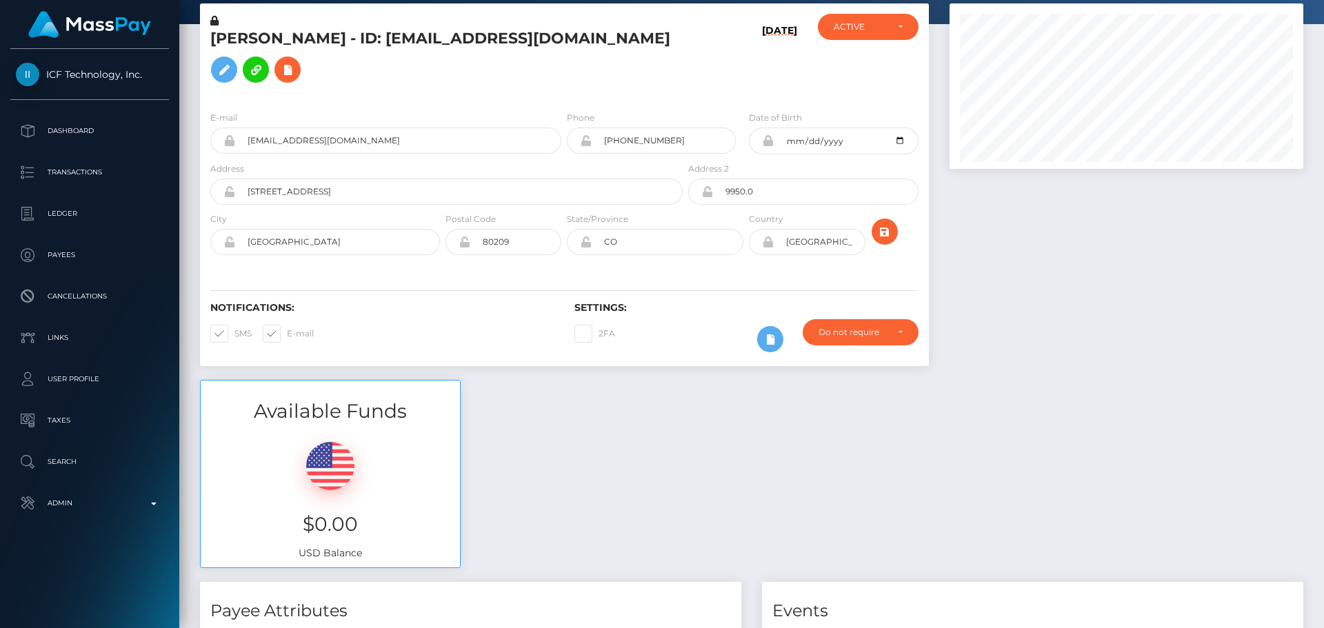
scroll to position [0, 0]
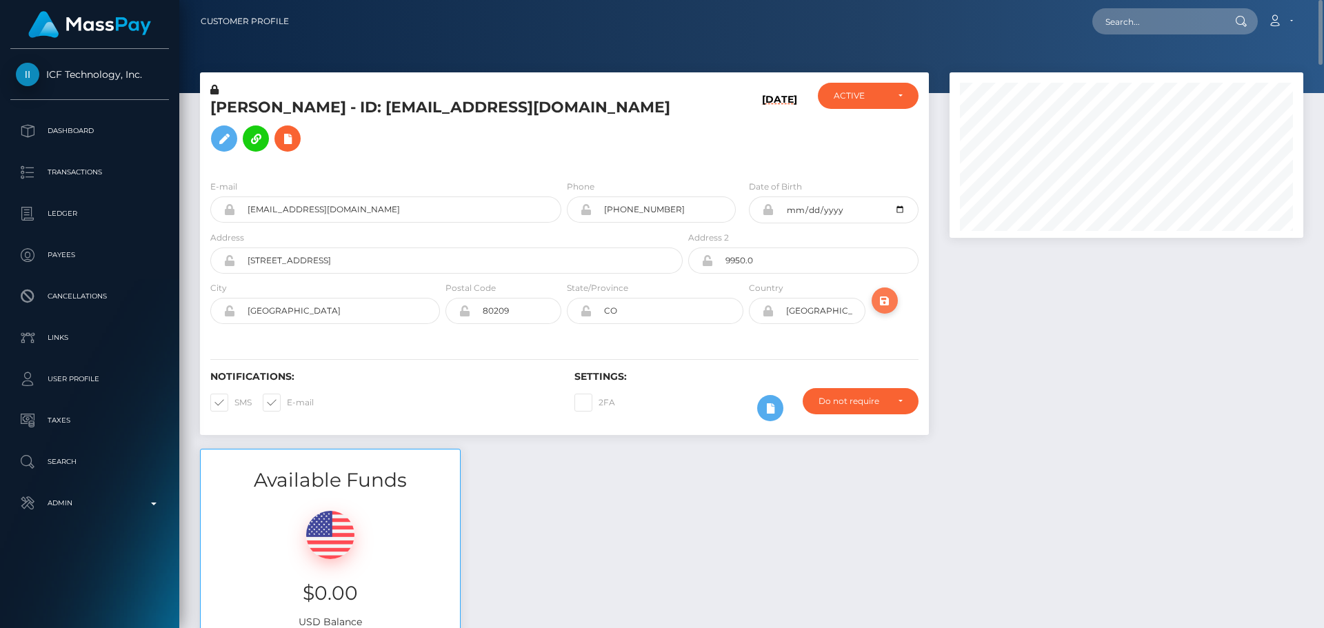
click at [890, 300] on icon "submit" at bounding box center [885, 300] width 17 height 17
click at [564, 332] on div "E-mail ashlybelmontex@gmail.com Phone 1997-02-19" at bounding box center [564, 253] width 729 height 169
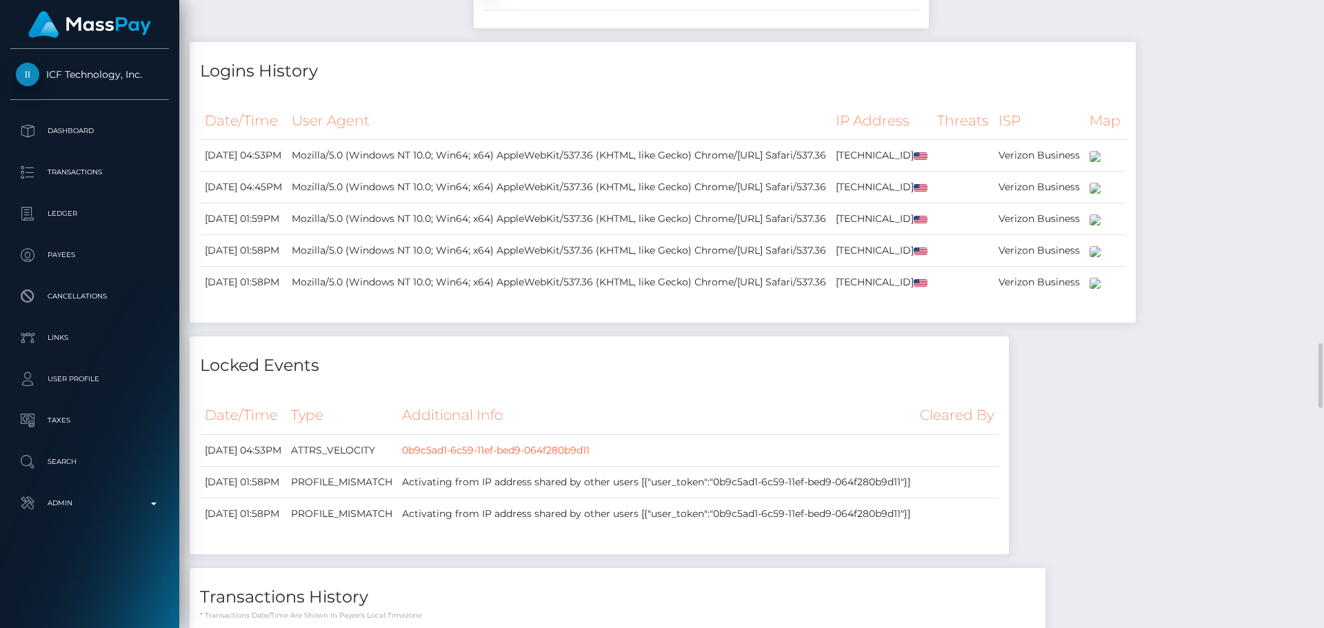
scroll to position [3587, 0]
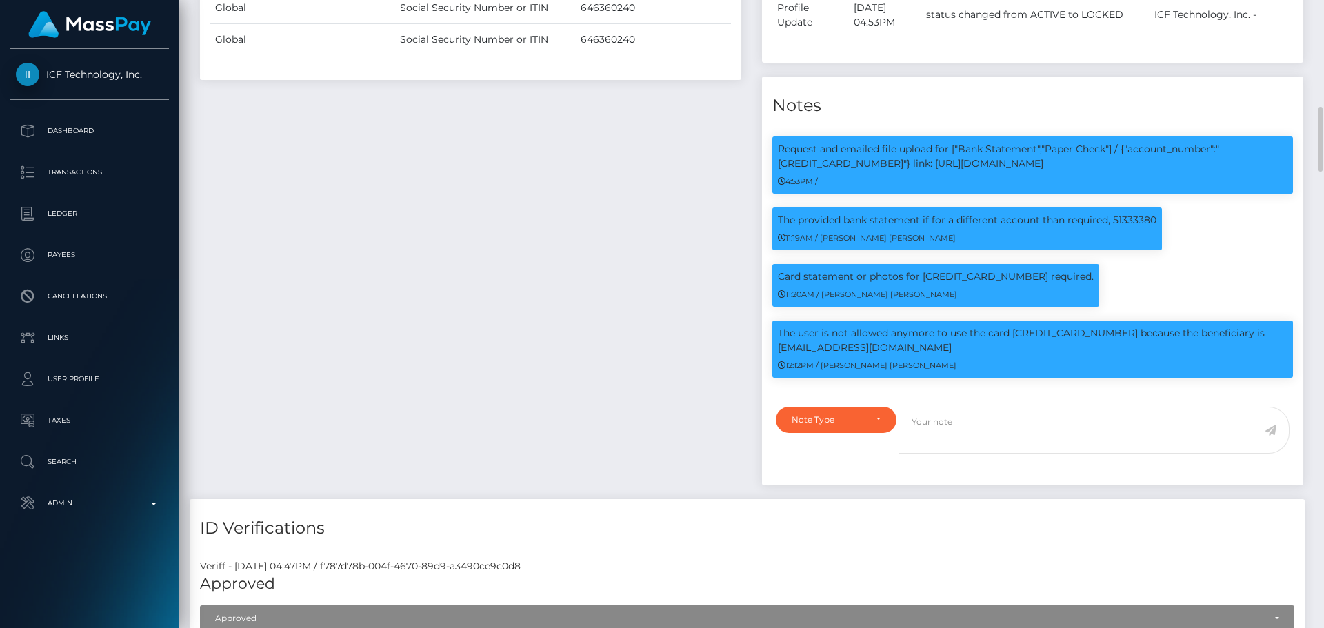
click at [673, 350] on div "Payee Attributes Payer Name Label Value [GEOGRAPHIC_DATA] / Instant Pay 03c4201…" at bounding box center [471, 57] width 562 height 883
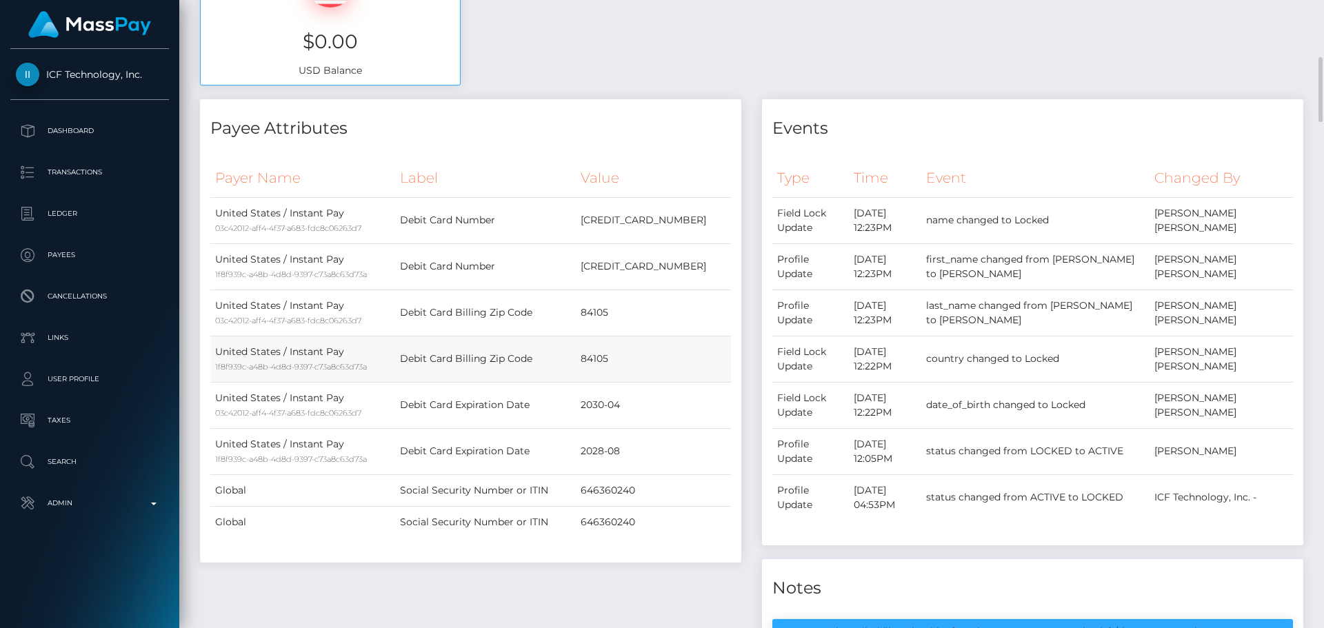
scroll to position [621, 0]
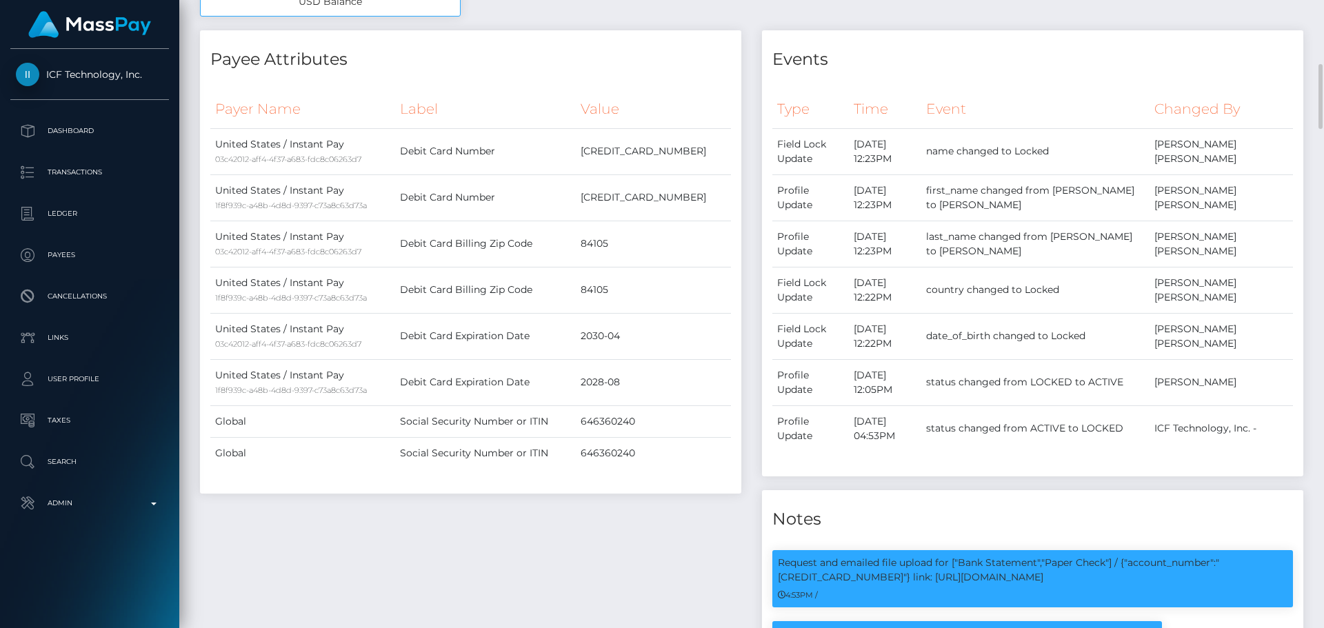
click at [583, 72] on h4 "Payee Attributes" at bounding box center [470, 60] width 521 height 24
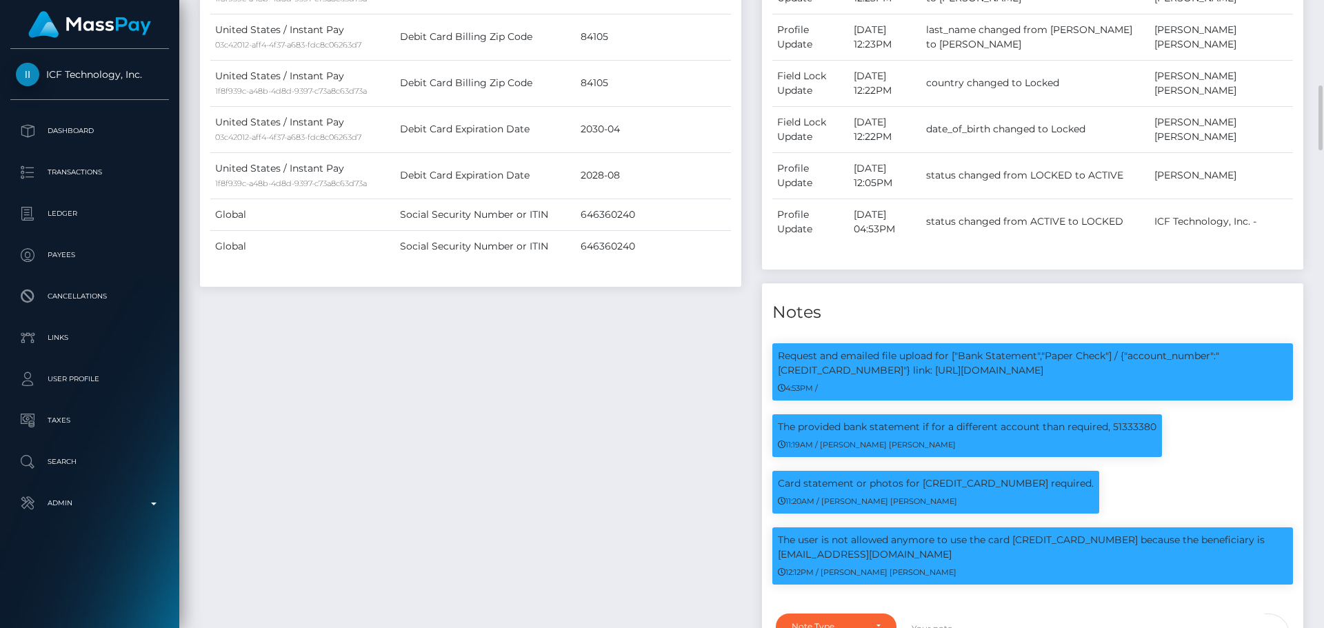
scroll to position [897, 0]
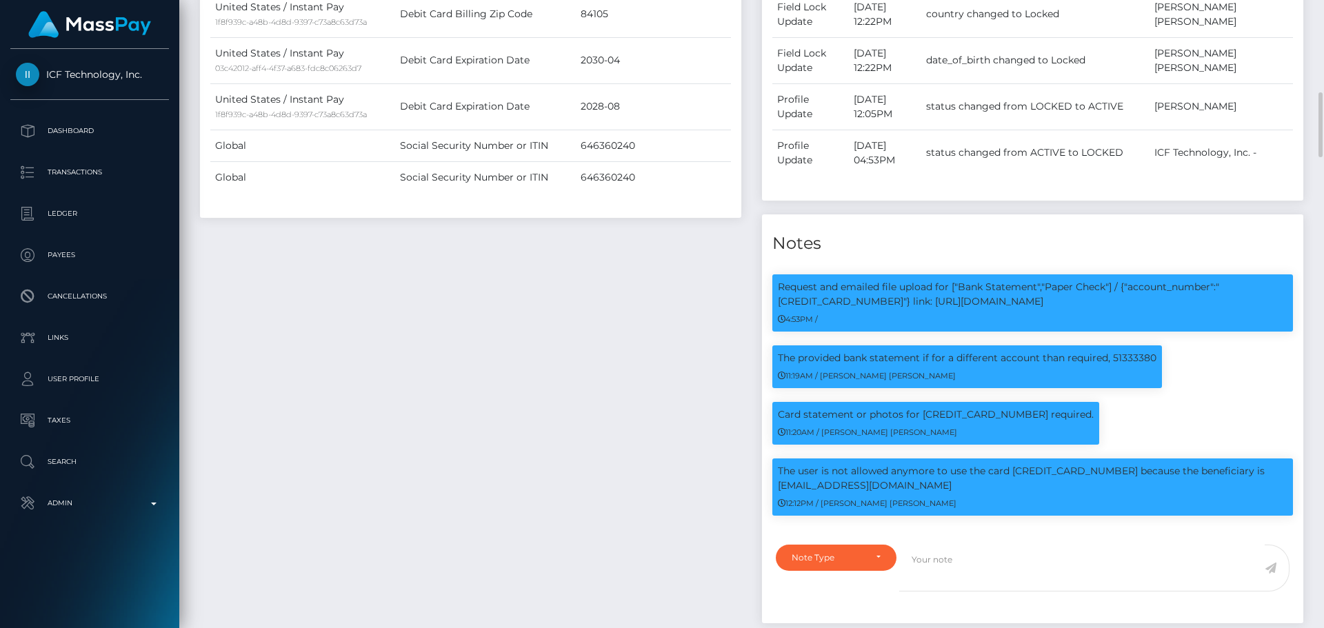
drag, startPoint x: 570, startPoint y: 261, endPoint x: 575, endPoint y: 248, distance: 14.2
click at [570, 261] on div "Payee Attributes Payer Name Label Value [GEOGRAPHIC_DATA] / Instant Pay 03c4201…" at bounding box center [471, 195] width 562 height 883
click at [578, 247] on div "Payee Attributes Payer Name Label Value [GEOGRAPHIC_DATA] / Instant Pay 03c4201…" at bounding box center [471, 195] width 562 height 883
click at [597, 263] on div "Payee Attributes Payer Name Label Value [GEOGRAPHIC_DATA] / Instant Pay 03c4201…" at bounding box center [471, 195] width 562 height 883
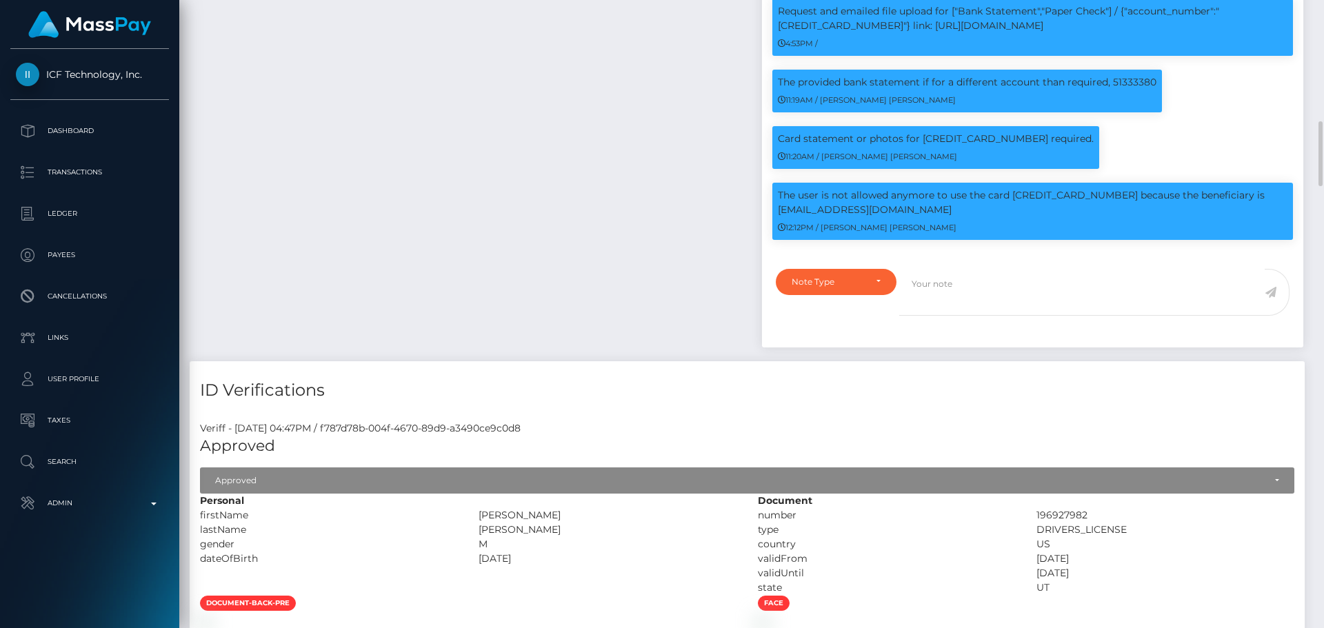
scroll to position [1449, 0]
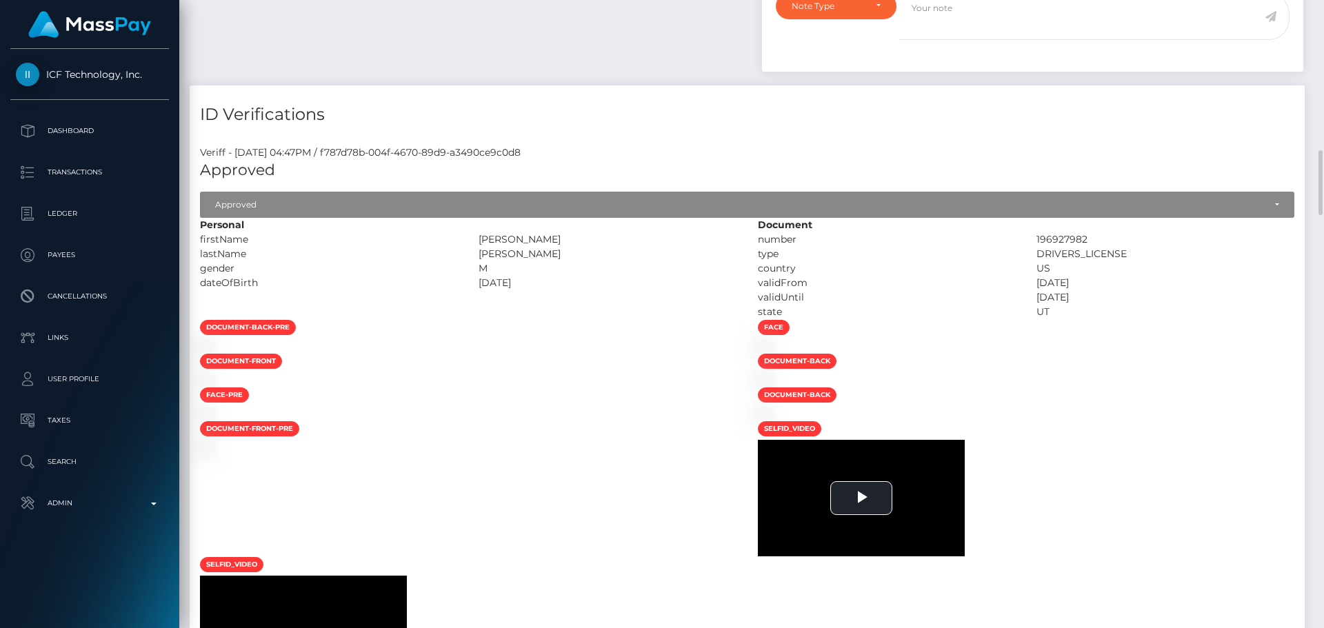
click at [615, 290] on div "[DATE]" at bounding box center [607, 283] width 279 height 14
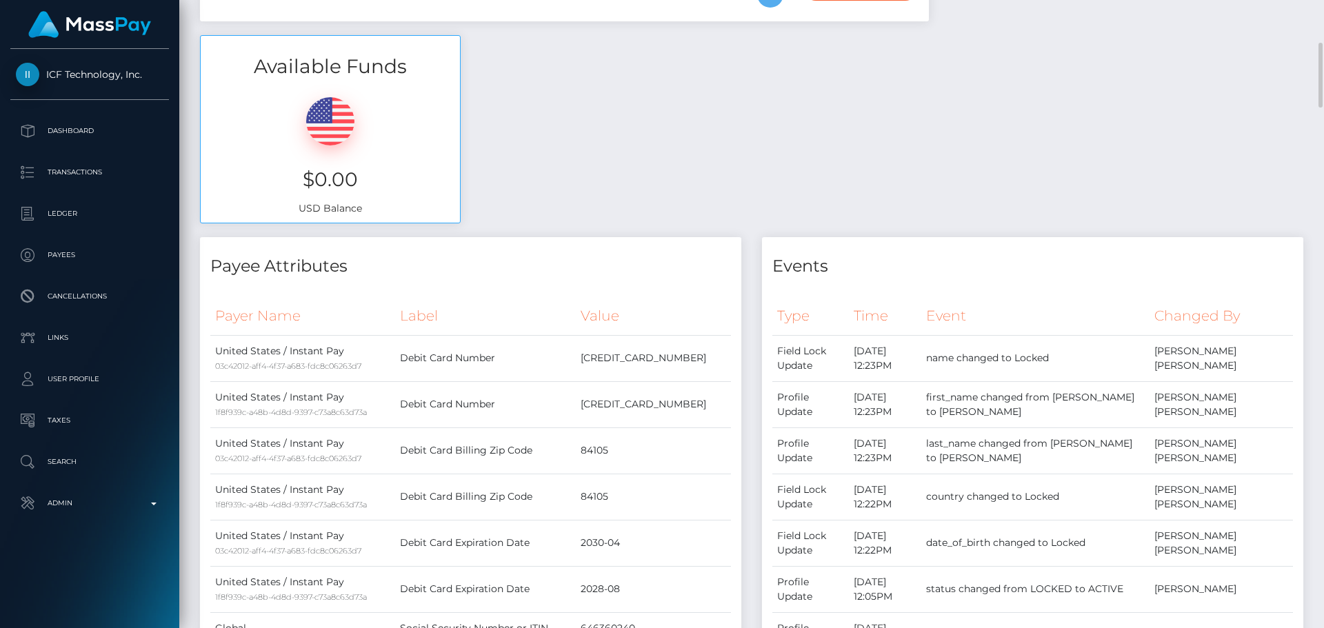
scroll to position [0, 0]
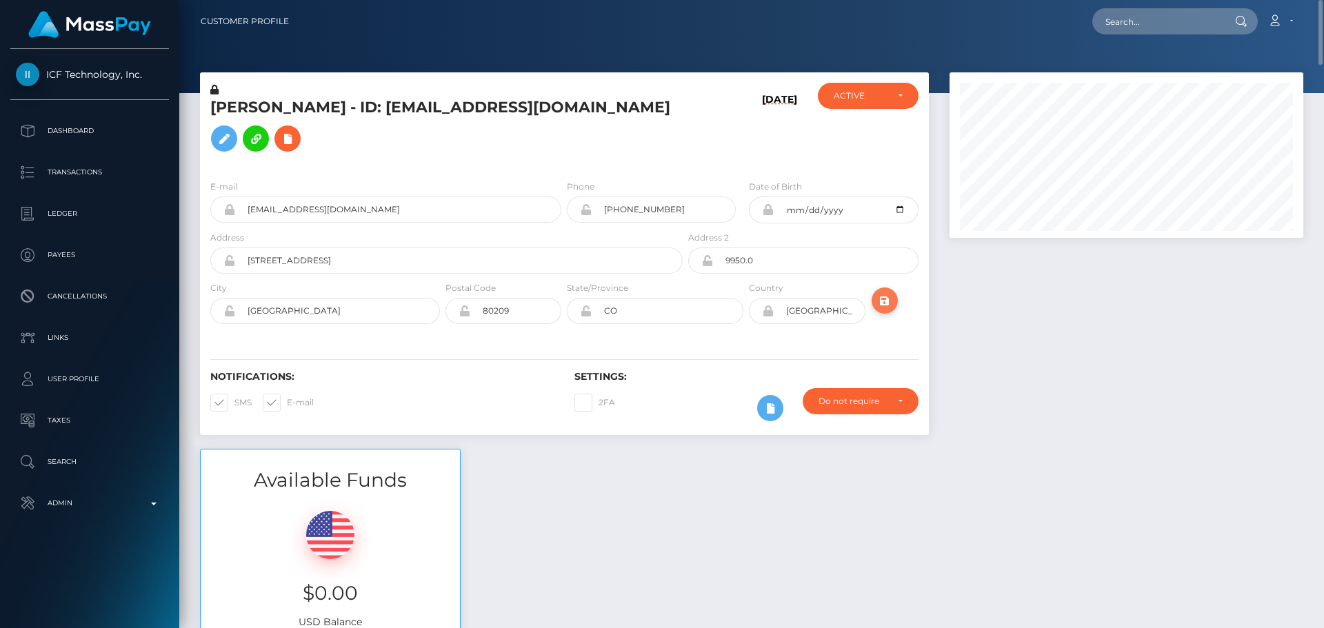
click at [883, 310] on button "submit" at bounding box center [885, 301] width 26 height 26
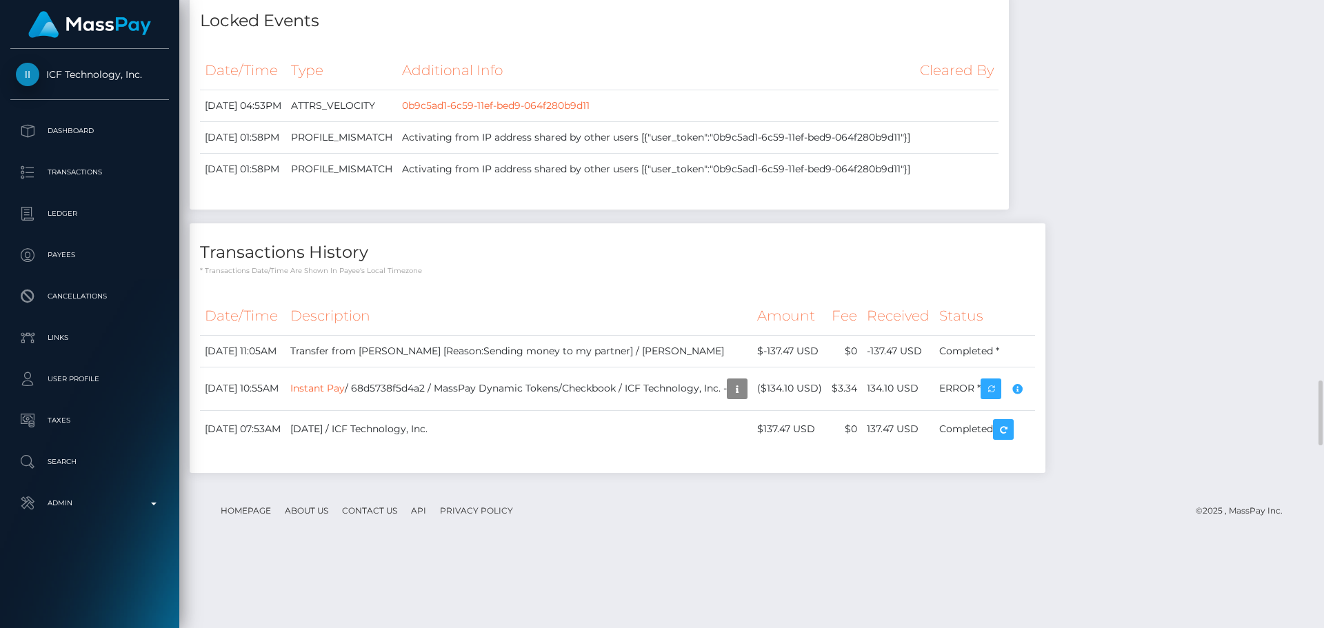
drag, startPoint x: 336, startPoint y: 161, endPoint x: 348, endPoint y: 159, distance: 11.8
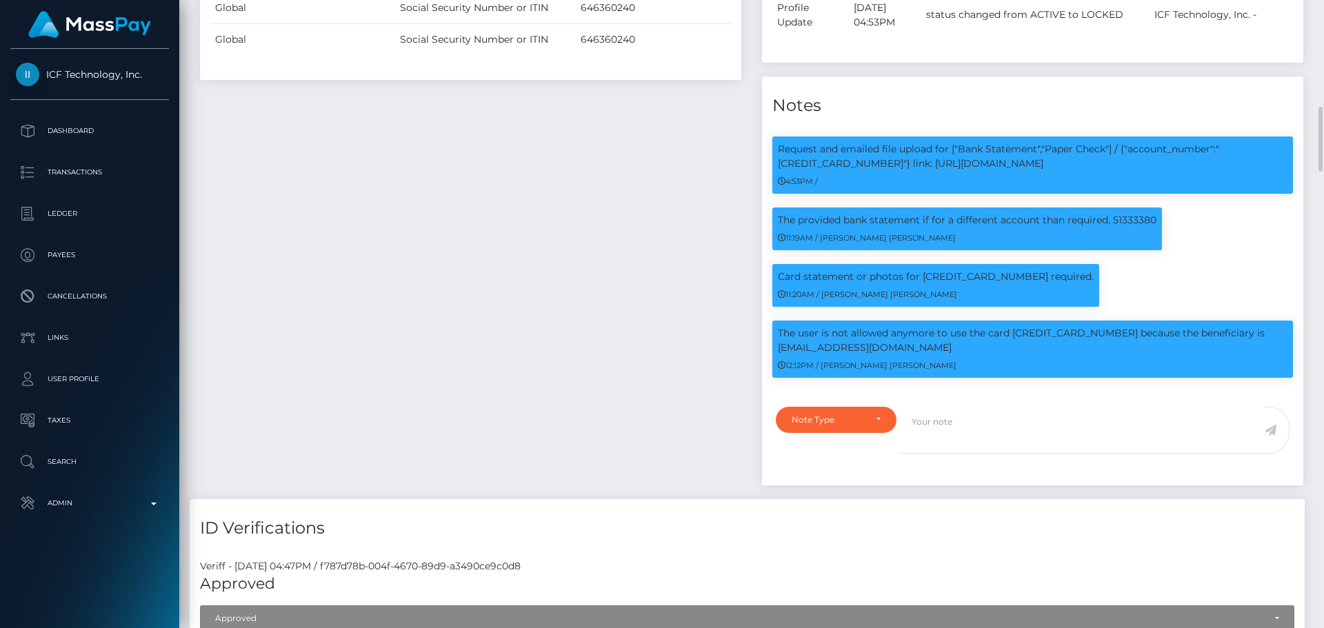
scroll to position [897, 0]
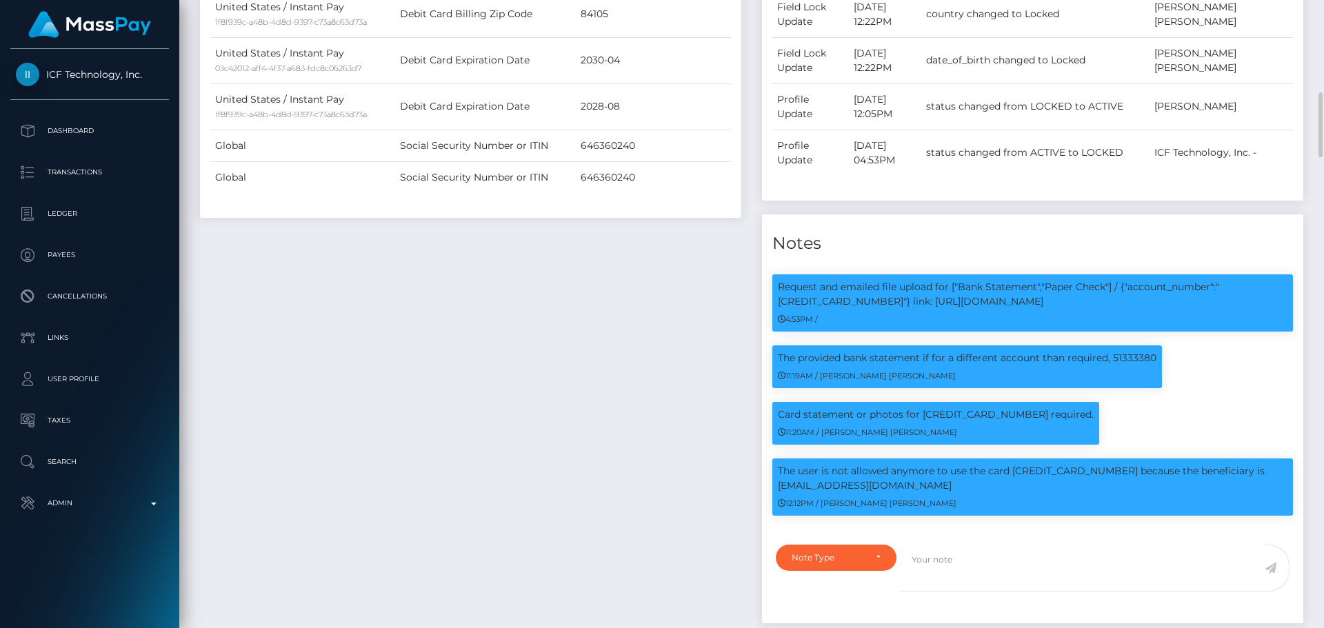
click at [702, 355] on div "Payee Attributes Payer Name Label Value United States / Instant Pay 03c42012-af…" at bounding box center [471, 195] width 562 height 883
click at [693, 342] on div "Payee Attributes Payer Name Label Value United States / Instant Pay 03c42012-af…" at bounding box center [471, 195] width 562 height 883
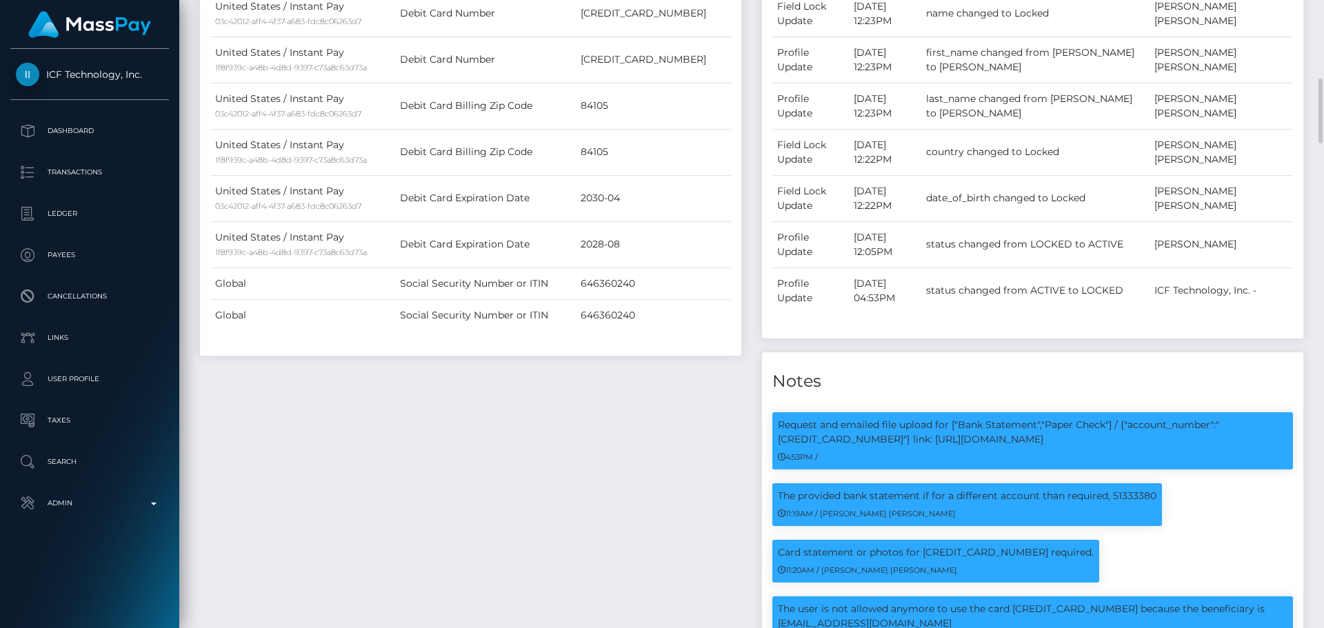
click at [720, 376] on div "Payee Attributes Payer Name Label Value United States / Instant Pay 03c42012-af…" at bounding box center [471, 333] width 562 height 883
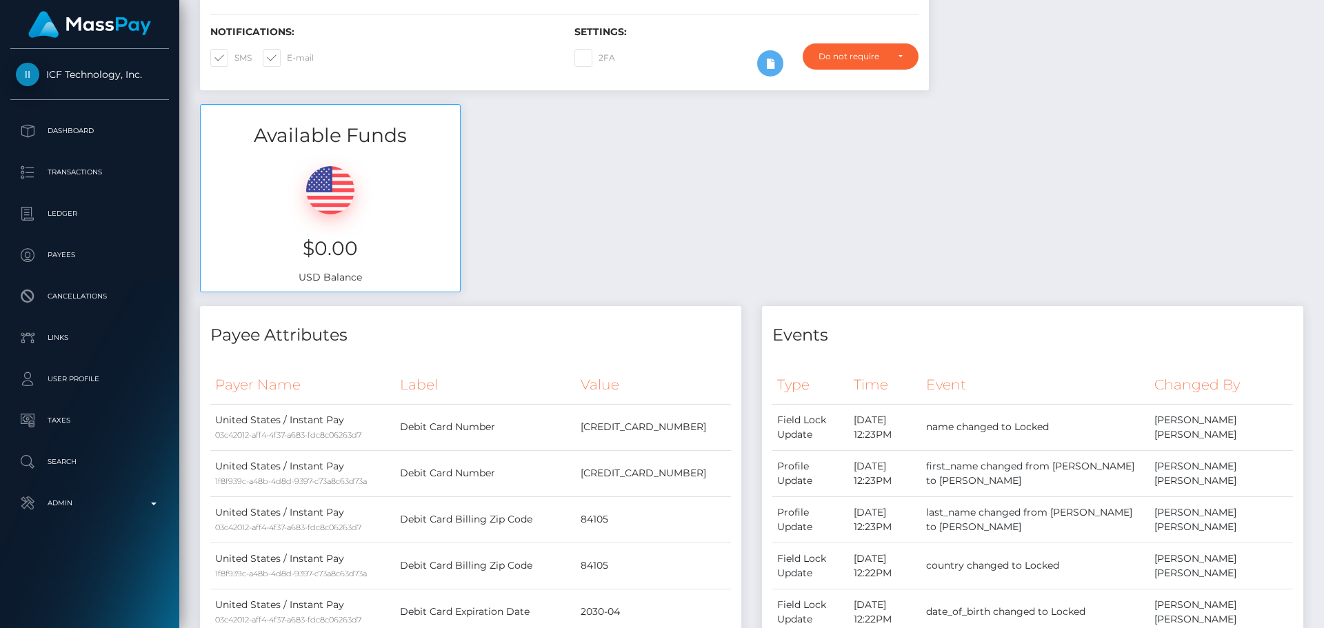
scroll to position [0, 0]
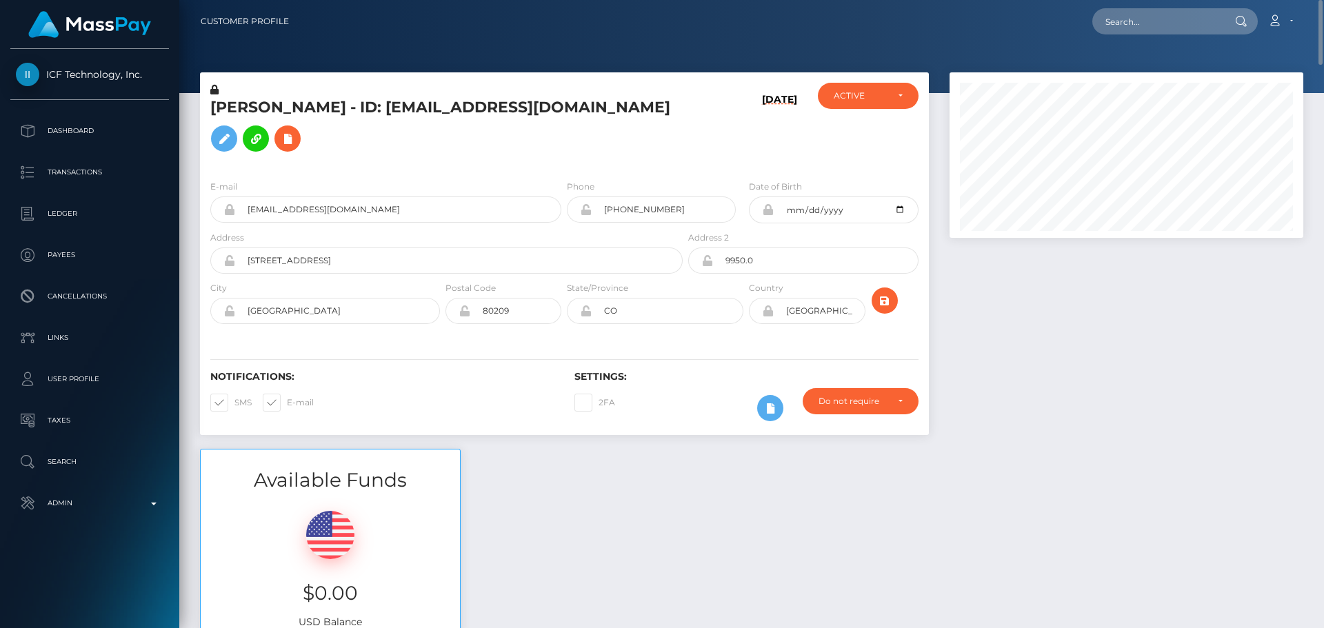
click at [695, 155] on div "09/25/25" at bounding box center [746, 126] width 121 height 86
